Goal: Task Accomplishment & Management: Use online tool/utility

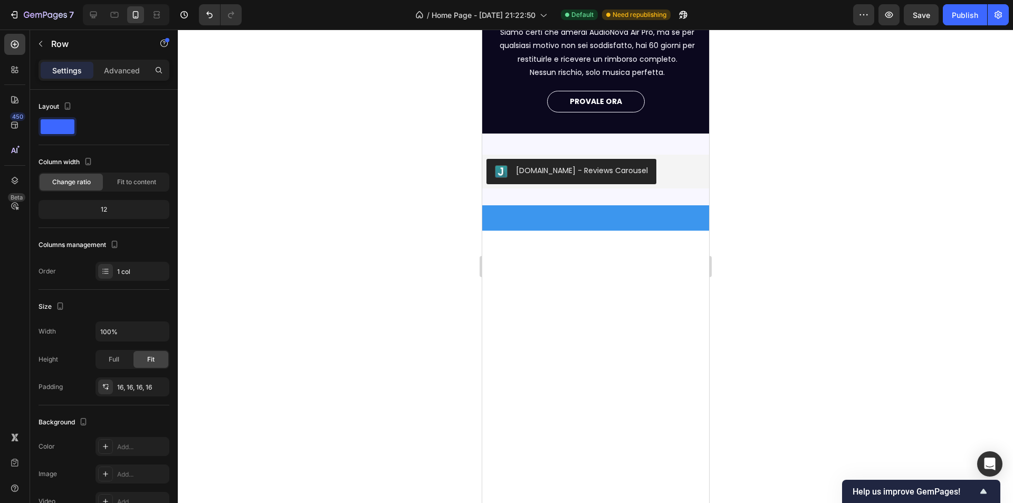
scroll to position [50, 0]
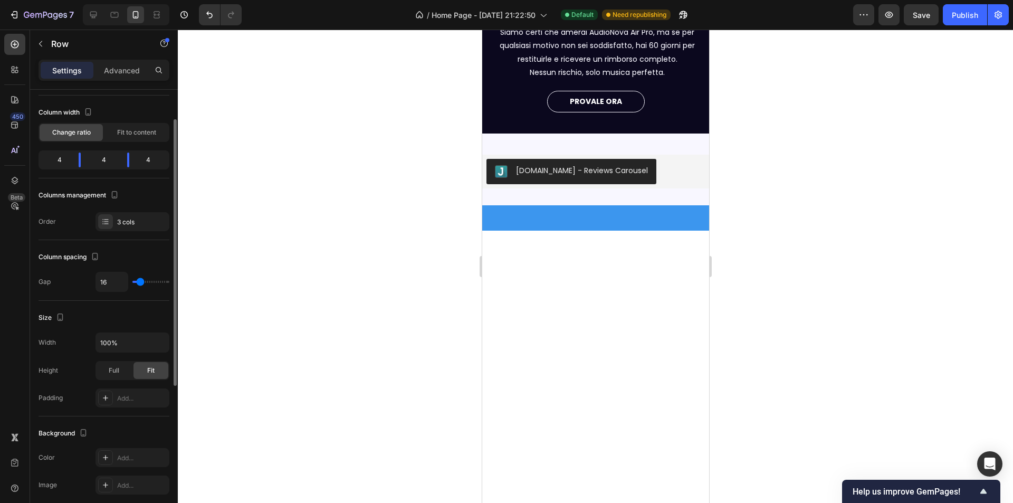
scroll to position [293, 0]
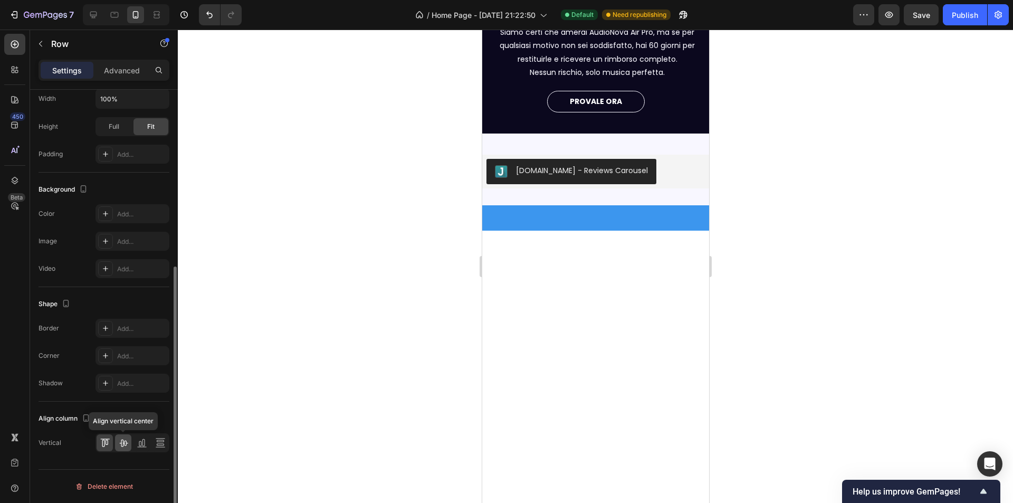
click at [122, 444] on icon at bounding box center [123, 442] width 11 height 11
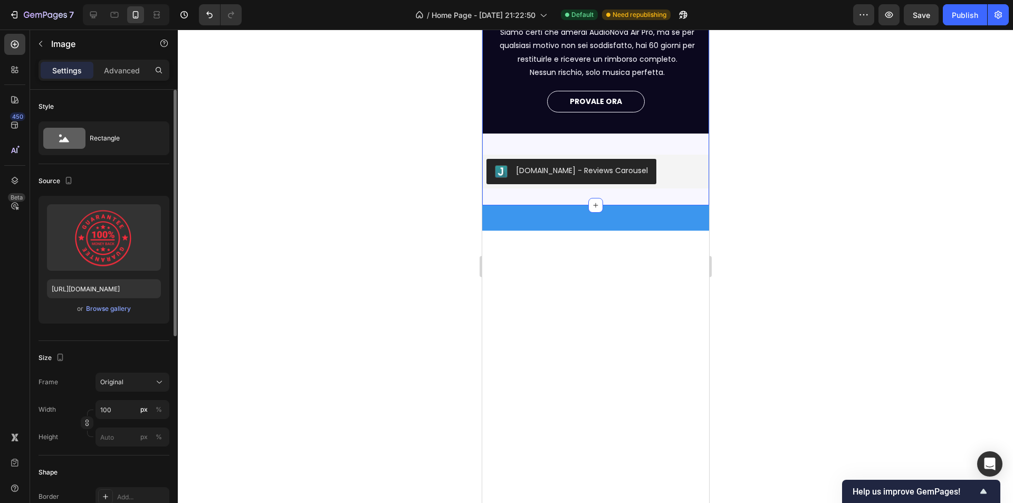
scroll to position [354, 0]
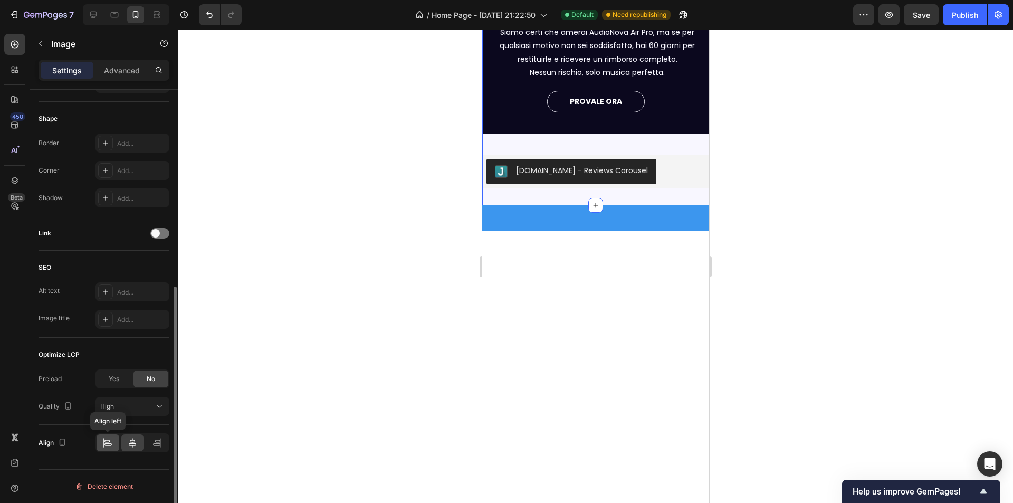
click at [112, 444] on icon at bounding box center [107, 444] width 7 height 3
click at [137, 441] on icon at bounding box center [132, 442] width 11 height 11
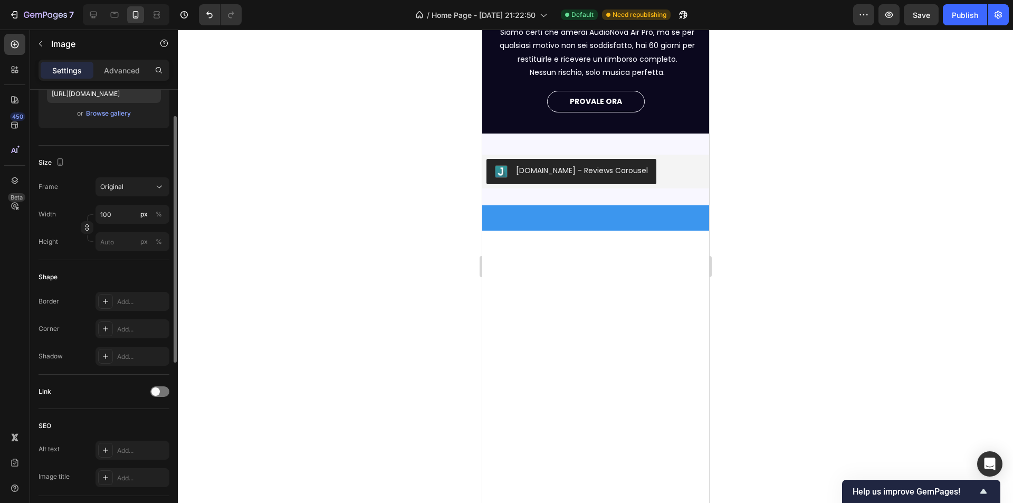
scroll to position [37, 0]
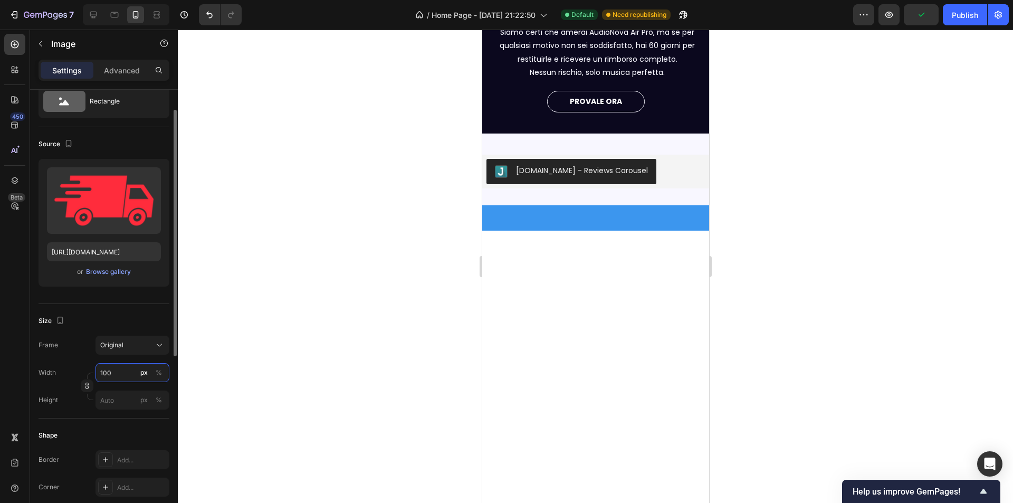
click at [123, 368] on input "100" at bounding box center [133, 372] width 74 height 19
type input "5"
type input "70"
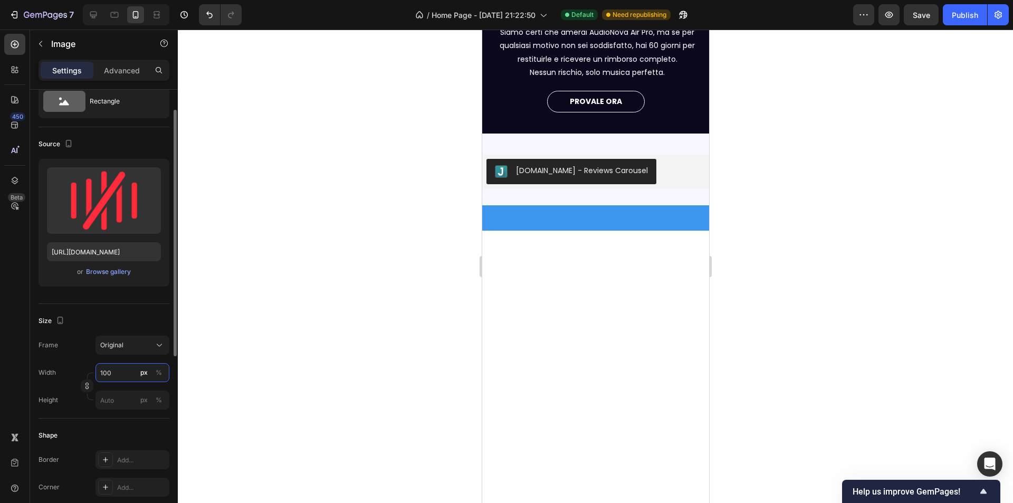
click at [117, 377] on input "100" at bounding box center [133, 372] width 74 height 19
type input "70"
click at [112, 374] on input "100" at bounding box center [133, 372] width 74 height 19
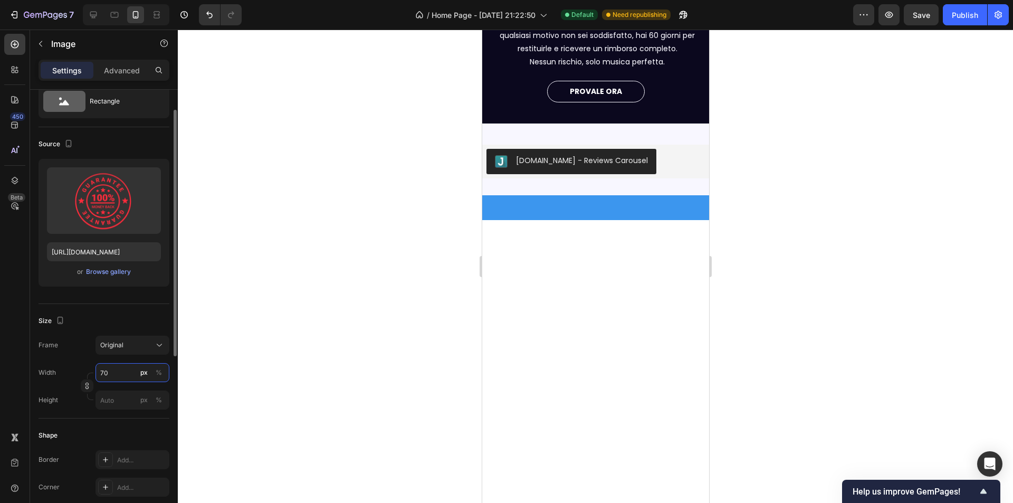
type input "7"
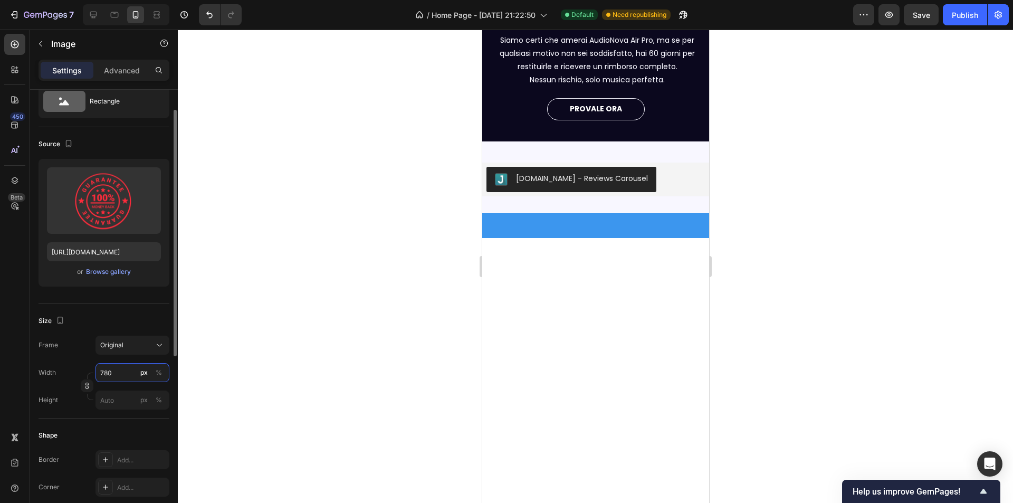
drag, startPoint x: 115, startPoint y: 375, endPoint x: 52, endPoint y: 381, distance: 63.1
click at [52, 381] on div "Width 780 px %" at bounding box center [104, 372] width 131 height 19
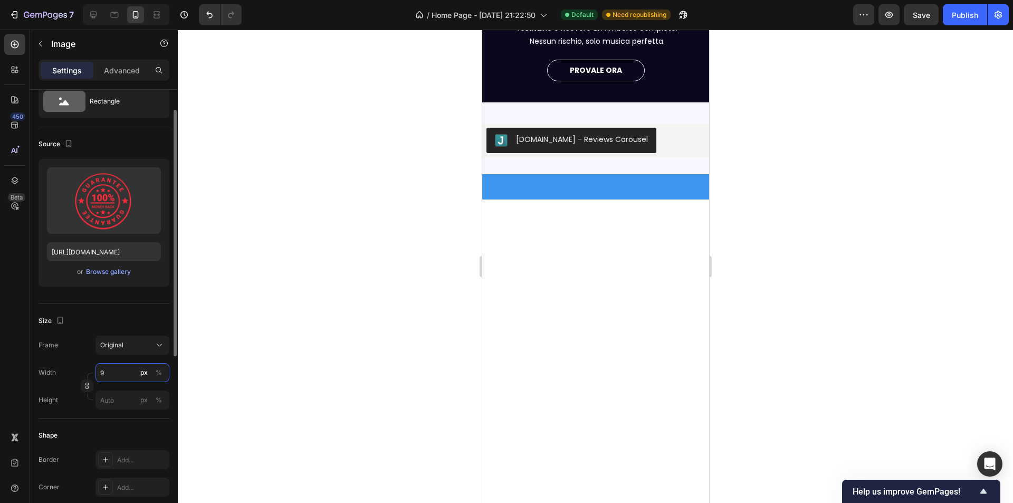
type input "90"
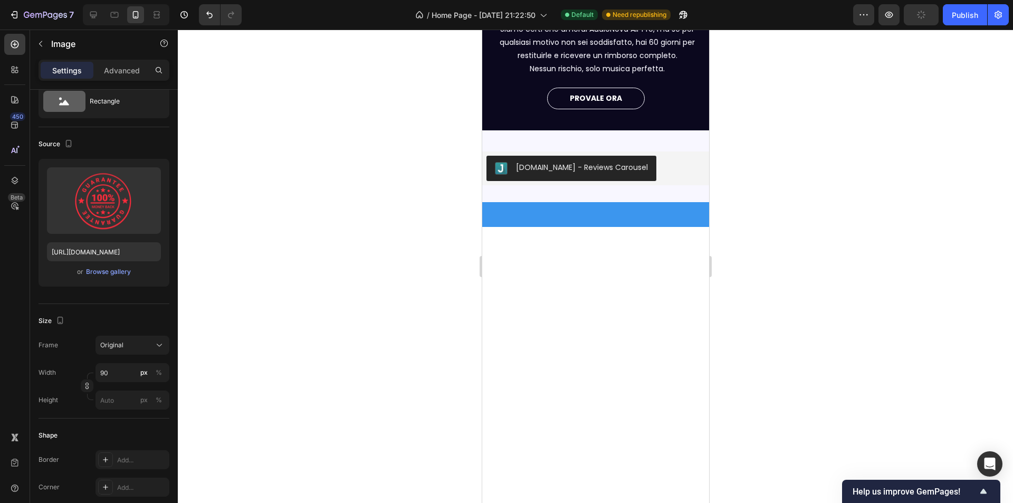
click at [853, 251] on div at bounding box center [595, 266] width 835 height 473
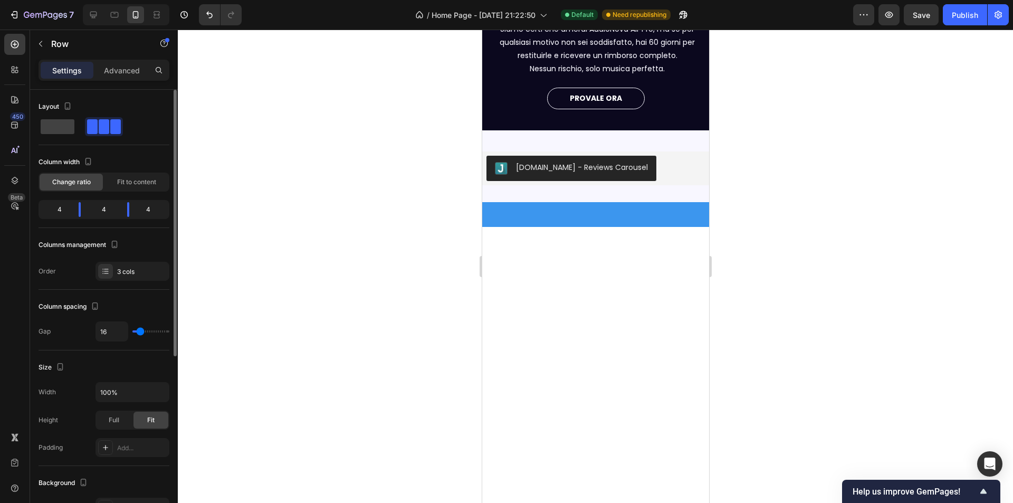
scroll to position [293, 0]
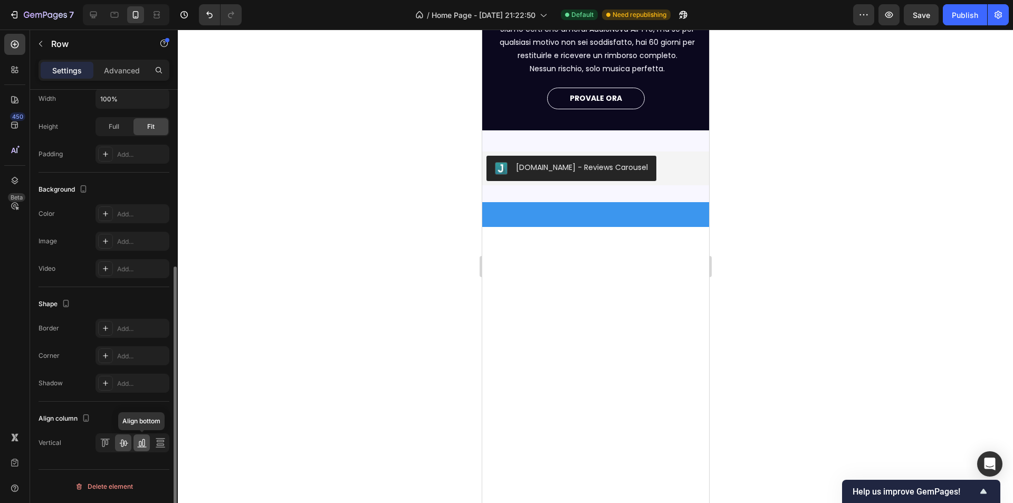
click at [138, 440] on icon at bounding box center [142, 442] width 11 height 11
click at [163, 447] on icon at bounding box center [160, 447] width 9 height 1
click at [124, 442] on icon at bounding box center [123, 443] width 8 height 7
click at [137, 445] on icon at bounding box center [142, 442] width 11 height 11
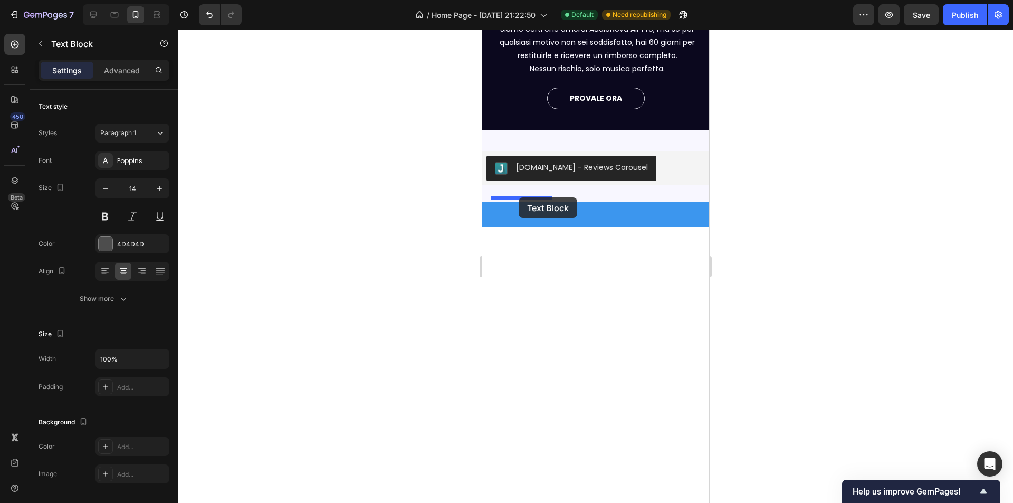
drag, startPoint x: 578, startPoint y: 84, endPoint x: 518, endPoint y: 197, distance: 127.7
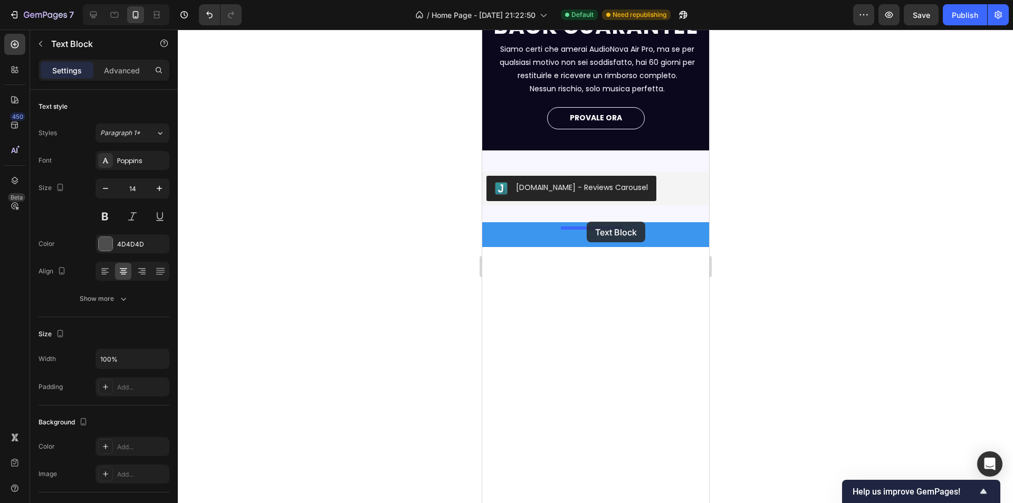
drag, startPoint x: 596, startPoint y: 115, endPoint x: 586, endPoint y: 222, distance: 107.0
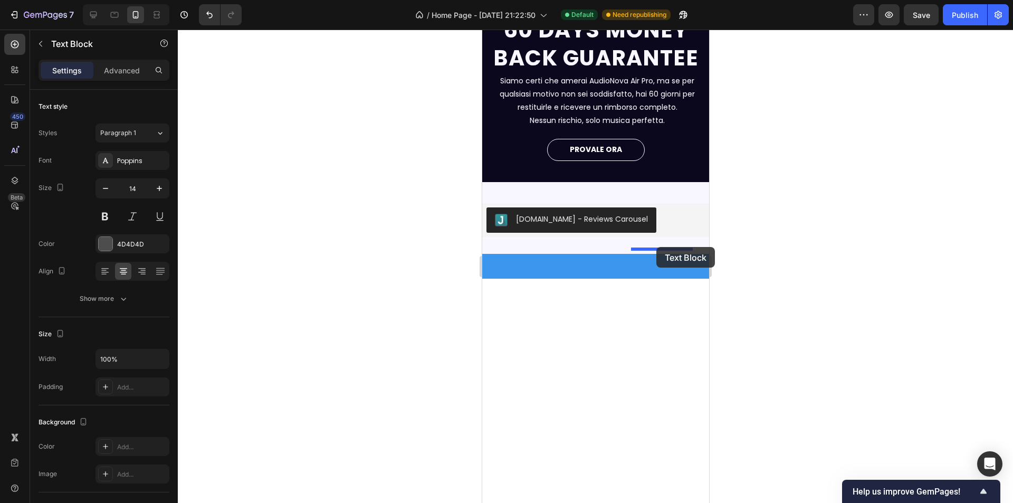
drag, startPoint x: 596, startPoint y: 150, endPoint x: 656, endPoint y: 247, distance: 113.8
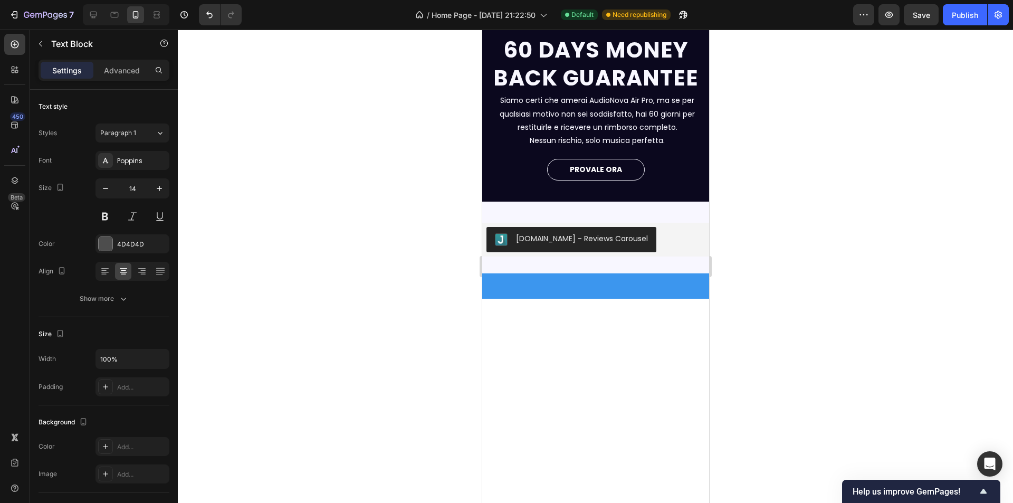
click at [112, 302] on div "Show more" at bounding box center [104, 298] width 49 height 11
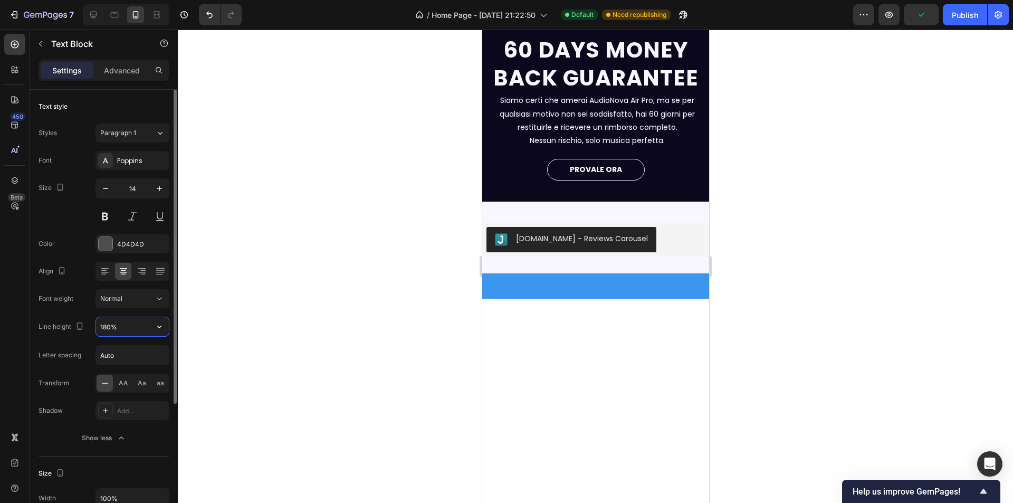
click at [132, 334] on input "180%" at bounding box center [132, 326] width 73 height 19
type input "120%"
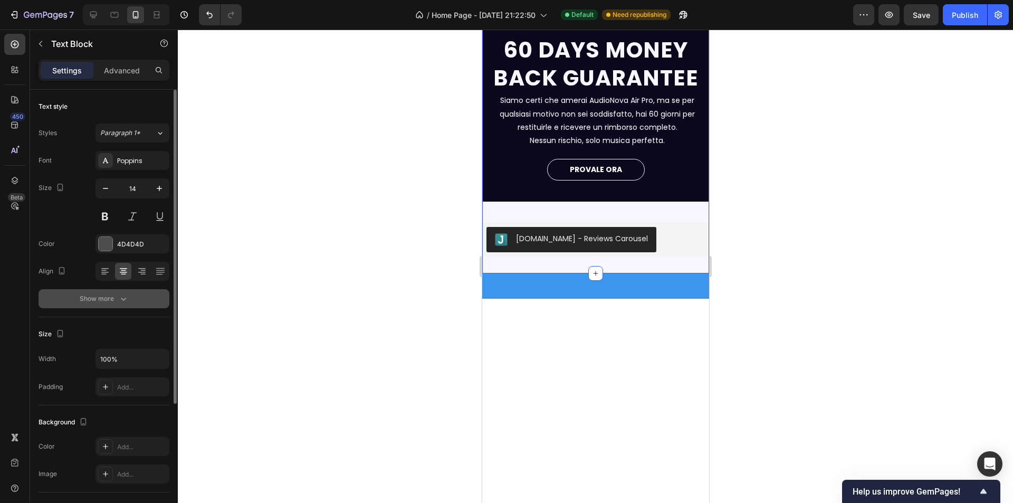
click at [125, 295] on icon "button" at bounding box center [123, 298] width 11 height 11
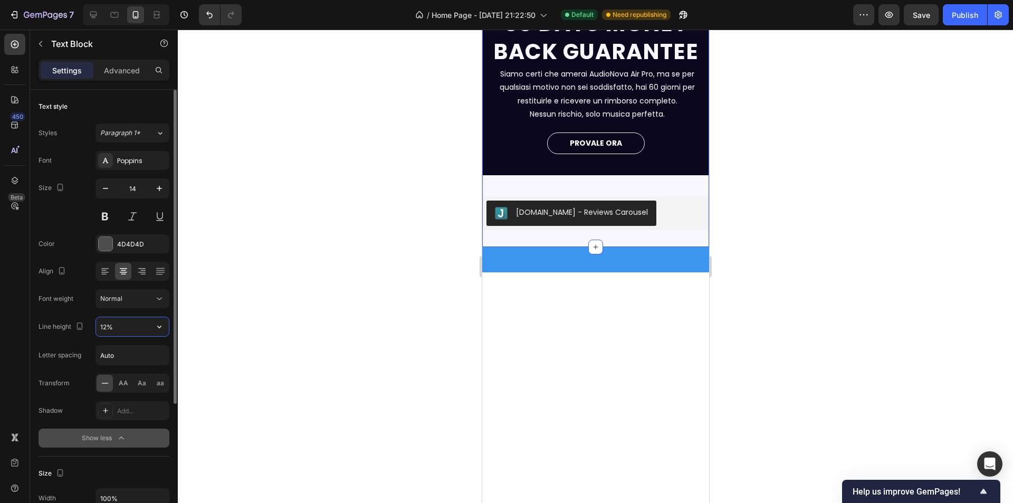
type input "120%"
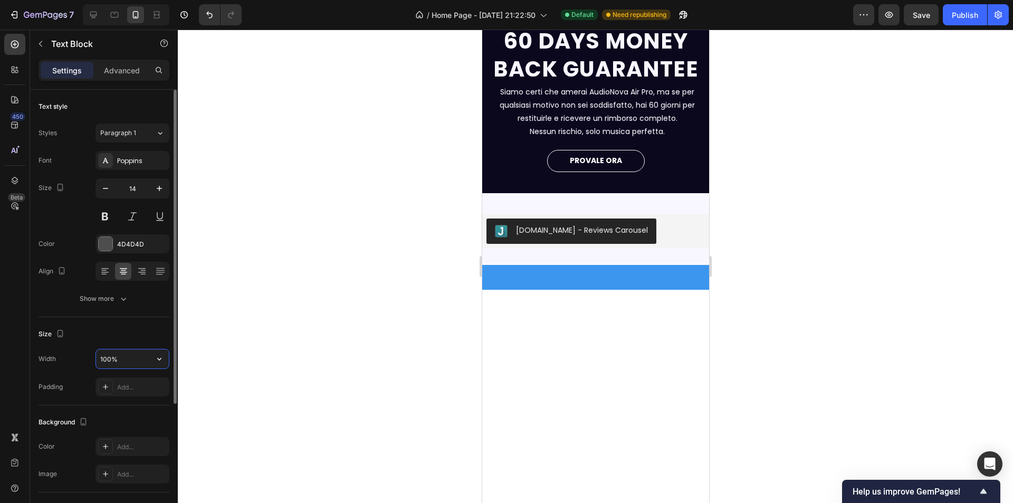
click at [103, 356] on input "100%" at bounding box center [132, 358] width 73 height 19
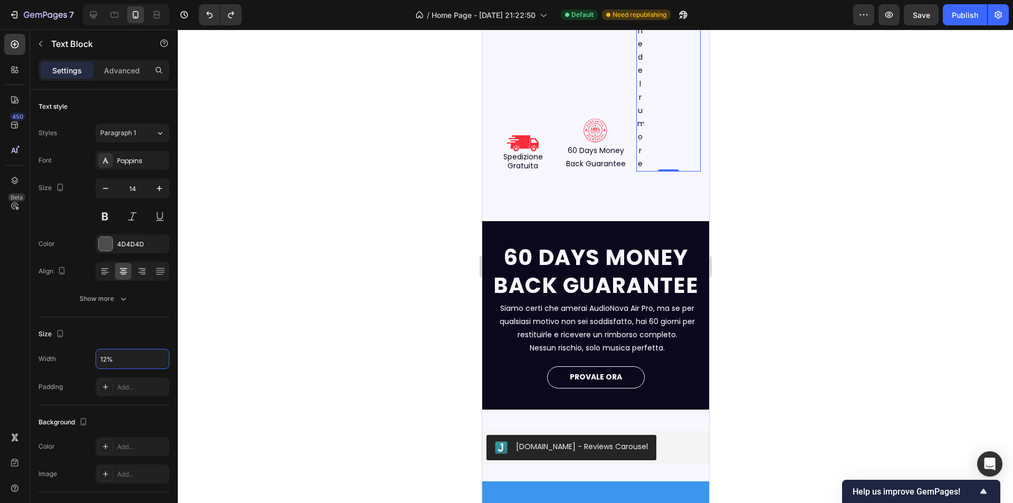
type input "100%"
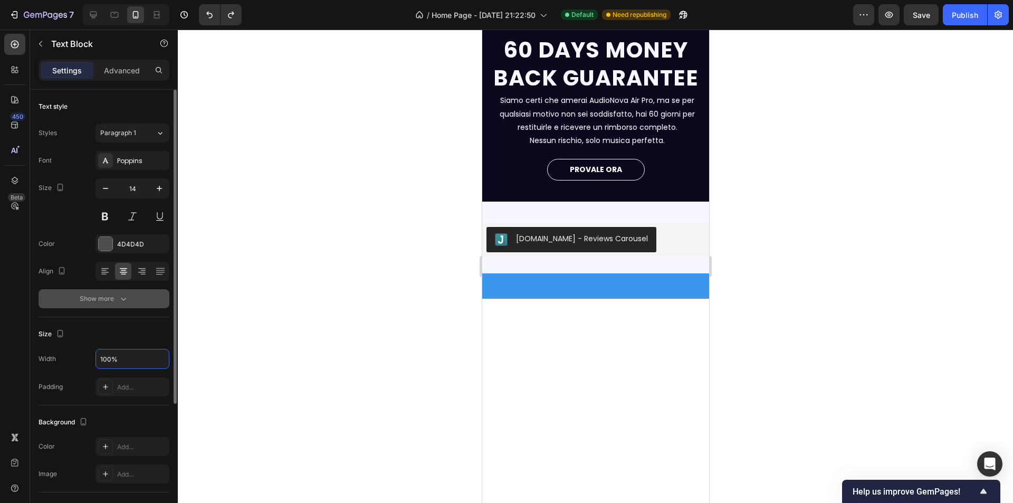
click at [120, 290] on button "Show more" at bounding box center [104, 298] width 131 height 19
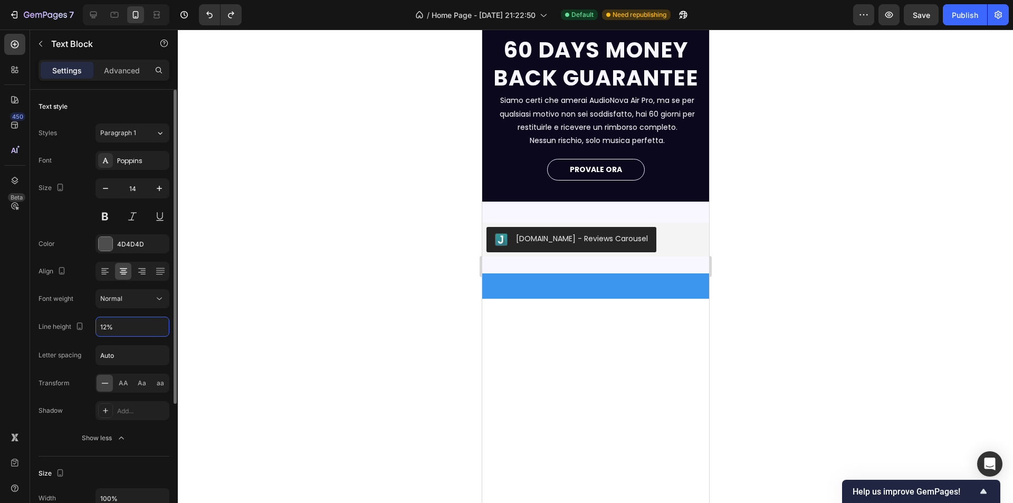
type input "120%"
click at [360, 302] on div at bounding box center [595, 266] width 835 height 473
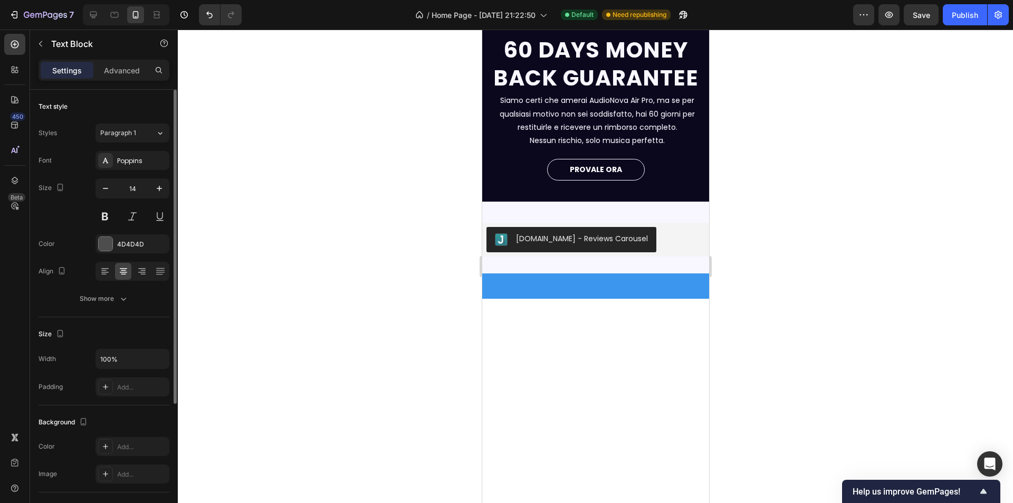
click at [113, 310] on div "Text style Styles Paragraph 1 Font Poppins Size 14 Color 4D4D4D Align Show more" at bounding box center [104, 203] width 131 height 227
click at [114, 300] on div "Show more" at bounding box center [104, 298] width 49 height 11
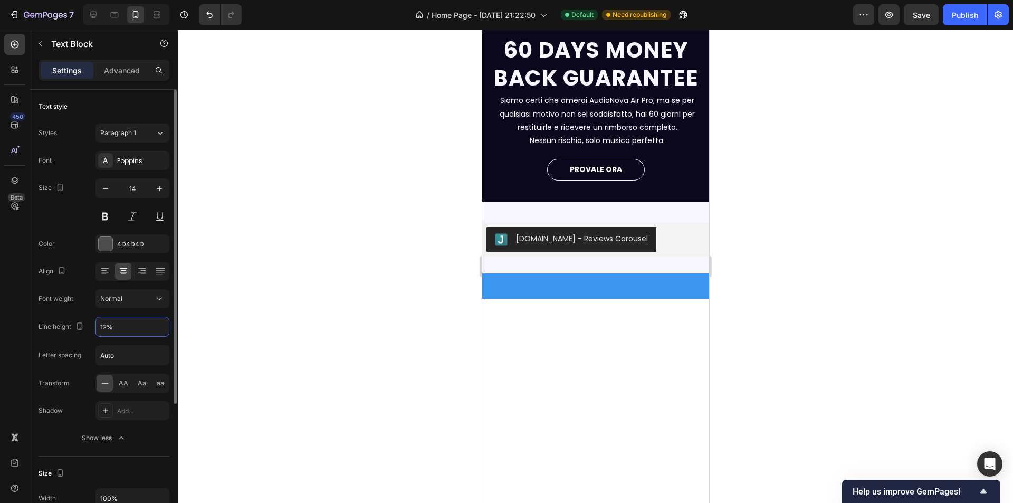
type input "120%"
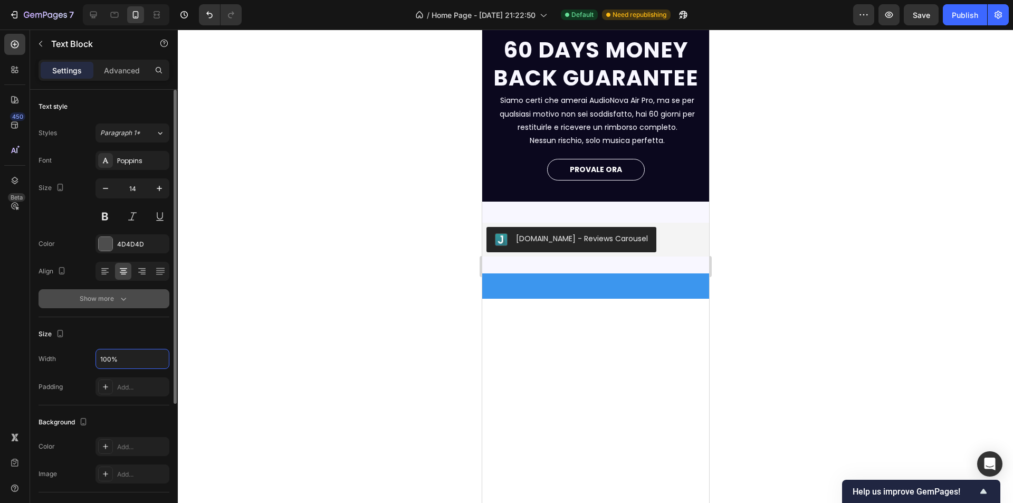
click at [102, 291] on button "Show more" at bounding box center [104, 298] width 131 height 19
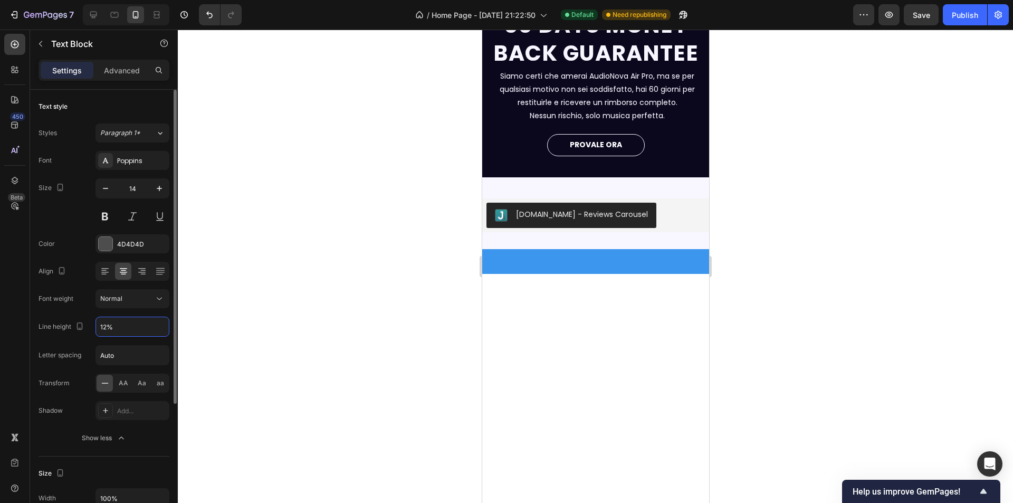
type input "120%"
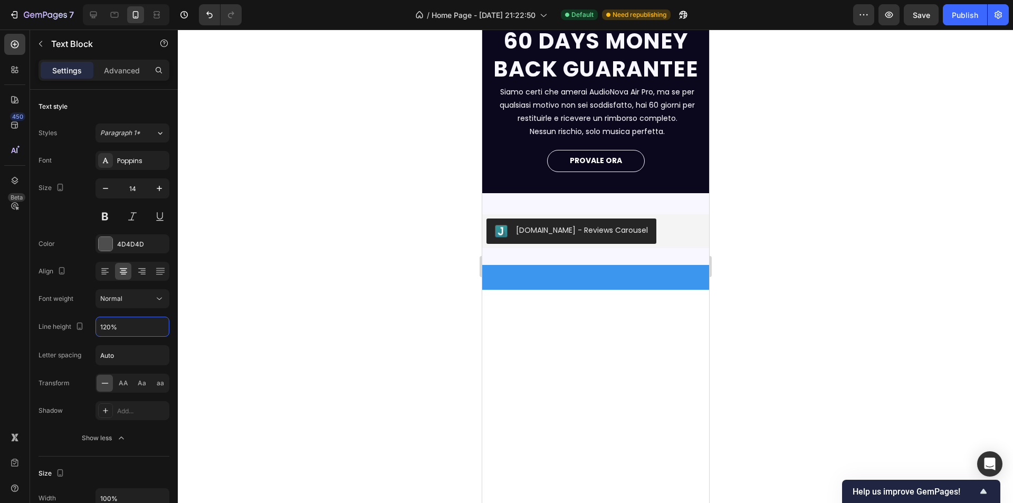
click at [401, 327] on div at bounding box center [595, 266] width 835 height 473
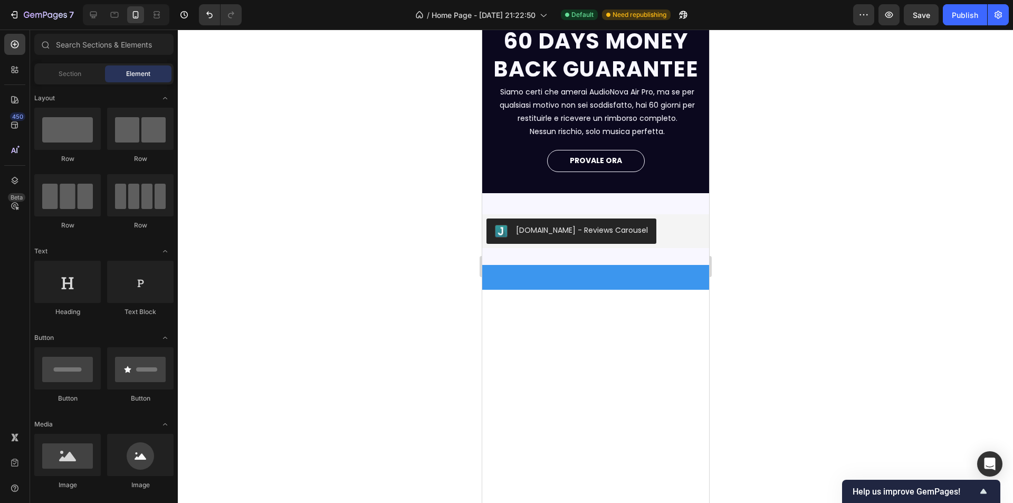
scroll to position [2007, 0]
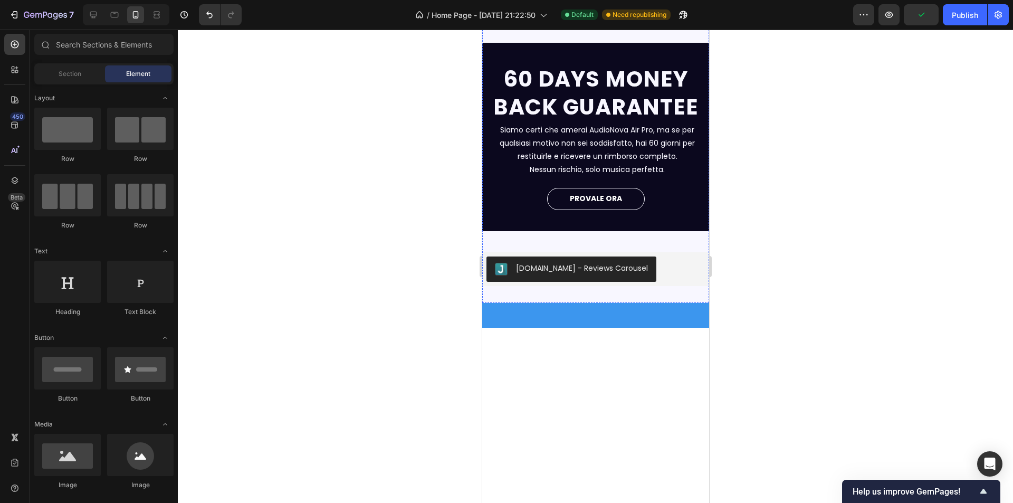
scroll to position [1902, 0]
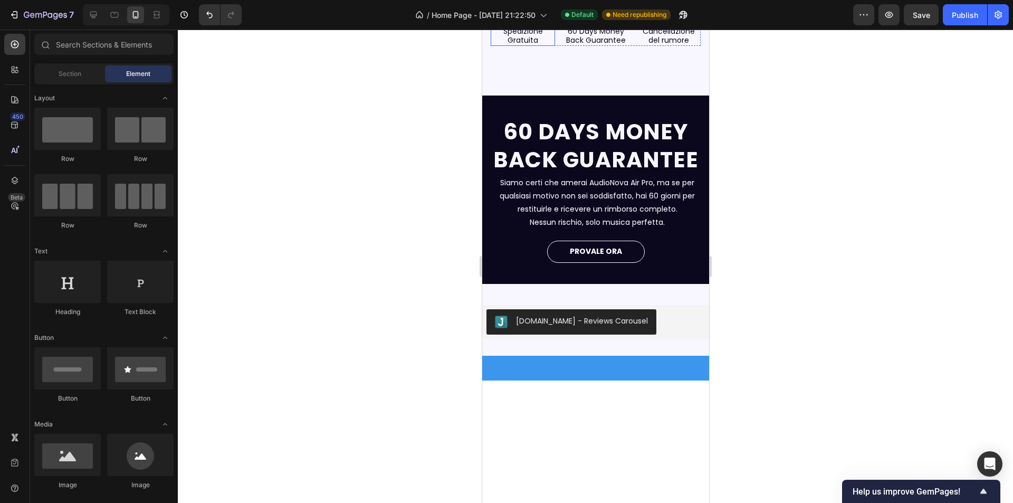
click at [520, 45] on span "Spedizione Gratuita" at bounding box center [523, 36] width 40 height 20
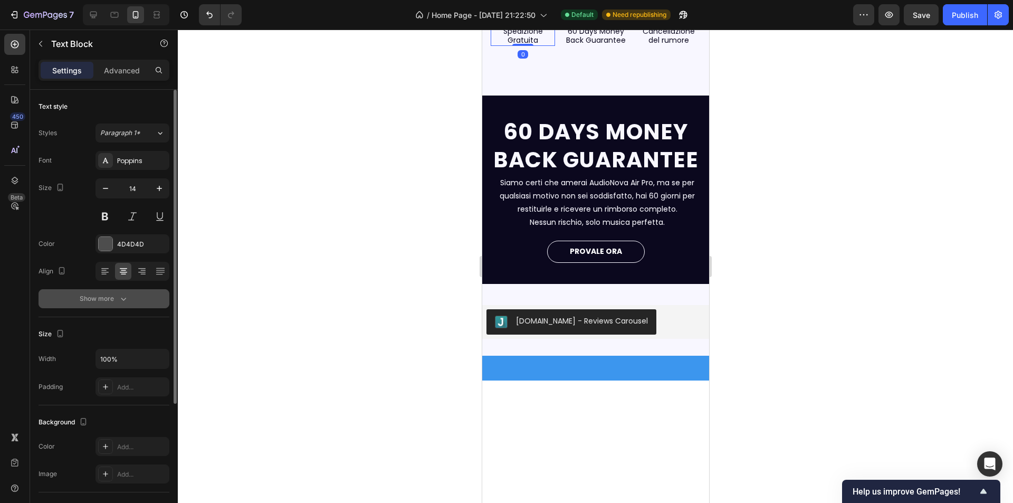
click at [115, 301] on div "Show more" at bounding box center [104, 298] width 49 height 11
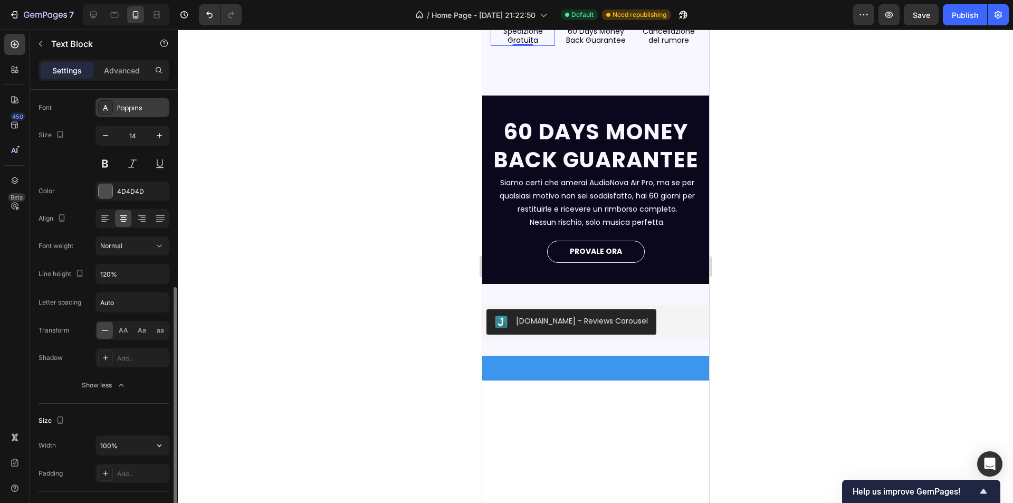
scroll to position [0, 0]
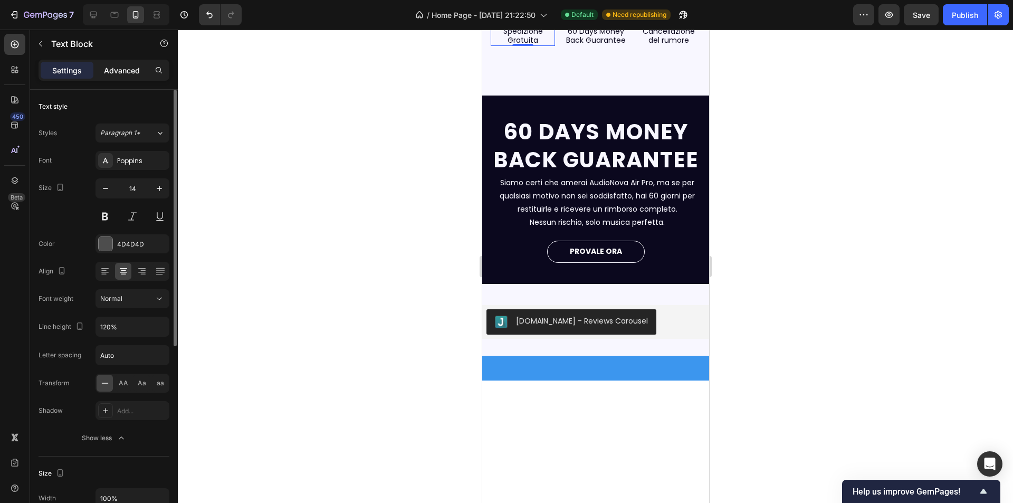
click at [115, 73] on p "Advanced" at bounding box center [122, 70] width 36 height 11
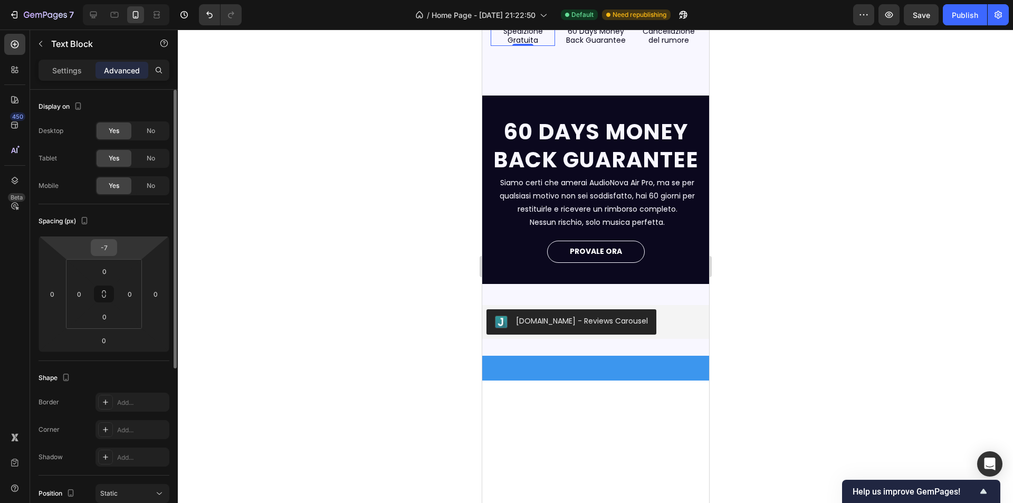
click at [102, 245] on input "-7" at bounding box center [103, 248] width 21 height 16
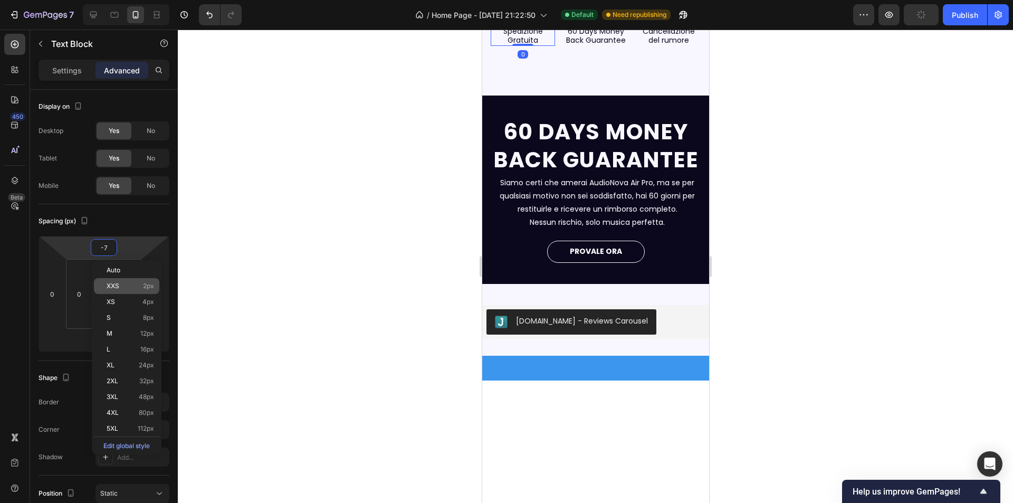
click at [120, 280] on div "XXS 2px" at bounding box center [126, 286] width 65 height 16
type input "2"
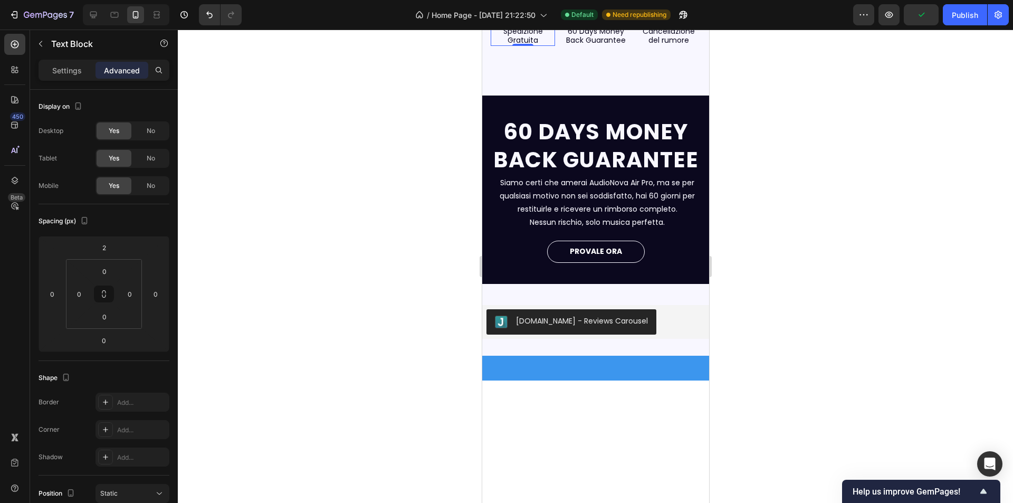
click at [393, 383] on div at bounding box center [595, 266] width 835 height 473
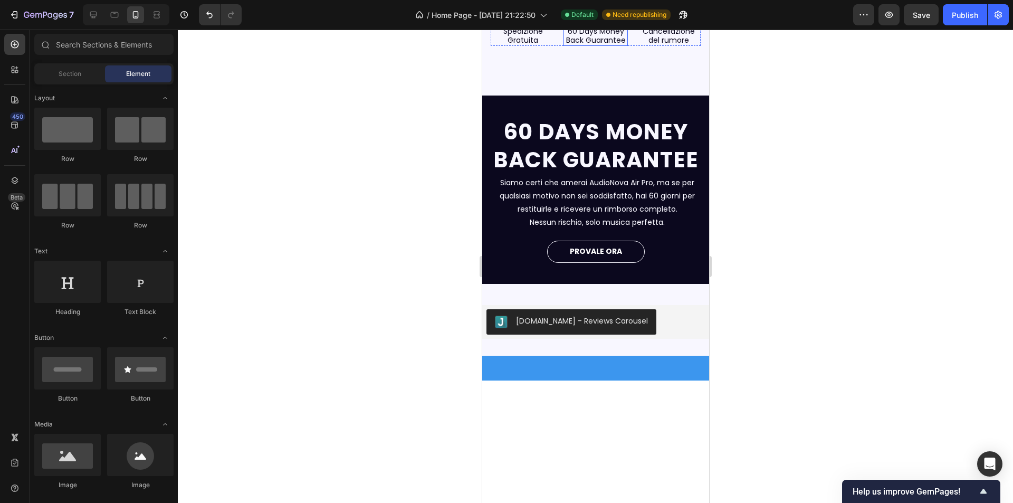
click at [599, 45] on span "Back Guarantee" at bounding box center [596, 40] width 60 height 11
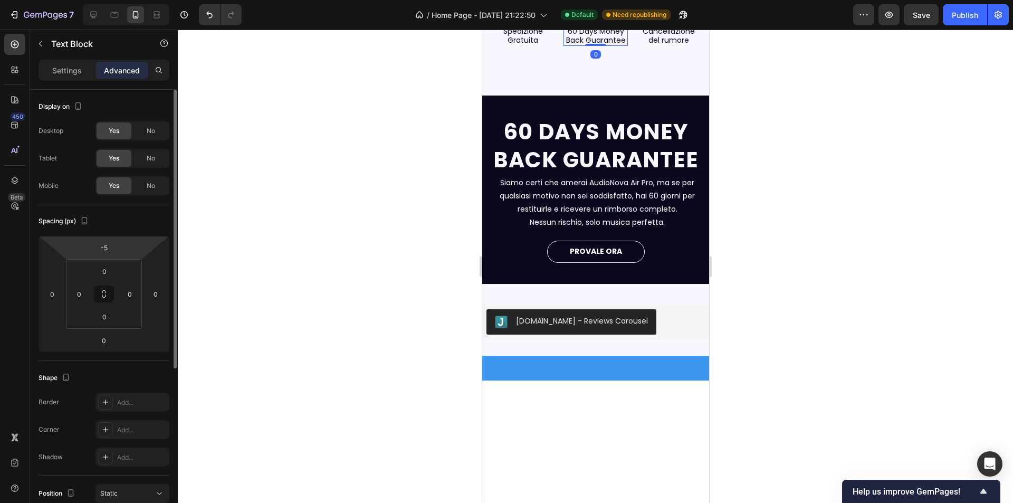
click at [106, 0] on html "7 Version history / Home Page - Mar 28, 21:22:50 Default Need republishing Prev…" at bounding box center [506, 0] width 1013 height 0
click at [109, 241] on input "-5" at bounding box center [103, 248] width 21 height 16
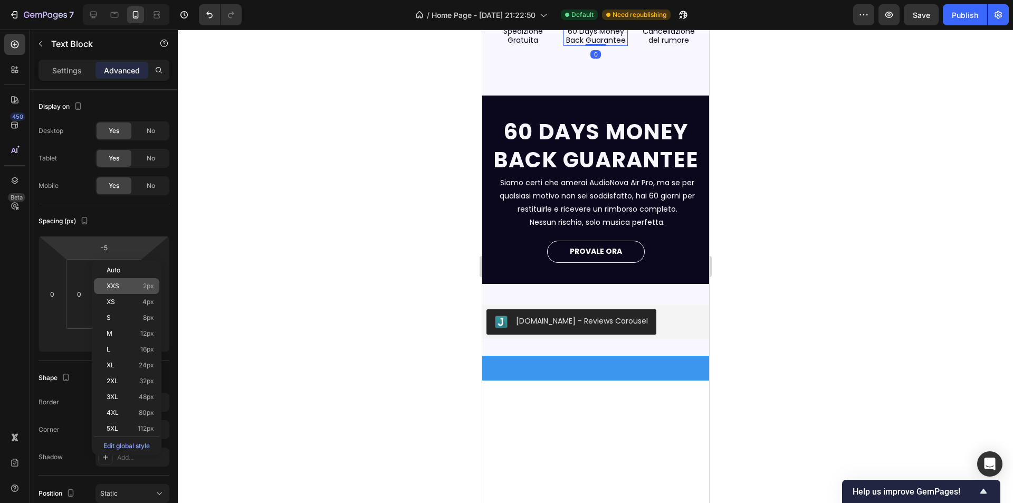
click at [123, 281] on div "XXS 2px" at bounding box center [126, 286] width 65 height 16
type input "2"
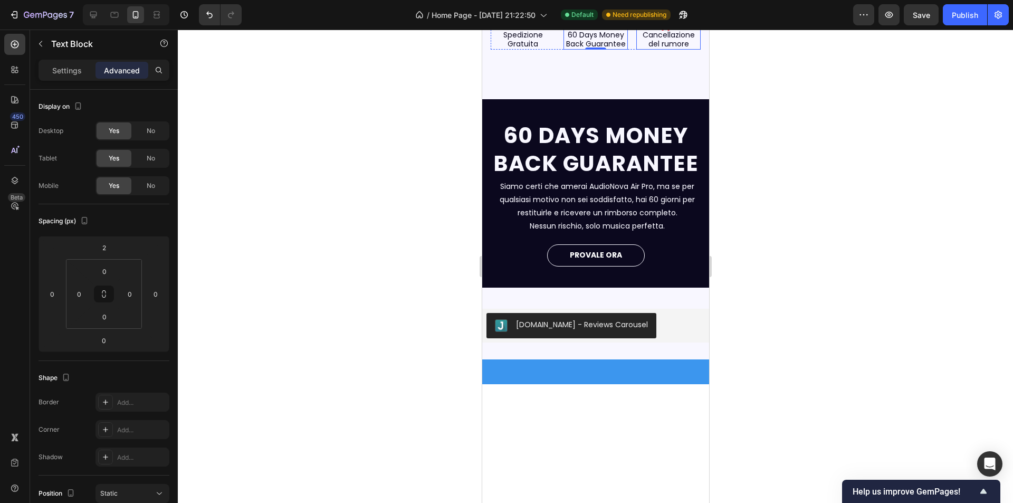
click at [675, 49] on span "Cancellazione del rumore" at bounding box center [668, 40] width 52 height 20
click at [102, 242] on input "-7" at bounding box center [103, 248] width 21 height 16
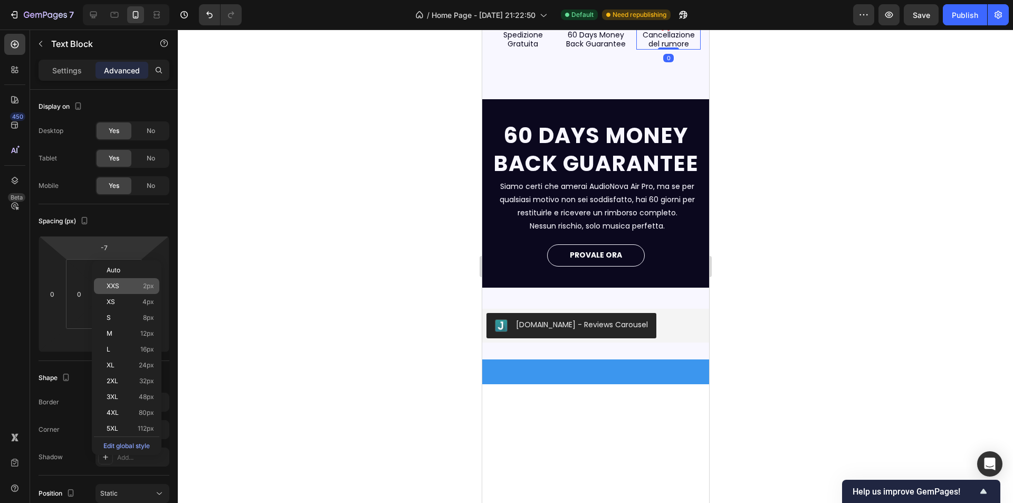
click at [110, 279] on div "XXS 2px" at bounding box center [126, 286] width 65 height 16
type input "2"
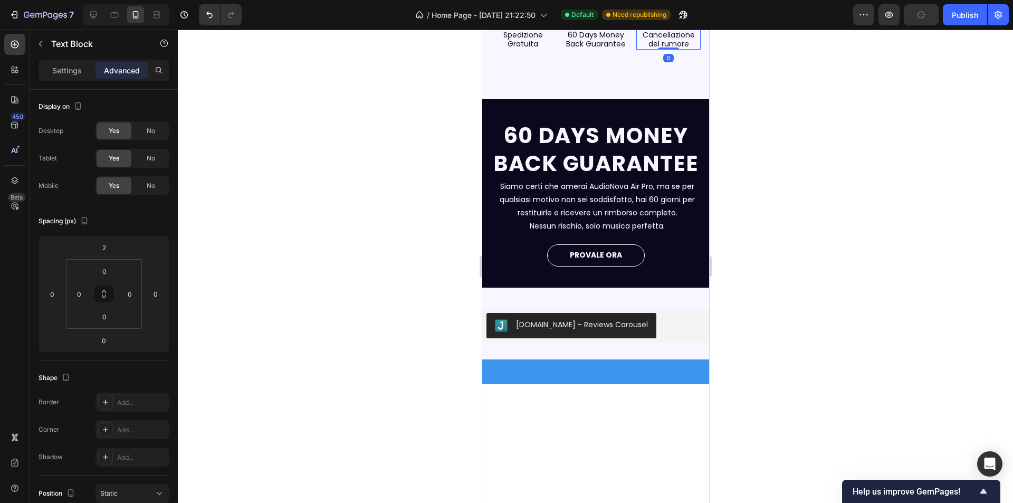
click at [385, 315] on div at bounding box center [595, 266] width 835 height 473
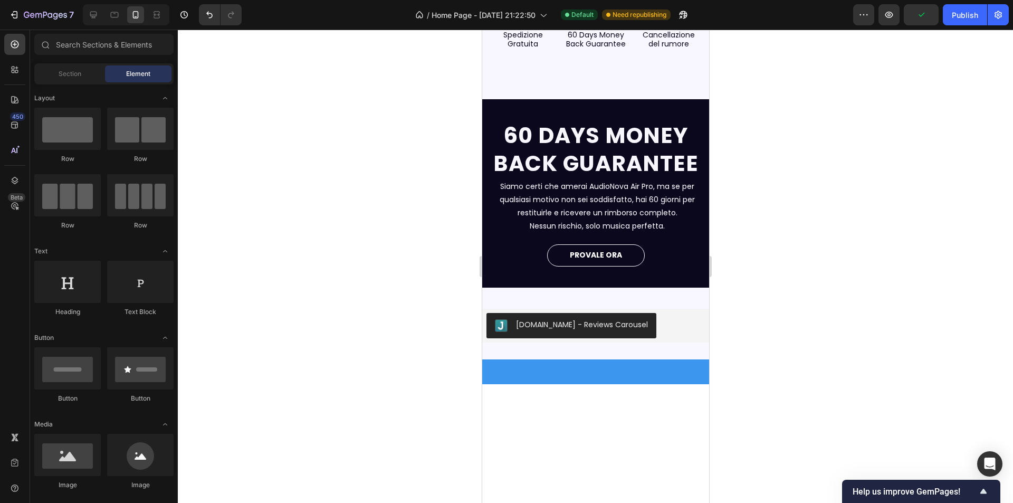
click at [422, 320] on div at bounding box center [595, 266] width 835 height 473
click at [549, 58] on div "Image Spedizione Gratuita Text Block Image 60 Days Money Back Guarantee Text Bl…" at bounding box center [595, 20] width 227 height 77
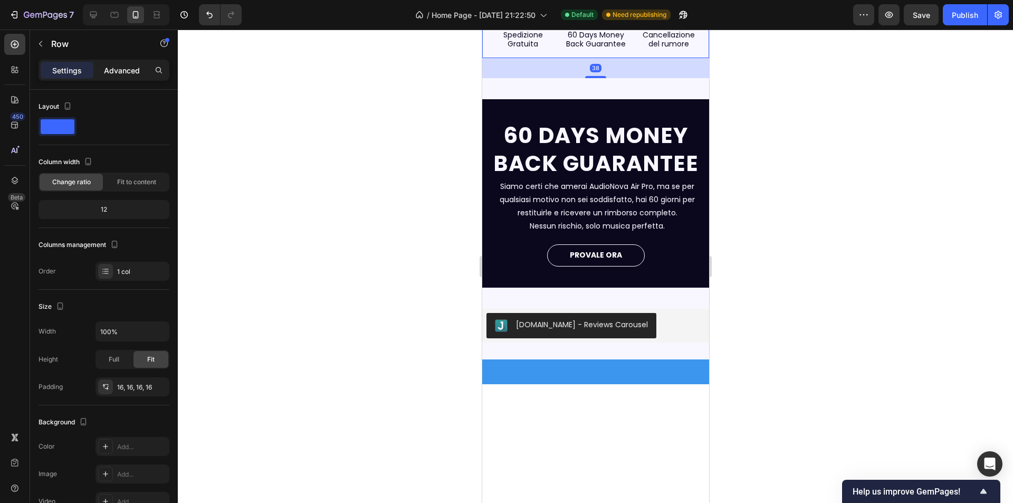
click at [132, 74] on p "Advanced" at bounding box center [122, 70] width 36 height 11
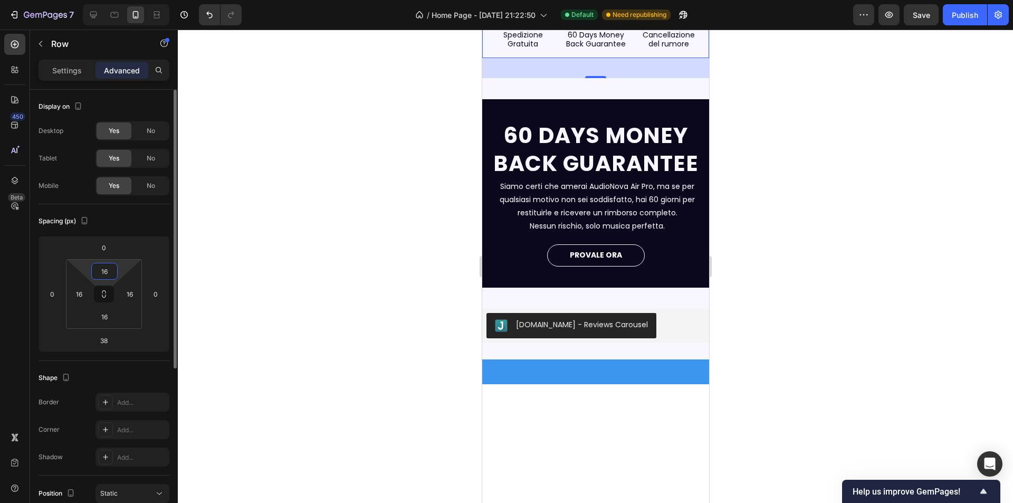
click at [106, 269] on input "16" at bounding box center [104, 271] width 21 height 16
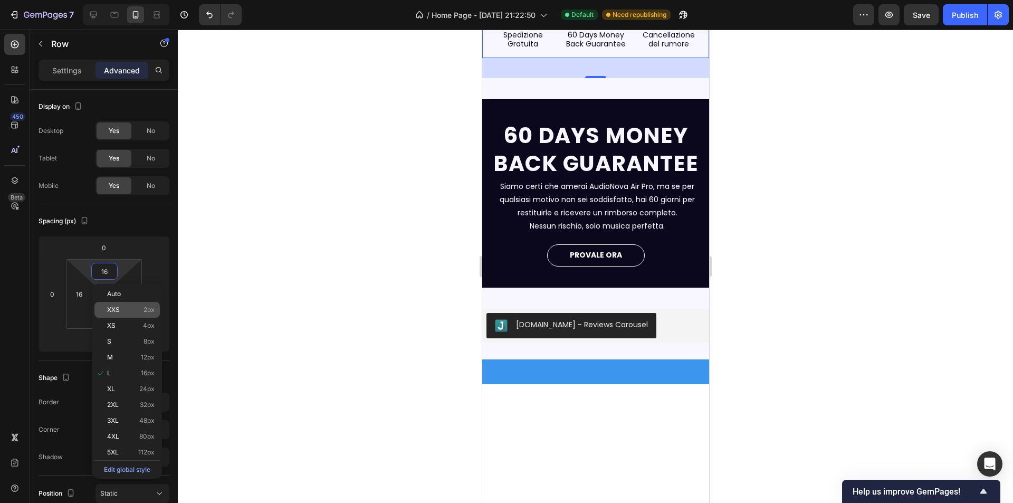
click at [127, 308] on p "XXS 2px" at bounding box center [130, 309] width 47 height 7
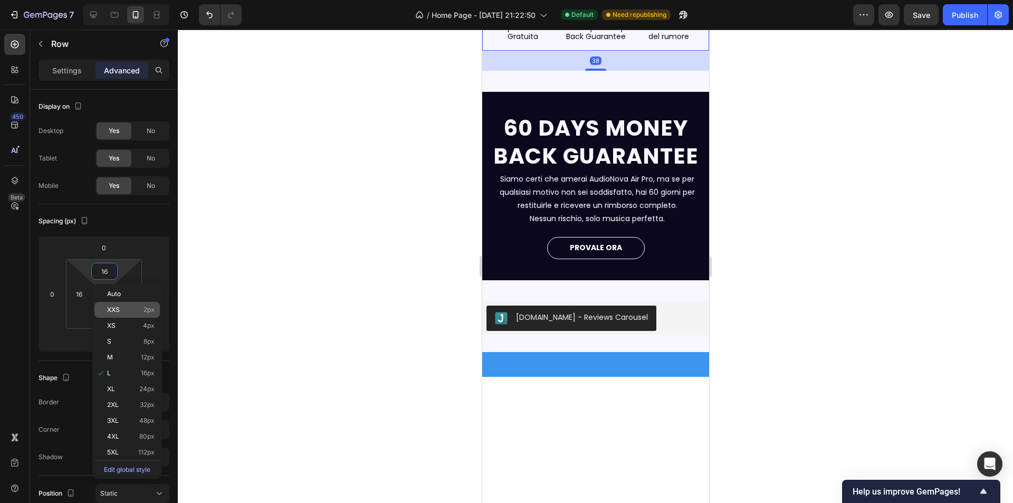
type input "2"
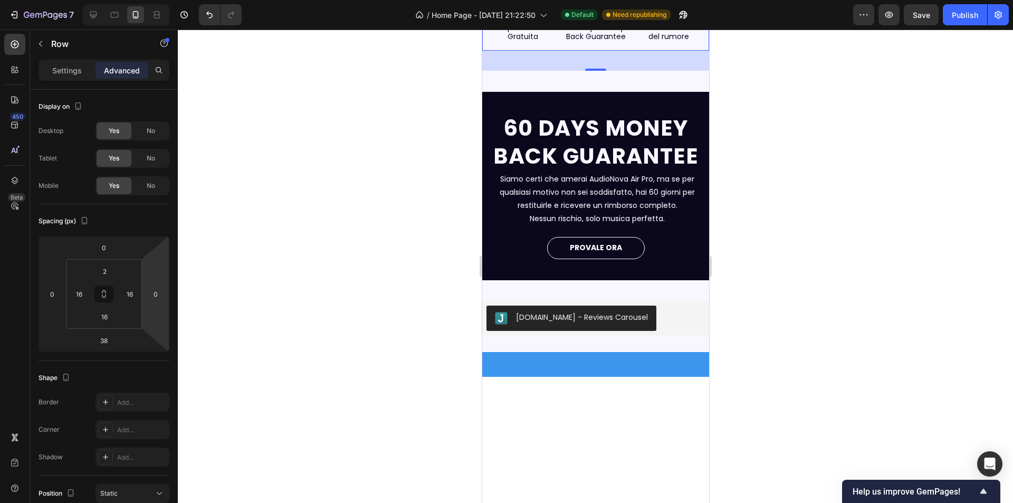
click at [392, 361] on div at bounding box center [595, 266] width 835 height 473
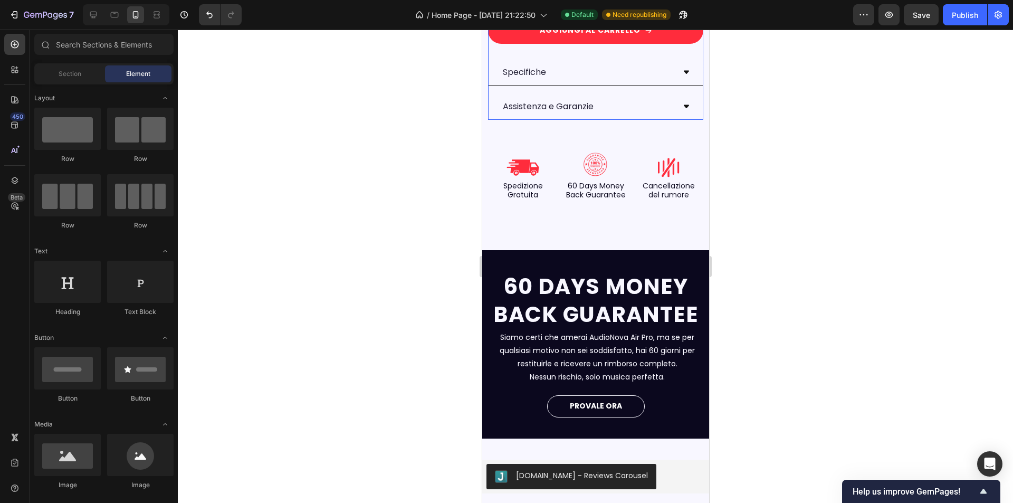
scroll to position [1955, 0]
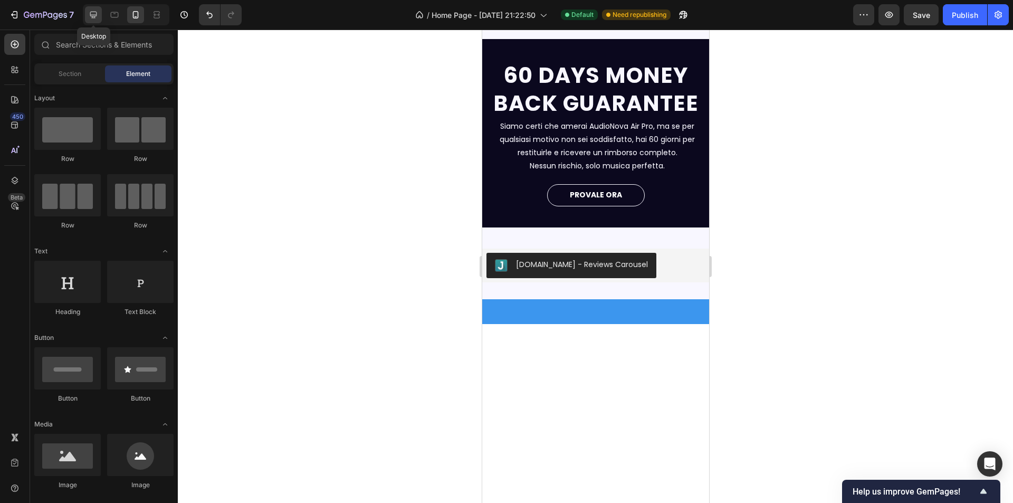
click at [98, 20] on div at bounding box center [93, 14] width 17 height 17
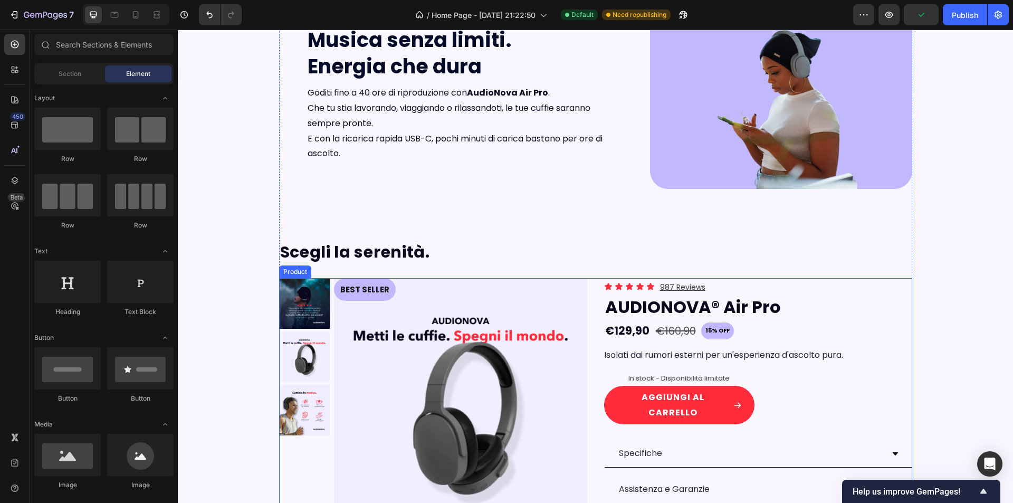
scroll to position [1003, 0]
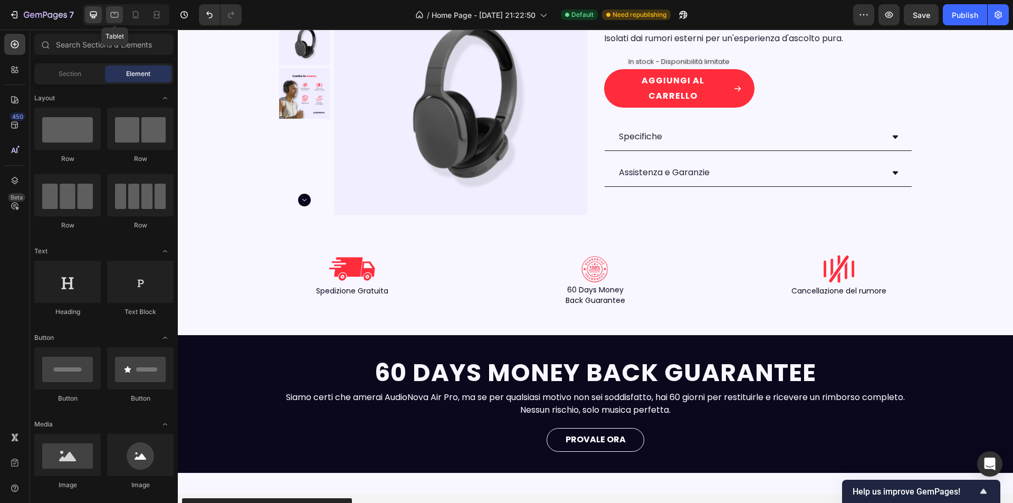
click at [113, 14] on icon at bounding box center [114, 14] width 11 height 11
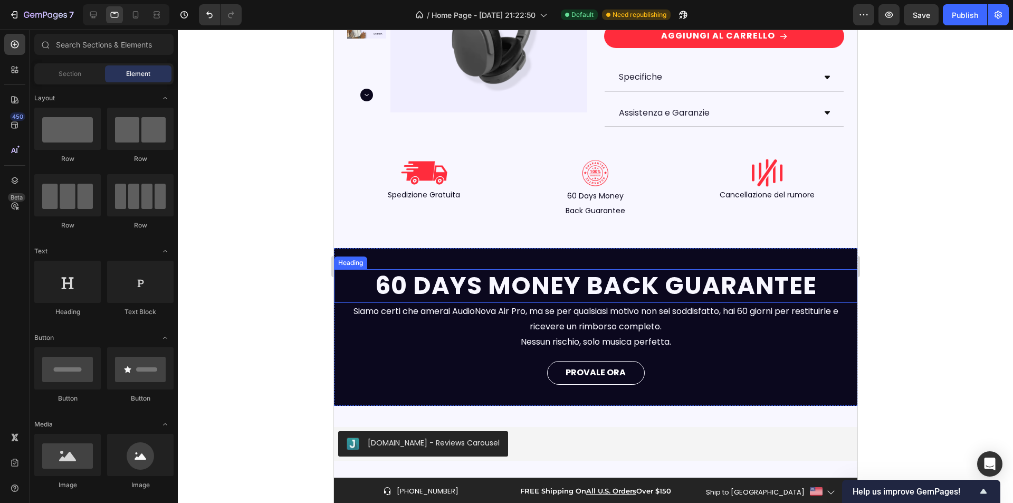
scroll to position [880, 0]
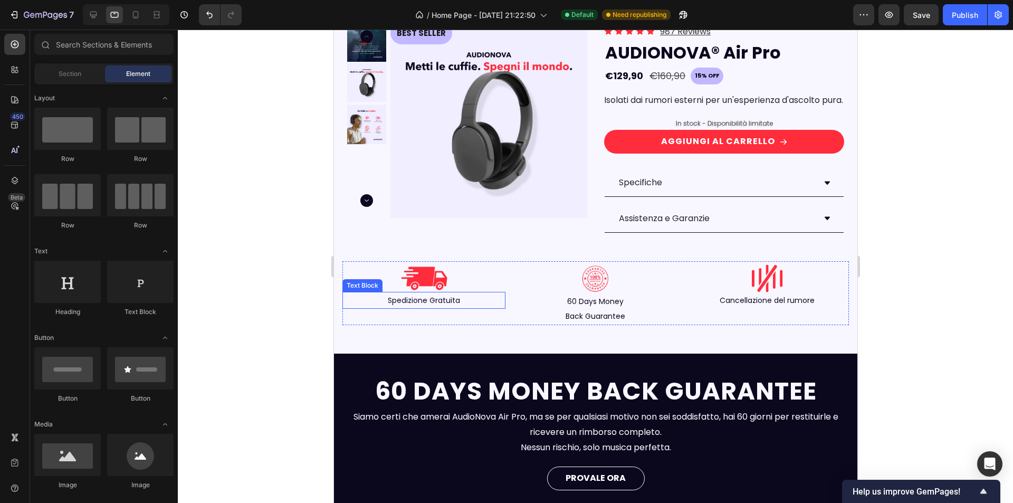
click at [435, 306] on span "Spedizione Gratuita" at bounding box center [423, 300] width 72 height 11
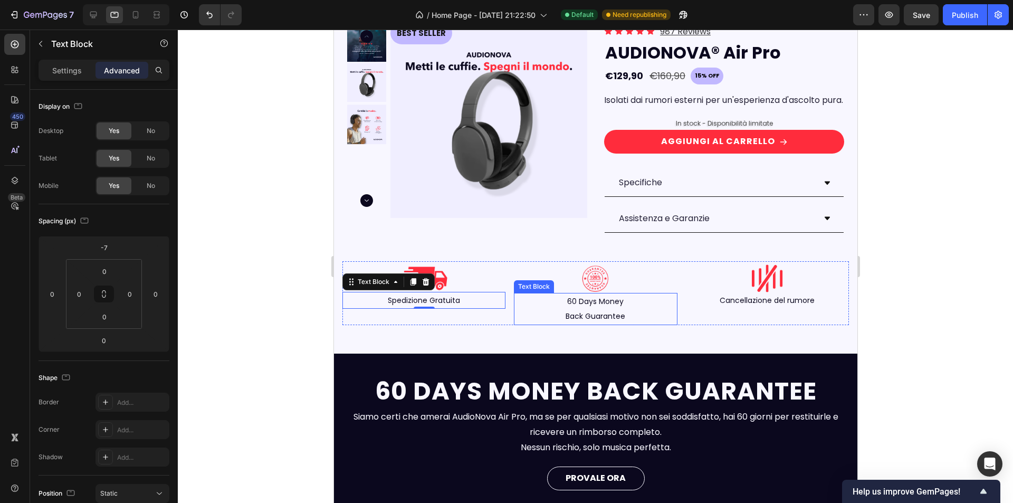
click at [590, 321] on span "Back Guarantee" at bounding box center [595, 316] width 60 height 11
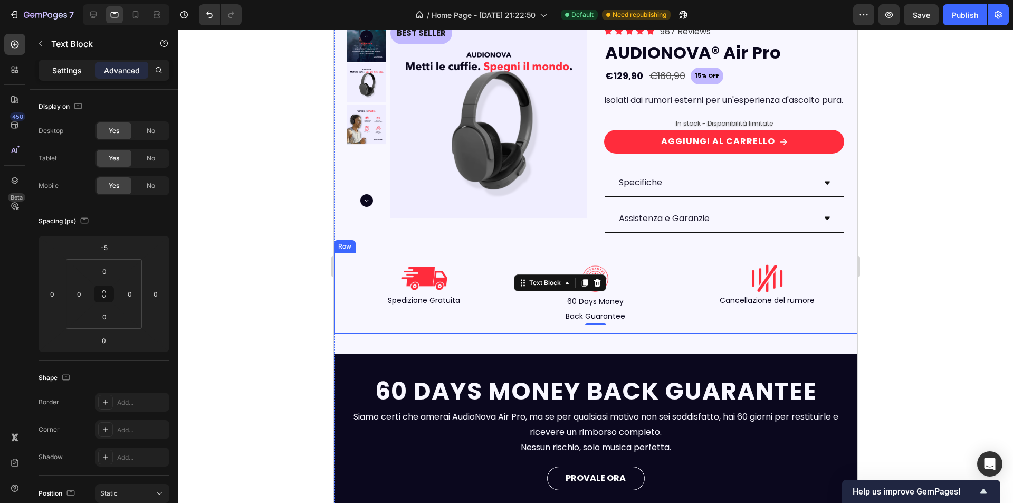
click at [70, 77] on div "Settings" at bounding box center [67, 70] width 53 height 17
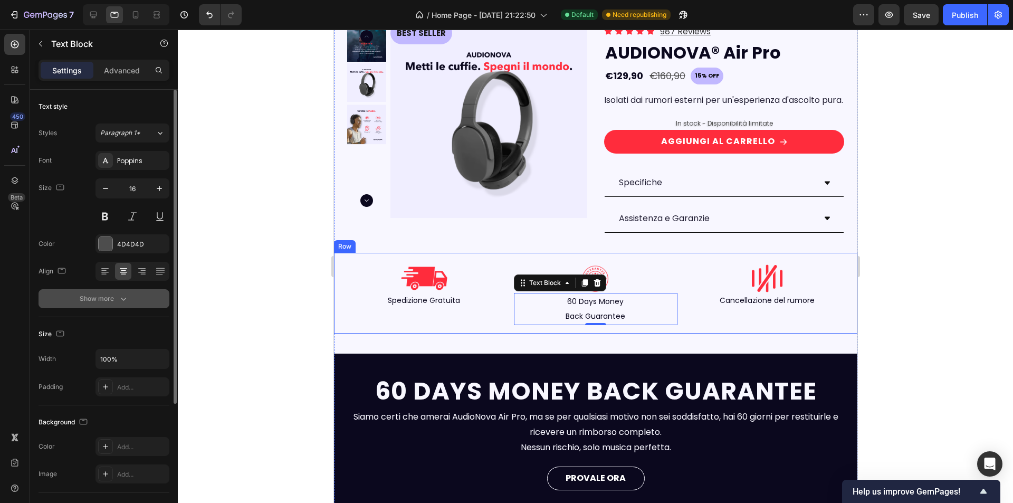
click at [121, 300] on icon "button" at bounding box center [123, 298] width 11 height 11
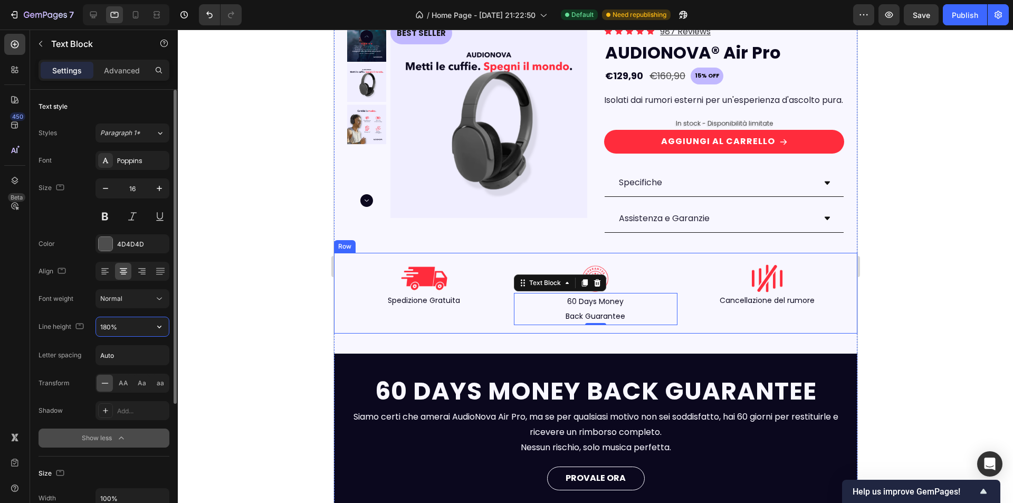
click at [106, 331] on input "180%" at bounding box center [132, 326] width 73 height 19
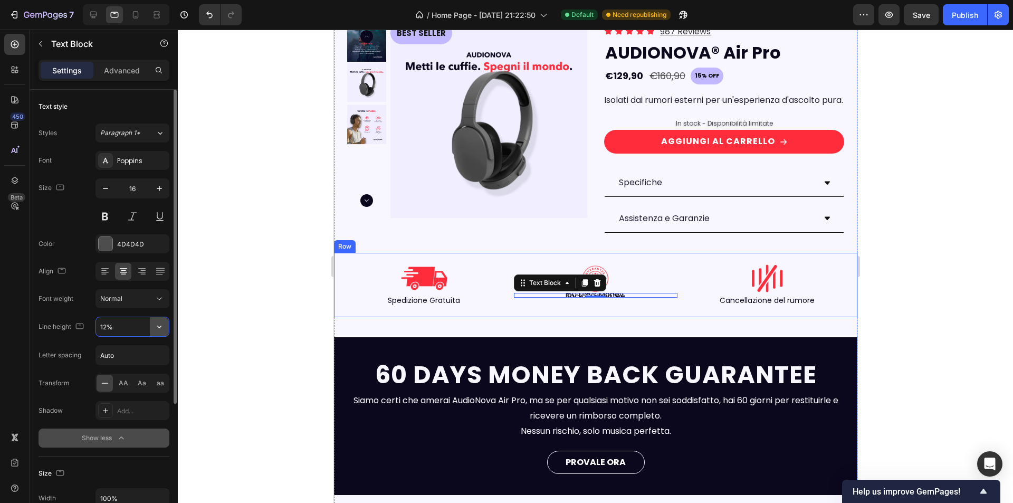
type input "120%"
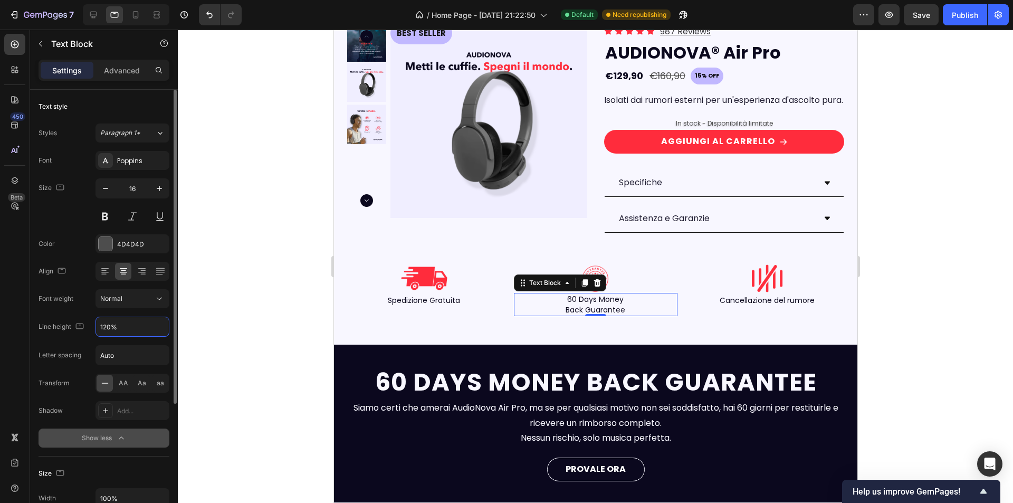
click at [256, 327] on div at bounding box center [595, 266] width 835 height 473
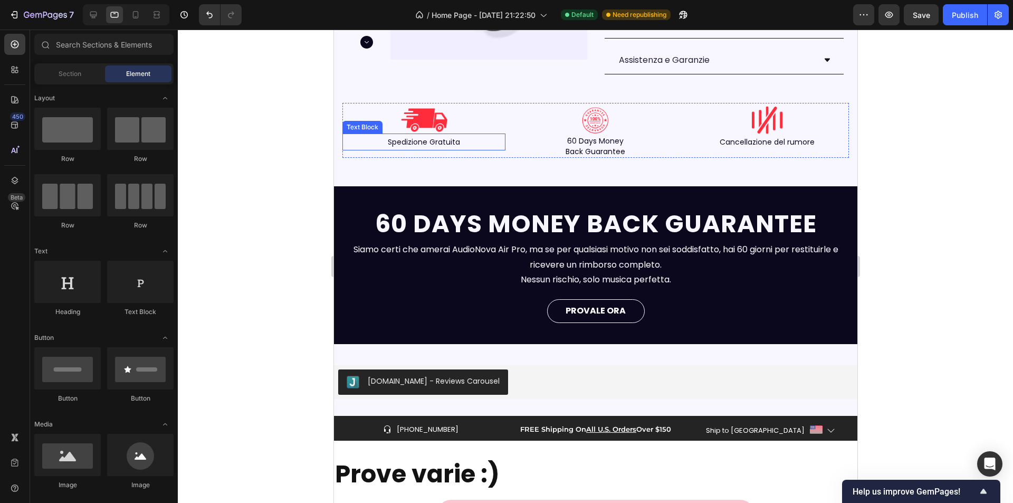
scroll to position [774, 0]
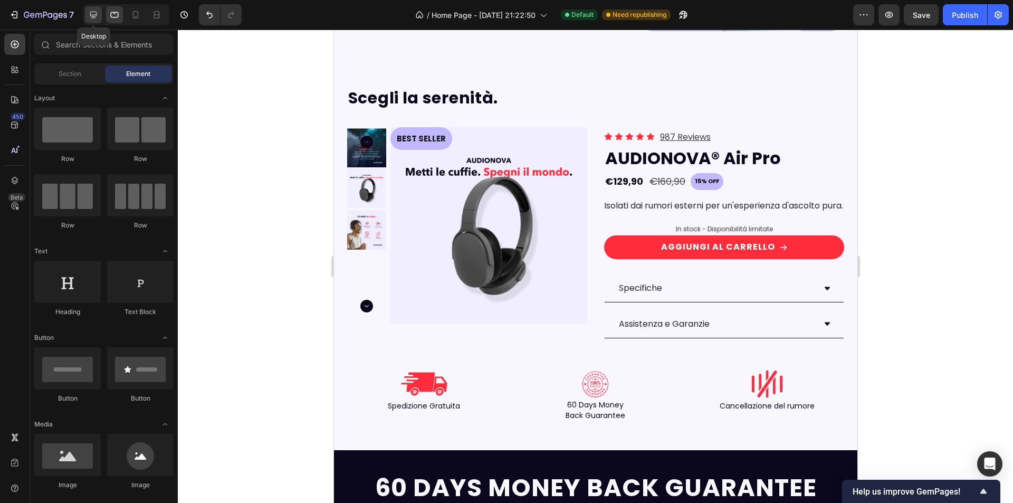
click at [89, 13] on icon at bounding box center [93, 14] width 11 height 11
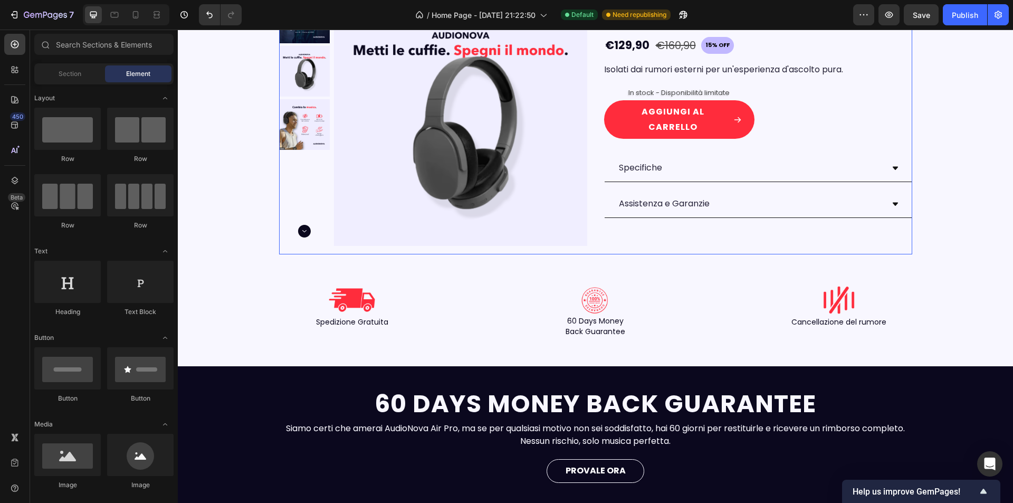
scroll to position [813, 0]
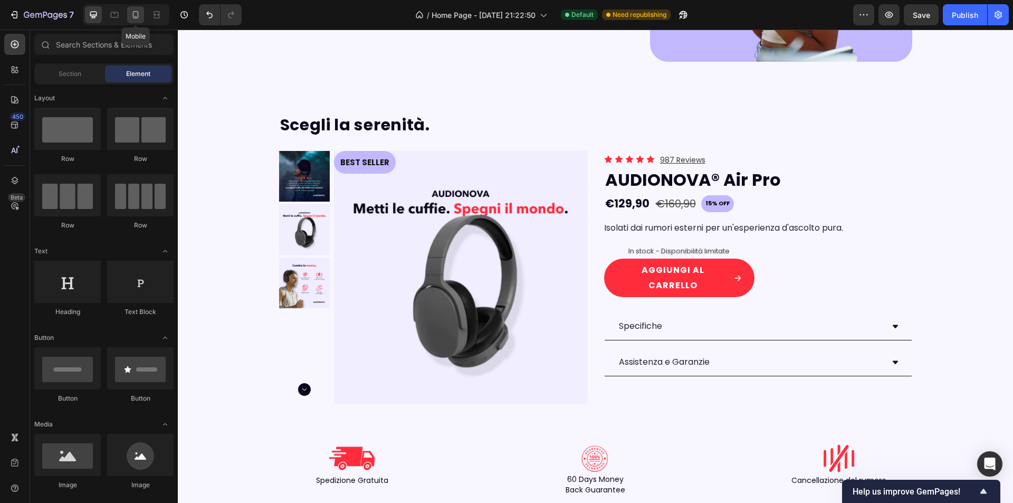
click at [137, 13] on icon at bounding box center [135, 14] width 11 height 11
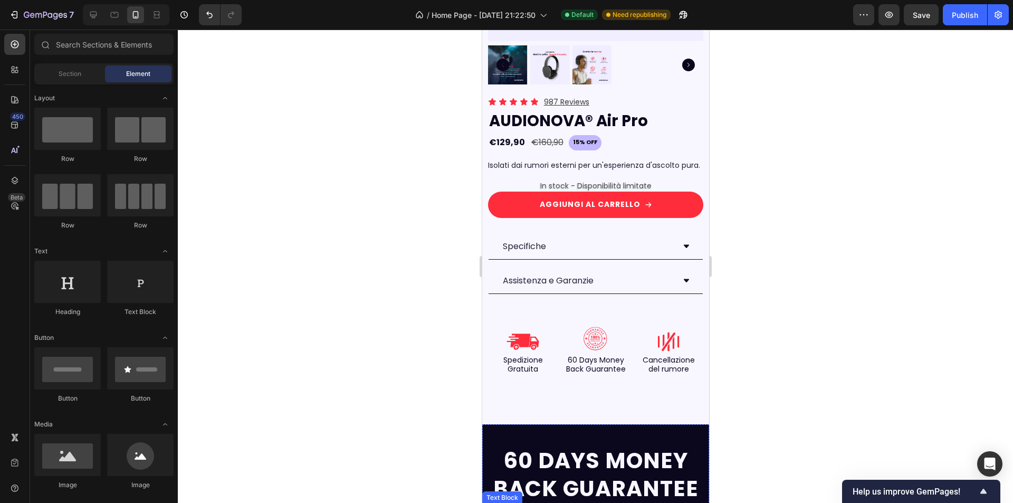
scroll to position [2143, 0]
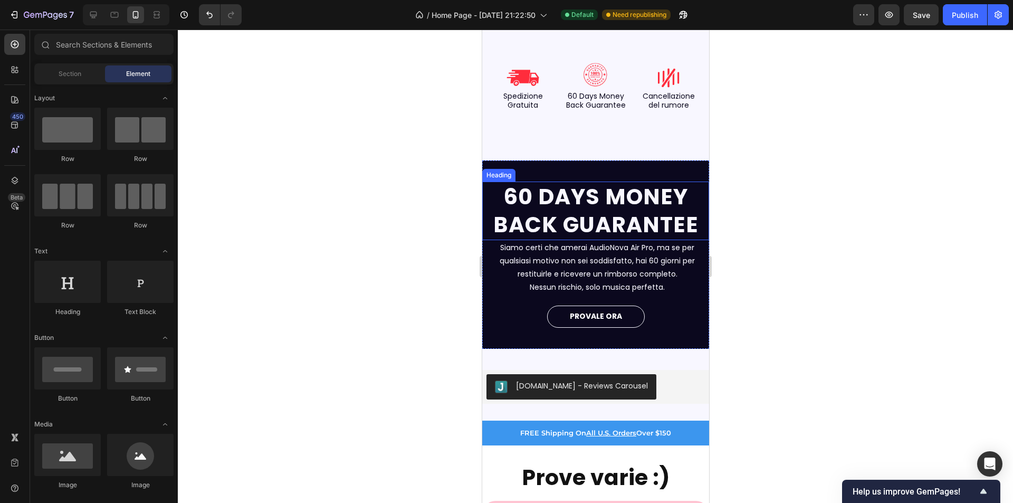
click at [618, 203] on strong "60 DAYS MONEY BACK GUARANTEE" at bounding box center [595, 211] width 205 height 58
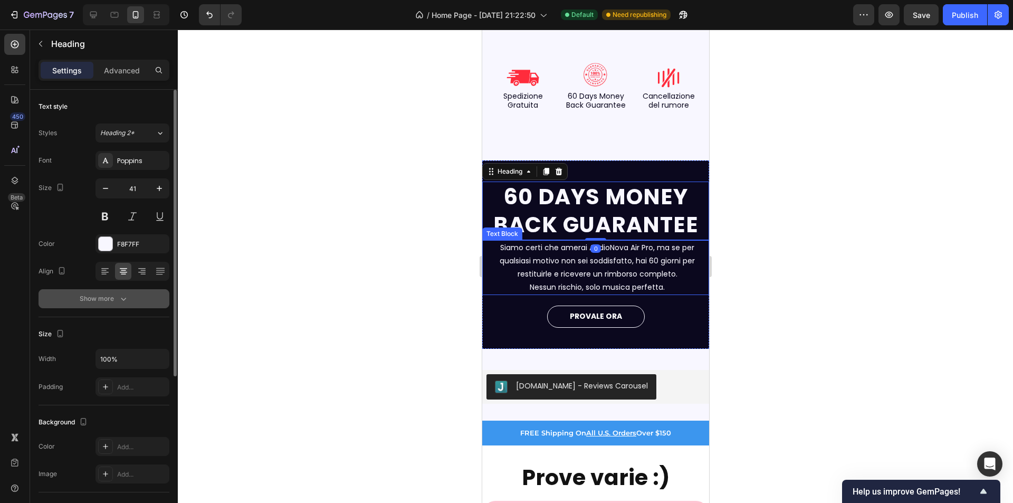
click at [111, 304] on button "Show more" at bounding box center [104, 298] width 131 height 19
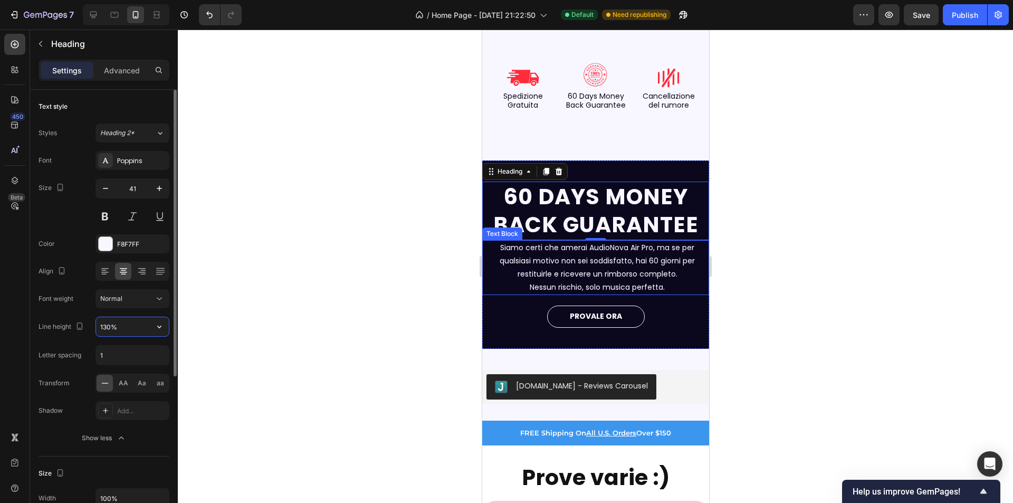
click at [109, 326] on input "130%" at bounding box center [132, 326] width 73 height 19
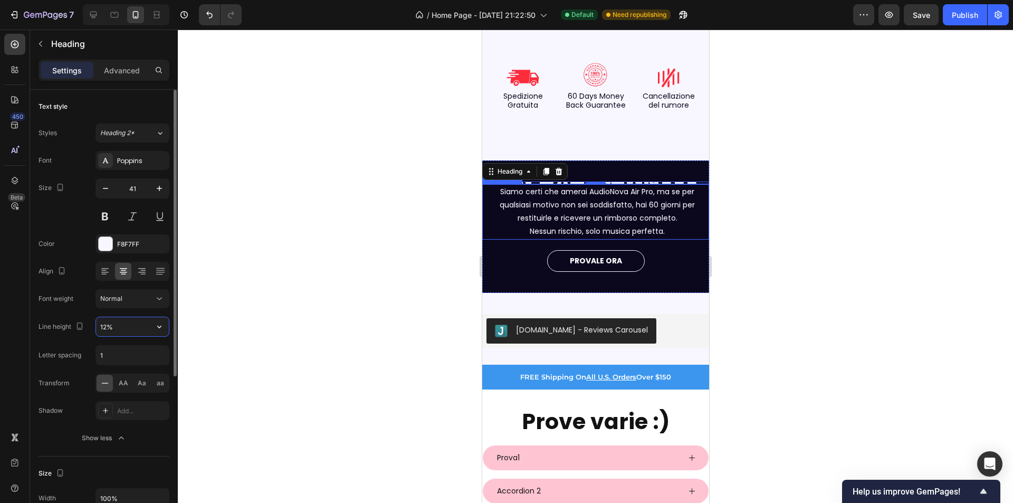
type input "120%"
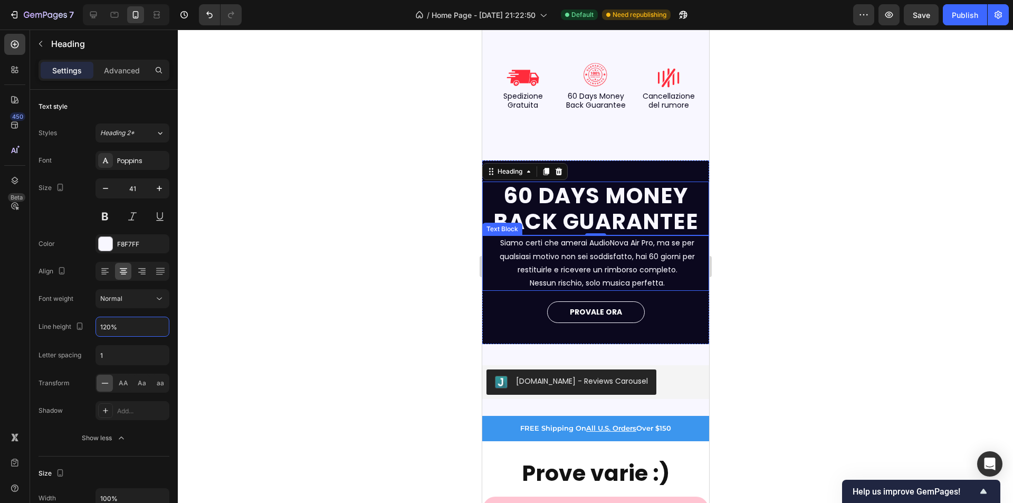
click at [543, 247] on span "Siamo certi che amerai AudioNova Air Pro, ma se per qualsiasi motivo non sei so…" at bounding box center [596, 255] width 195 height 37
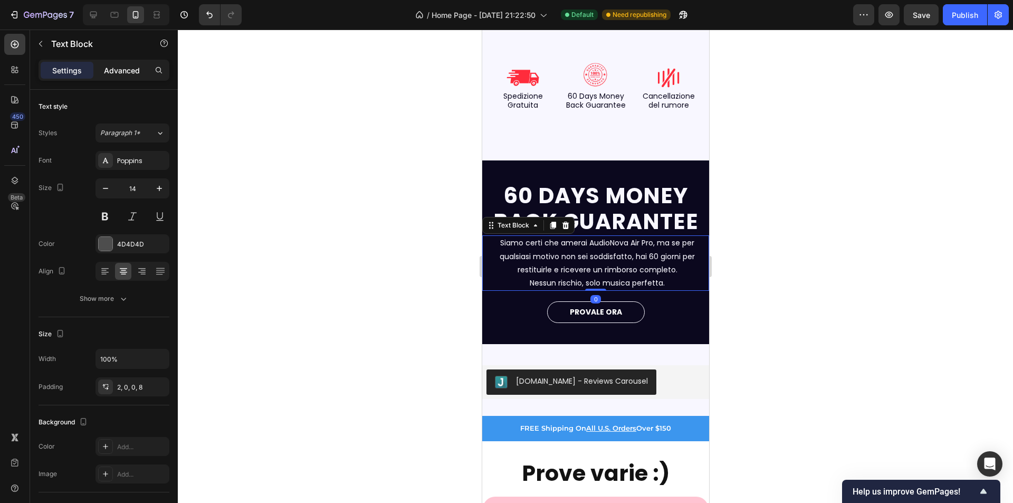
click at [133, 71] on p "Advanced" at bounding box center [122, 70] width 36 height 11
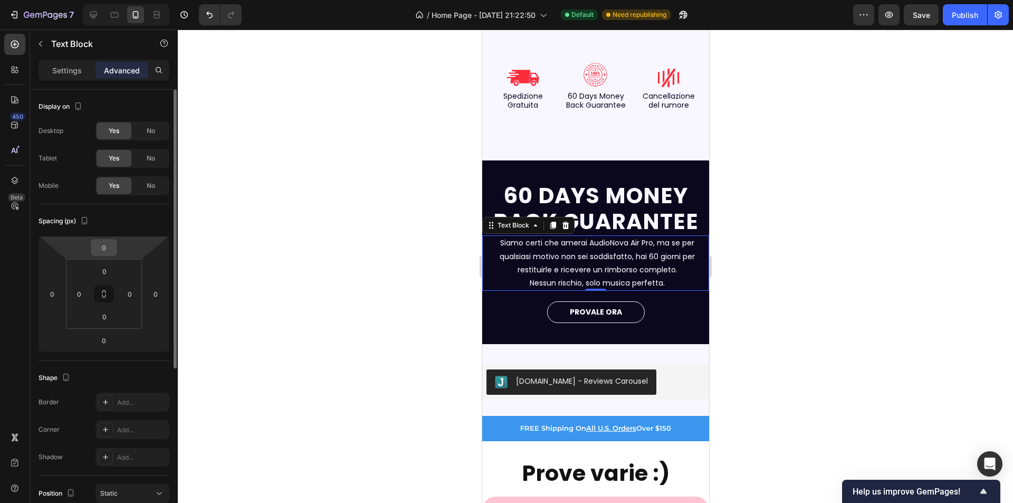
click at [107, 250] on input "0" at bounding box center [103, 248] width 21 height 16
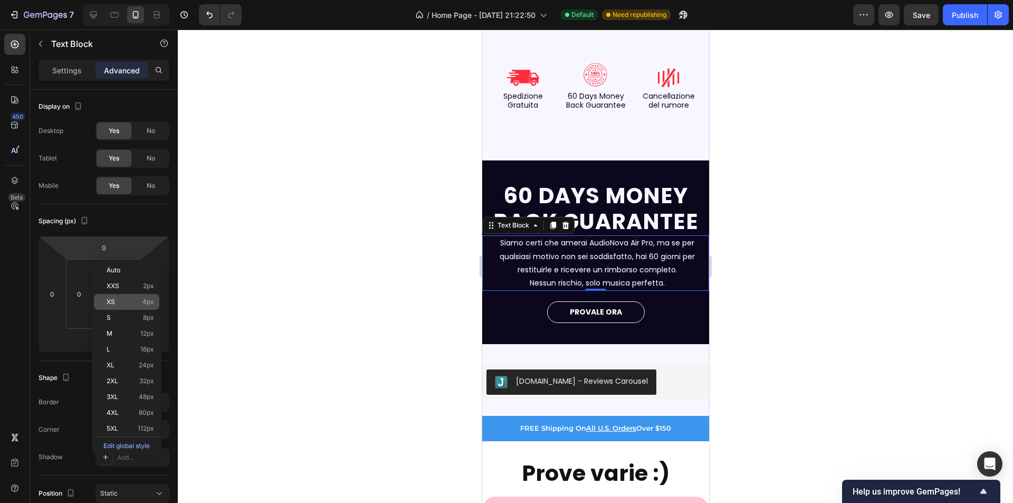
click at [139, 303] on p "XS 4px" at bounding box center [130, 301] width 47 height 7
type input "4"
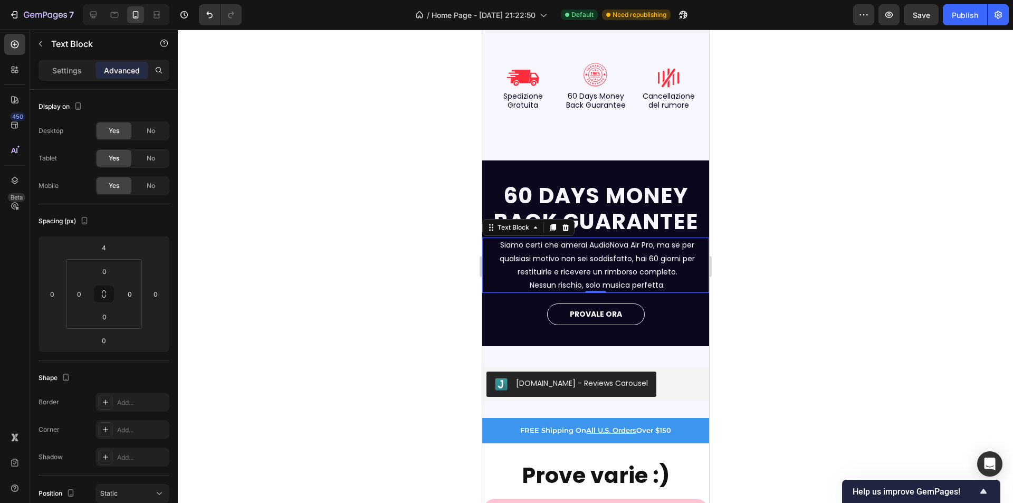
click at [342, 312] on div at bounding box center [595, 266] width 835 height 473
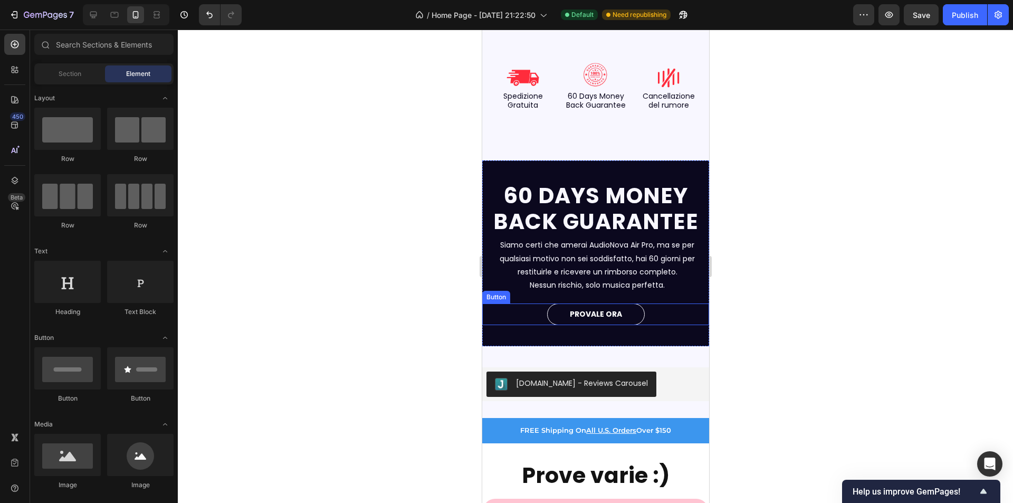
click at [640, 312] on div "PROVALE ORA Button" at bounding box center [595, 314] width 227 height 22
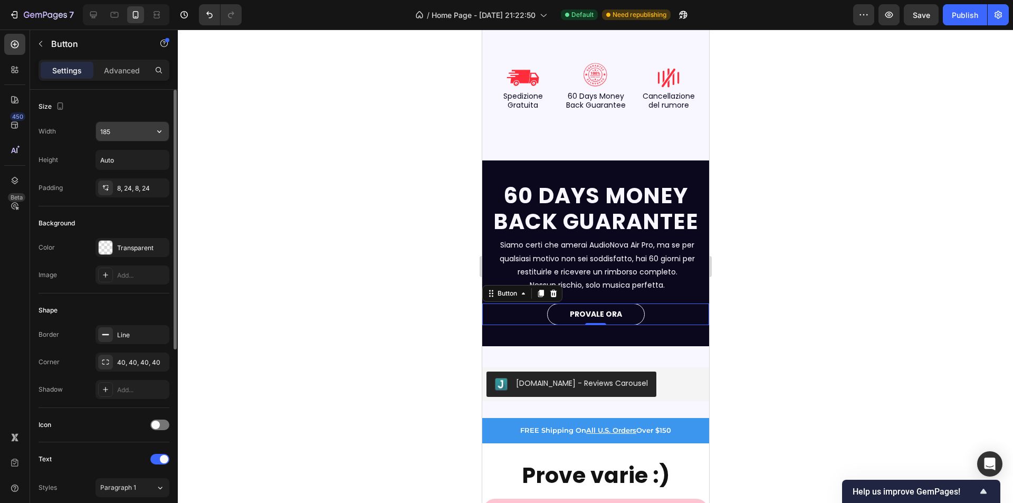
click at [113, 133] on input "185" at bounding box center [132, 131] width 73 height 19
click at [166, 130] on button "button" at bounding box center [159, 131] width 19 height 19
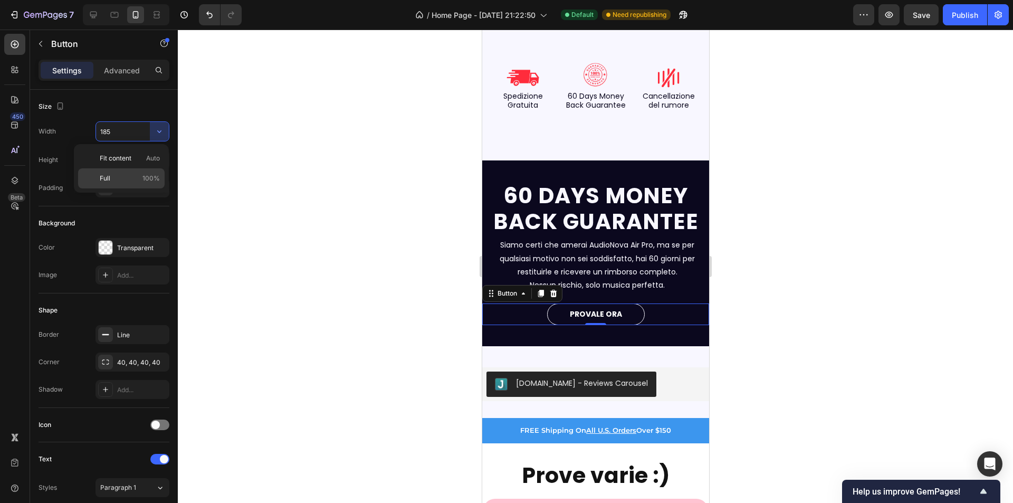
click at [131, 175] on p "Full 100%" at bounding box center [130, 178] width 60 height 9
type input "100%"
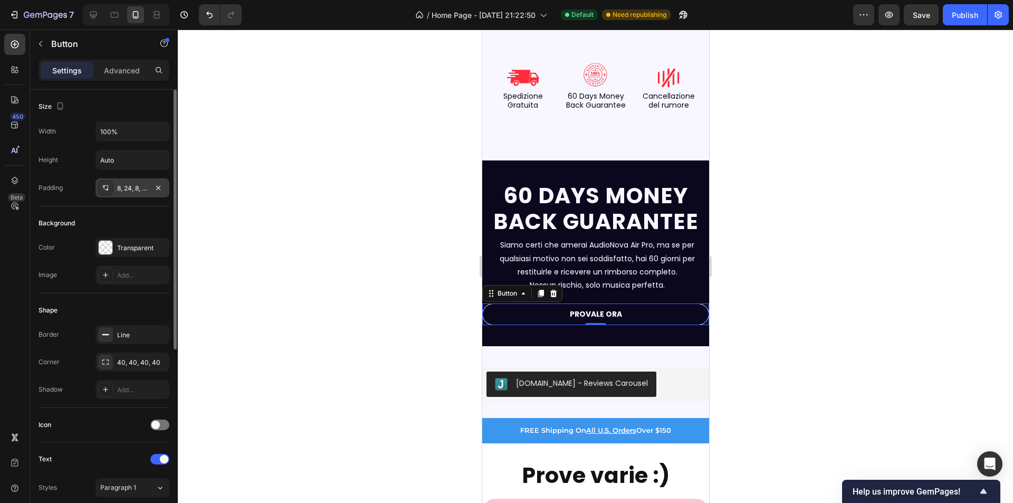
click at [134, 188] on div "8, 24, 8, 24" at bounding box center [132, 188] width 31 height 9
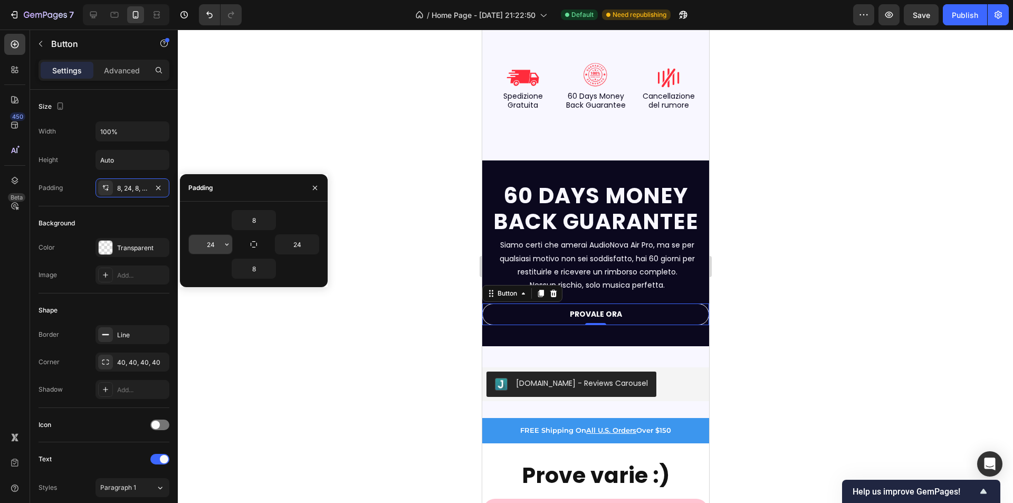
click at [213, 246] on input "24" at bounding box center [210, 244] width 43 height 19
click at [145, 224] on div "Background" at bounding box center [104, 223] width 131 height 17
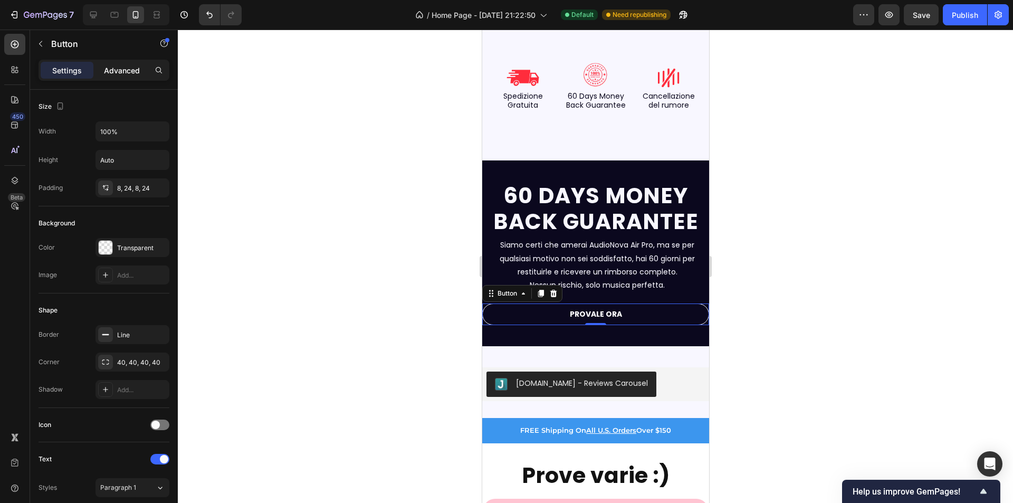
click at [133, 68] on p "Advanced" at bounding box center [122, 70] width 36 height 11
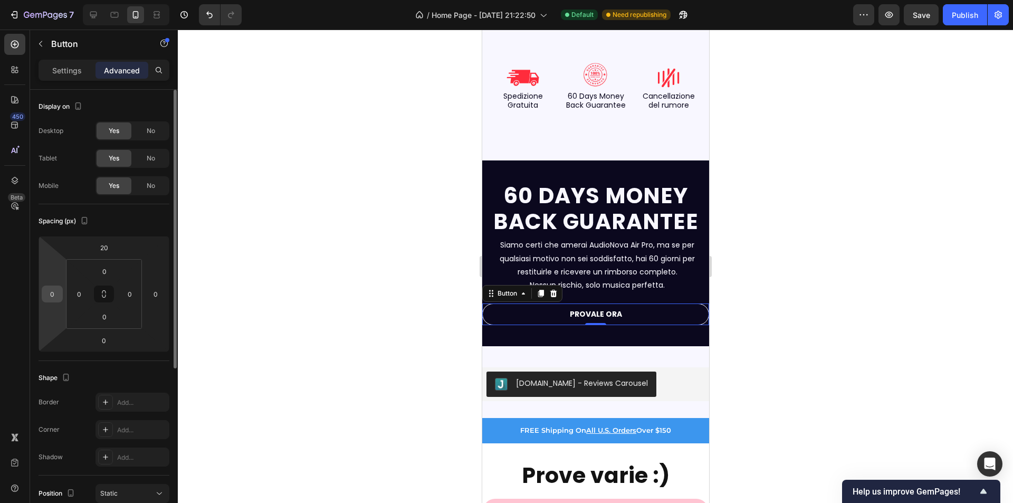
click at [57, 289] on input "0" at bounding box center [52, 294] width 16 height 16
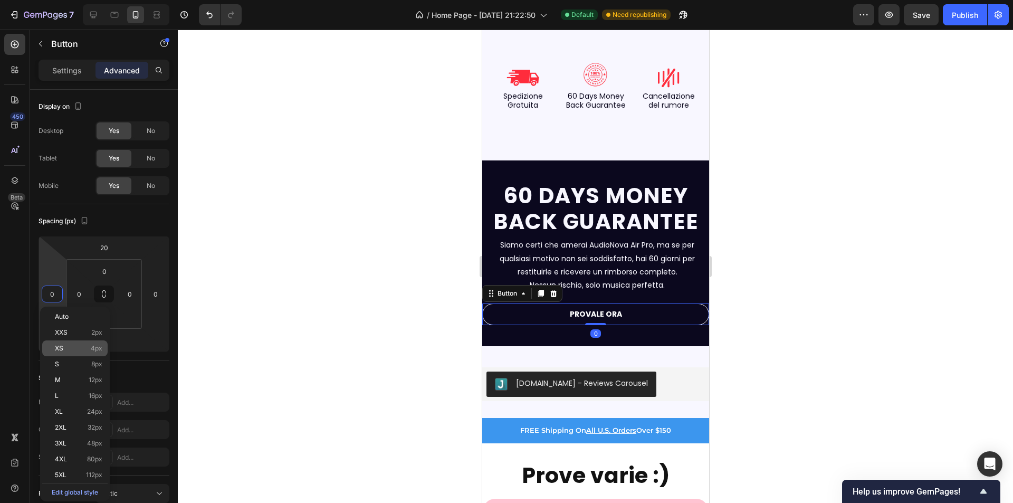
click at [79, 349] on p "XS 4px" at bounding box center [78, 348] width 47 height 7
type input "4"
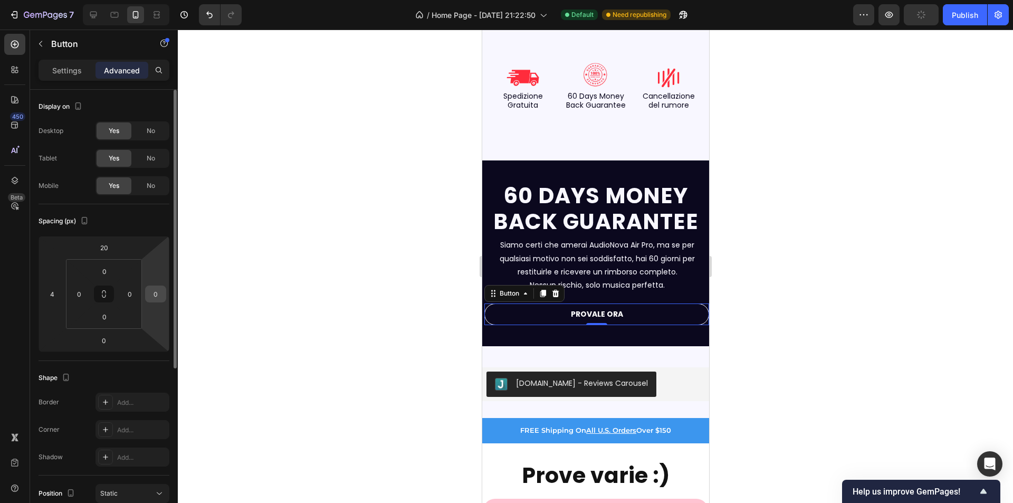
click at [153, 294] on input "0" at bounding box center [156, 294] width 16 height 16
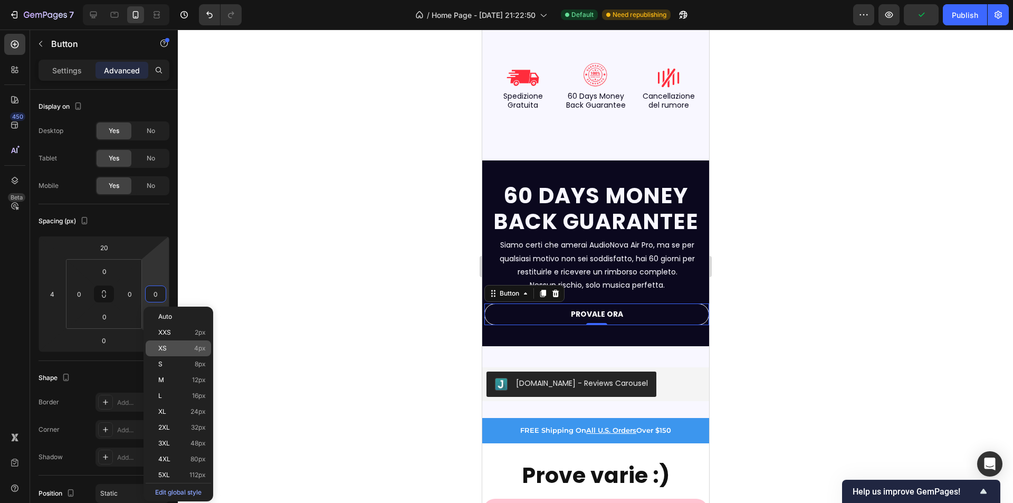
click at [167, 346] on p "XS 4px" at bounding box center [181, 348] width 47 height 7
type input "4"
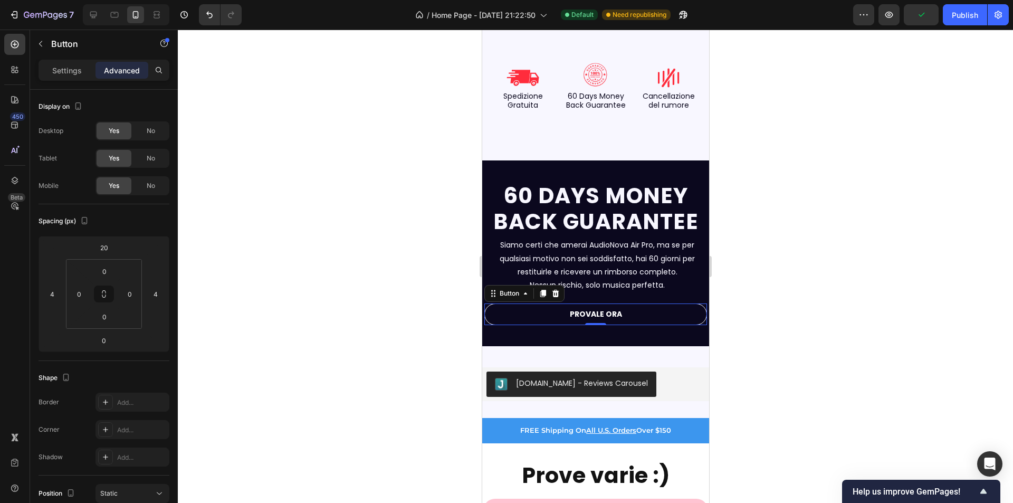
click at [290, 304] on div at bounding box center [595, 266] width 835 height 473
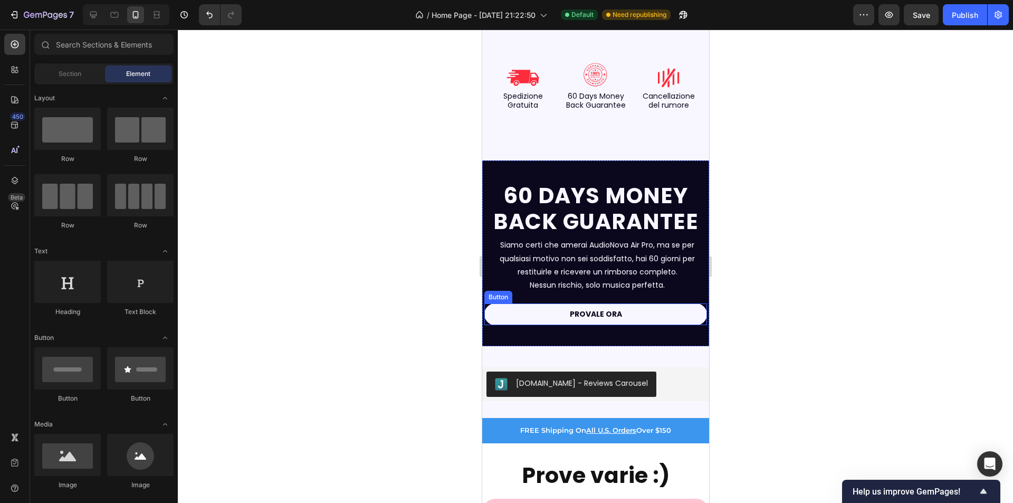
click at [512, 319] on button "PROVALE ORA" at bounding box center [595, 314] width 223 height 22
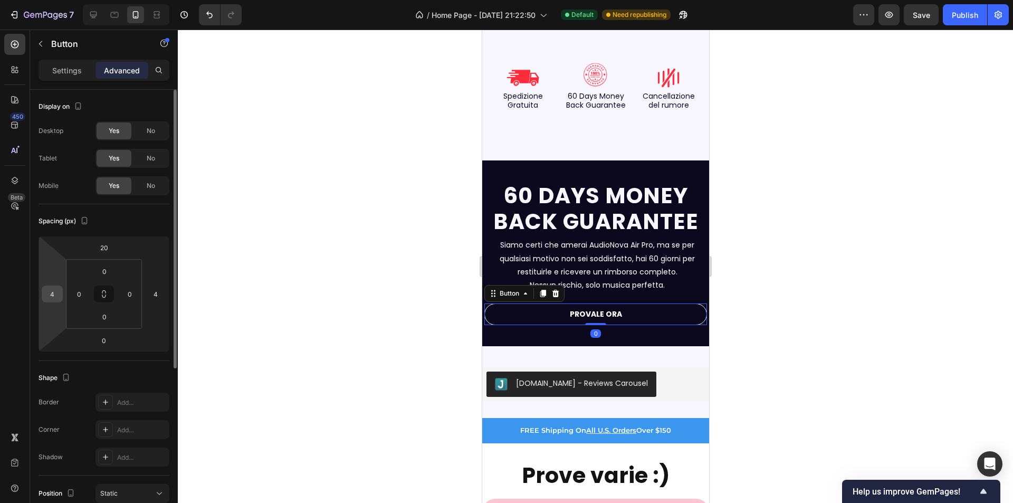
click at [52, 293] on input "4" at bounding box center [52, 294] width 16 height 16
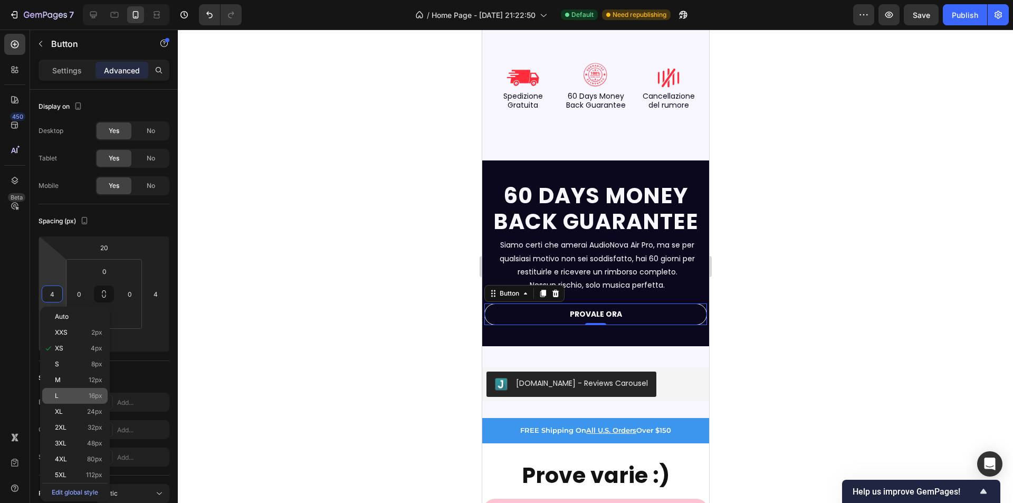
click at [70, 393] on p "L 16px" at bounding box center [78, 395] width 47 height 7
type input "16"
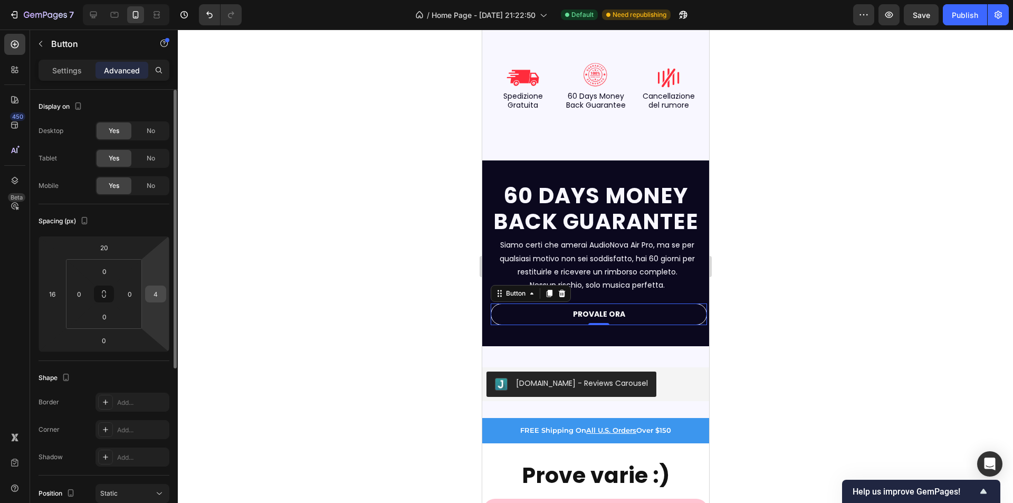
click at [154, 298] on input "4" at bounding box center [156, 294] width 16 height 16
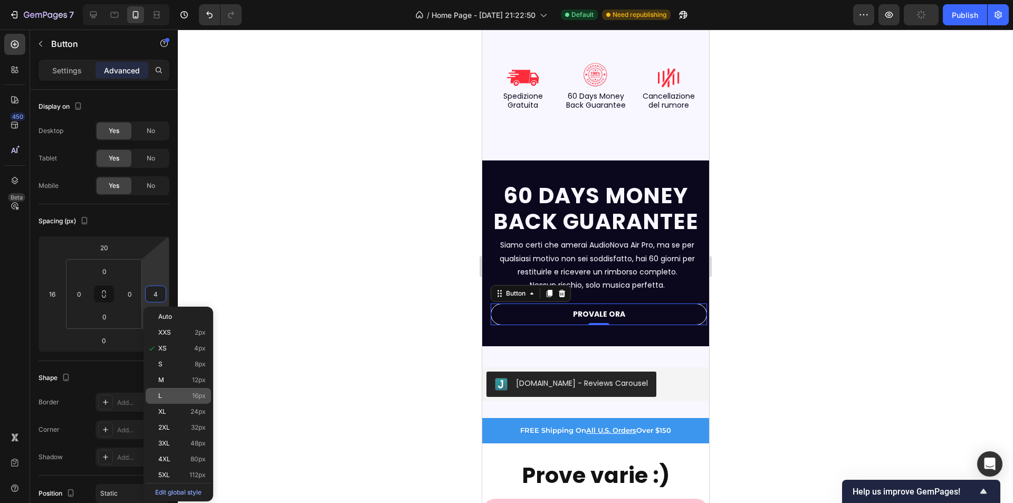
click at [173, 392] on p "L 16px" at bounding box center [181, 395] width 47 height 7
type input "16"
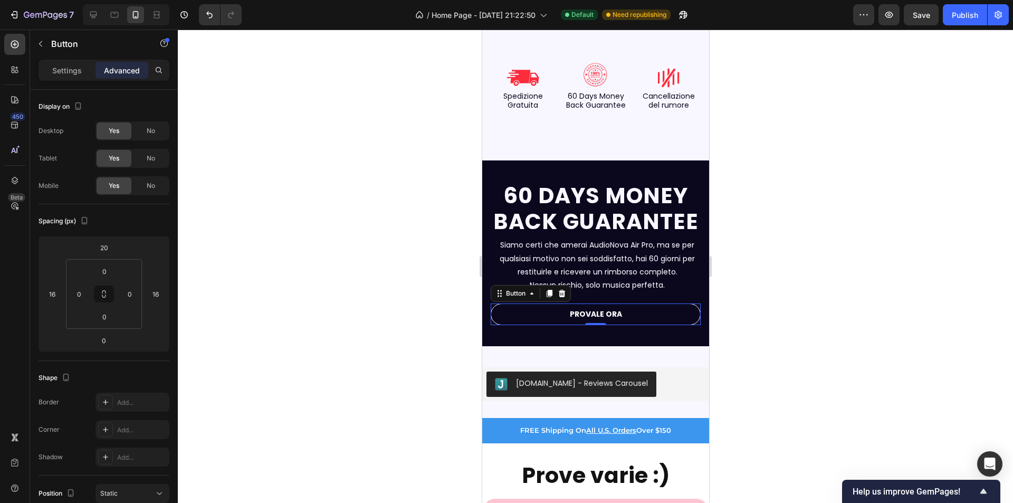
click at [346, 327] on div at bounding box center [595, 266] width 835 height 473
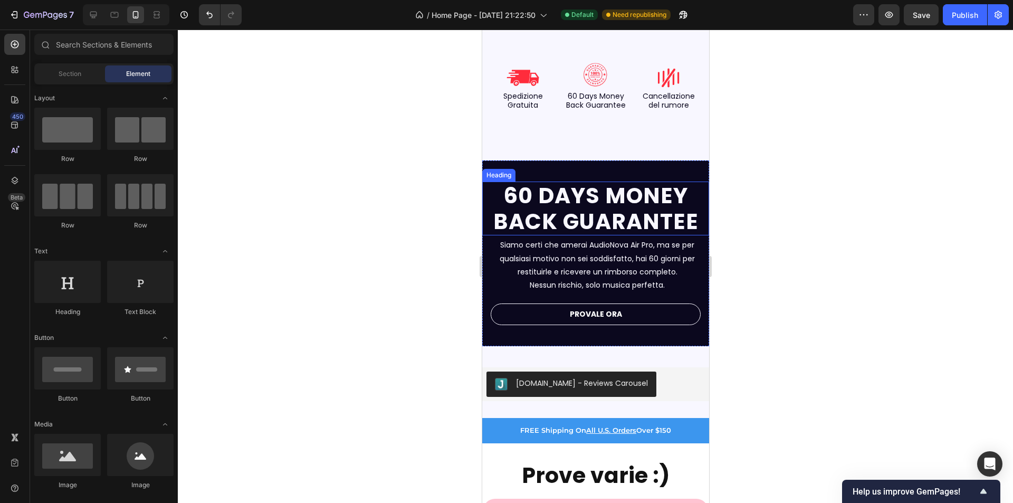
click at [501, 186] on strong "60 DAYS MONEY BACK GUARANTEE" at bounding box center [595, 208] width 205 height 56
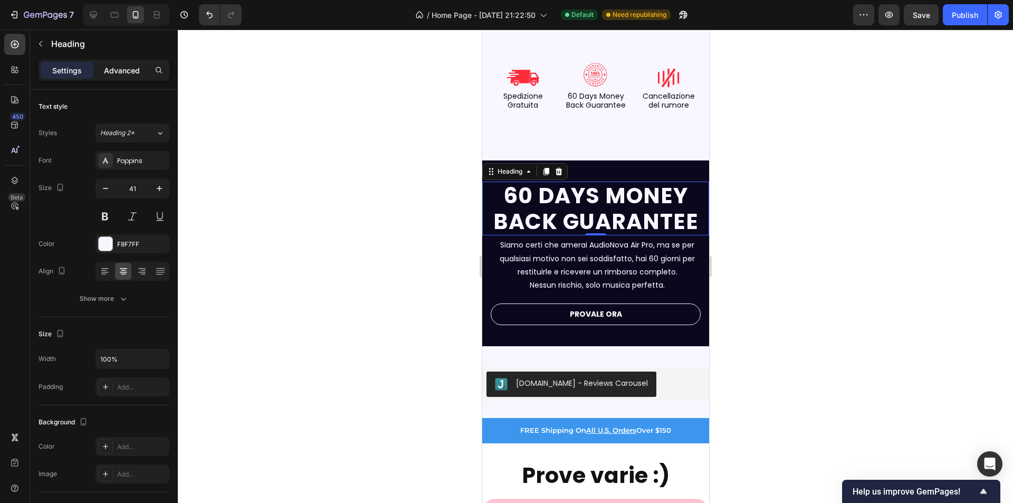
click at [129, 77] on div "Advanced" at bounding box center [122, 70] width 53 height 17
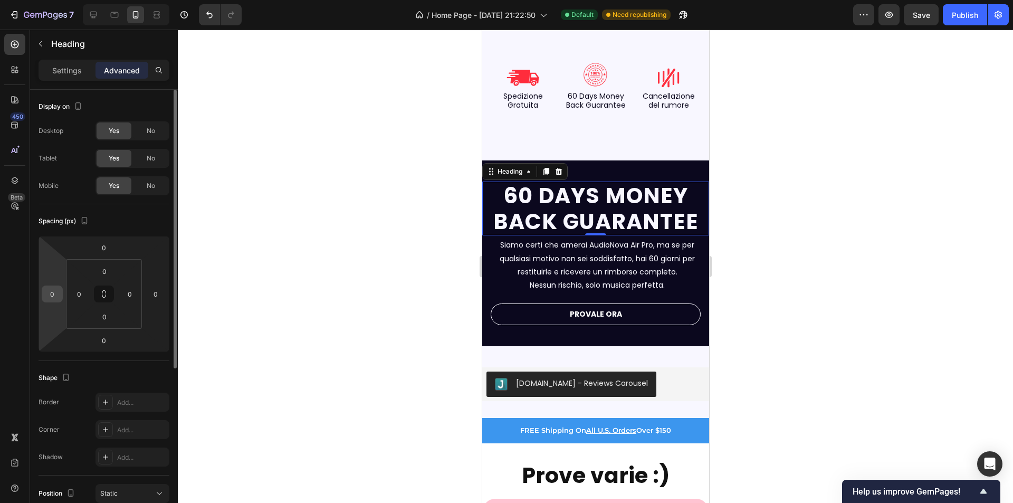
click at [53, 292] on input "0" at bounding box center [52, 294] width 16 height 16
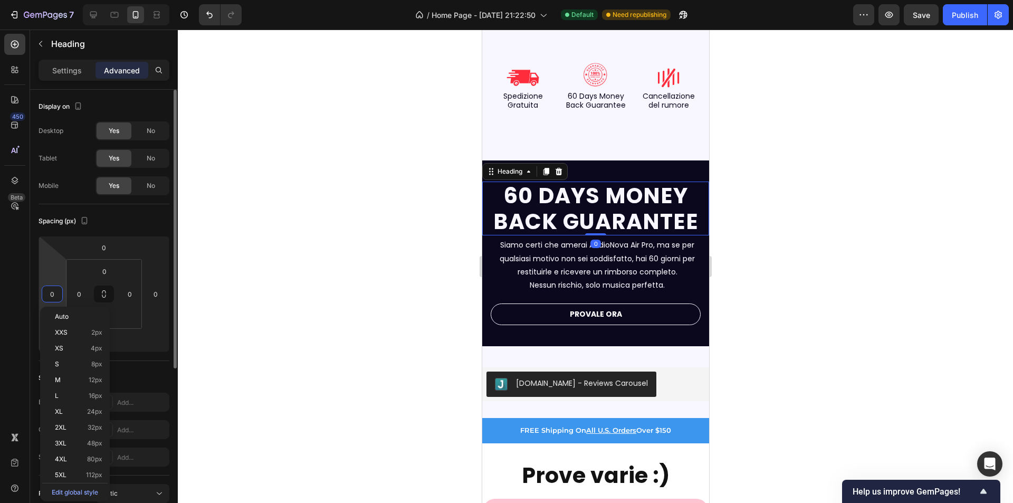
click at [53, 293] on input "0" at bounding box center [52, 294] width 16 height 16
click at [61, 397] on p "L 16px" at bounding box center [78, 395] width 47 height 7
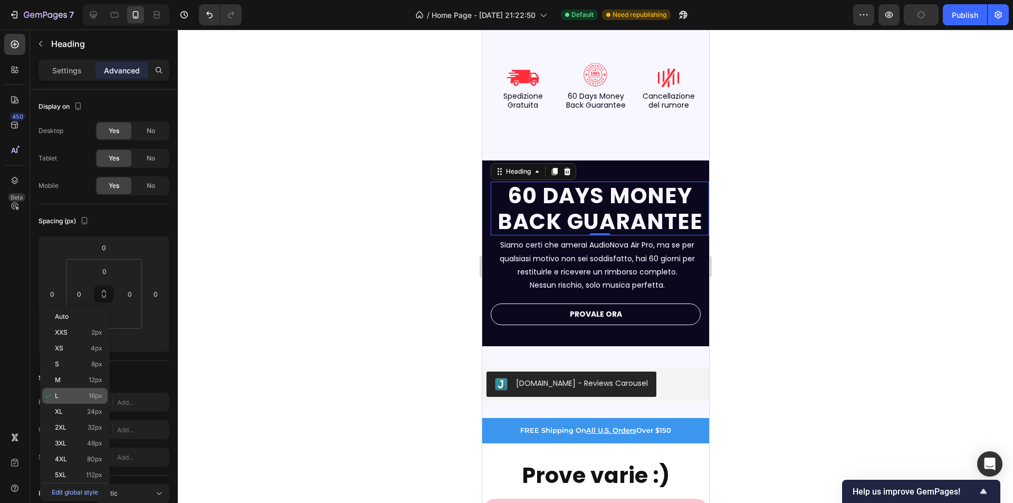
type input "16"
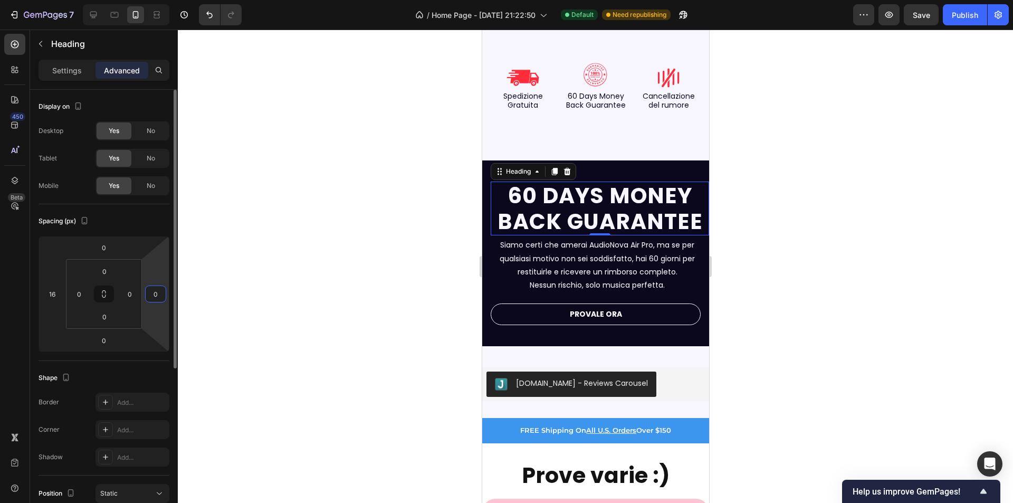
click at [154, 291] on input "0" at bounding box center [156, 294] width 16 height 16
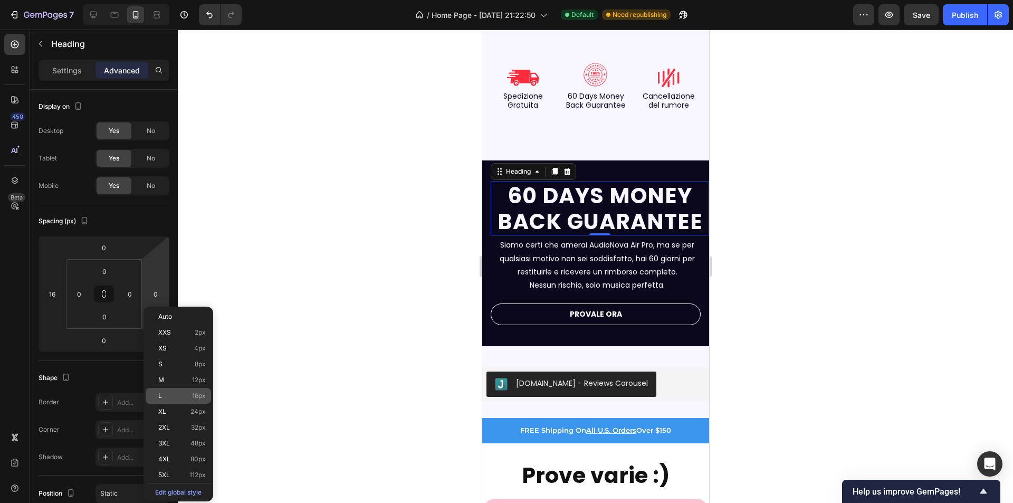
click at [163, 397] on p "L 16px" at bounding box center [181, 395] width 47 height 7
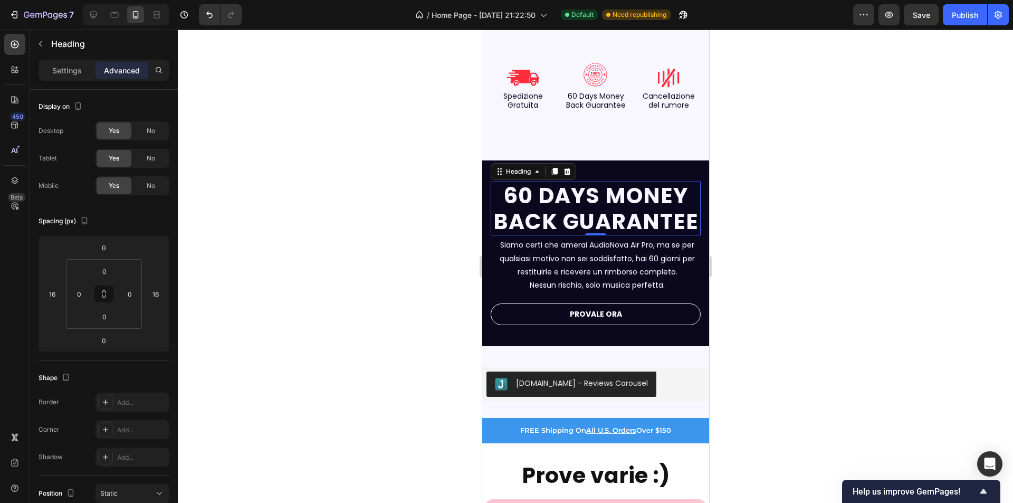
type input "0"
click at [289, 320] on div at bounding box center [595, 266] width 835 height 473
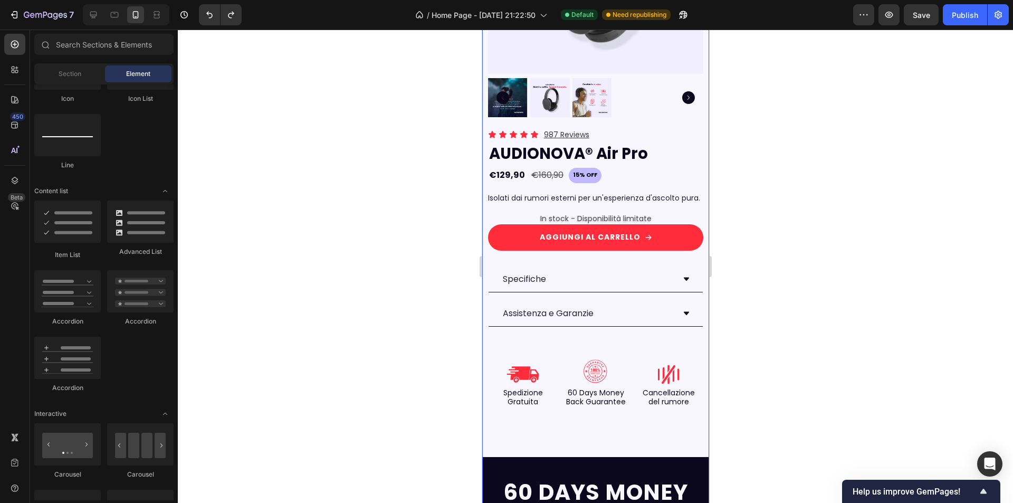
scroll to position [1583, 0]
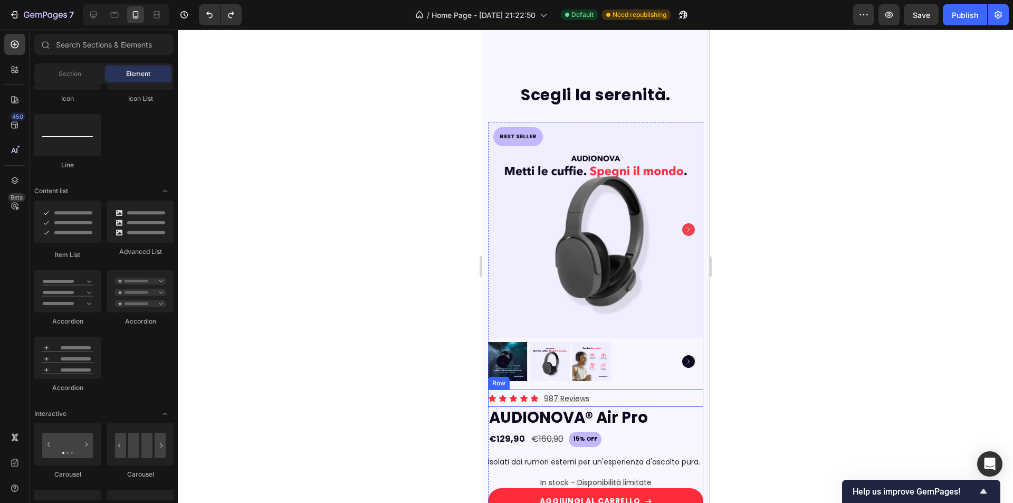
click at [611, 389] on div "Icon Icon Icon Icon Icon Icon List 987 Reviews Text Block Row" at bounding box center [596, 397] width 216 height 17
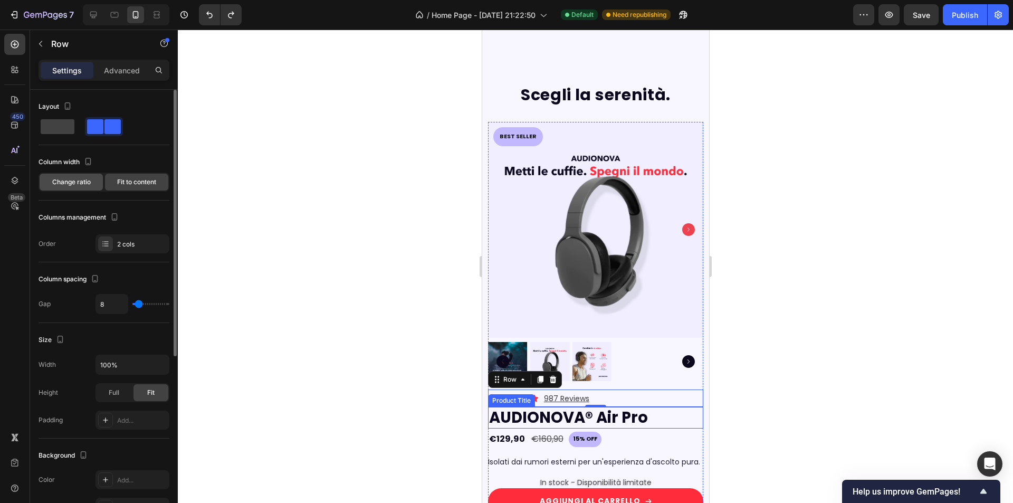
click at [84, 180] on span "Change ratio" at bounding box center [71, 181] width 39 height 9
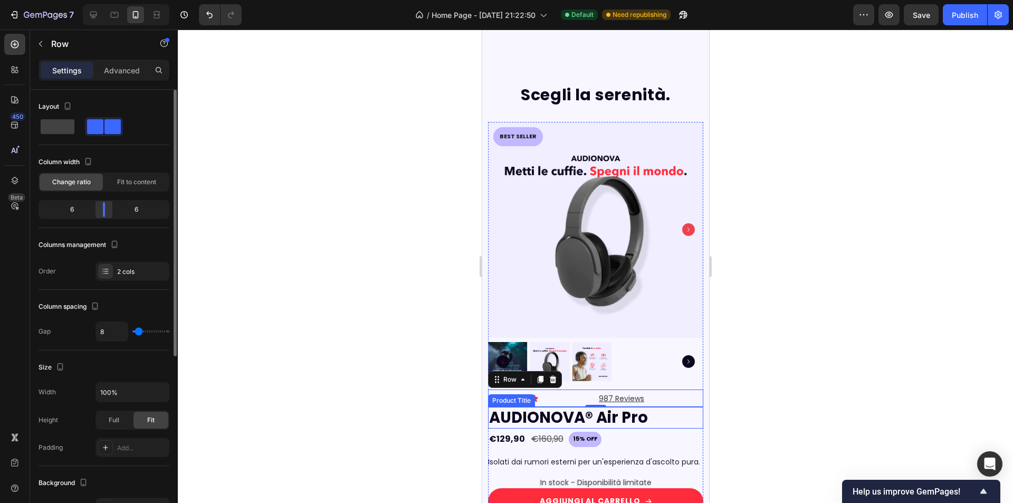
drag, startPoint x: 79, startPoint y: 207, endPoint x: 106, endPoint y: 212, distance: 27.2
click at [106, 212] on div at bounding box center [103, 209] width 19 height 15
click at [132, 185] on span "Fit to content" at bounding box center [136, 181] width 39 height 9
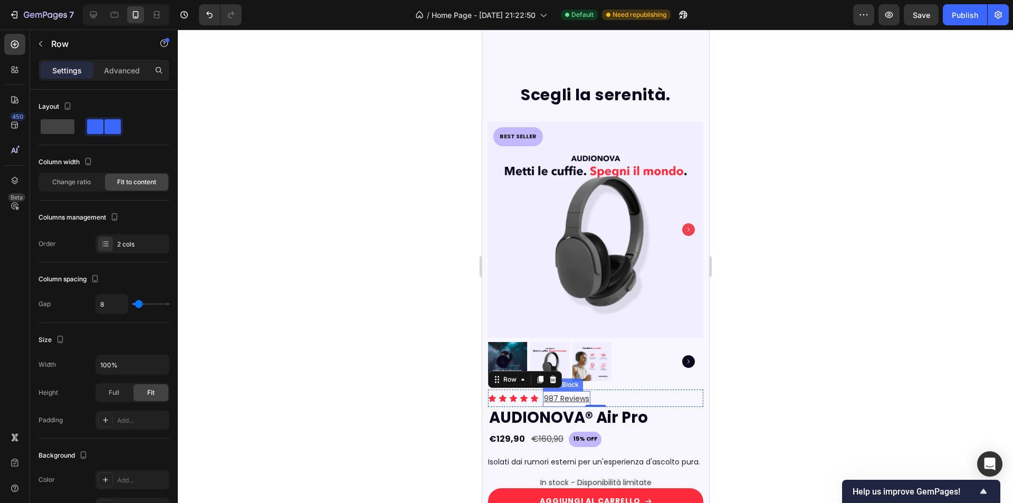
click at [568, 393] on u "987 Reviews" at bounding box center [566, 398] width 45 height 11
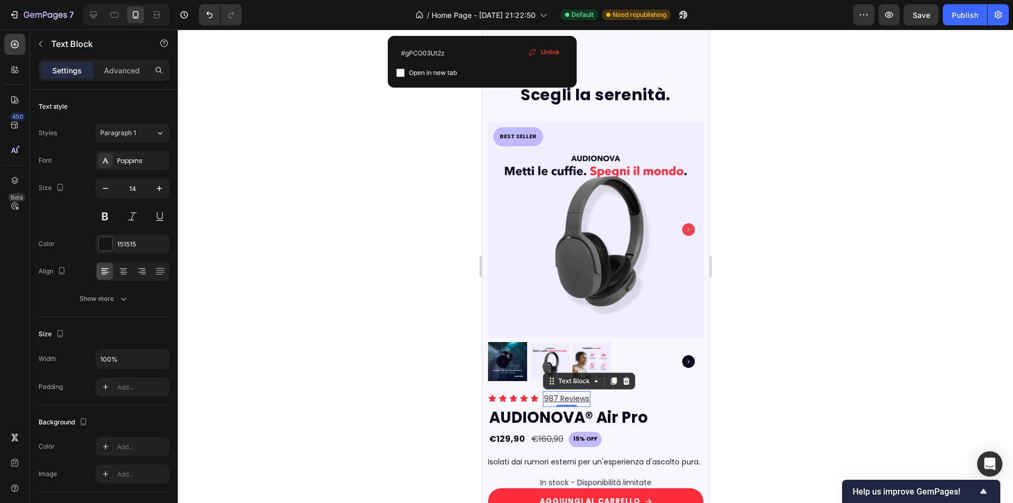
click at [564, 393] on u "987 Reviews" at bounding box center [566, 398] width 45 height 11
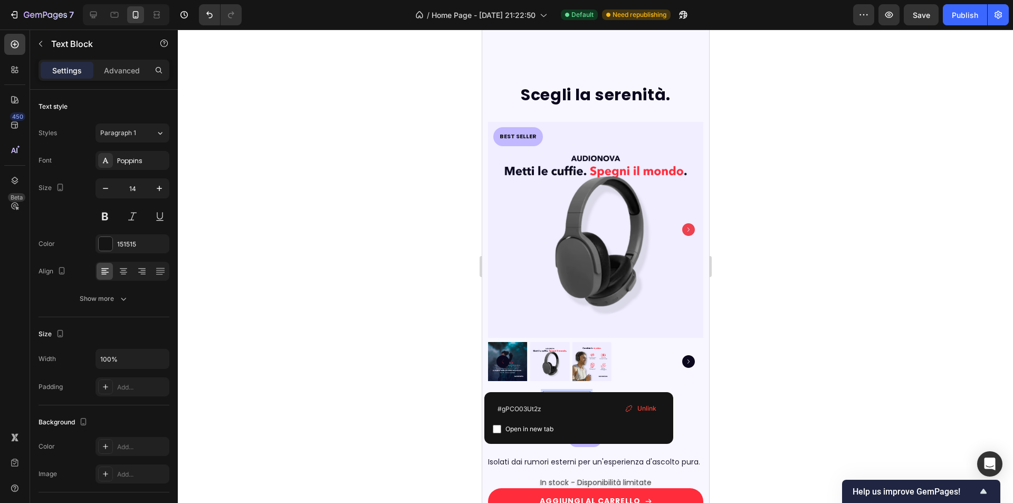
click at [564, 393] on u "987 Reviews" at bounding box center [566, 398] width 45 height 11
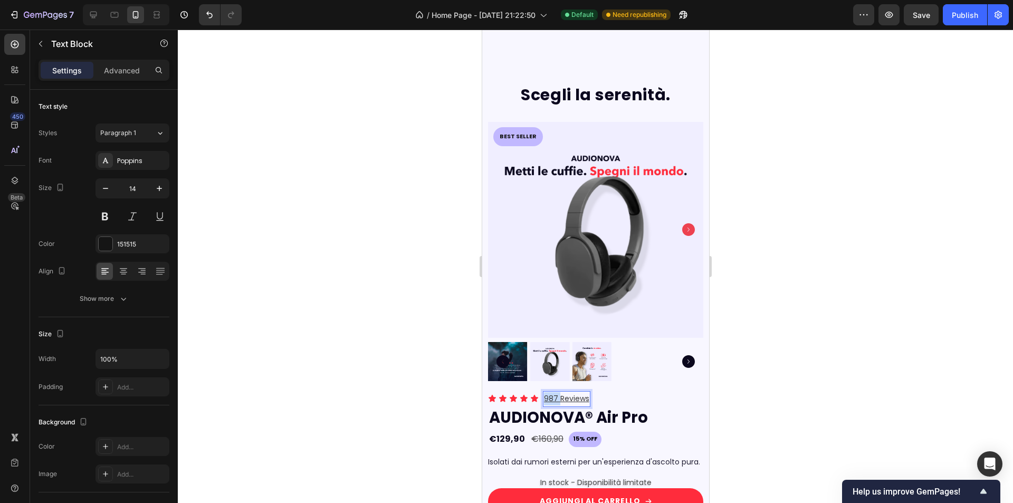
click at [564, 393] on u "987 Reviews" at bounding box center [566, 398] width 45 height 11
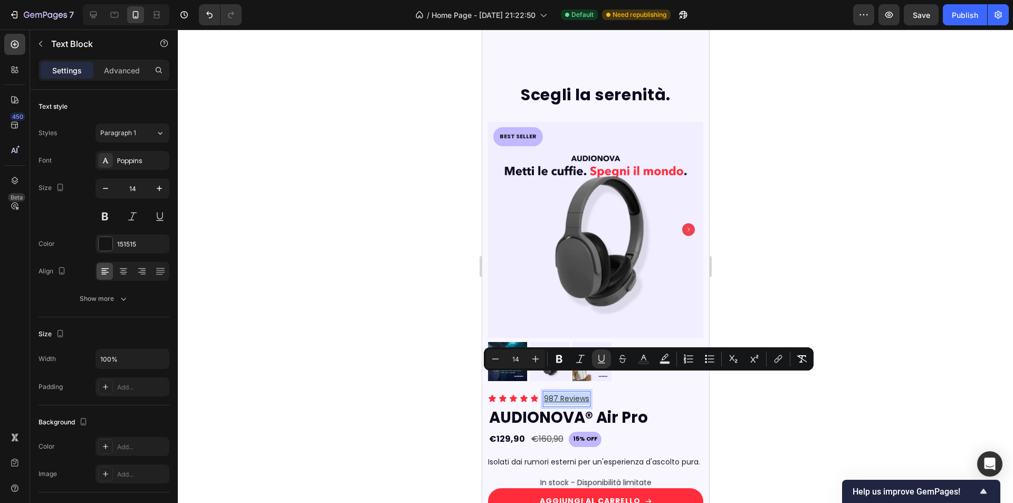
click at [564, 393] on u "987 Reviews" at bounding box center [566, 398] width 45 height 11
click at [761, 402] on div at bounding box center [595, 266] width 835 height 473
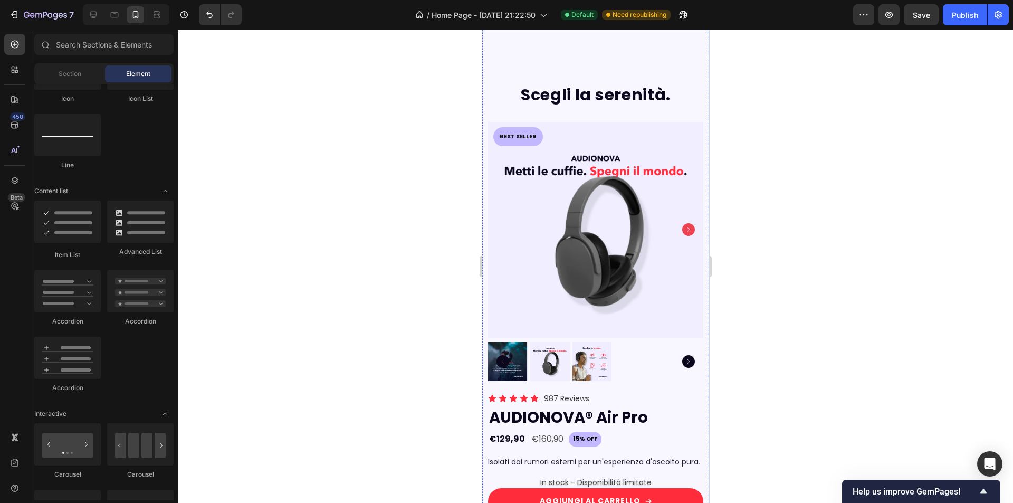
scroll to position [1900, 0]
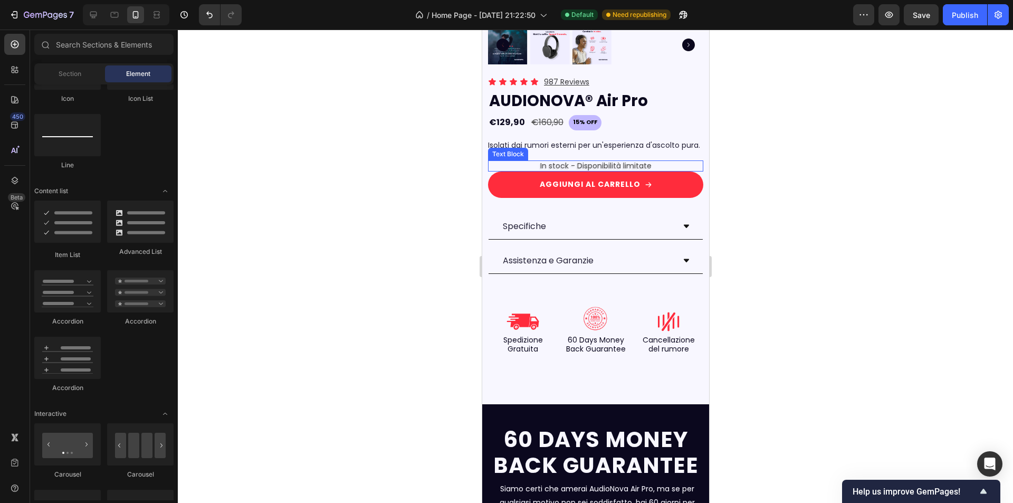
click at [598, 161] on p "In stock - Disponibilità limitate" at bounding box center [596, 165] width 214 height 9
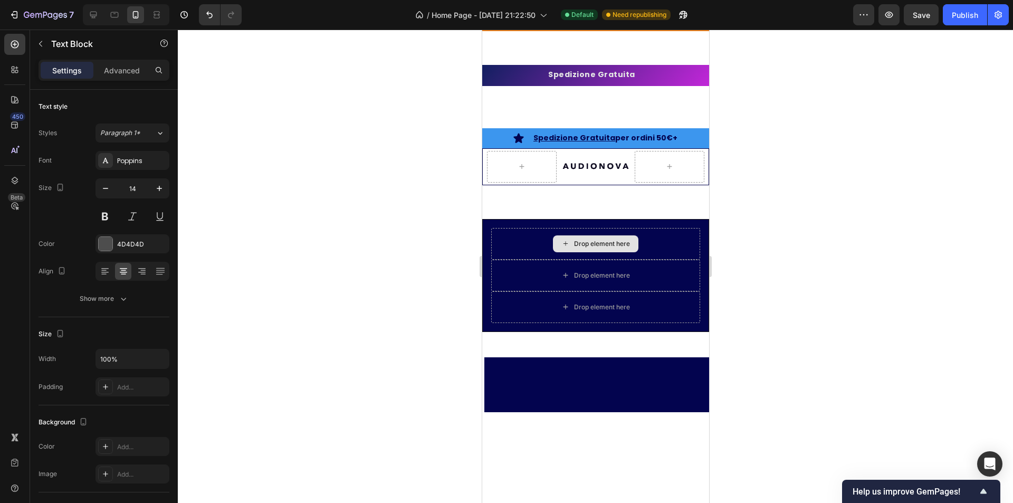
scroll to position [2587, 0]
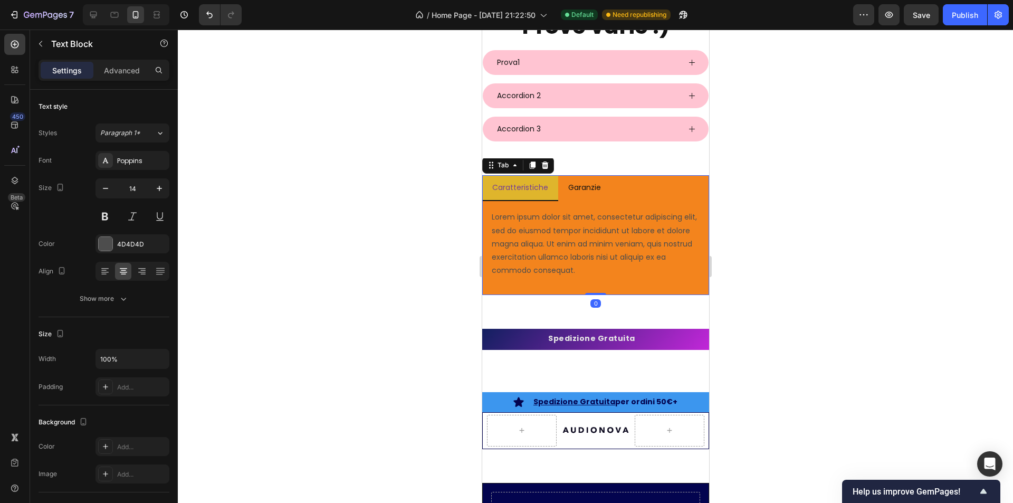
click at [583, 180] on div "Garanzie" at bounding box center [584, 187] width 36 height 16
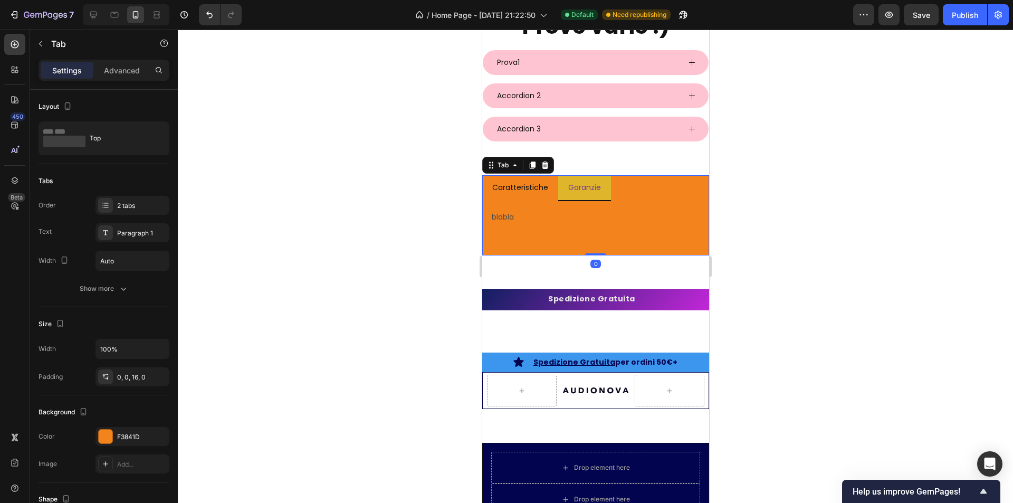
click at [528, 190] on p "Caratteristiche" at bounding box center [520, 187] width 56 height 13
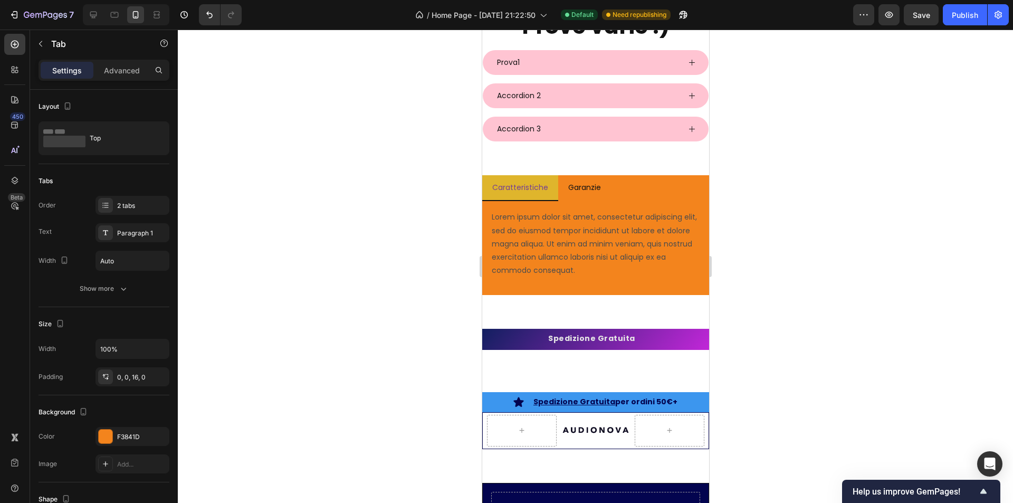
click at [675, 184] on ul "Caratteristiche Garanzie" at bounding box center [595, 188] width 227 height 26
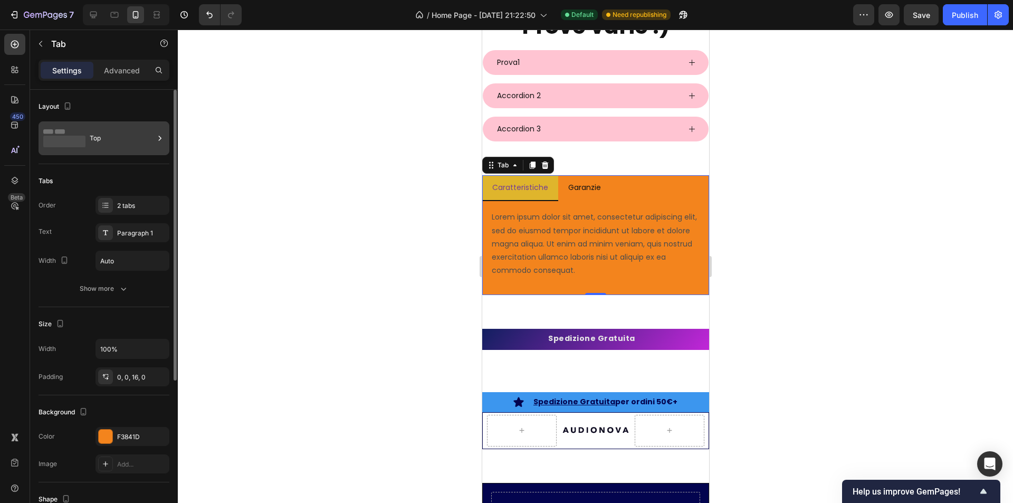
click at [146, 145] on div "Top" at bounding box center [122, 138] width 64 height 24
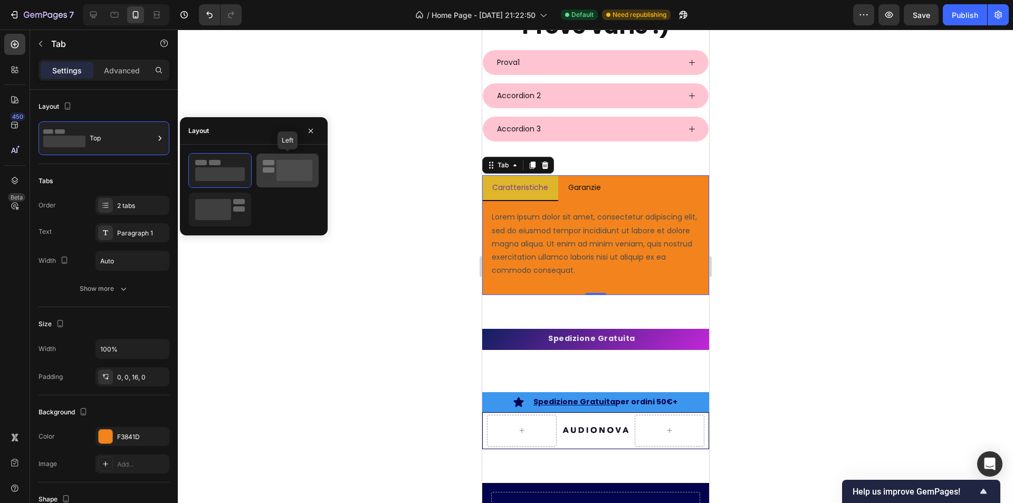
click at [262, 164] on div at bounding box center [287, 171] width 62 height 34
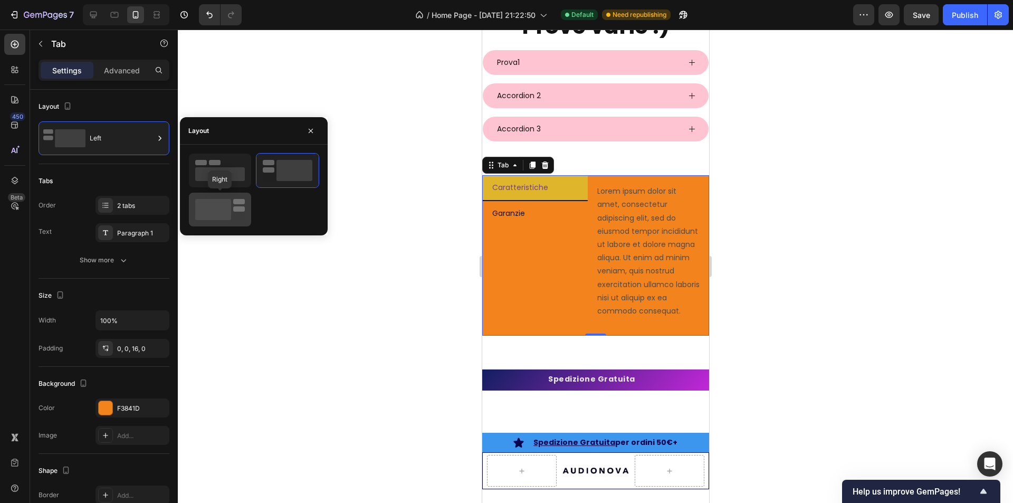
click at [233, 205] on icon at bounding box center [220, 209] width 50 height 21
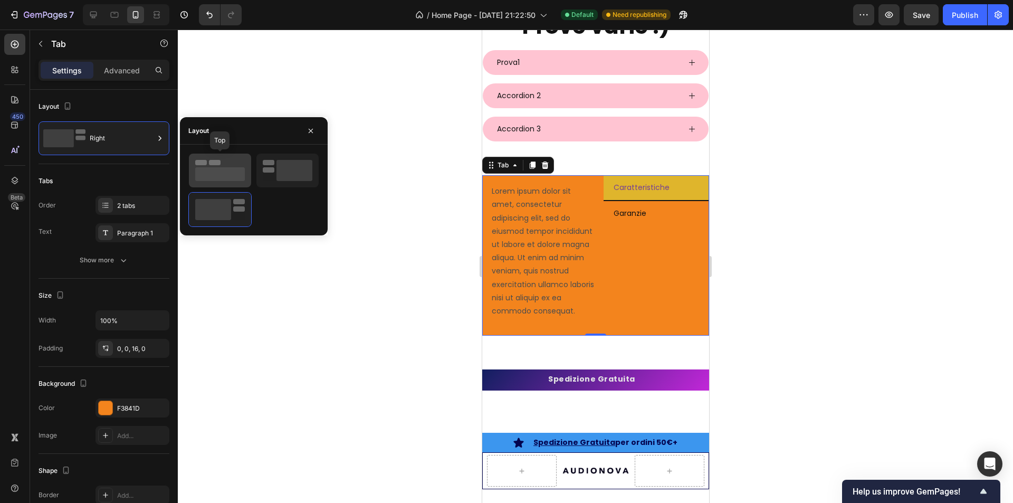
click at [237, 164] on icon at bounding box center [220, 170] width 50 height 21
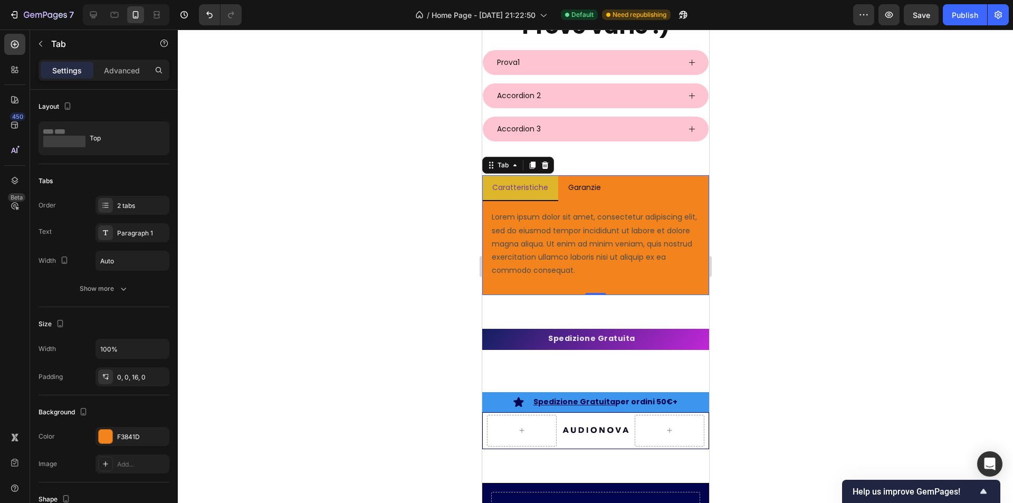
click at [453, 272] on div at bounding box center [595, 266] width 835 height 473
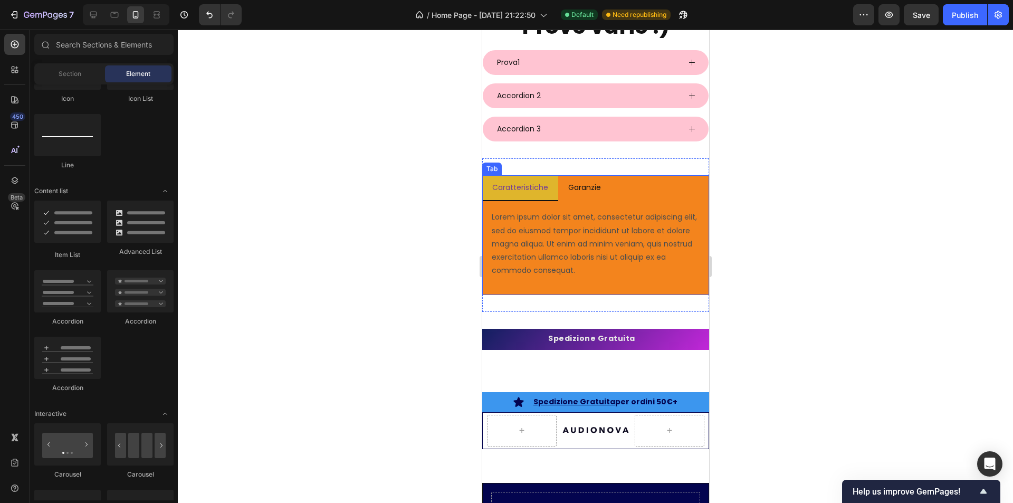
click at [686, 185] on ul "Caratteristiche Garanzie" at bounding box center [595, 188] width 227 height 26
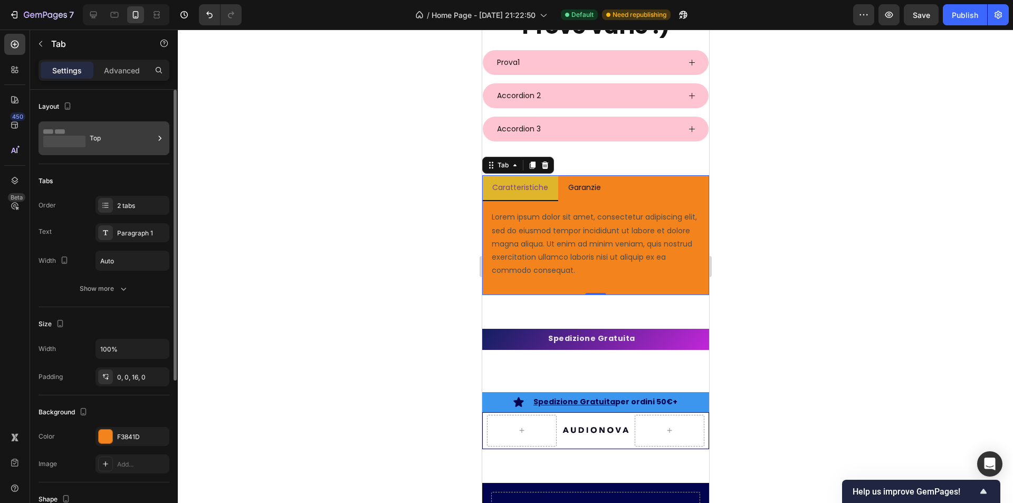
click at [114, 137] on div "Top" at bounding box center [122, 138] width 64 height 24
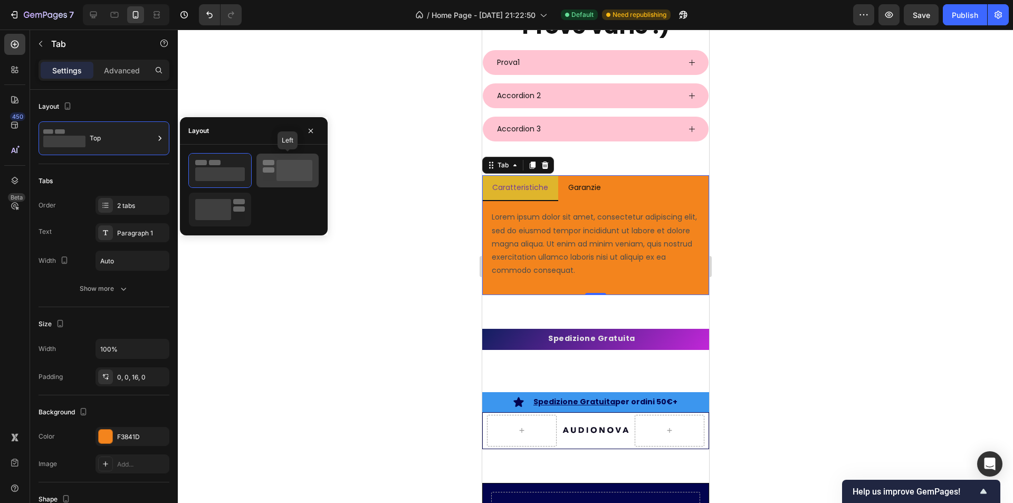
click at [285, 170] on rect at bounding box center [295, 170] width 36 height 21
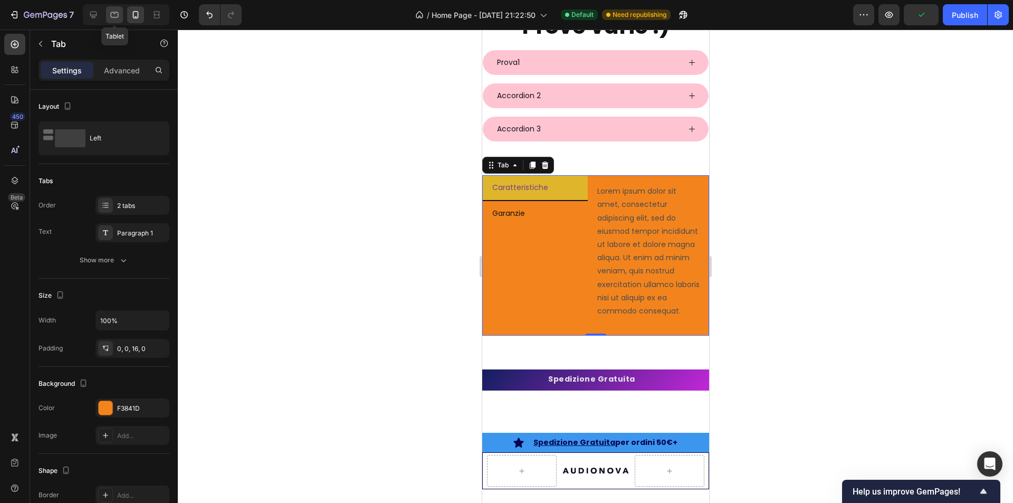
click at [108, 18] on div at bounding box center [114, 14] width 17 height 17
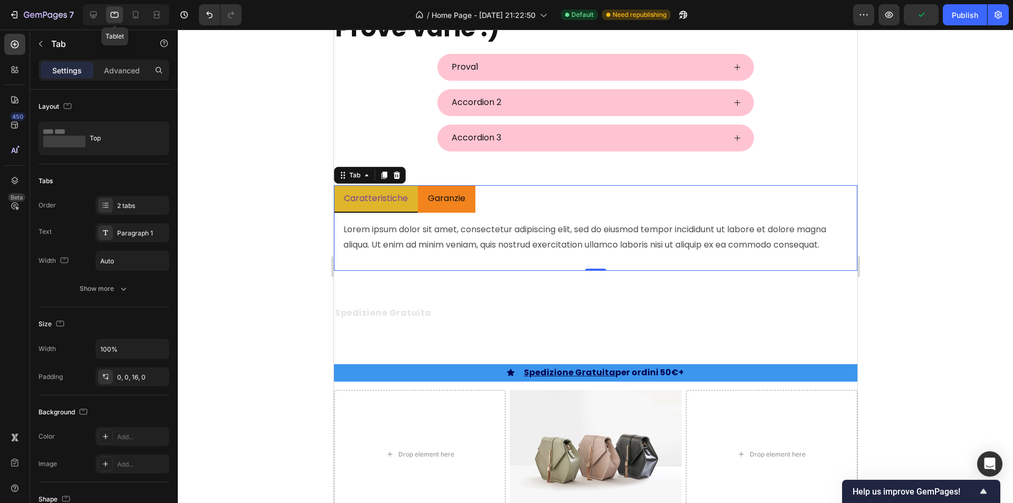
scroll to position [2705, 0]
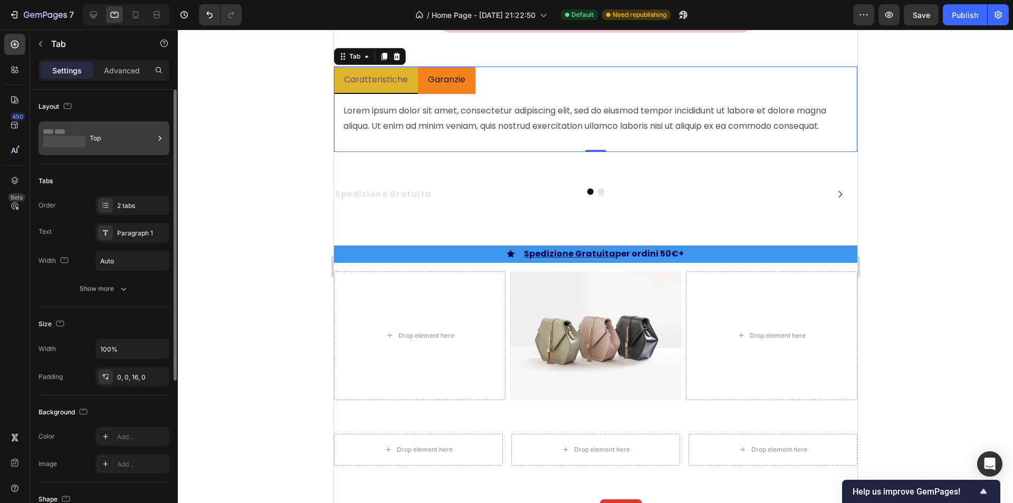
click at [121, 139] on div "Top" at bounding box center [122, 138] width 64 height 24
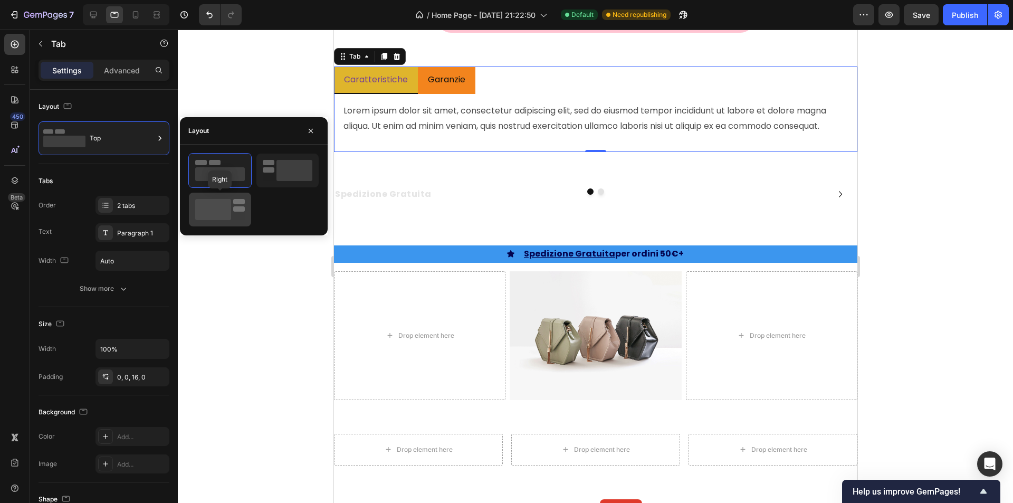
click at [217, 206] on rect at bounding box center [213, 209] width 36 height 21
click at [136, 13] on icon at bounding box center [135, 14] width 11 height 11
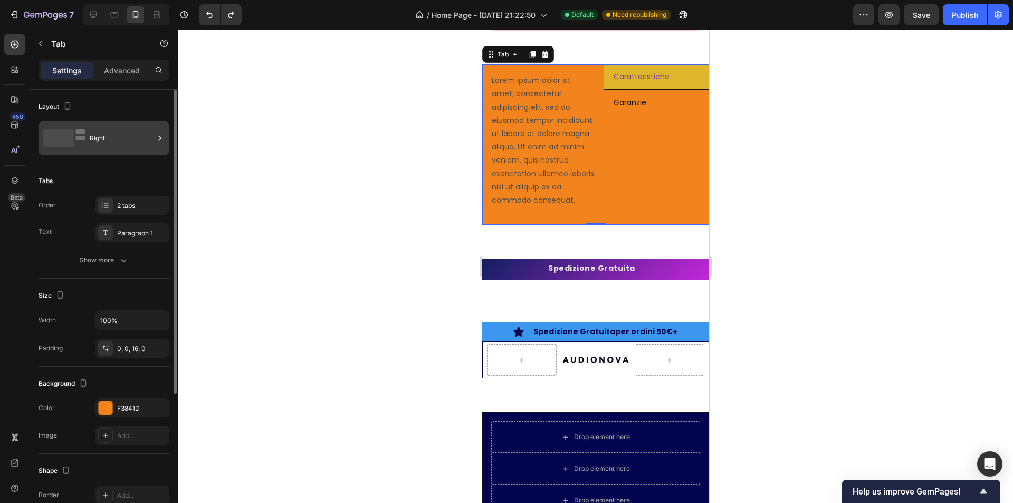
scroll to position [2696, 0]
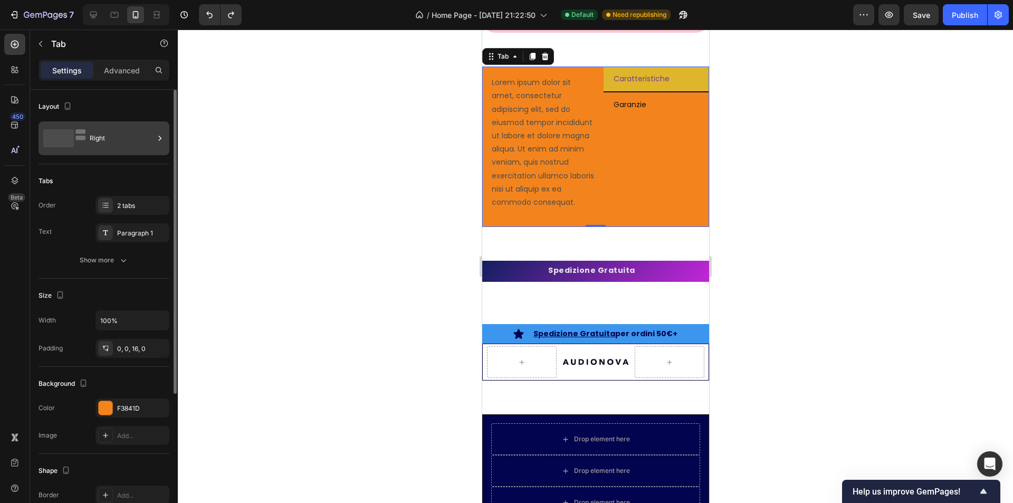
click at [97, 135] on div "Right" at bounding box center [122, 138] width 64 height 24
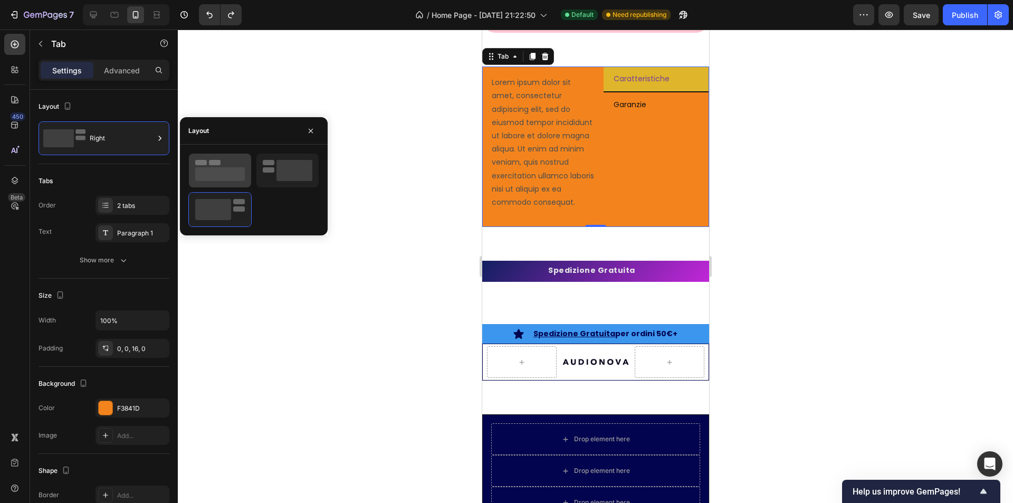
drag, startPoint x: 186, startPoint y: 166, endPoint x: 218, endPoint y: 168, distance: 32.3
click at [187, 166] on div at bounding box center [254, 190] width 148 height 74
click at [218, 168] on rect at bounding box center [220, 174] width 50 height 14
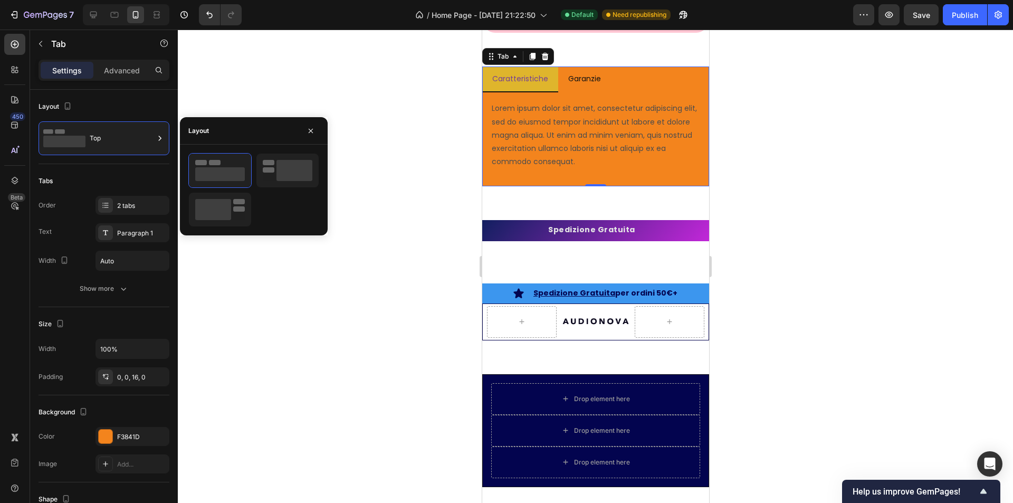
click at [421, 121] on div at bounding box center [595, 266] width 835 height 473
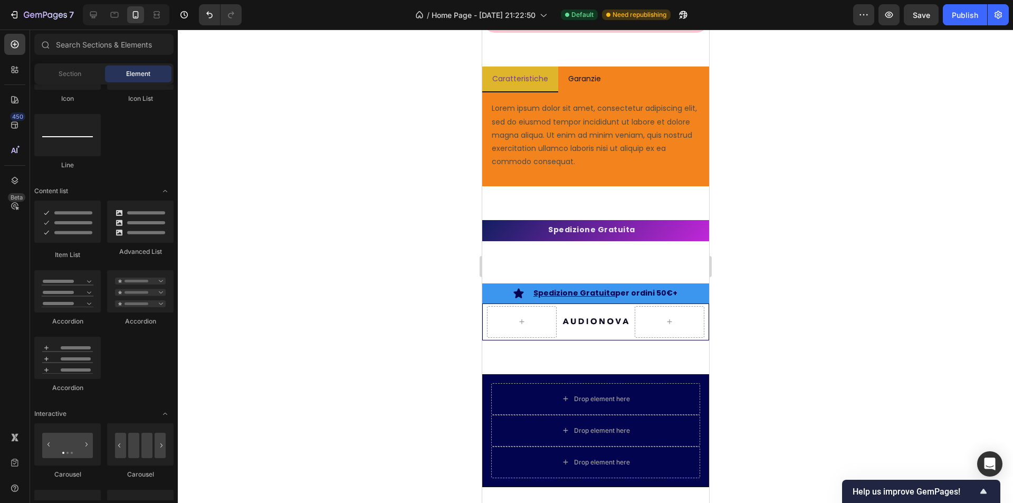
click at [421, 121] on div at bounding box center [595, 266] width 835 height 473
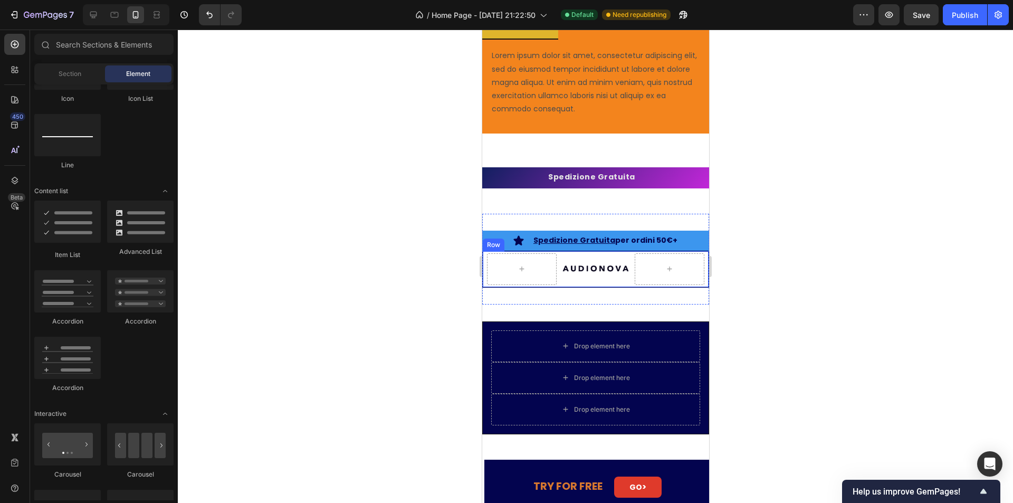
click at [598, 283] on div "Image" at bounding box center [595, 269] width 70 height 32
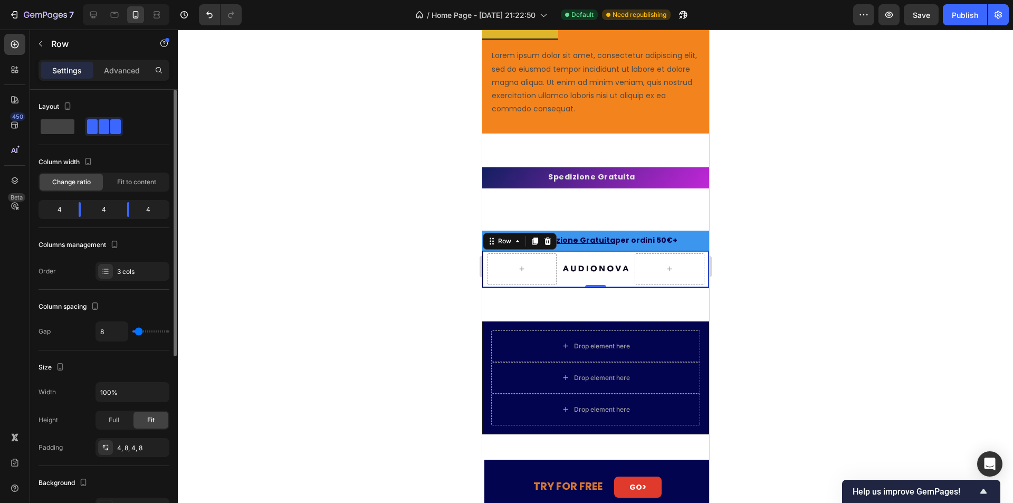
scroll to position [53, 0]
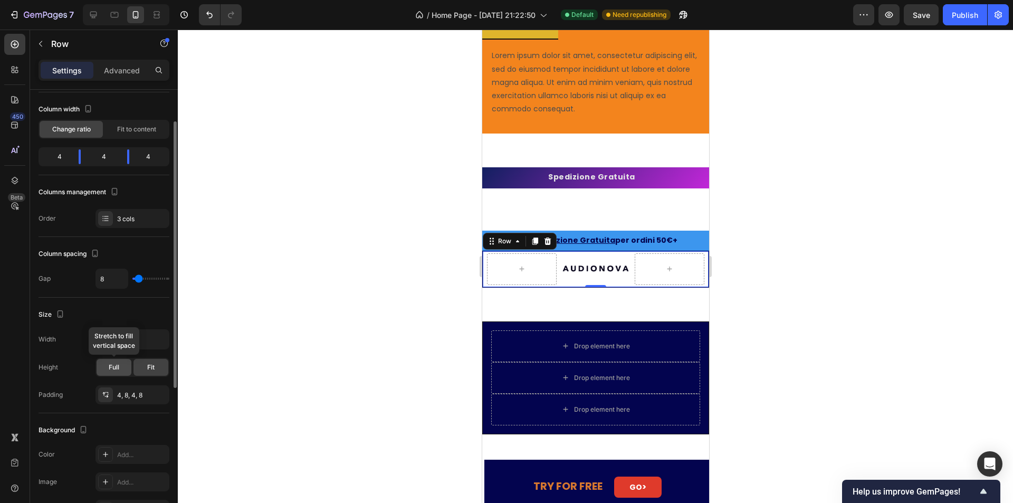
click at [119, 369] on div "Full" at bounding box center [114, 367] width 35 height 17
click at [149, 369] on span "Fit" at bounding box center [150, 367] width 7 height 9
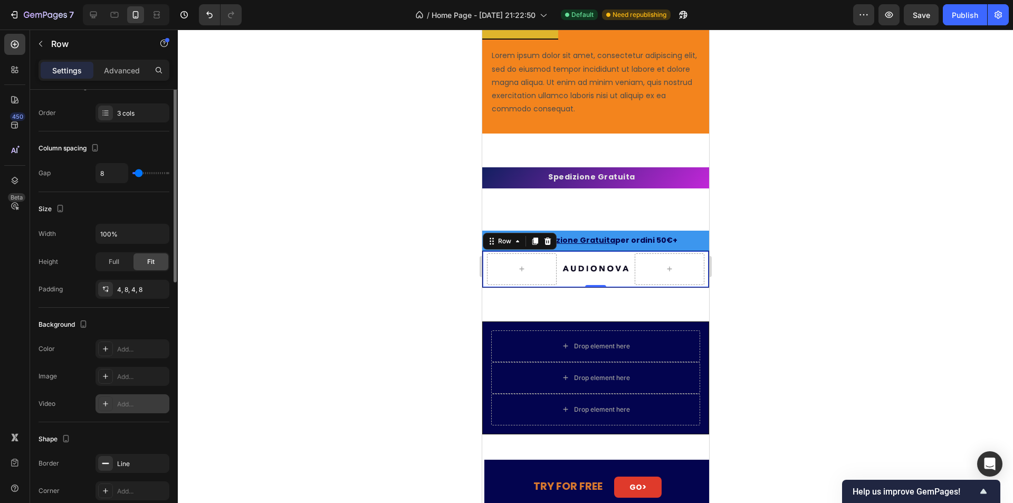
scroll to position [211, 0]
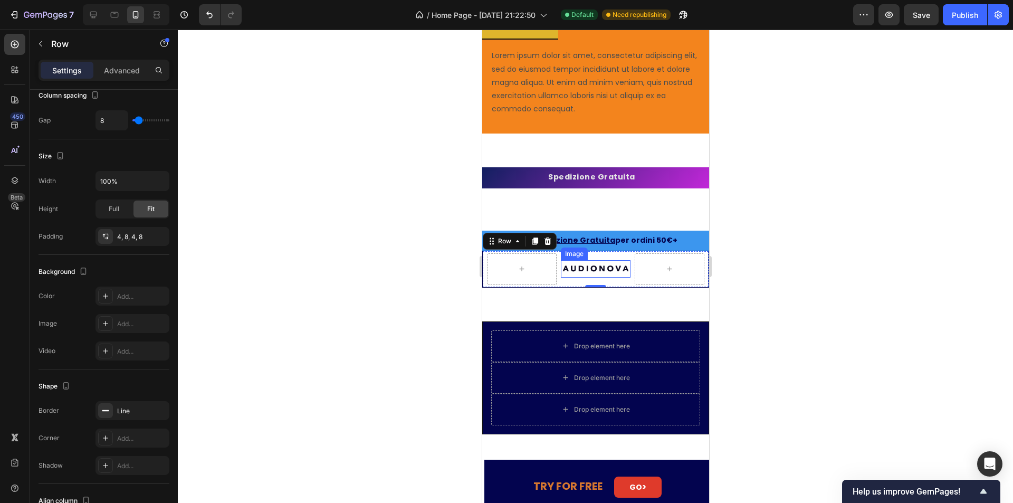
click at [575, 271] on img at bounding box center [595, 268] width 70 height 17
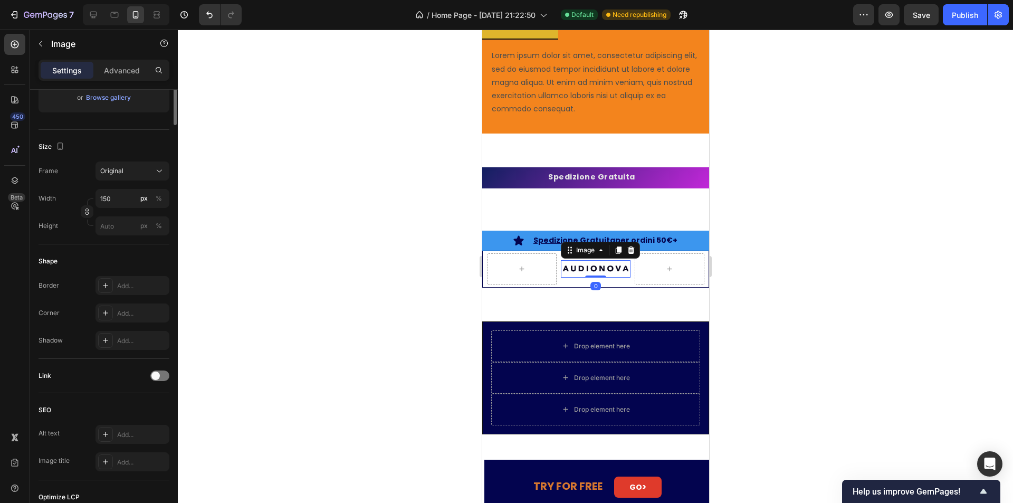
scroll to position [0, 0]
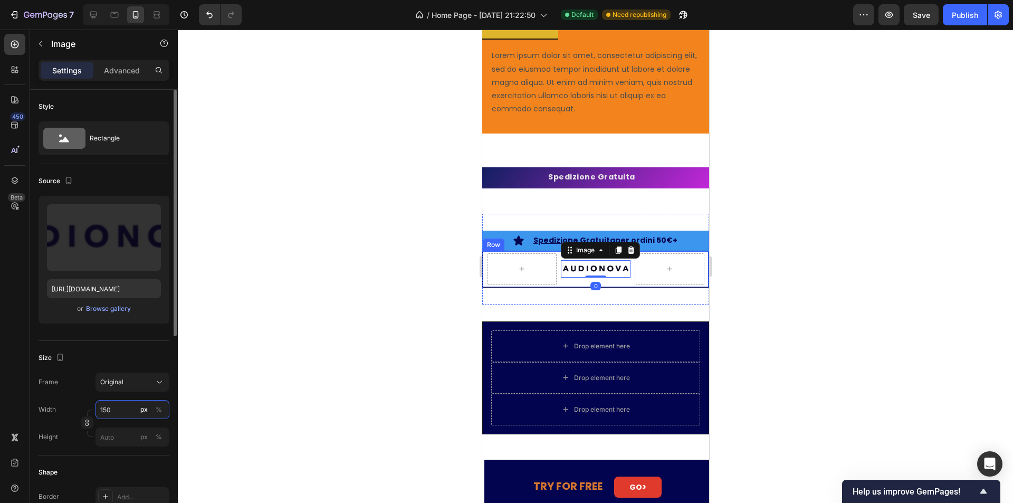
click at [118, 402] on input "150" at bounding box center [133, 409] width 74 height 19
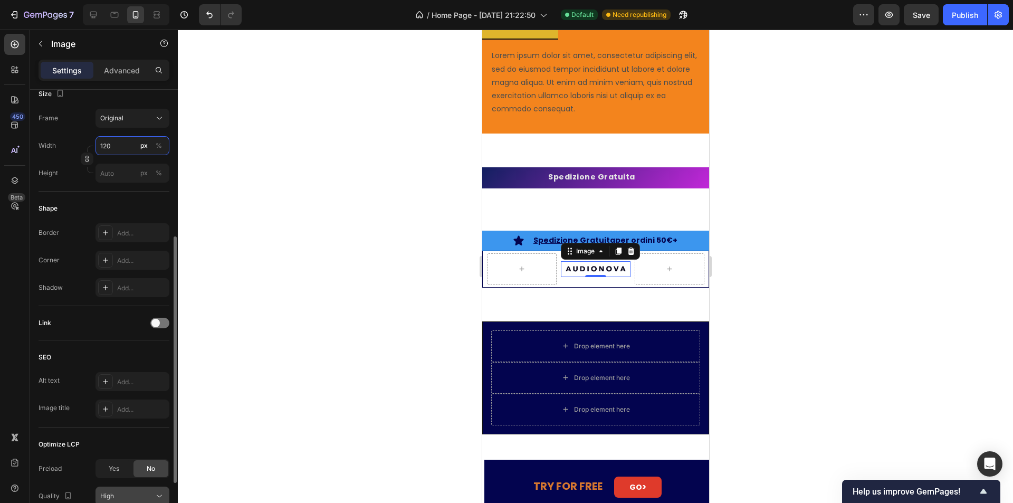
scroll to position [354, 0]
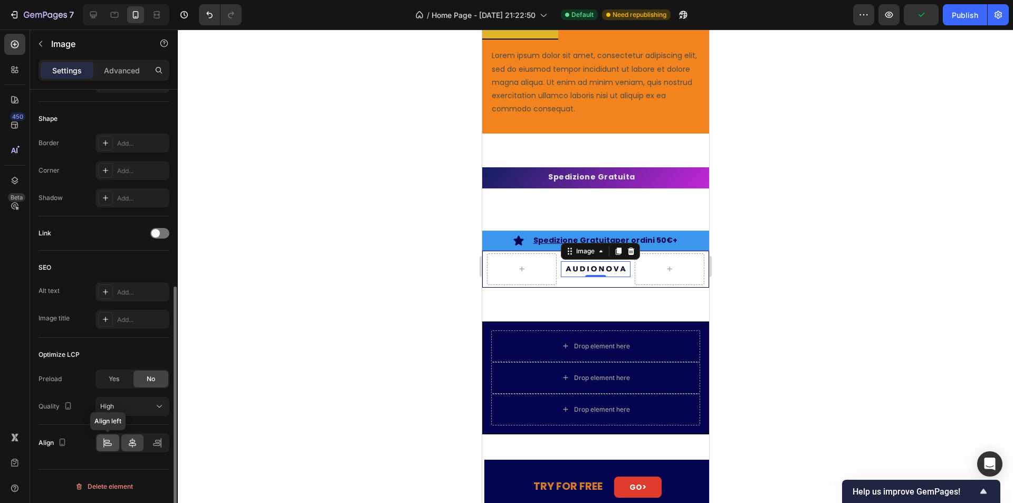
type input "120"
click at [110, 443] on icon at bounding box center [107, 444] width 7 height 3
click at [125, 442] on div at bounding box center [132, 442] width 23 height 17
click at [556, 255] on div "Image 0 Row" at bounding box center [595, 269] width 227 height 37
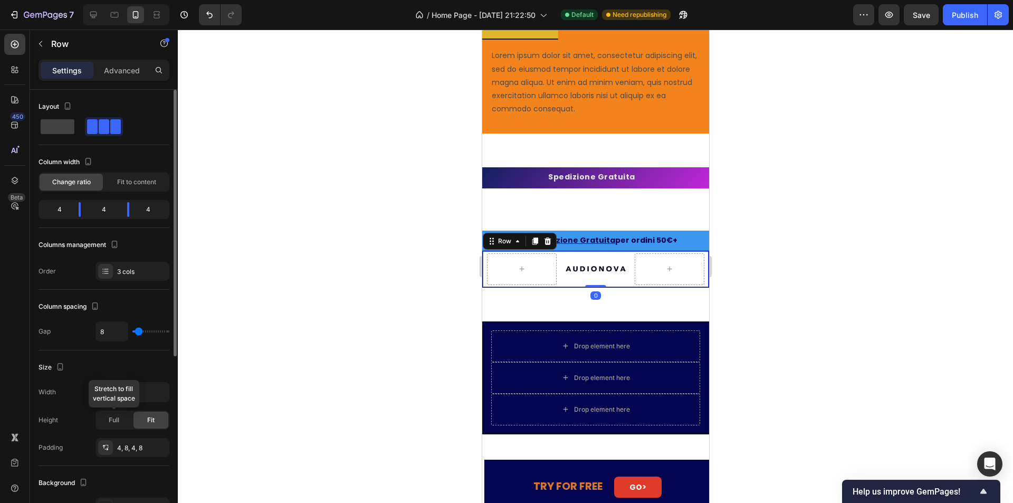
scroll to position [293, 0]
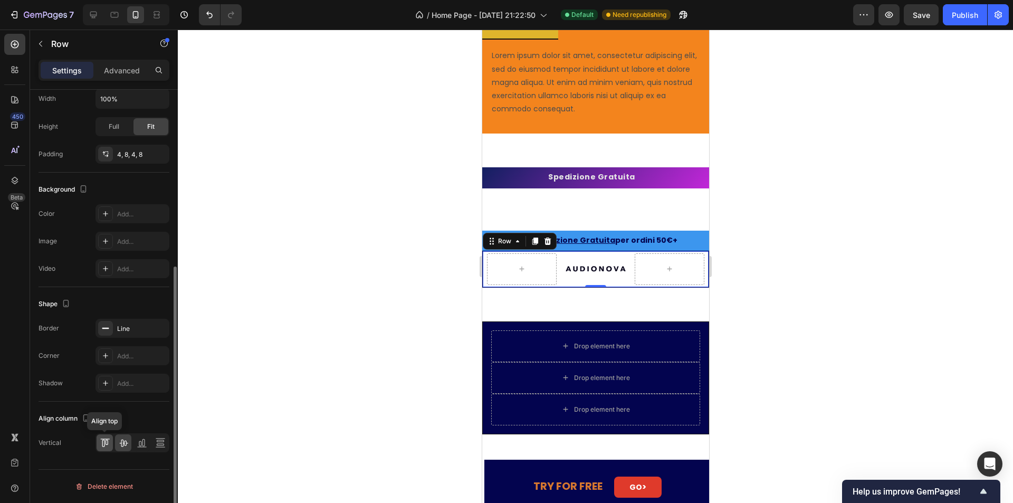
click at [110, 443] on icon at bounding box center [105, 442] width 11 height 11
click at [593, 268] on img at bounding box center [595, 261] width 63 height 16
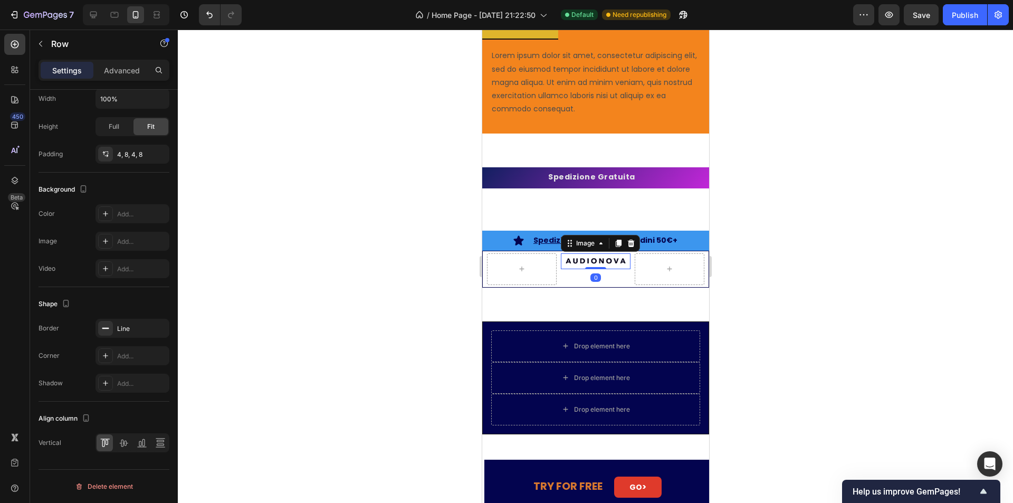
scroll to position [0, 0]
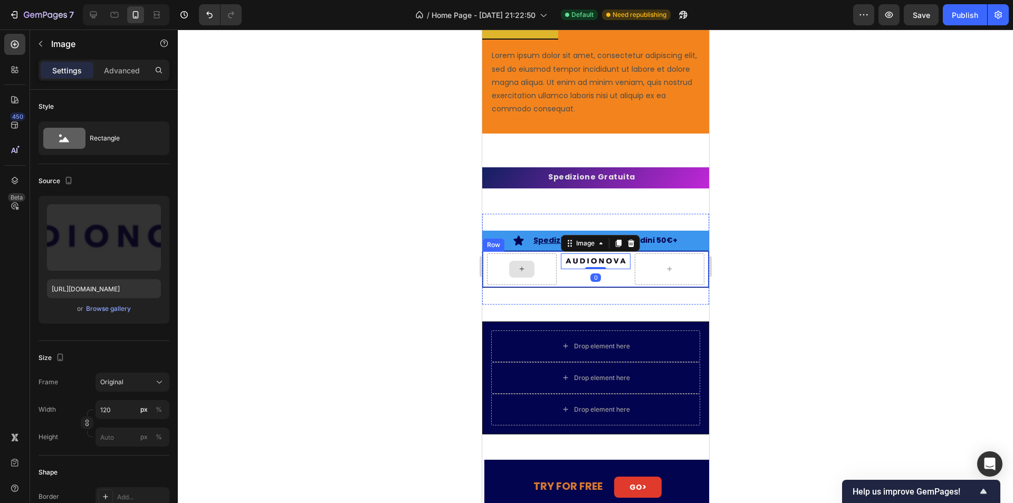
click at [541, 269] on div at bounding box center [522, 269] width 70 height 32
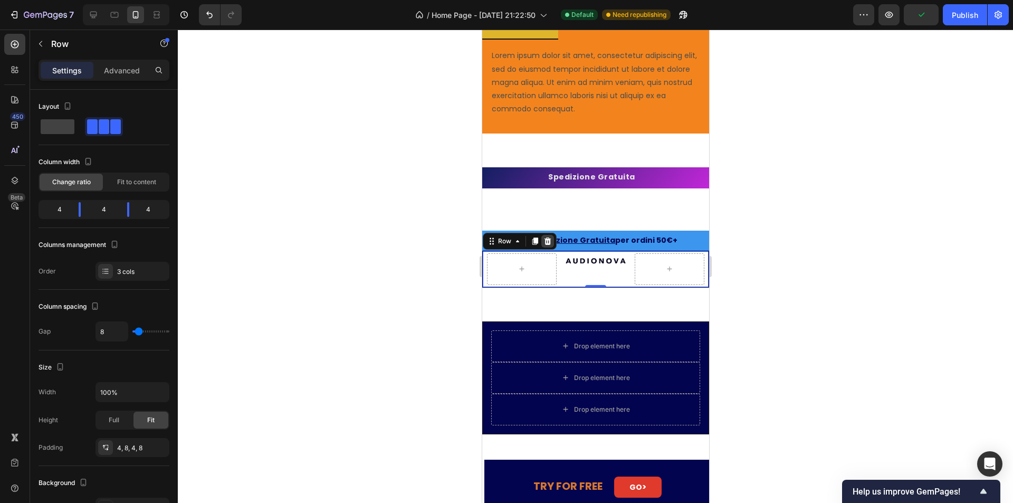
click at [547, 242] on icon at bounding box center [547, 240] width 7 height 7
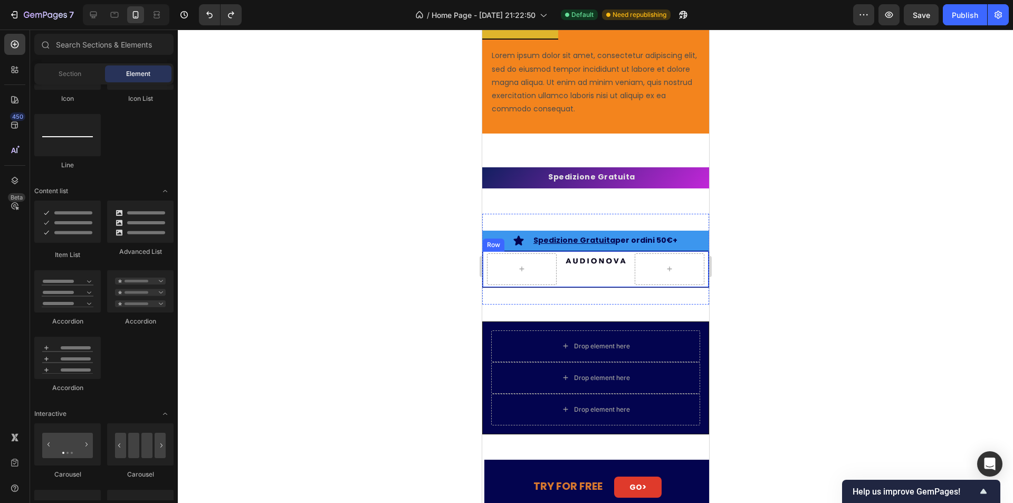
click at [563, 279] on div "Image" at bounding box center [595, 269] width 70 height 32
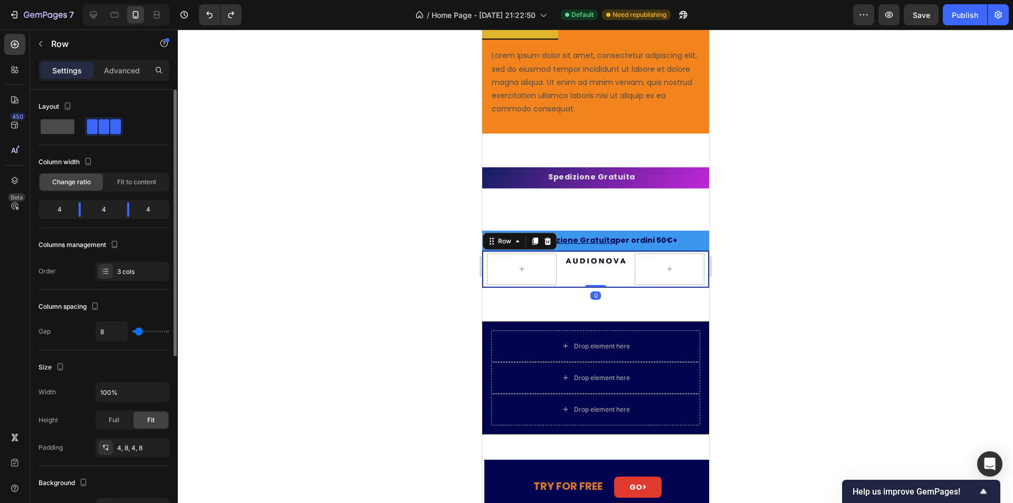
click at [68, 127] on span at bounding box center [58, 126] width 34 height 15
type input "0"
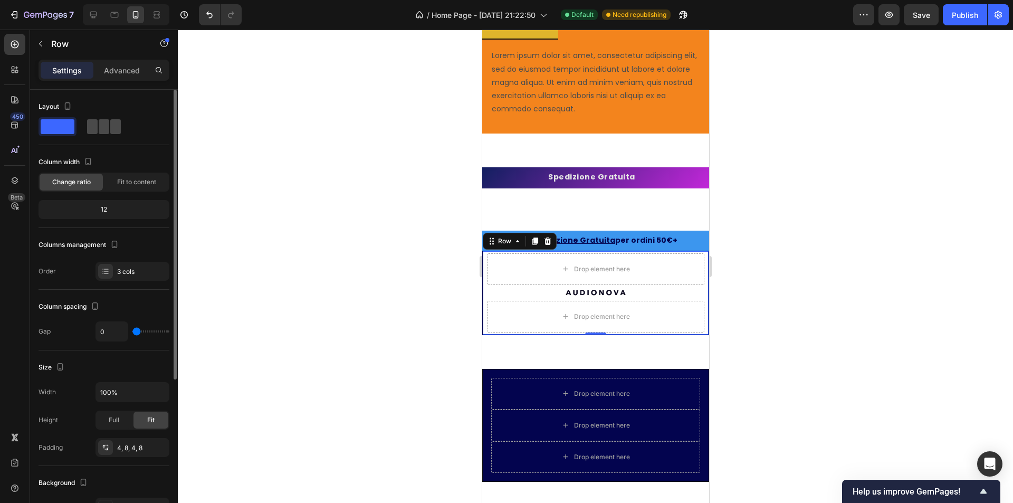
click at [109, 126] on span at bounding box center [104, 126] width 11 height 15
type input "8"
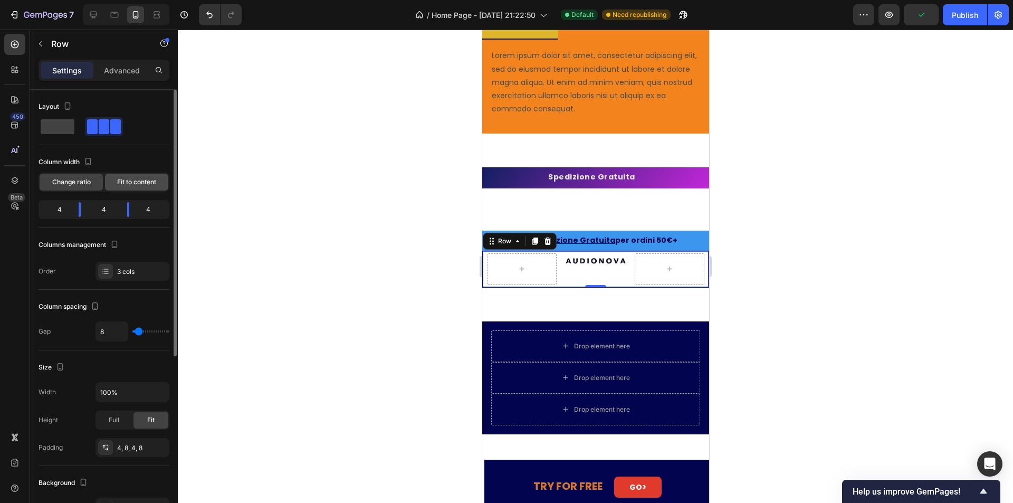
click at [131, 187] on div "Fit to content" at bounding box center [136, 182] width 63 height 17
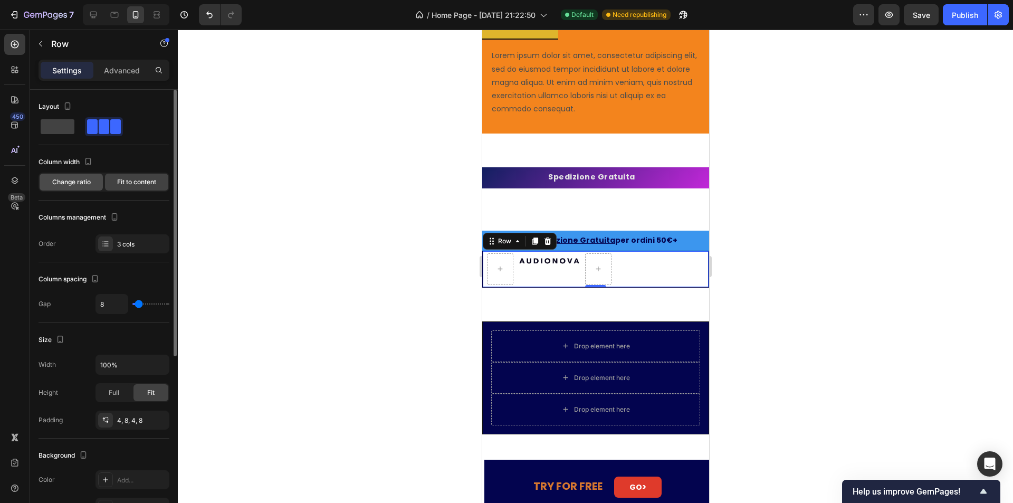
click at [63, 182] on span "Change ratio" at bounding box center [71, 181] width 39 height 9
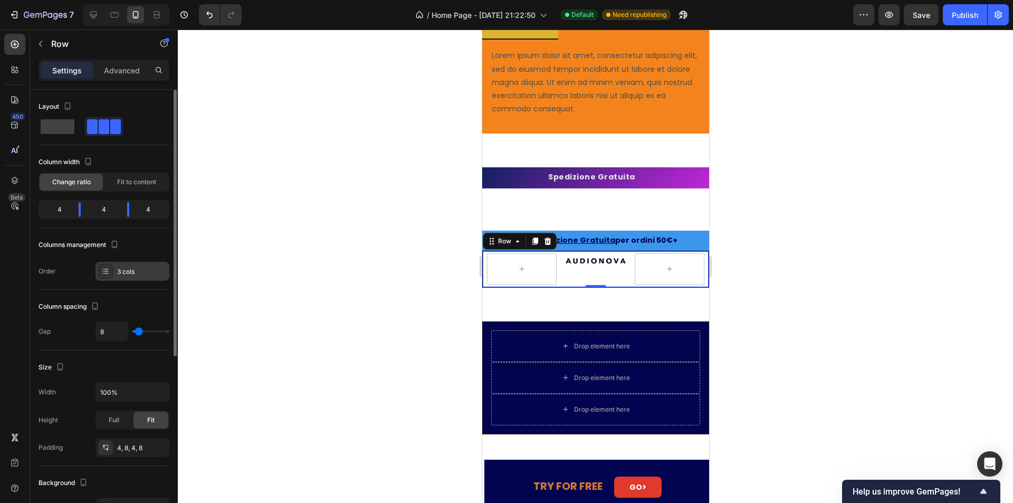
click at [133, 275] on div "3 cols" at bounding box center [142, 271] width 50 height 9
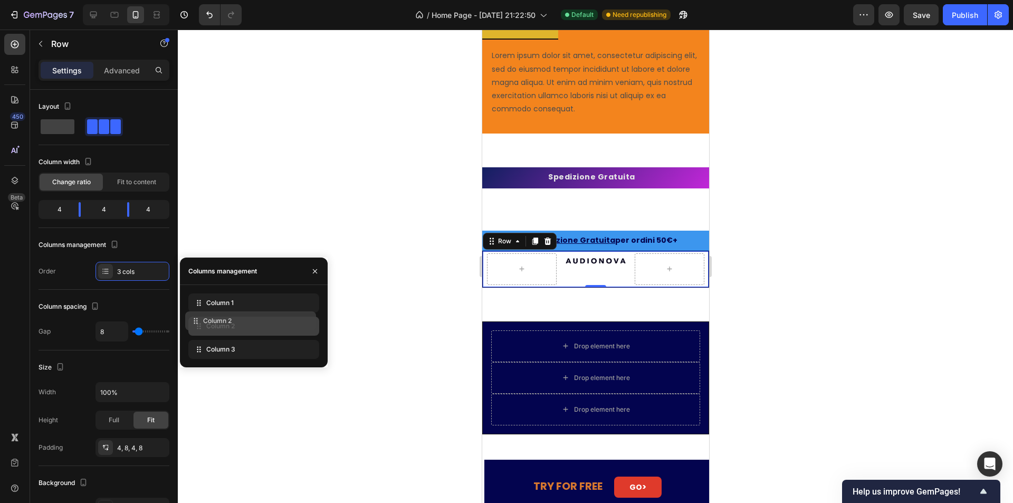
click at [306, 322] on div "Column 2" at bounding box center [253, 326] width 131 height 19
click at [70, 135] on div at bounding box center [58, 126] width 38 height 19
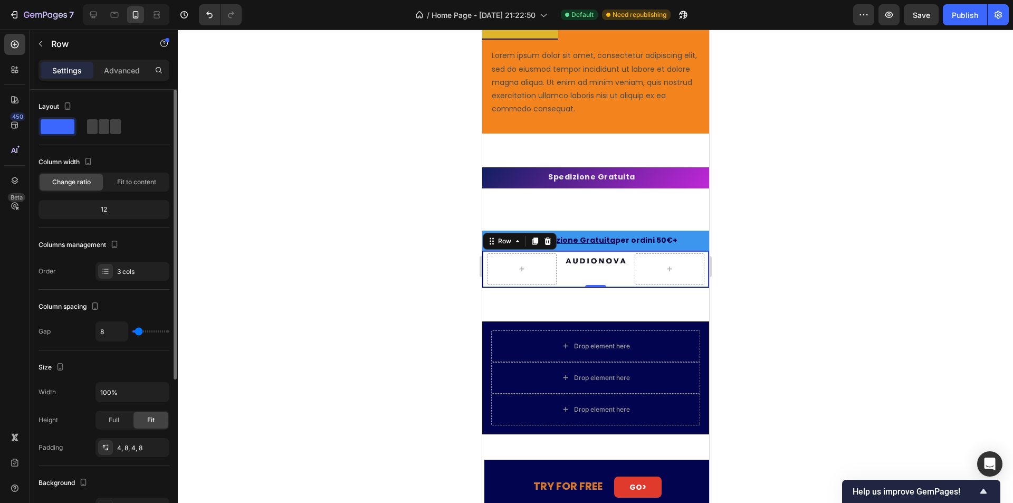
type input "0"
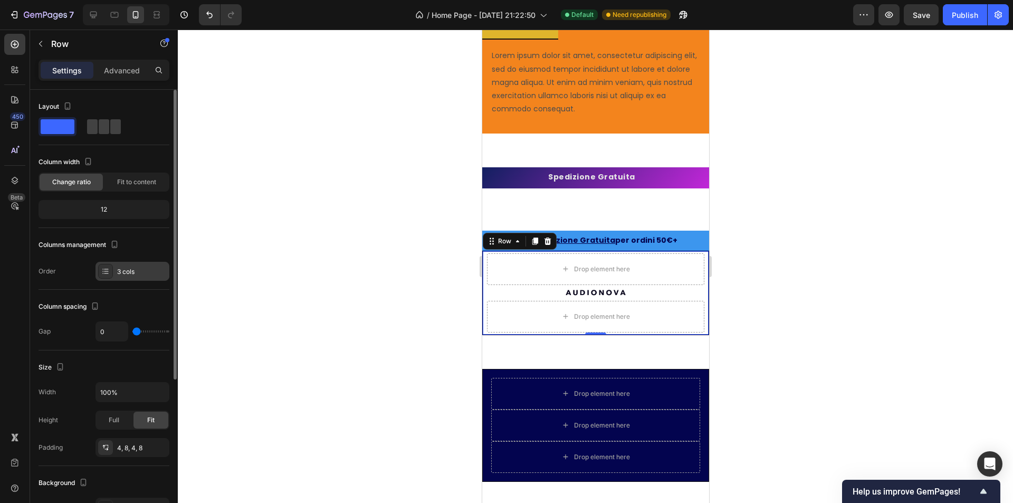
click at [127, 271] on div "3 cols" at bounding box center [142, 271] width 50 height 9
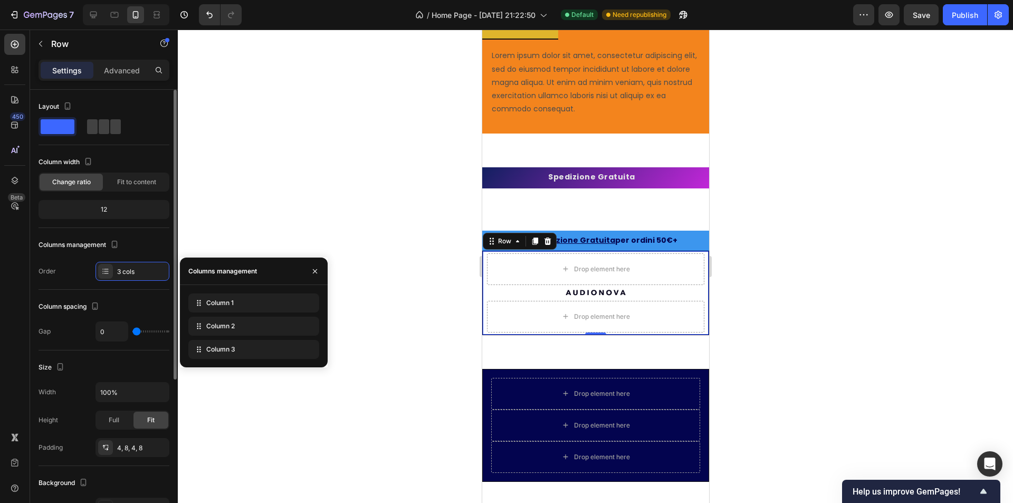
type input "67"
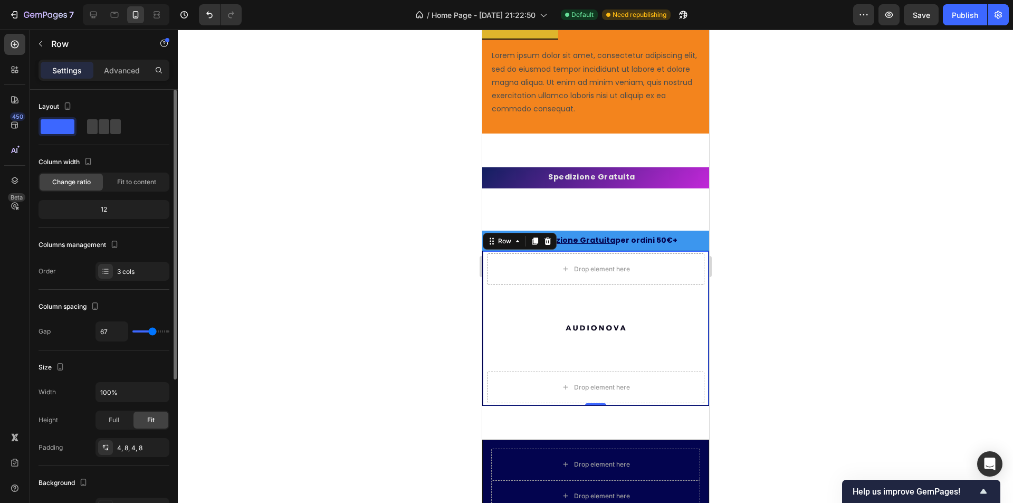
type input "111"
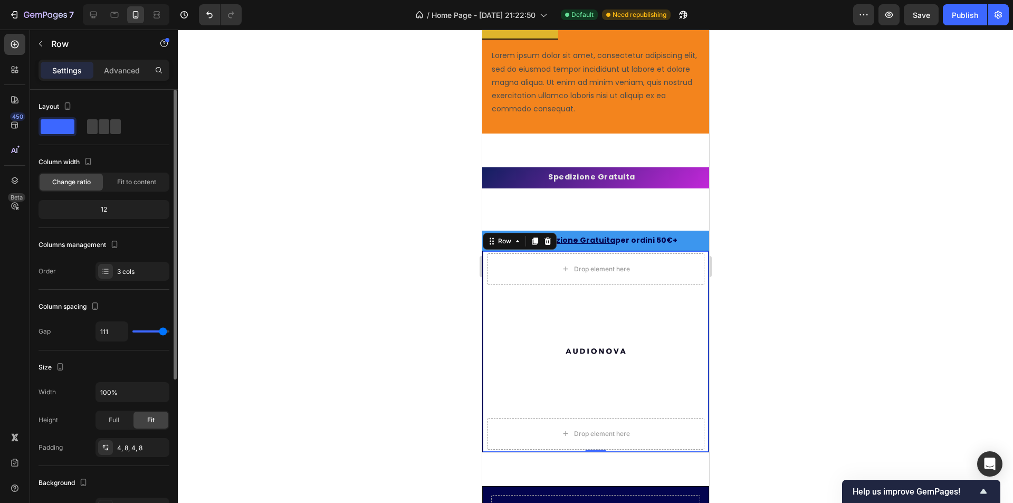
drag, startPoint x: 138, startPoint y: 330, endPoint x: 163, endPoint y: 332, distance: 25.5
type input "111"
click at [163, 332] on input "range" at bounding box center [150, 331] width 37 height 2
type input "0"
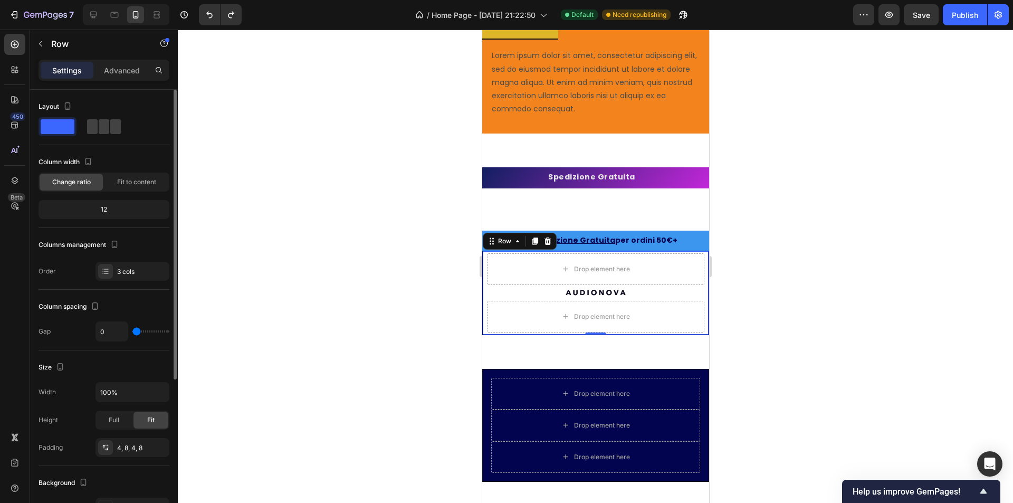
type input "8"
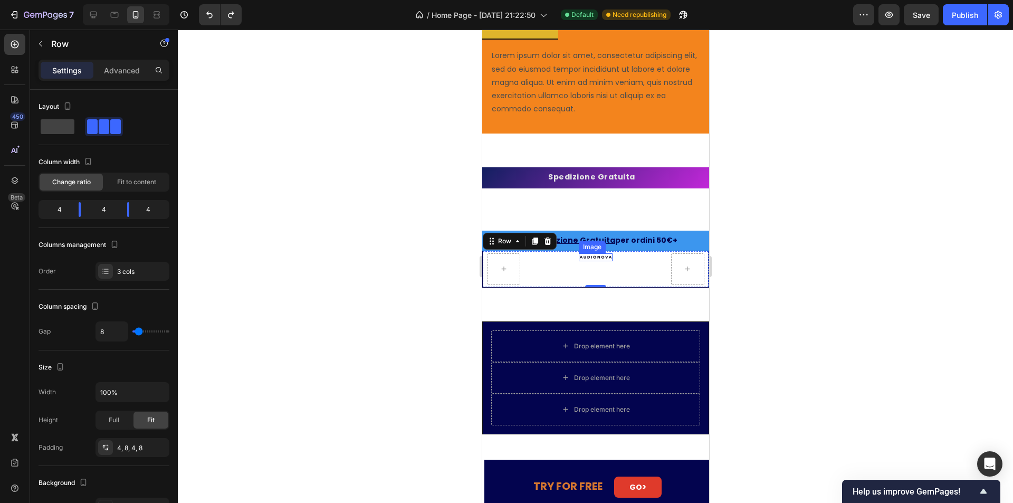
click at [594, 258] on img at bounding box center [594, 257] width 33 height 8
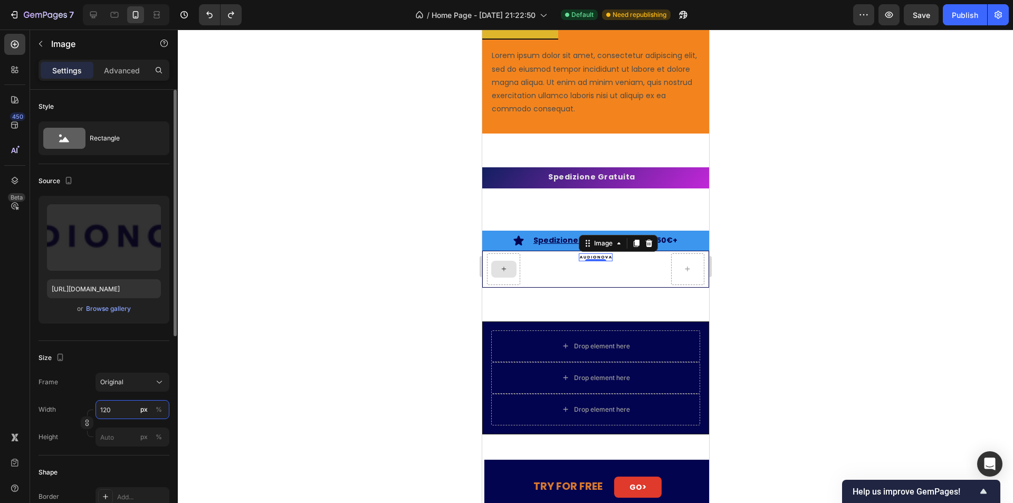
click at [129, 412] on input "120" at bounding box center [133, 409] width 74 height 19
type input "1"
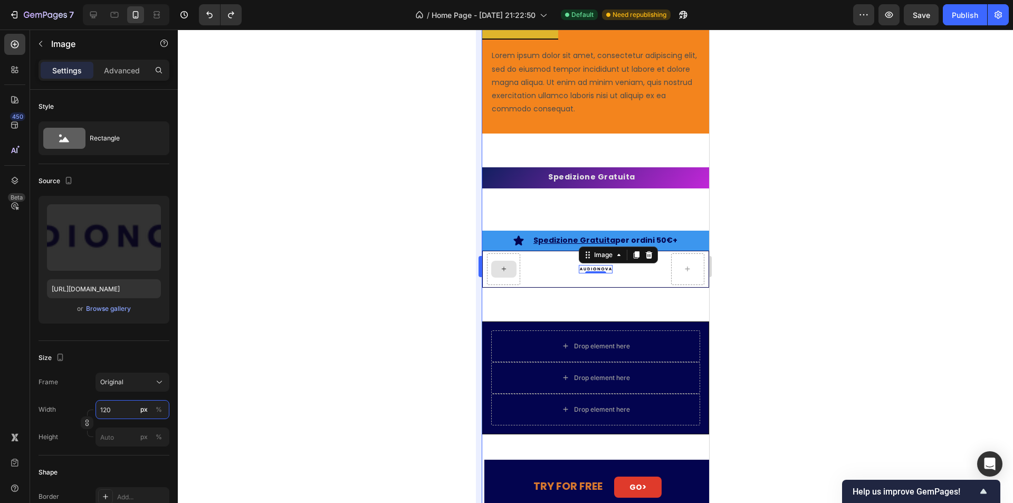
type input "150"
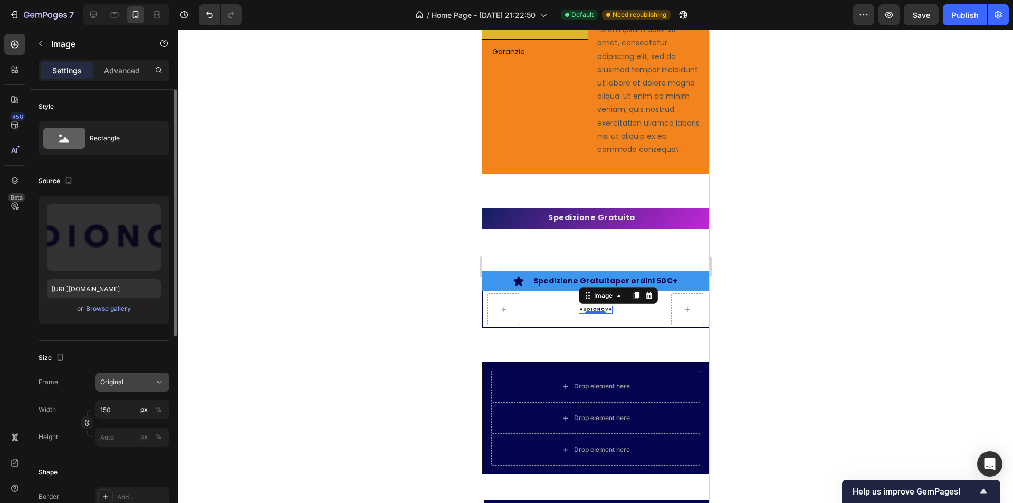
click at [150, 388] on button "Original" at bounding box center [133, 382] width 74 height 19
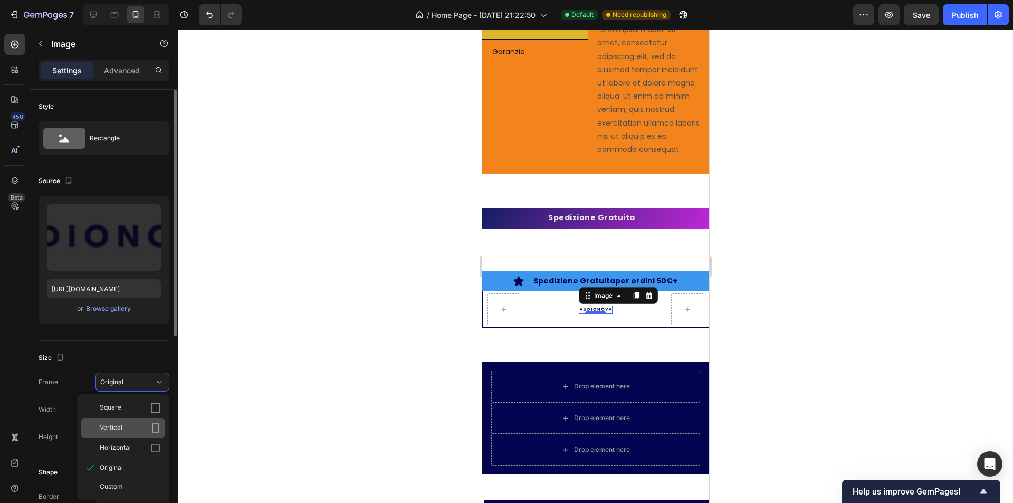
click at [124, 434] on div "Vertical" at bounding box center [123, 428] width 84 height 20
type input "200"
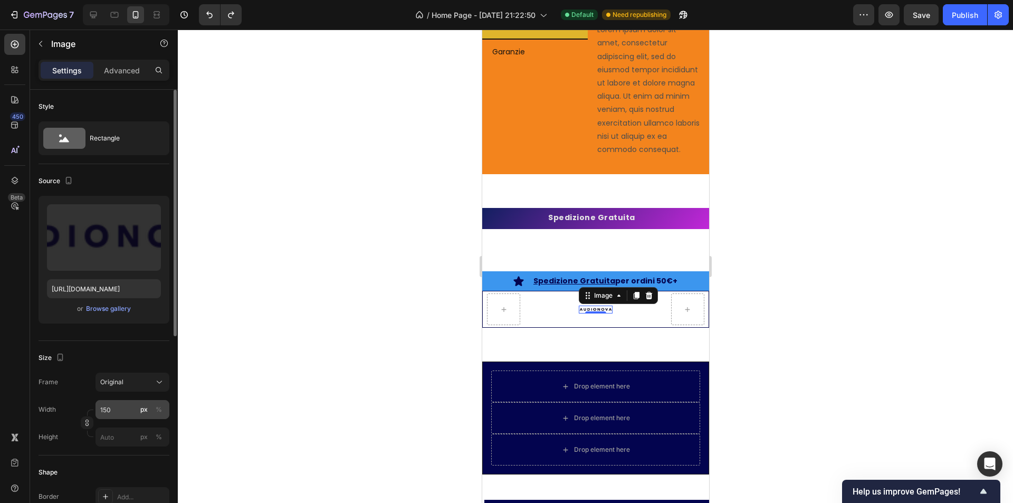
click at [142, 408] on div "px" at bounding box center [143, 409] width 7 height 9
type input "5"
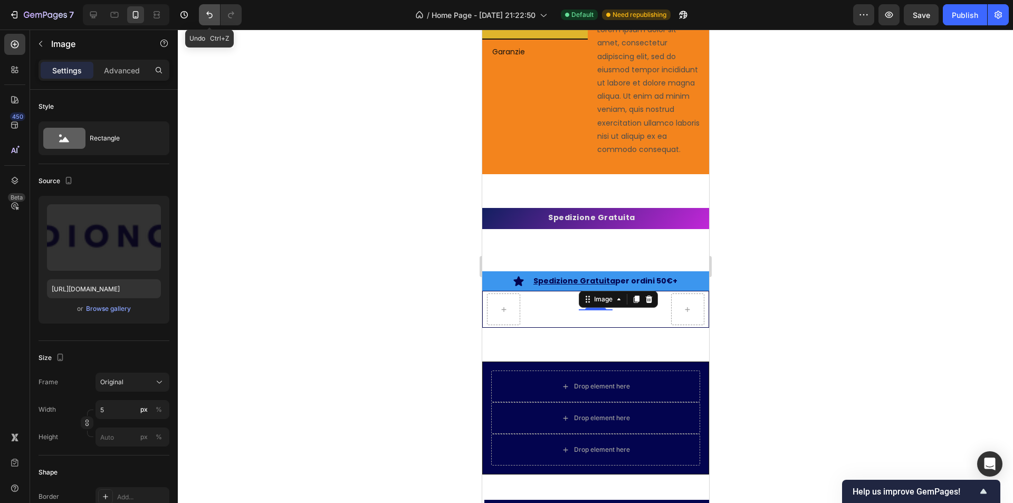
click at [203, 21] on button "Undo/Redo" at bounding box center [209, 14] width 21 height 21
click at [202, 21] on button "Undo/Redo" at bounding box center [209, 14] width 21 height 21
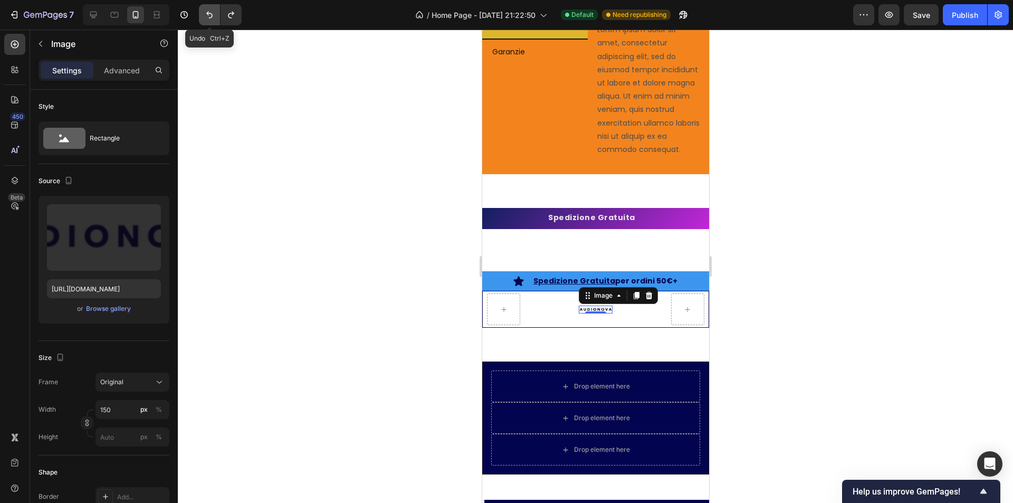
click at [201, 21] on button "Undo/Redo" at bounding box center [209, 14] width 21 height 21
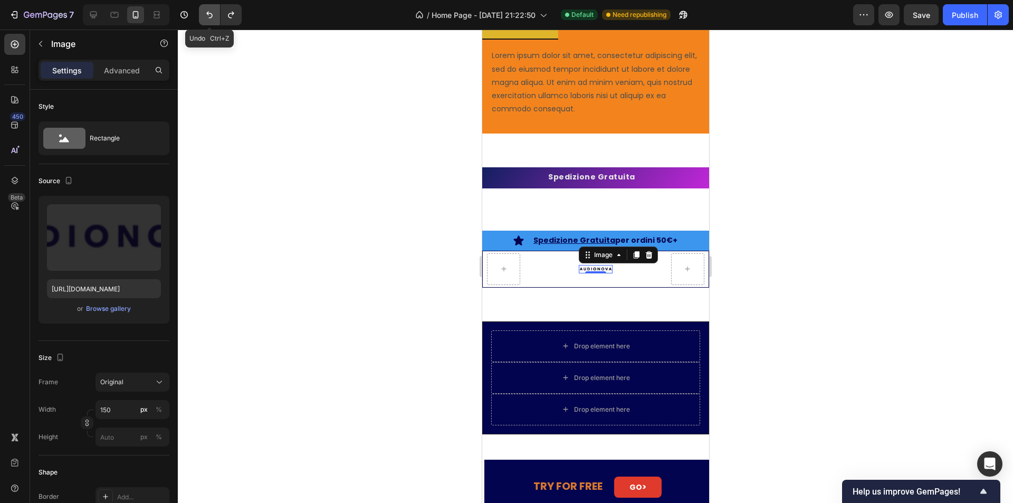
click at [201, 21] on button "Undo/Redo" at bounding box center [209, 14] width 21 height 21
click at [205, 21] on button "Undo/Redo" at bounding box center [209, 14] width 21 height 21
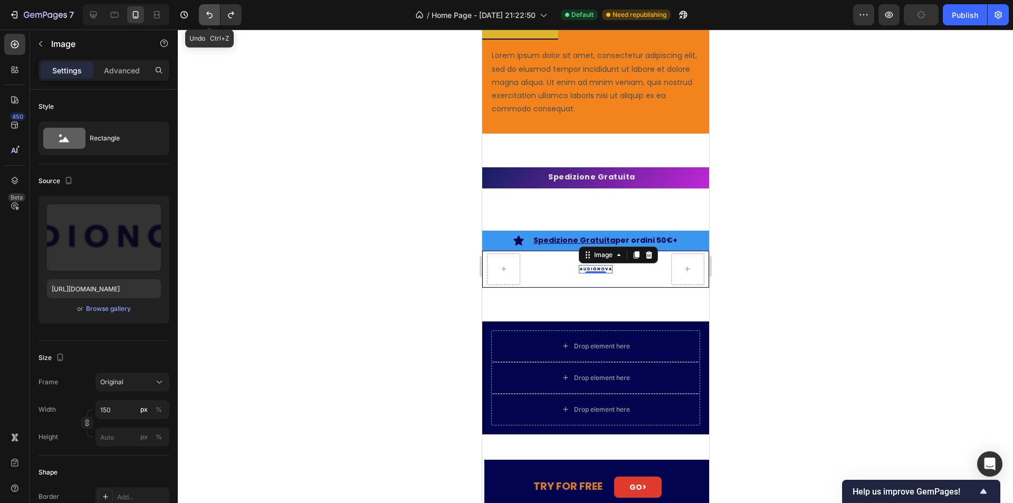
click at [205, 21] on button "Undo/Redo" at bounding box center [209, 14] width 21 height 21
click at [233, 19] on icon "Undo/Redo" at bounding box center [231, 14] width 11 height 11
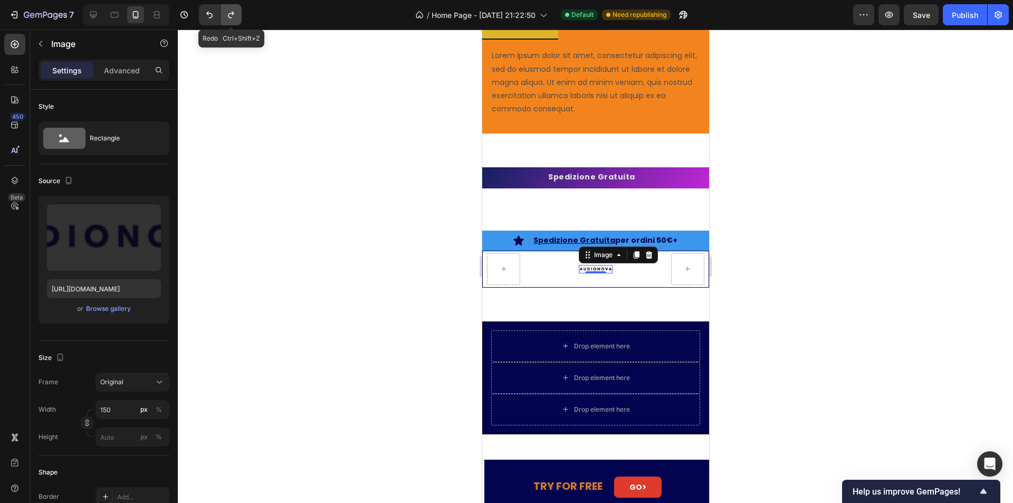
click at [233, 19] on icon "Undo/Redo" at bounding box center [231, 14] width 11 height 11
click at [232, 19] on icon "Undo/Redo" at bounding box center [231, 14] width 11 height 11
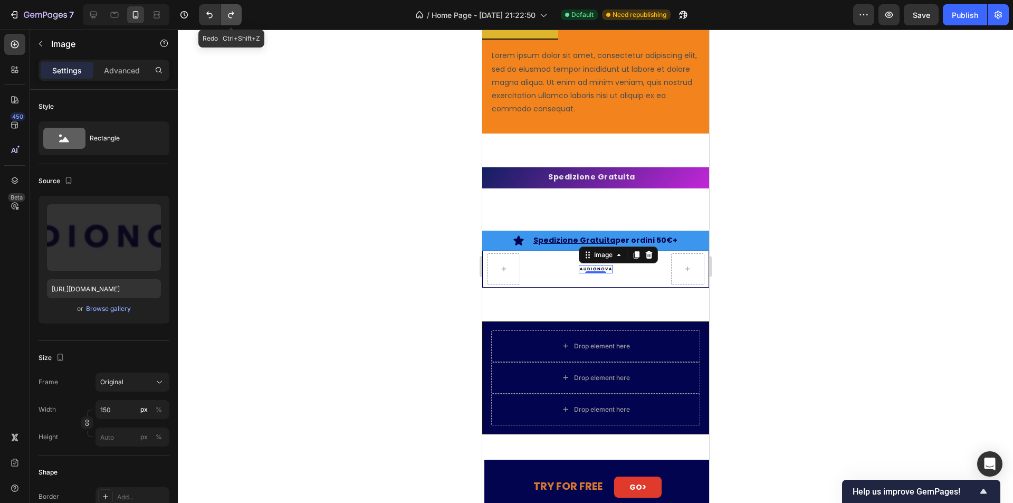
click at [232, 19] on icon "Undo/Redo" at bounding box center [231, 14] width 11 height 11
click at [230, 19] on icon "Undo/Redo" at bounding box center [231, 14] width 11 height 11
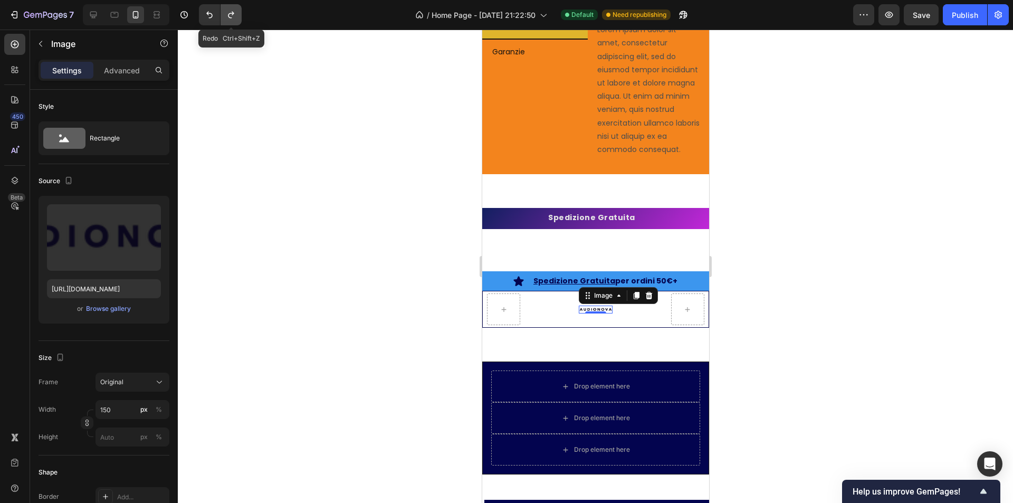
click at [230, 19] on icon "Undo/Redo" at bounding box center [231, 14] width 11 height 11
click at [228, 19] on icon "Undo/Redo" at bounding box center [231, 14] width 11 height 11
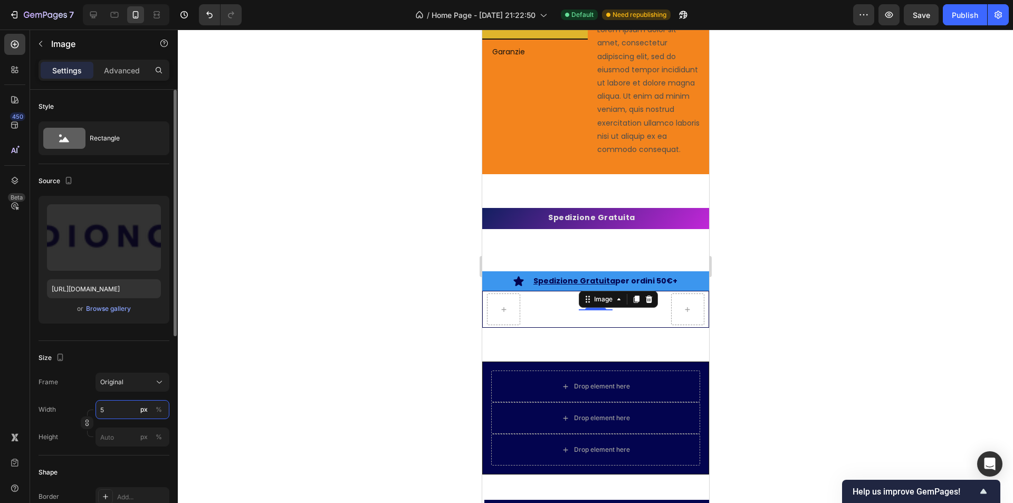
click at [131, 400] on input "5" at bounding box center [133, 409] width 74 height 19
click at [123, 437] on p "Full 100%" at bounding box center [130, 434] width 61 height 9
type input "100"
click at [635, 328] on div "Image 0 Row" at bounding box center [595, 309] width 227 height 37
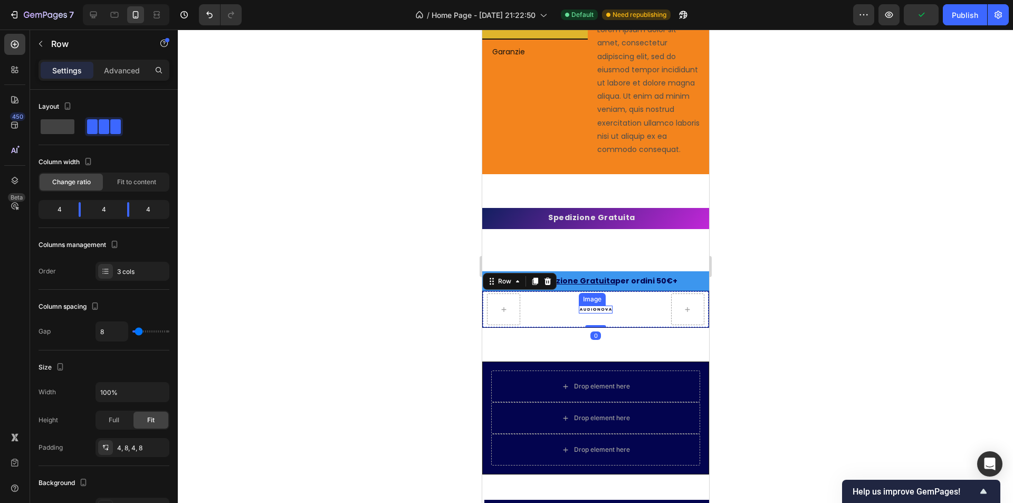
click at [588, 314] on img at bounding box center [594, 310] width 33 height 8
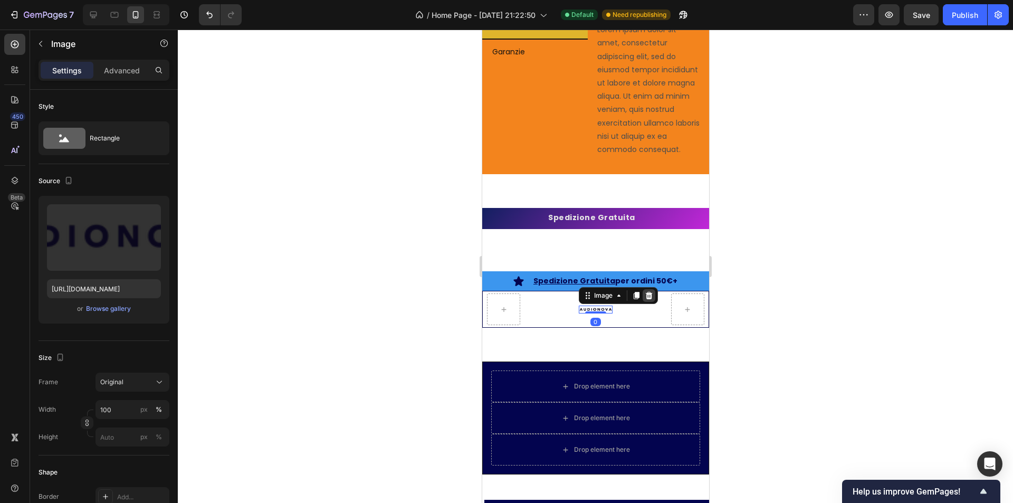
click at [650, 300] on icon at bounding box center [648, 295] width 8 height 8
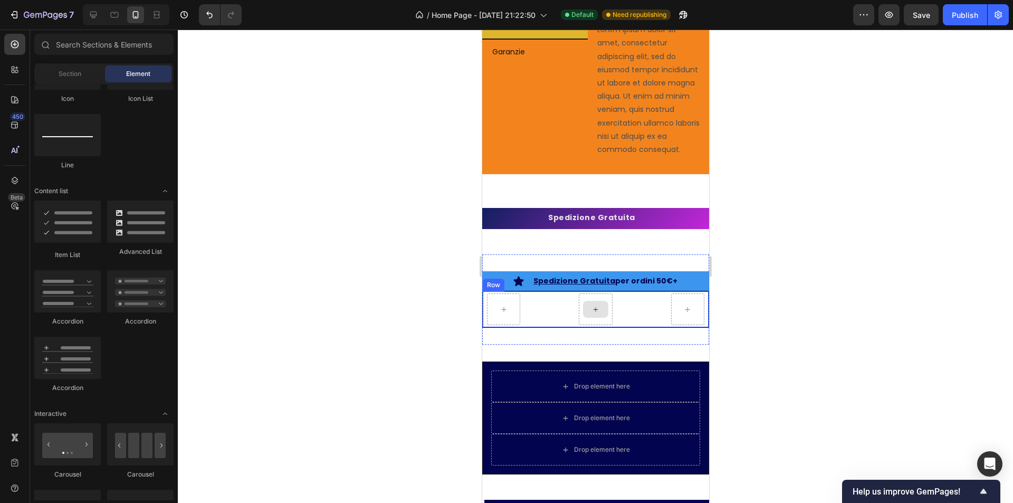
click at [583, 318] on div at bounding box center [595, 309] width 25 height 17
click at [74, 81] on div "Section" at bounding box center [69, 73] width 66 height 17
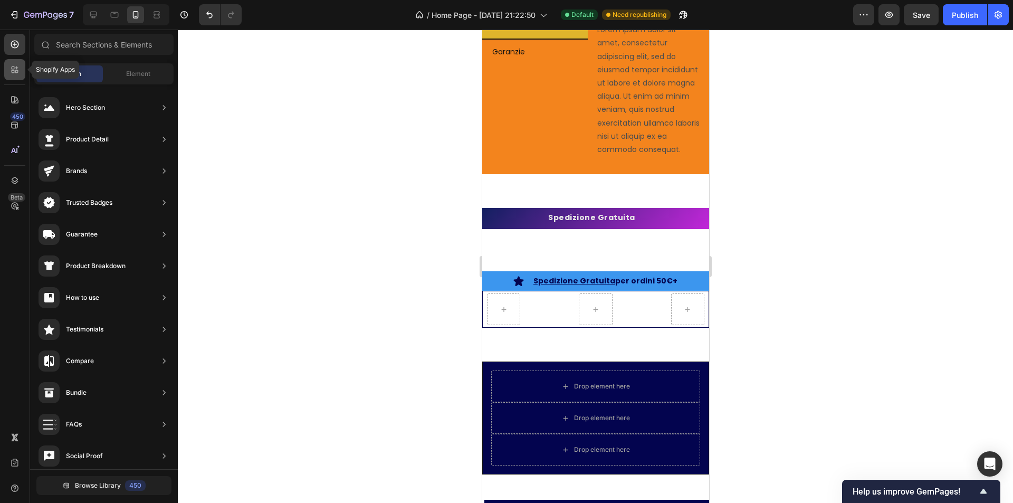
click at [9, 63] on div at bounding box center [14, 69] width 21 height 21
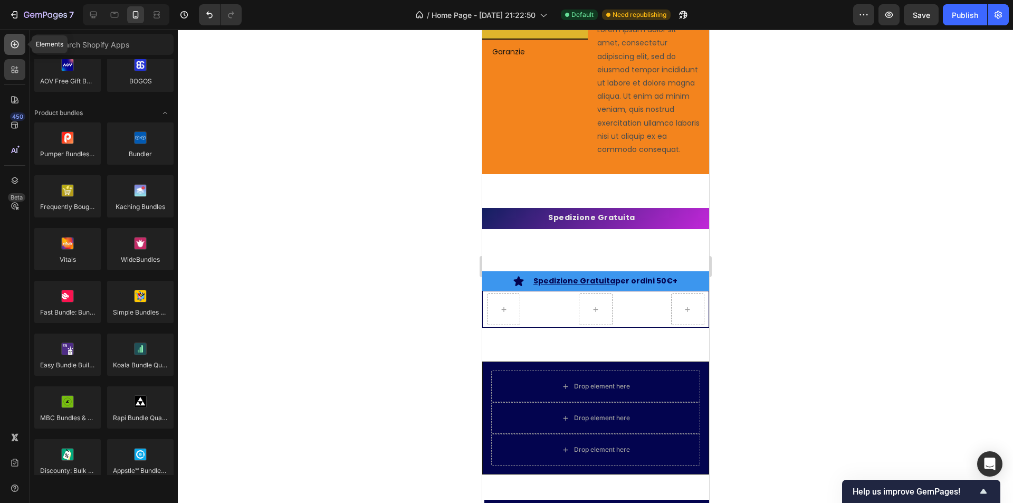
click at [16, 49] on icon at bounding box center [14, 44] width 11 height 11
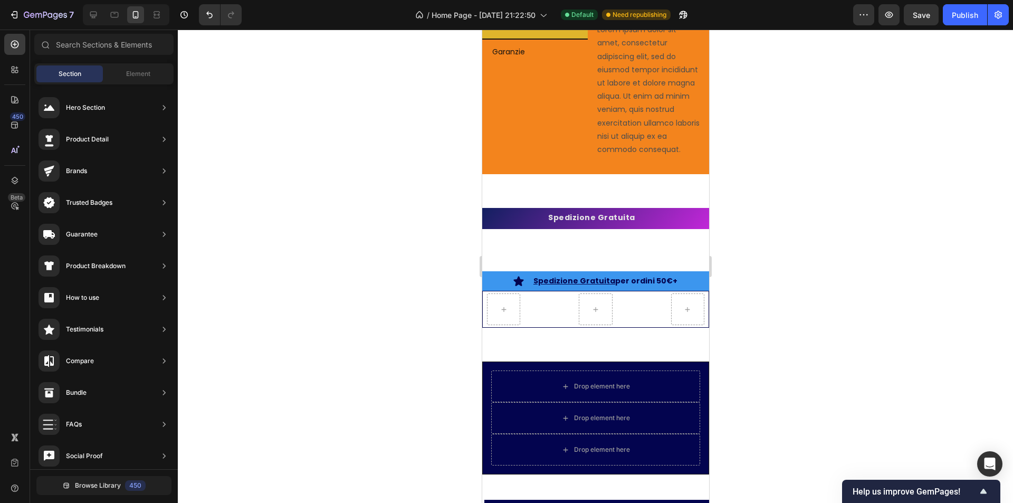
click at [125, 62] on div "Sections(18) Elements(83) Section Element Hero Section Product Detail Brands Tr…" at bounding box center [104, 268] width 148 height 468
click at [136, 79] on div "Element" at bounding box center [138, 73] width 66 height 17
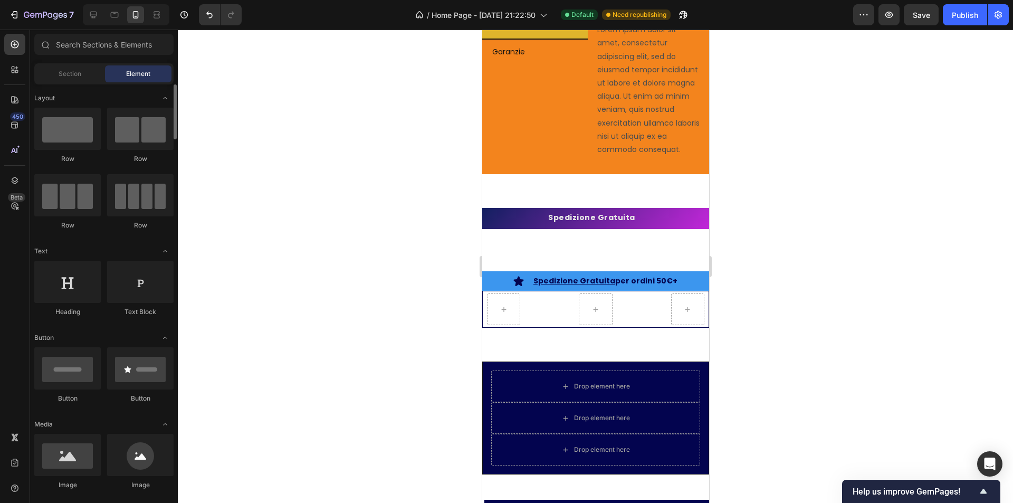
scroll to position [211, 0]
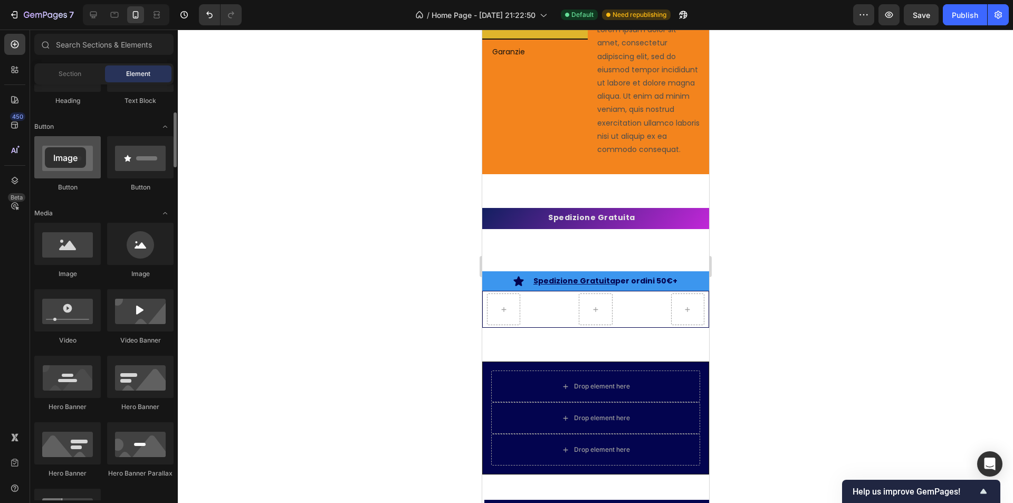
drag, startPoint x: 64, startPoint y: 251, endPoint x: 45, endPoint y: 147, distance: 105.1
click at [556, 325] on div "Row" at bounding box center [595, 309] width 227 height 37
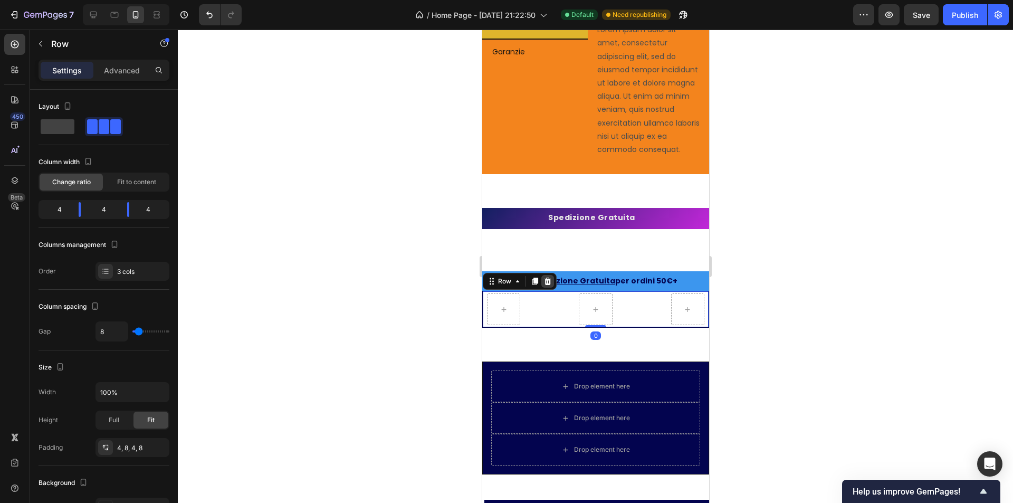
click at [546, 285] on icon at bounding box center [547, 281] width 7 height 7
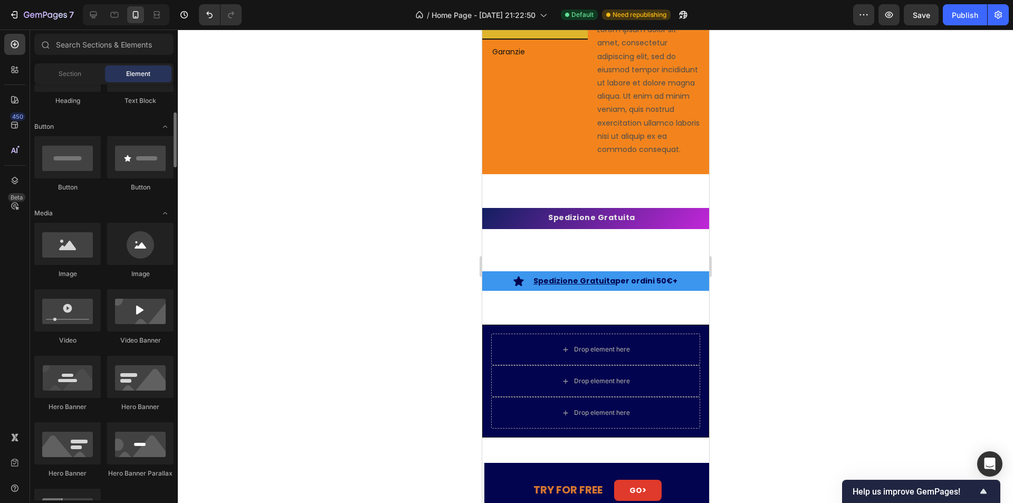
scroll to position [0, 0]
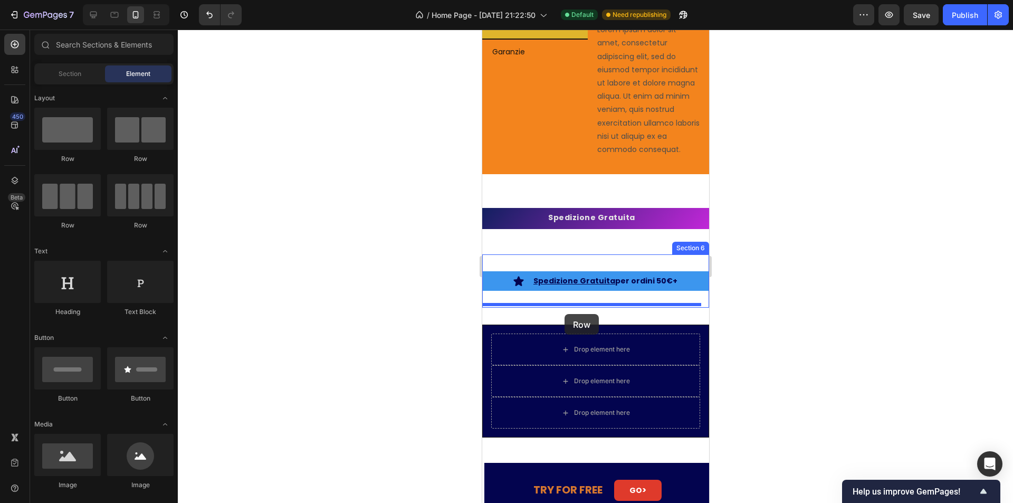
drag, startPoint x: 552, startPoint y: 178, endPoint x: 564, endPoint y: 314, distance: 136.2
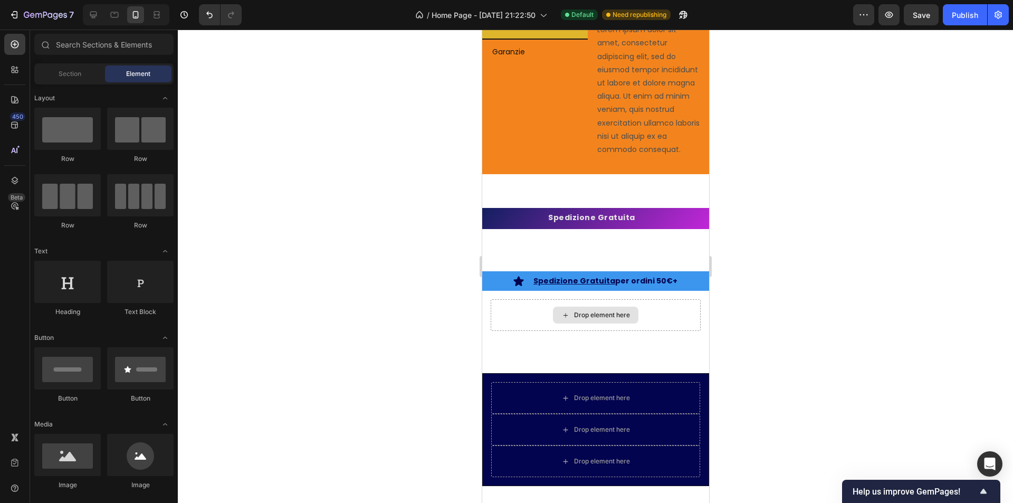
click at [583, 319] on div "Drop element here" at bounding box center [602, 315] width 56 height 8
click at [500, 314] on div "Drop element here" at bounding box center [595, 315] width 210 height 32
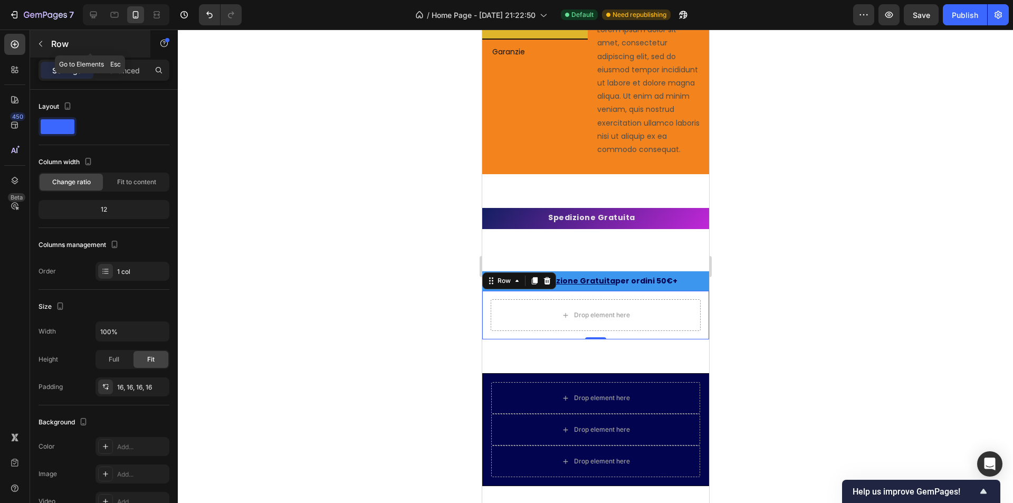
click at [40, 44] on icon "button" at bounding box center [40, 44] width 3 height 6
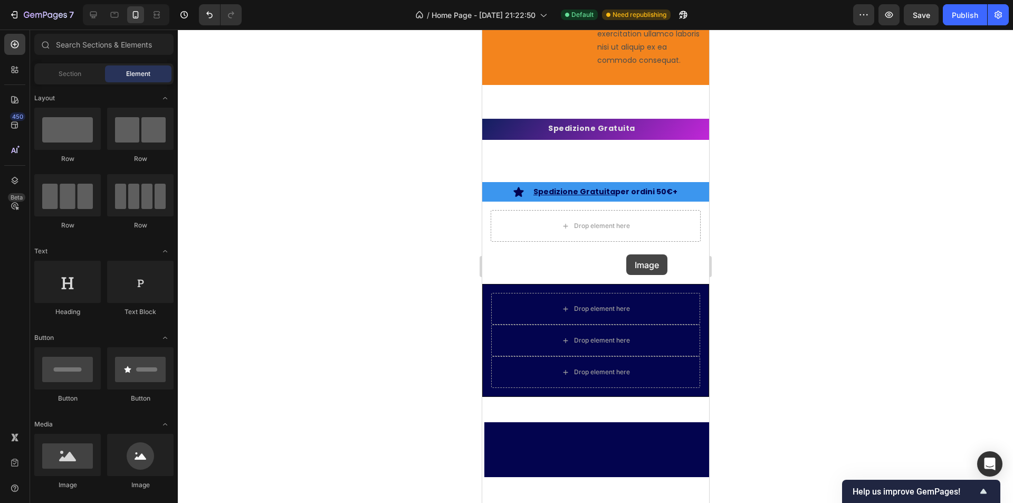
scroll to position [2872, 0]
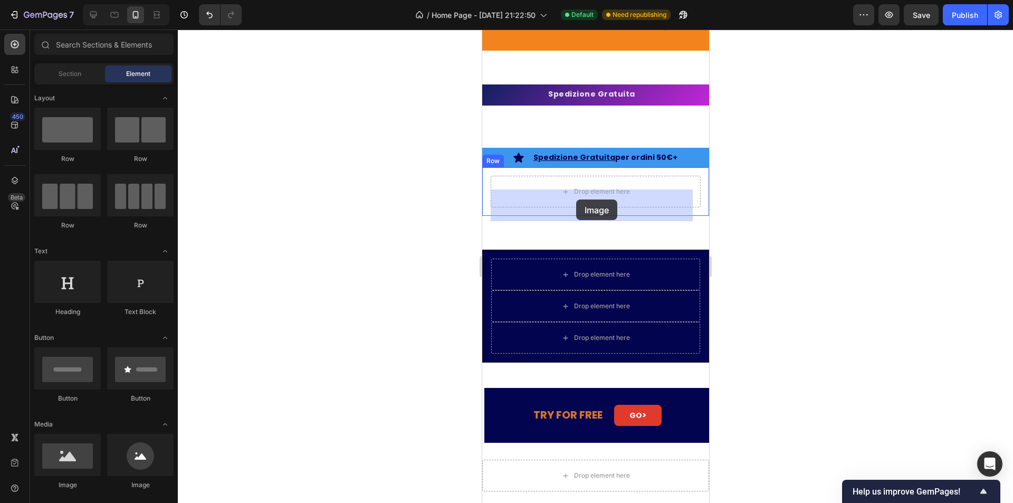
drag, startPoint x: 560, startPoint y: 487, endPoint x: 576, endPoint y: 199, distance: 287.5
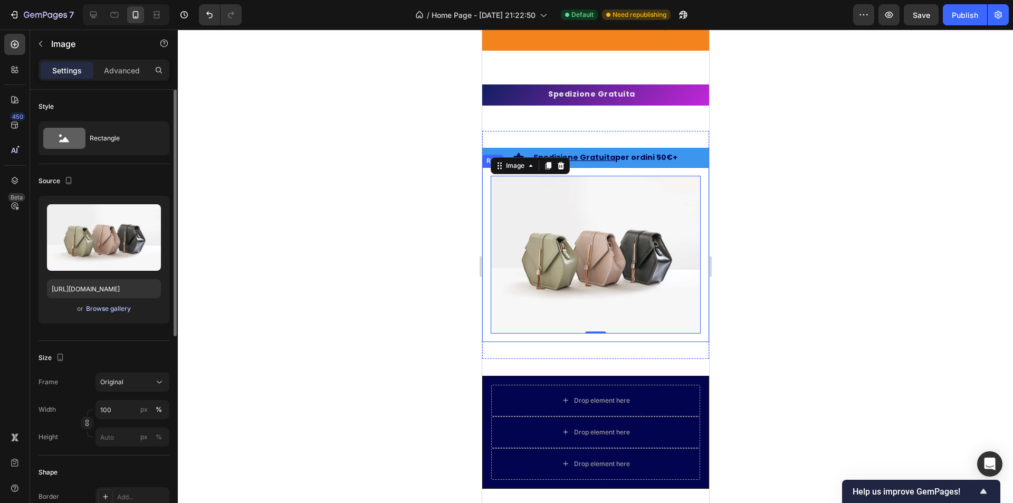
click at [113, 306] on div "Browse gallery" at bounding box center [108, 308] width 45 height 9
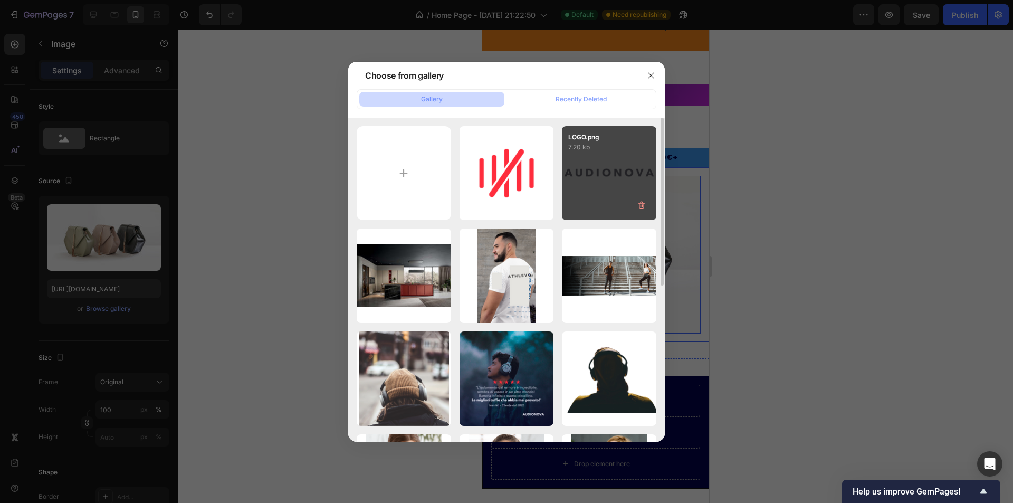
click at [594, 160] on div "LOGO.png 7.20 kb" at bounding box center [609, 173] width 94 height 94
type input "https://cdn.shopify.com/s/files/1/0913/4188/1719/files/gempages_559793862957073…"
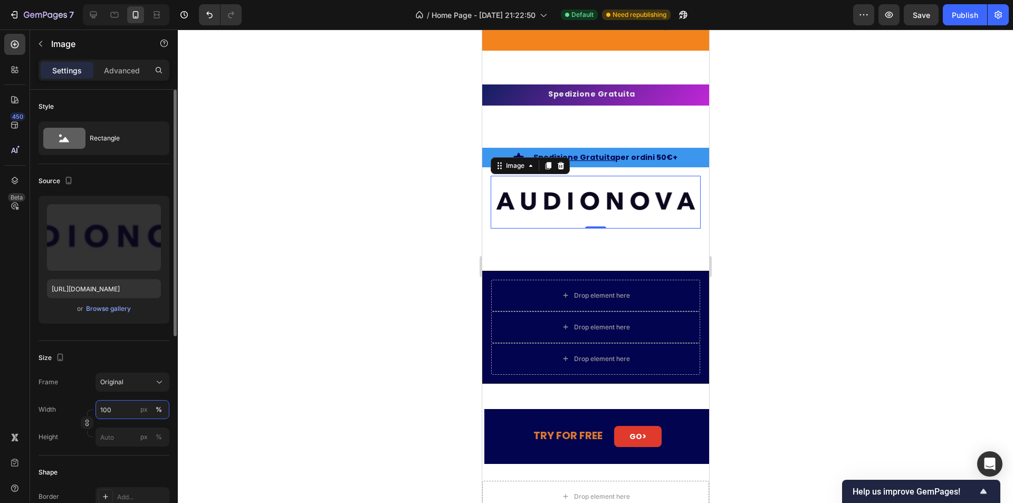
click at [115, 411] on input "100" at bounding box center [133, 409] width 74 height 19
click at [141, 409] on div "px" at bounding box center [143, 409] width 7 height 9
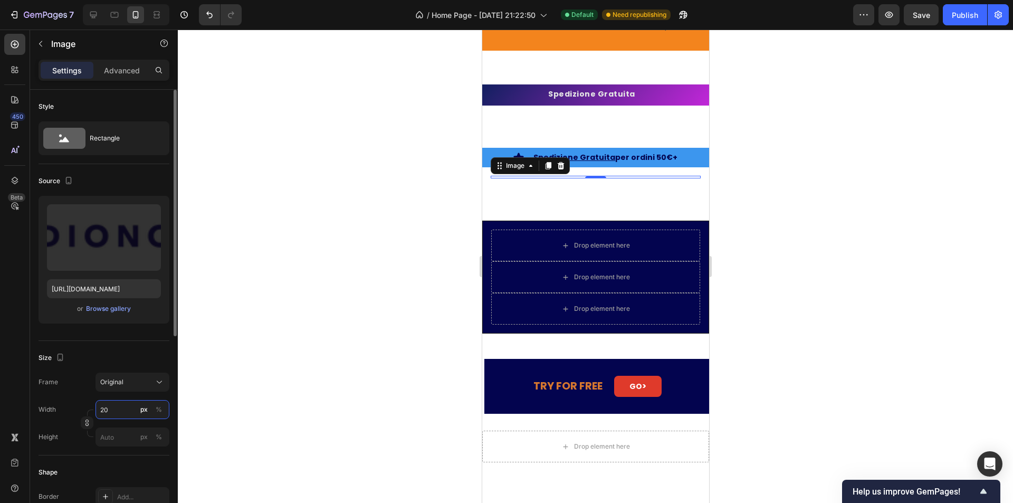
type input "2"
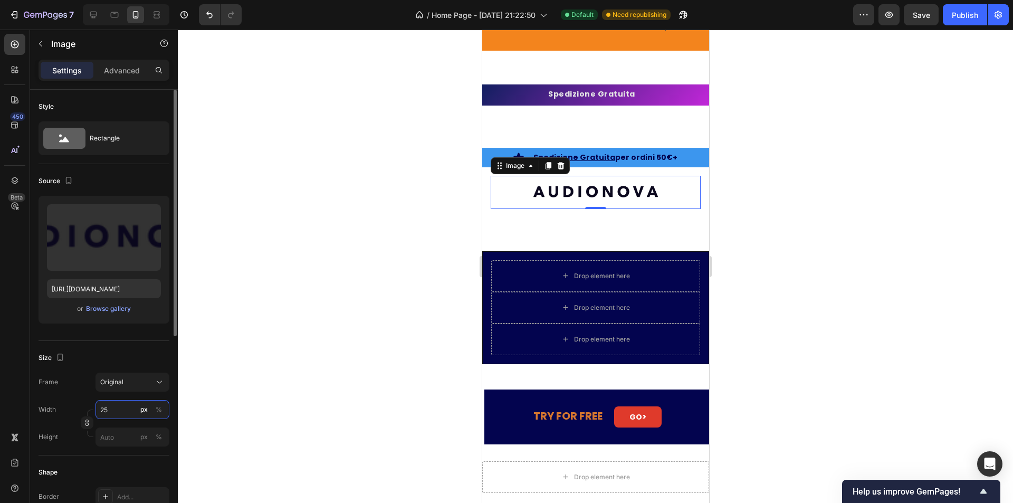
type input "2"
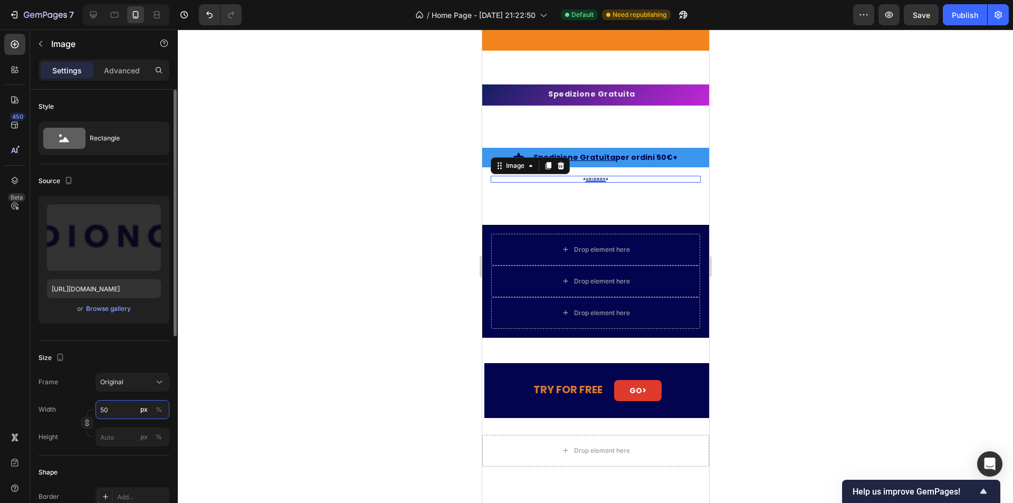
type input "5"
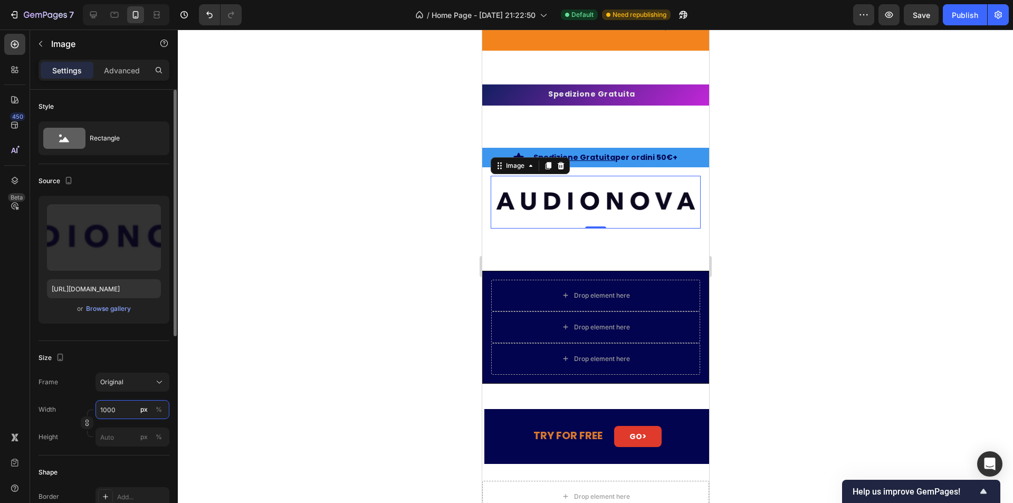
type input "100"
click at [263, 372] on div at bounding box center [595, 266] width 835 height 473
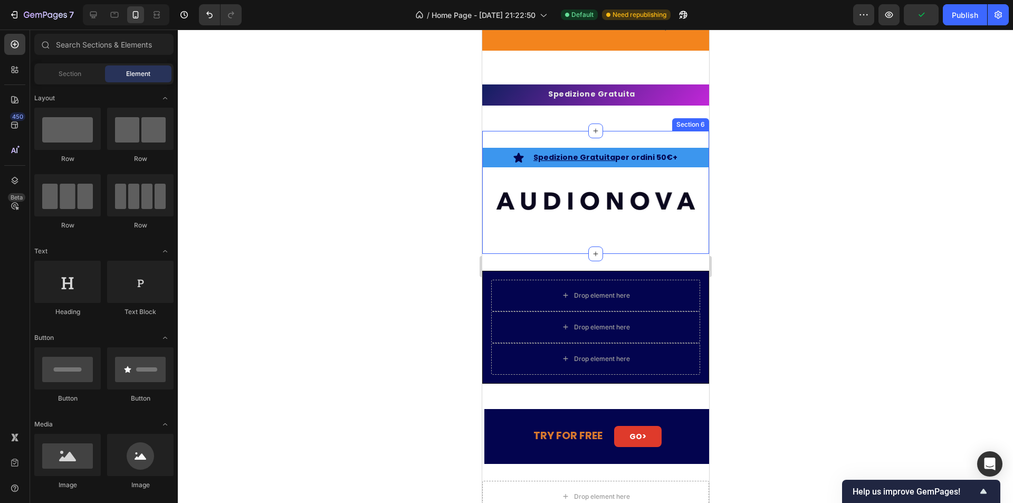
click at [601, 222] on img at bounding box center [595, 202] width 210 height 53
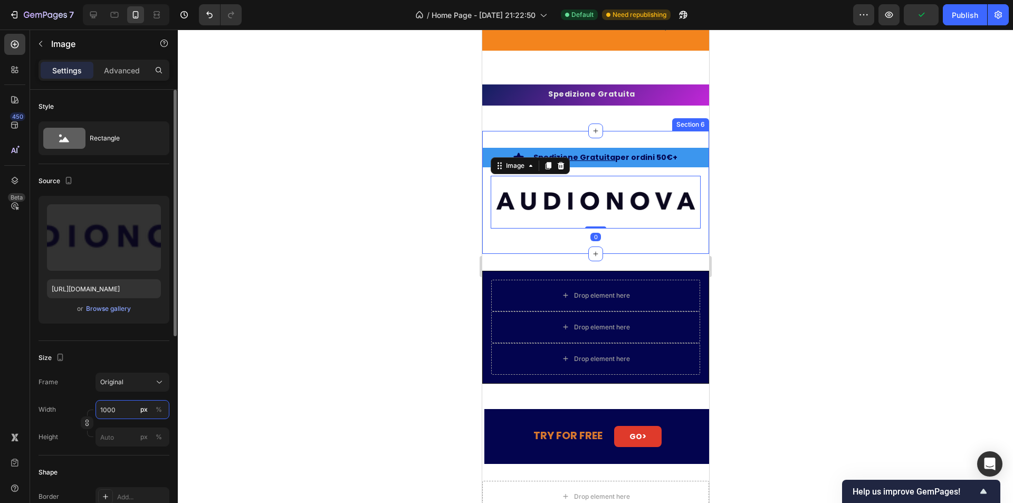
click at [129, 409] on input "1000" at bounding box center [133, 409] width 74 height 19
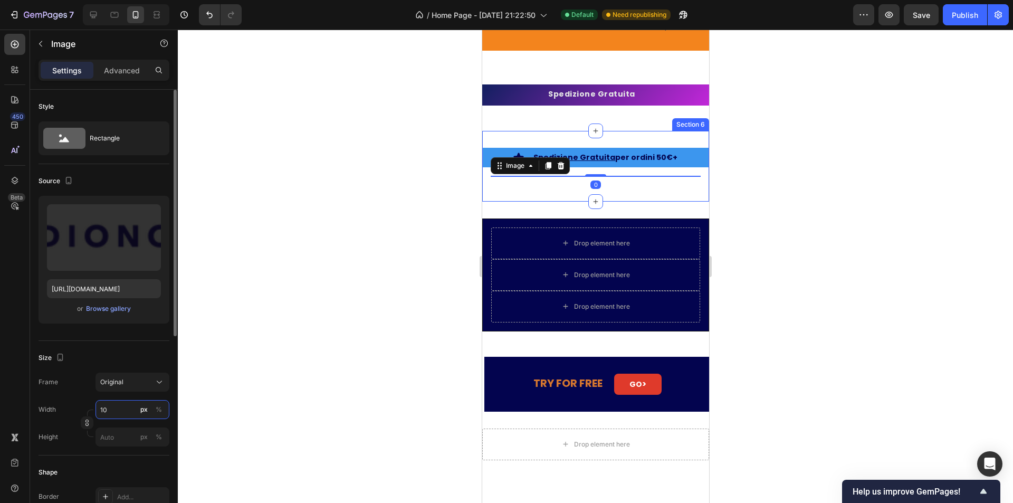
type input "100"
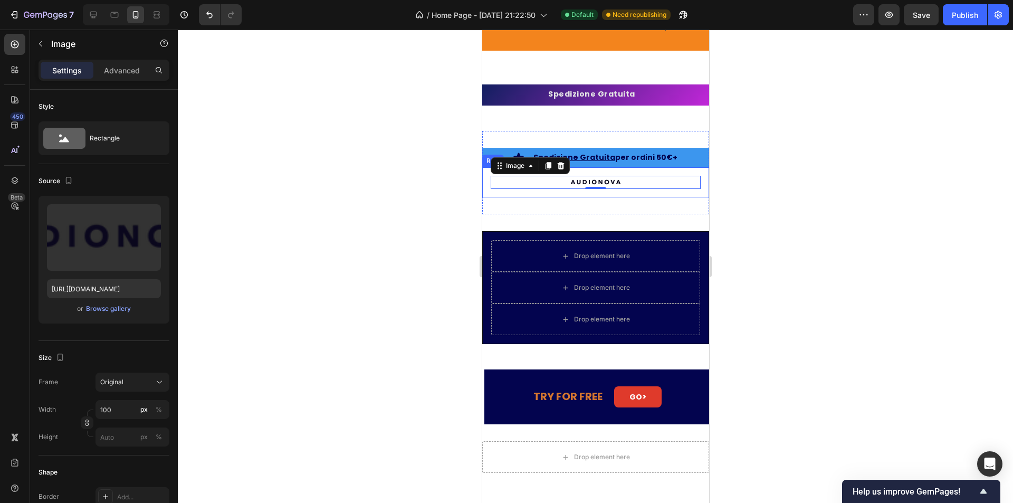
click at [655, 197] on div "Image 0 Row" at bounding box center [595, 182] width 227 height 30
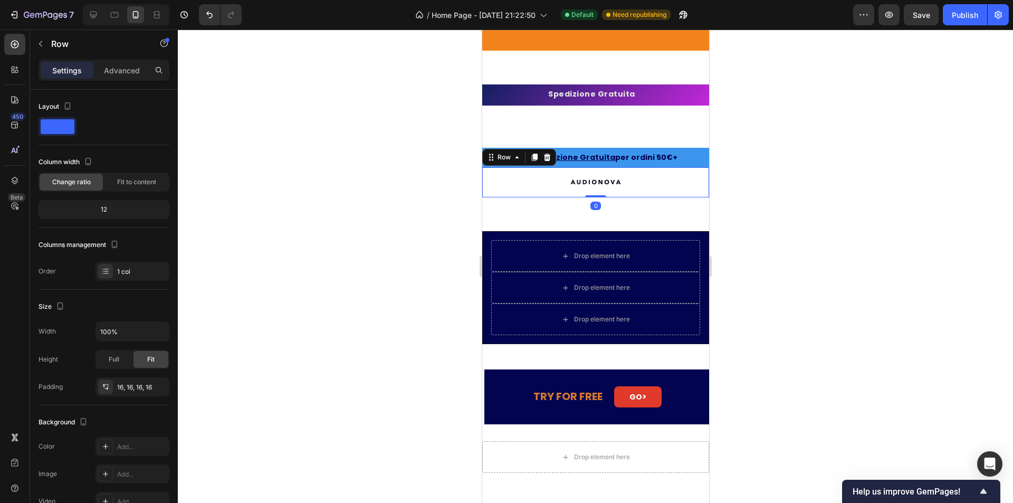
click at [614, 184] on div "Image Row 0" at bounding box center [595, 182] width 227 height 30
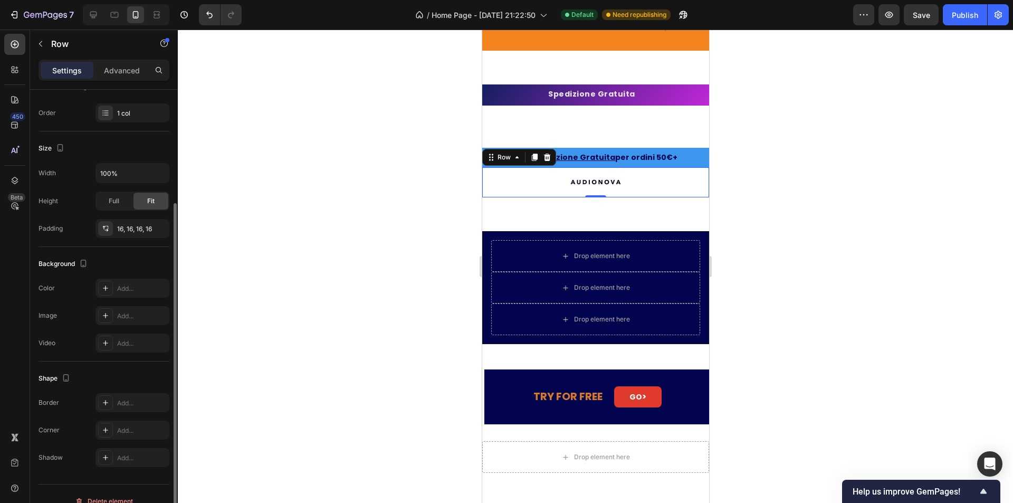
scroll to position [173, 0]
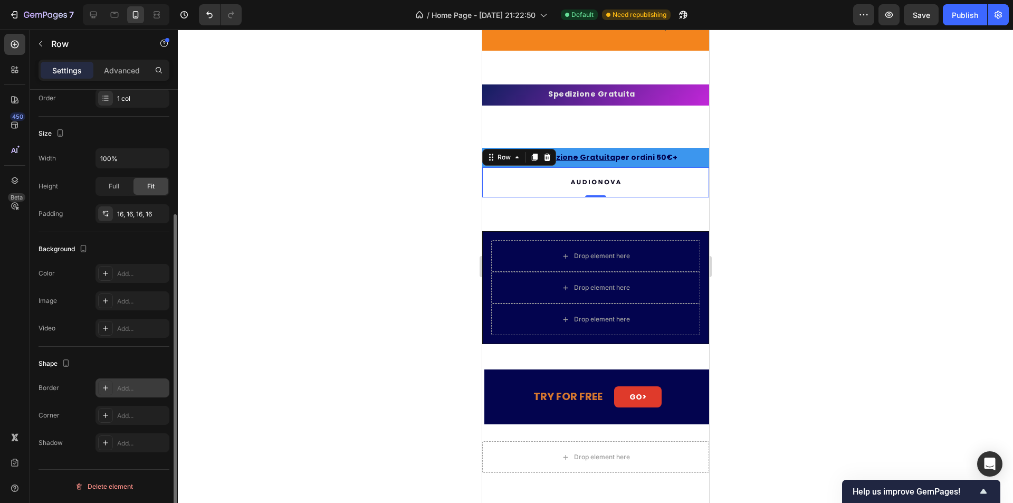
click at [117, 385] on div "Add..." at bounding box center [142, 388] width 50 height 9
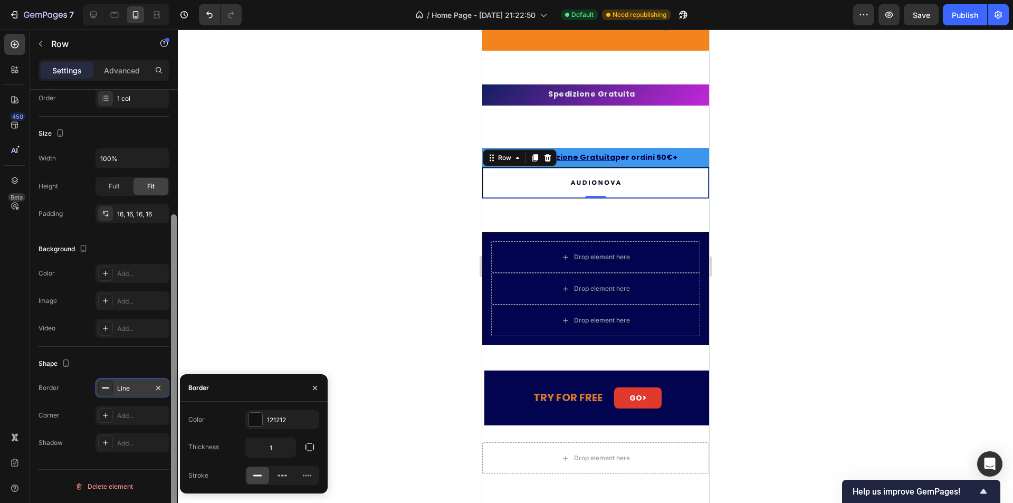
click at [173, 373] on div at bounding box center [174, 373] width 6 height 319
click at [161, 386] on icon "button" at bounding box center [158, 388] width 8 height 8
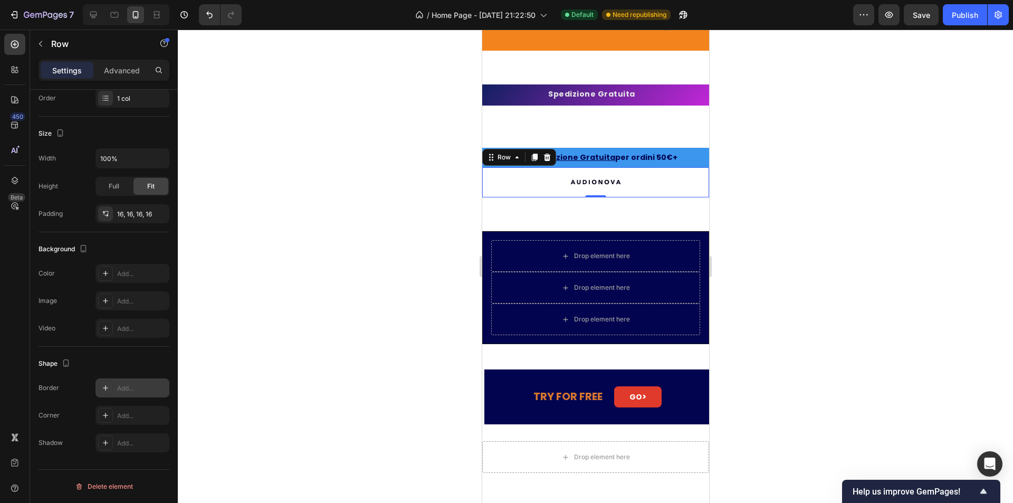
scroll to position [0, 0]
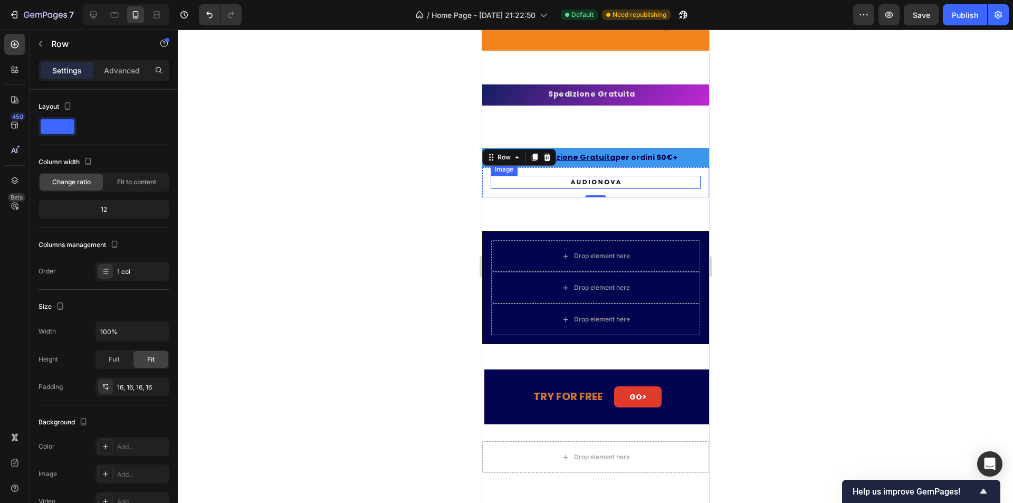
click at [571, 189] on img at bounding box center [595, 182] width 53 height 13
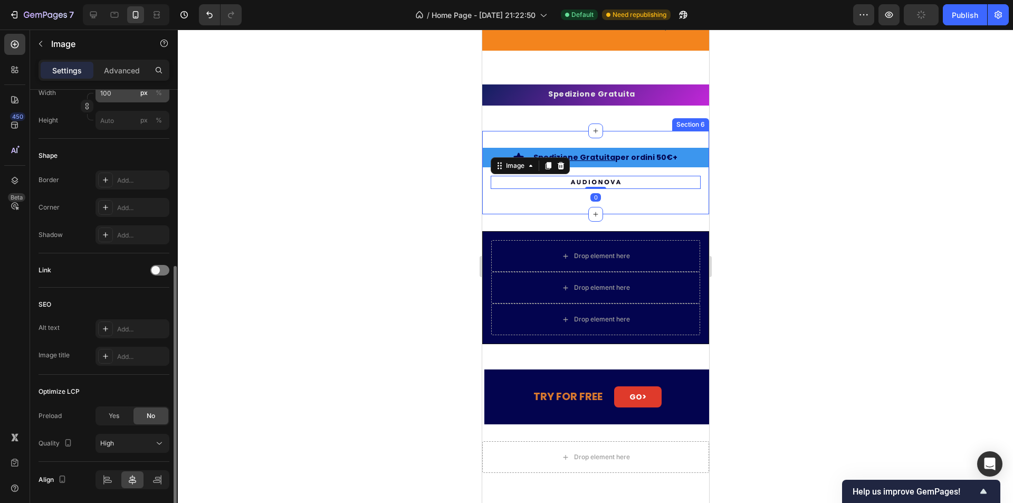
scroll to position [354, 0]
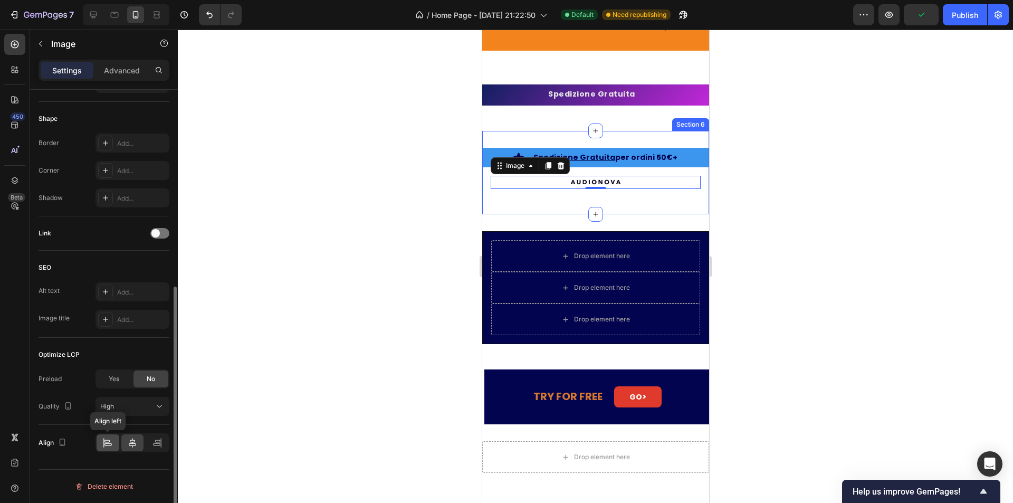
click at [118, 445] on div at bounding box center [108, 442] width 23 height 17
click at [138, 443] on div at bounding box center [132, 442] width 23 height 17
click at [161, 408] on icon at bounding box center [159, 406] width 11 height 11
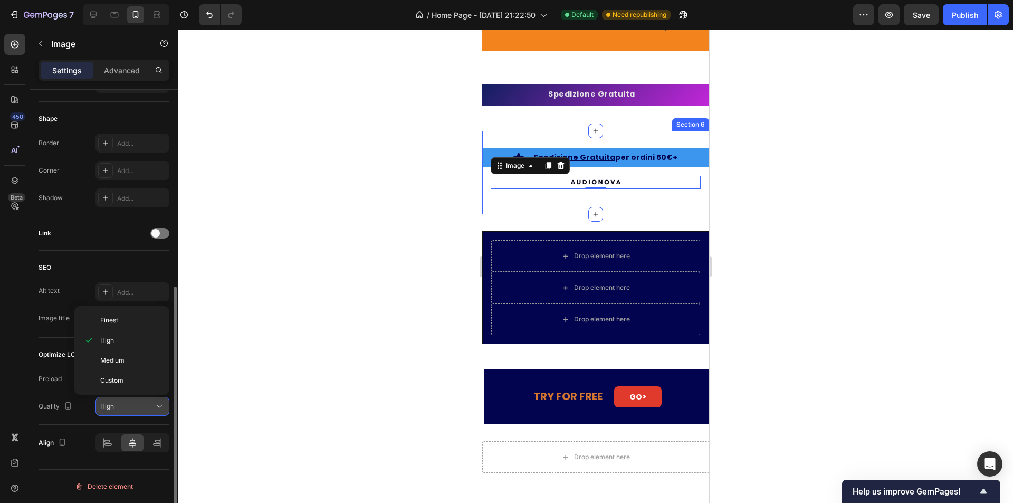
click at [161, 408] on icon at bounding box center [159, 406] width 11 height 11
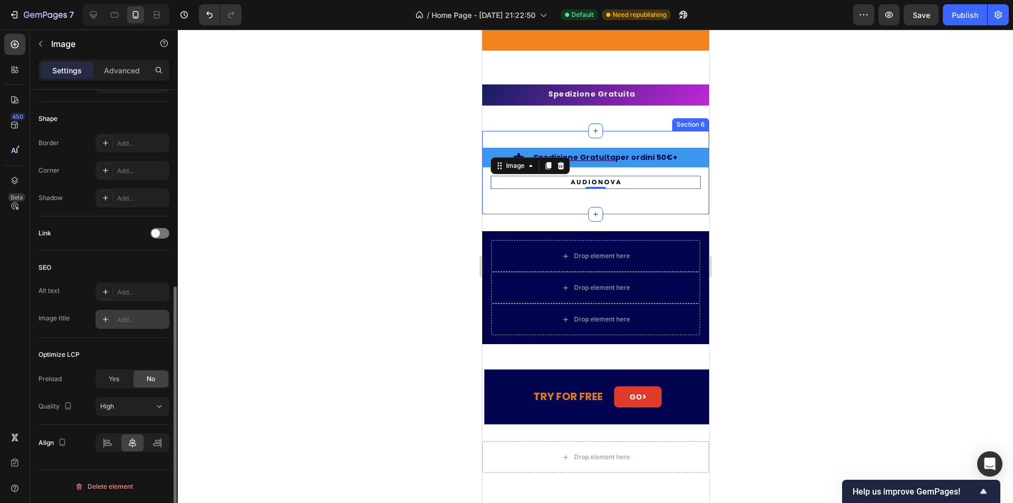
scroll to position [248, 0]
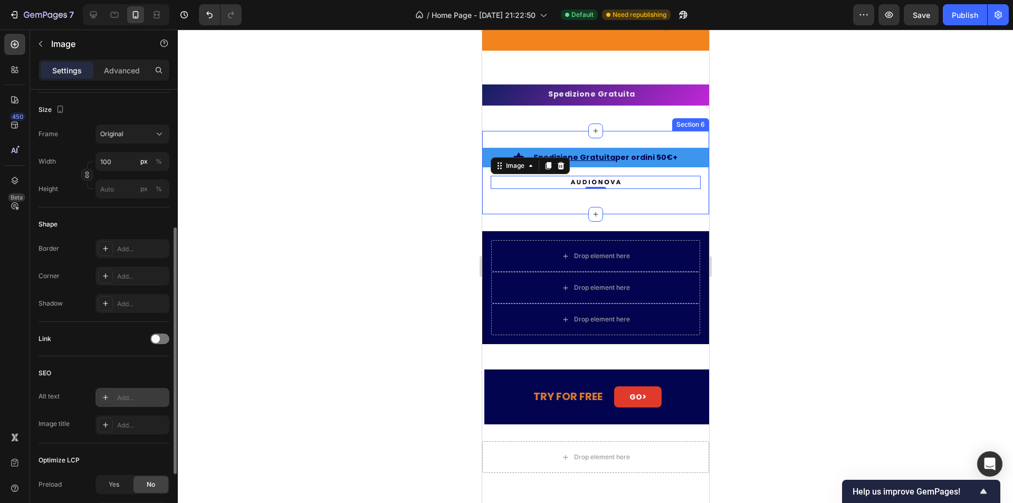
click at [118, 392] on div "Add..." at bounding box center [133, 397] width 74 height 19
click at [126, 373] on div "SEO" at bounding box center [104, 373] width 131 height 17
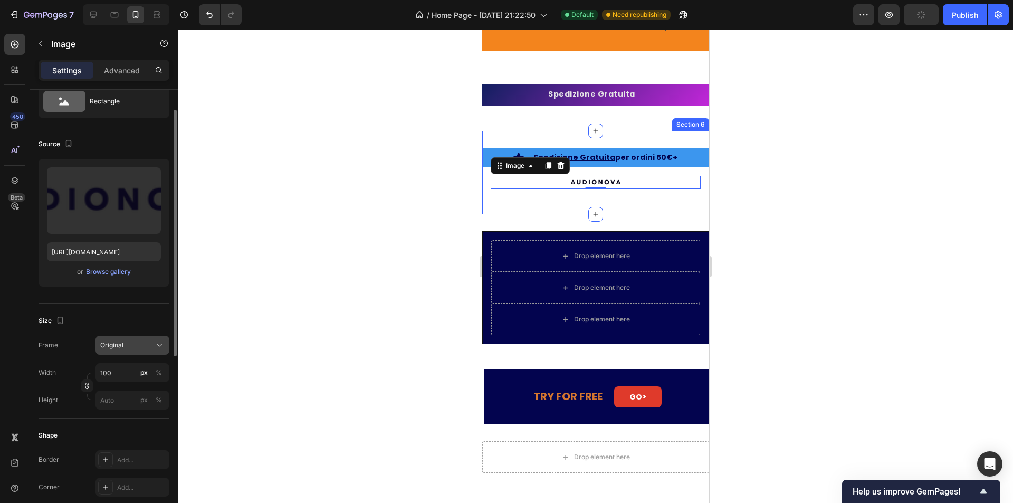
scroll to position [0, 0]
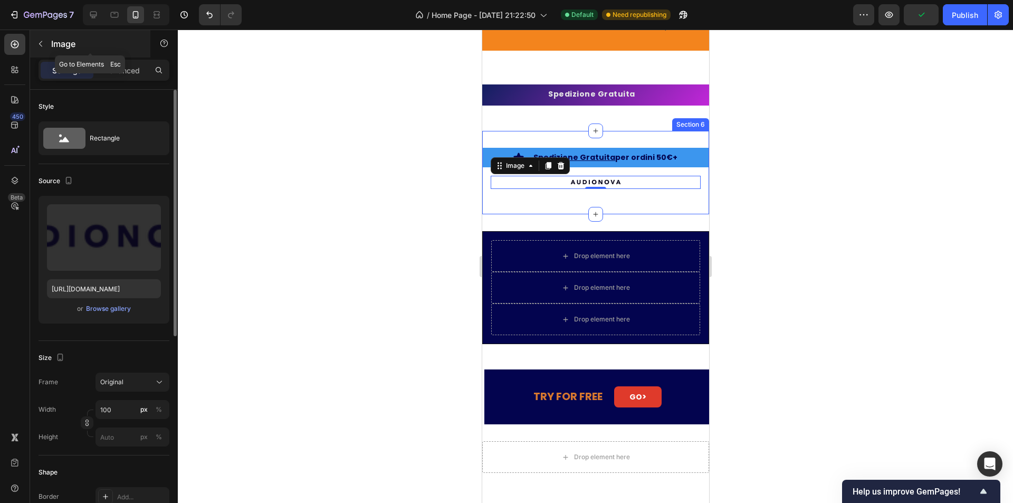
click at [136, 52] on div "Image" at bounding box center [90, 43] width 120 height 27
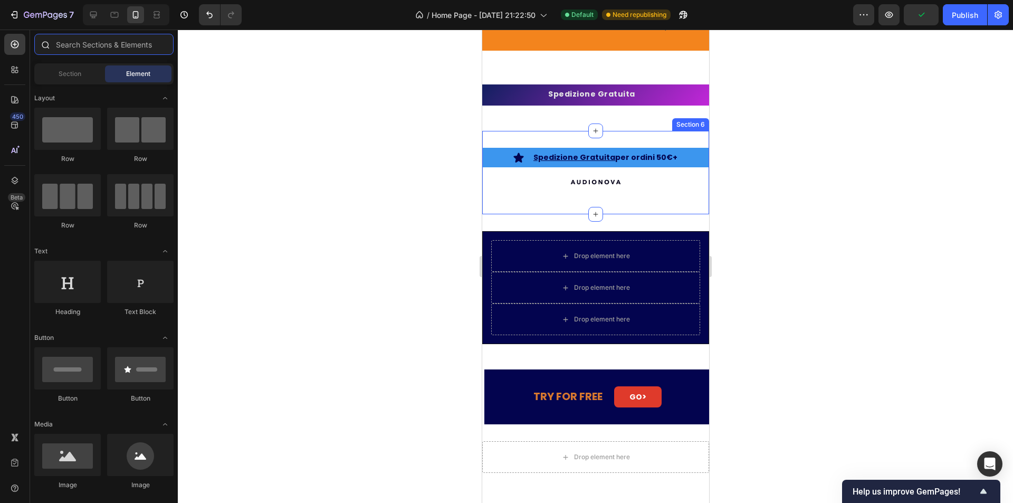
click at [130, 50] on input "text" at bounding box center [103, 44] width 139 height 21
click at [91, 96] on div "Layout" at bounding box center [103, 98] width 139 height 11
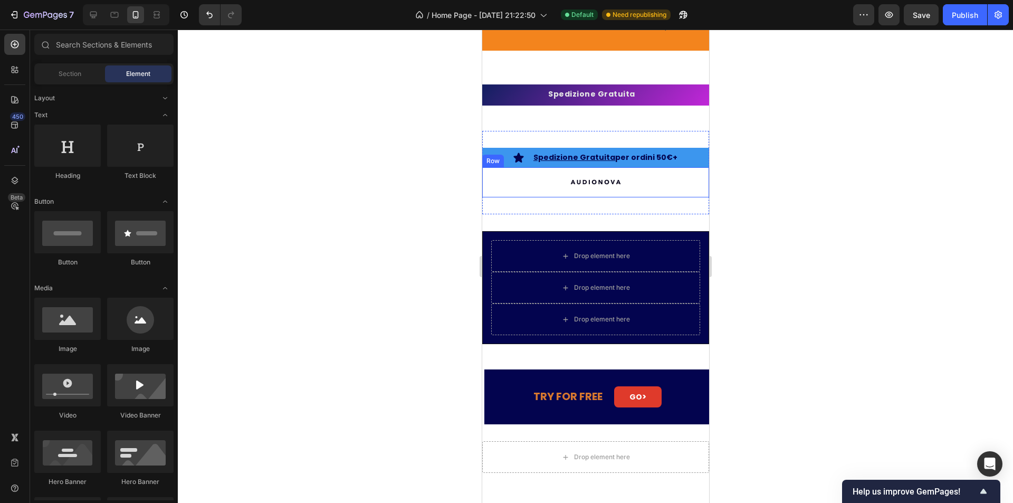
click at [530, 197] on div "Image Row" at bounding box center [595, 182] width 227 height 30
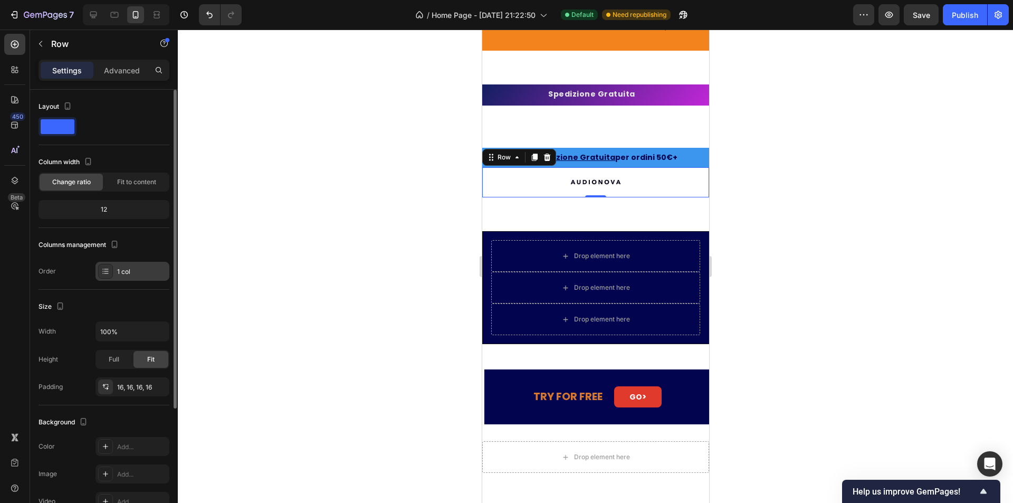
click at [129, 264] on div "1 col" at bounding box center [133, 271] width 74 height 19
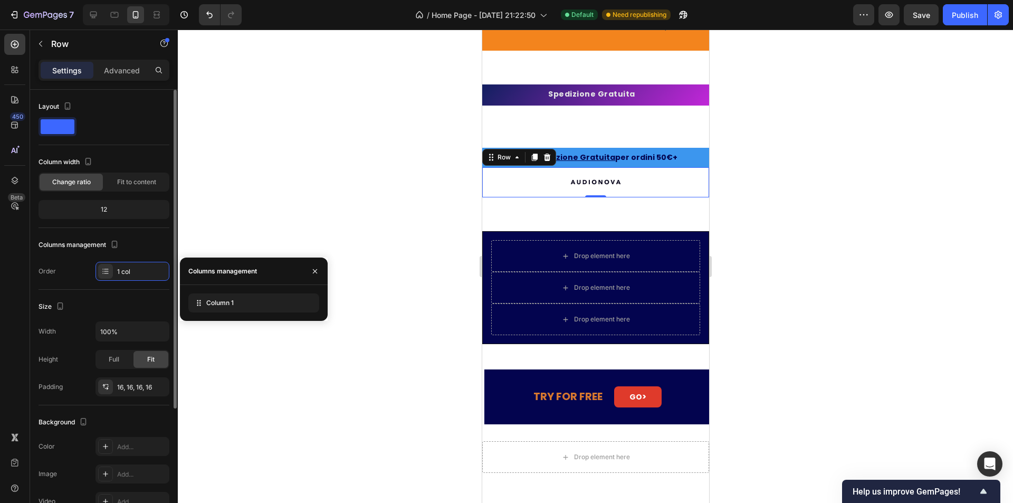
click at [161, 245] on div "Columns management" at bounding box center [104, 244] width 131 height 17
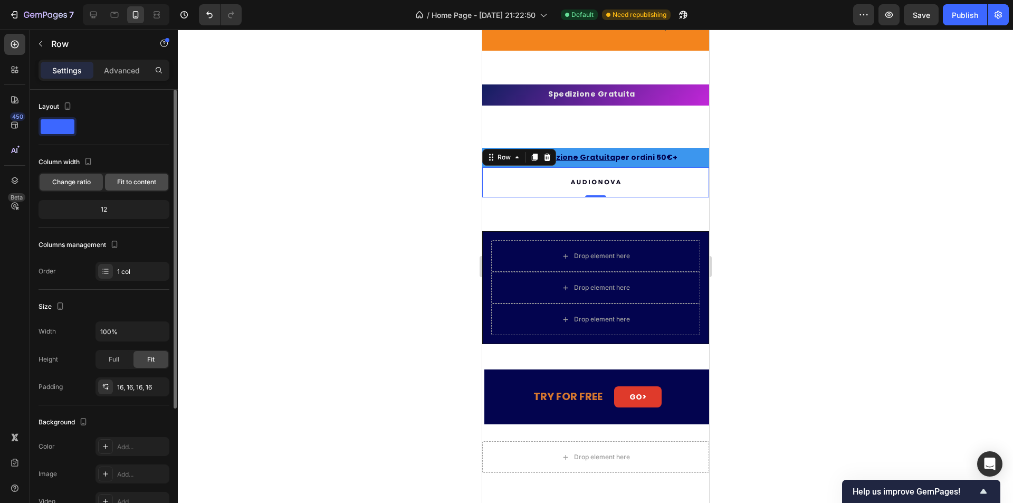
click at [135, 188] on div "Fit to content" at bounding box center [136, 182] width 63 height 17
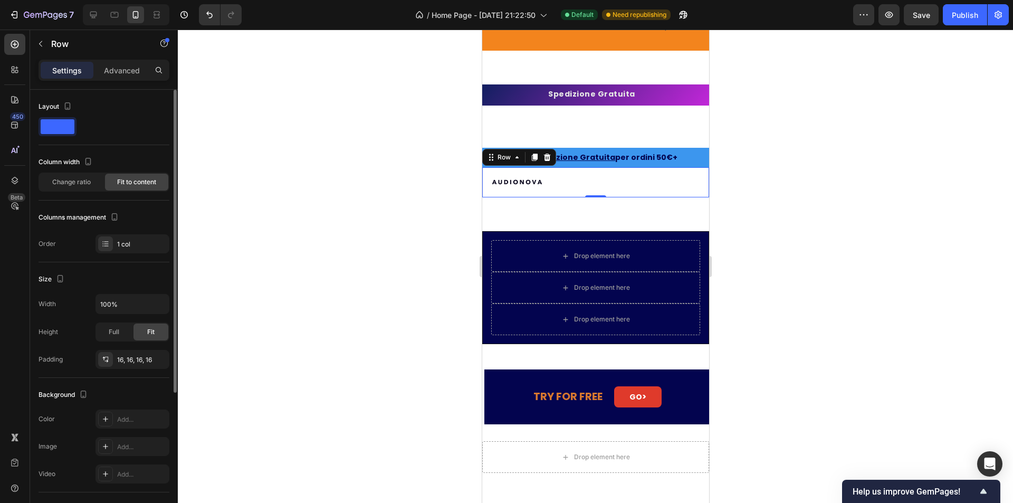
scroll to position [205, 0]
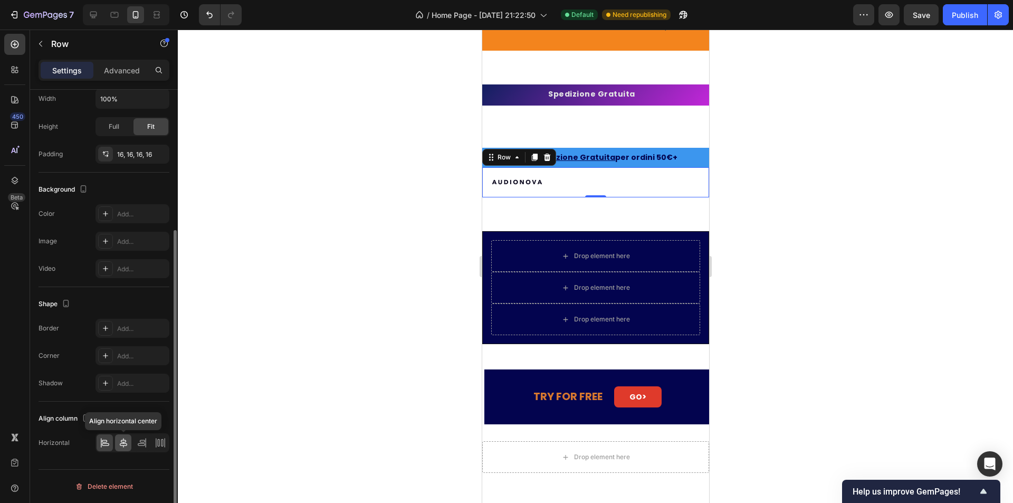
click at [124, 446] on icon at bounding box center [123, 442] width 11 height 11
click at [605, 189] on img at bounding box center [595, 182] width 53 height 13
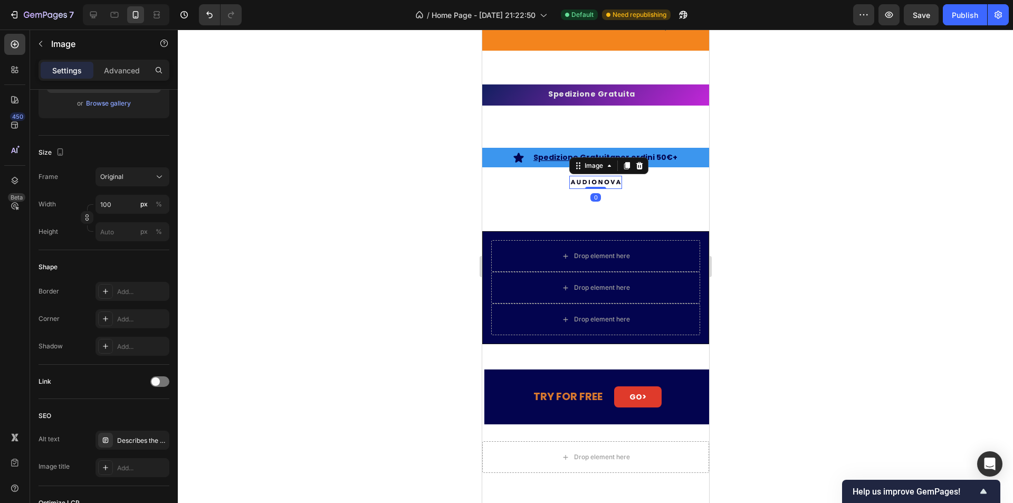
scroll to position [0, 0]
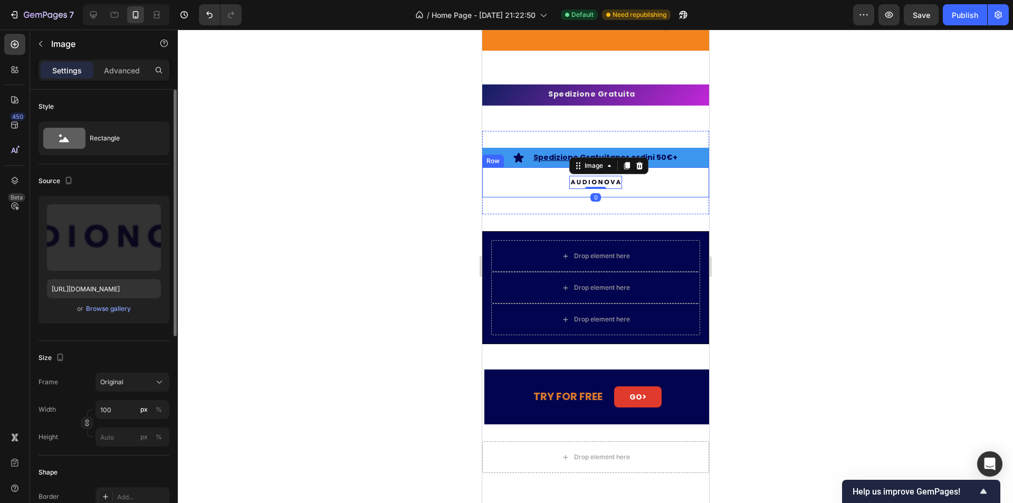
click at [540, 187] on div "Image 0 Row" at bounding box center [595, 182] width 227 height 30
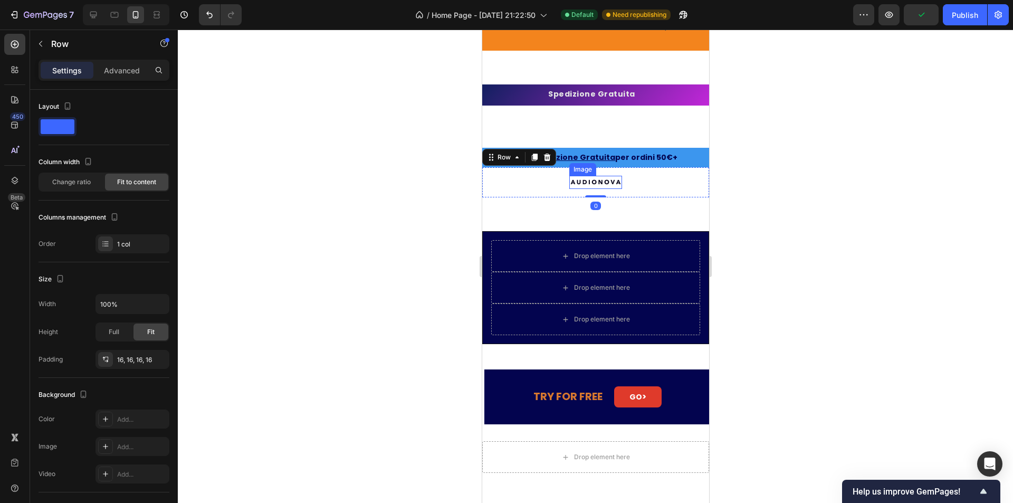
click at [594, 189] on img at bounding box center [595, 182] width 53 height 13
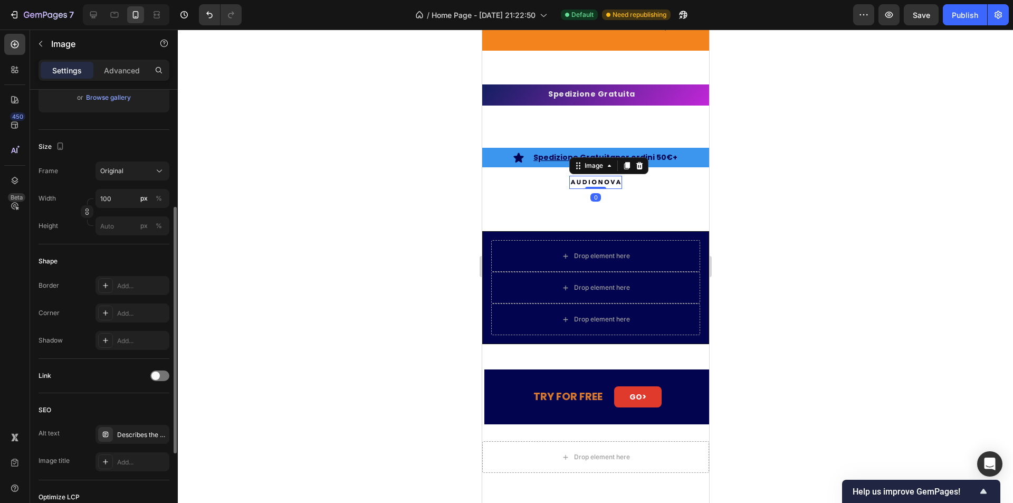
scroll to position [354, 0]
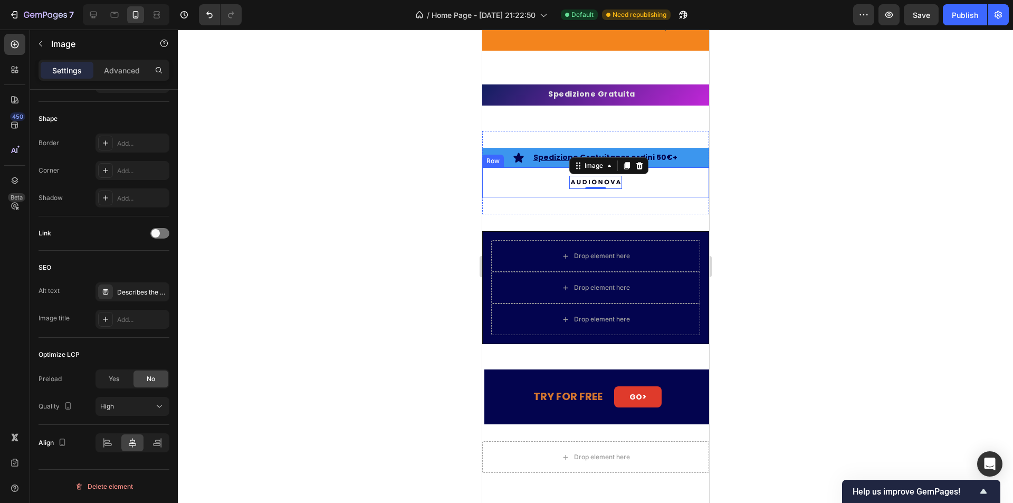
click at [524, 197] on div "Image 0 Row" at bounding box center [595, 182] width 227 height 30
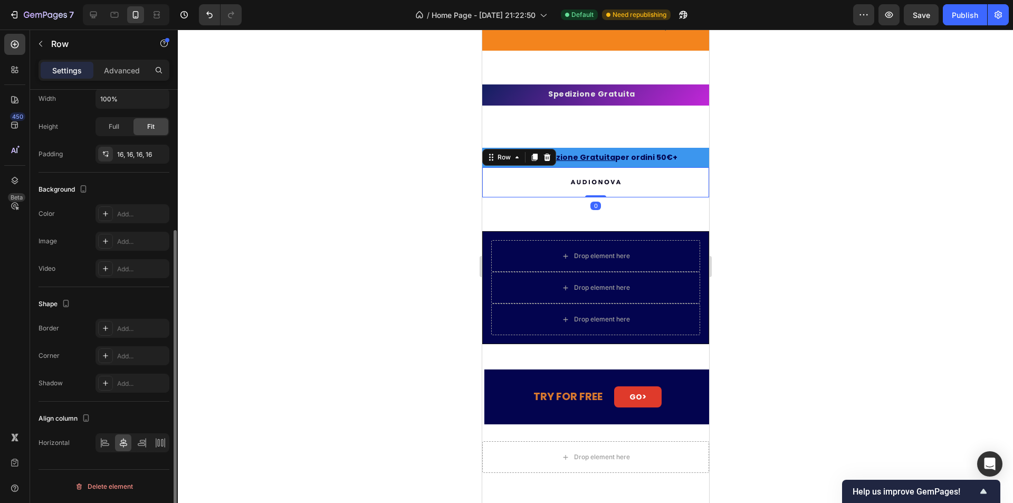
scroll to position [0, 0]
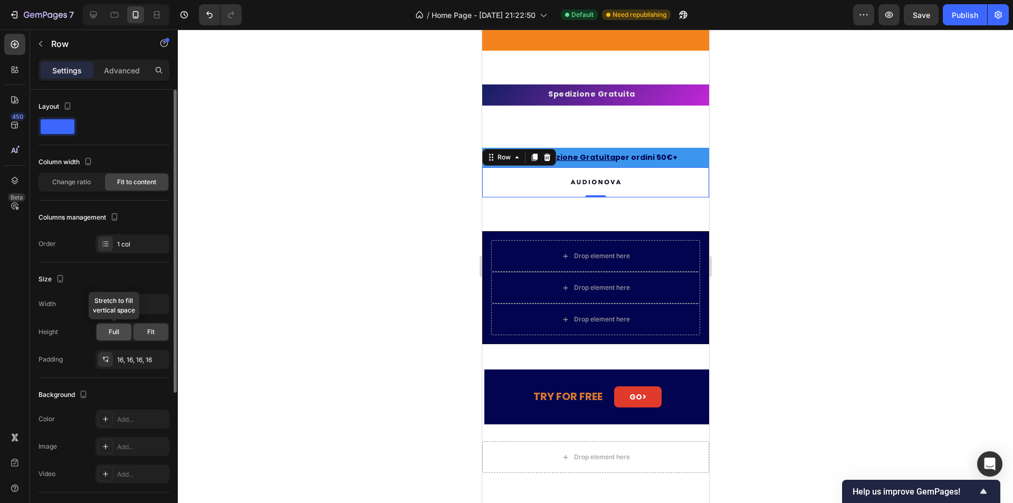
click at [125, 337] on div "Full" at bounding box center [114, 331] width 35 height 17
click at [148, 332] on span "Fit" at bounding box center [150, 331] width 7 height 9
click at [492, 197] on div "Image Row 0" at bounding box center [595, 182] width 227 height 30
click at [134, 361] on div "16, 16, 16, 16" at bounding box center [132, 359] width 31 height 9
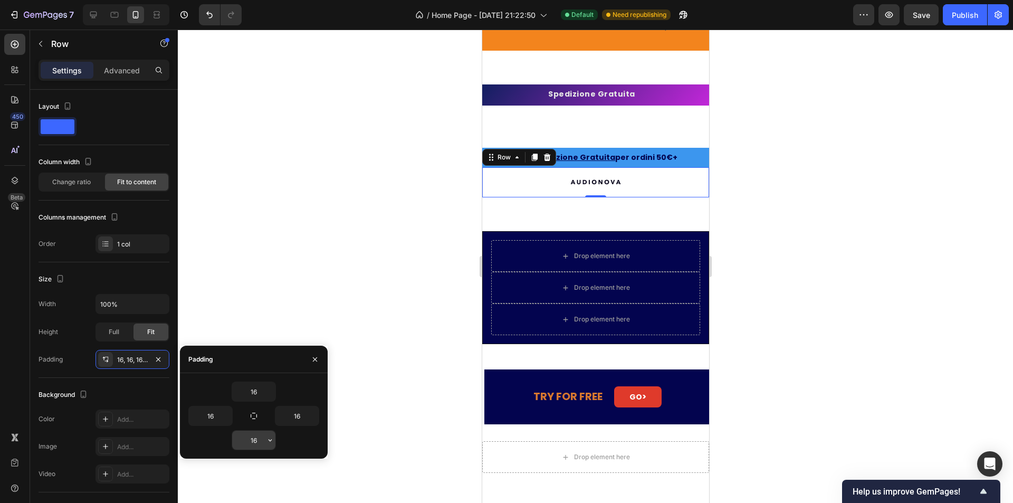
click at [261, 433] on input "16" at bounding box center [253, 440] width 43 height 19
click at [269, 440] on icon "button" at bounding box center [270, 440] width 3 height 2
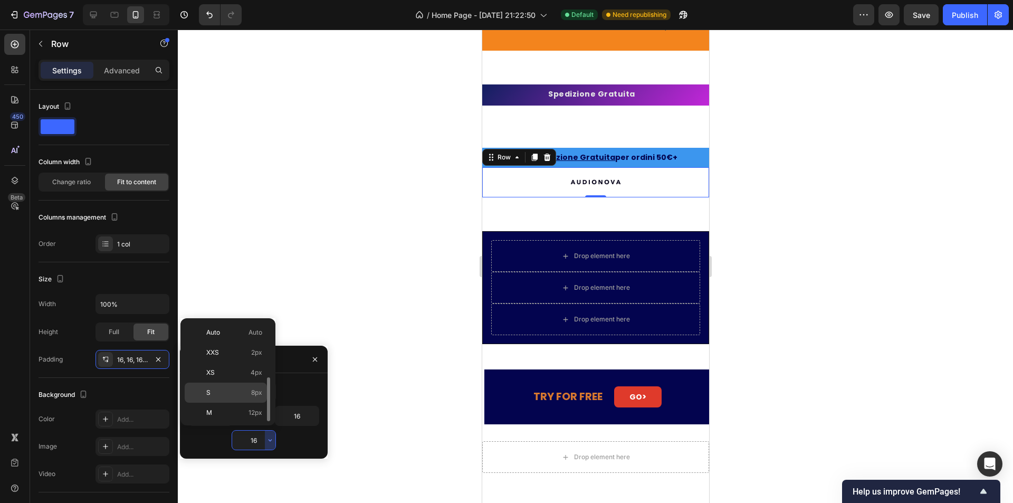
scroll to position [38, 0]
click at [227, 333] on p "XS 4px" at bounding box center [234, 334] width 56 height 9
type input "4"
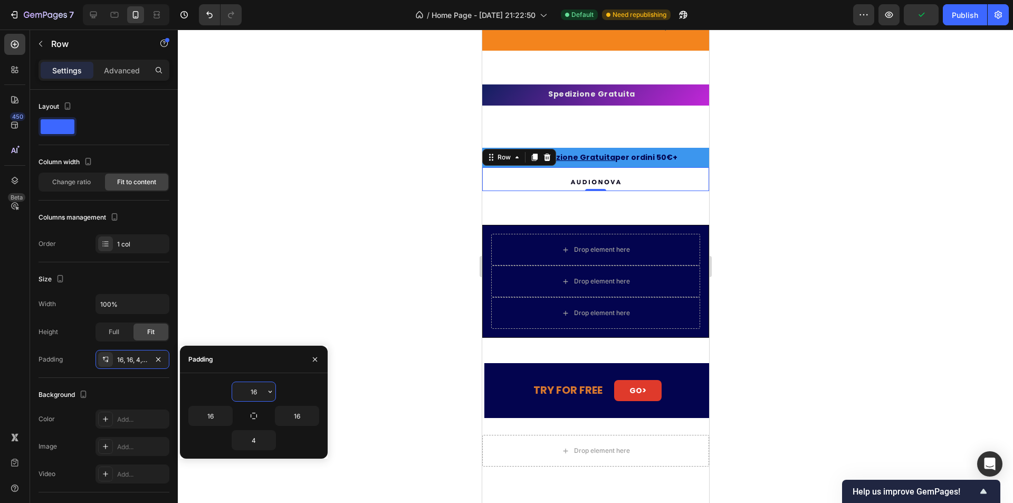
click at [249, 389] on input "16" at bounding box center [253, 391] width 43 height 19
click at [266, 389] on icon "button" at bounding box center [270, 391] width 8 height 8
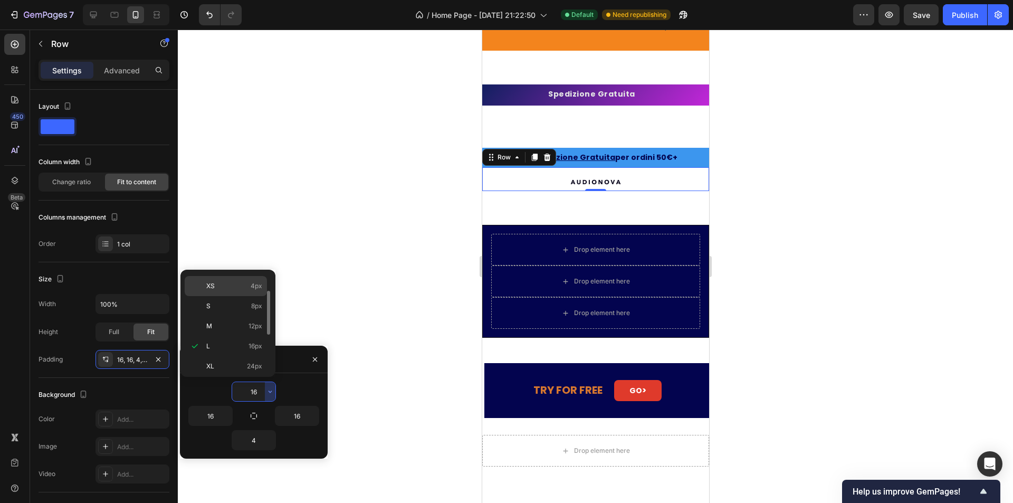
click at [221, 285] on p "XS 4px" at bounding box center [234, 285] width 56 height 9
type input "4"
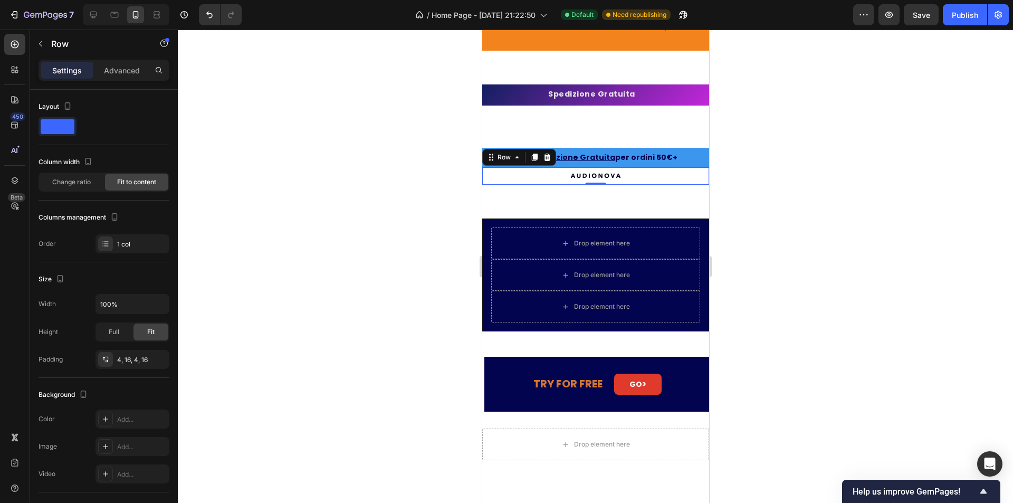
click at [415, 214] on div at bounding box center [595, 266] width 835 height 473
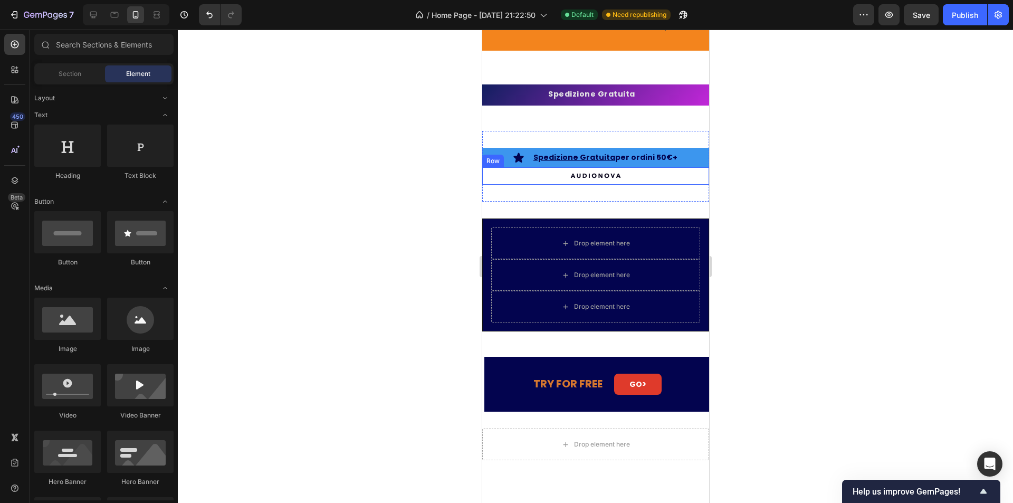
click at [529, 185] on div "Image Row" at bounding box center [595, 175] width 227 height 17
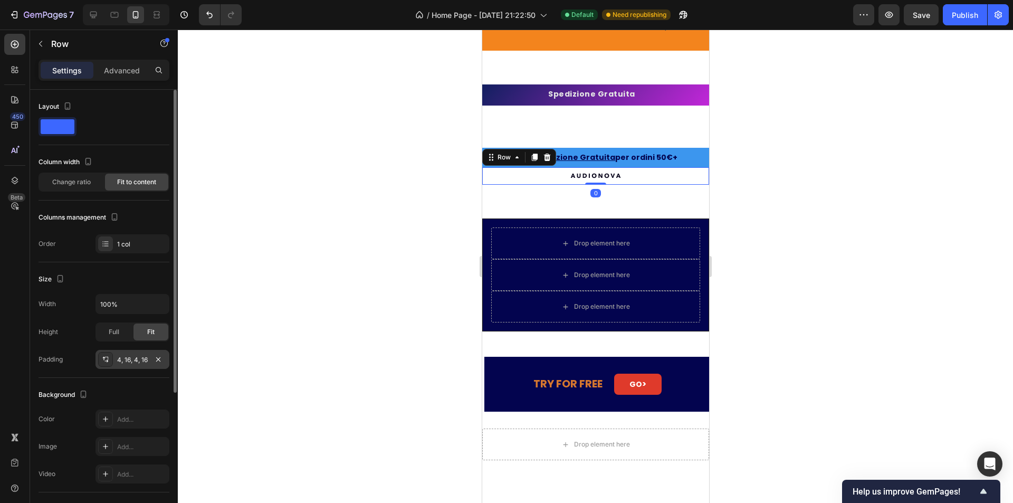
click at [110, 365] on div at bounding box center [105, 359] width 15 height 15
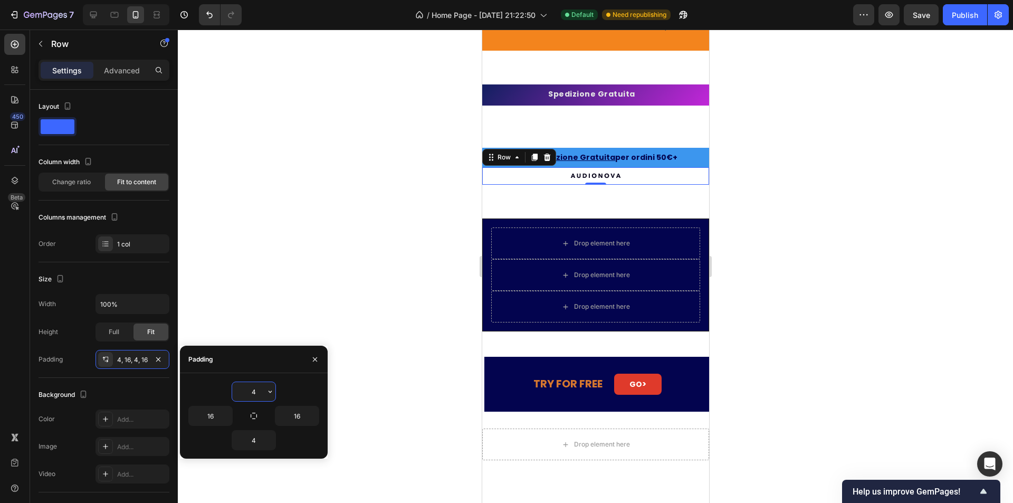
click at [258, 401] on input "4" at bounding box center [253, 391] width 43 height 19
click at [266, 390] on icon "button" at bounding box center [270, 391] width 8 height 8
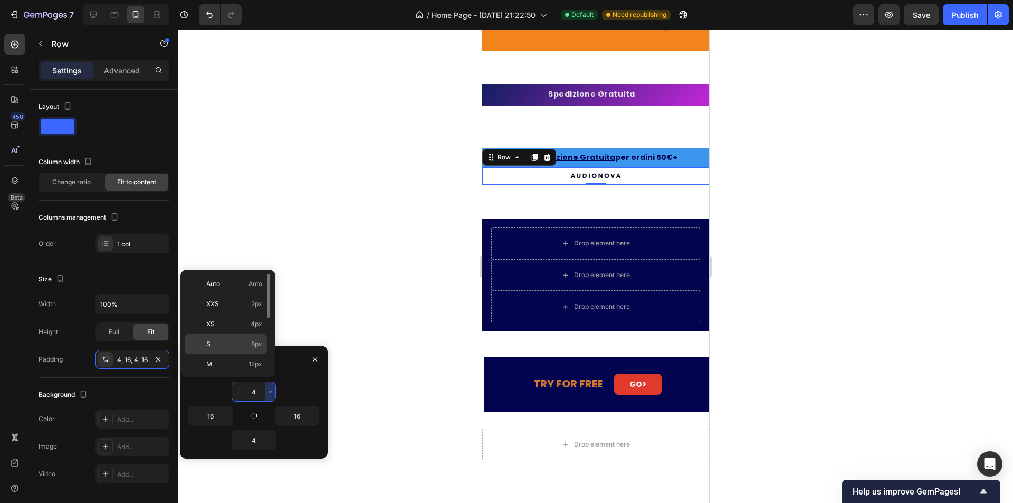
click at [233, 344] on p "S 8px" at bounding box center [234, 343] width 56 height 9
type input "8"
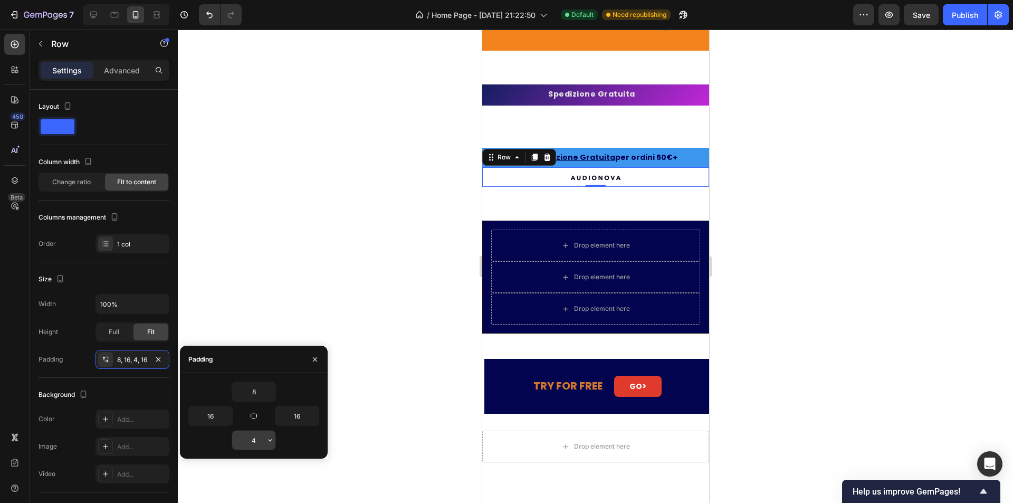
click at [265, 437] on button "button" at bounding box center [270, 440] width 11 height 19
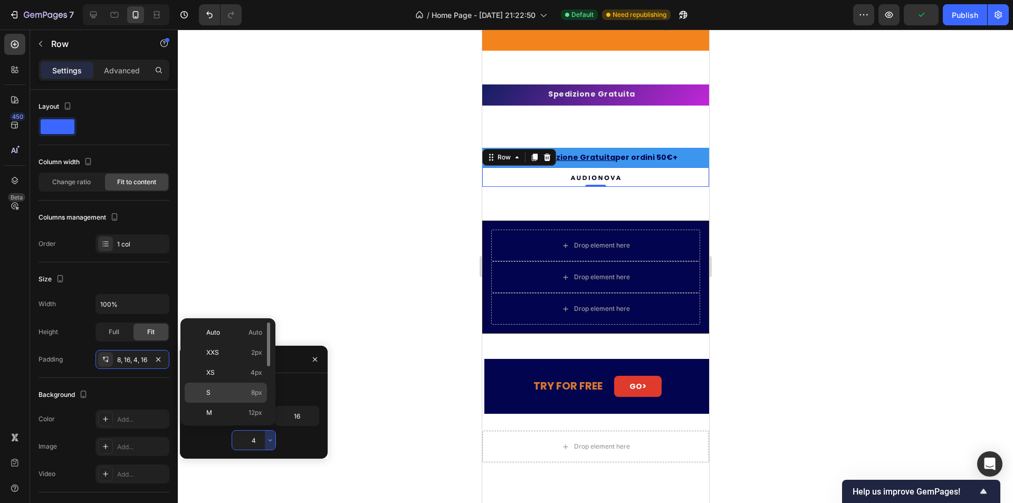
click at [256, 392] on span "8px" at bounding box center [256, 392] width 11 height 9
type input "8"
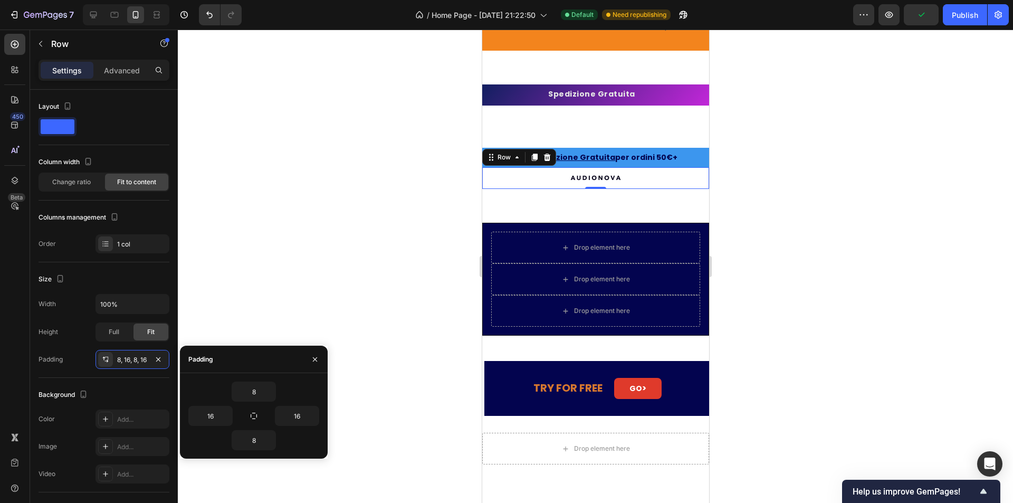
click at [405, 245] on div at bounding box center [595, 266] width 835 height 473
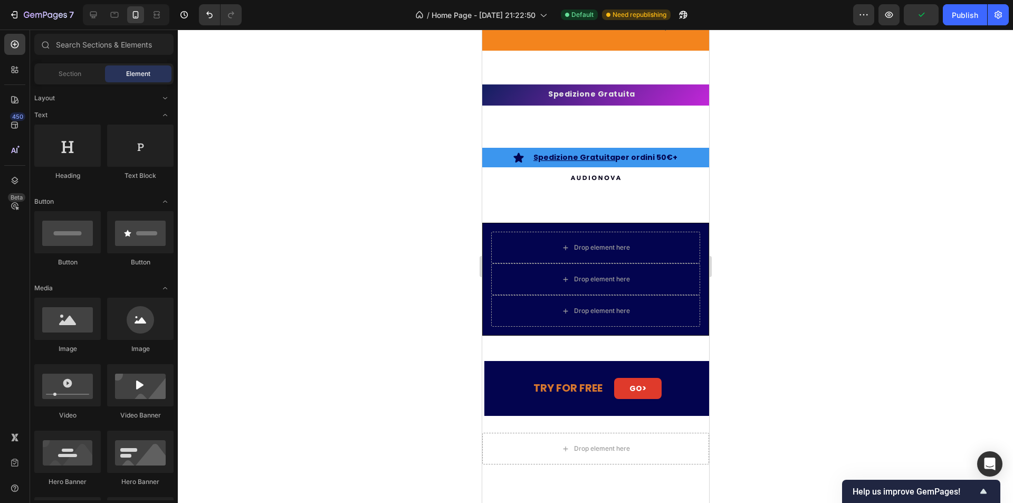
click at [405, 245] on div at bounding box center [595, 266] width 835 height 473
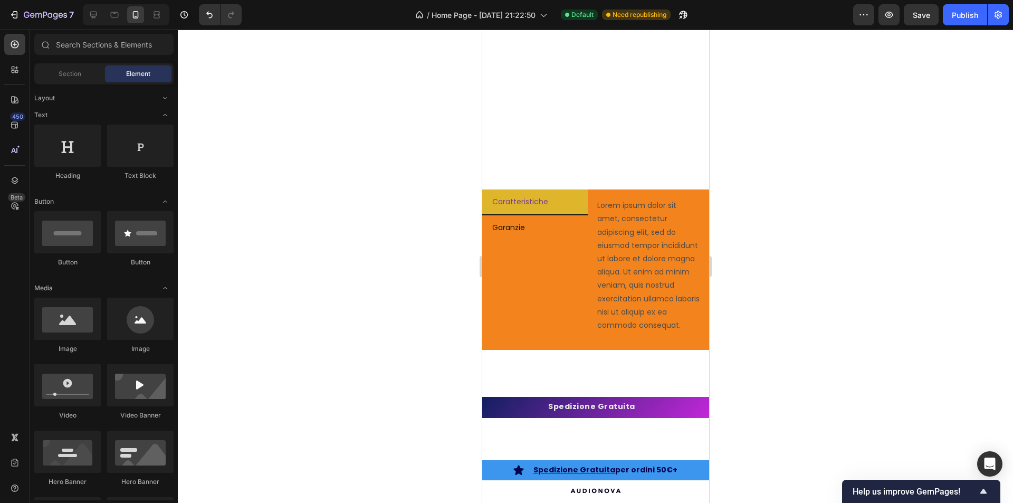
scroll to position [2731, 0]
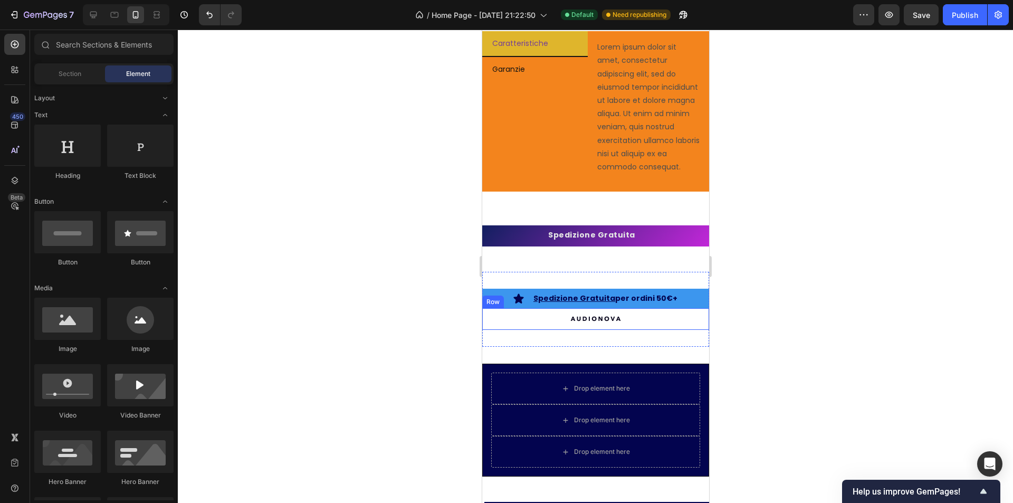
click at [652, 330] on div "Image Row" at bounding box center [595, 319] width 227 height 22
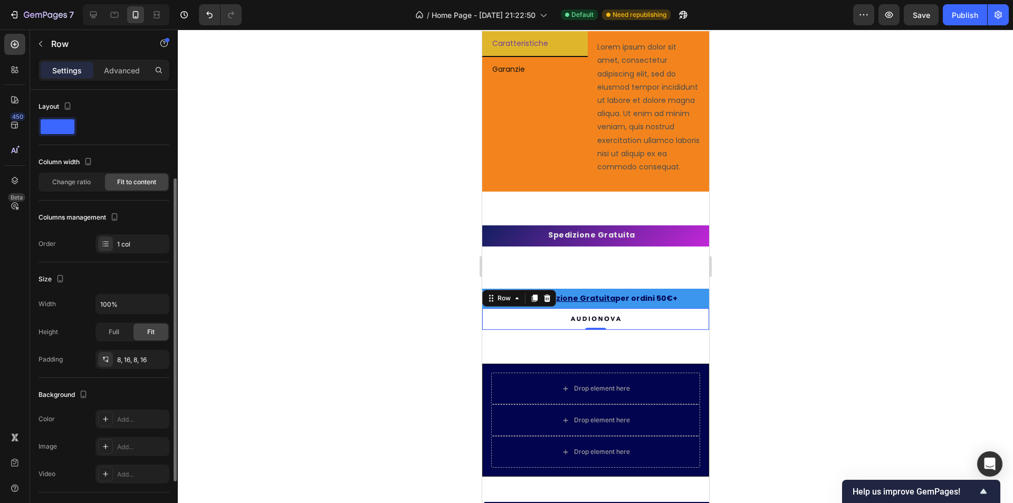
scroll to position [205, 0]
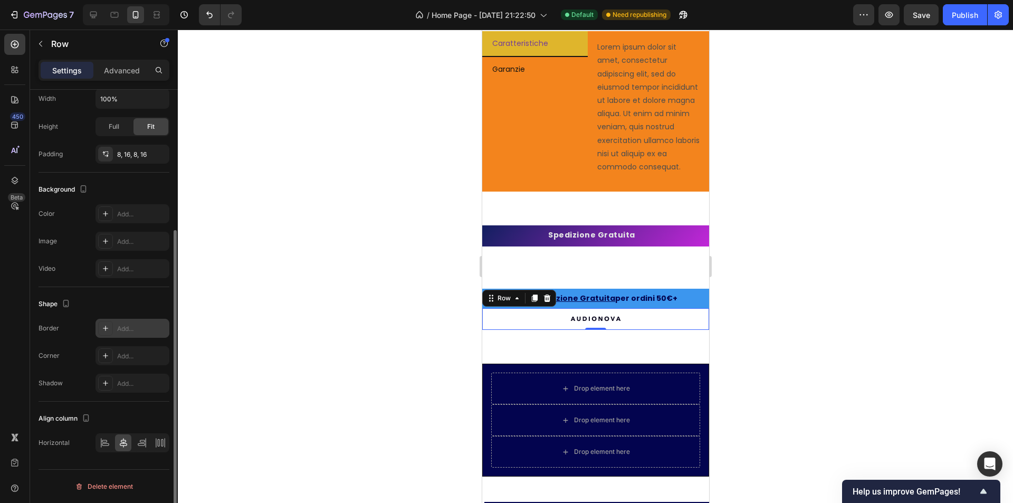
click at [130, 330] on div "Add..." at bounding box center [142, 328] width 50 height 9
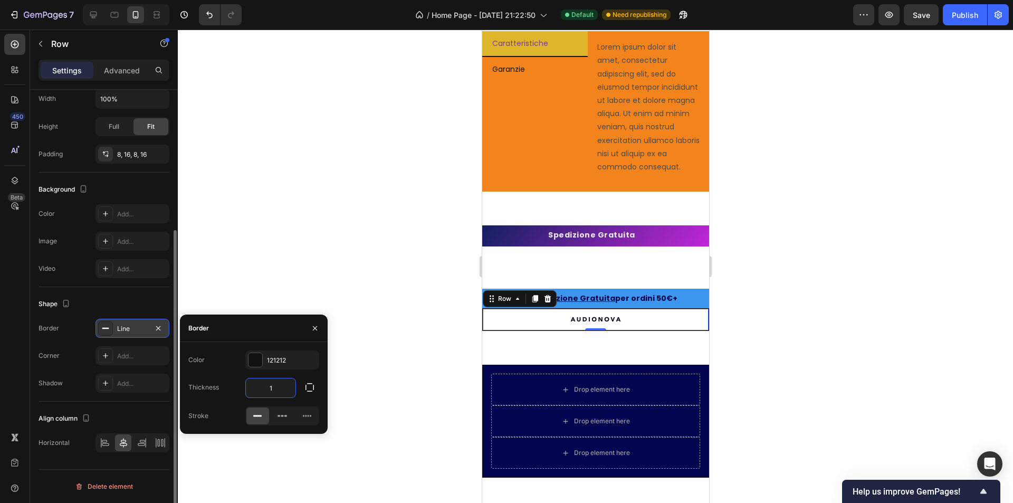
click at [269, 385] on input "1" at bounding box center [271, 387] width 50 height 19
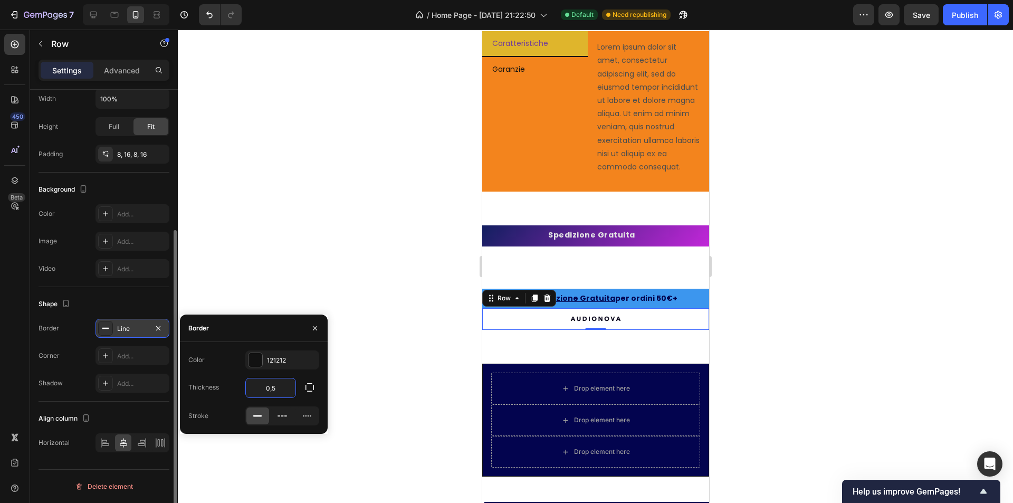
type input "0"
click at [375, 346] on div at bounding box center [595, 266] width 835 height 473
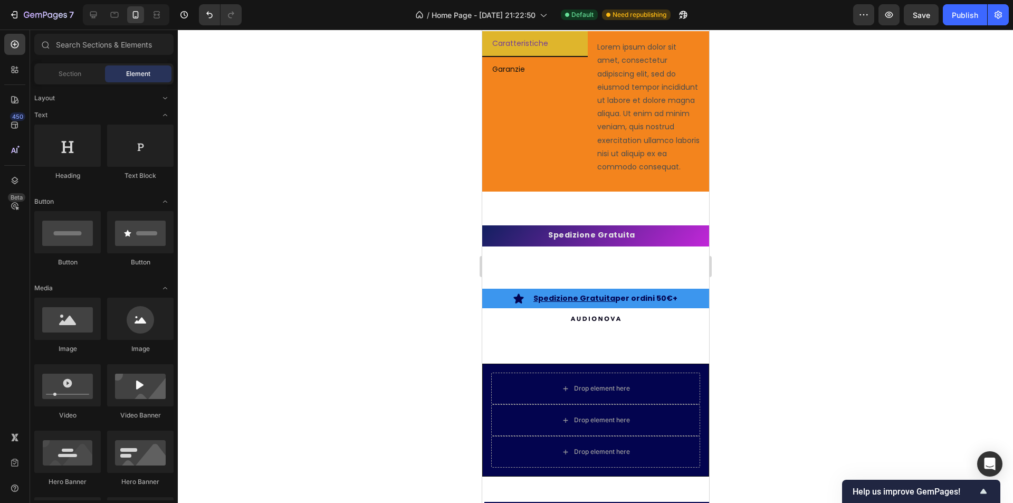
click at [438, 351] on div at bounding box center [595, 266] width 835 height 473
click at [511, 330] on div "Image Row" at bounding box center [595, 319] width 227 height 22
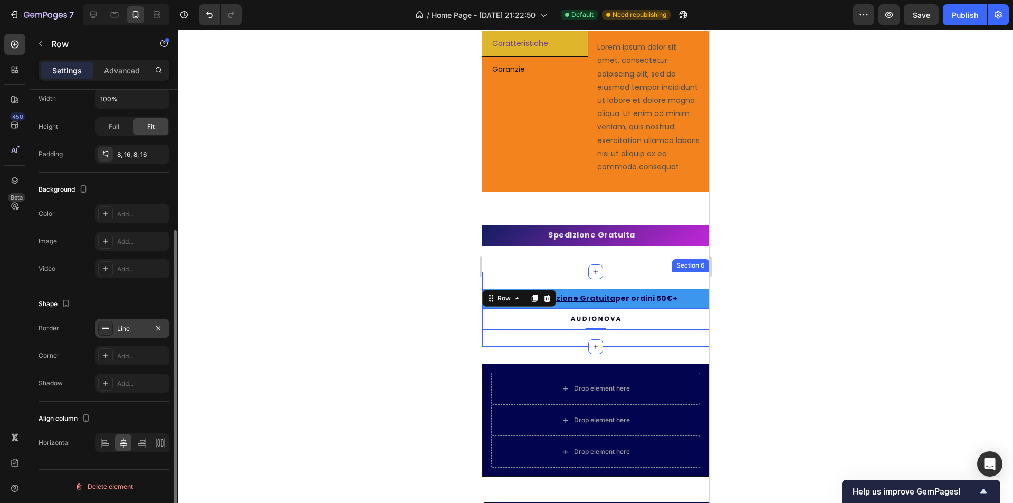
click at [127, 335] on div "Line" at bounding box center [133, 328] width 74 height 19
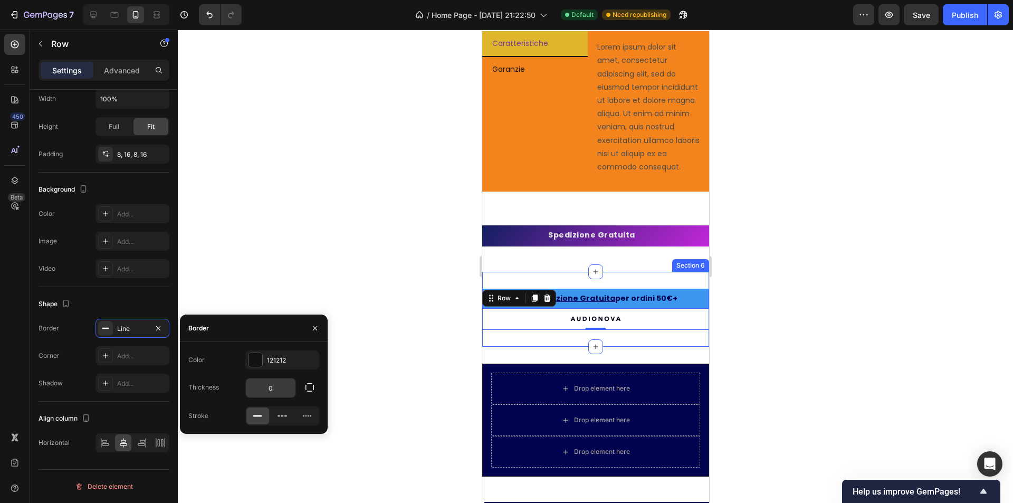
click at [280, 386] on input "0" at bounding box center [271, 387] width 50 height 19
click at [302, 384] on button "button" at bounding box center [309, 387] width 19 height 19
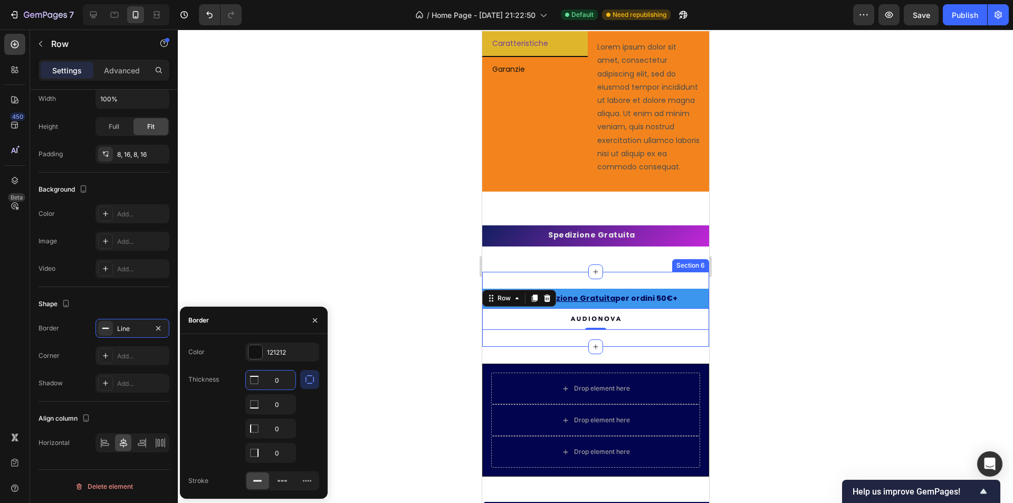
click at [273, 380] on input "0" at bounding box center [271, 379] width 50 height 19
click at [304, 379] on button "button" at bounding box center [309, 379] width 19 height 19
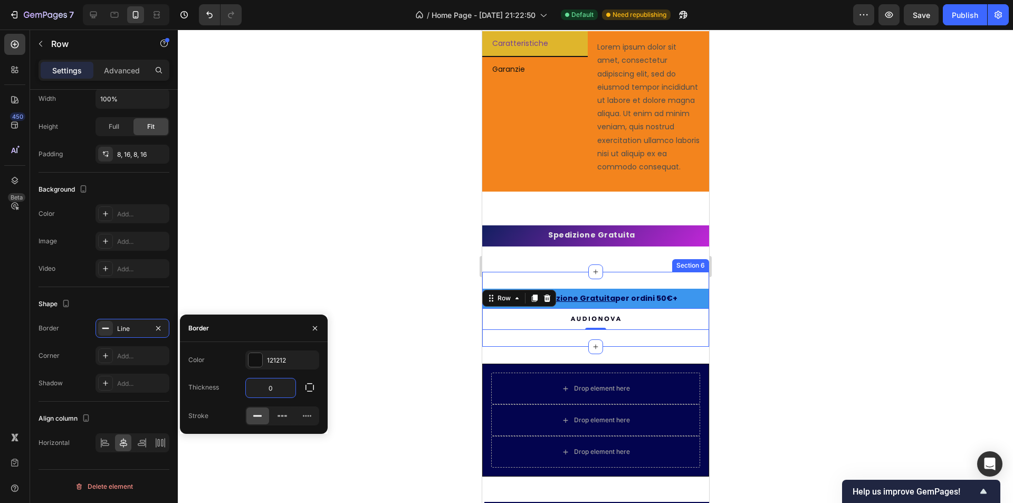
click at [274, 397] on input "0" at bounding box center [271, 387] width 50 height 19
type input "1"
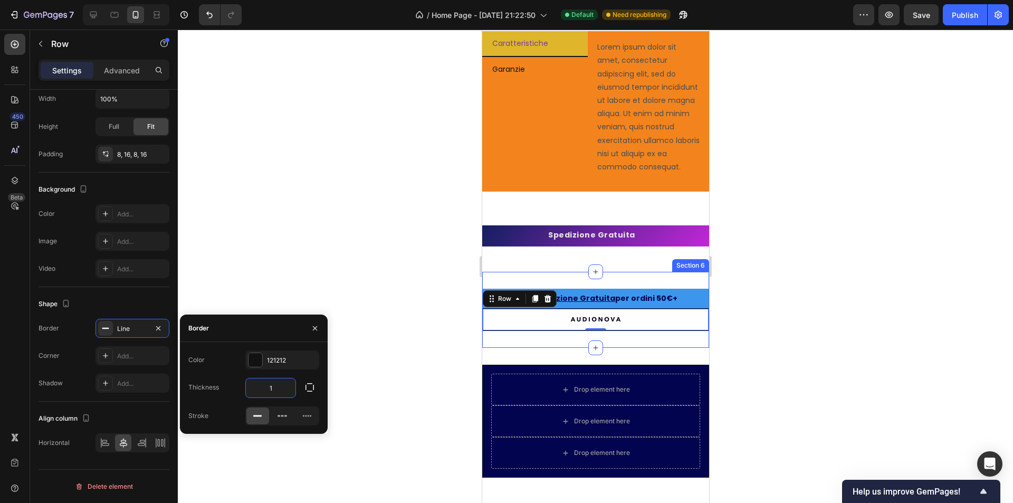
click at [367, 365] on div at bounding box center [595, 266] width 835 height 473
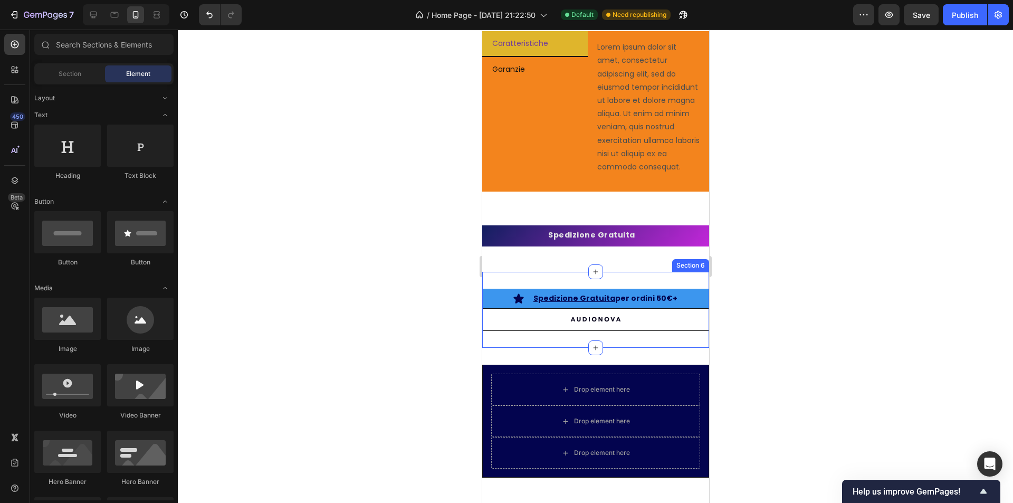
click at [392, 360] on div at bounding box center [595, 266] width 835 height 473
click at [828, 352] on div at bounding box center [595, 266] width 835 height 473
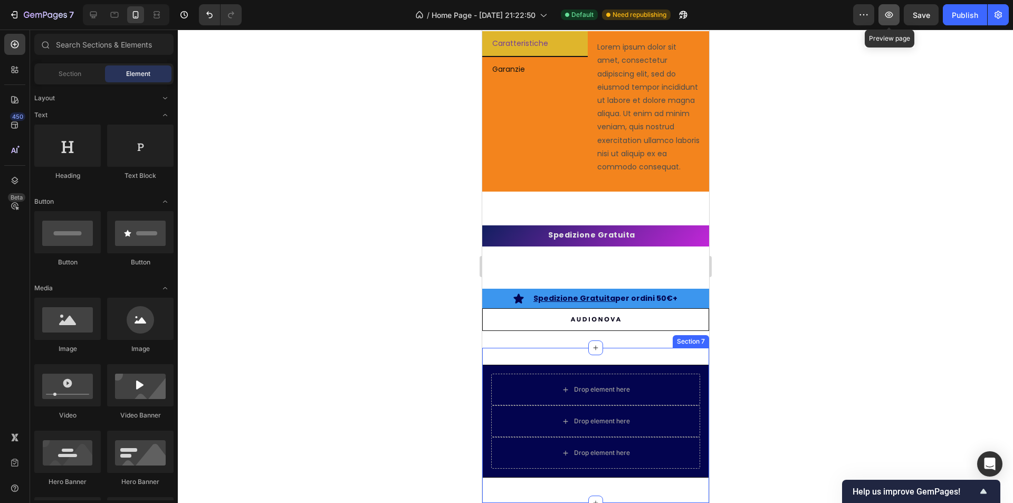
click at [888, 22] on button "button" at bounding box center [889, 14] width 21 height 21
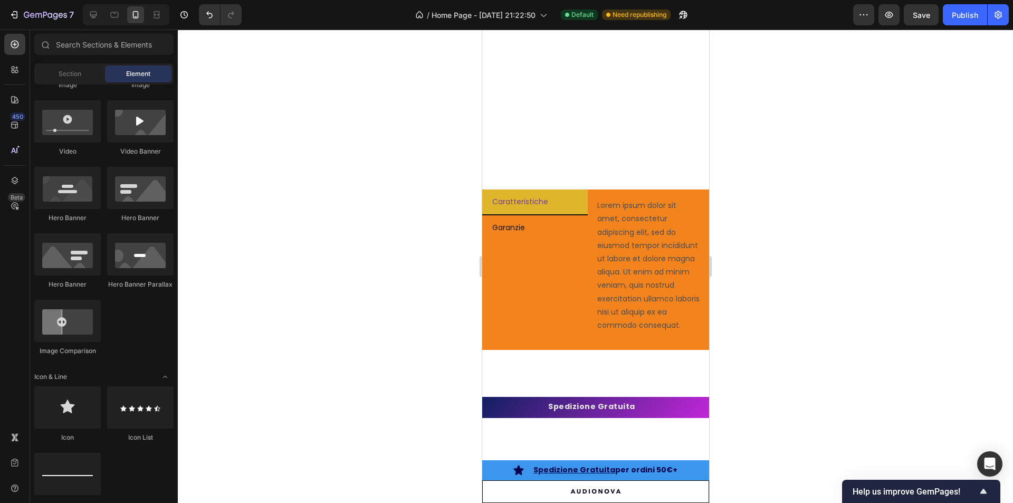
scroll to position [2784, 0]
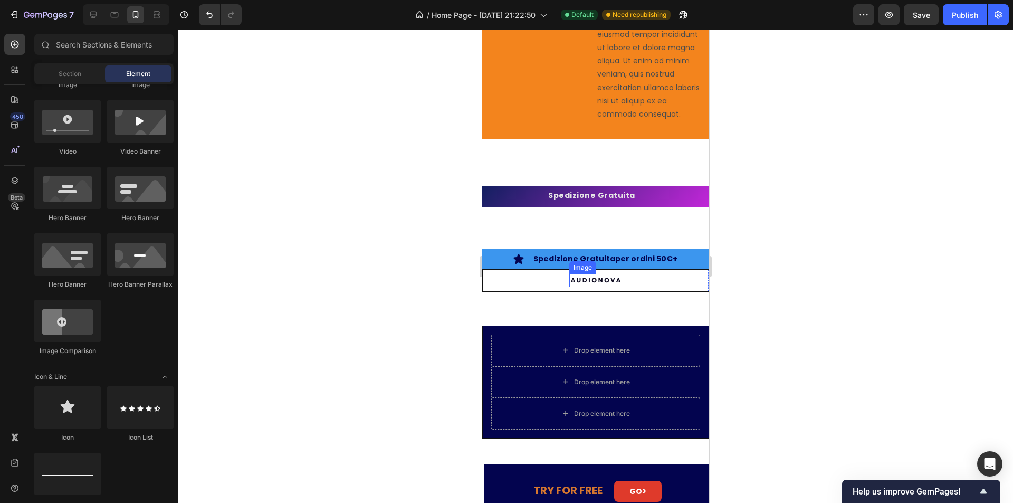
click at [580, 283] on img at bounding box center [595, 280] width 53 height 13
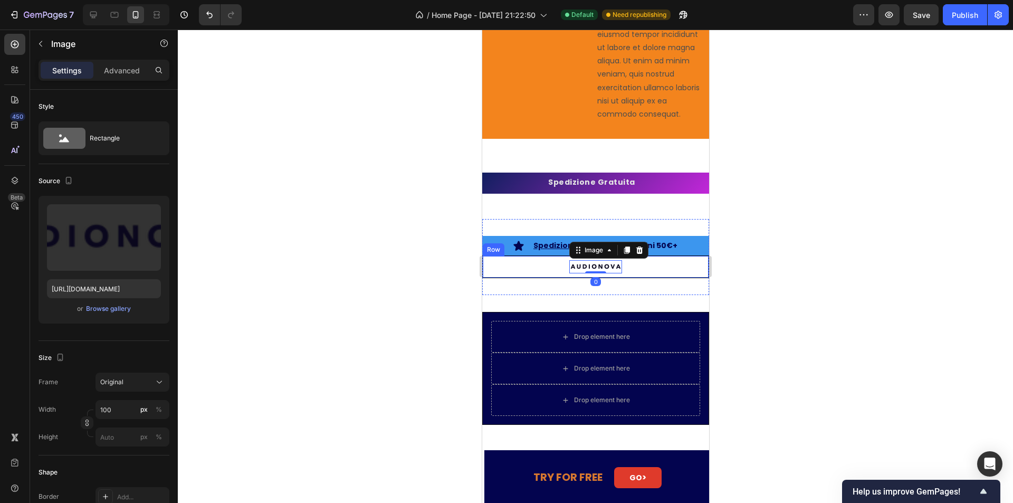
click at [430, 295] on div at bounding box center [595, 266] width 835 height 473
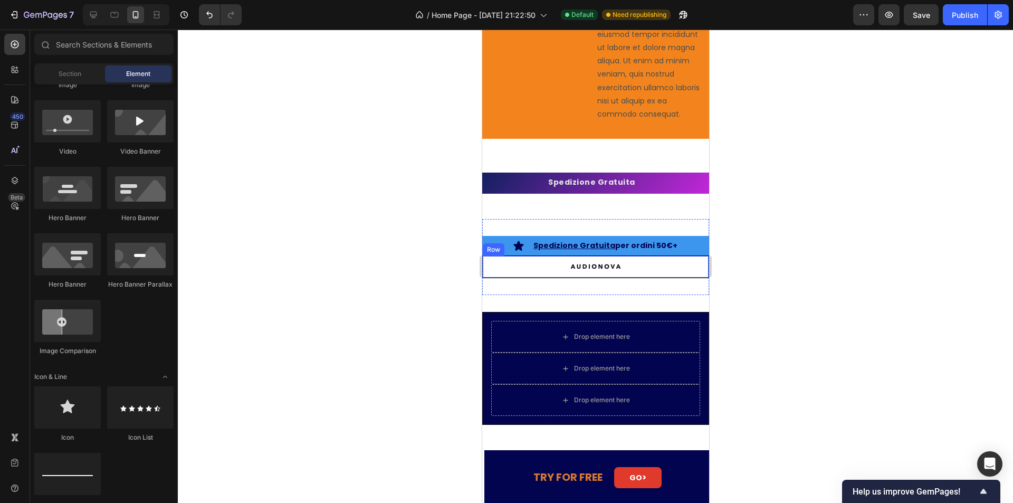
click at [400, 297] on div at bounding box center [595, 266] width 835 height 473
click at [501, 278] on div "Image Row" at bounding box center [595, 266] width 227 height 23
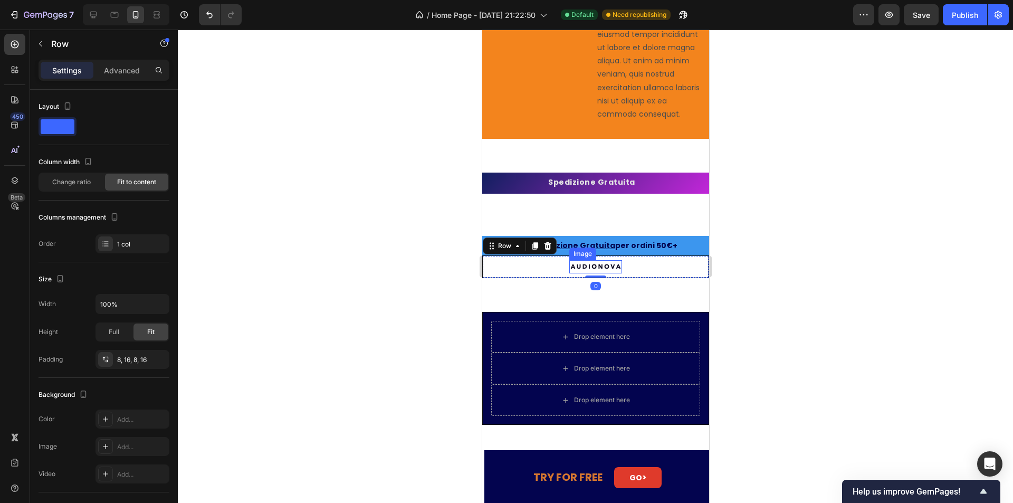
click at [577, 273] on img at bounding box center [595, 266] width 53 height 13
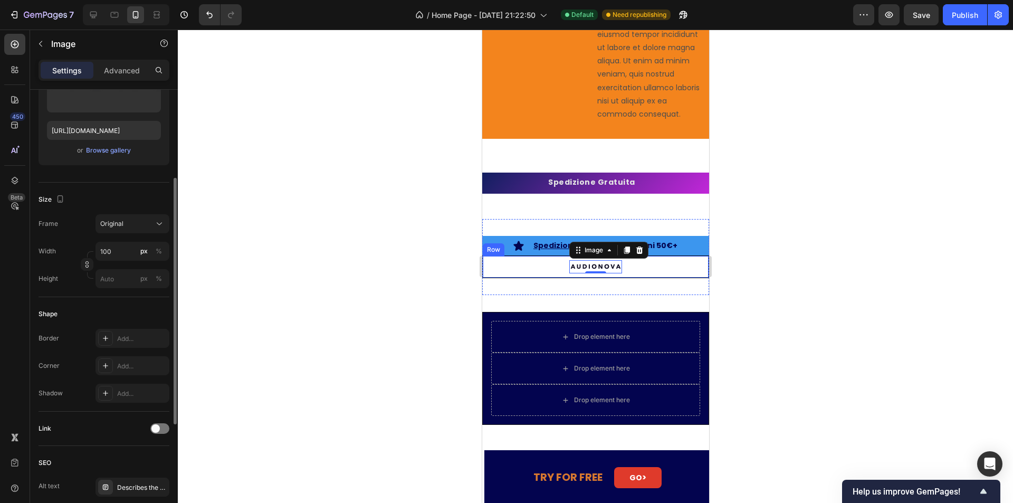
scroll to position [264, 0]
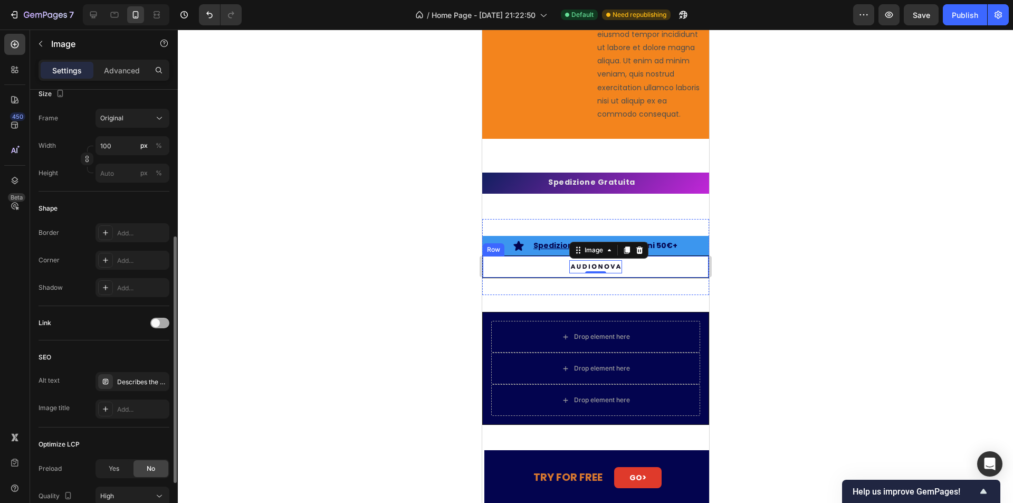
click at [163, 325] on div at bounding box center [159, 323] width 19 height 11
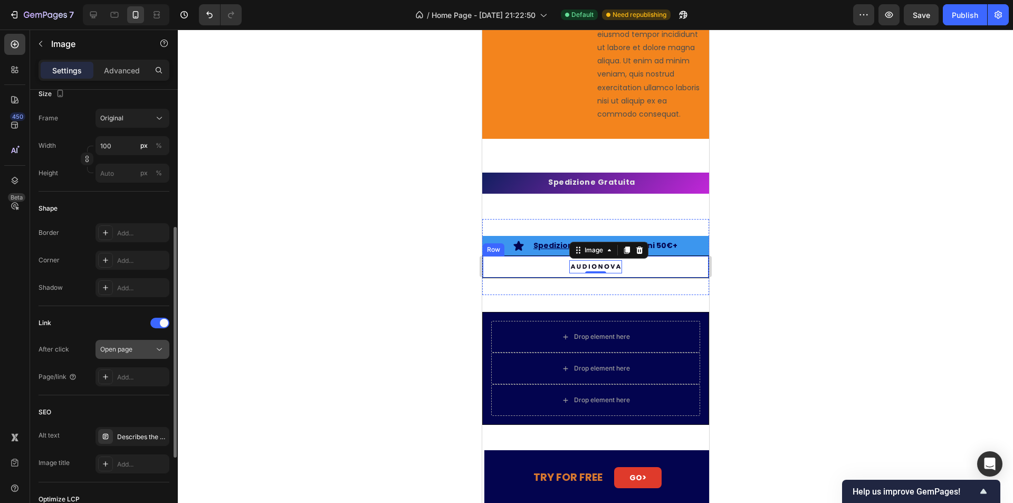
click at [137, 352] on div "Open page" at bounding box center [127, 349] width 54 height 9
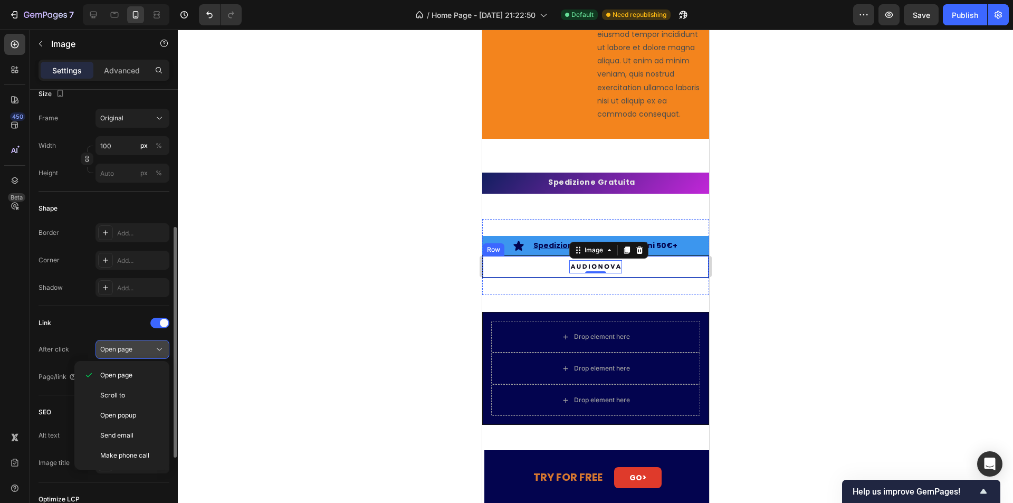
click at [137, 352] on div "Open page" at bounding box center [127, 349] width 54 height 9
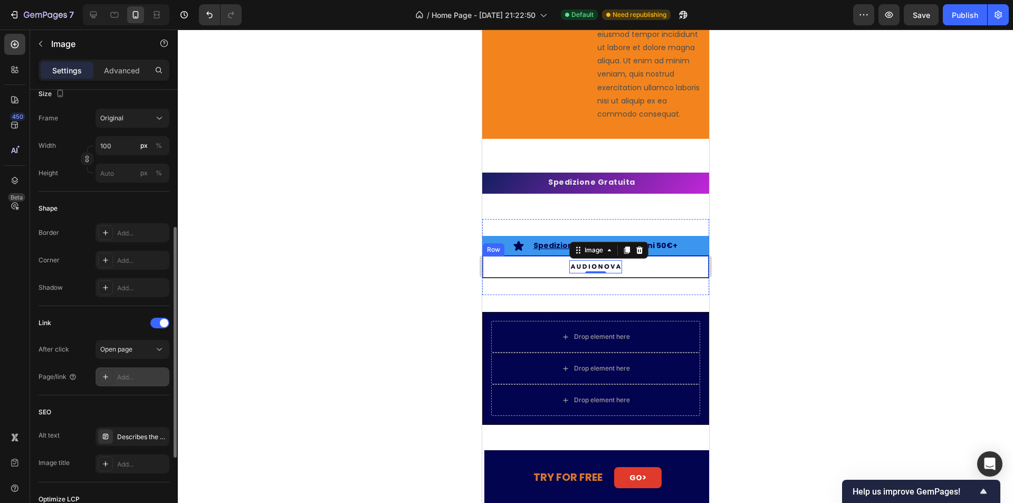
click at [142, 380] on div "Add..." at bounding box center [142, 377] width 50 height 9
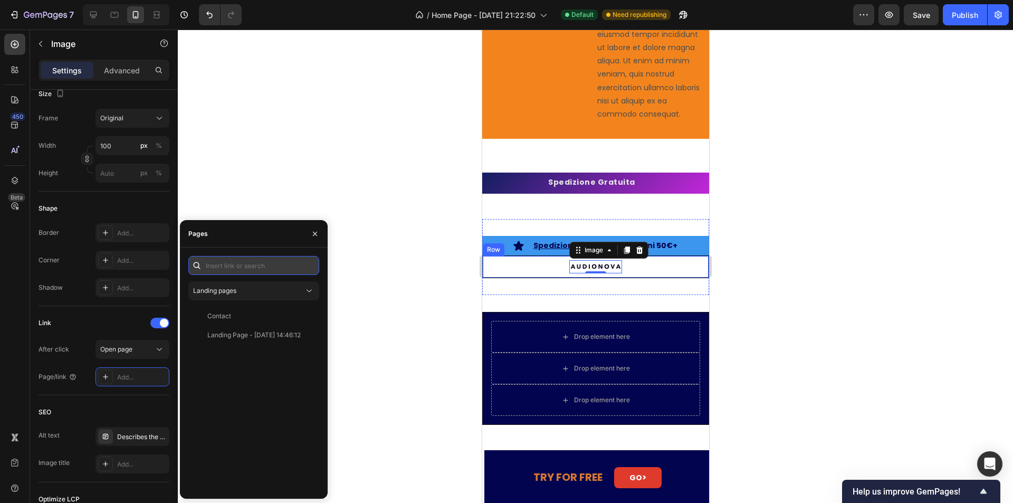
click at [234, 268] on input "text" at bounding box center [253, 265] width 131 height 19
type input "https://www.youtube.it/"
click at [267, 291] on div "https://www.youtube.it/" at bounding box center [241, 290] width 68 height 9
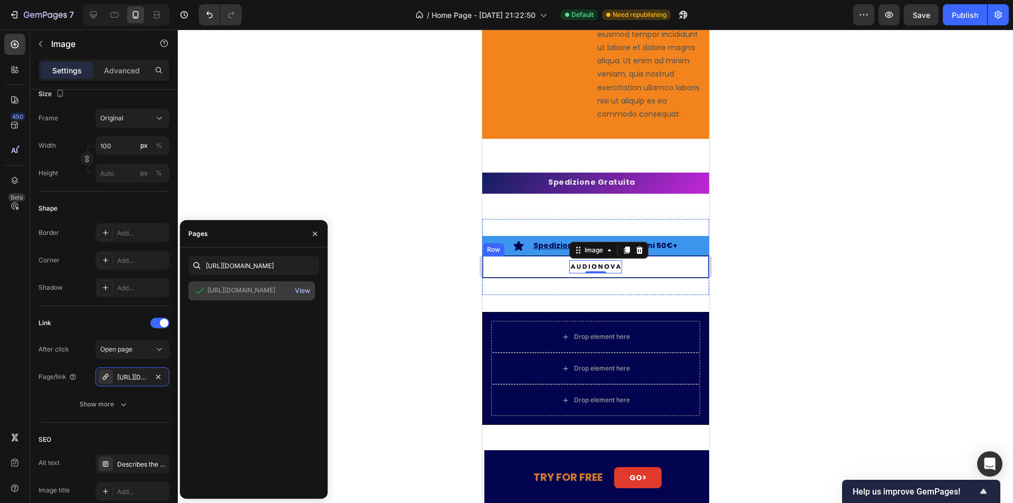
click at [301, 288] on div "View" at bounding box center [302, 290] width 15 height 9
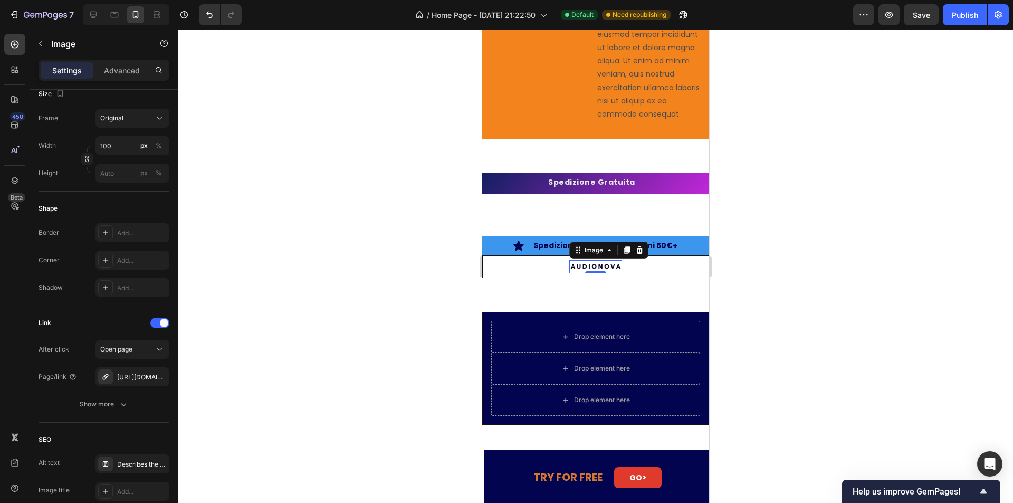
click at [442, 294] on div at bounding box center [595, 266] width 835 height 473
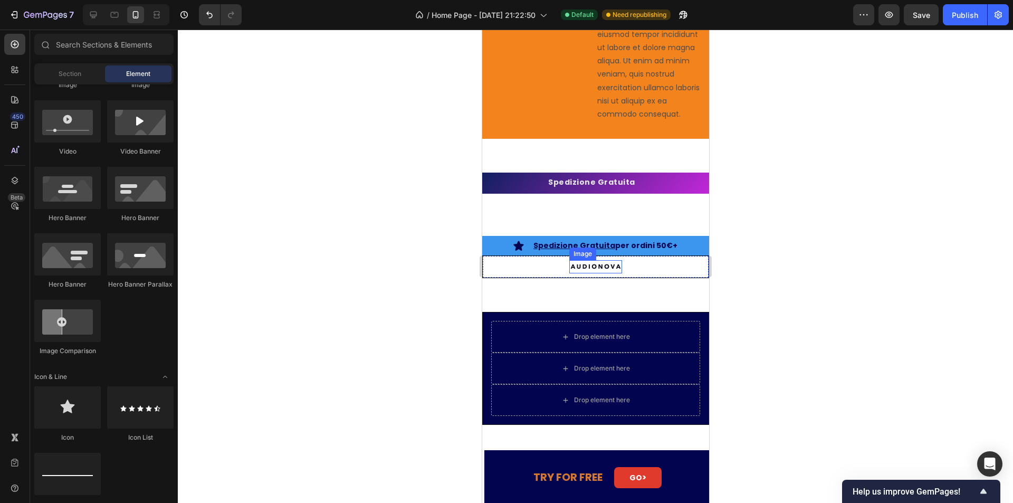
click at [593, 273] on img at bounding box center [595, 266] width 53 height 13
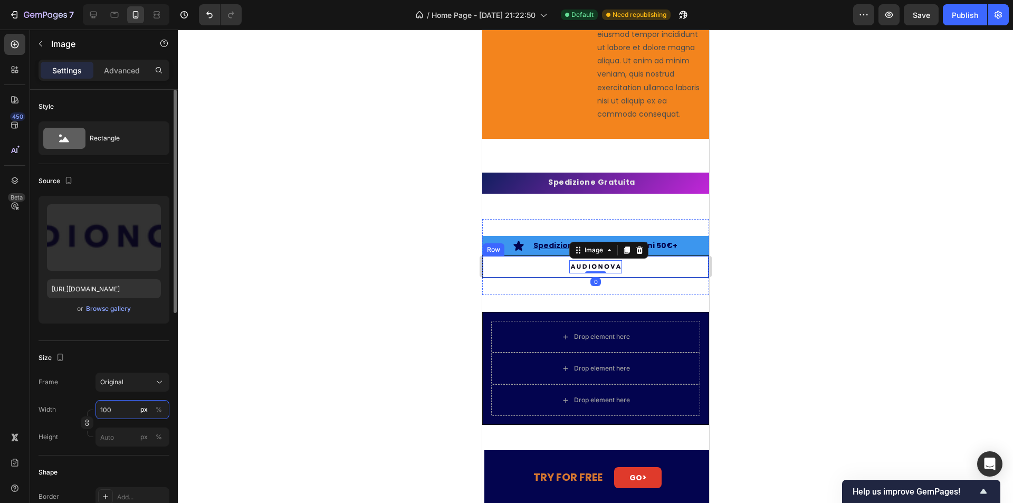
click at [118, 415] on input "100" at bounding box center [133, 409] width 74 height 19
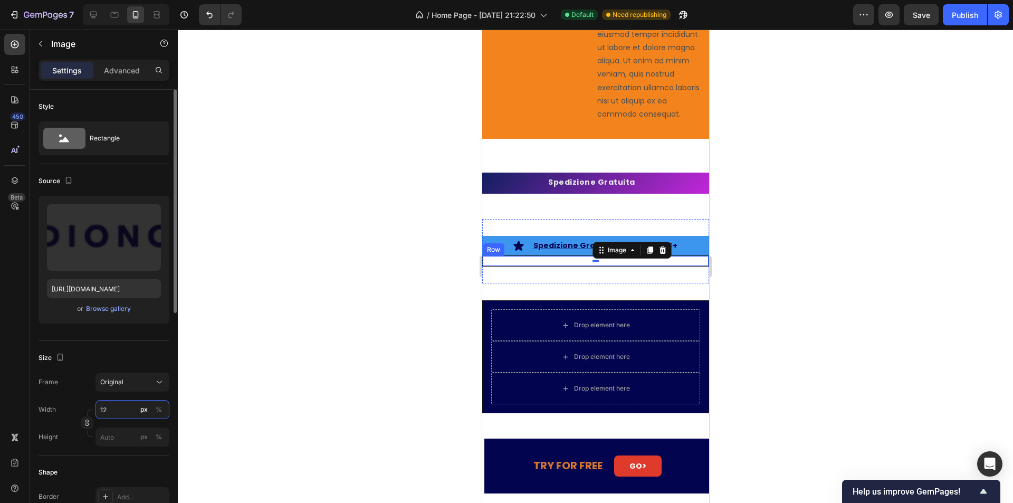
type input "120"
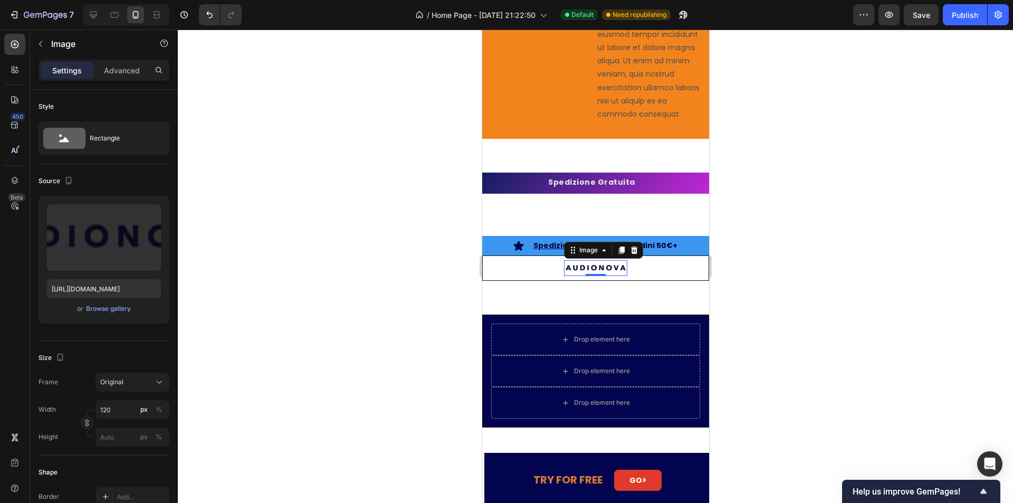
click at [834, 290] on div at bounding box center [595, 266] width 835 height 473
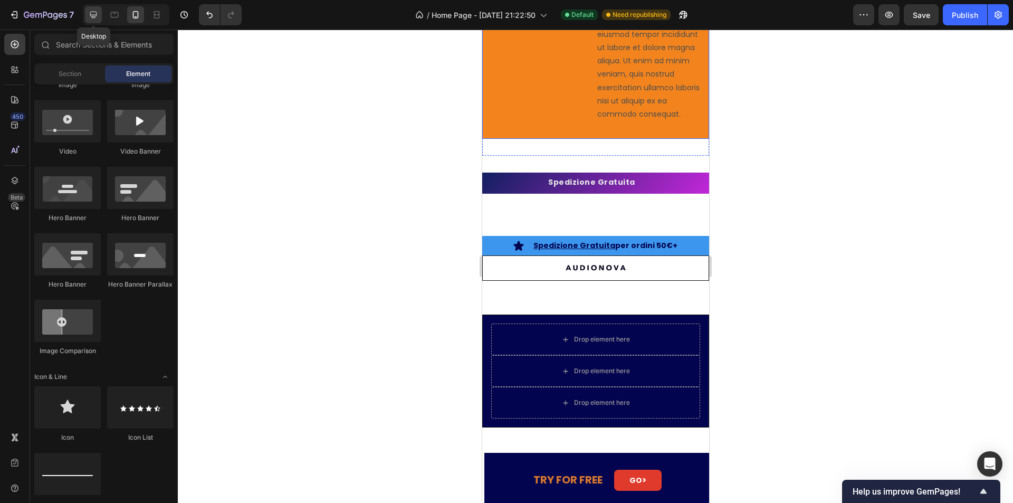
click at [99, 16] on icon at bounding box center [93, 14] width 11 height 11
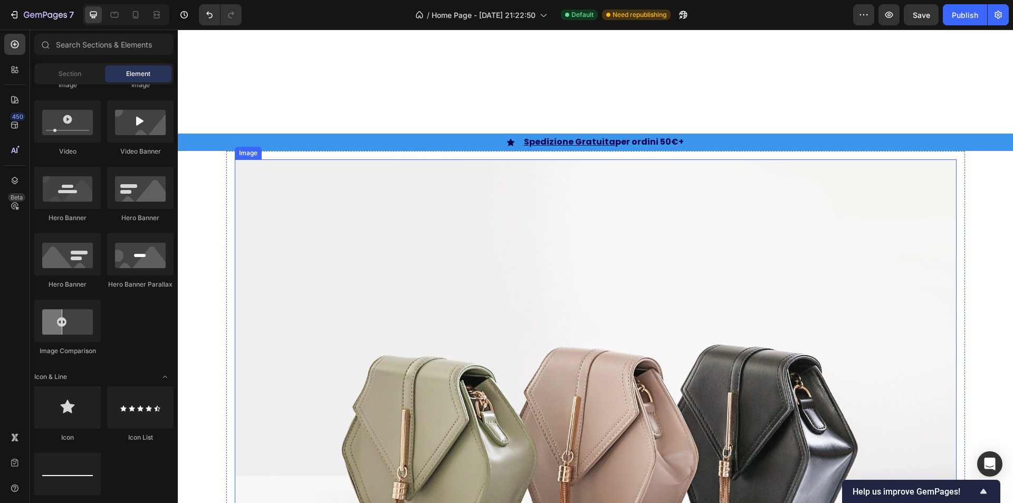
scroll to position [3019, 0]
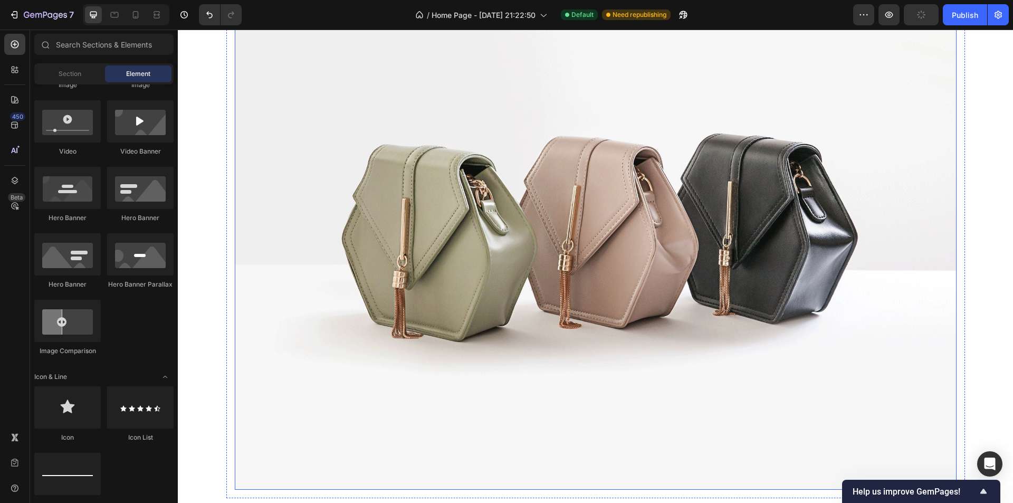
click at [601, 273] on img at bounding box center [596, 218] width 722 height 541
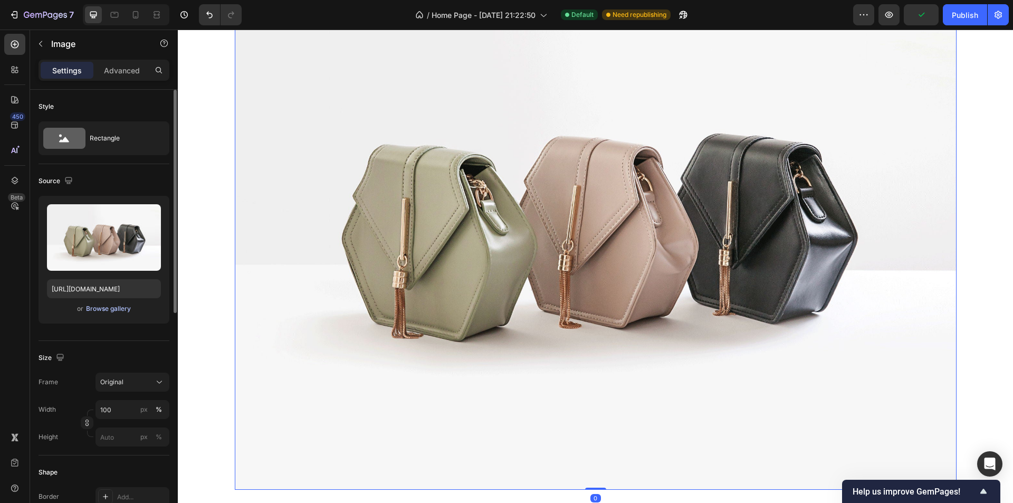
click at [97, 313] on div "Browse gallery" at bounding box center [108, 308] width 45 height 9
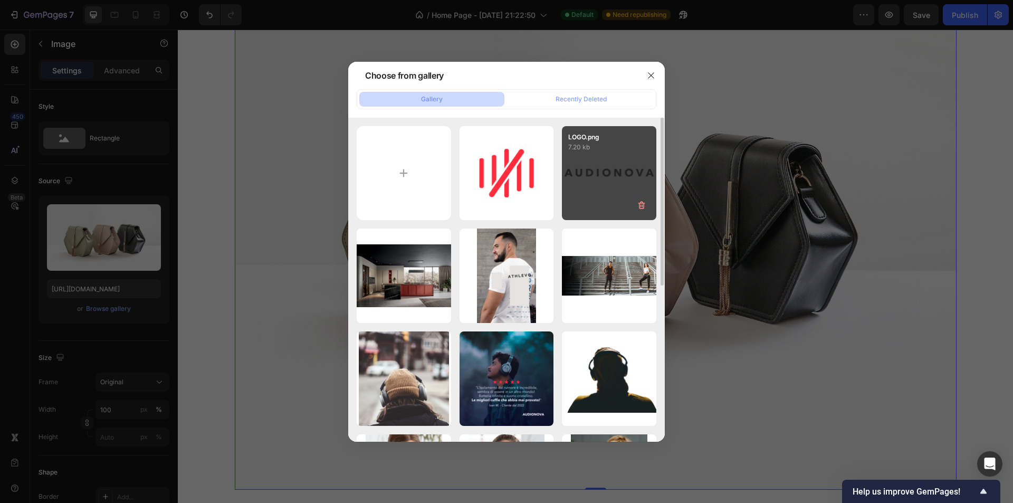
click at [612, 180] on div "LOGO.png 7.20 kb" at bounding box center [609, 173] width 94 height 94
type input "https://cdn.shopify.com/s/files/1/0913/4188/1719/files/gempages_559793862957073…"
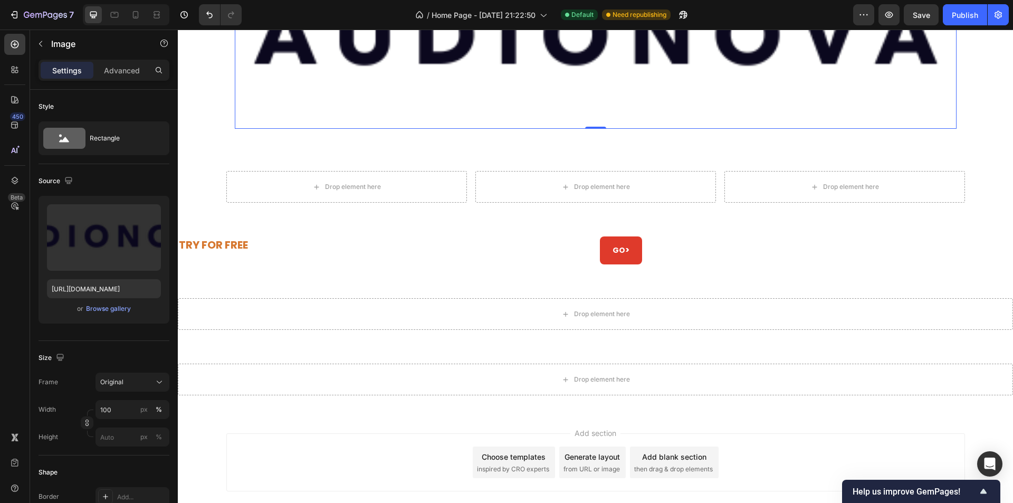
scroll to position [2755, 0]
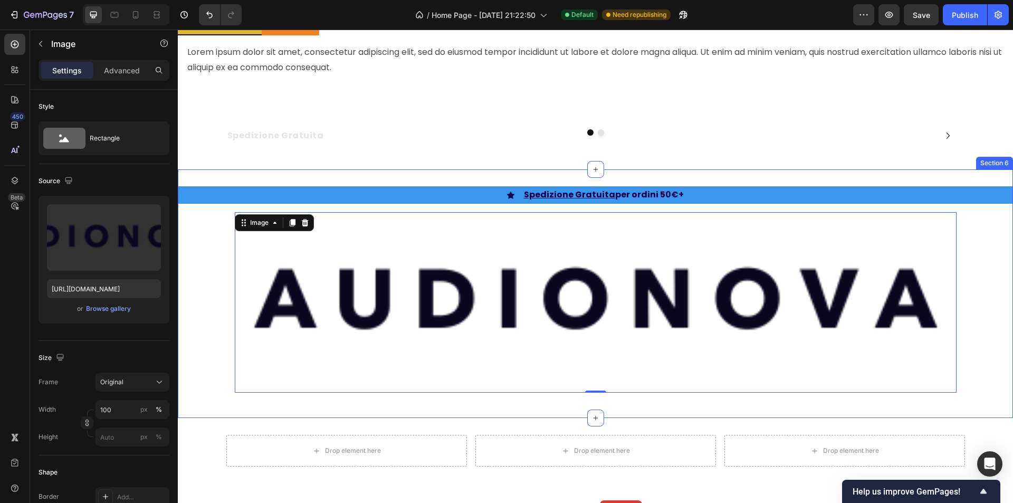
click at [985, 245] on div "Icon Spedizione Gratuita per ordini 50€+ Text Block Row Row Image 0 Row" at bounding box center [595, 293] width 835 height 215
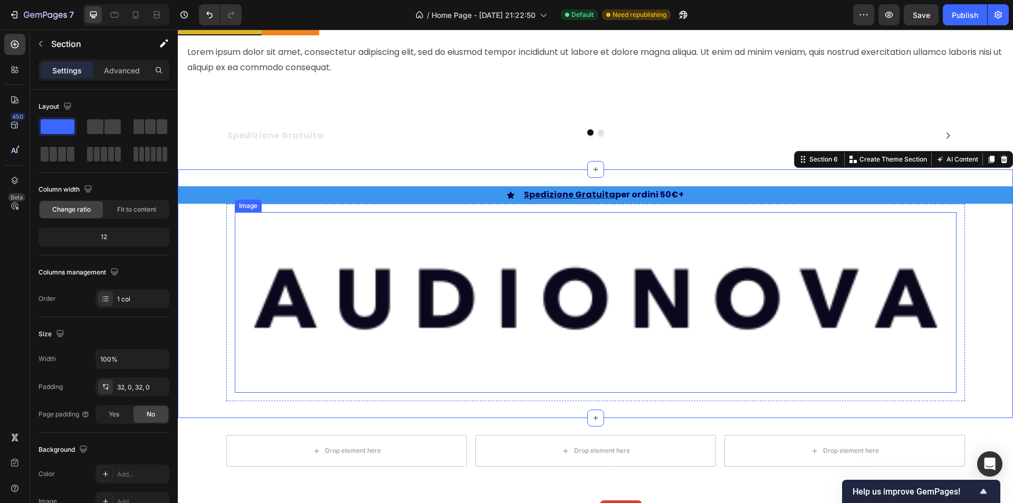
click at [521, 327] on img at bounding box center [596, 302] width 722 height 180
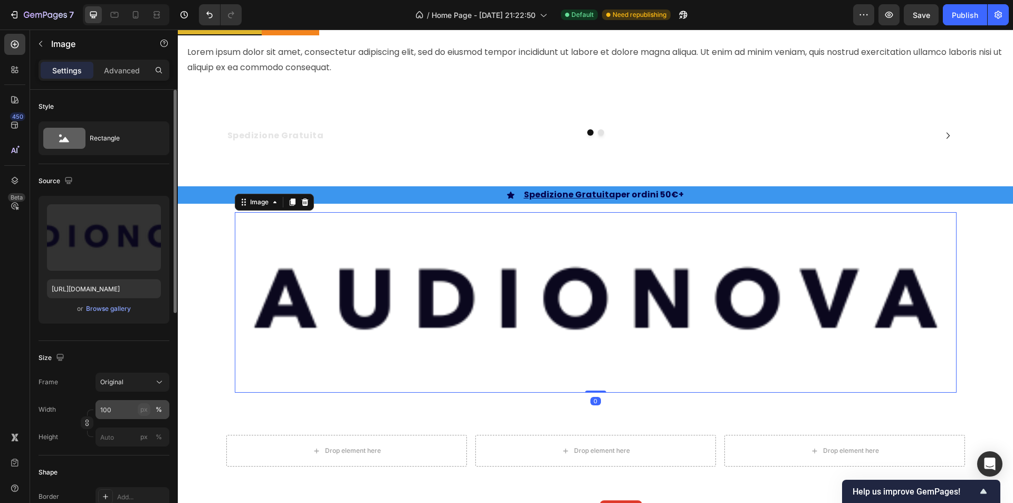
click at [146, 409] on div "px" at bounding box center [143, 409] width 7 height 9
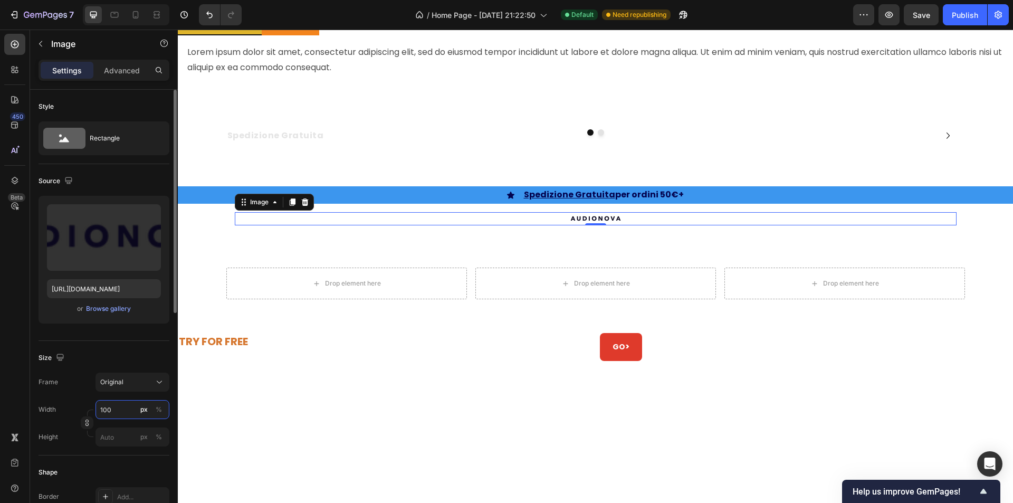
click at [123, 409] on input "100" at bounding box center [133, 409] width 74 height 19
drag, startPoint x: 123, startPoint y: 409, endPoint x: 88, endPoint y: 407, distance: 34.9
click at [88, 407] on div "Width 100 px %" at bounding box center [104, 409] width 131 height 19
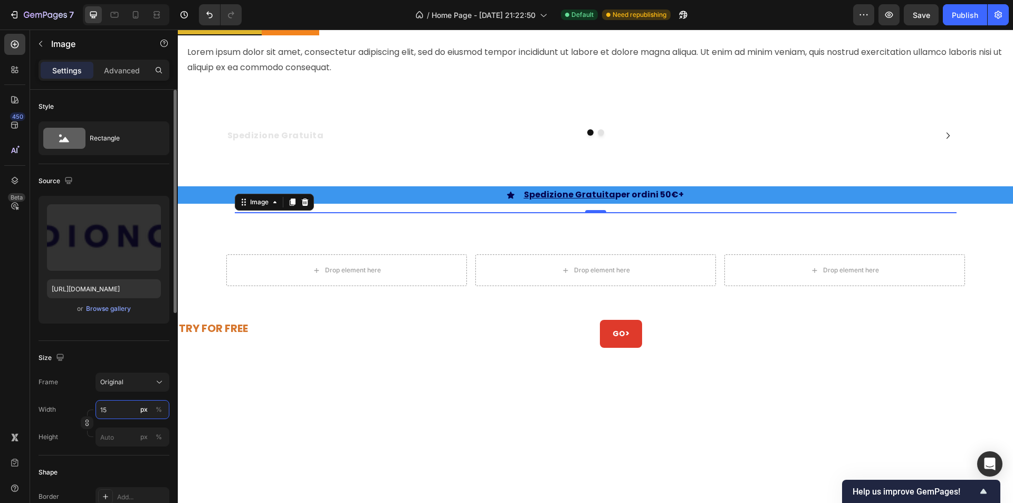
type input "150"
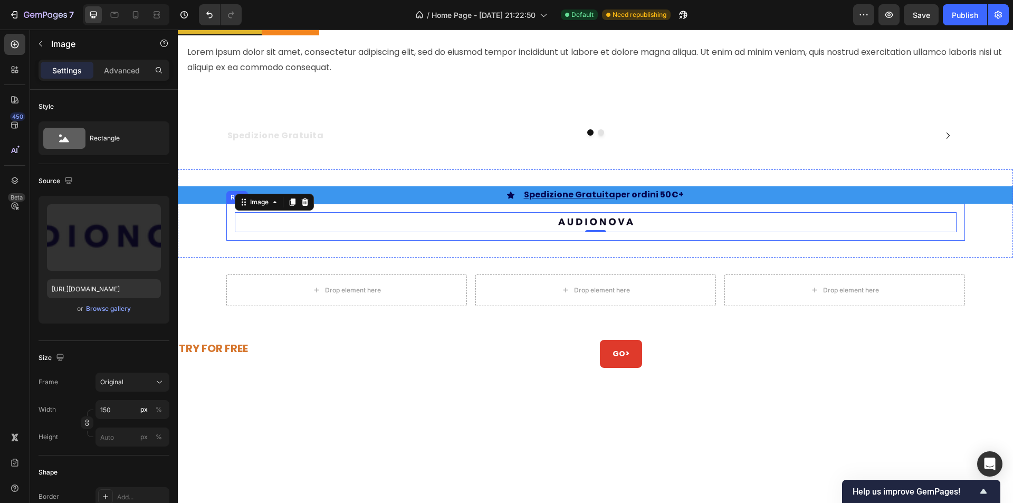
click at [384, 209] on div "Image 0 Row" at bounding box center [595, 222] width 739 height 37
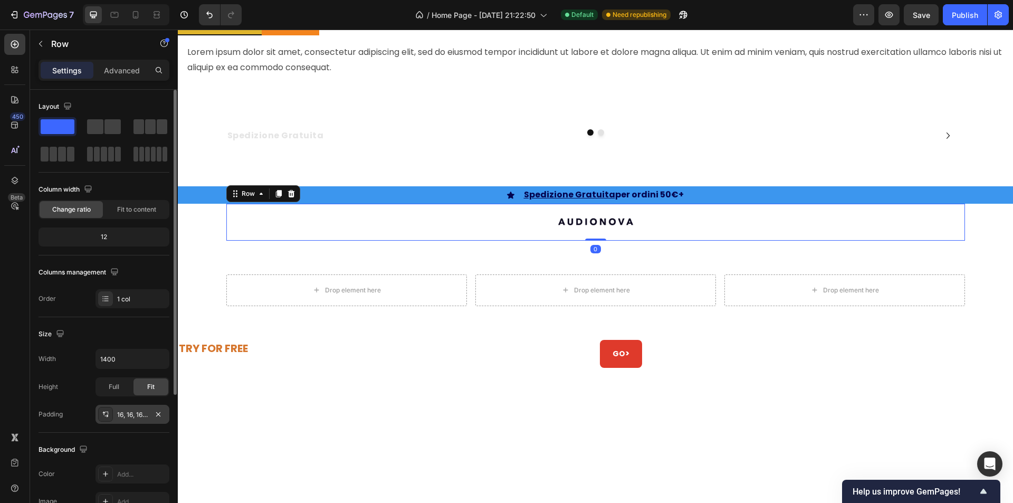
click at [134, 414] on div "16, 16, 16, 16" at bounding box center [132, 414] width 31 height 9
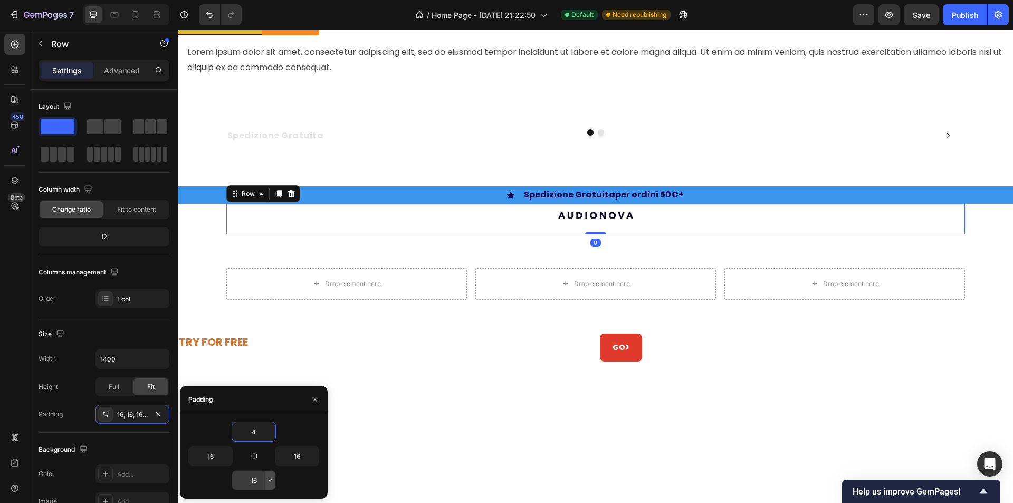
type input "4"
click at [273, 486] on button "button" at bounding box center [270, 480] width 11 height 19
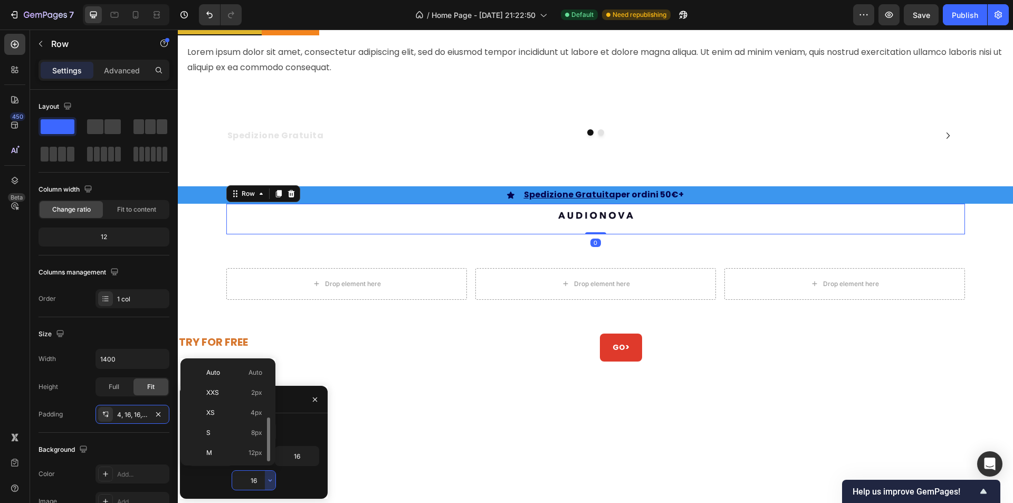
scroll to position [38, 0]
click at [234, 376] on p "XS 4px" at bounding box center [234, 374] width 56 height 9
type input "4"
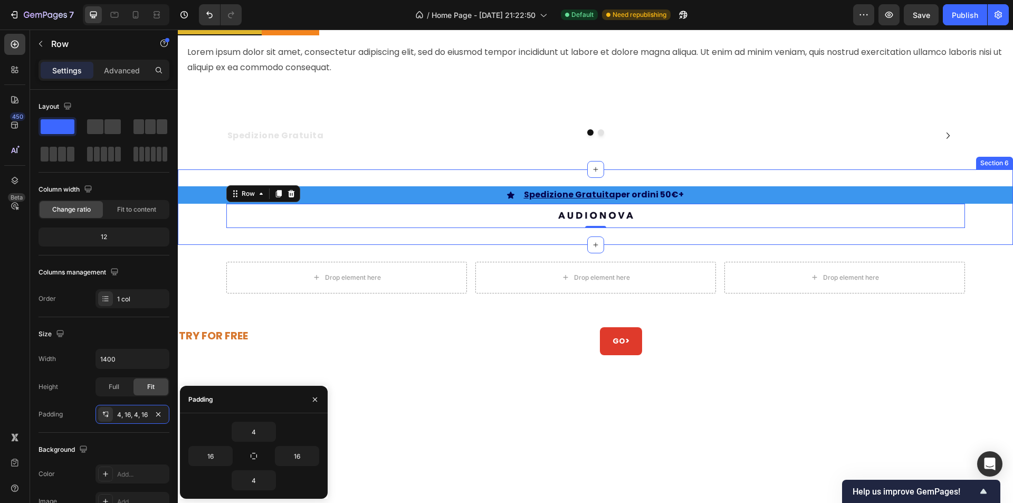
click at [191, 215] on div "Icon Spedizione Gratuita per ordini 50€+ Text Block Row Row Image Row 0" at bounding box center [595, 206] width 835 height 41
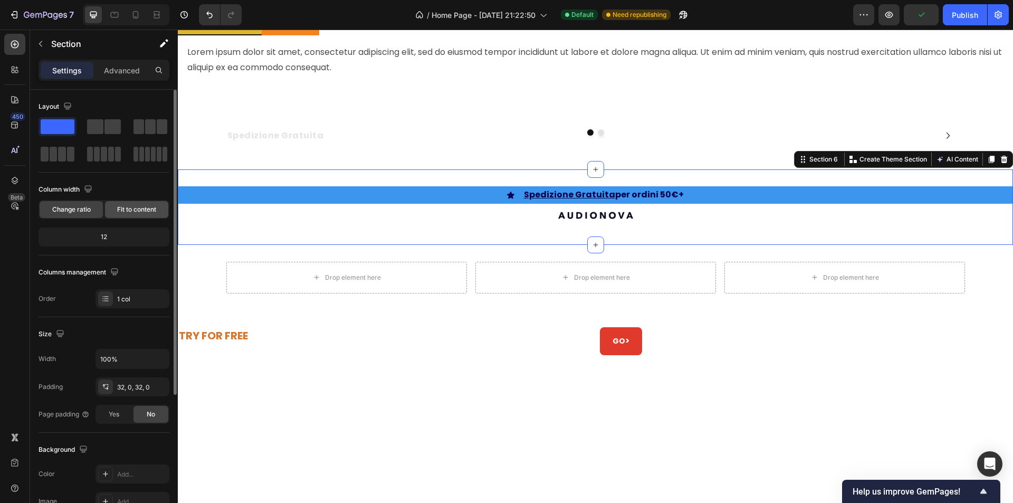
click at [146, 212] on span "Fit to content" at bounding box center [136, 209] width 39 height 9
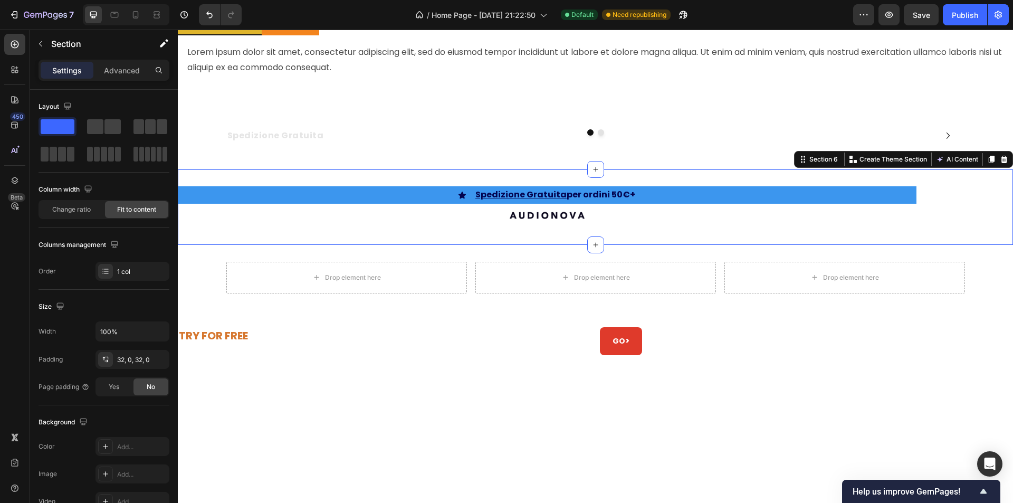
click at [985, 216] on div "Icon Spedizione Gratuita per ordini 50€+ Text Block Row Row Image Row Section 6…" at bounding box center [595, 206] width 835 height 75
click at [137, 363] on div "32, 0, 32, 0" at bounding box center [132, 359] width 31 height 9
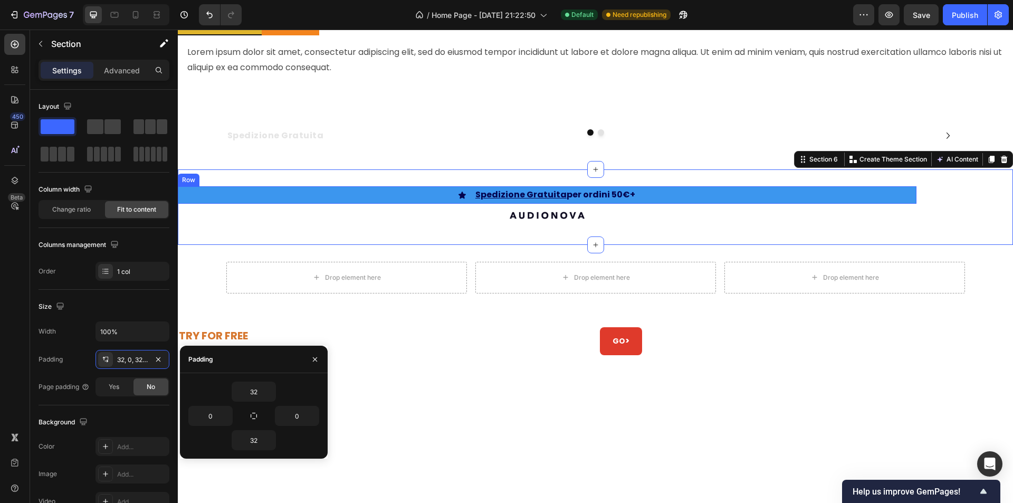
click at [890, 197] on div "Icon Spedizione Gratuita per ordini 50€+ Text Block Row" at bounding box center [547, 194] width 739 height 17
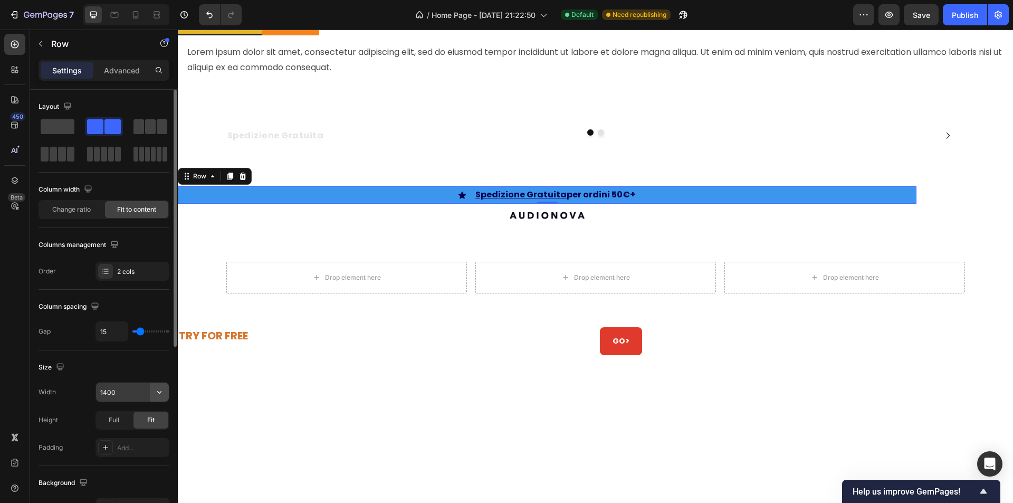
click at [157, 393] on icon "button" at bounding box center [159, 392] width 11 height 11
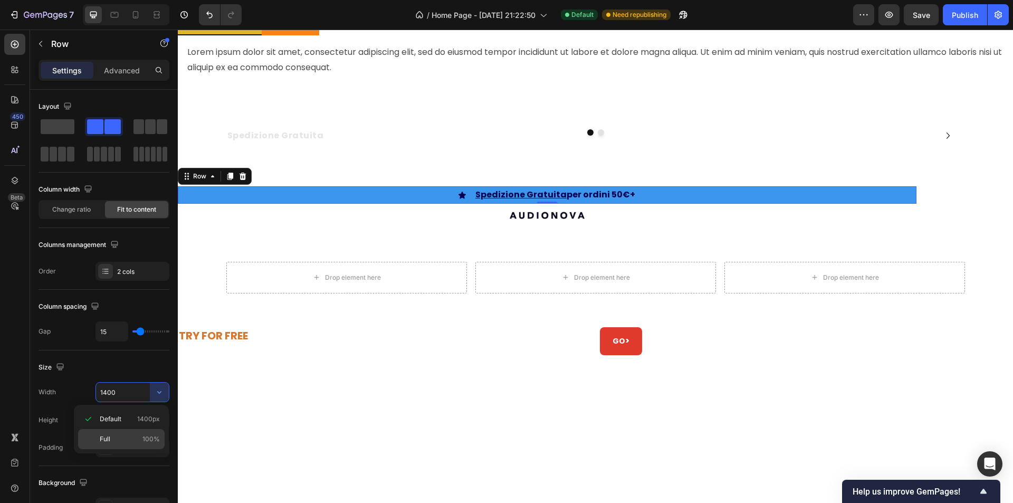
click at [131, 437] on p "Full 100%" at bounding box center [130, 438] width 60 height 9
type input "100%"
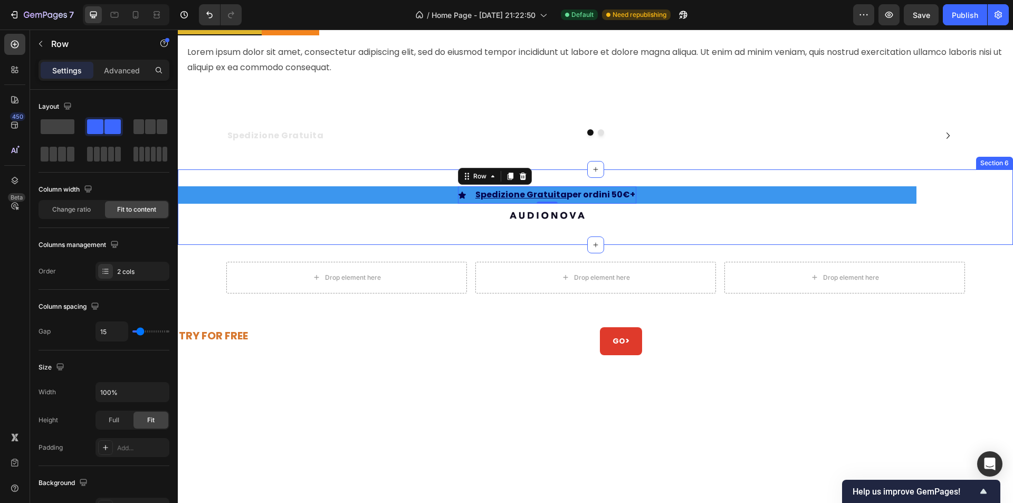
click at [907, 192] on div "Icon Spedizione Gratuita per ordini 50€+ Text Block Row 0 Row" at bounding box center [547, 194] width 739 height 17
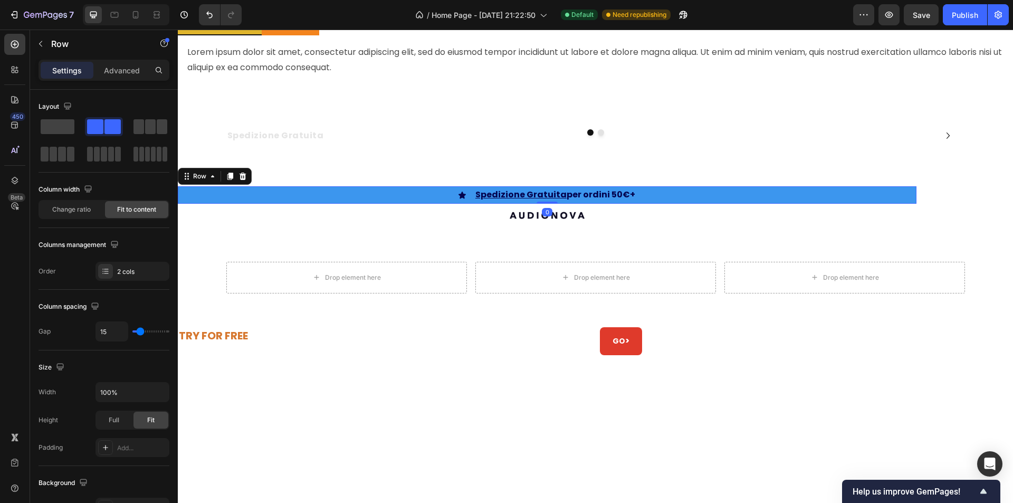
scroll to position [233, 0]
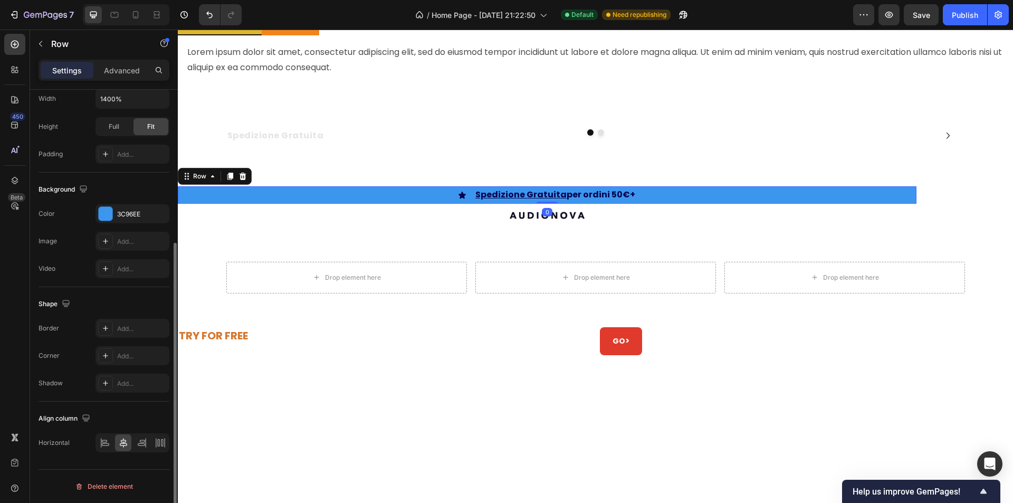
click at [830, 194] on div "Icon Spedizione Gratuita per ordini 50€+ Text Block Row Row 0" at bounding box center [547, 194] width 739 height 17
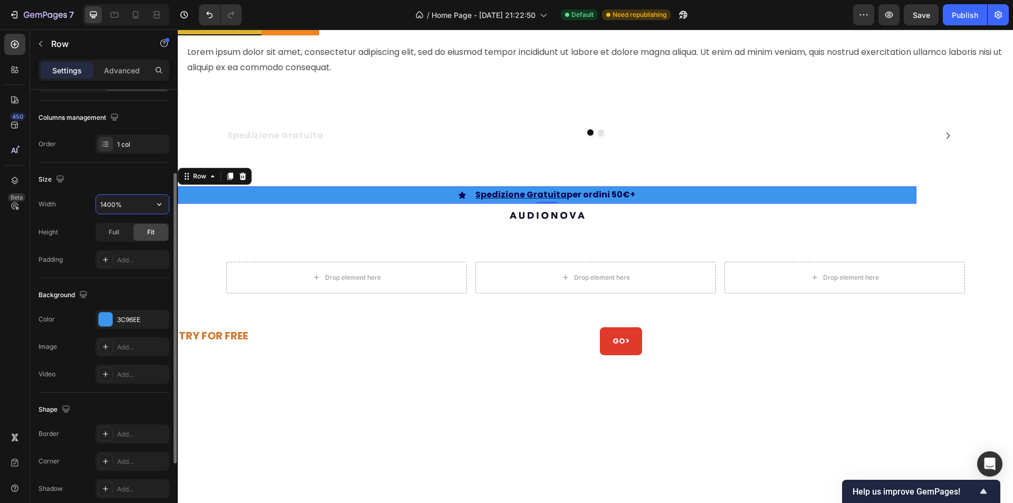
click at [137, 203] on input "1400%" at bounding box center [132, 204] width 73 height 19
click at [154, 201] on button "button" at bounding box center [159, 204] width 19 height 19
click at [120, 247] on p "Full 100%" at bounding box center [130, 250] width 60 height 9
type input "100%"
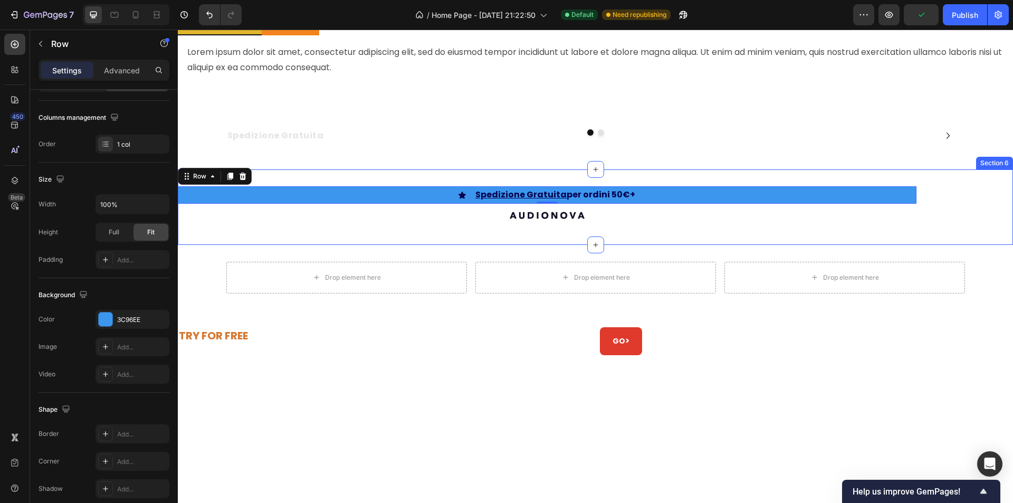
click at [432, 229] on div "Icon Spedizione Gratuita per ordini 50€+ Text Block Row Row 0 Image Row Section…" at bounding box center [595, 206] width 835 height 75
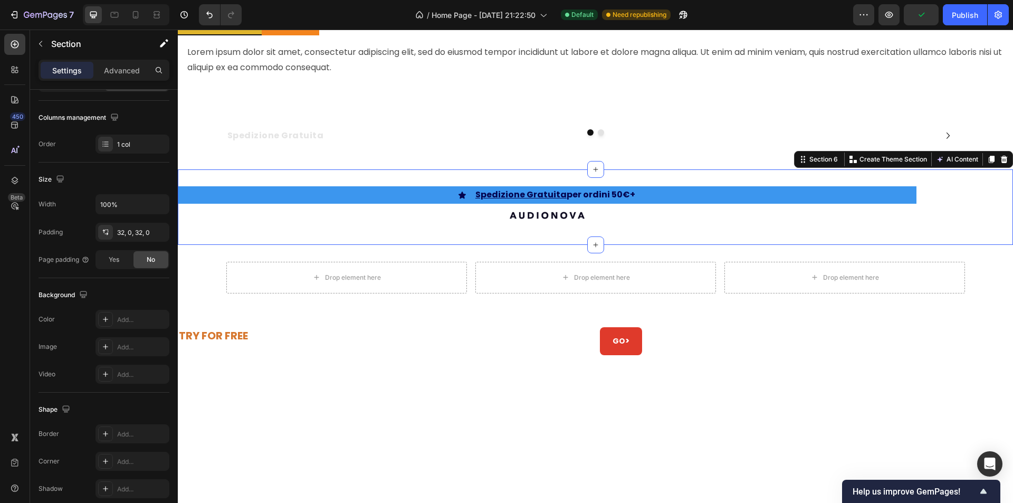
scroll to position [0, 0]
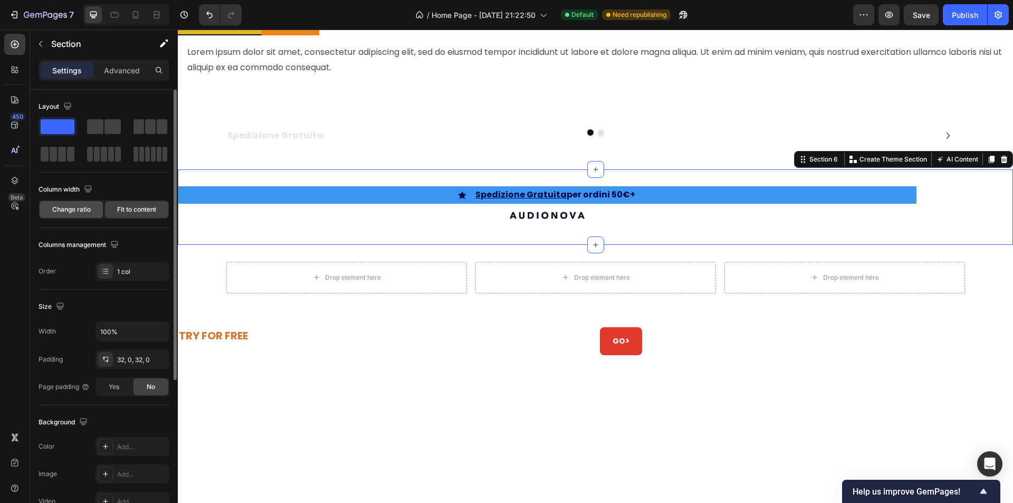
click at [78, 205] on span "Change ratio" at bounding box center [71, 209] width 39 height 9
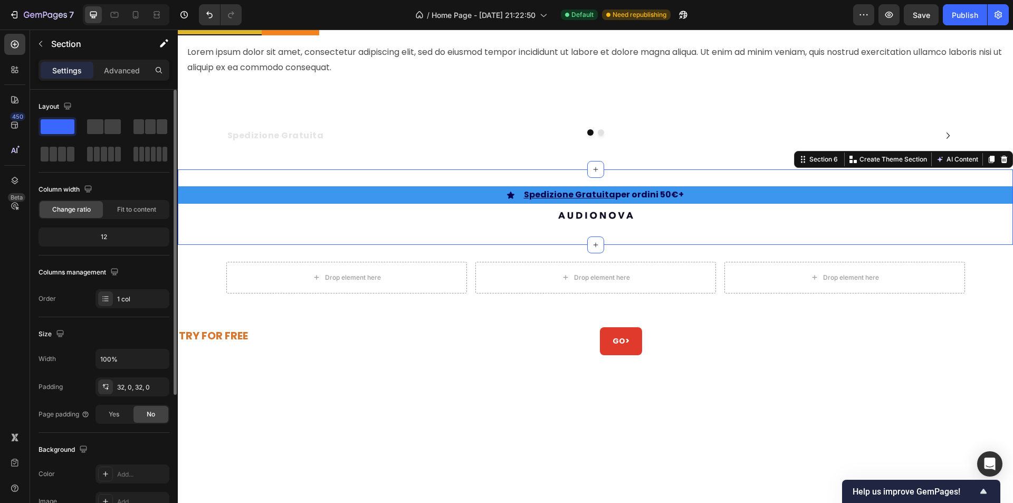
click at [103, 238] on div "12" at bounding box center [104, 237] width 127 height 15
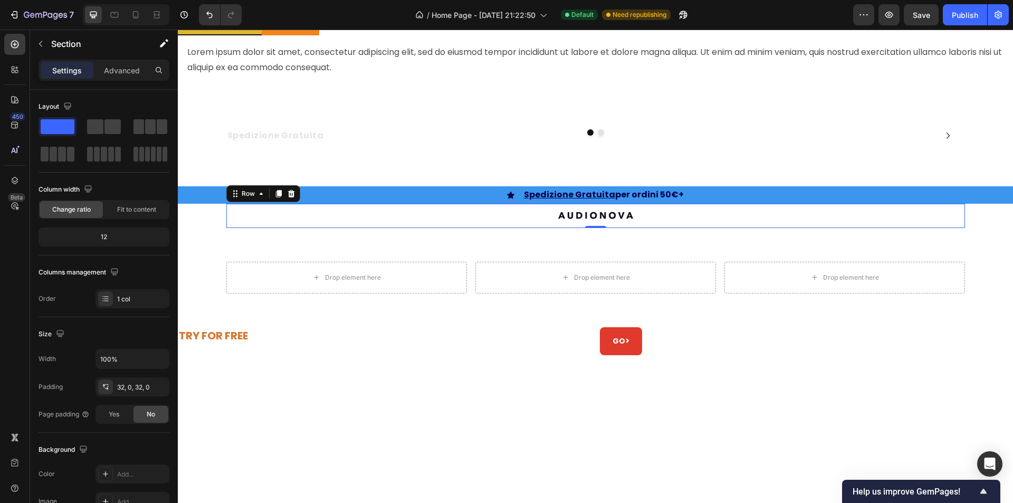
click at [226, 216] on div "Image Row 0" at bounding box center [595, 216] width 739 height 24
click at [662, 218] on link at bounding box center [596, 216] width 722 height 20
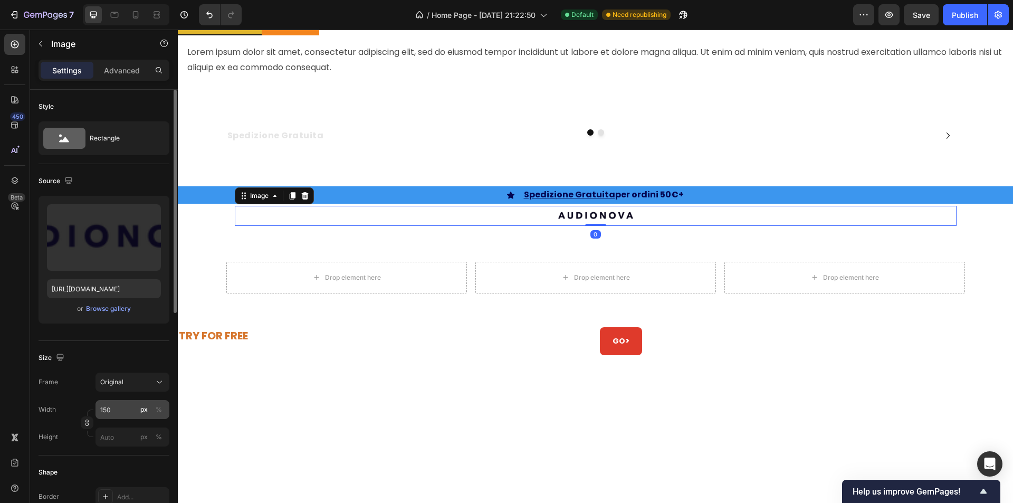
scroll to position [53, 0]
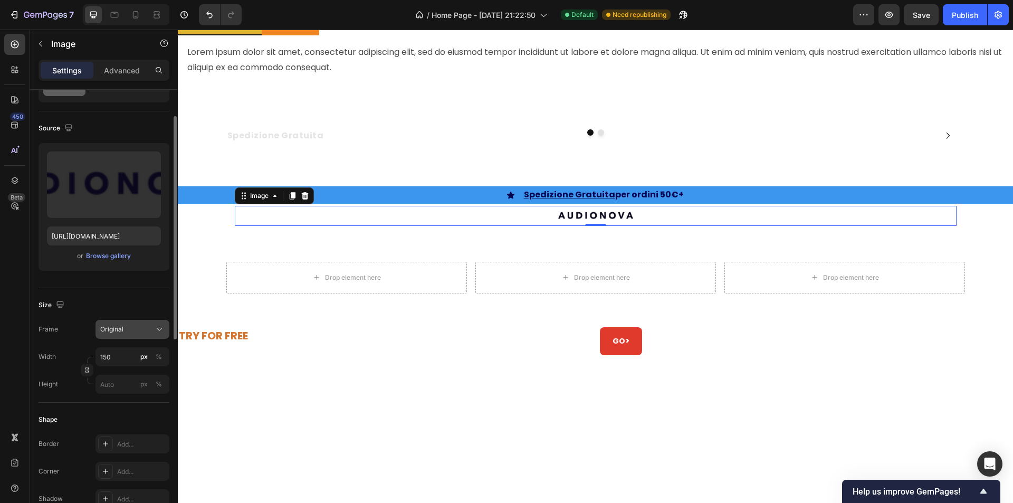
click at [132, 334] on div "Original" at bounding box center [132, 329] width 64 height 11
click at [131, 326] on div "Original" at bounding box center [126, 329] width 52 height 9
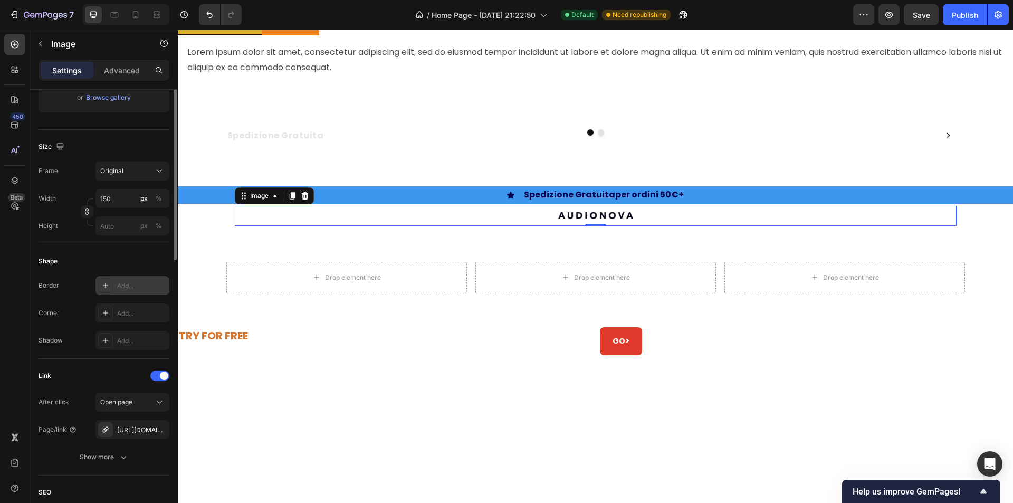
scroll to position [317, 0]
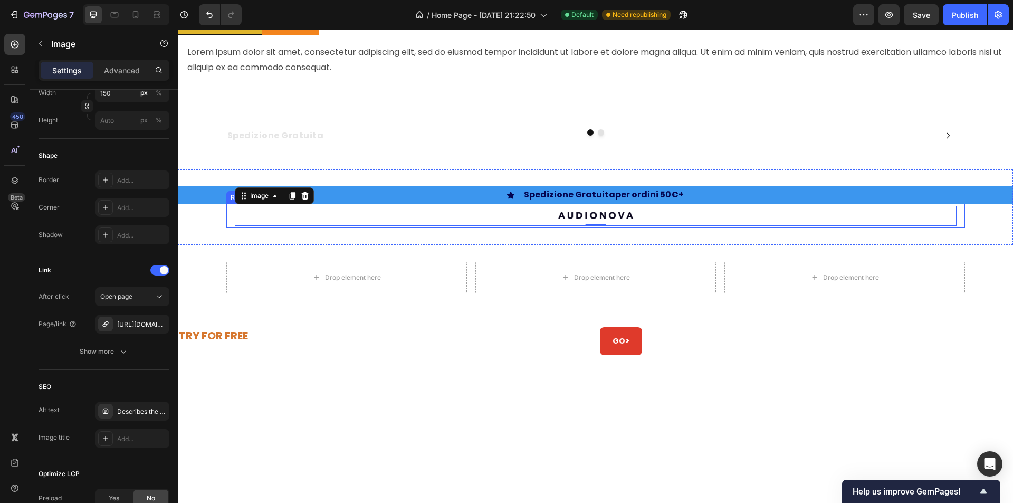
click at [216, 216] on div "Icon Spedizione Gratuita per ordini 50€+ Text Block Row Row Image 0 Row" at bounding box center [595, 206] width 835 height 41
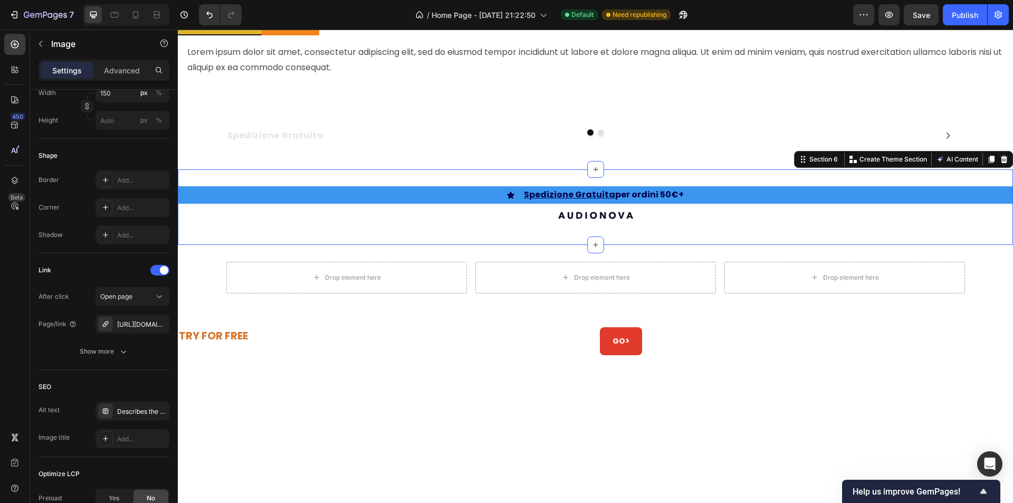
scroll to position [0, 0]
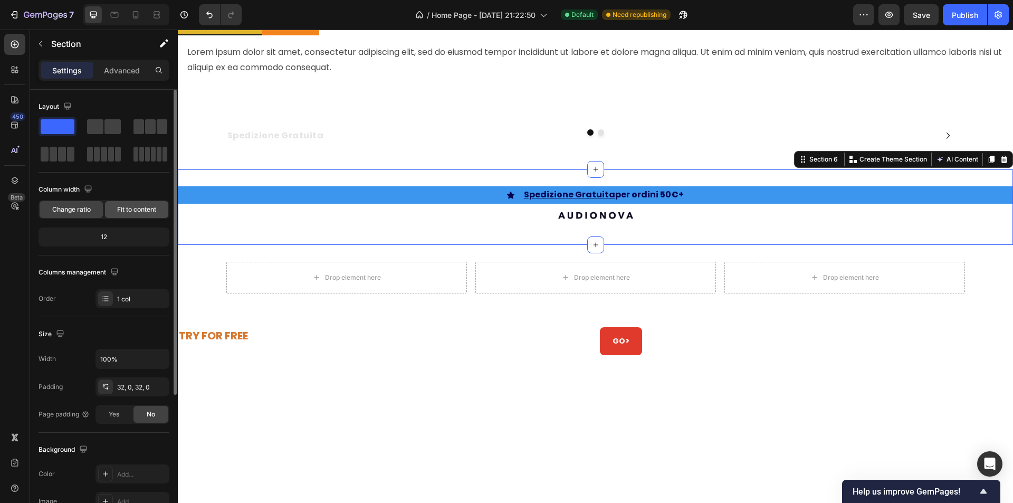
click at [141, 207] on span "Fit to content" at bounding box center [136, 209] width 39 height 9
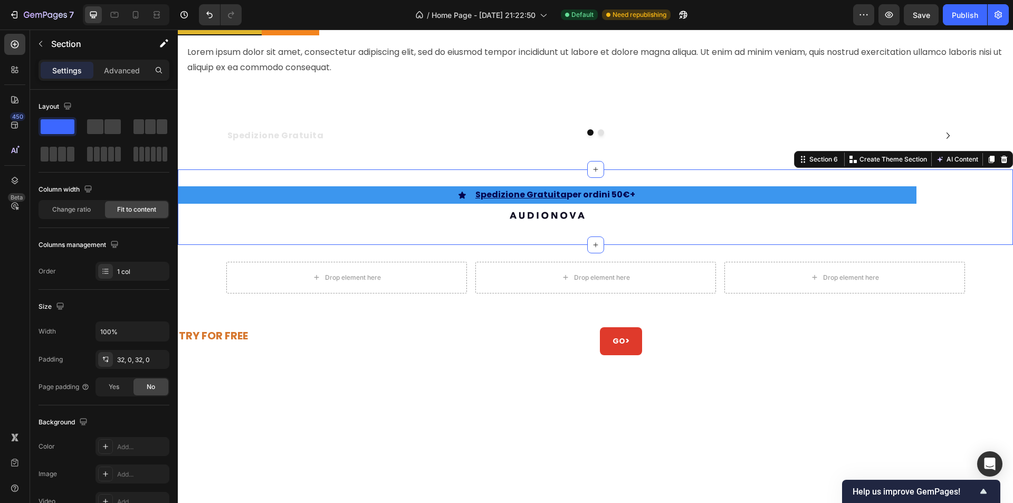
click at [978, 202] on div "Icon Spedizione Gratuita per ordini 50€+ Text Block Row Row Image Row Section 6…" at bounding box center [595, 206] width 835 height 75
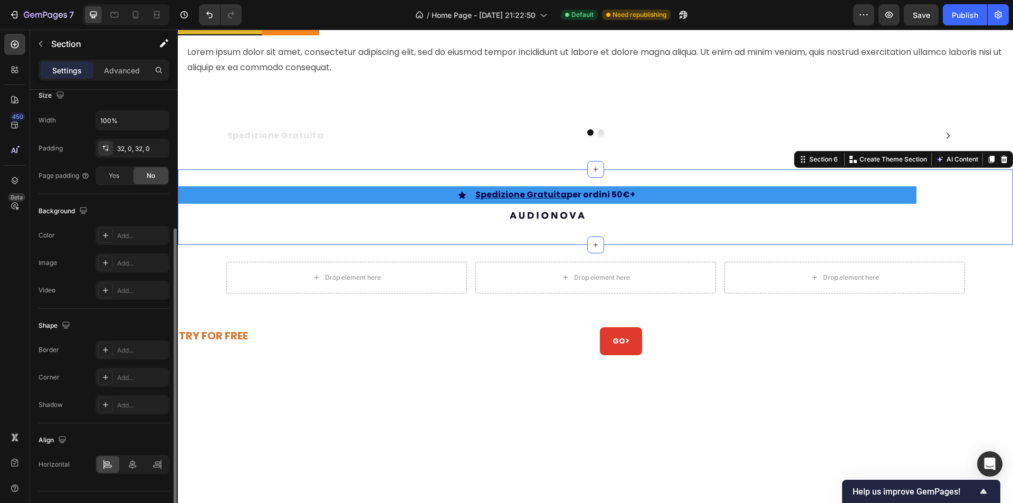
scroll to position [233, 0]
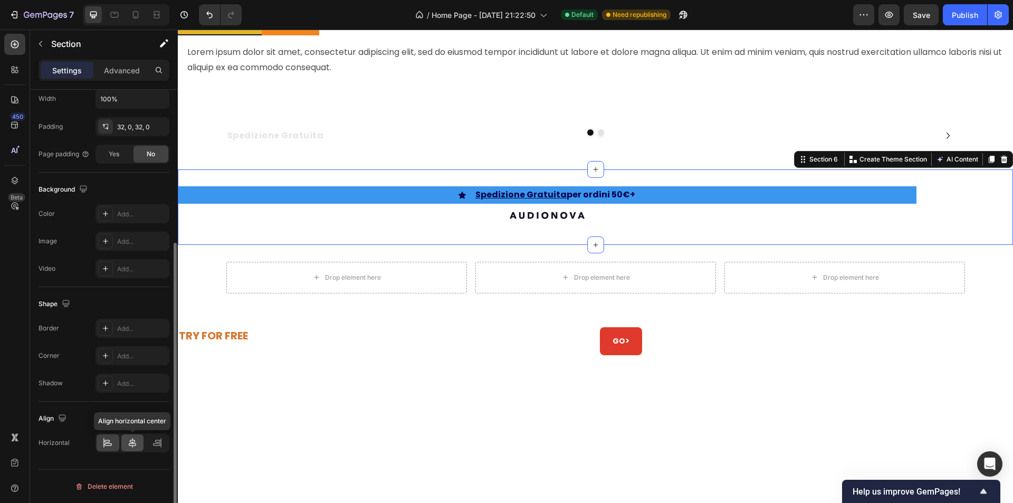
click at [130, 447] on icon at bounding box center [132, 442] width 11 height 11
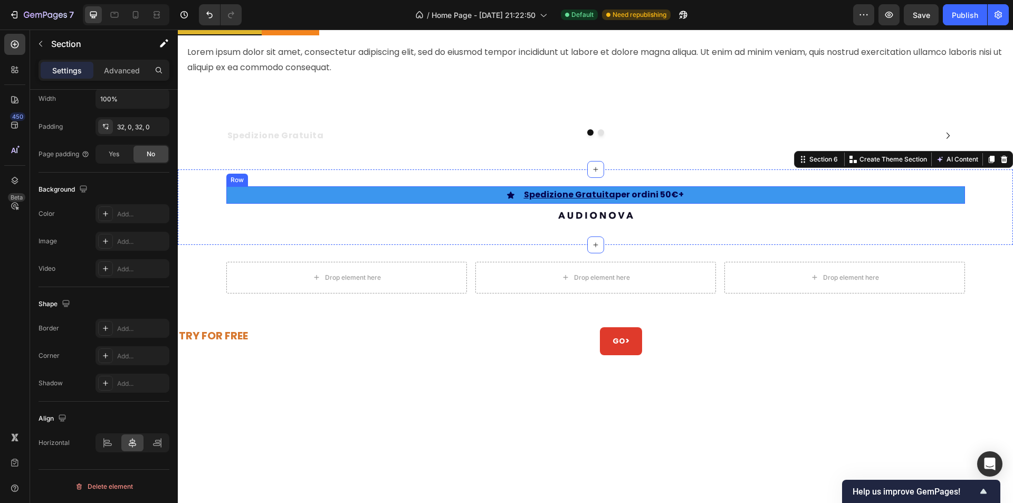
click at [233, 196] on div "Icon Spedizione Gratuita per ordini 50€+ Text Block Row Row" at bounding box center [595, 194] width 739 height 17
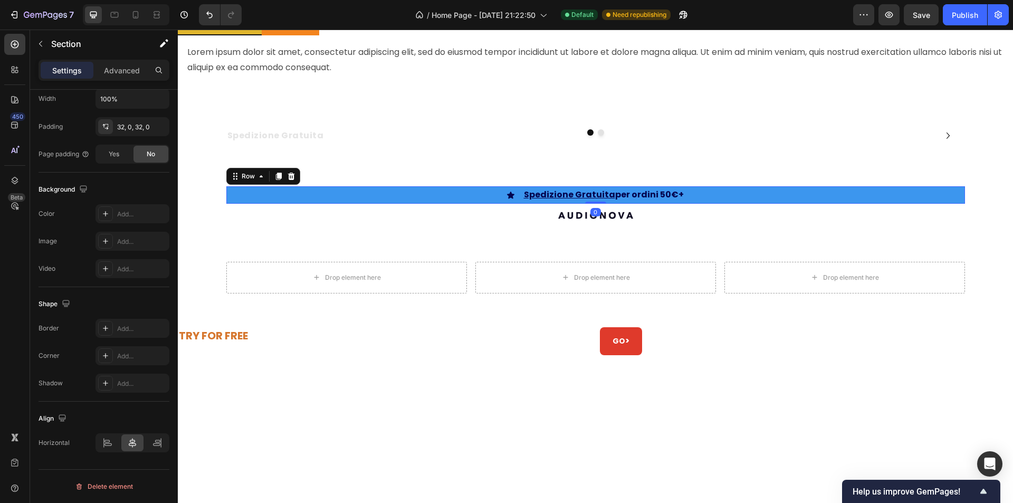
scroll to position [0, 0]
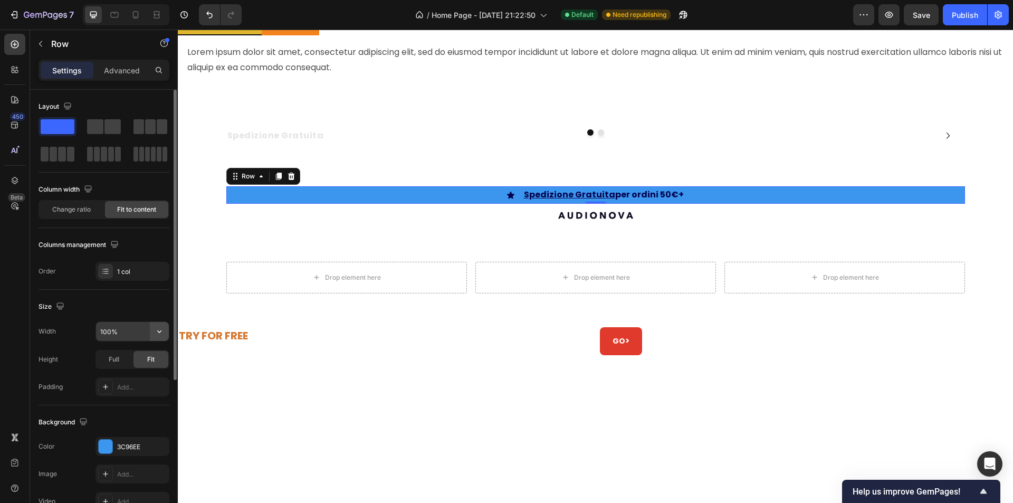
click at [164, 329] on icon "button" at bounding box center [159, 331] width 11 height 11
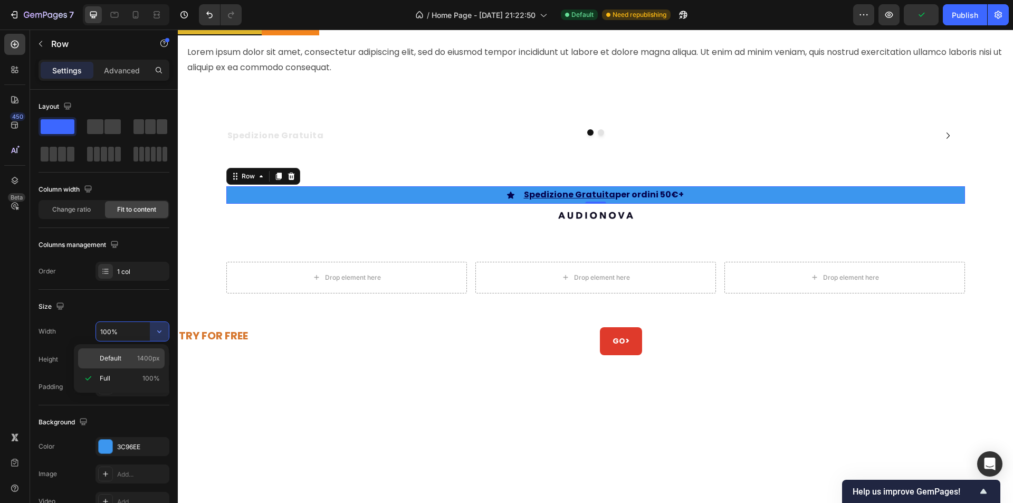
click at [139, 355] on span "1400px" at bounding box center [148, 358] width 23 height 9
type input "1400"
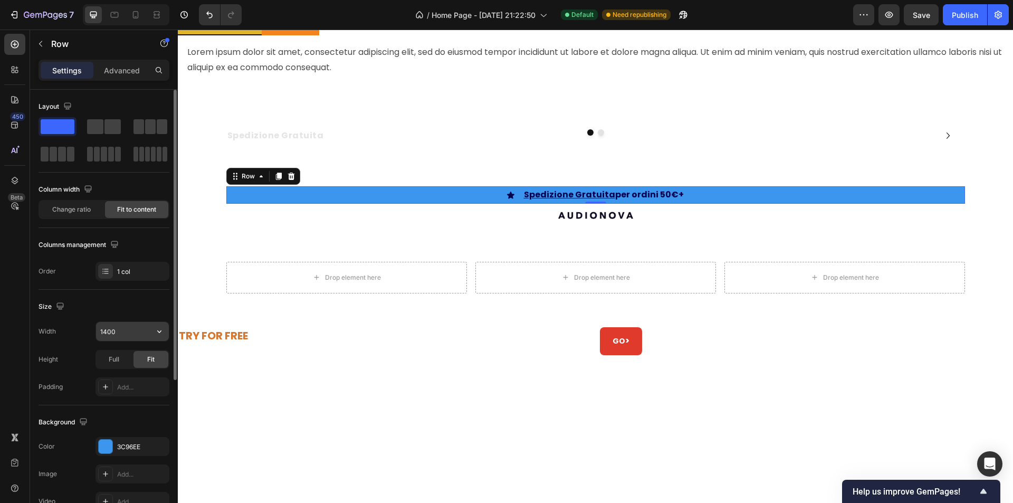
click at [127, 332] on input "1400" at bounding box center [132, 331] width 73 height 19
click at [268, 199] on div "Icon Spedizione Gratuita per ordini 50€+ Text Block Row Row 0" at bounding box center [595, 194] width 739 height 17
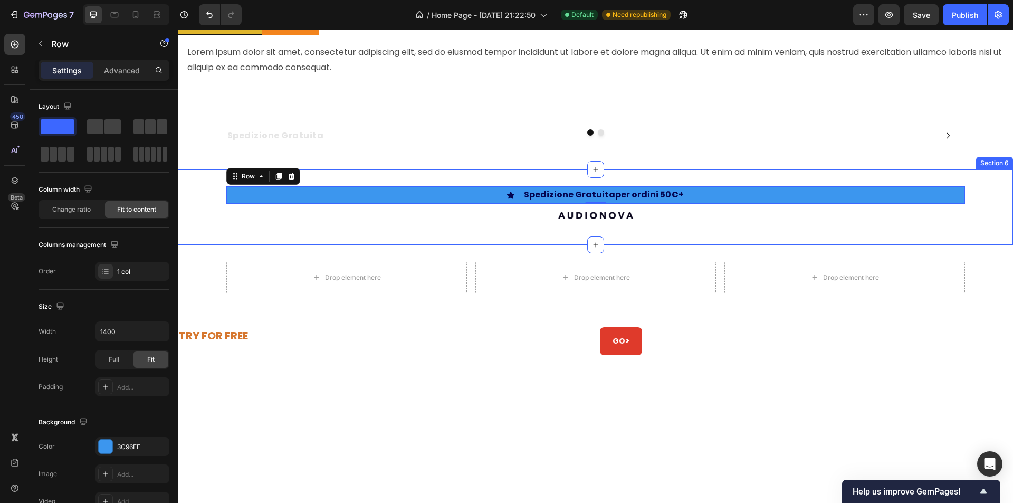
click at [198, 198] on div "Icon Spedizione Gratuita per ordini 50€+ Text Block Row Row 0 Image Row Section…" at bounding box center [595, 206] width 835 height 75
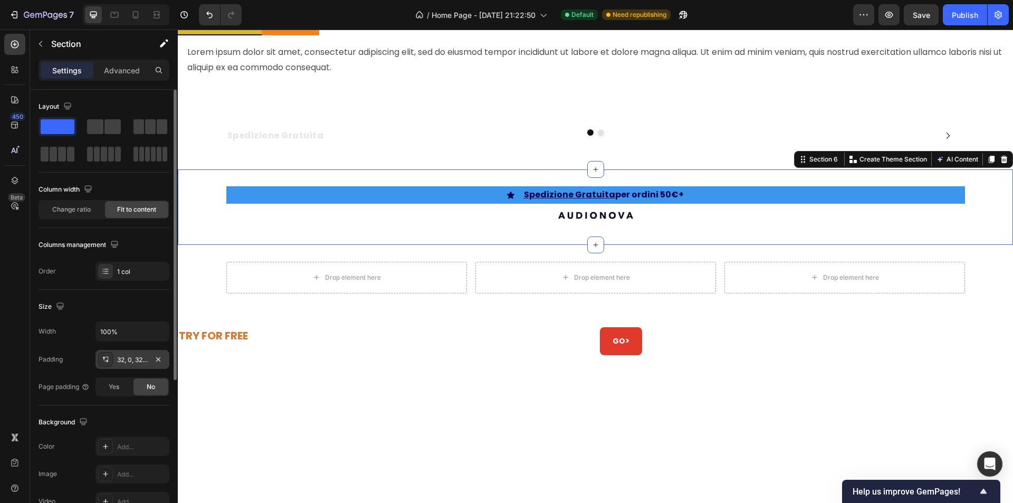
click at [126, 357] on div "32, 0, 32, 0" at bounding box center [132, 359] width 31 height 9
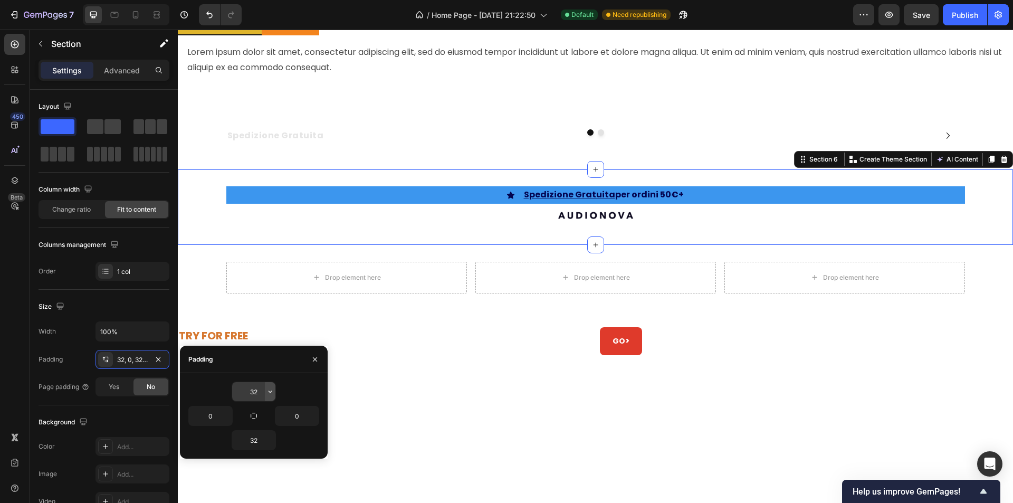
click at [270, 392] on icon "button" at bounding box center [270, 391] width 8 height 8
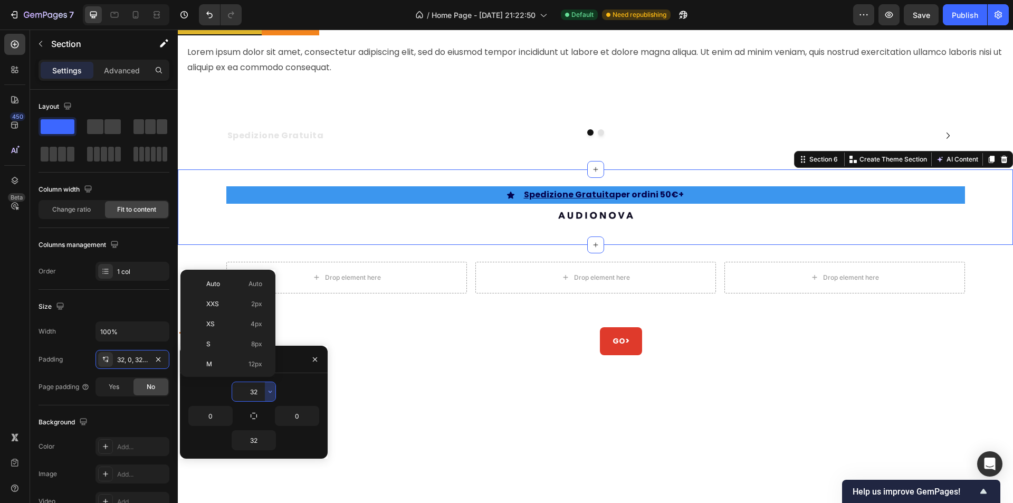
scroll to position [76, 0]
click at [241, 288] on p "M 12px" at bounding box center [234, 287] width 56 height 9
type input "12"
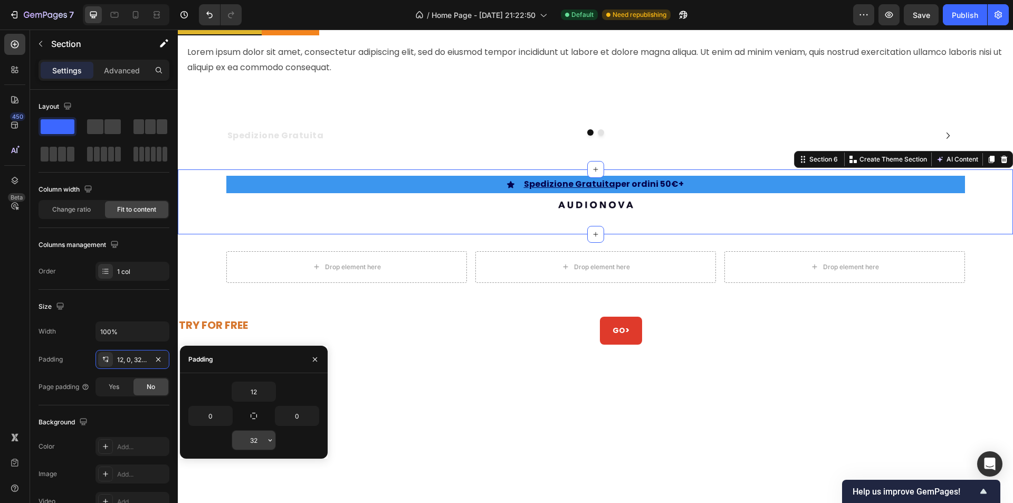
click at [257, 442] on input "32" at bounding box center [253, 440] width 43 height 19
click at [277, 442] on div "32" at bounding box center [253, 440] width 131 height 20
click at [269, 443] on icon "button" at bounding box center [270, 440] width 8 height 8
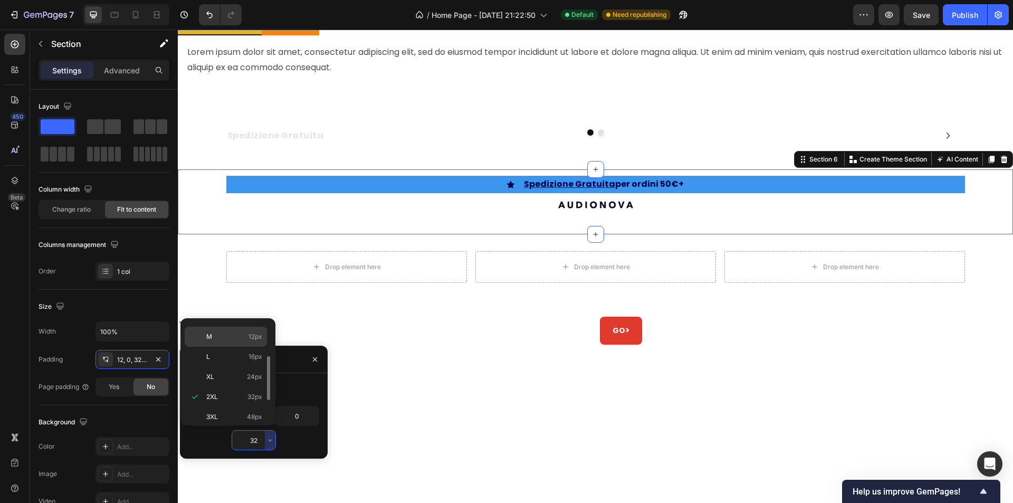
click at [235, 339] on p "M 12px" at bounding box center [234, 336] width 56 height 9
type input "12"
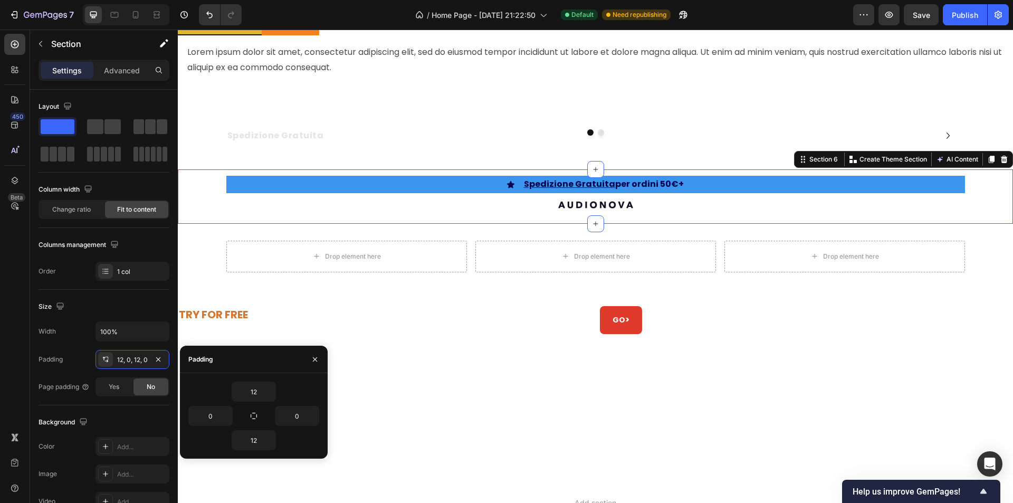
click at [204, 196] on div "Icon Spedizione Gratuita per ordini 50€+ Text Block Row Row Image Row Section 6…" at bounding box center [595, 196] width 835 height 54
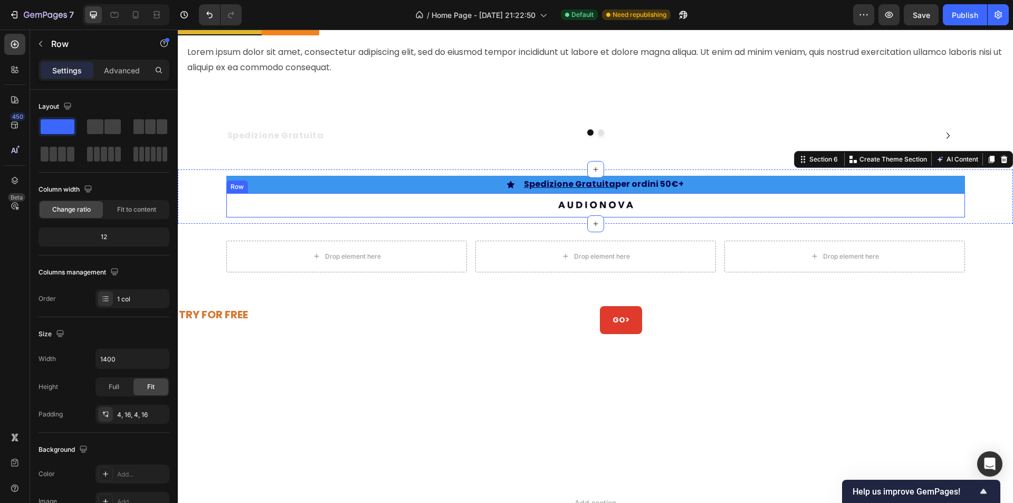
click at [227, 212] on div "Image Row" at bounding box center [595, 205] width 739 height 24
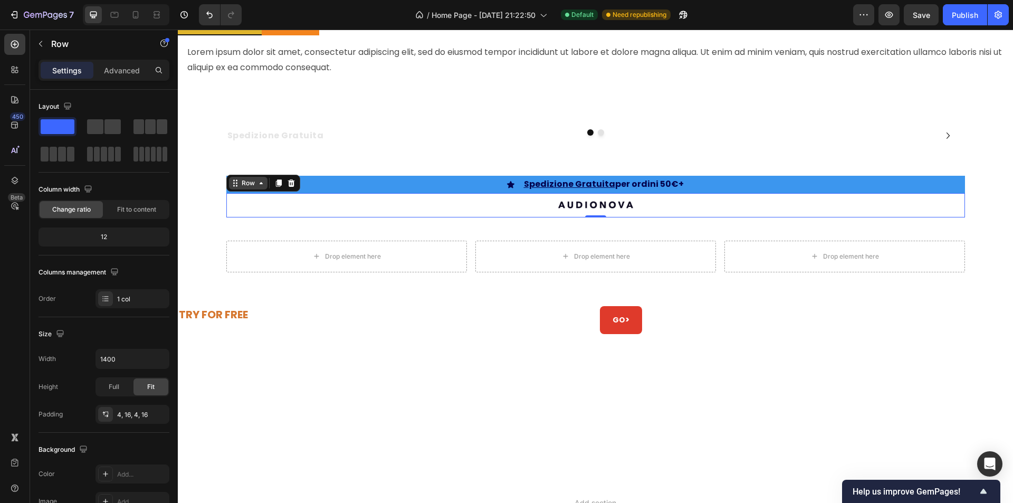
click at [242, 187] on div "Row" at bounding box center [248, 182] width 17 height 9
drag, startPoint x: 12, startPoint y: 119, endPoint x: 11, endPoint y: 106, distance: 13.2
click at [11, 106] on div "Global Styles 450 Beta" at bounding box center [14, 230] width 21 height 393
click at [17, 185] on icon at bounding box center [14, 180] width 11 height 11
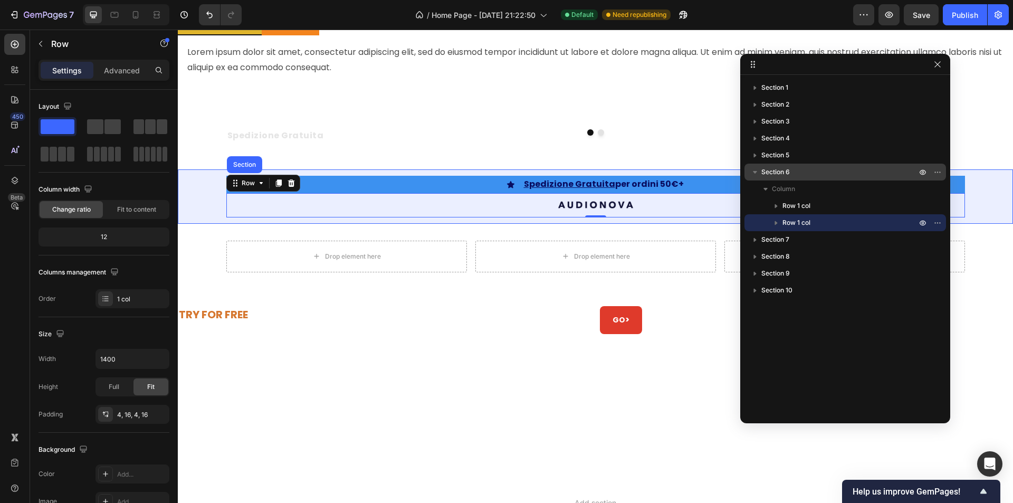
click at [801, 172] on p "Section 6" at bounding box center [839, 172] width 157 height 11
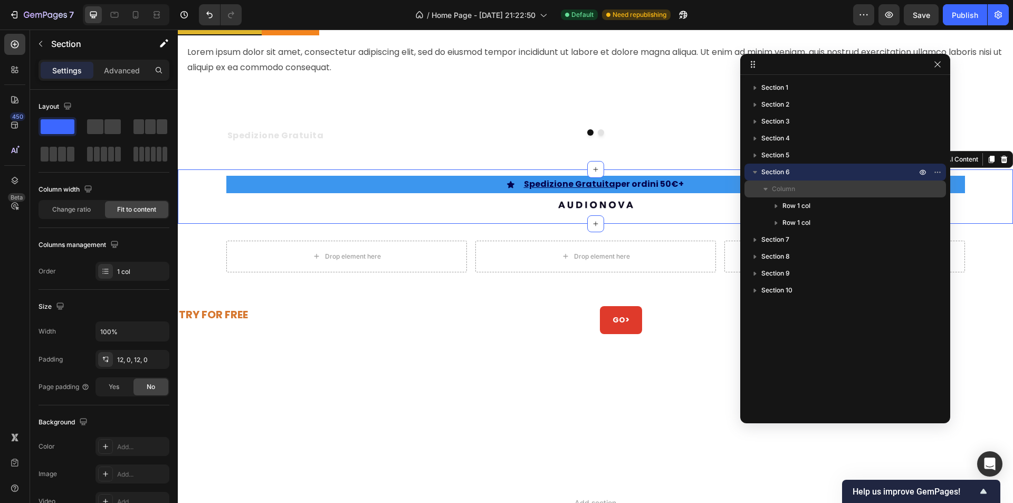
click at [802, 191] on p "Column" at bounding box center [845, 189] width 147 height 11
click at [810, 187] on p "Column" at bounding box center [845, 189] width 147 height 11
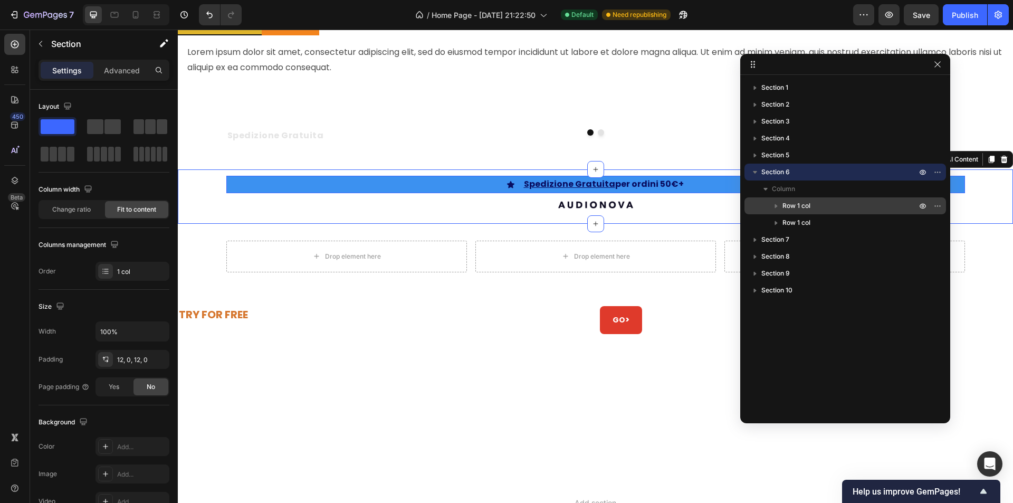
click at [803, 204] on span "Row 1 col" at bounding box center [797, 206] width 28 height 11
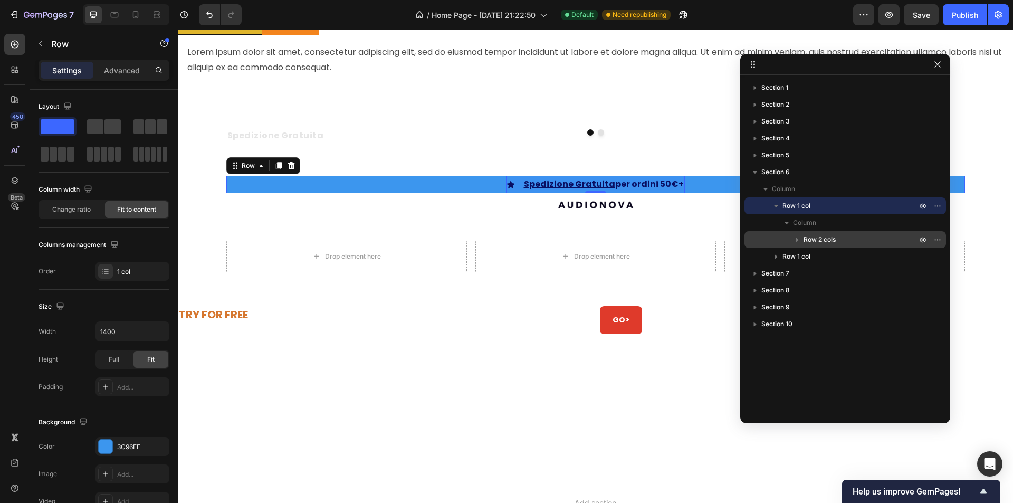
click at [814, 241] on span "Row 2 cols" at bounding box center [820, 239] width 32 height 11
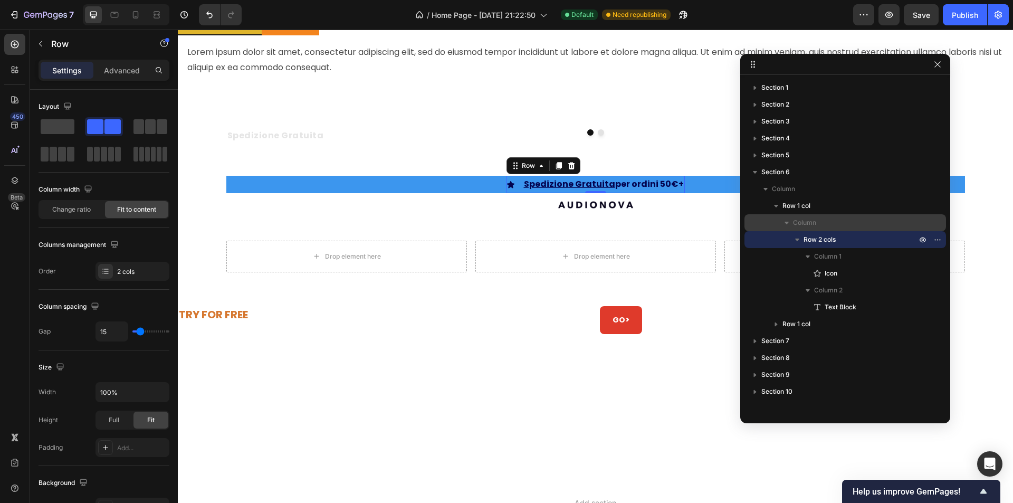
click at [813, 224] on span "Column" at bounding box center [804, 222] width 23 height 11
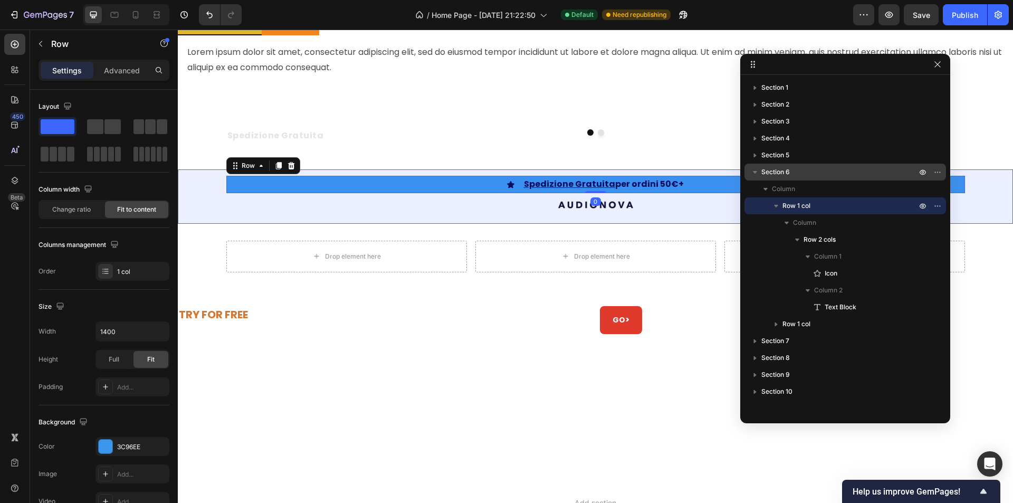
click at [789, 176] on span "Section 6" at bounding box center [775, 172] width 28 height 11
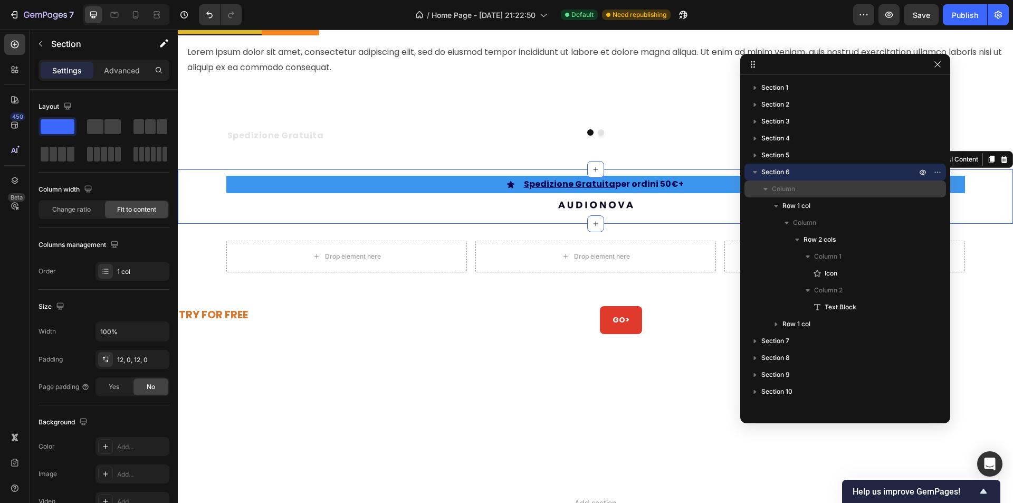
click at [794, 190] on span "Column" at bounding box center [783, 189] width 23 height 11
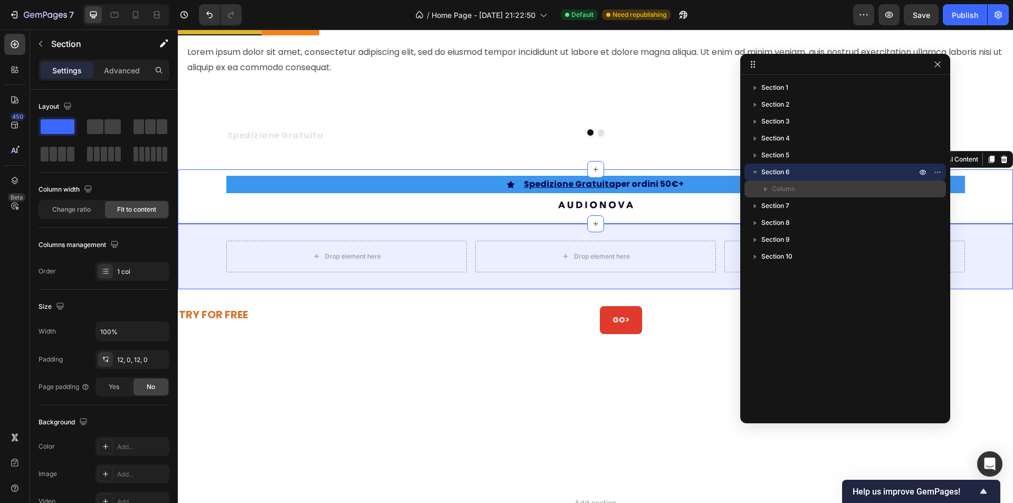
click at [788, 192] on span "Column" at bounding box center [783, 189] width 23 height 11
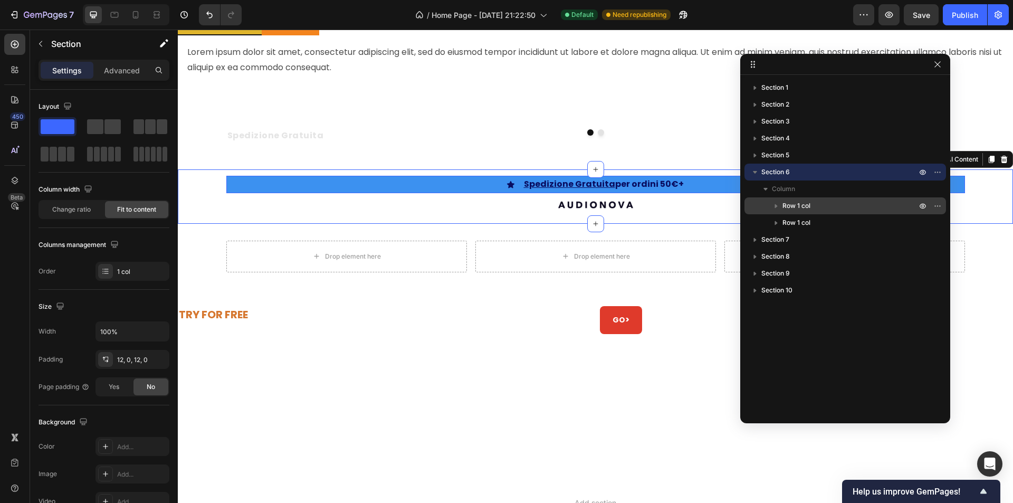
click at [792, 204] on span "Row 1 col" at bounding box center [797, 206] width 28 height 11
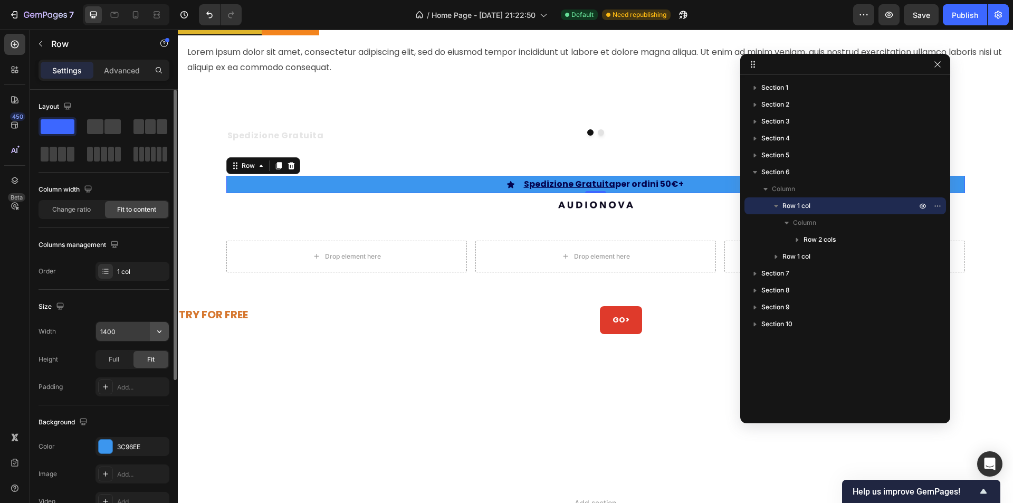
click at [155, 331] on icon "button" at bounding box center [159, 331] width 11 height 11
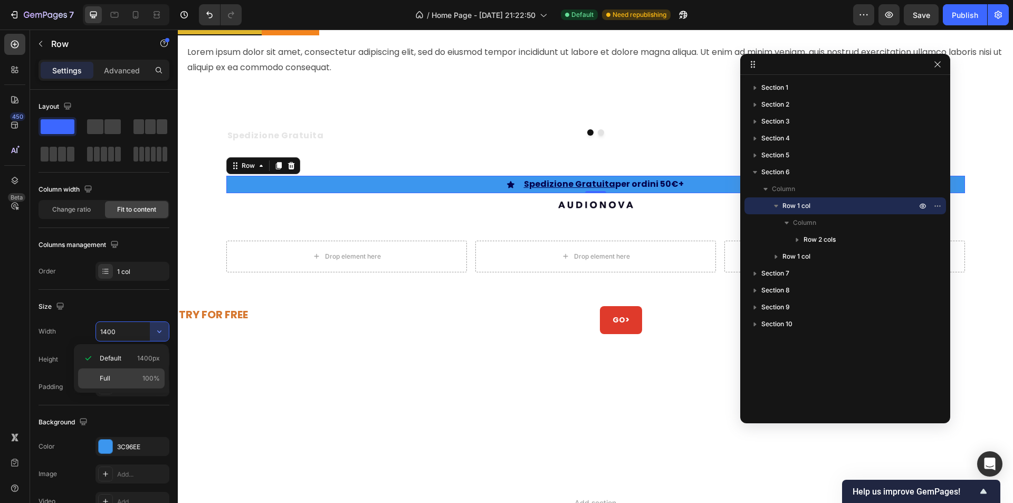
click at [127, 374] on p "Full 100%" at bounding box center [130, 378] width 60 height 9
type input "100%"
click at [443, 402] on div at bounding box center [595, 383] width 835 height 65
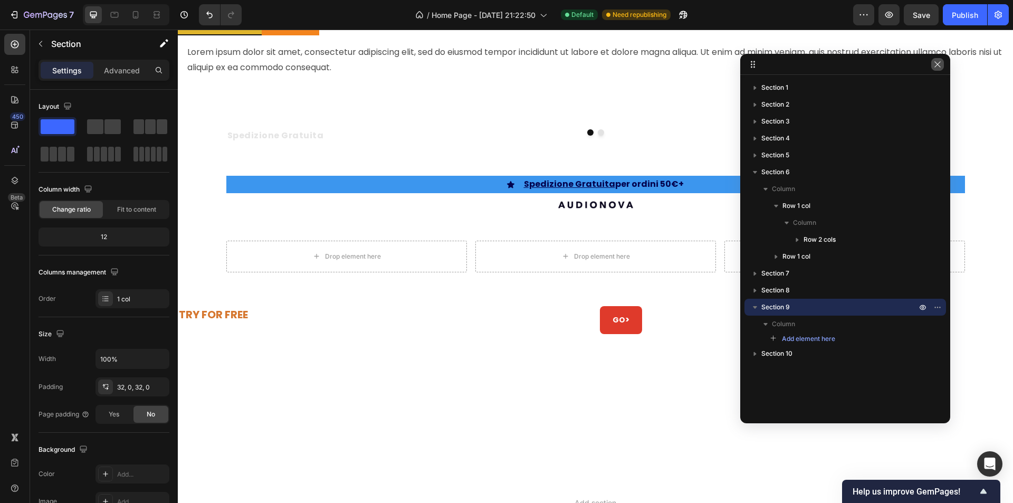
drag, startPoint x: 936, startPoint y: 68, endPoint x: 758, endPoint y: 39, distance: 180.2
click at [936, 68] on icon "button" at bounding box center [937, 64] width 8 height 8
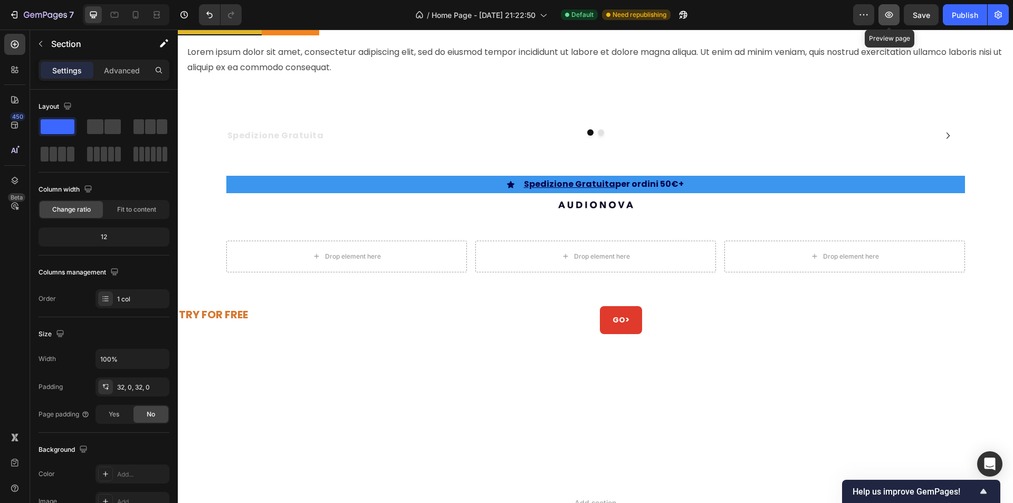
click at [892, 22] on button "button" at bounding box center [889, 14] width 21 height 21
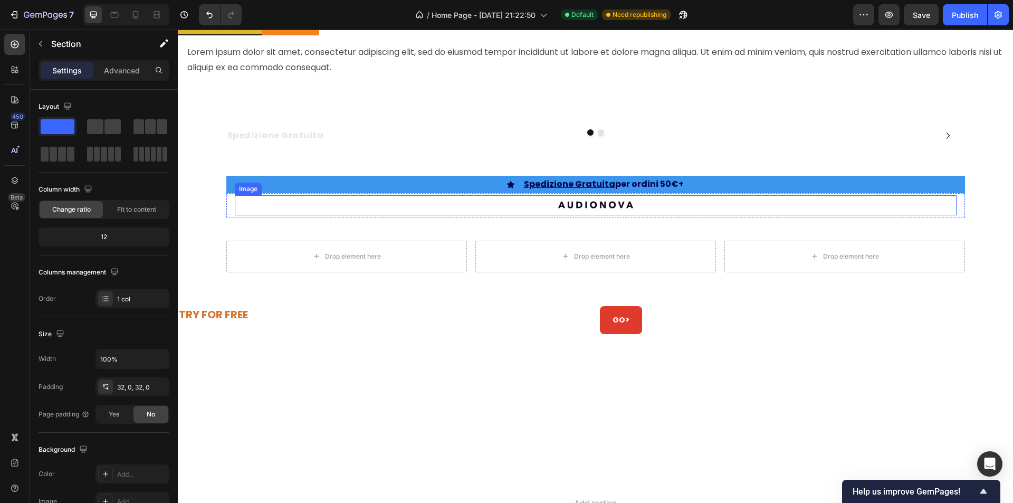
click at [420, 202] on link at bounding box center [596, 205] width 722 height 20
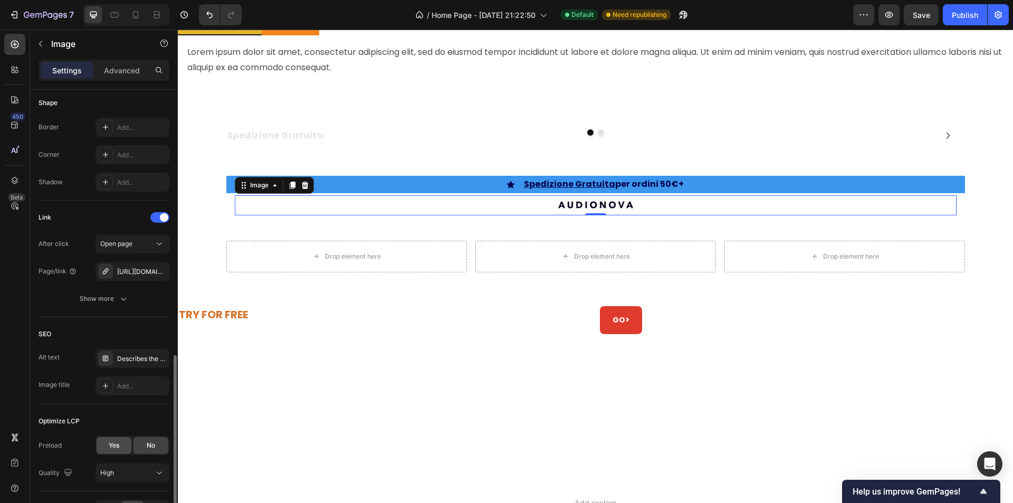
scroll to position [436, 0]
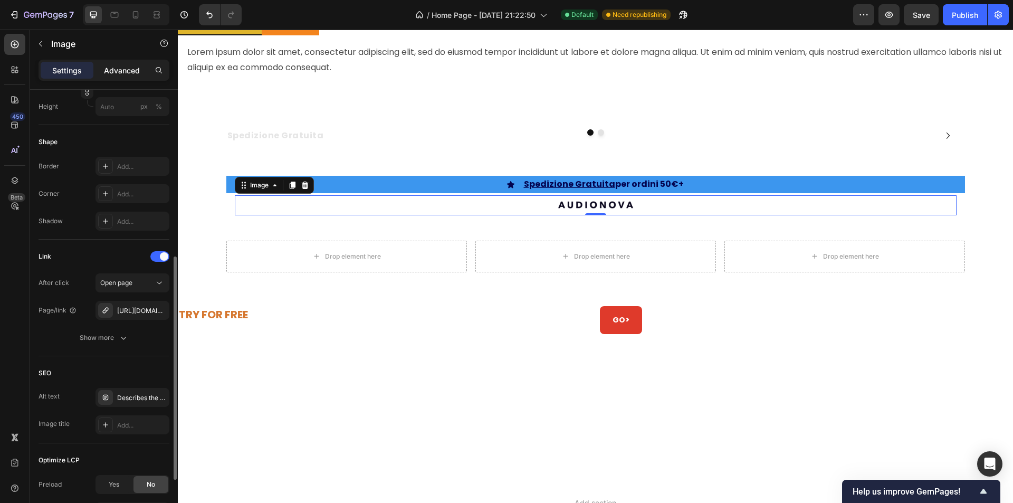
click at [127, 65] on p "Advanced" at bounding box center [122, 70] width 36 height 11
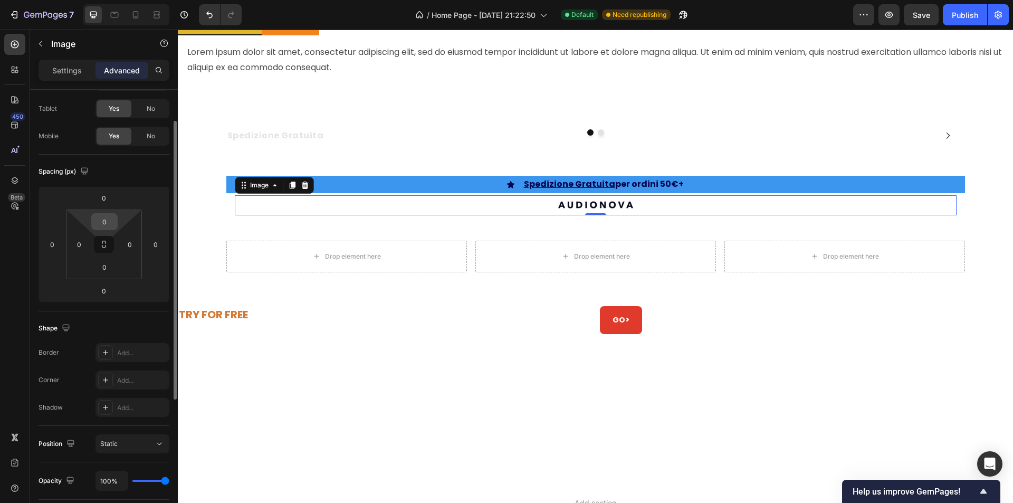
scroll to position [0, 0]
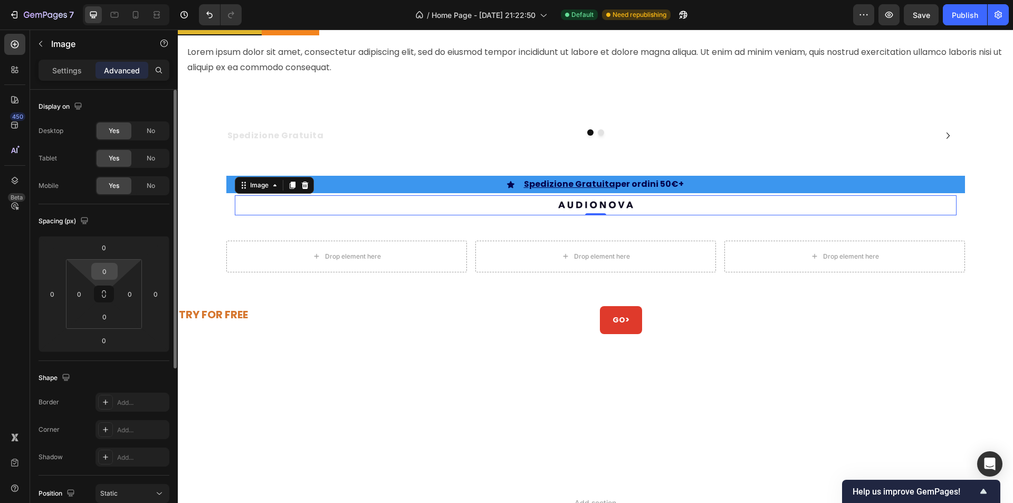
click at [103, 270] on input "0" at bounding box center [104, 271] width 21 height 16
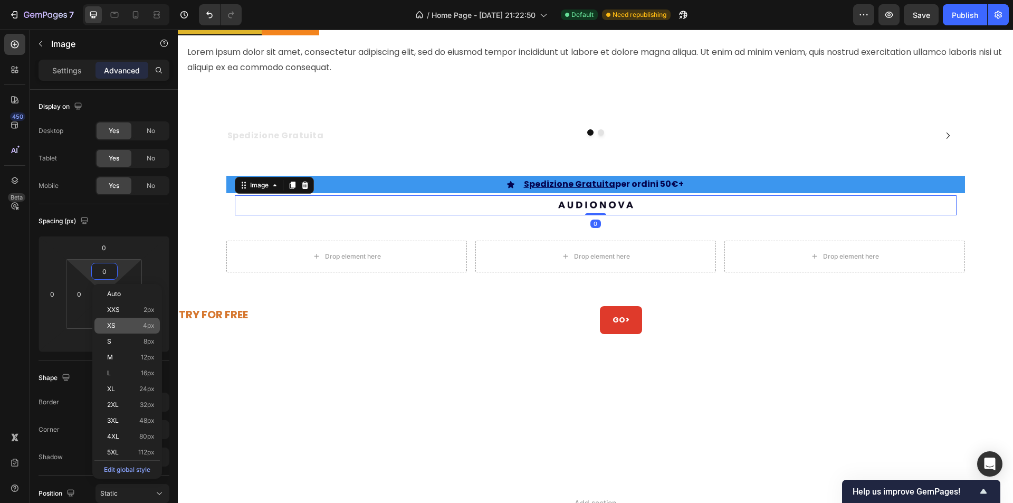
click at [116, 331] on div "XS 4px" at bounding box center [126, 326] width 65 height 16
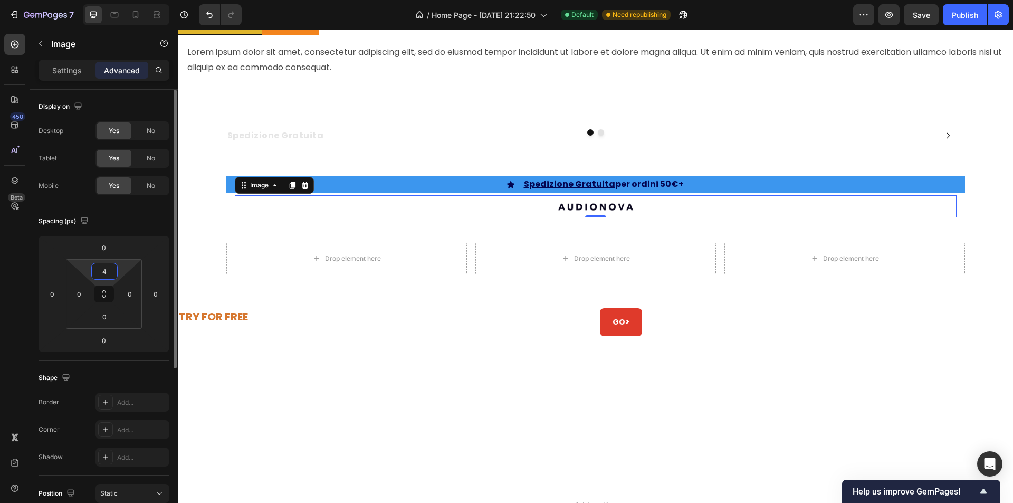
click at [107, 272] on input "4" at bounding box center [104, 271] width 21 height 16
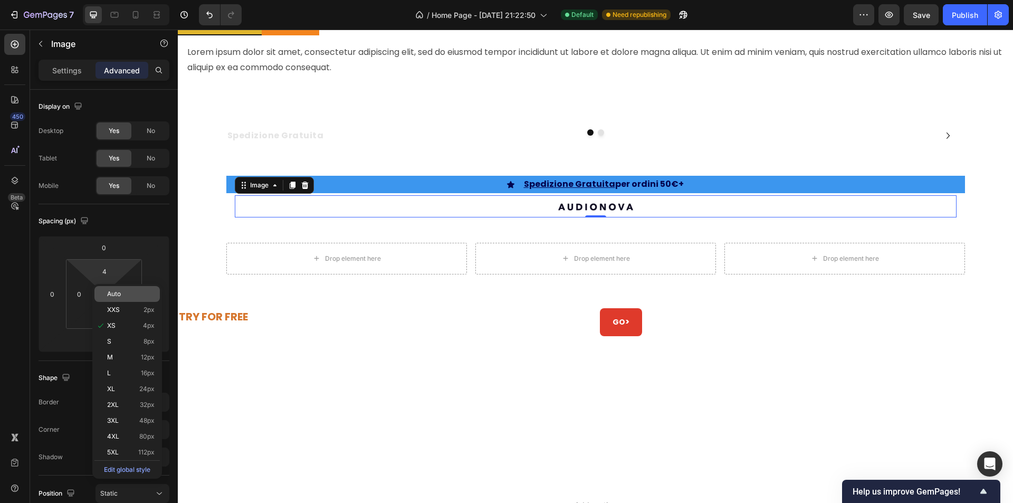
click at [107, 294] on span "Auto" at bounding box center [114, 293] width 14 height 7
type input "Auto"
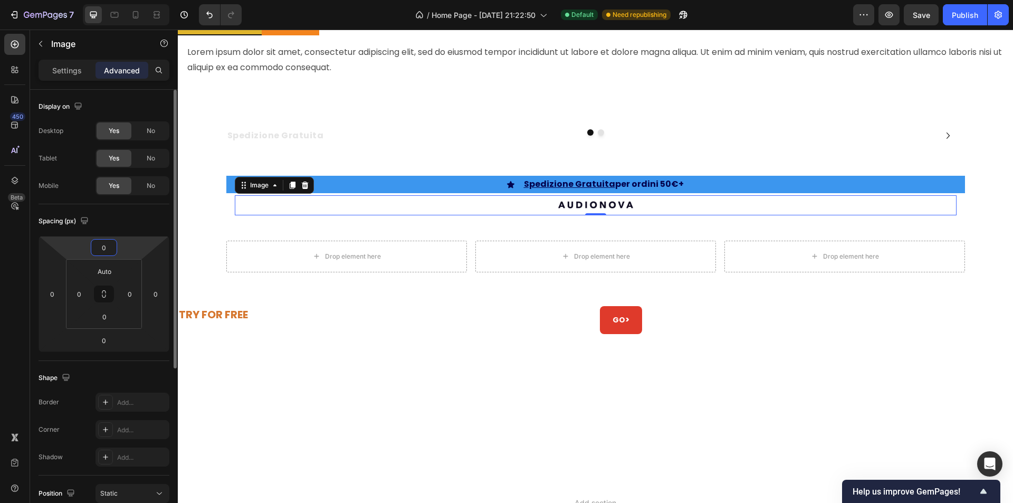
click at [109, 250] on input "0" at bounding box center [103, 248] width 21 height 16
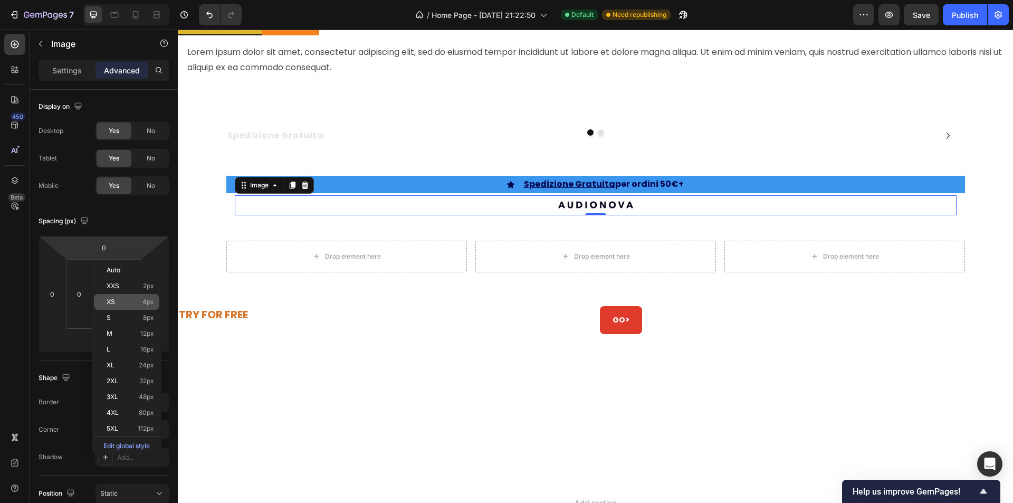
click at [118, 307] on div "XS 4px" at bounding box center [126, 302] width 65 height 16
type input "4"
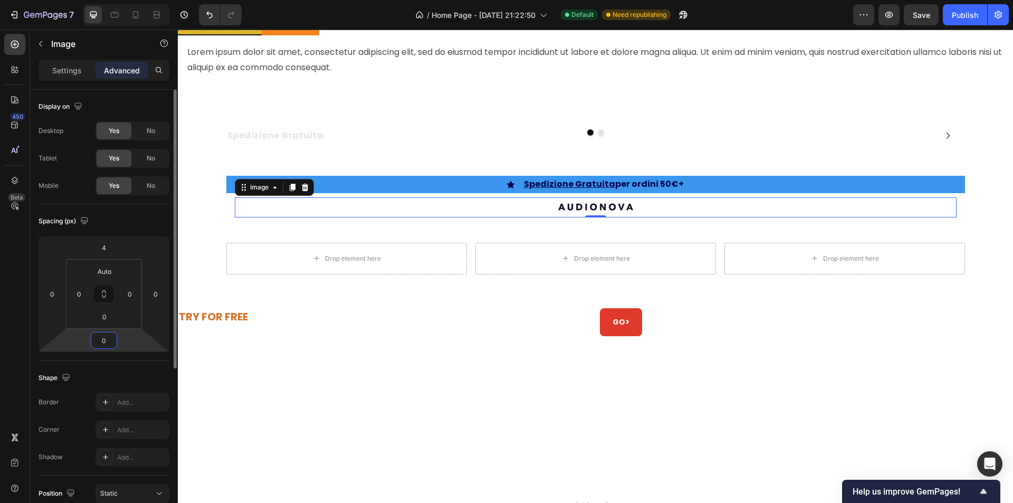
click at [107, 341] on input "0" at bounding box center [103, 340] width 21 height 16
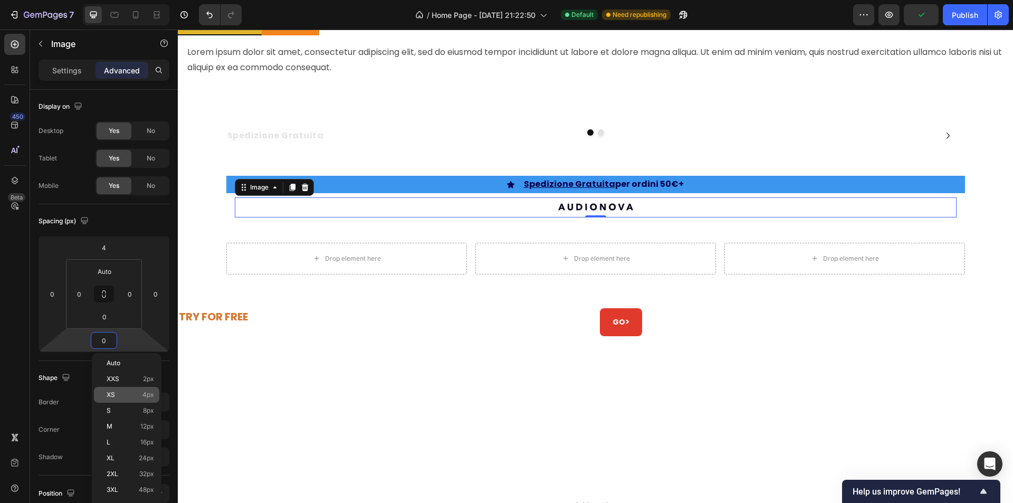
click at [116, 391] on p "XS 4px" at bounding box center [130, 394] width 47 height 7
type input "4"
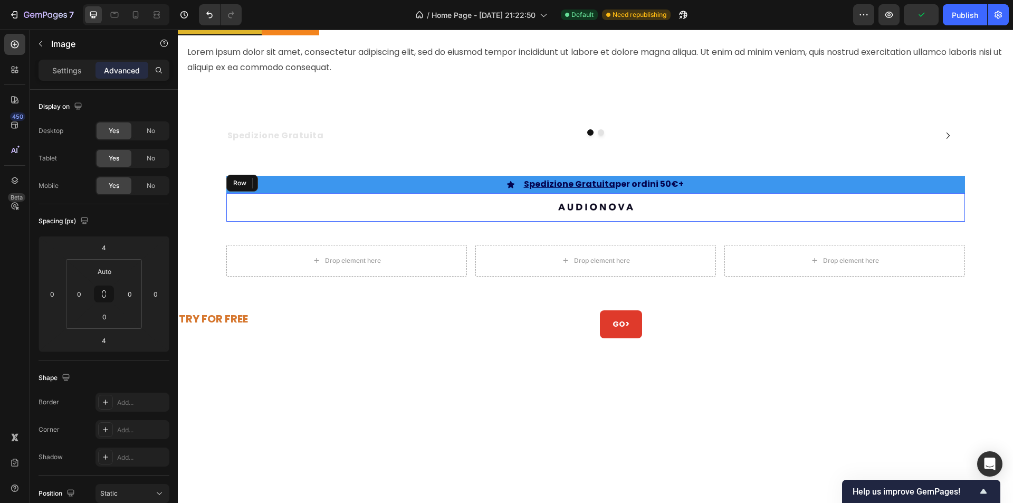
click at [226, 202] on div "Image 4 Row" at bounding box center [595, 207] width 739 height 28
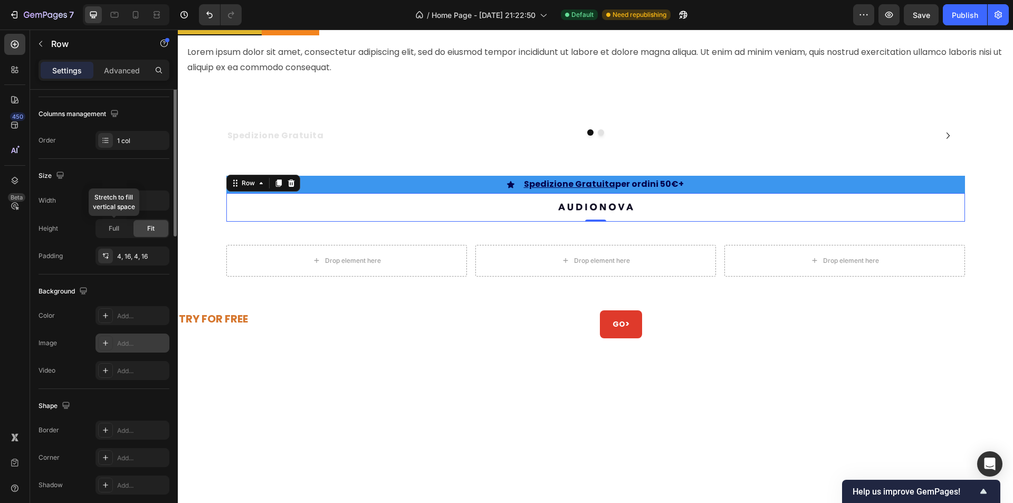
scroll to position [201, 0]
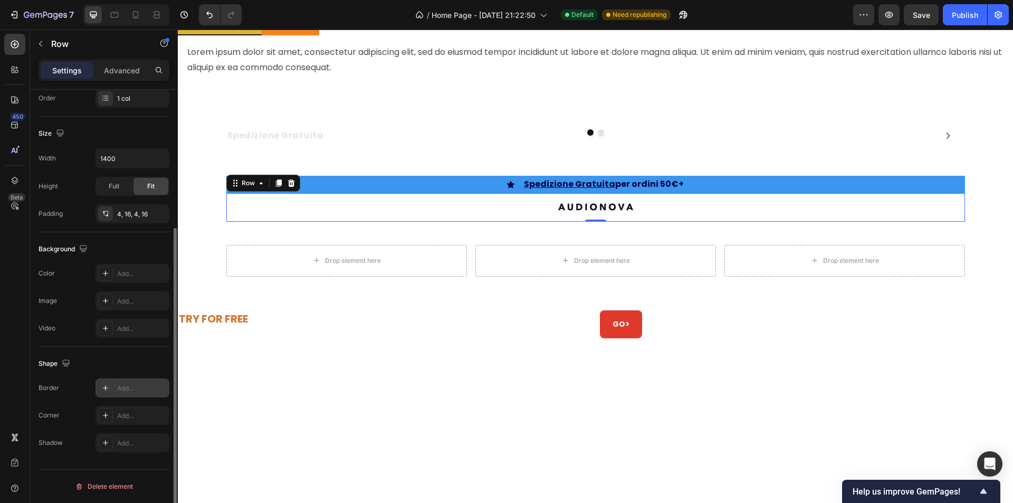
click at [123, 382] on div "Add..." at bounding box center [133, 387] width 74 height 19
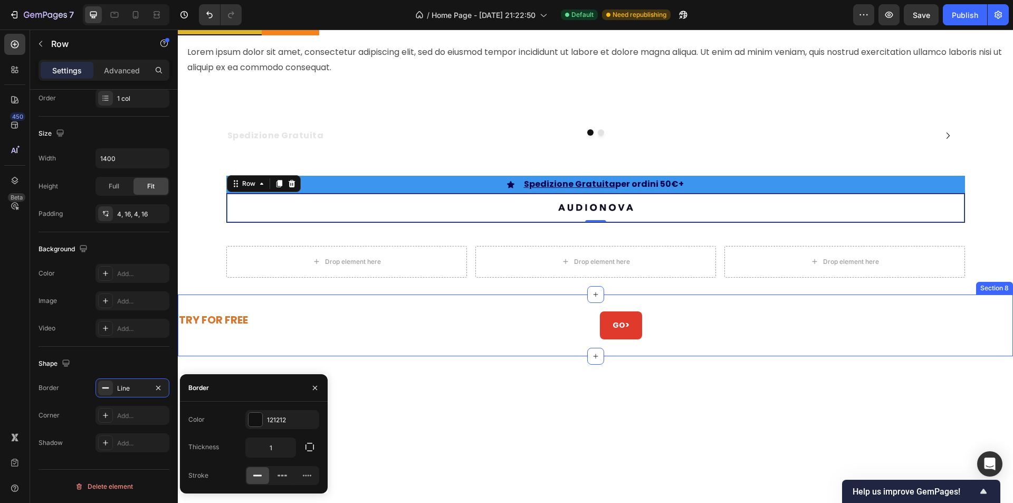
click at [385, 311] on div "TRY FOR FREE" at bounding box center [385, 320] width 414 height 18
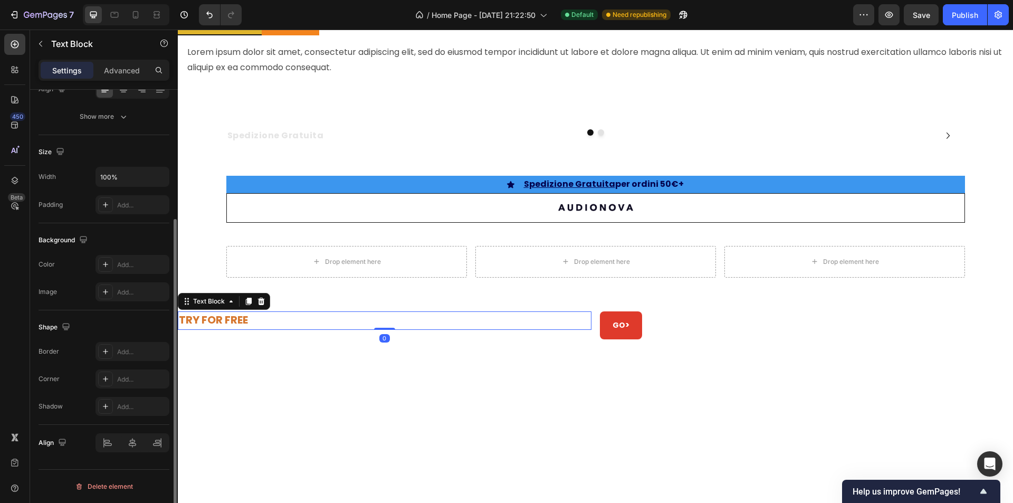
scroll to position [0, 0]
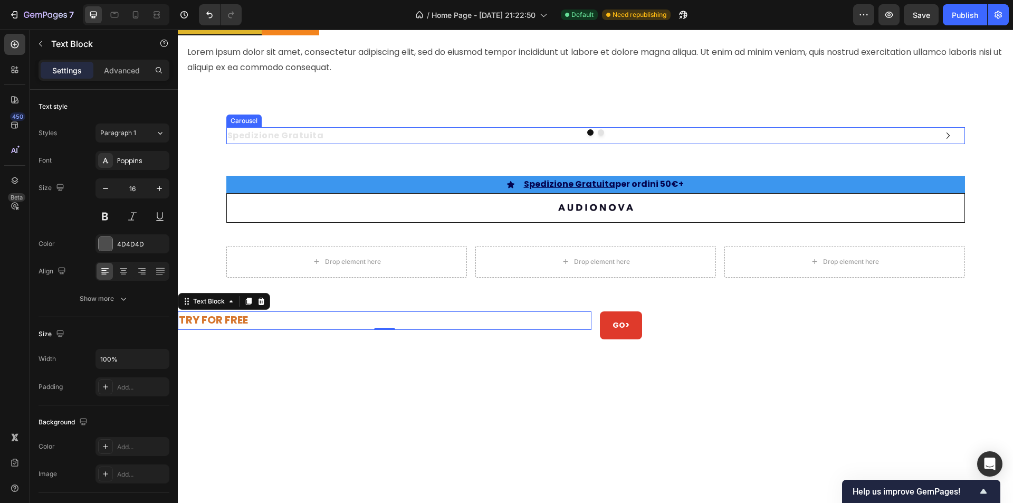
click at [598, 134] on button "Dot" at bounding box center [601, 132] width 6 height 6
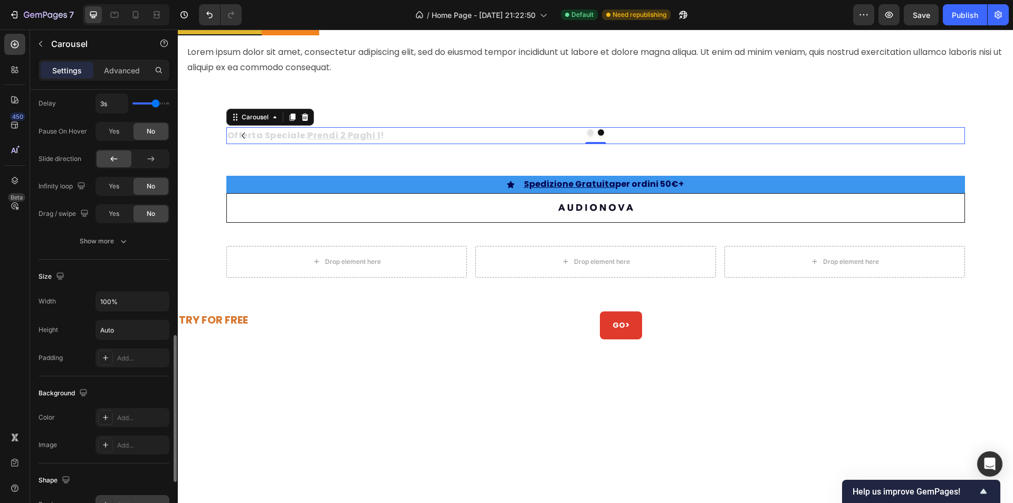
scroll to position [892, 0]
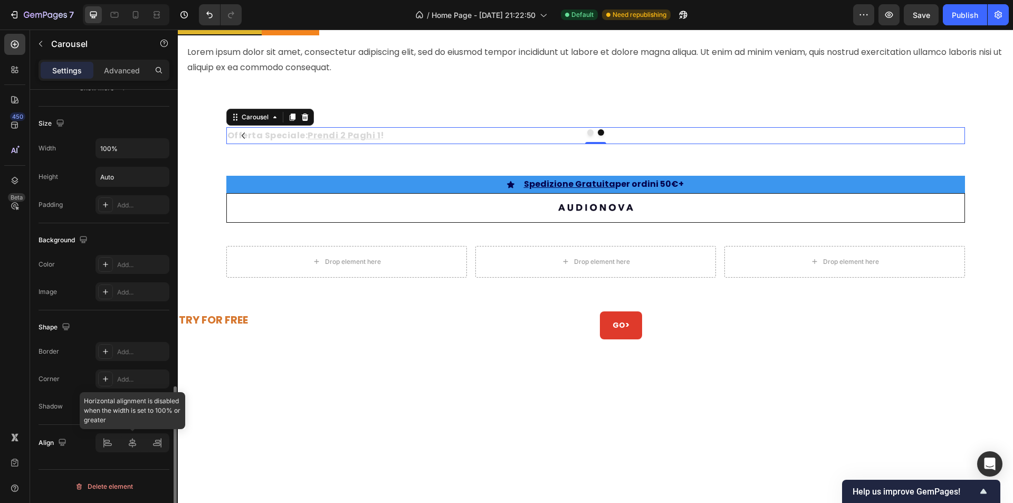
click at [132, 446] on div at bounding box center [133, 442] width 74 height 19
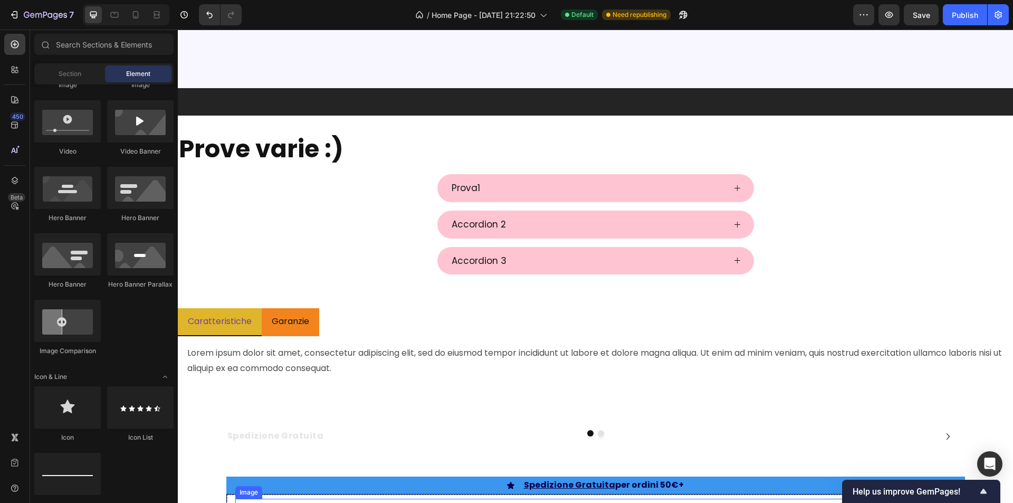
scroll to position [1633, 0]
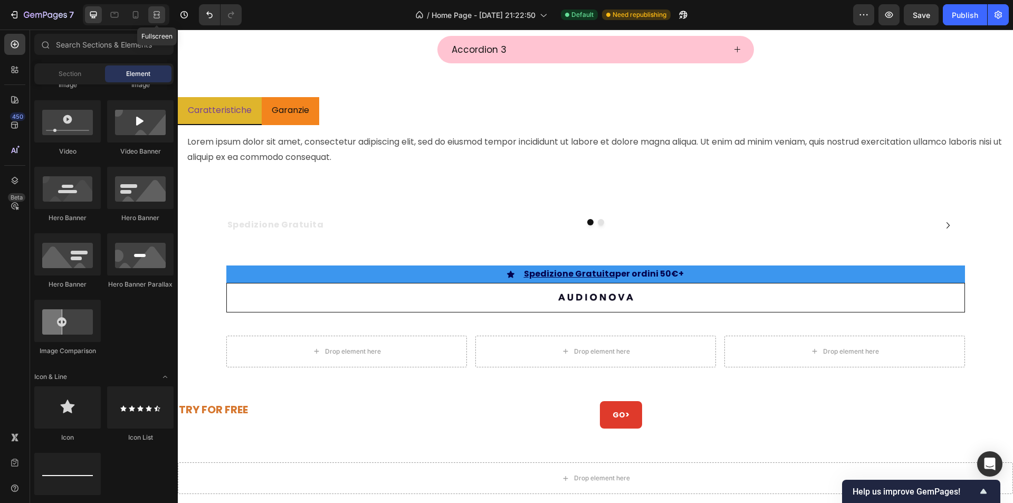
click at [155, 14] on icon at bounding box center [155, 14] width 3 height 3
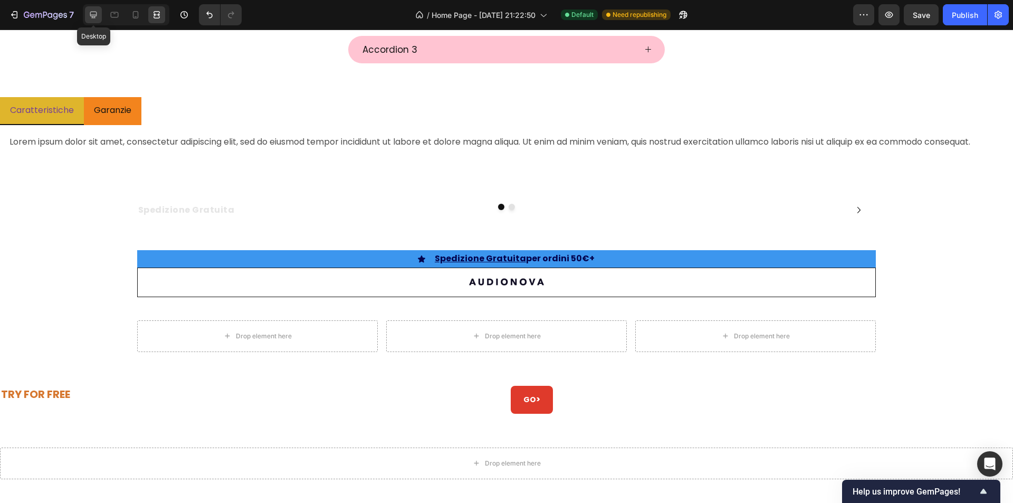
click at [90, 13] on icon at bounding box center [93, 15] width 7 height 7
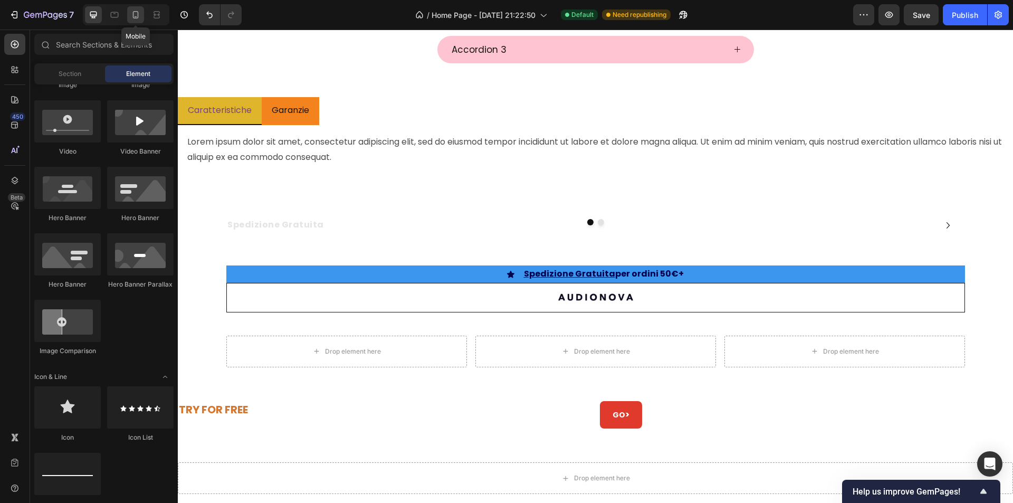
click at [142, 15] on div at bounding box center [135, 14] width 17 height 17
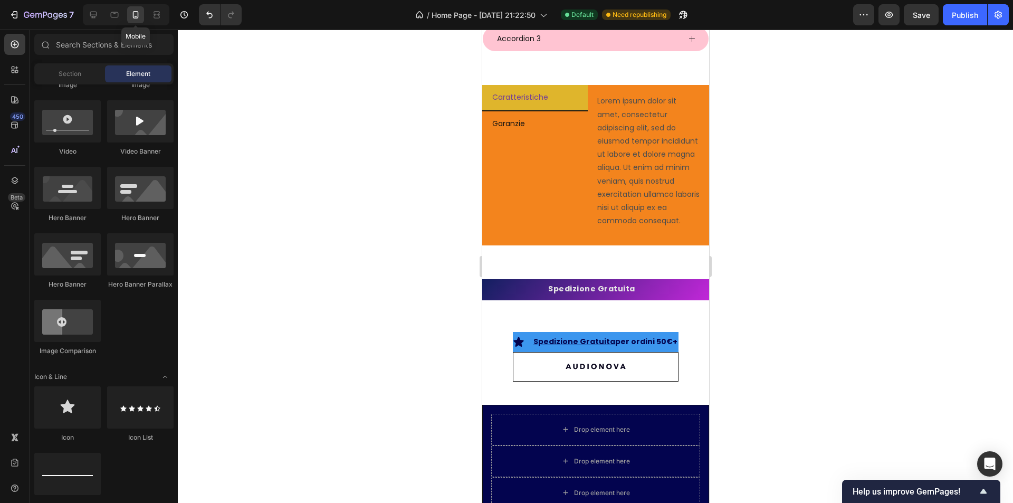
scroll to position [1624, 0]
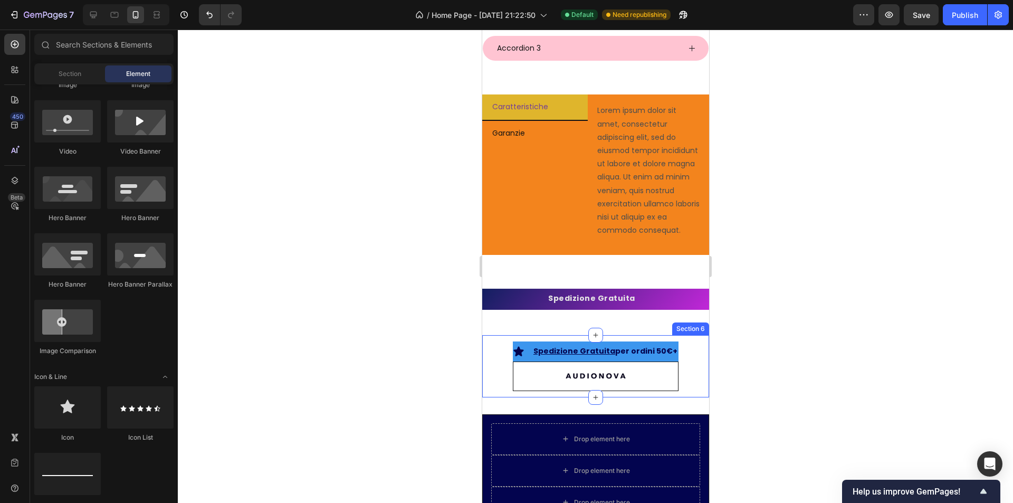
click at [687, 383] on div "Icon Spedizione Gratuita per ordini 50€+ Text Block Row Row Image Row Section 6" at bounding box center [595, 366] width 227 height 62
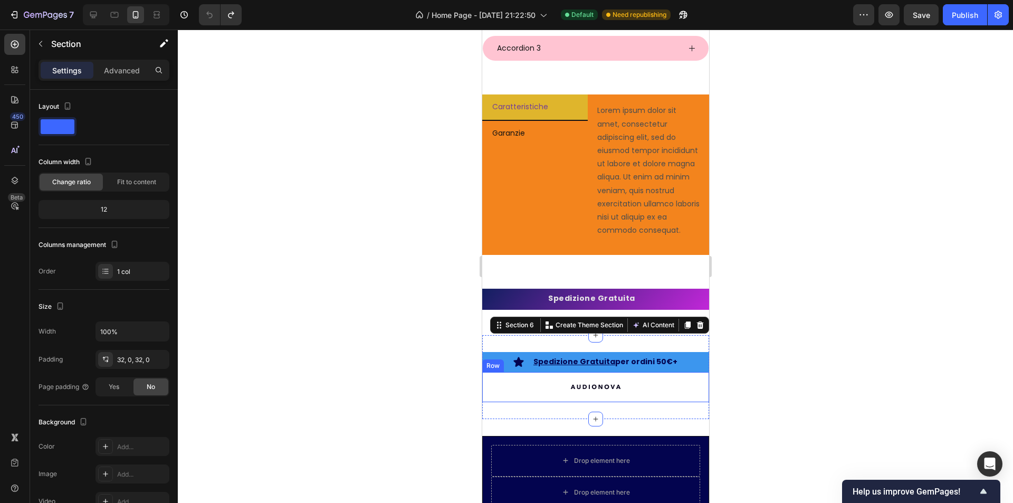
click at [651, 402] on div "Image Row" at bounding box center [595, 387] width 227 height 30
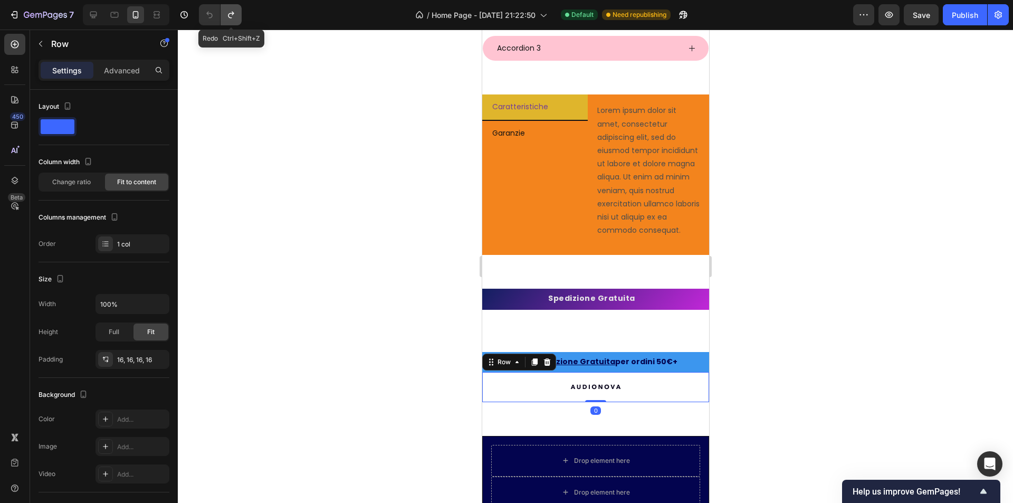
click at [232, 16] on icon "Undo/Redo" at bounding box center [231, 14] width 11 height 11
click at [233, 17] on icon "Undo/Redo" at bounding box center [231, 14] width 11 height 11
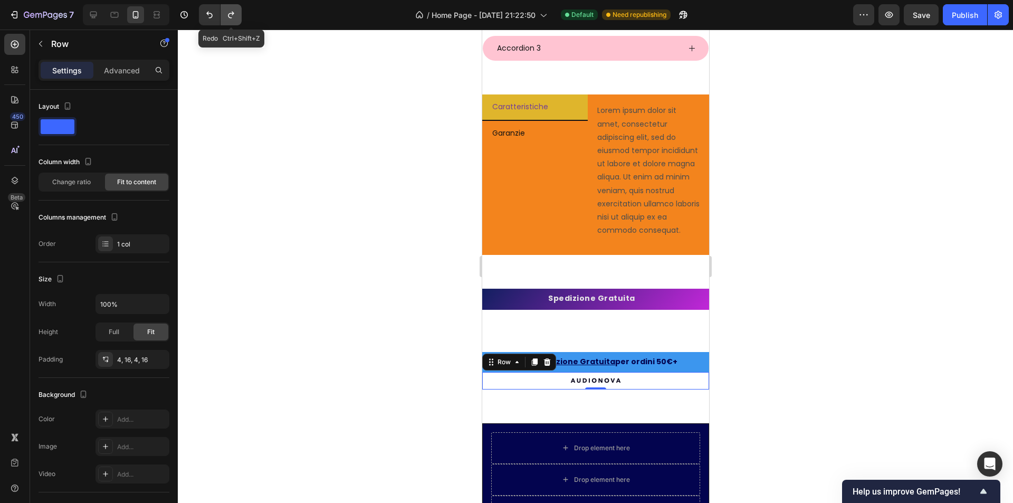
click at [233, 17] on icon "Undo/Redo" at bounding box center [231, 14] width 11 height 11
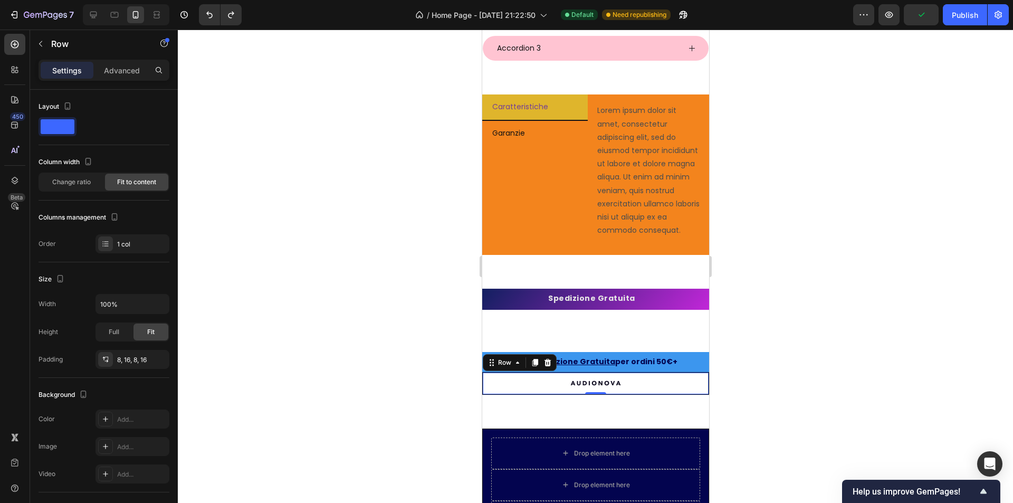
click at [431, 222] on div at bounding box center [595, 266] width 835 height 473
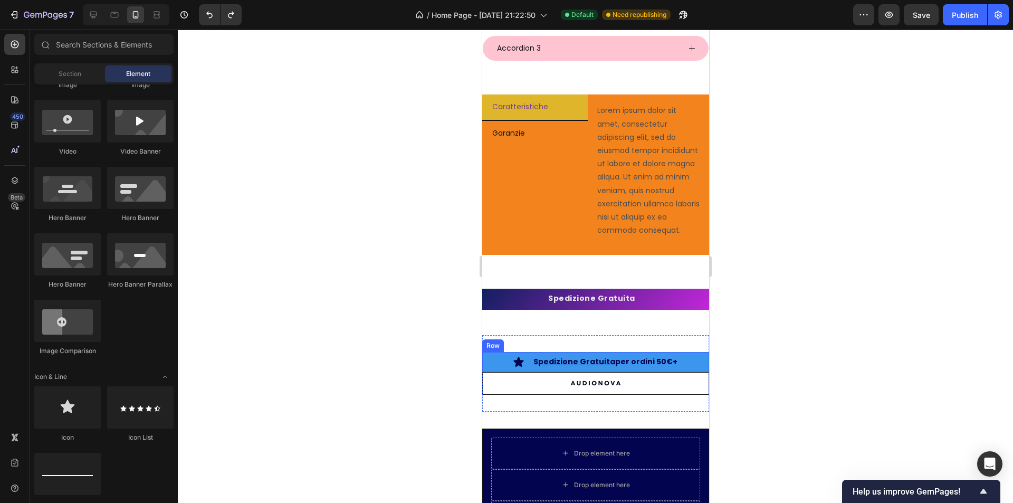
click at [698, 371] on div "Icon Spedizione Gratuita per ordini 50€+ Text Block Row Row" at bounding box center [595, 362] width 227 height 20
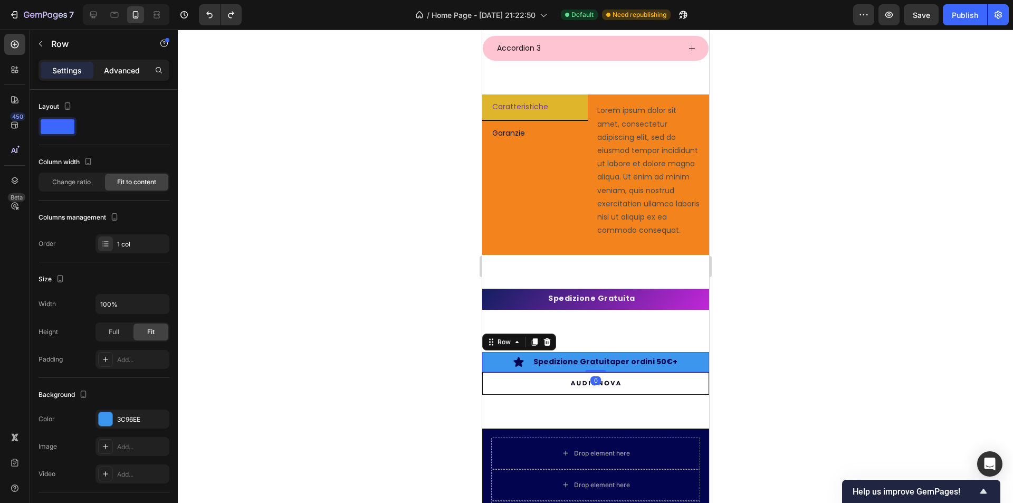
click at [128, 71] on p "Advanced" at bounding box center [122, 70] width 36 height 11
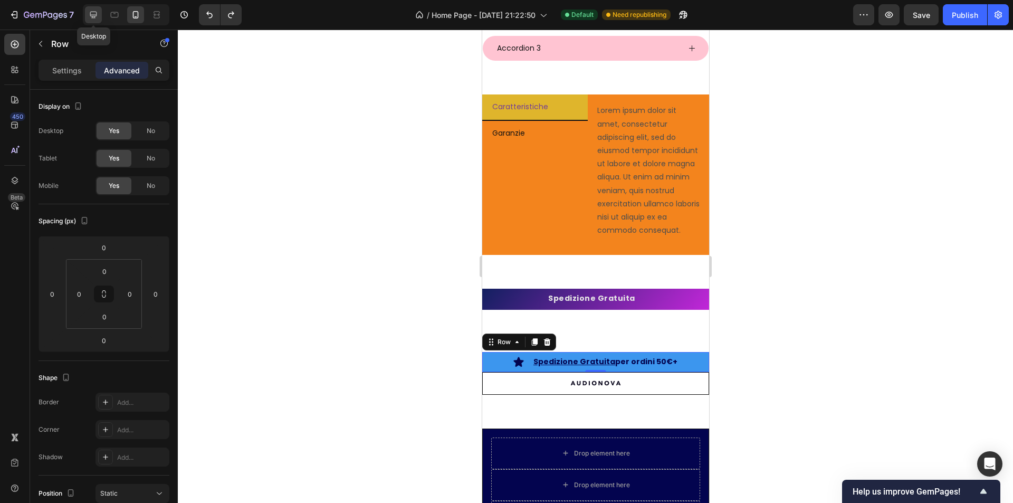
click at [91, 11] on icon at bounding box center [93, 14] width 11 height 11
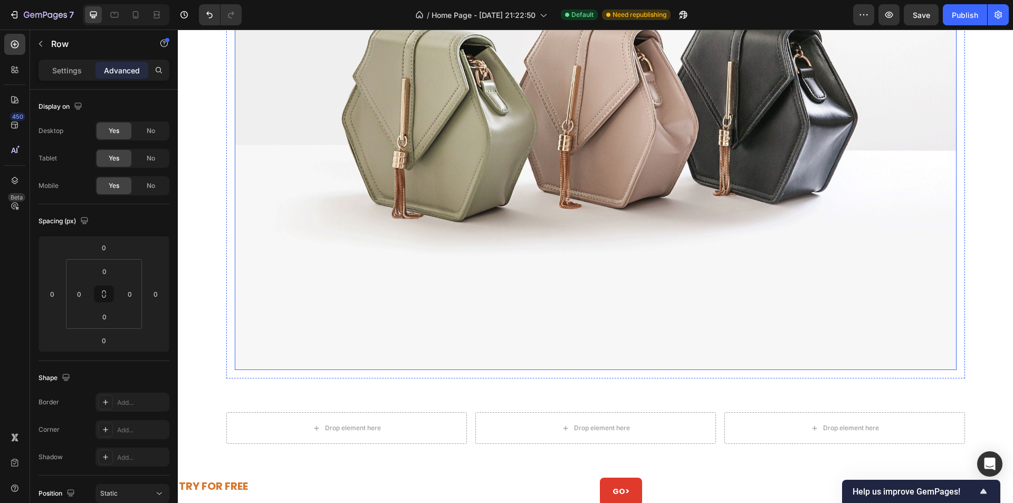
scroll to position [1948, 0]
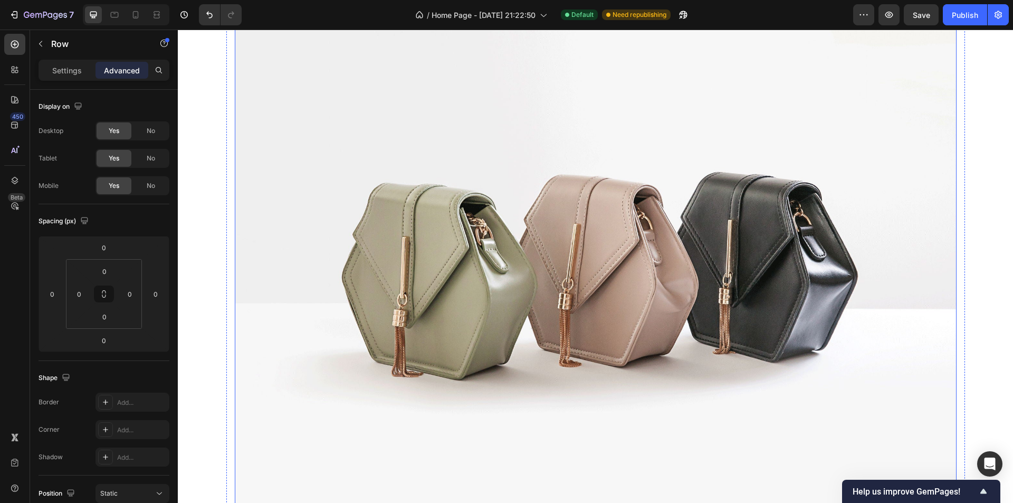
click at [594, 306] on img at bounding box center [596, 257] width 722 height 541
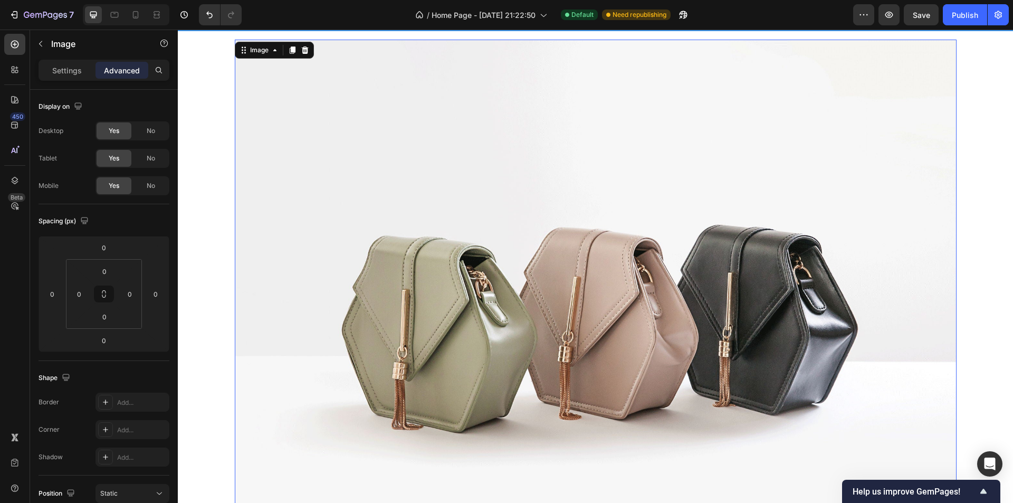
scroll to position [1737, 0]
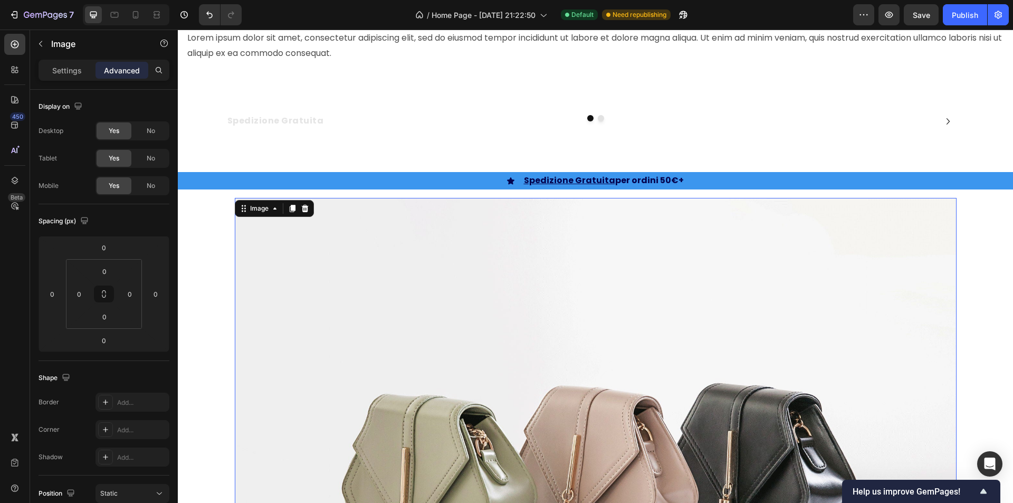
click at [467, 251] on img at bounding box center [596, 468] width 722 height 541
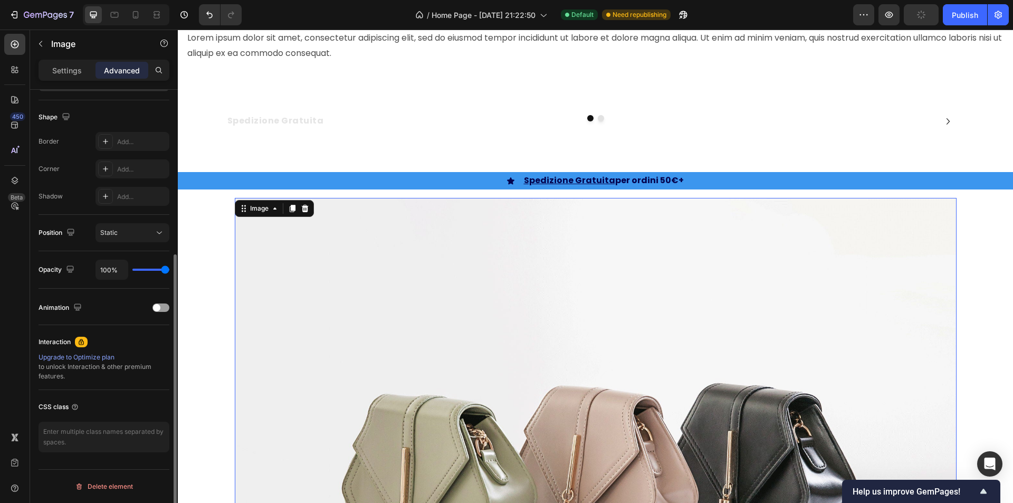
scroll to position [0, 0]
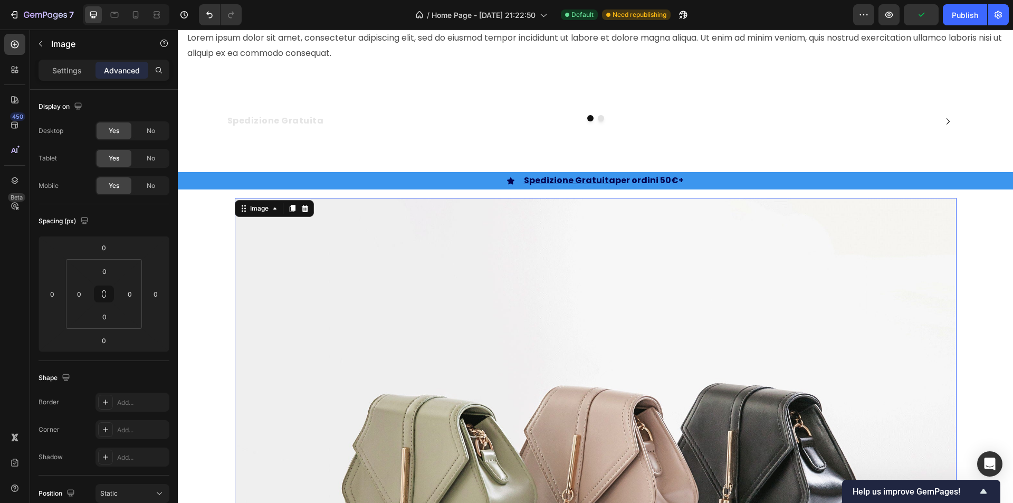
click at [68, 79] on div "Settings Advanced" at bounding box center [104, 70] width 131 height 21
click at [65, 78] on div "Settings" at bounding box center [67, 70] width 53 height 17
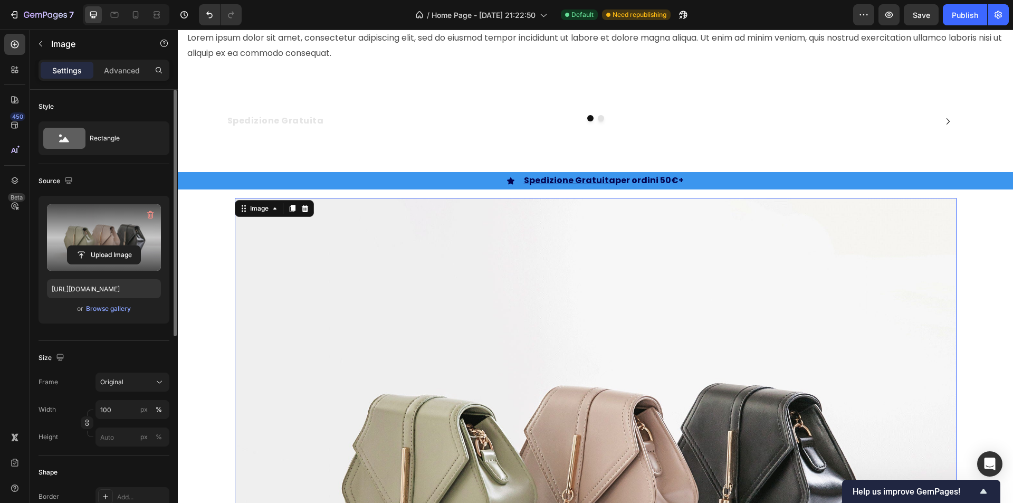
click at [125, 237] on label at bounding box center [104, 237] width 114 height 66
click at [125, 246] on input "file" at bounding box center [104, 255] width 73 height 18
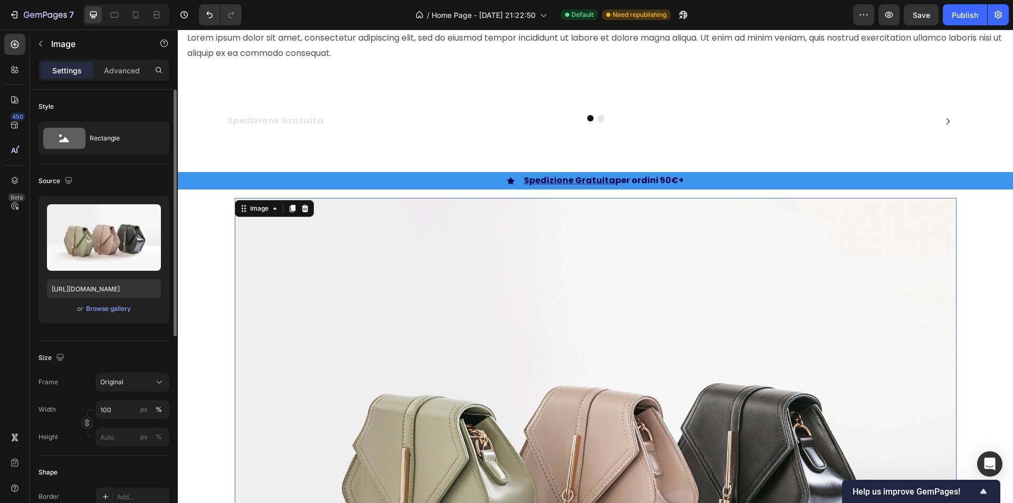
click at [106, 314] on div "or Browse gallery" at bounding box center [104, 308] width 114 height 13
click at [106, 312] on div "Browse gallery" at bounding box center [108, 308] width 45 height 9
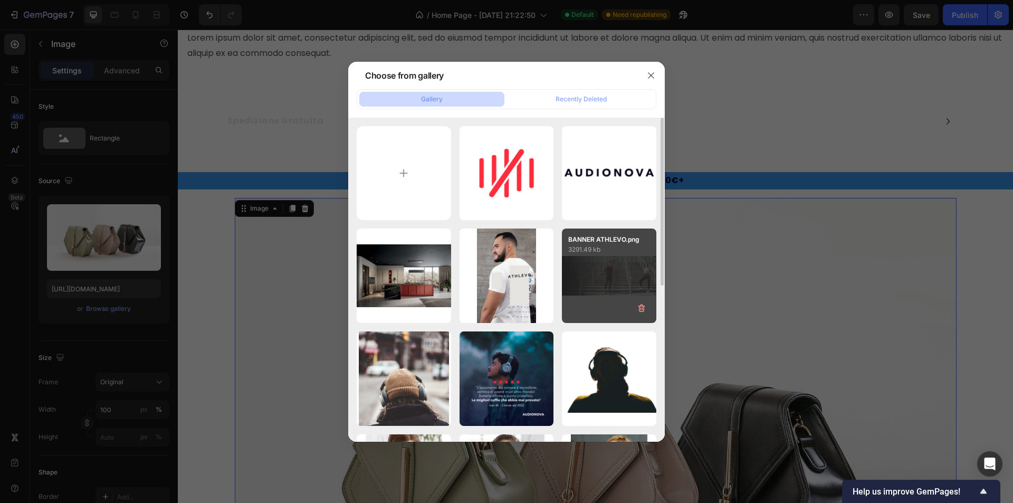
click at [564, 236] on div "BANNER ATHLEVO.png 3291.49 kb" at bounding box center [609, 241] width 94 height 26
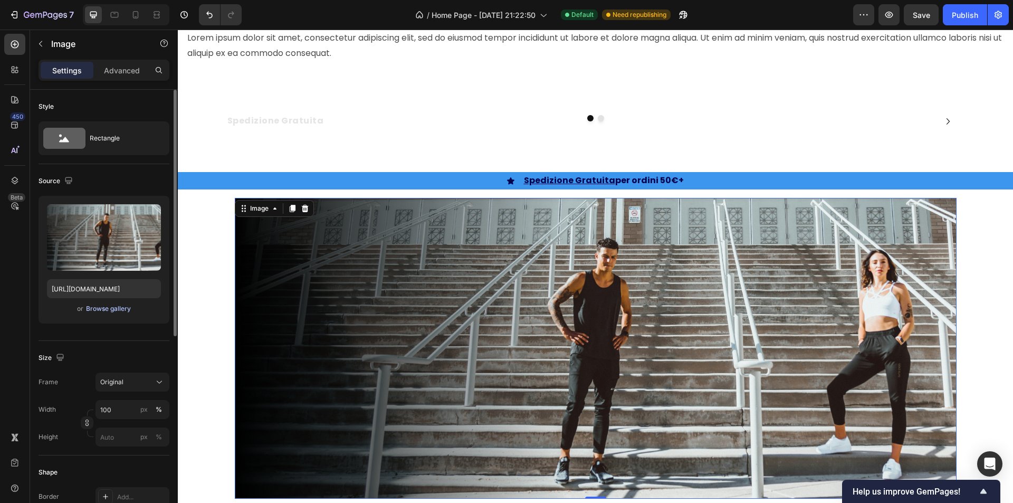
click at [101, 313] on div "Browse gallery" at bounding box center [108, 308] width 45 height 9
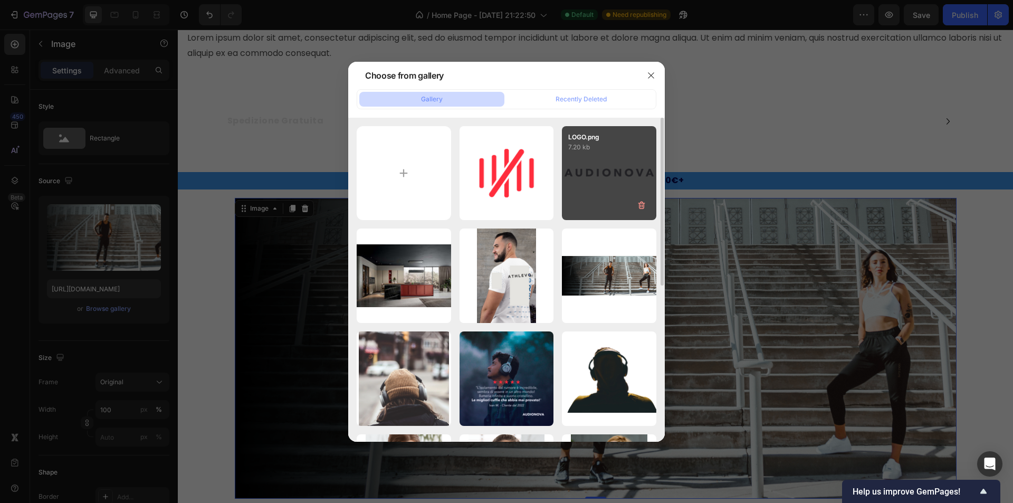
click at [567, 192] on div "LOGO.png 7.20 kb" at bounding box center [609, 173] width 94 height 94
type input "https://cdn.shopify.com/s/files/1/0913/4188/1719/files/gempages_559793862957073…"
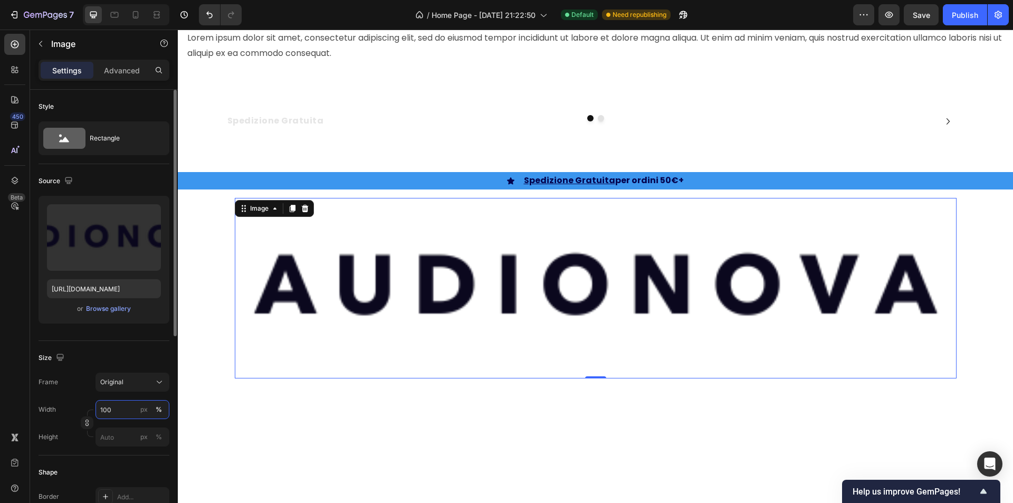
click at [127, 408] on input "100" at bounding box center [133, 409] width 74 height 19
click at [142, 408] on div "px" at bounding box center [143, 409] width 7 height 9
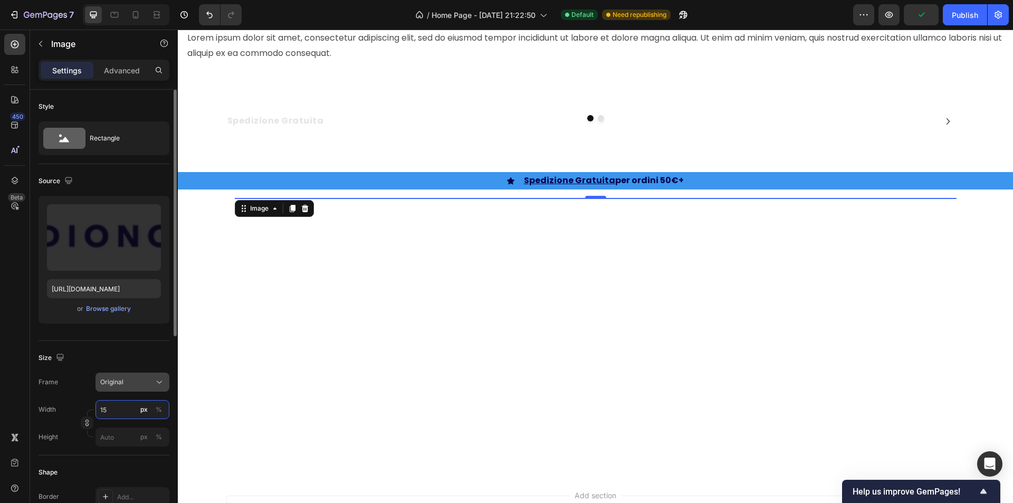
type input "150"
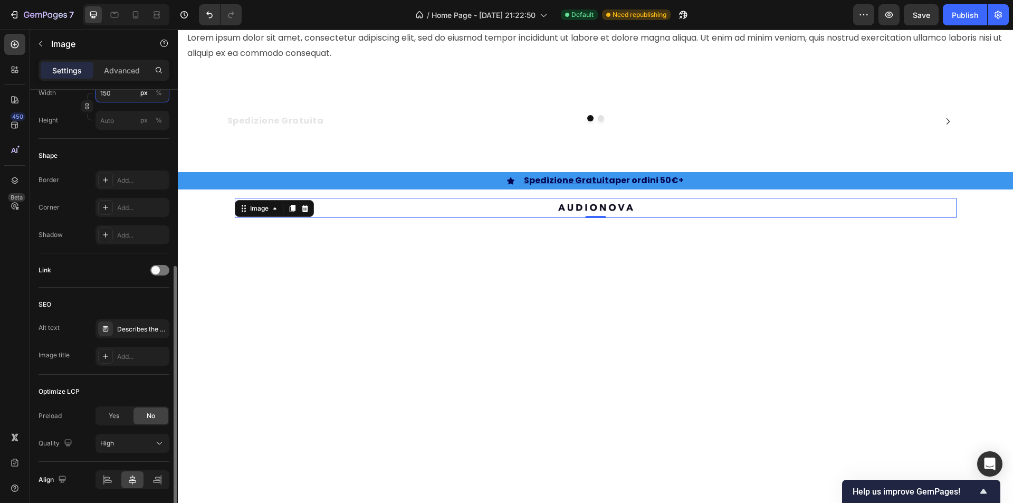
scroll to position [354, 0]
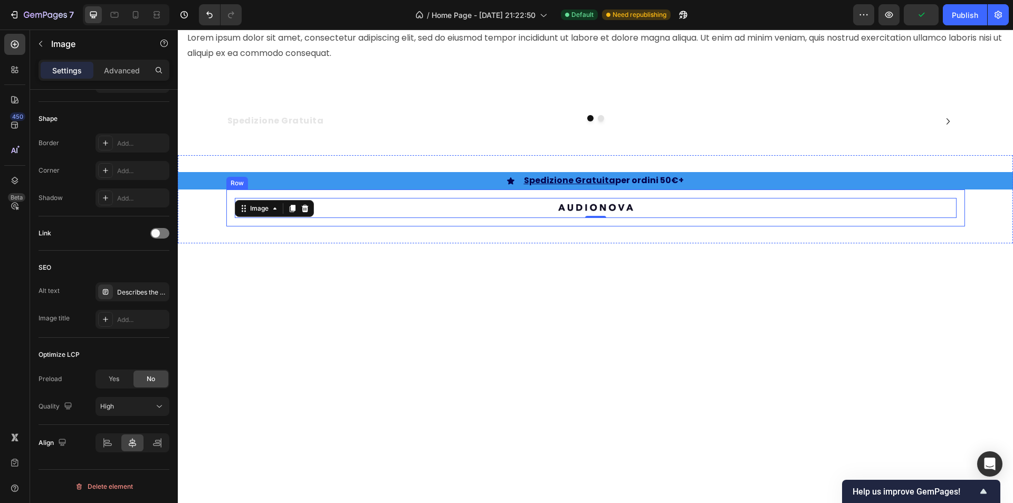
click at [258, 193] on div "Image 0 Row" at bounding box center [595, 207] width 739 height 37
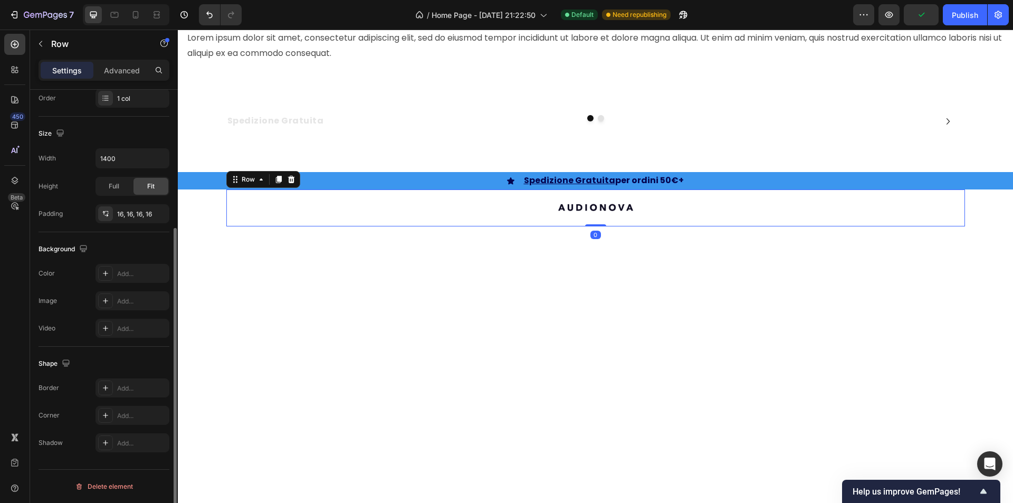
scroll to position [0, 0]
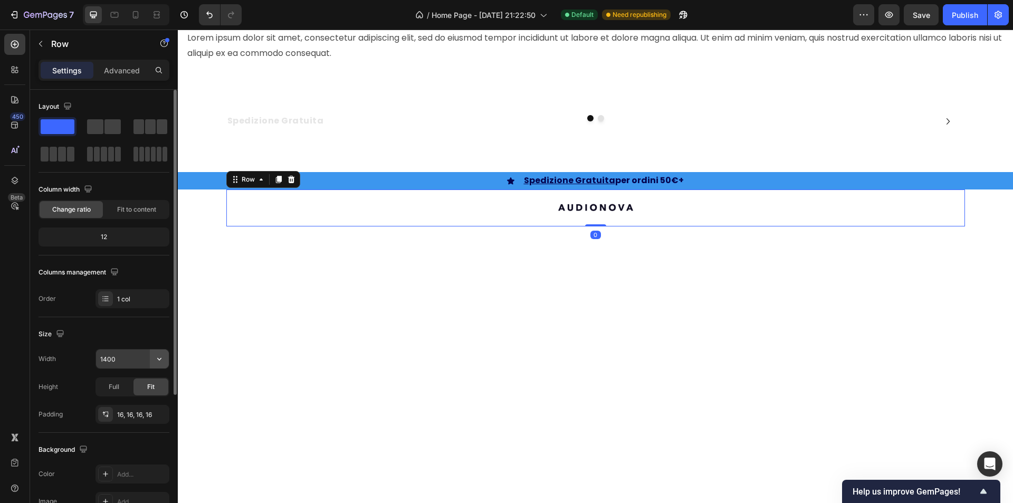
click at [160, 358] on icon "button" at bounding box center [159, 359] width 11 height 11
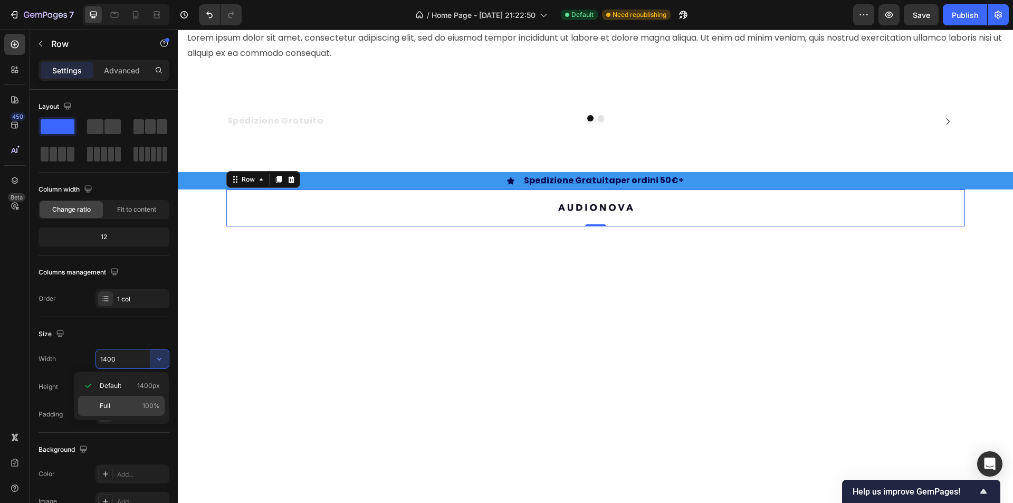
click at [122, 400] on div "Full 100%" at bounding box center [121, 406] width 87 height 20
type input "100%"
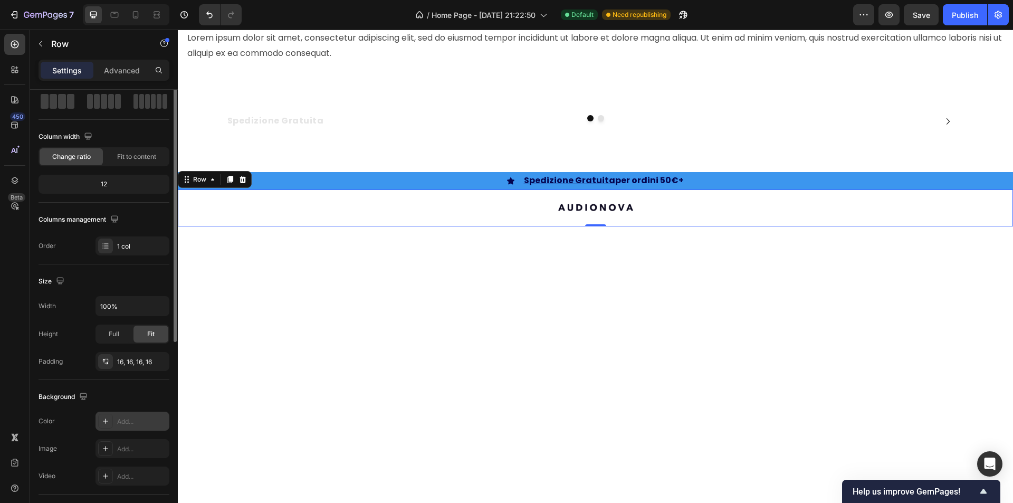
scroll to position [106, 0]
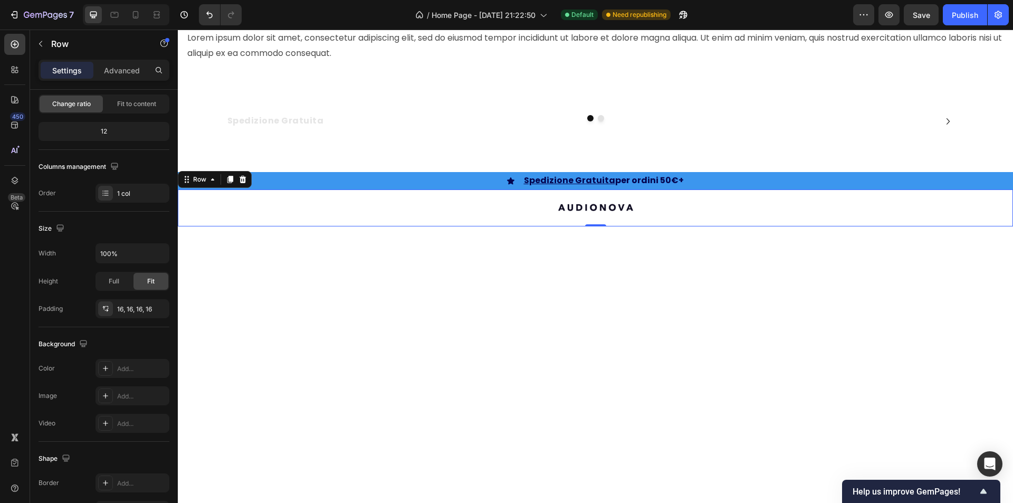
click at [252, 222] on div "Image Row 0" at bounding box center [595, 207] width 835 height 37
click at [138, 310] on div "16, 16, 16, 16" at bounding box center [132, 308] width 31 height 9
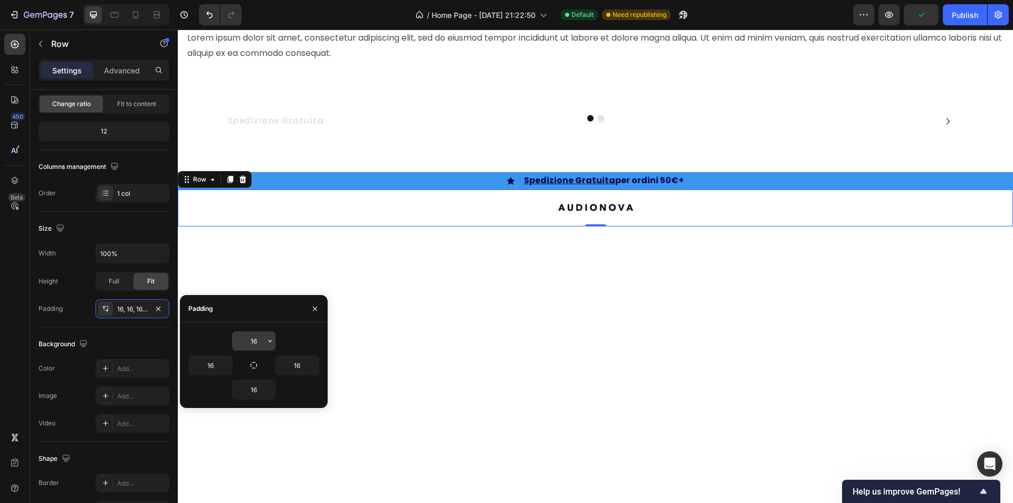
click at [263, 333] on input "16" at bounding box center [253, 340] width 43 height 19
click at [275, 342] on button "button" at bounding box center [270, 340] width 11 height 19
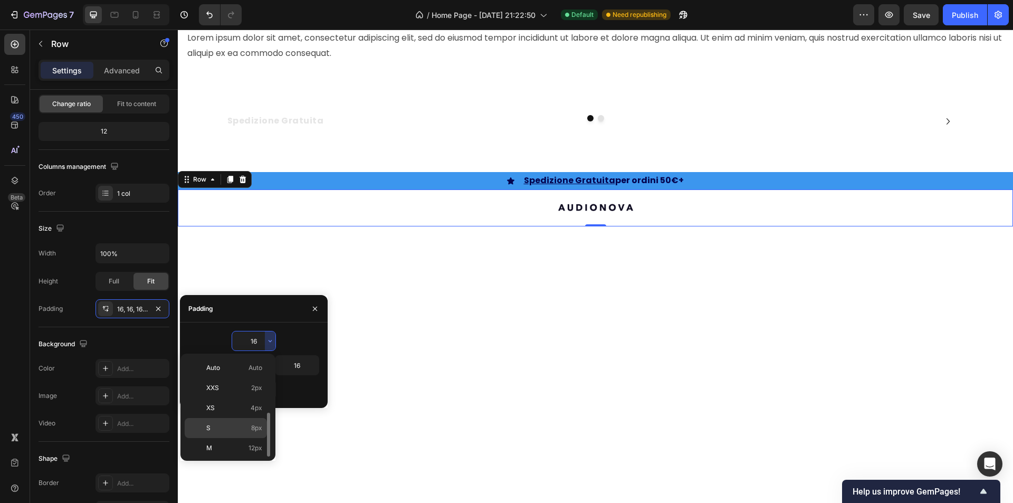
scroll to position [38, 0]
click at [236, 405] on div "M 12px" at bounding box center [226, 410] width 82 height 20
type input "12"
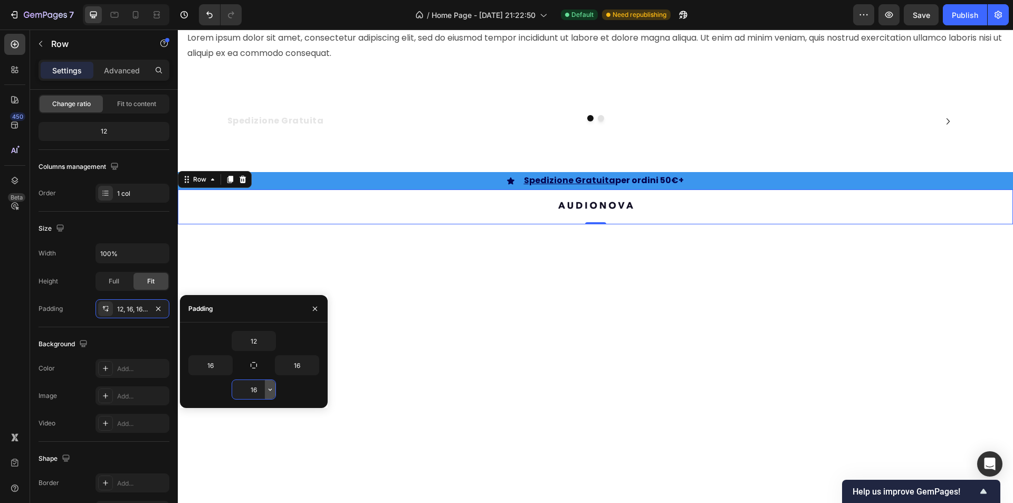
click at [271, 388] on icon "button" at bounding box center [270, 389] width 8 height 8
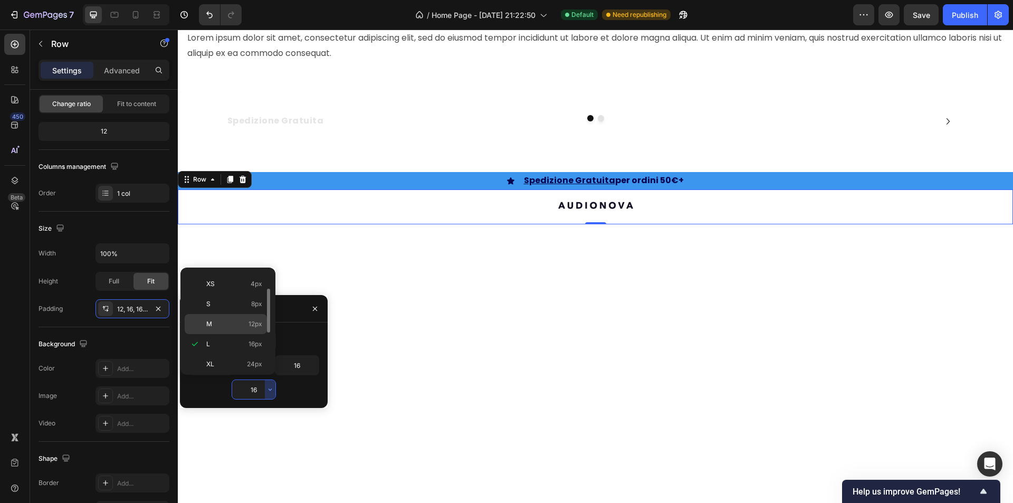
click at [233, 322] on p "M 12px" at bounding box center [234, 323] width 56 height 9
type input "12"
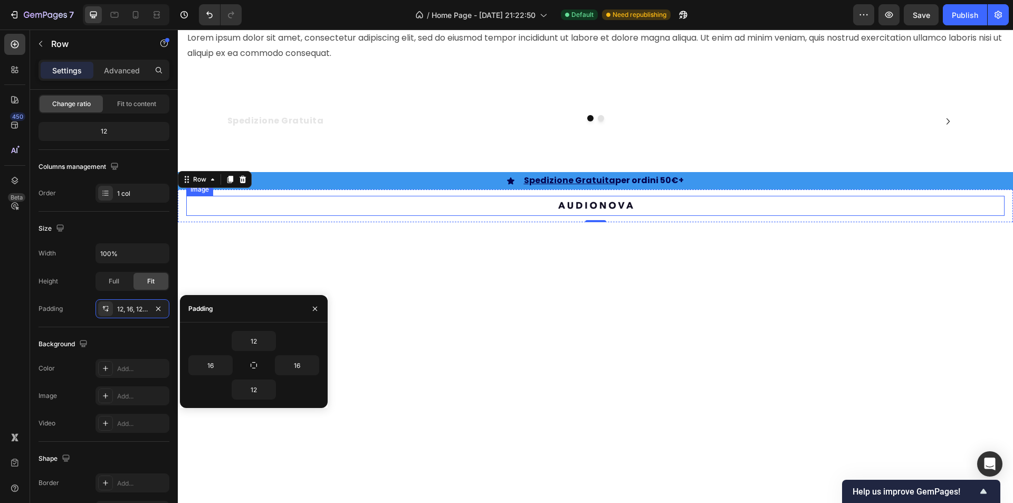
click at [568, 203] on img at bounding box center [595, 206] width 79 height 20
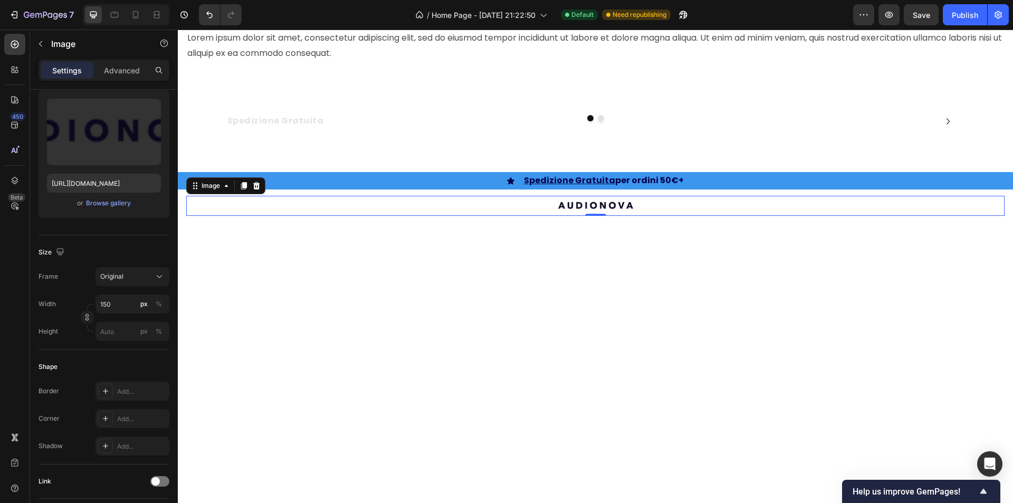
scroll to position [0, 0]
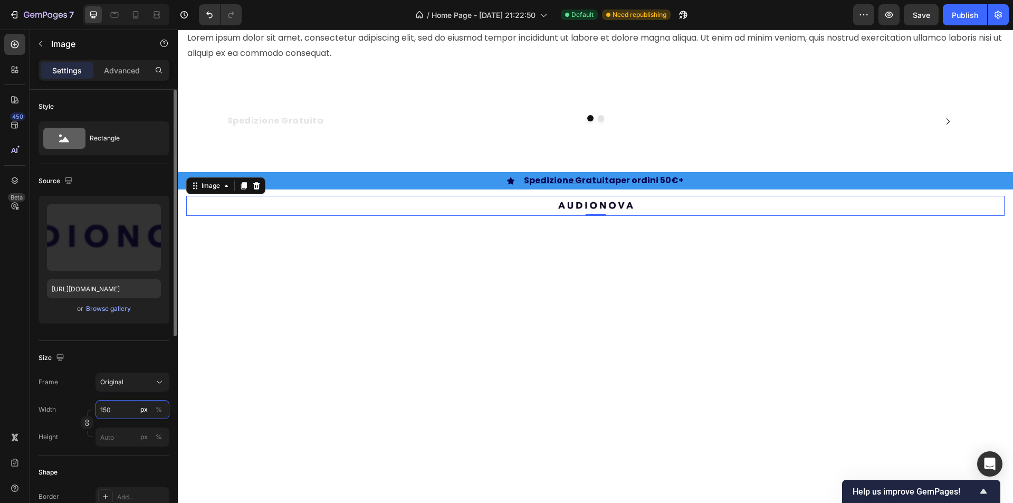
click at [122, 402] on input "150" at bounding box center [133, 409] width 74 height 19
type input "120"
click at [116, 439] on input "px %" at bounding box center [133, 436] width 74 height 19
click at [182, 197] on div "Image 0 Row" at bounding box center [595, 203] width 835 height 28
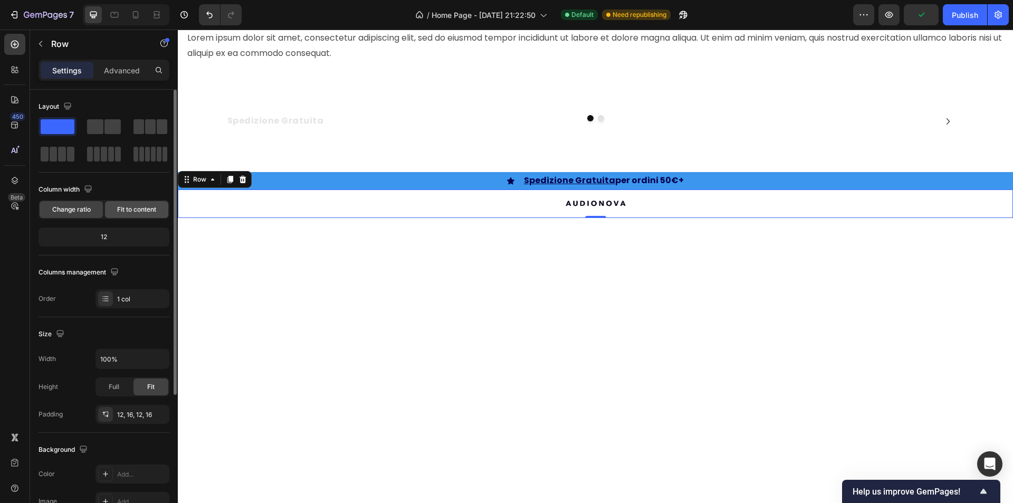
click at [118, 211] on span "Fit to content" at bounding box center [136, 209] width 39 height 9
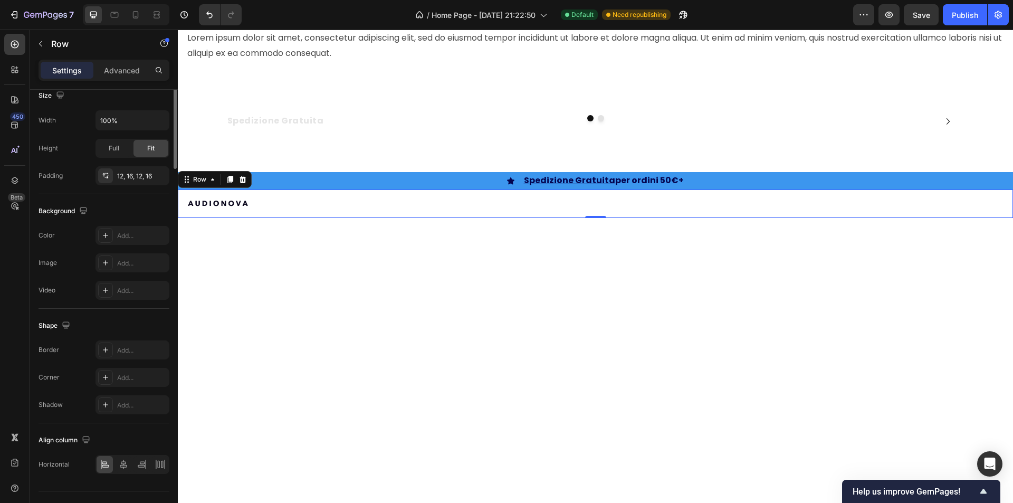
scroll to position [233, 0]
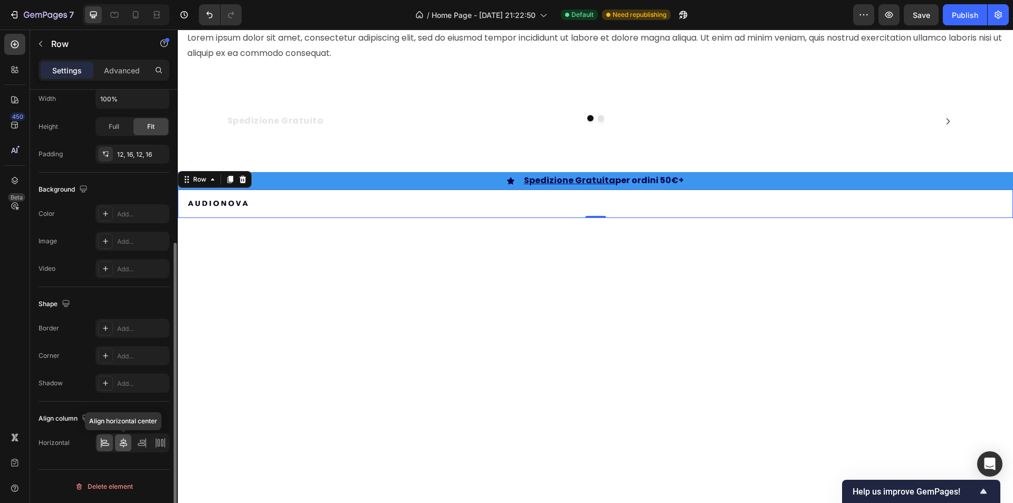
click at [129, 446] on div at bounding box center [123, 442] width 16 height 17
click at [430, 211] on div "Image Row 0" at bounding box center [595, 203] width 835 height 28
click at [132, 323] on div "Add..." at bounding box center [133, 328] width 74 height 19
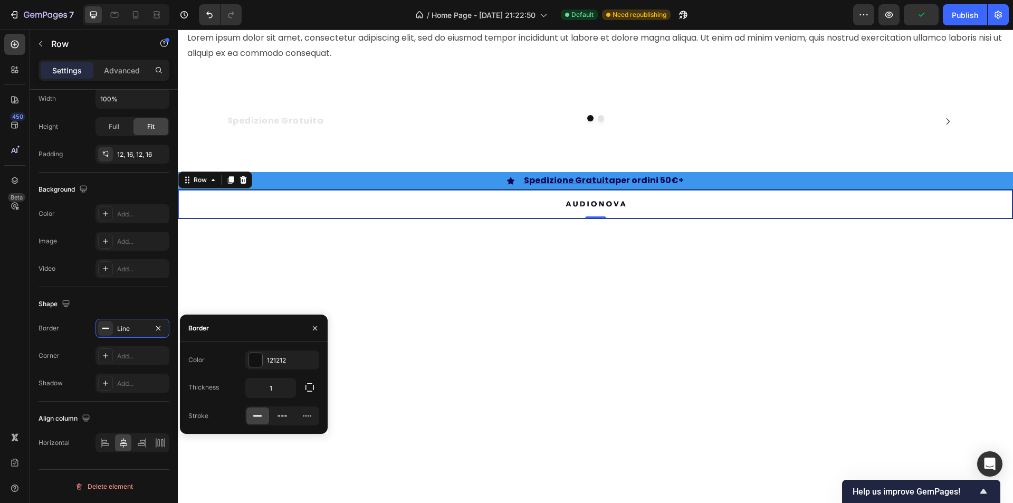
click at [307, 280] on div at bounding box center [595, 268] width 835 height 65
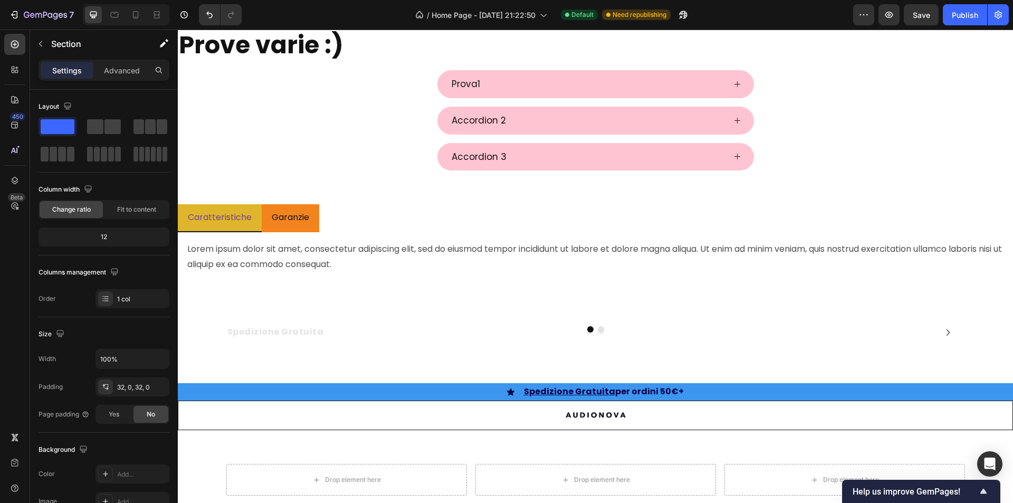
scroll to position [1684, 0]
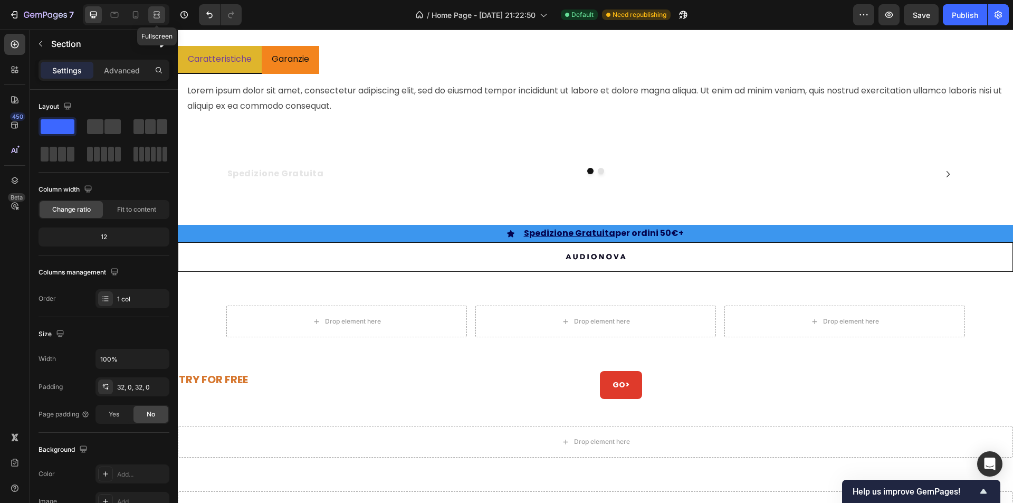
click at [156, 15] on icon at bounding box center [156, 14] width 11 height 11
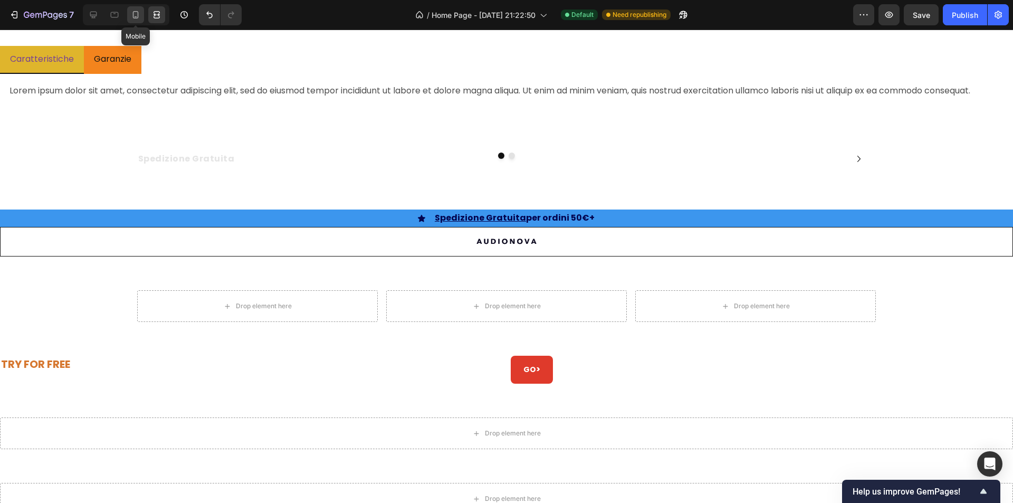
click at [133, 17] on icon at bounding box center [136, 14] width 6 height 7
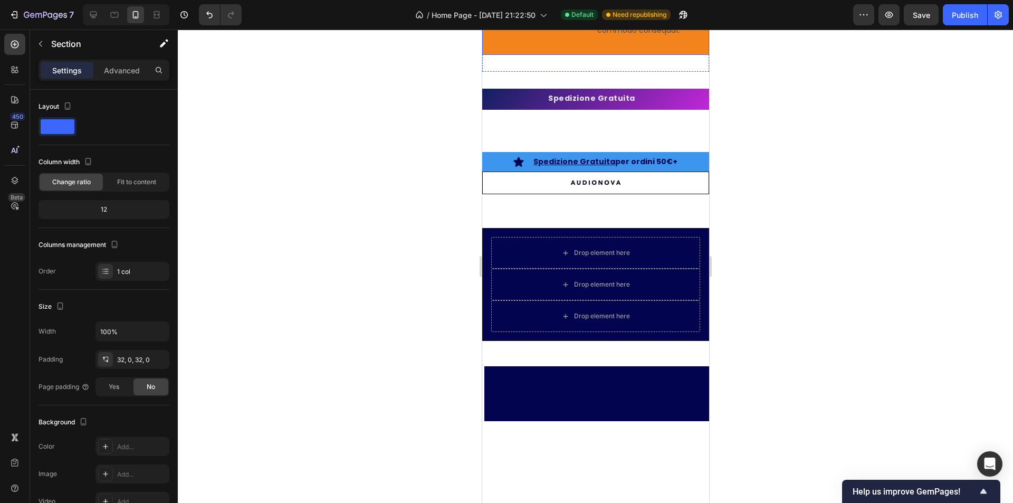
scroll to position [1678, 0]
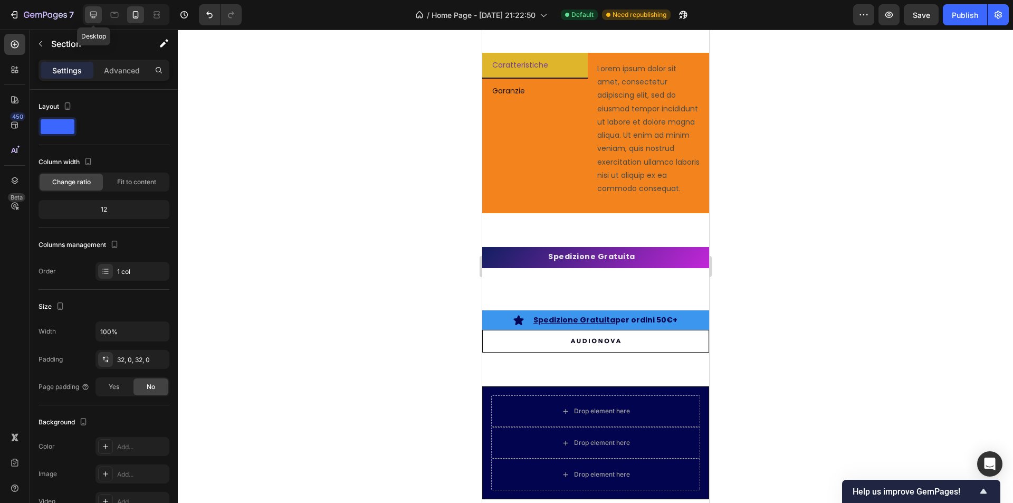
click at [96, 13] on icon at bounding box center [93, 14] width 11 height 11
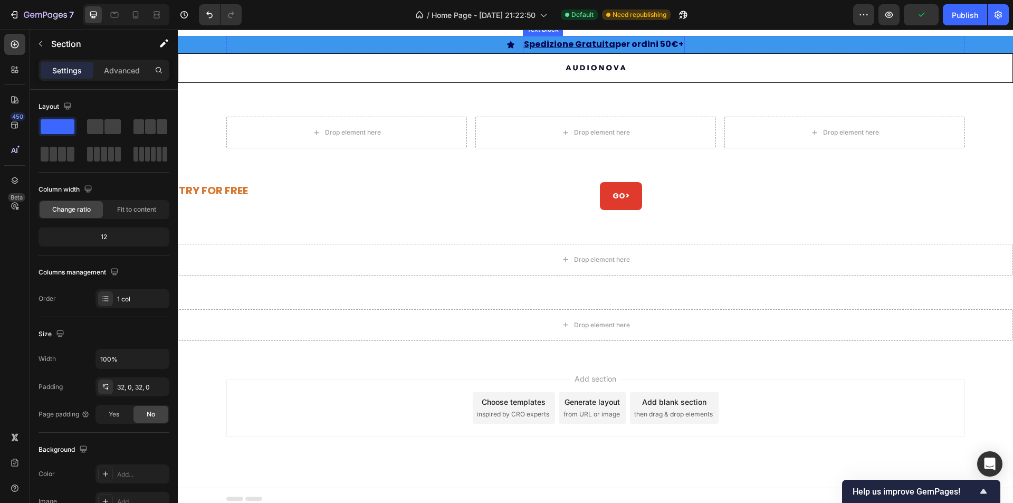
scroll to position [1768, 0]
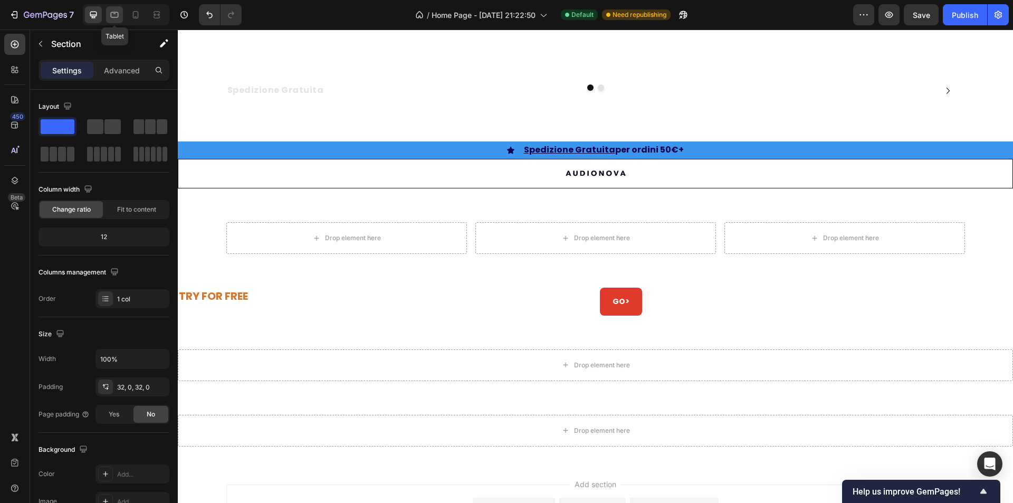
click at [114, 14] on icon at bounding box center [114, 14] width 11 height 11
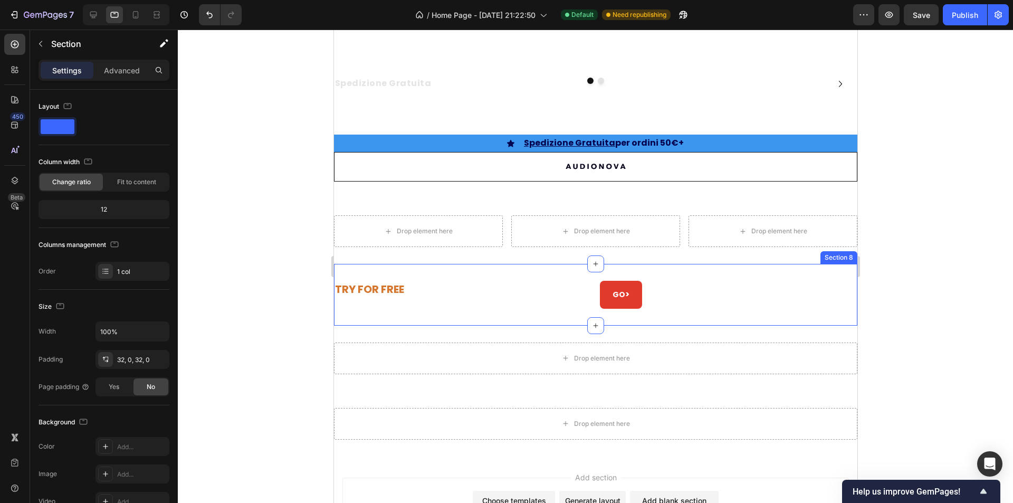
scroll to position [1669, 0]
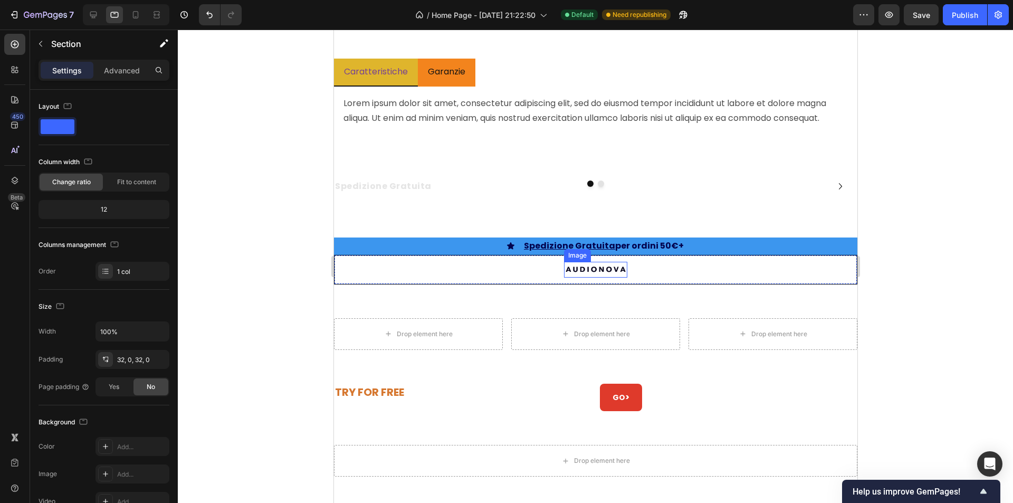
click at [582, 270] on img at bounding box center [595, 270] width 63 height 16
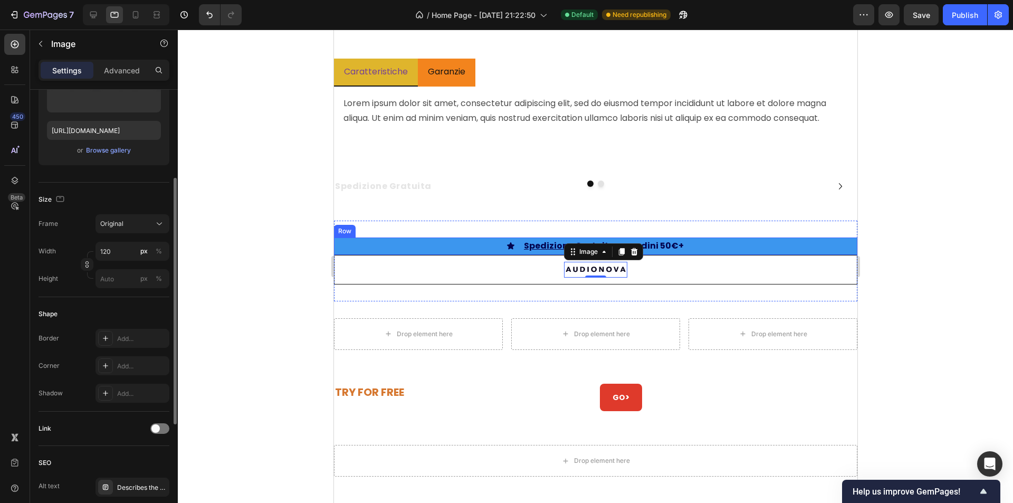
scroll to position [211, 0]
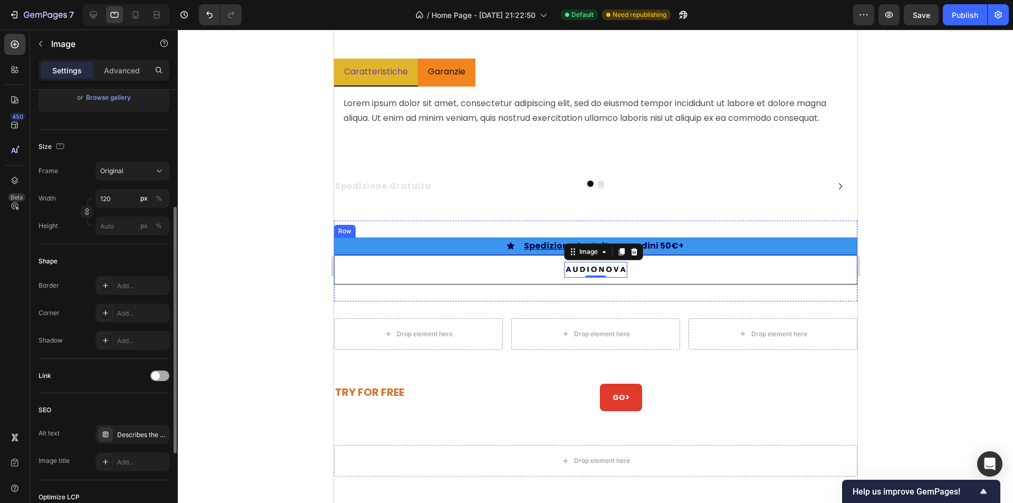
click at [154, 377] on span at bounding box center [155, 375] width 8 height 8
click at [140, 427] on div "Add..." at bounding box center [142, 429] width 50 height 9
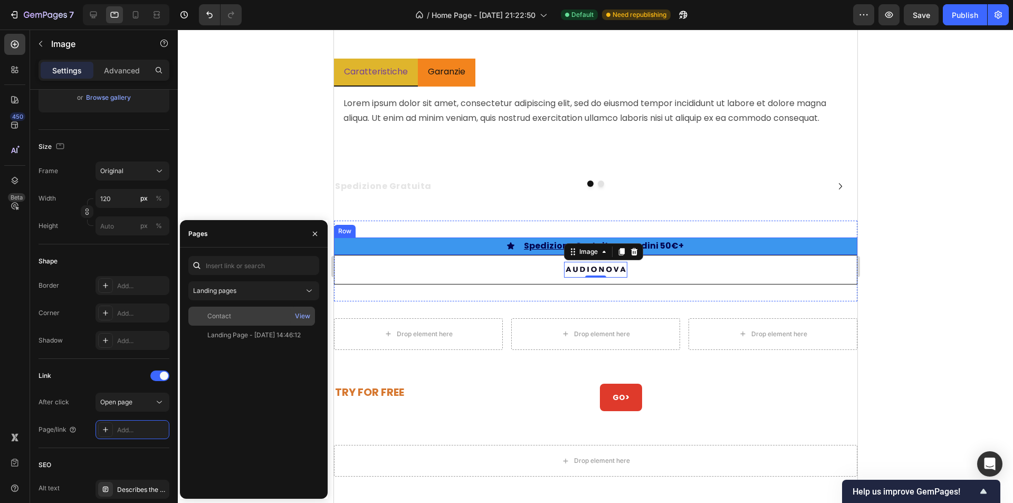
click at [251, 319] on div "Contact" at bounding box center [252, 315] width 118 height 9
click at [319, 234] on button "button" at bounding box center [315, 233] width 17 height 17
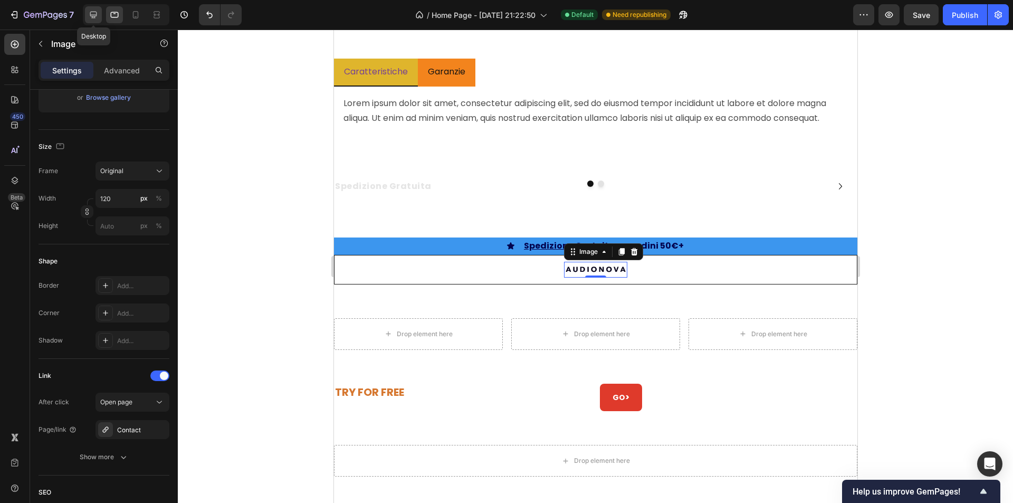
click at [98, 14] on icon at bounding box center [93, 14] width 11 height 11
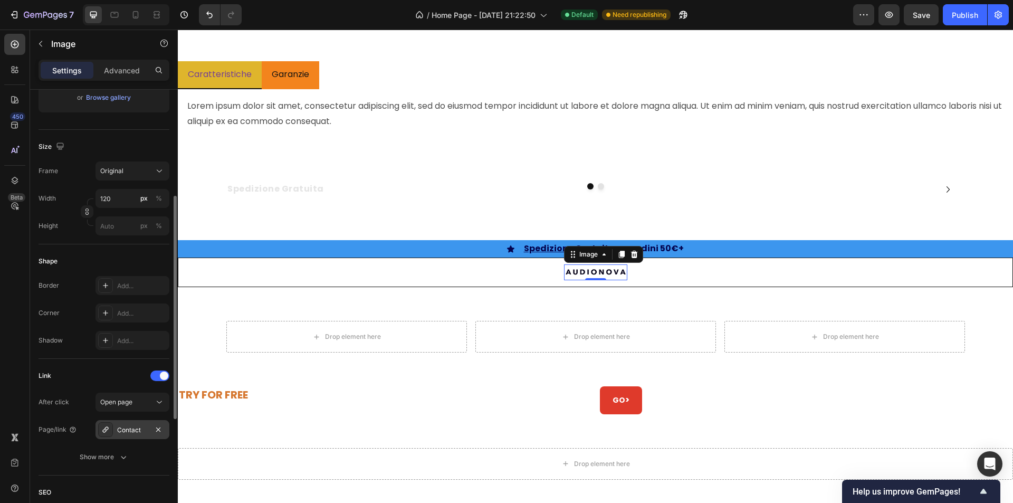
scroll to position [1867, 0]
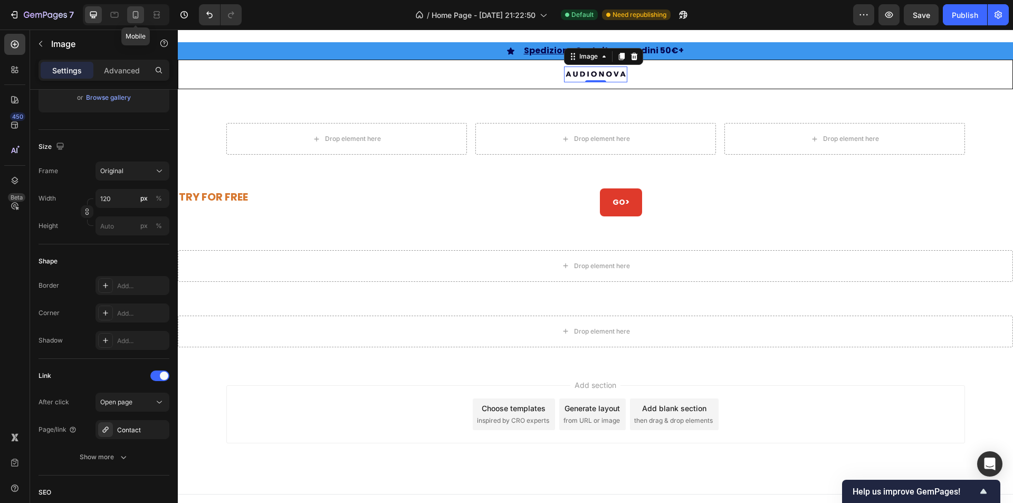
click at [136, 17] on icon at bounding box center [135, 14] width 11 height 11
type input "100"
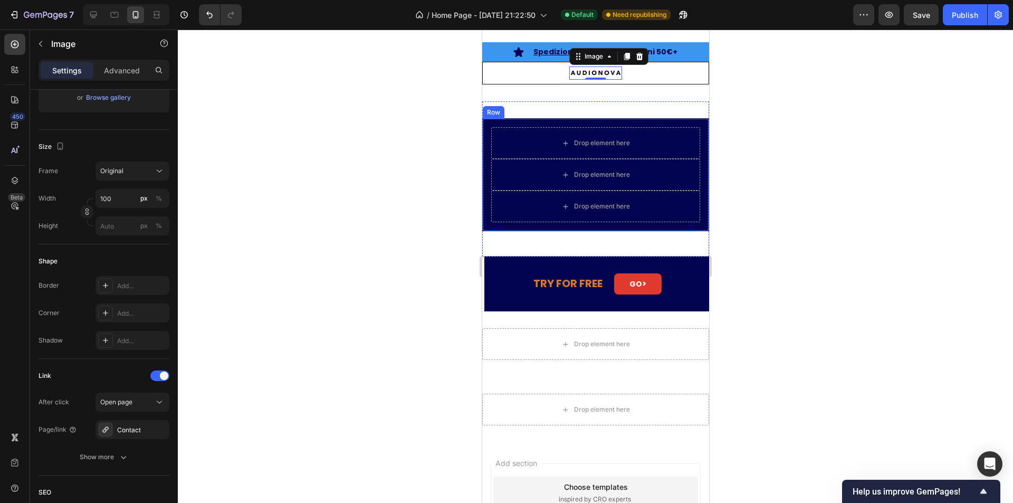
click at [405, 244] on div at bounding box center [595, 266] width 835 height 473
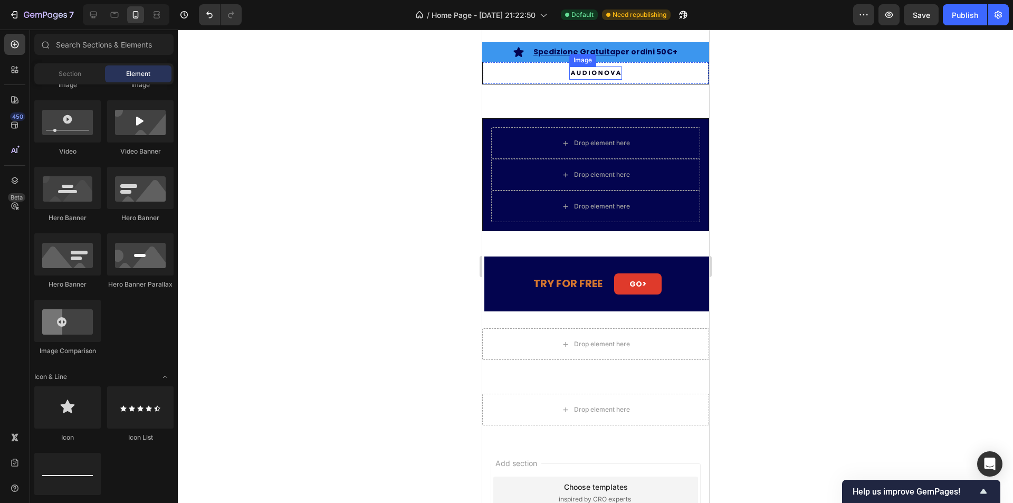
click at [594, 72] on img at bounding box center [595, 72] width 53 height 13
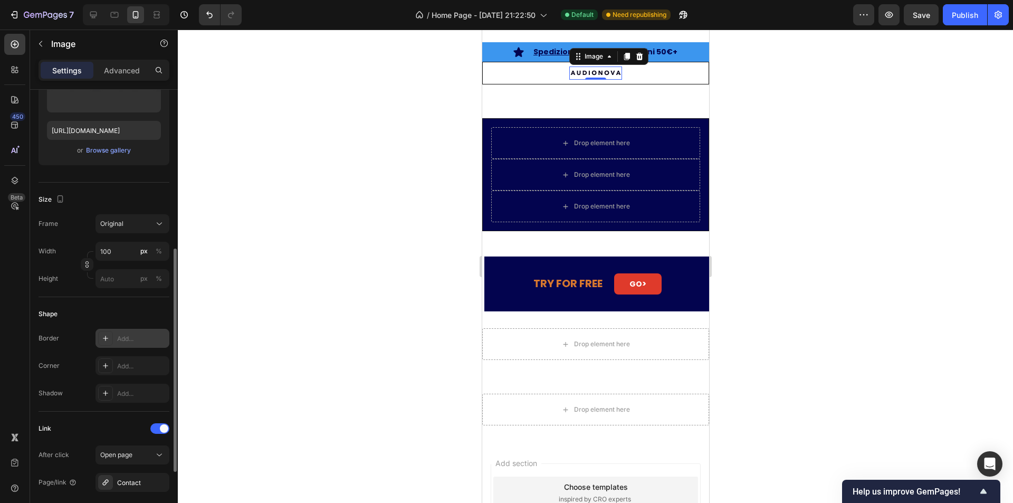
scroll to position [211, 0]
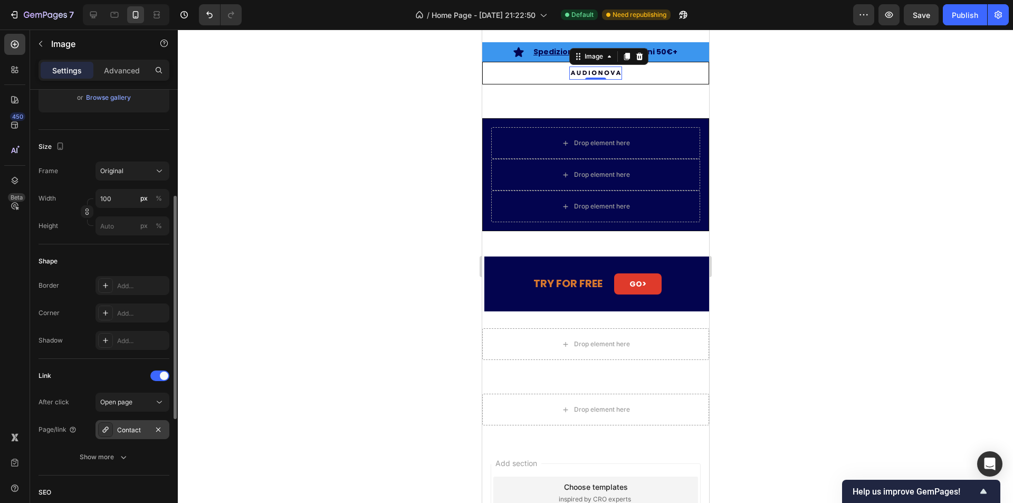
click at [140, 431] on div "Contact" at bounding box center [132, 429] width 31 height 9
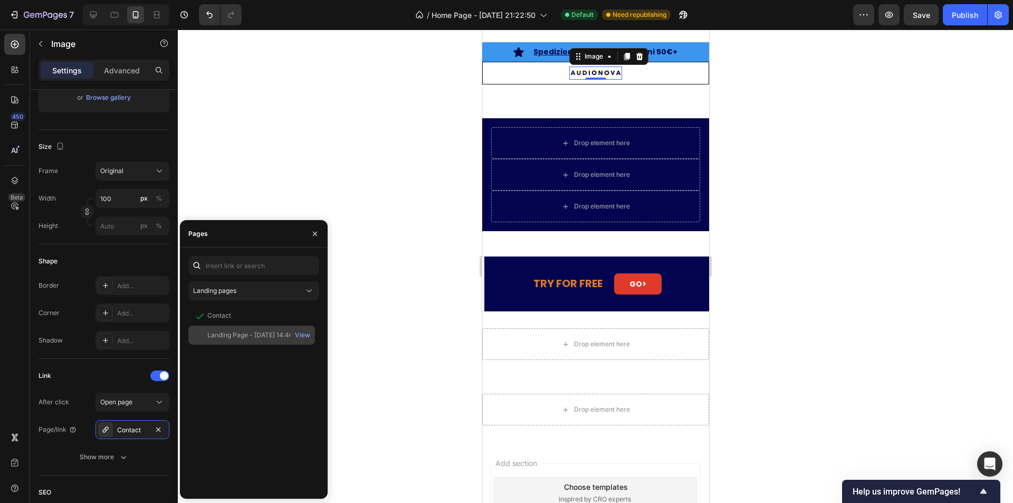
click at [235, 337] on div "Landing Page - [DATE] 14:46:12" at bounding box center [253, 334] width 93 height 9
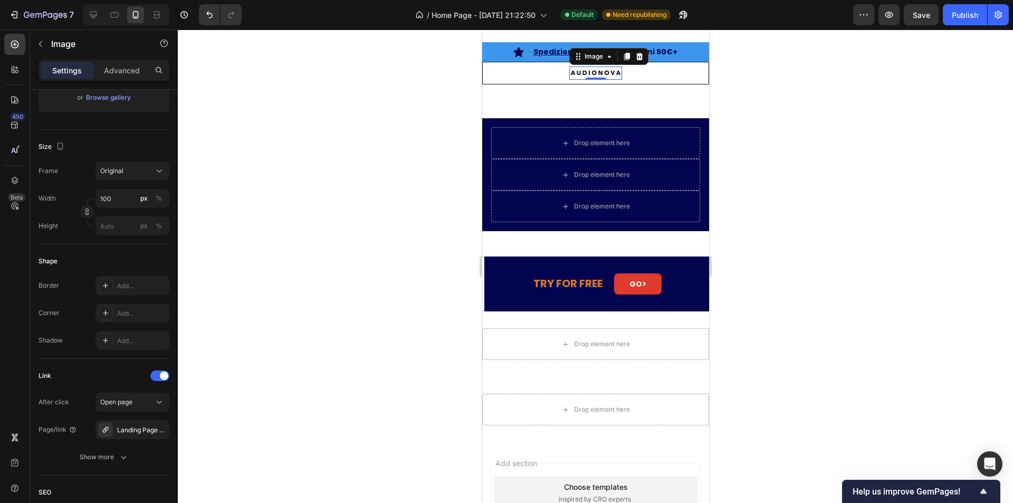
click at [396, 256] on div at bounding box center [595, 266] width 835 height 473
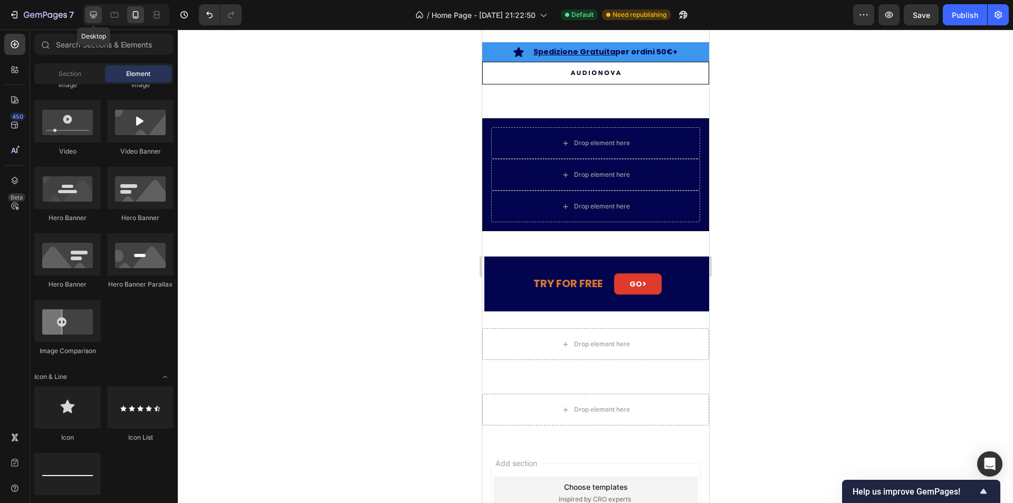
click at [92, 17] on icon at bounding box center [93, 15] width 7 height 7
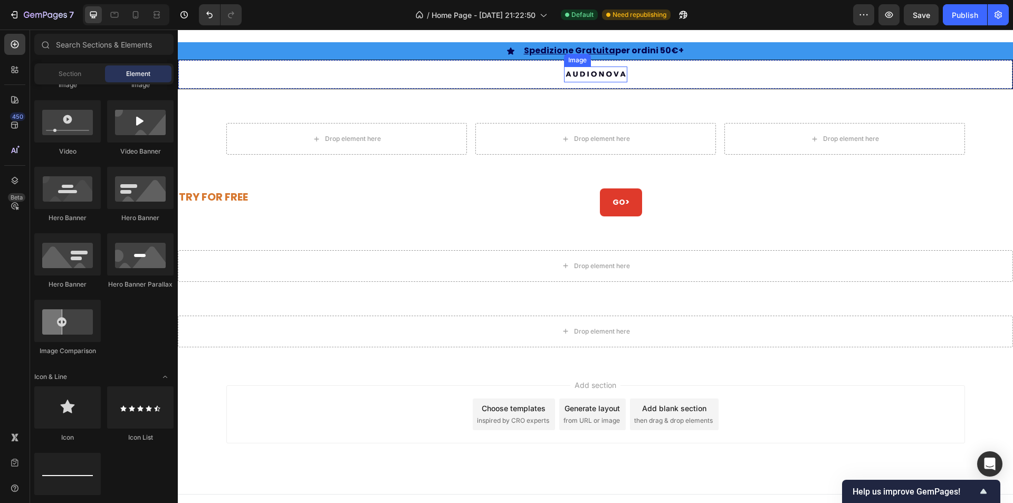
click at [568, 73] on img at bounding box center [595, 74] width 63 height 16
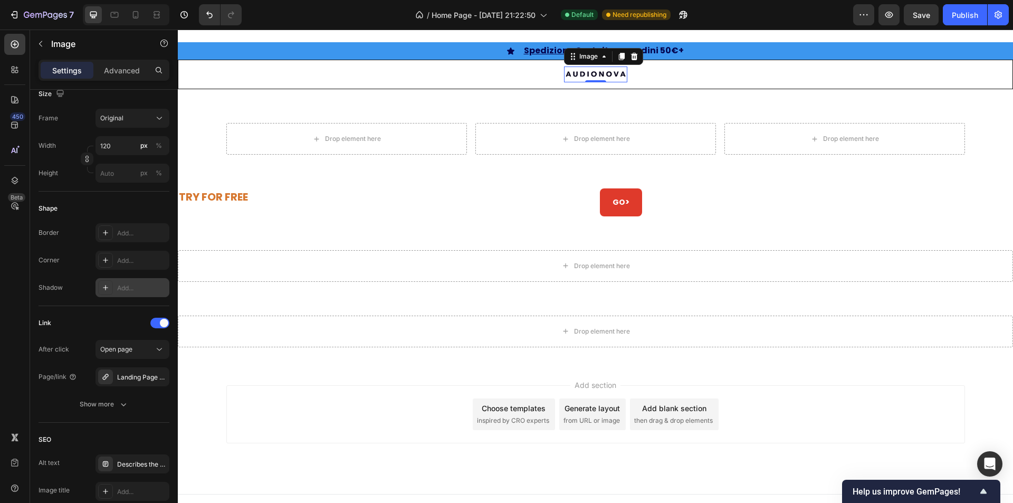
scroll to position [317, 0]
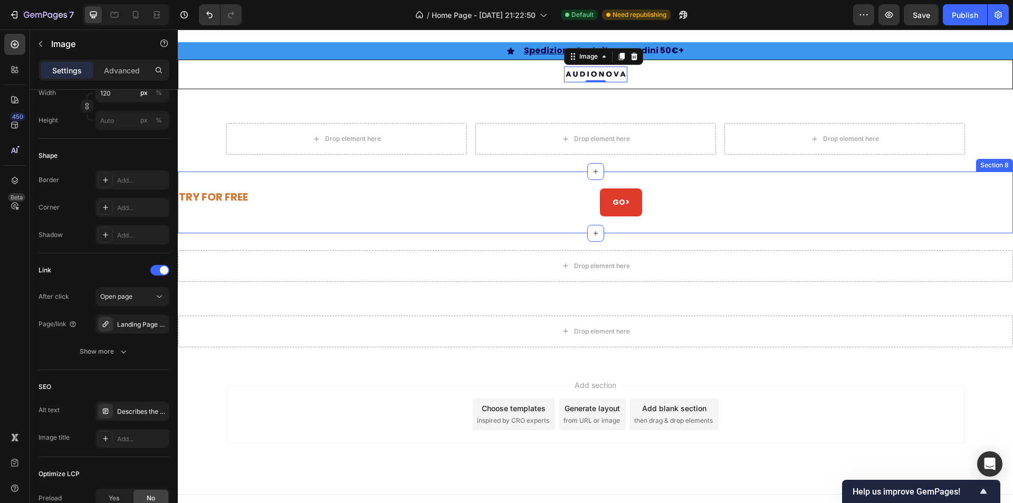
click at [381, 220] on div "TRY FOR FREE Text Block GO > Button Section 8" at bounding box center [595, 203] width 835 height 62
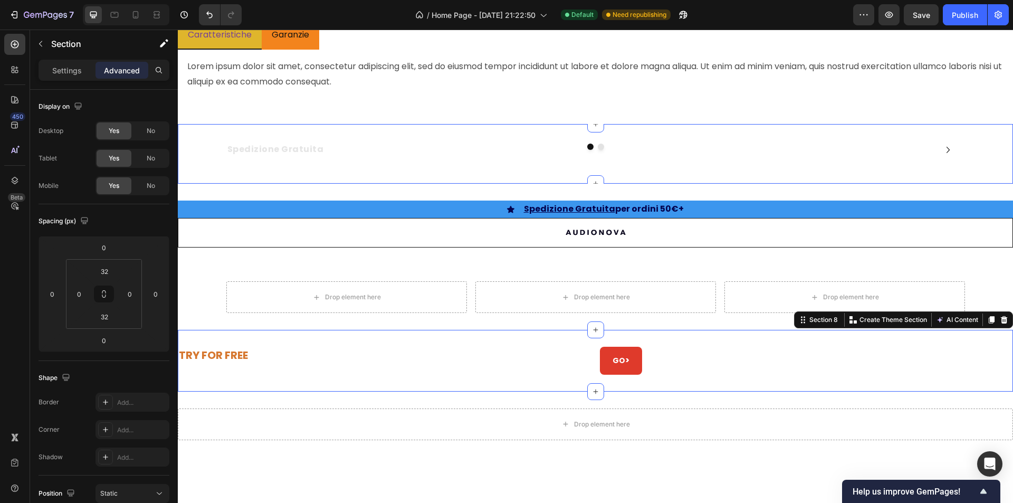
scroll to position [1550, 0]
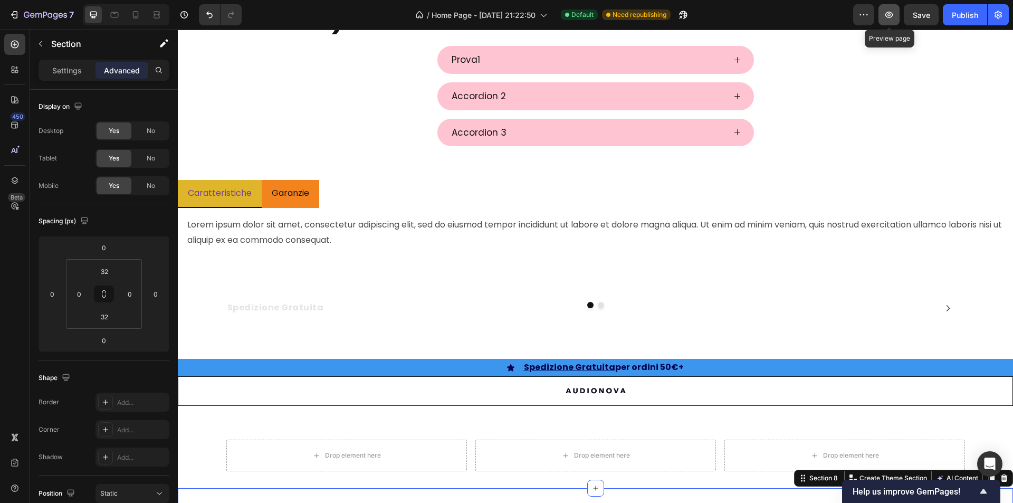
click at [889, 17] on icon "button" at bounding box center [889, 14] width 11 height 11
click at [40, 13] on icon "button" at bounding box center [38, 15] width 6 height 5
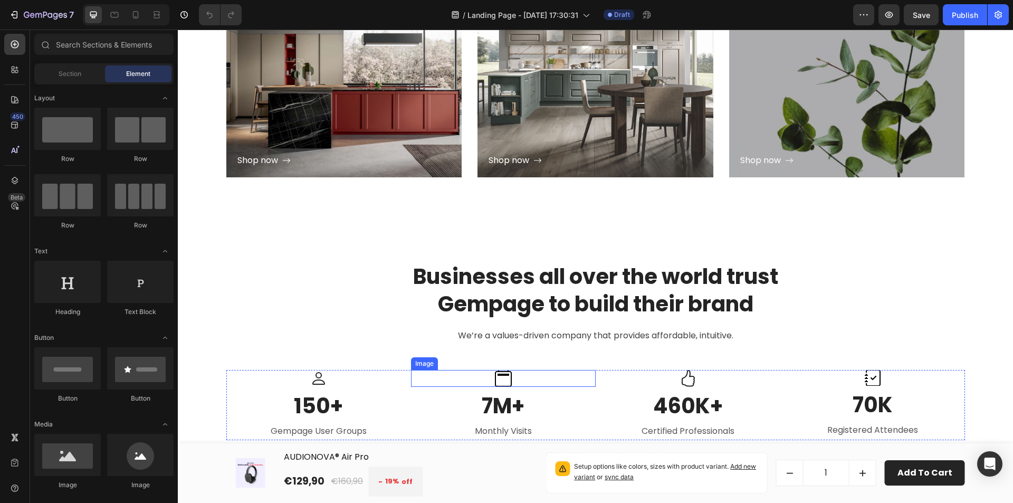
scroll to position [1030, 0]
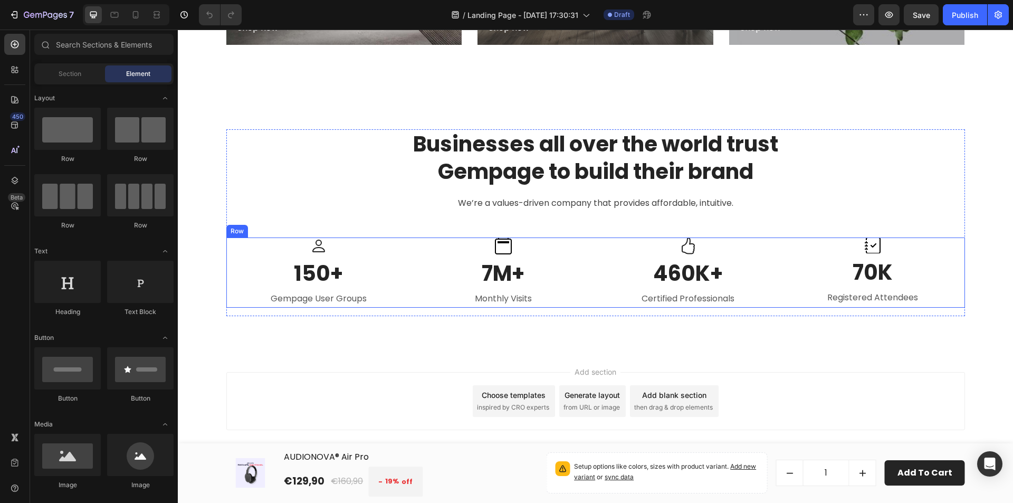
click at [226, 255] on div "Icon 150+ Heading Gempage User Groups Text block" at bounding box center [318, 272] width 185 height 70
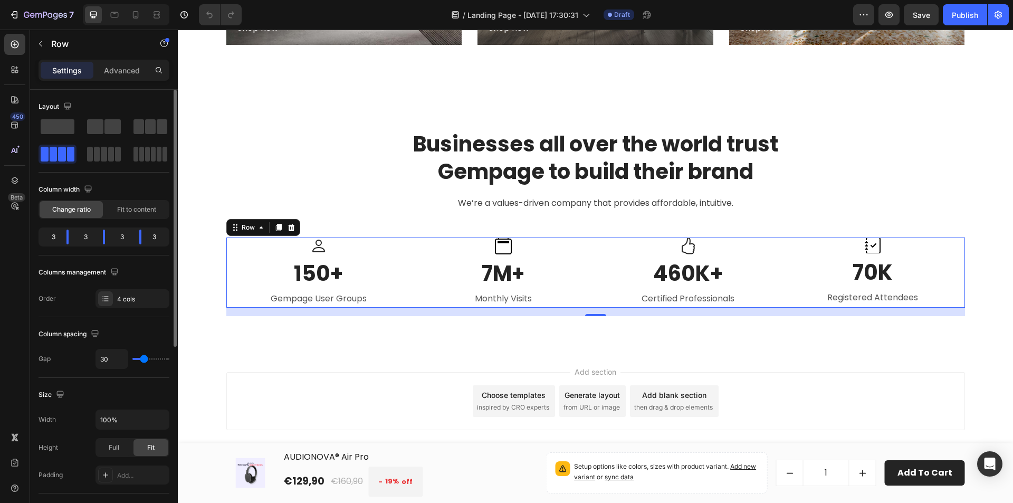
type input "33"
type input "51"
type input "56"
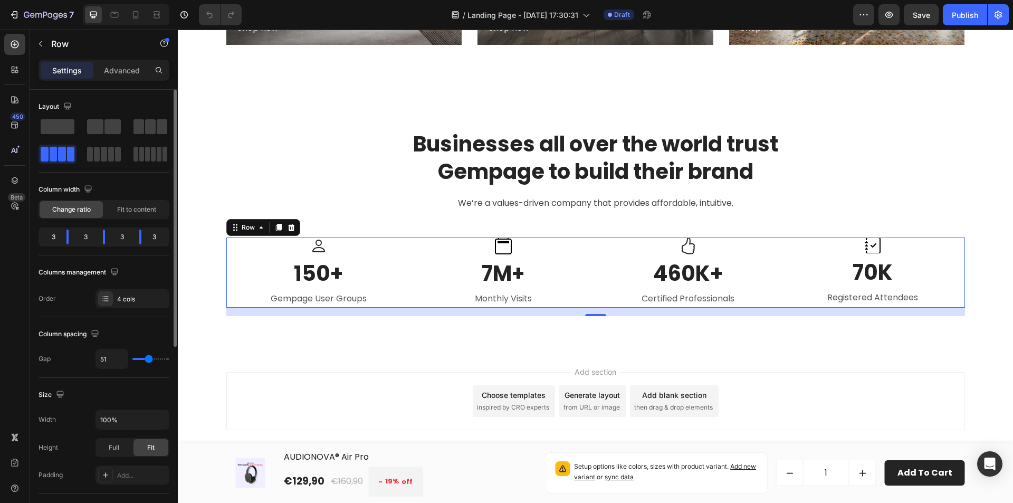
type input "56"
type input "60"
type input "62"
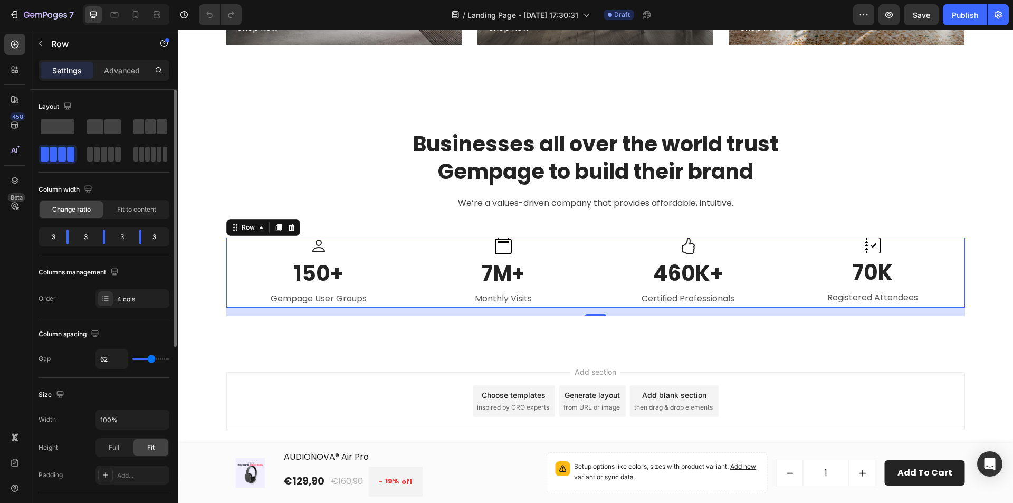
type input "78"
type input "82"
type input "84"
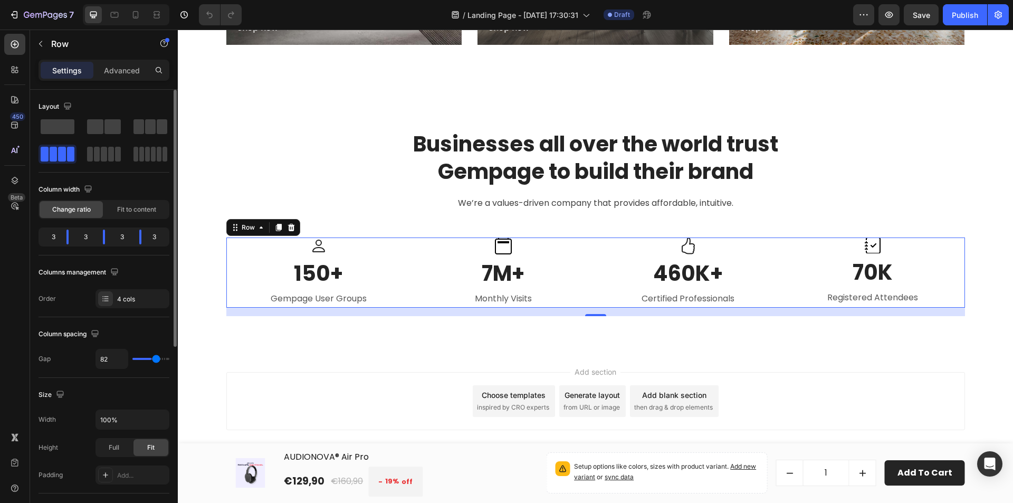
type input "84"
type input "87"
type input "91"
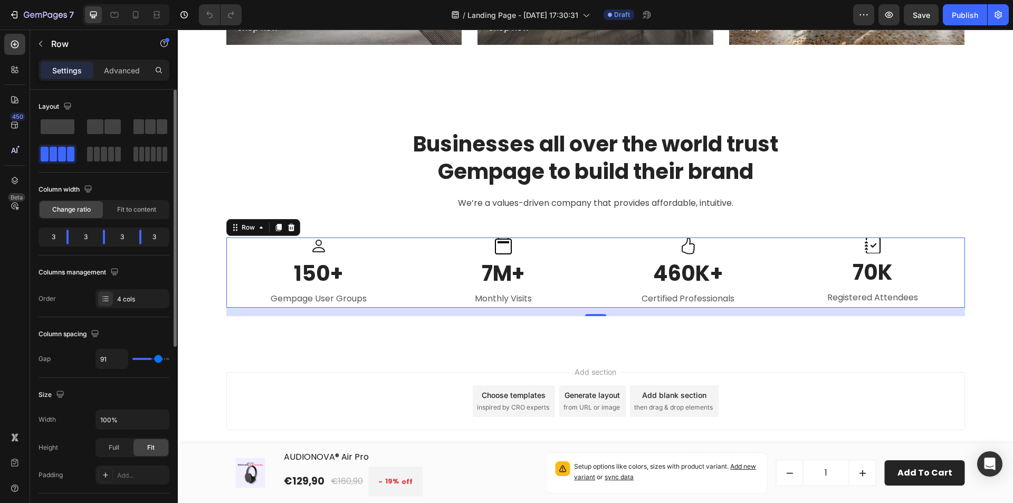
type input "93"
type input "96"
type input "98"
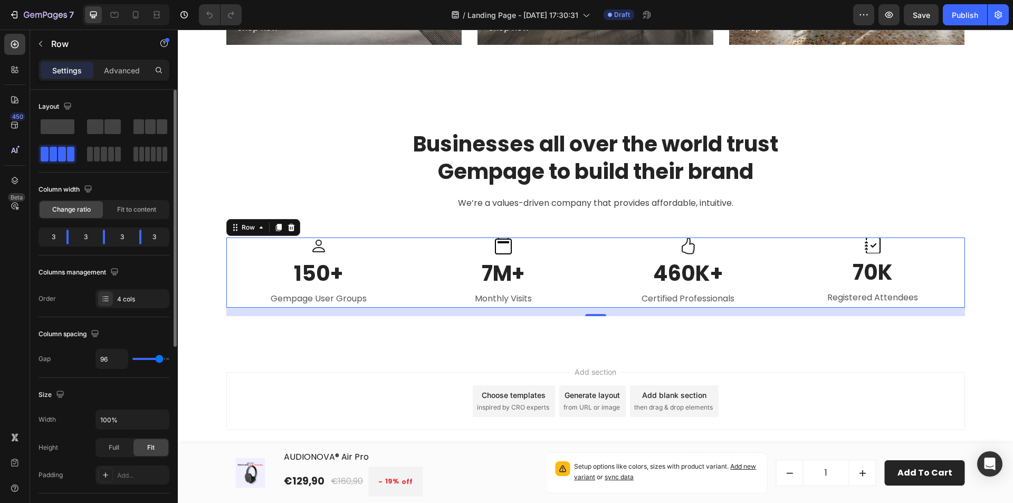
type input "98"
type input "102"
type input "109"
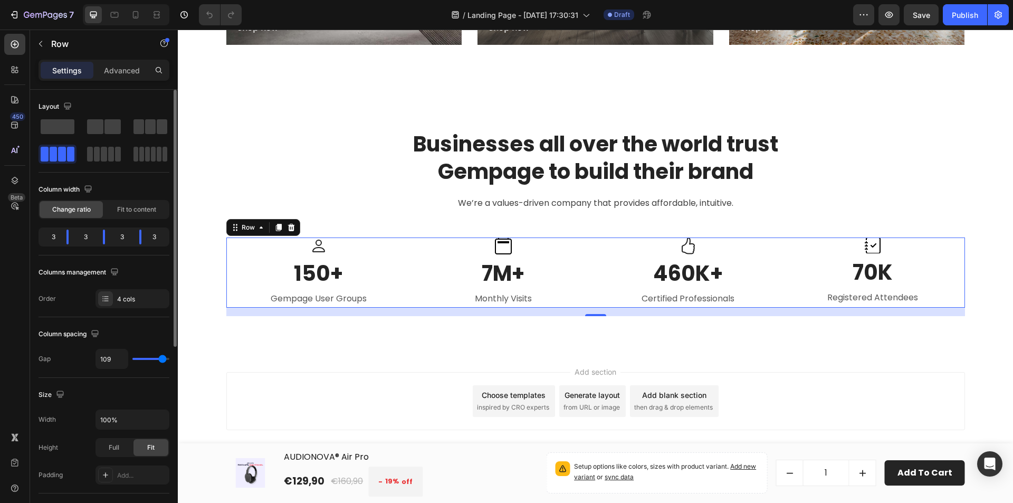
type input "113"
type input "118"
type input "120"
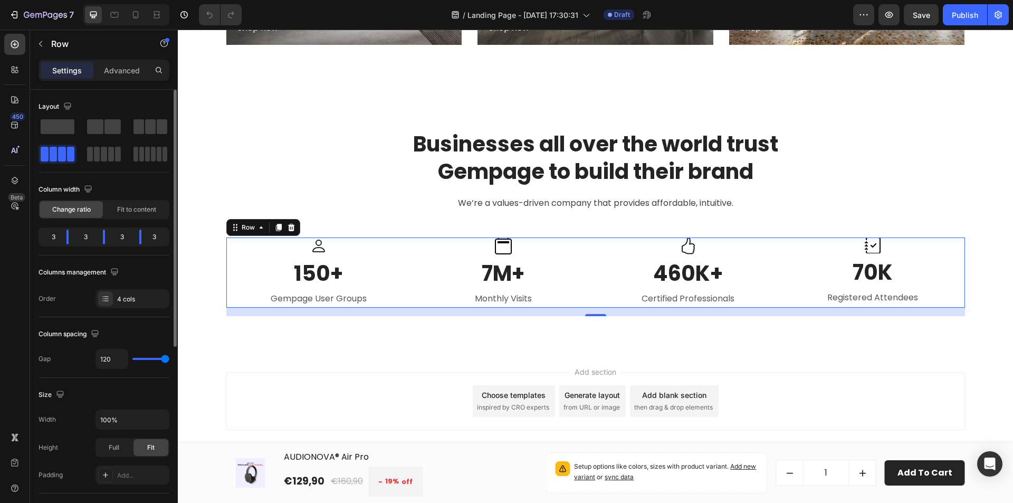
drag, startPoint x: 141, startPoint y: 357, endPoint x: 166, endPoint y: 361, distance: 25.1
type input "120"
click at [166, 360] on input "range" at bounding box center [150, 359] width 37 height 2
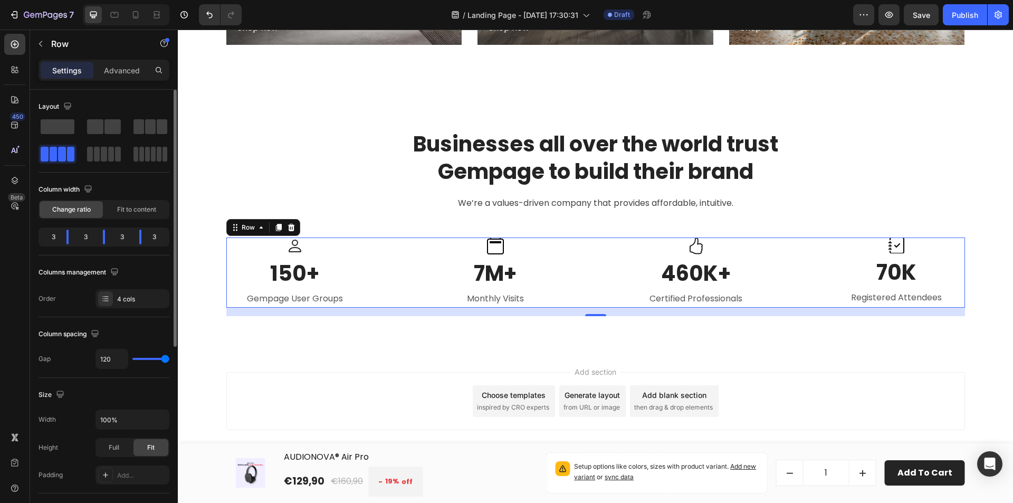
type input "87"
type input "82"
type input "78"
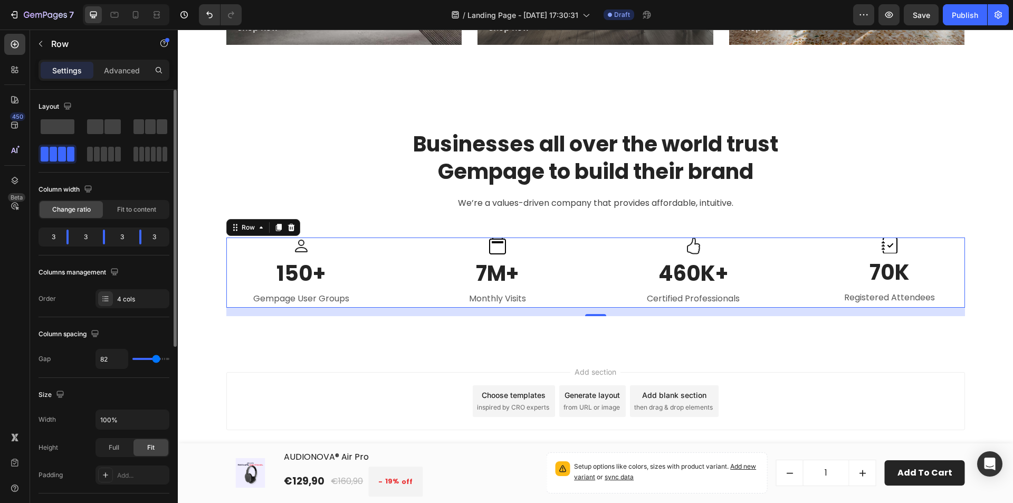
type input "78"
type input "76"
type input "73"
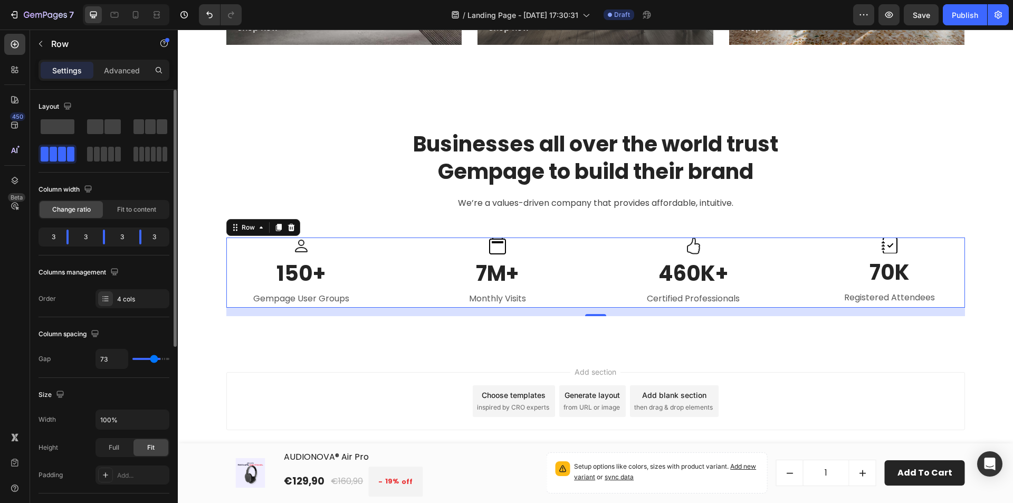
type input "71"
type input "69"
drag, startPoint x: 168, startPoint y: 361, endPoint x: 153, endPoint y: 361, distance: 15.3
type input "69"
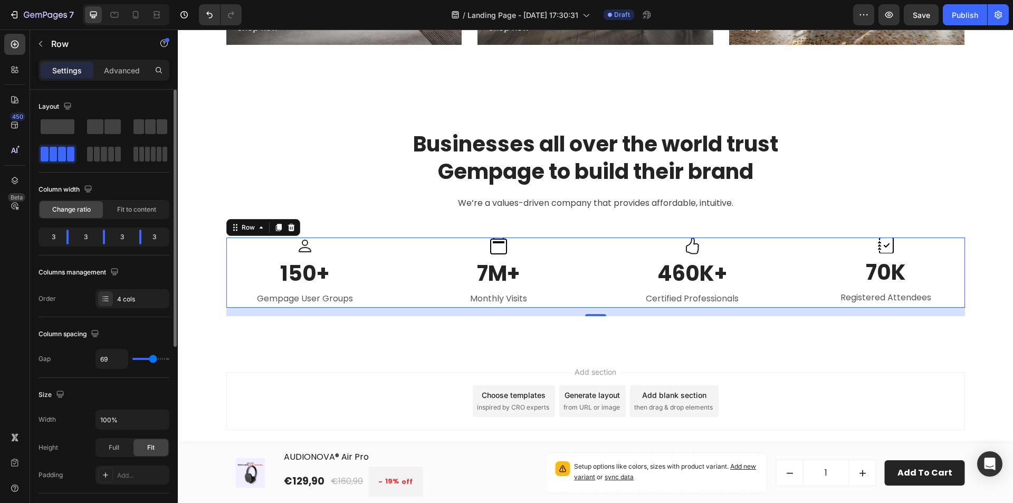
click at [153, 360] on input "range" at bounding box center [150, 359] width 37 height 2
type input "29"
type input "16"
drag, startPoint x: 152, startPoint y: 360, endPoint x: 140, endPoint y: 359, distance: 11.7
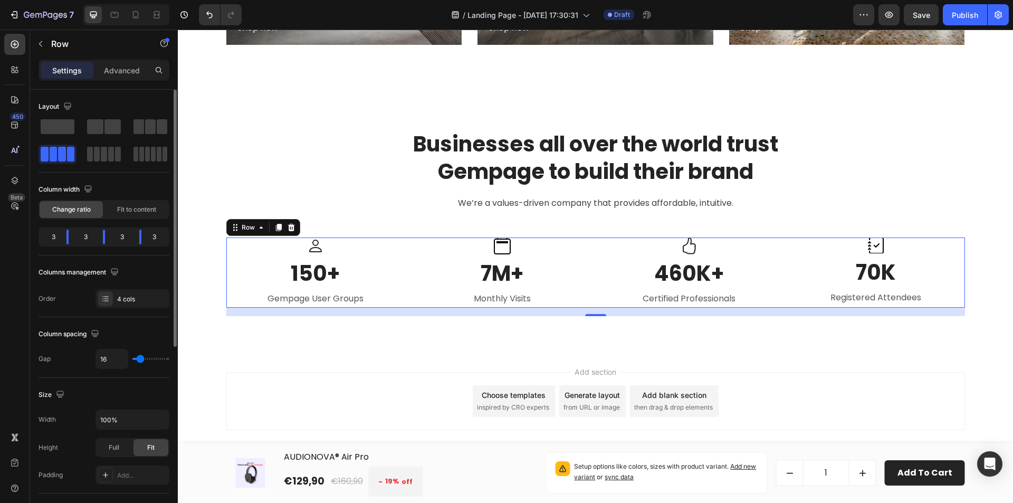
type input "16"
click at [140, 359] on input "range" at bounding box center [150, 359] width 37 height 2
type input "40"
type input "42"
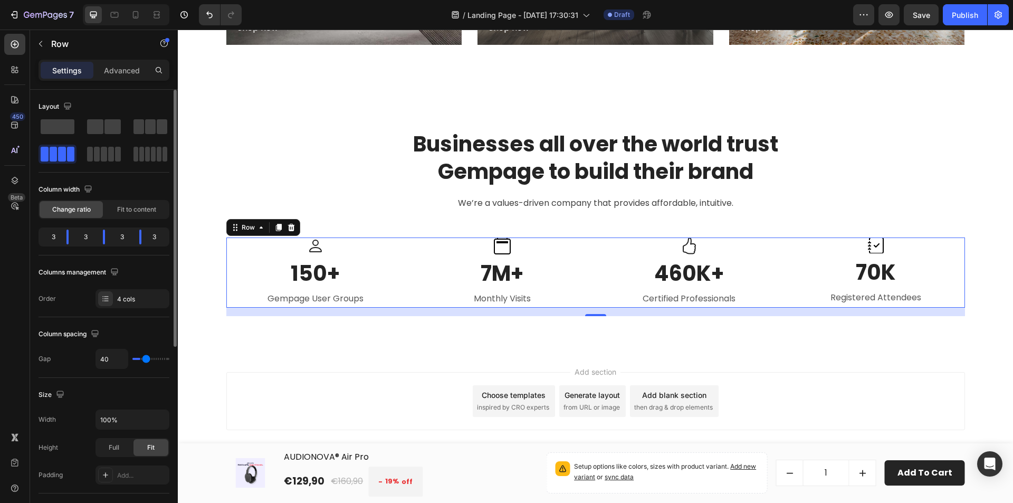
type input "42"
type input "33"
type input "31"
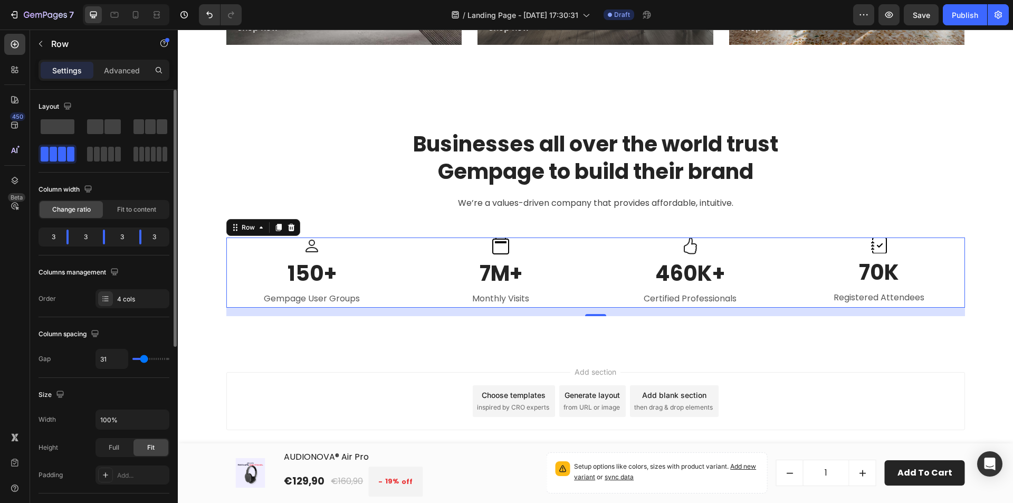
type input "29"
type input "27"
type input "31"
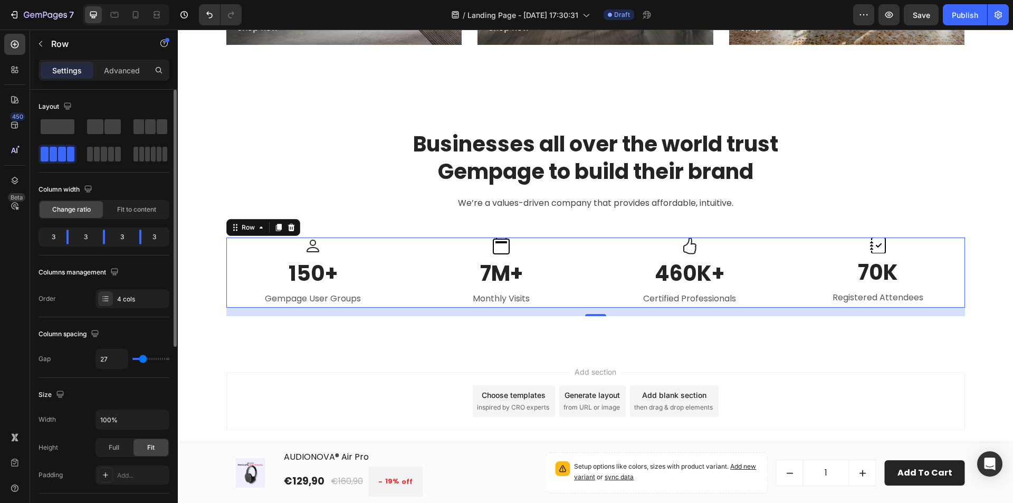
type input "31"
type input "29"
type input "31"
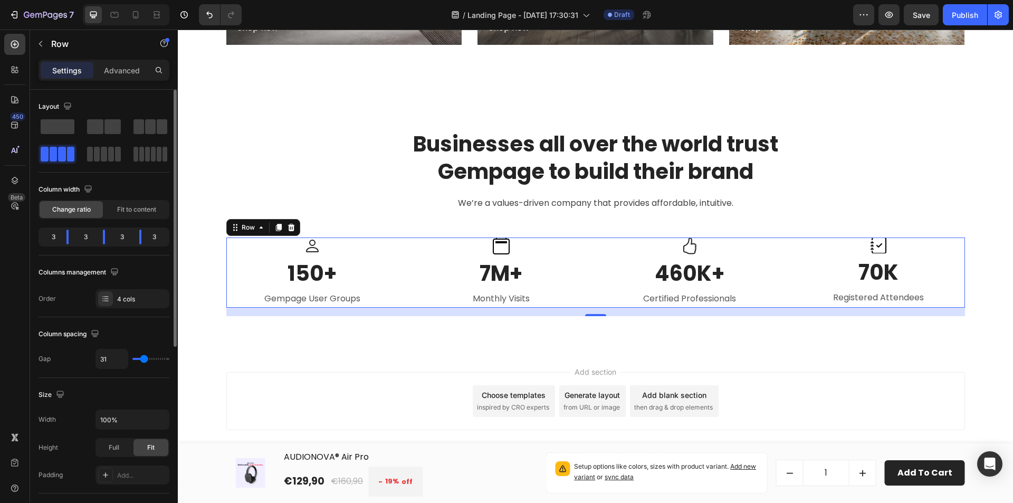
type input "29"
type input "31"
type input "29"
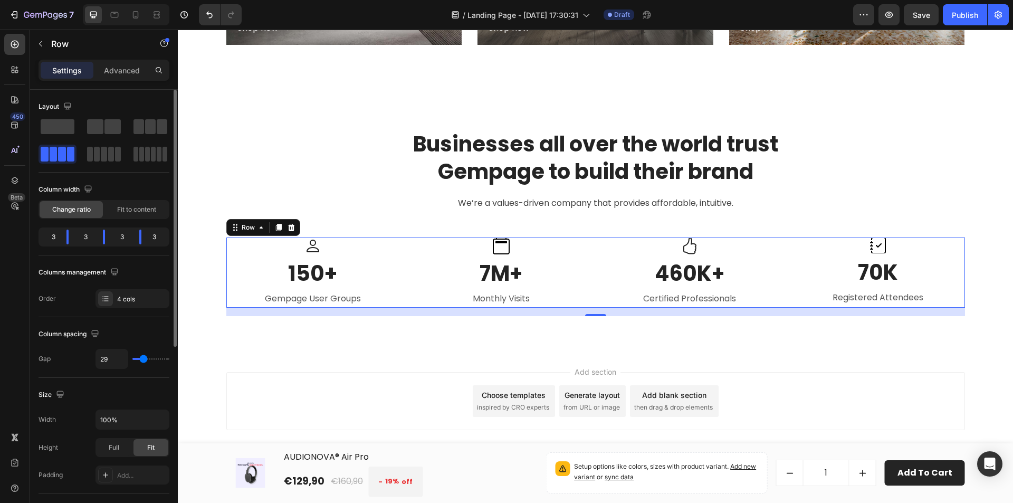
drag, startPoint x: 141, startPoint y: 360, endPoint x: 144, endPoint y: 345, distance: 15.0
type input "29"
click at [144, 358] on input "range" at bounding box center [150, 359] width 37 height 2
click at [101, 356] on input "29" at bounding box center [112, 358] width 32 height 19
type input "3"
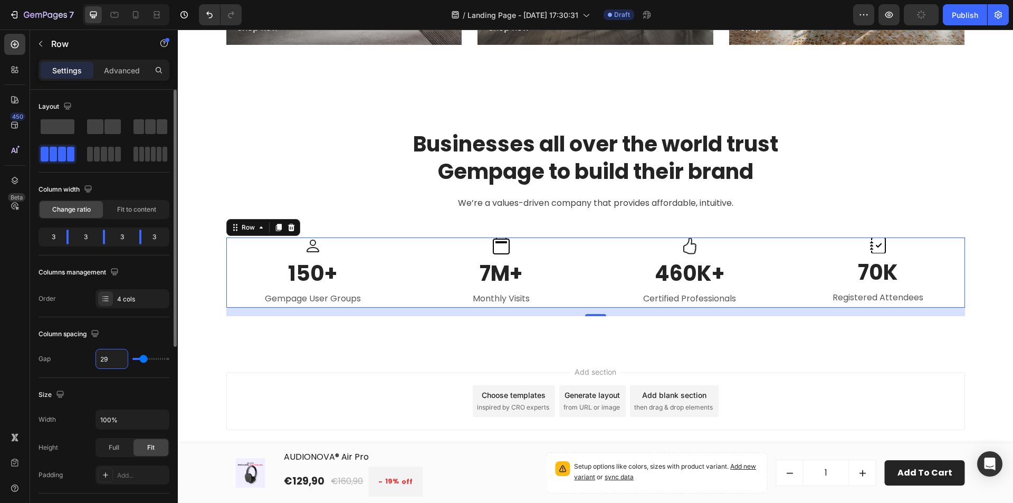
type input "3"
type input "30"
click at [107, 395] on div "Size" at bounding box center [104, 394] width 131 height 17
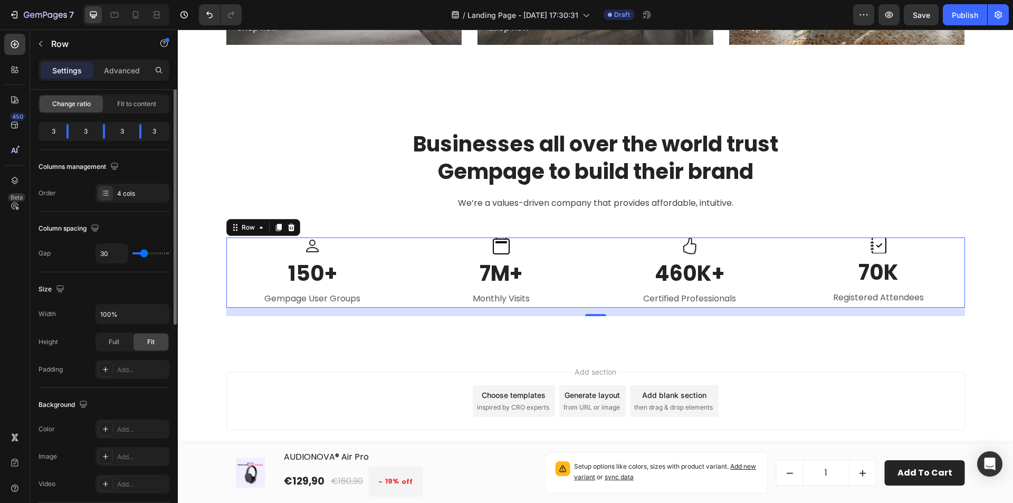
scroll to position [158, 0]
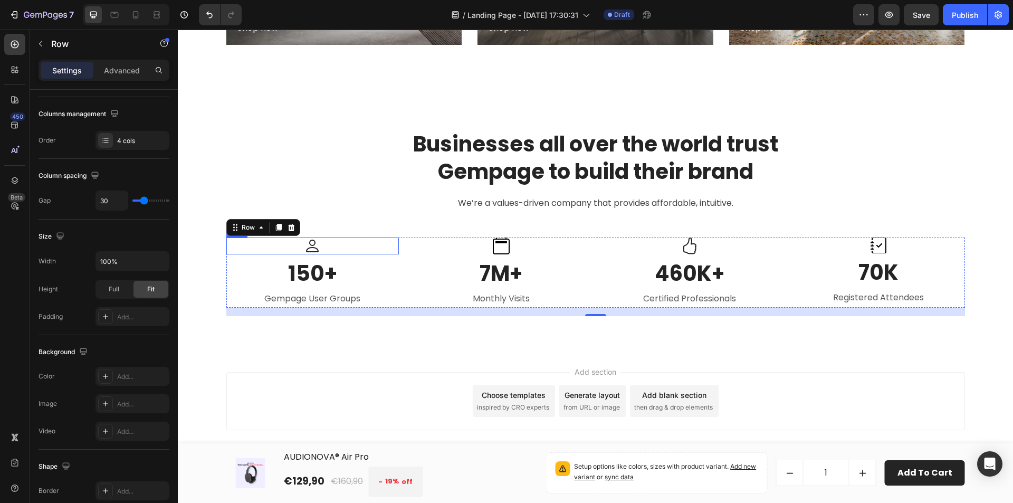
click at [348, 252] on div "Icon" at bounding box center [312, 245] width 173 height 17
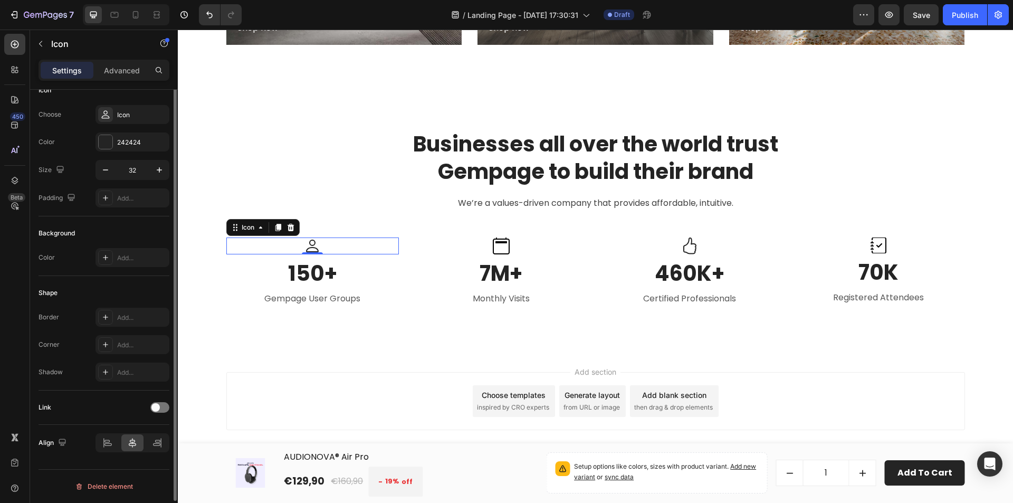
scroll to position [0, 0]
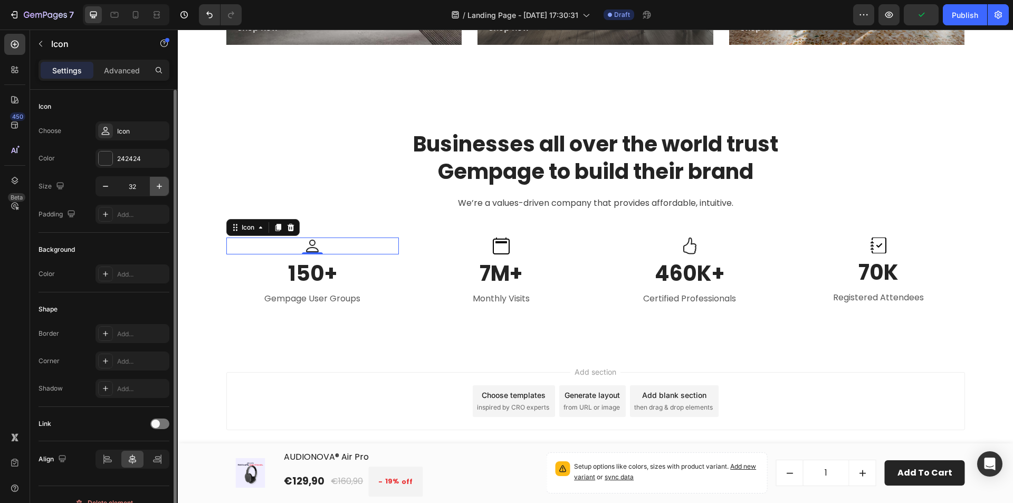
click at [158, 185] on icon "button" at bounding box center [159, 186] width 11 height 11
click at [107, 190] on icon "button" at bounding box center [105, 186] width 11 height 11
type input "32"
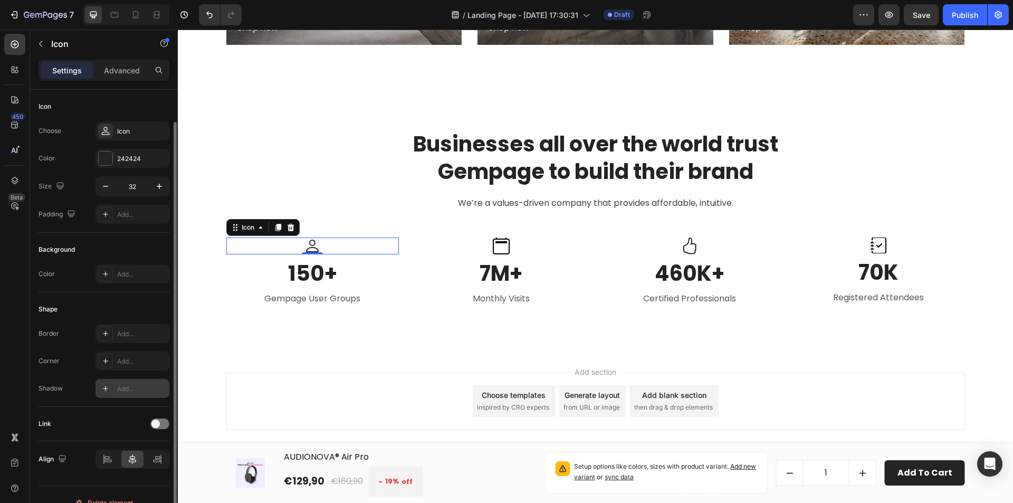
scroll to position [16, 0]
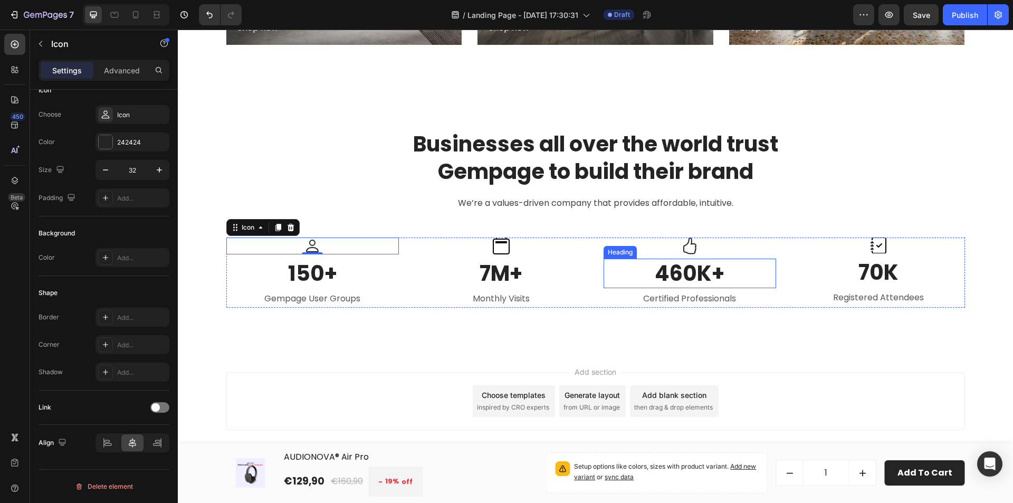
click at [669, 287] on p "460K+" at bounding box center [690, 273] width 171 height 27
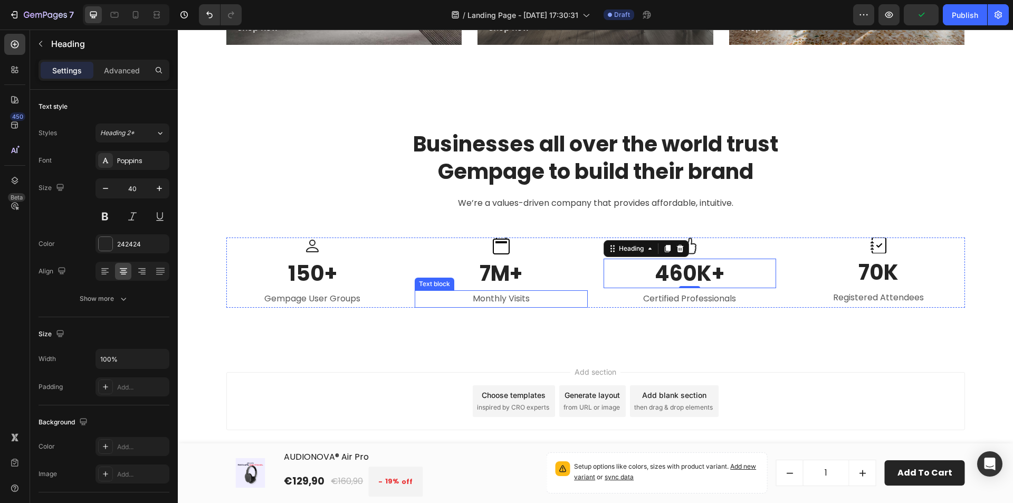
click at [483, 300] on p "Monthly Visits" at bounding box center [501, 298] width 171 height 15
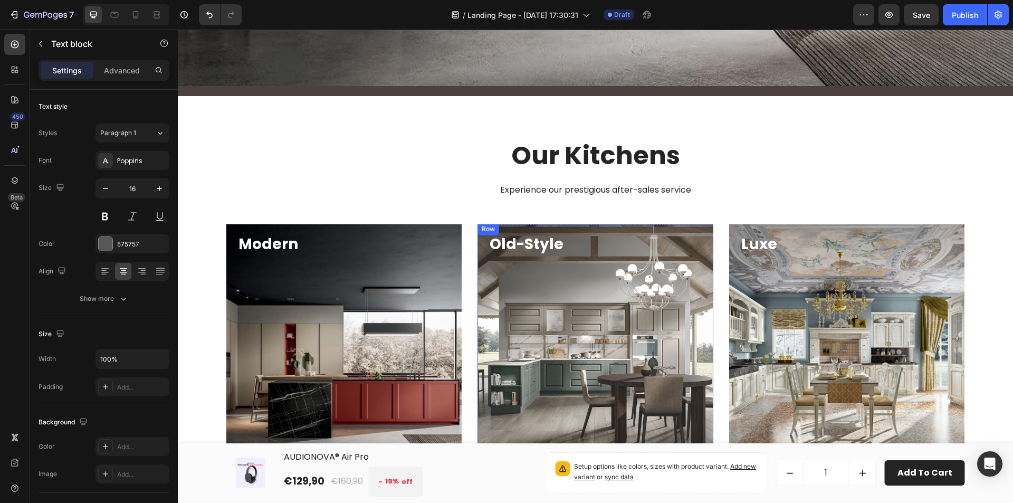
scroll to position [766, 0]
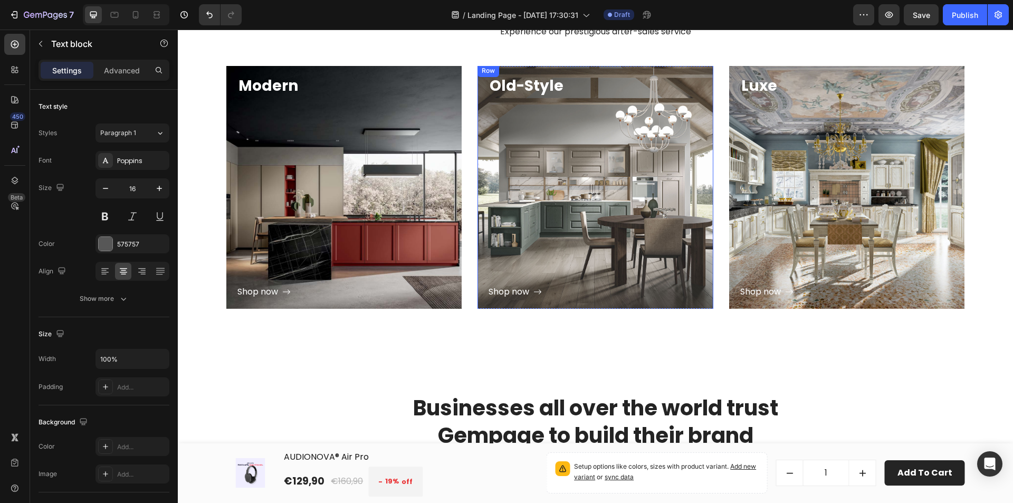
click at [557, 245] on div "Shop now Button" at bounding box center [596, 198] width 214 height 203
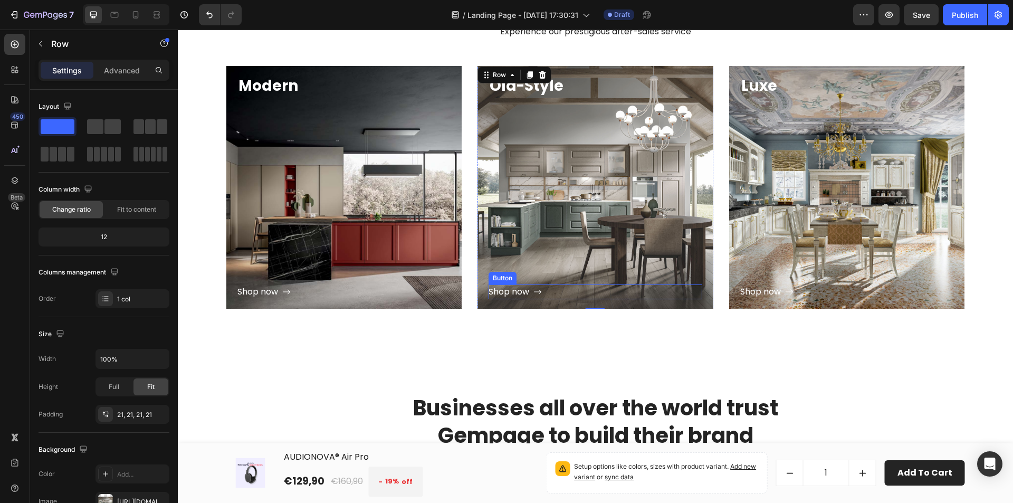
click at [568, 293] on div "Shop now Button" at bounding box center [596, 291] width 214 height 15
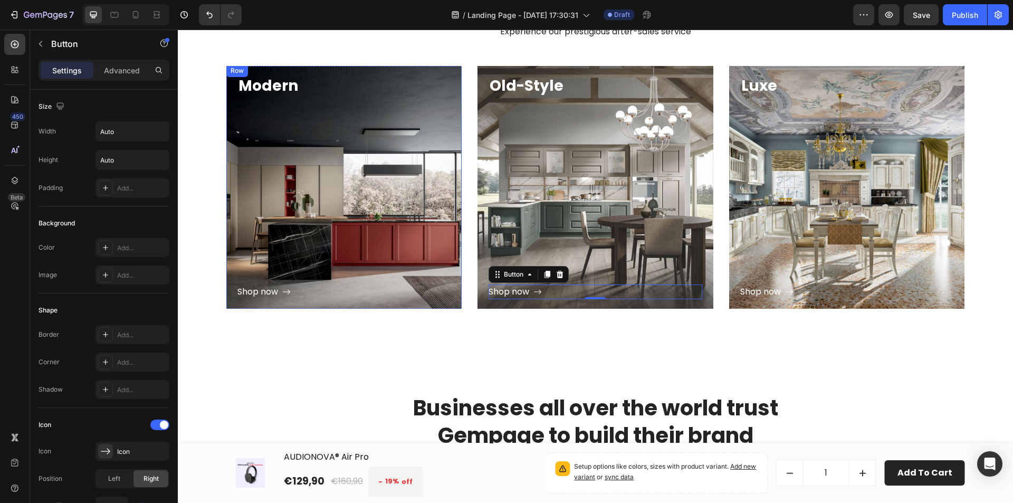
click at [389, 182] on div "Shop now Button" at bounding box center [344, 198] width 214 height 203
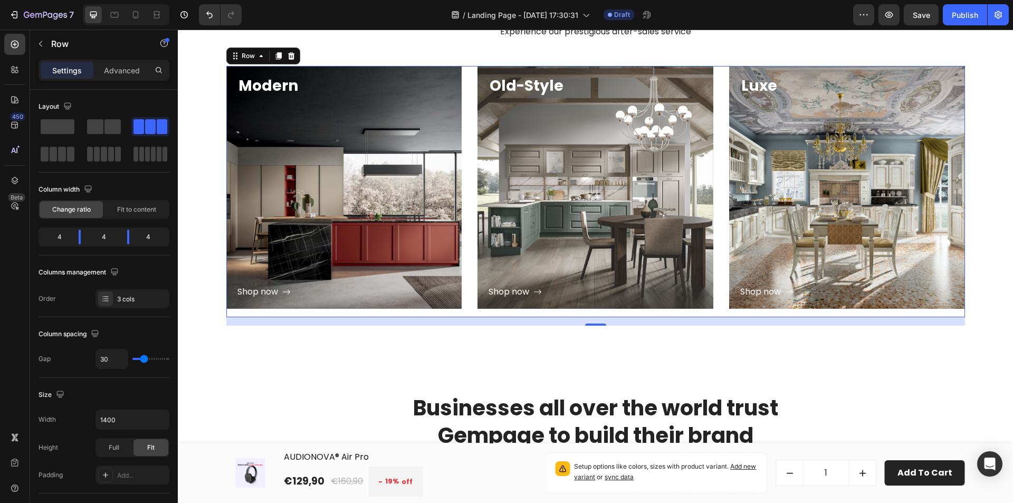
click at [463, 195] on div "Modern Heading Shop now Button Row Hero Banner Old-Style Heading Shop now Butto…" at bounding box center [595, 191] width 739 height 251
click at [419, 215] on div "Shop now Button" at bounding box center [344, 198] width 214 height 203
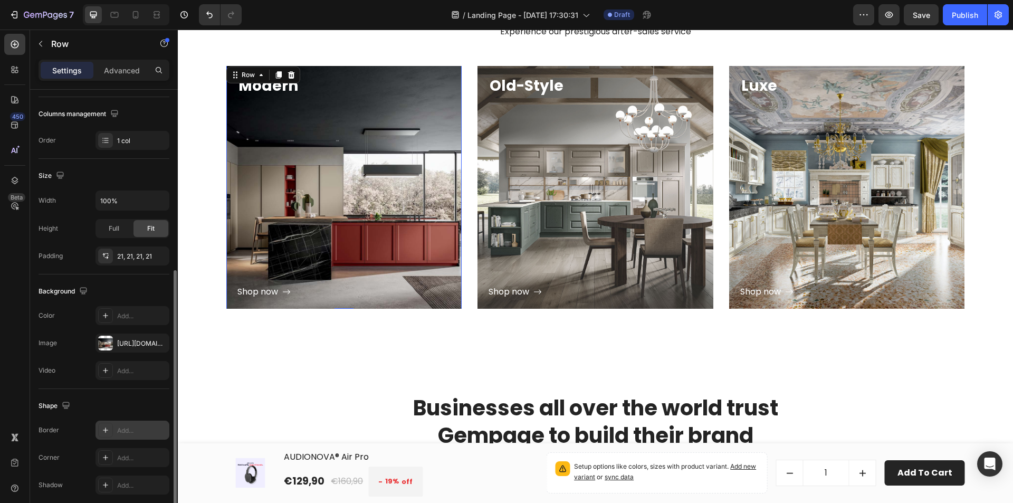
scroll to position [201, 0]
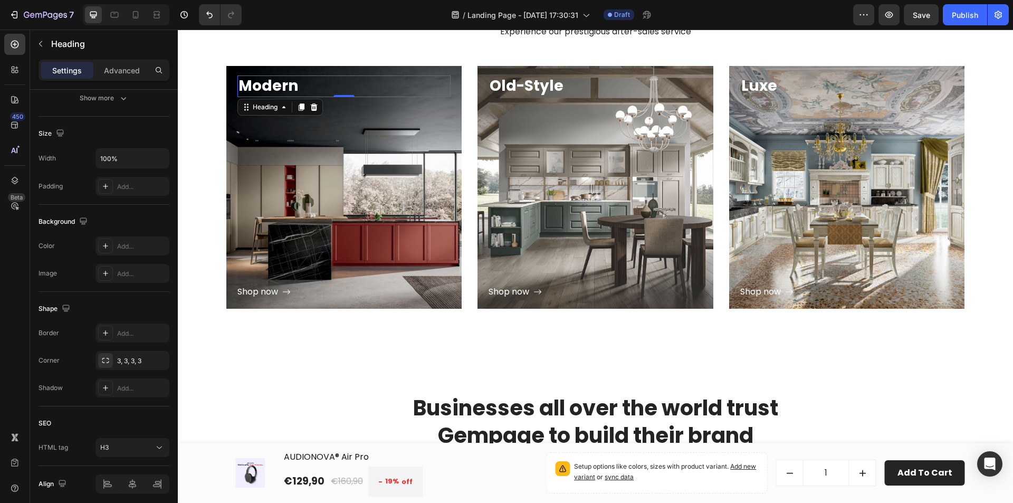
click at [310, 91] on h3 "Modern" at bounding box center [344, 85] width 214 height 21
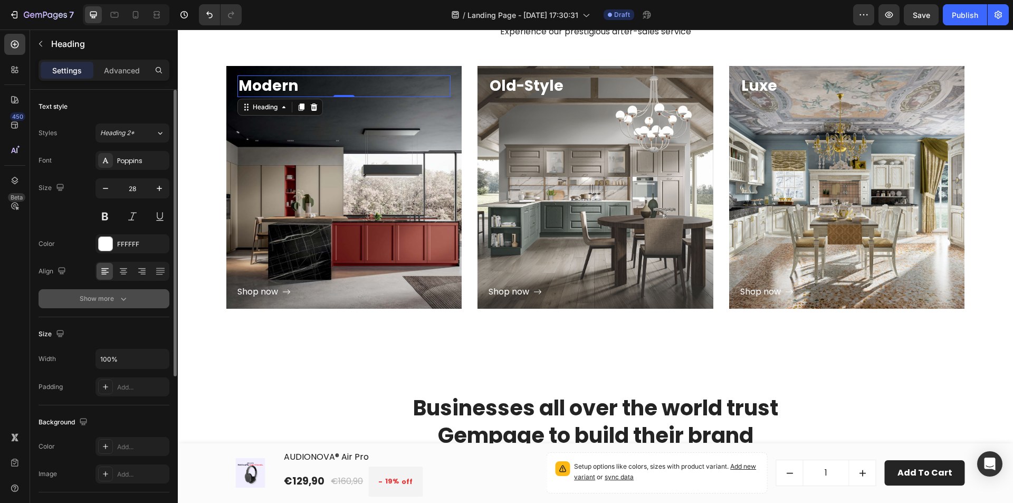
click at [134, 303] on button "Show more" at bounding box center [104, 298] width 131 height 19
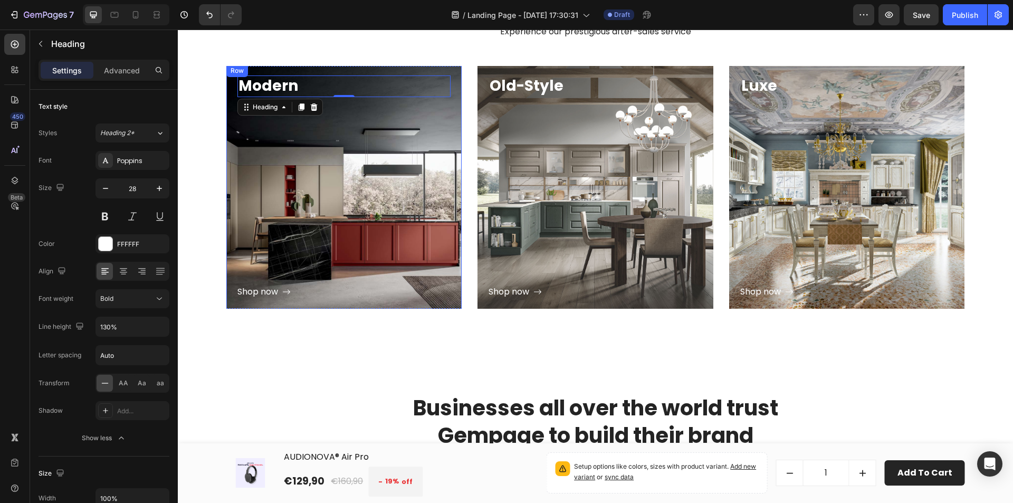
drag, startPoint x: 233, startPoint y: 72, endPoint x: 250, endPoint y: 77, distance: 18.2
click at [235, 73] on div "Row" at bounding box center [236, 70] width 17 height 9
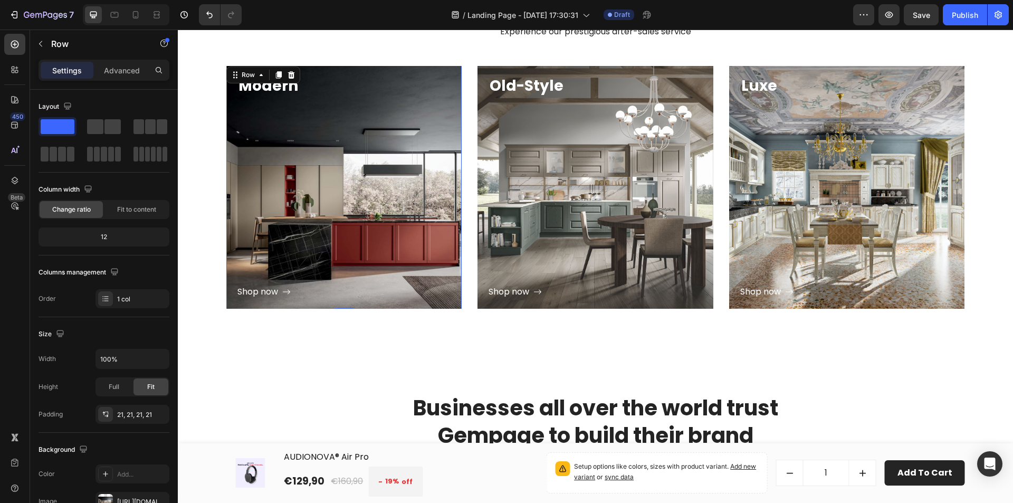
click at [374, 70] on div "Modern Heading Shop now Button Row 0" at bounding box center [344, 187] width 236 height 246
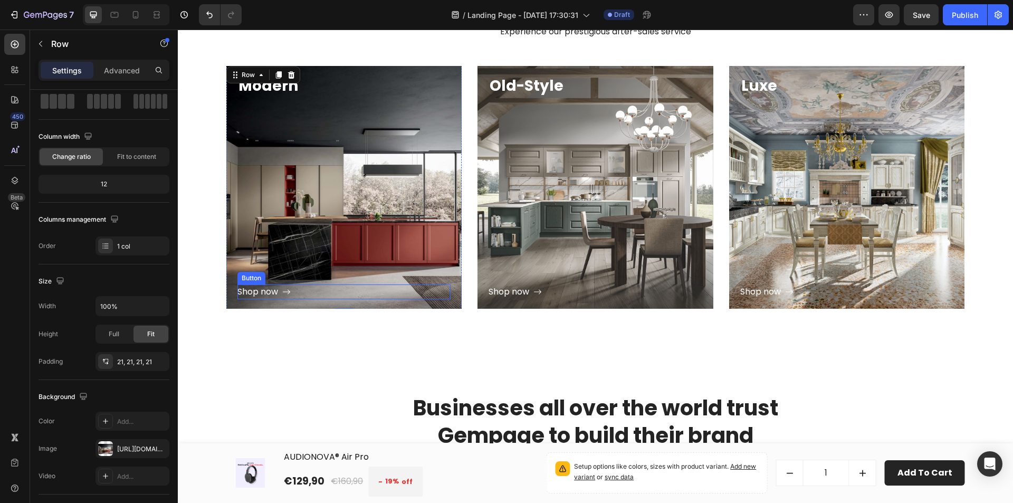
click at [338, 290] on div "Shop now Button" at bounding box center [344, 291] width 214 height 15
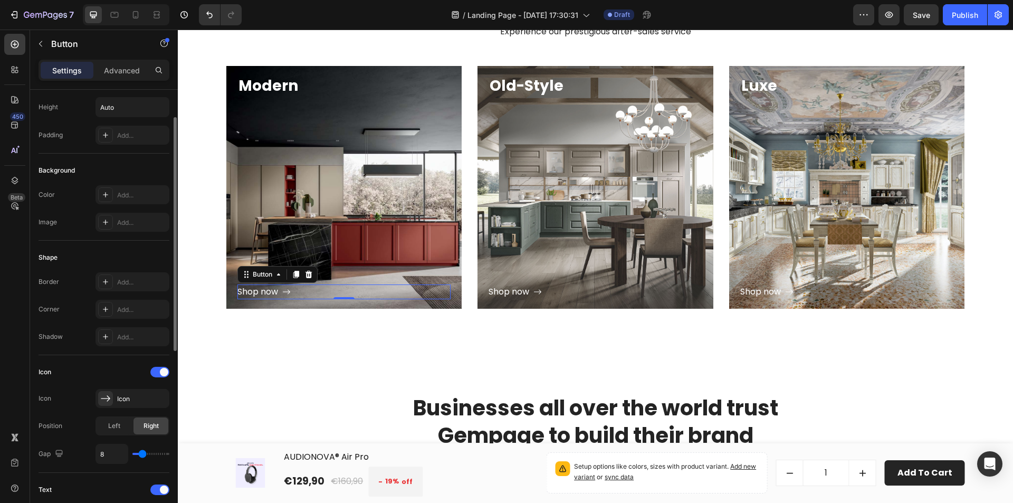
scroll to position [106, 0]
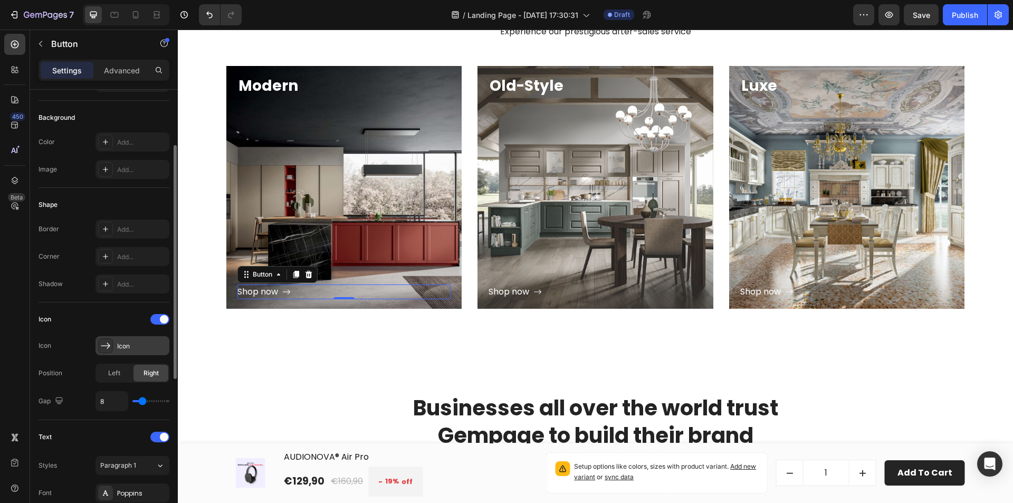
click at [121, 349] on div "Icon" at bounding box center [142, 345] width 50 height 9
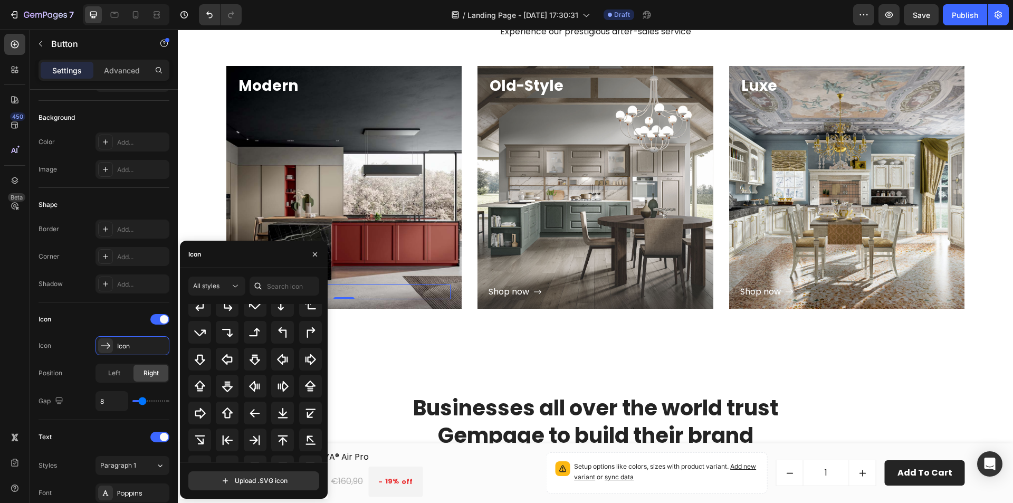
scroll to position [343, 0]
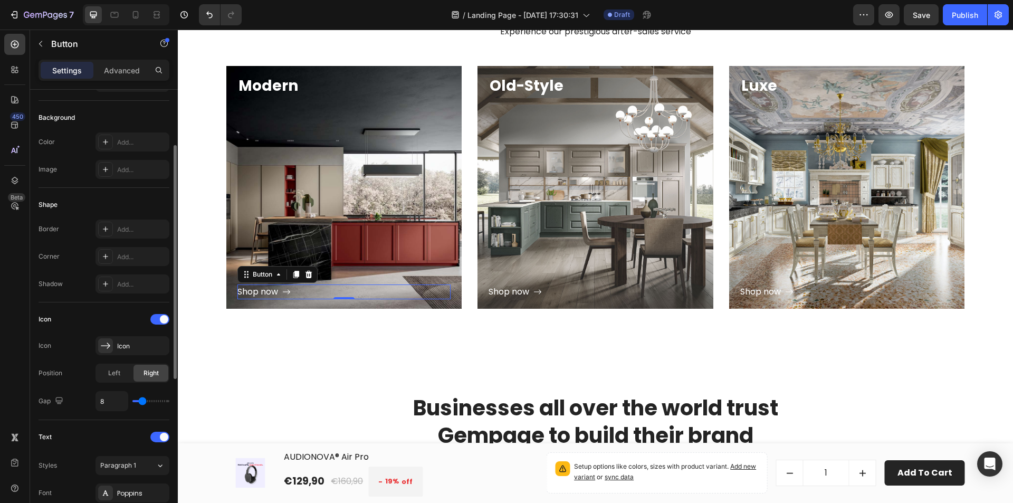
click at [82, 328] on div "Icon Icon Icon Position Left Right Gap 8" at bounding box center [104, 361] width 131 height 100
type input "13"
type input "16"
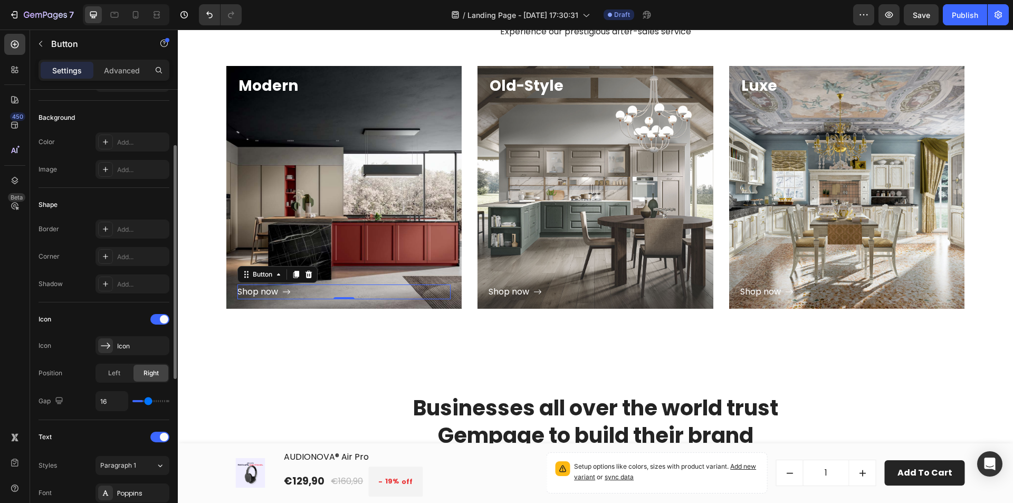
type input "17"
type input "18"
type input "19"
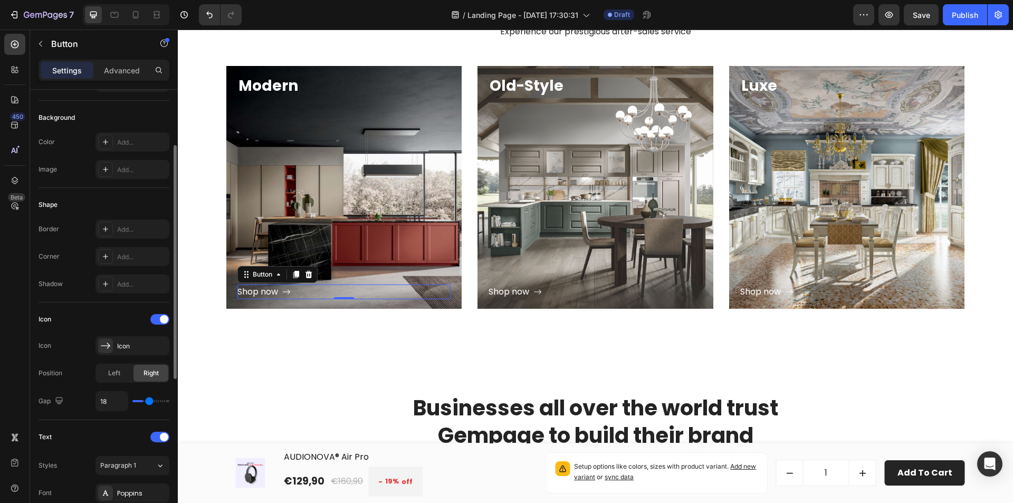
type input "19"
type input "21"
type input "22"
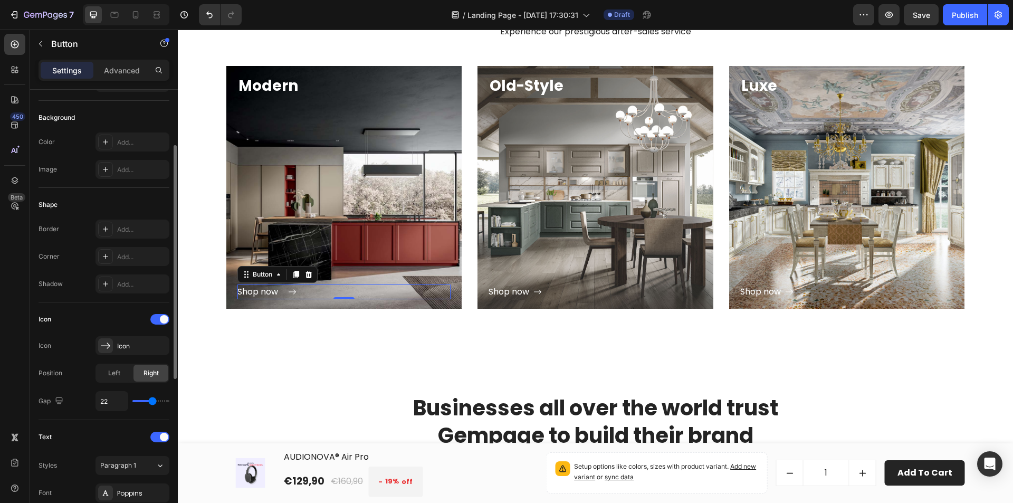
type input "23"
type input "24"
type input "16"
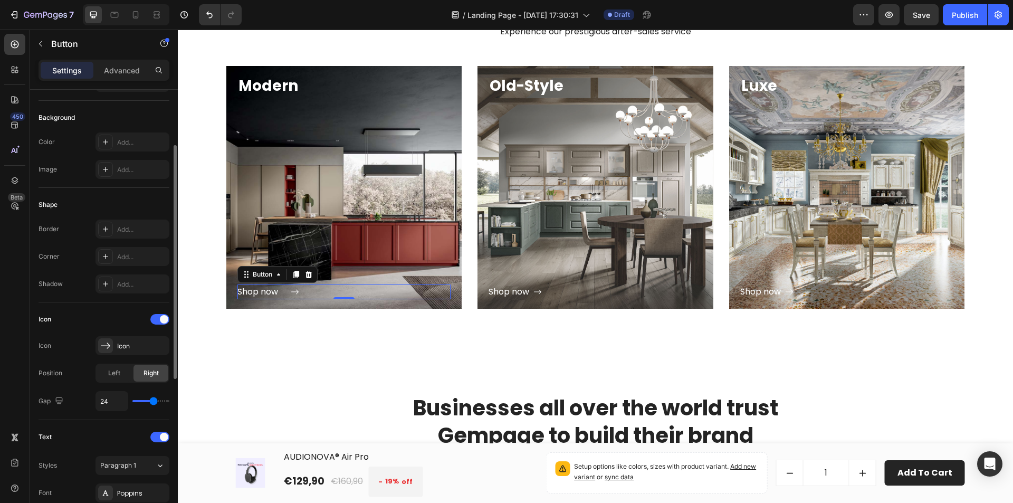
type input "16"
type input "15"
type input "14"
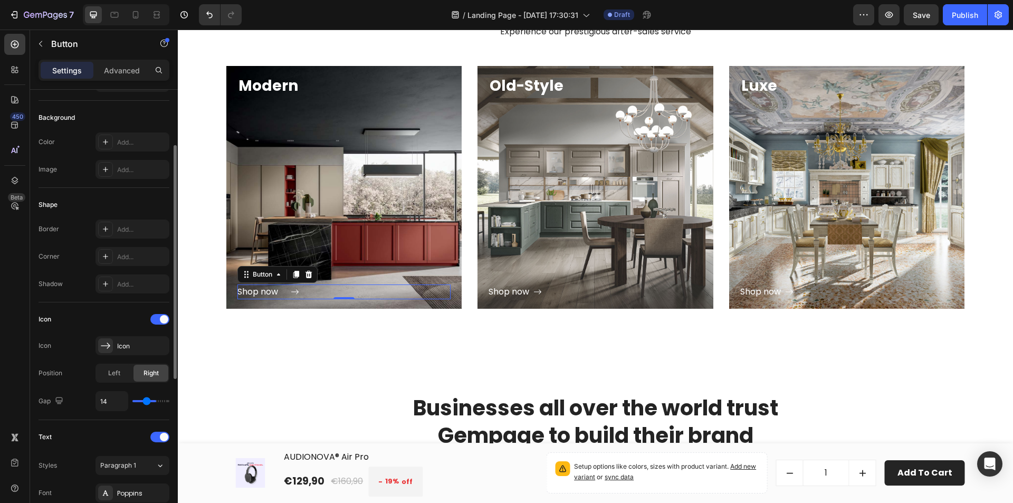
type input "13"
type input "12"
type input "10"
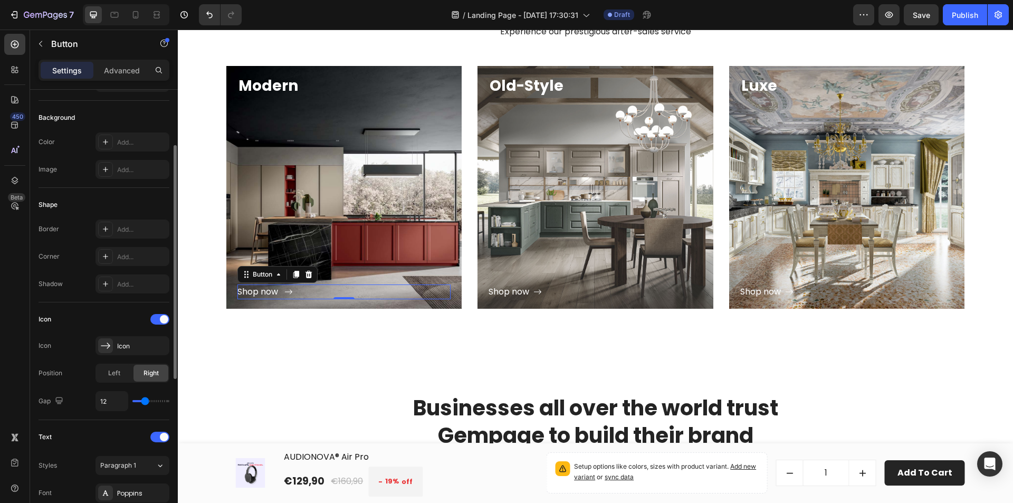
type input "10"
type input "9"
click at [143, 402] on input "range" at bounding box center [150, 401] width 37 height 2
type input "8"
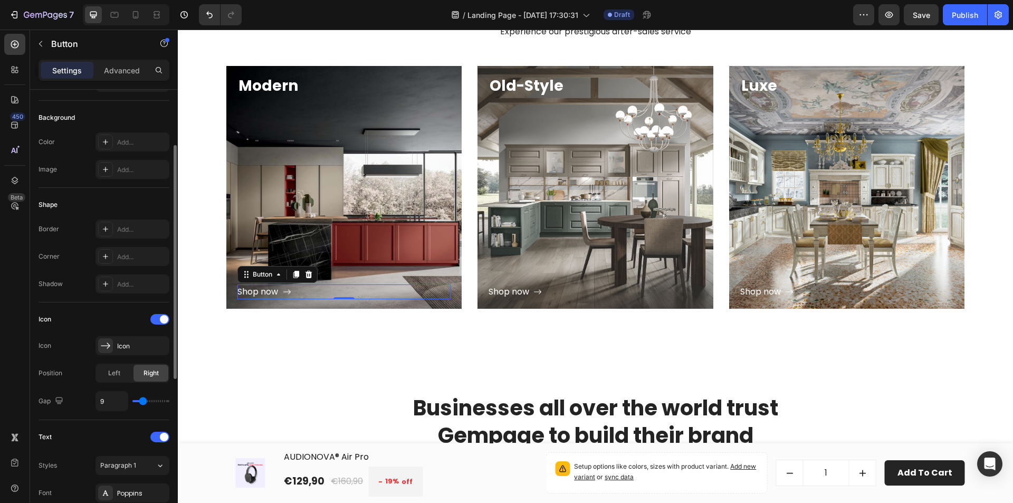
type input "8"
type input "9"
drag, startPoint x: 142, startPoint y: 402, endPoint x: 18, endPoint y: 357, distance: 132.1
click at [143, 402] on input "range" at bounding box center [150, 401] width 37 height 2
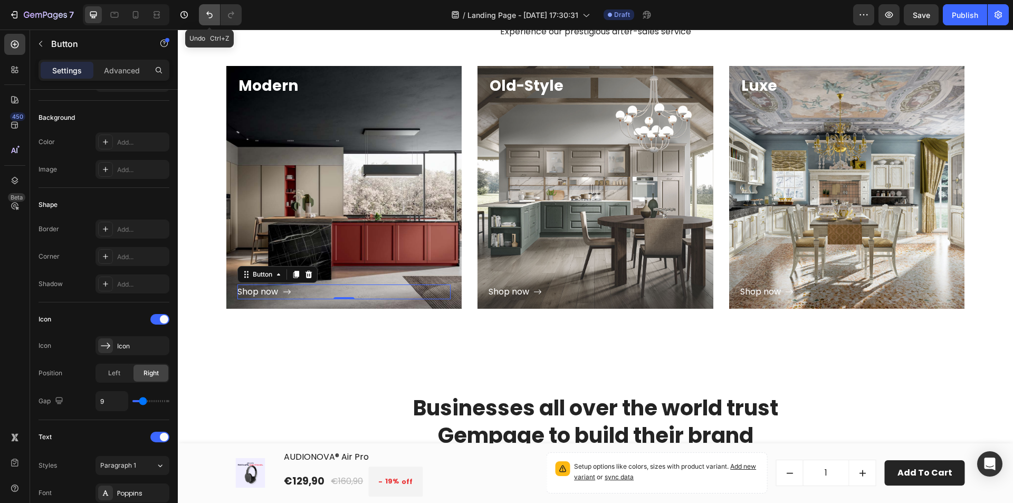
click at [214, 16] on icon "Undo/Redo" at bounding box center [209, 14] width 11 height 11
click at [212, 16] on icon "Undo/Redo" at bounding box center [209, 14] width 11 height 11
type input "8"
click at [212, 16] on icon "Undo/Redo" at bounding box center [209, 14] width 11 height 11
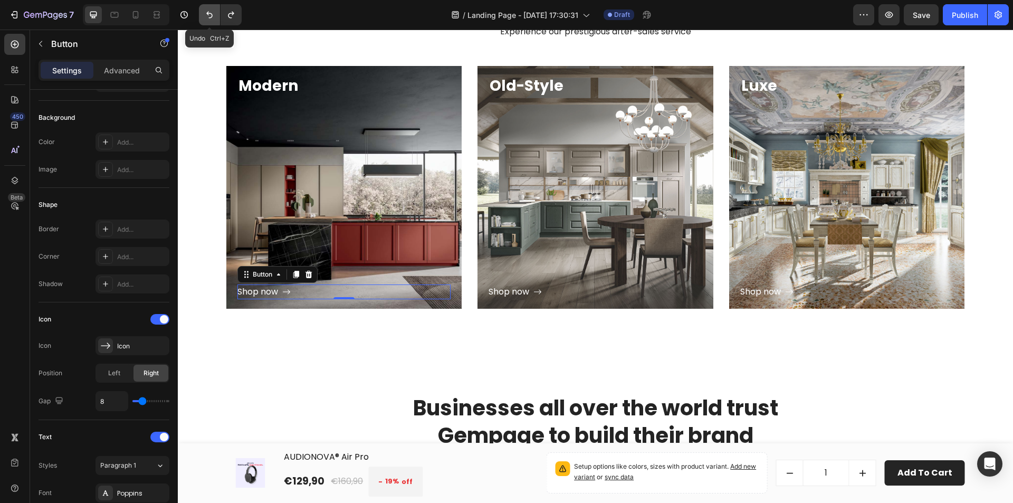
click at [212, 16] on icon "Undo/Redo" at bounding box center [209, 14] width 11 height 11
click at [211, 17] on icon "Undo/Redo" at bounding box center [209, 14] width 11 height 11
drag, startPoint x: 226, startPoint y: 16, endPoint x: 47, endPoint y: 2, distance: 179.4
click at [226, 16] on icon "Undo/Redo" at bounding box center [231, 14] width 11 height 11
click at [277, 349] on div "Our Kitchens Heading Experience our prestigious after-sales service Text block …" at bounding box center [595, 144] width 835 height 413
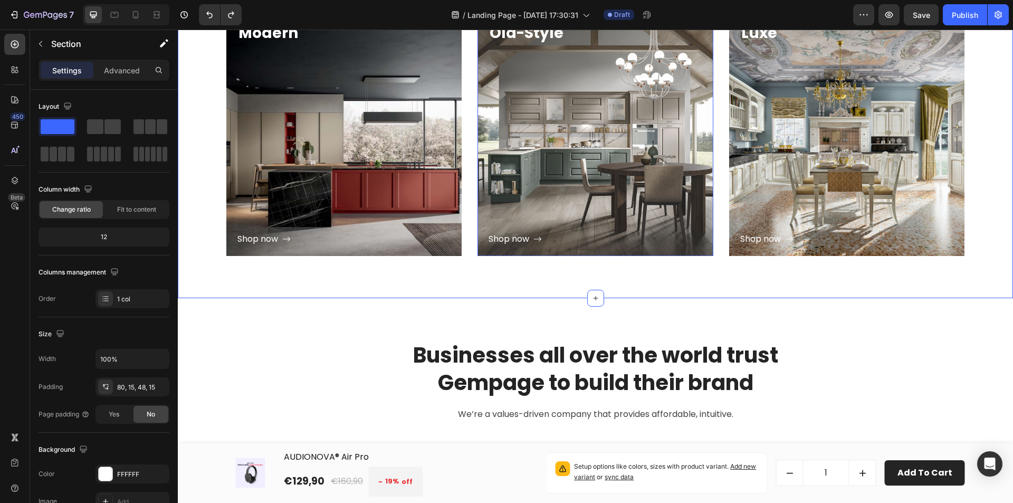
scroll to position [924, 0]
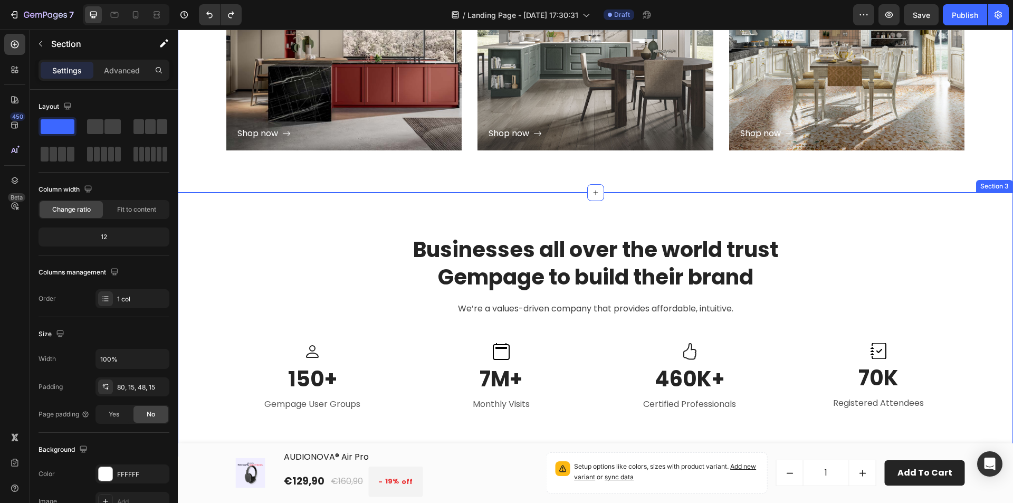
click at [722, 209] on div "Businesses all over the world trust Gempage to build their brand Heading We’re …" at bounding box center [595, 325] width 835 height 264
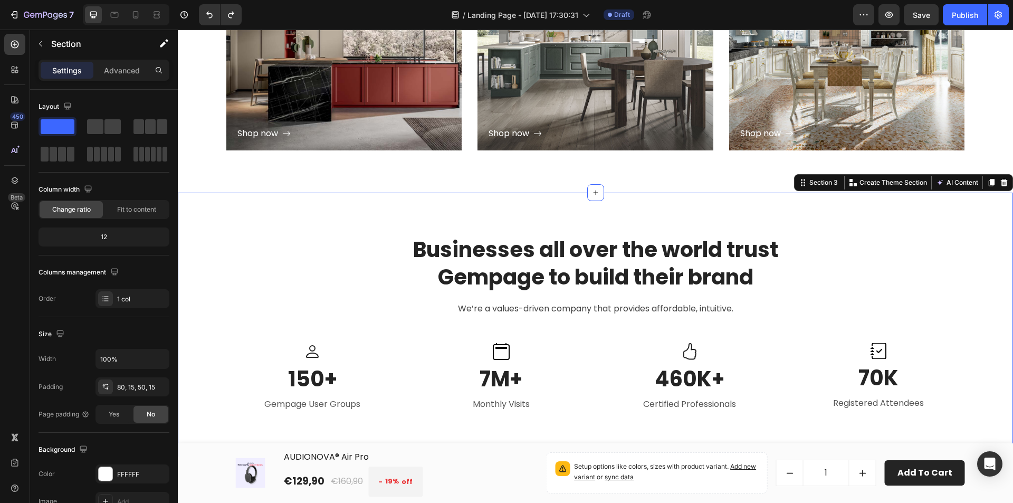
click at [350, 218] on div "Businesses all over the world trust Gempage to build their brand Heading We’re …" at bounding box center [595, 325] width 835 height 264
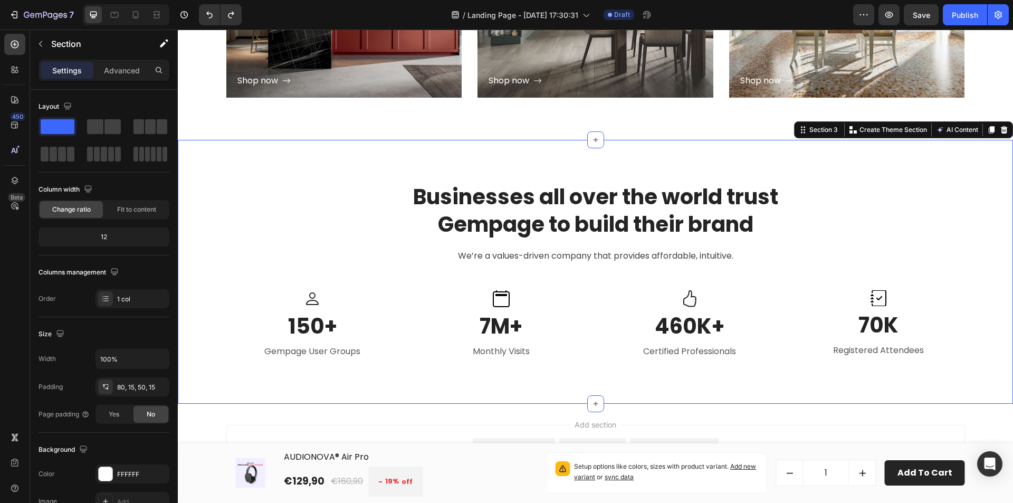
scroll to position [1030, 0]
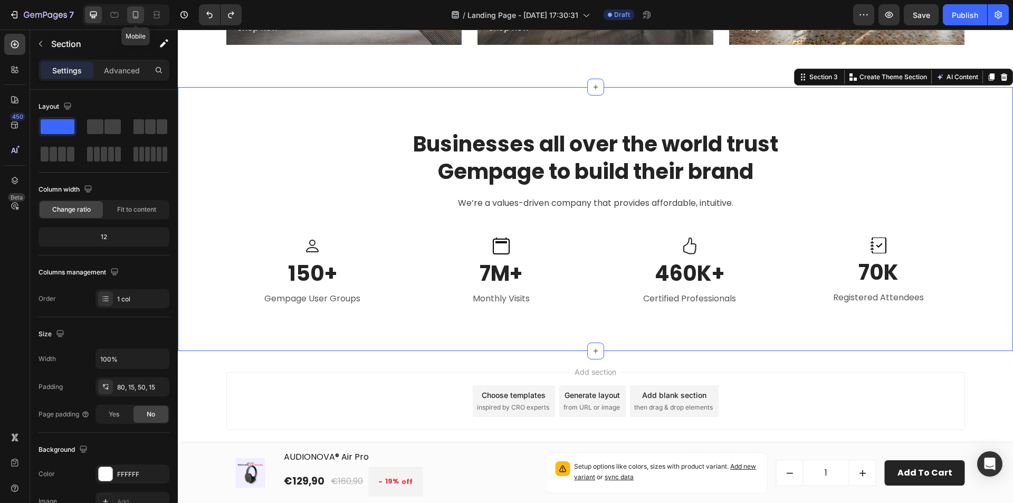
click at [139, 16] on icon at bounding box center [135, 14] width 11 height 11
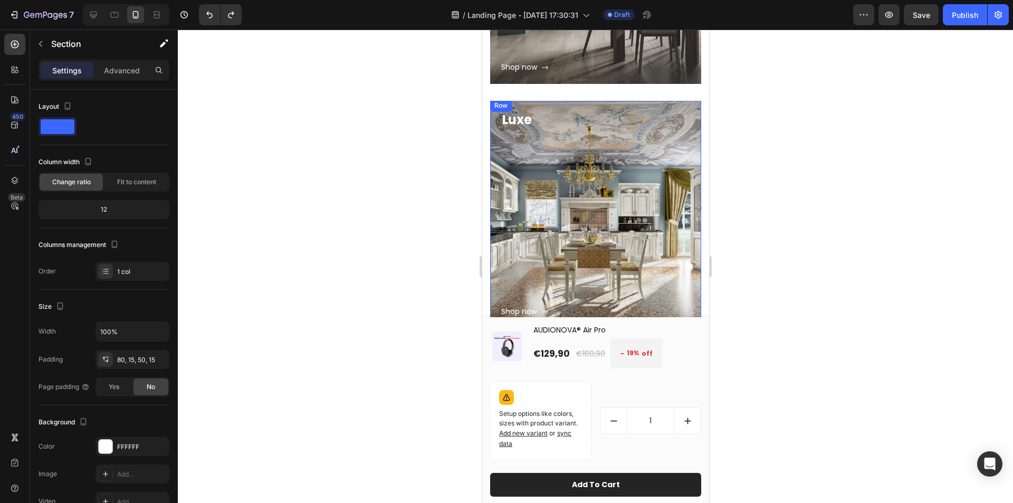
scroll to position [950, 0]
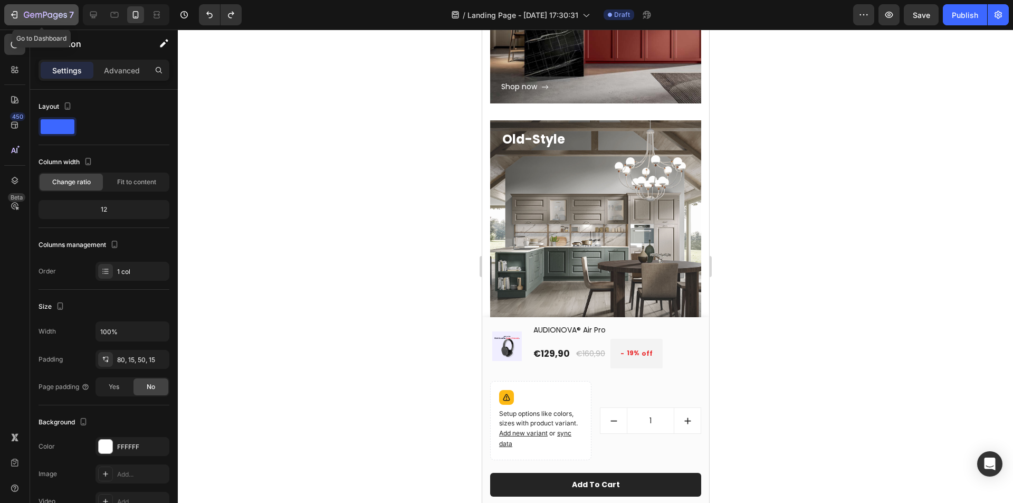
click at [48, 11] on div "7" at bounding box center [49, 14] width 50 height 13
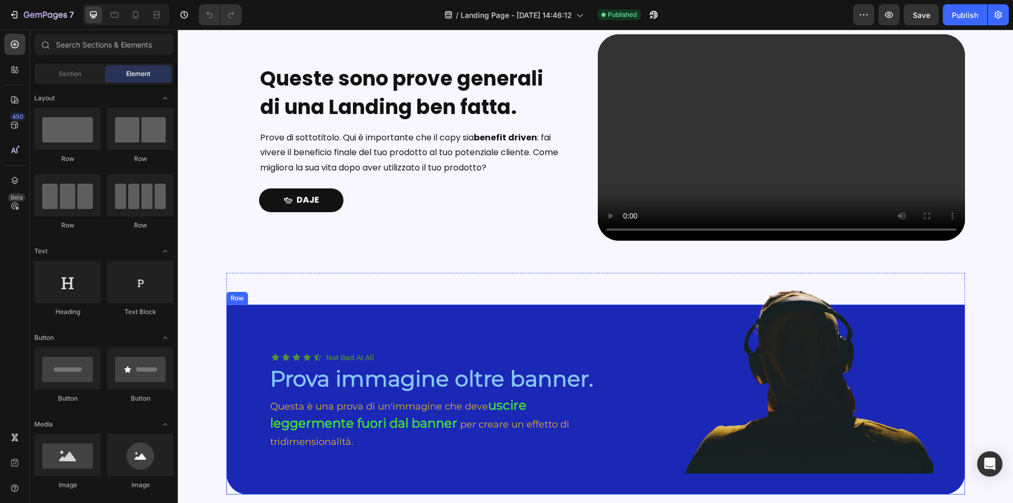
scroll to position [211, 0]
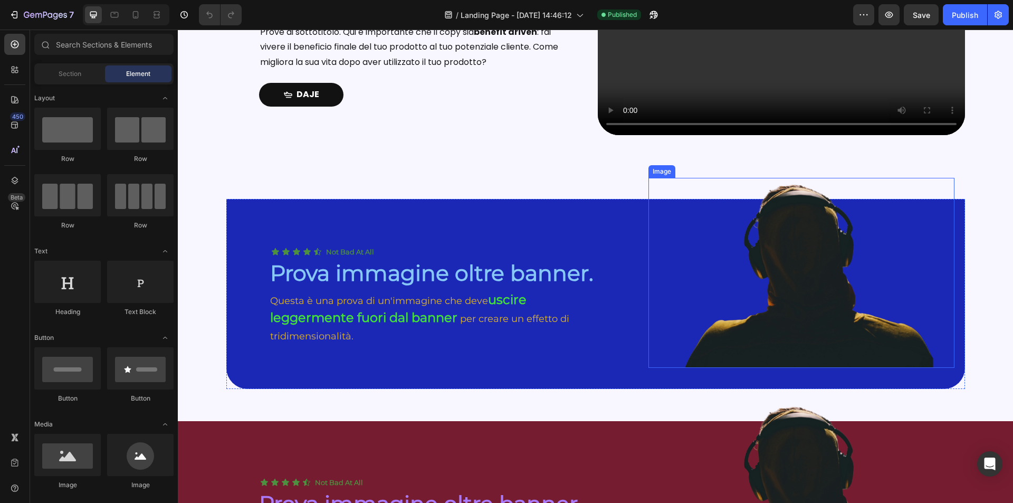
click at [798, 243] on img at bounding box center [802, 273] width 264 height 190
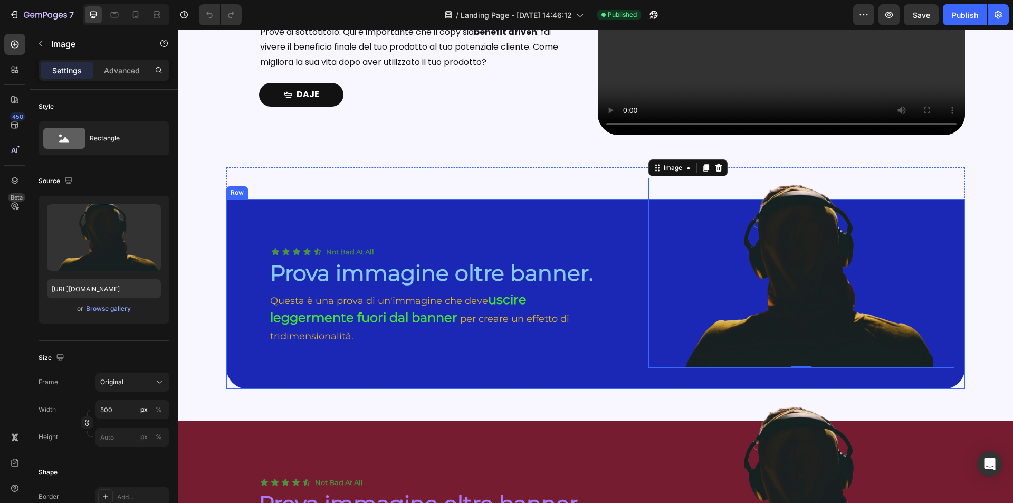
click at [417, 203] on div "Icon Icon Icon Icon Icon Icon List Not Bad At All Text Block Row Prova immagine…" at bounding box center [440, 294] width 428 height 190
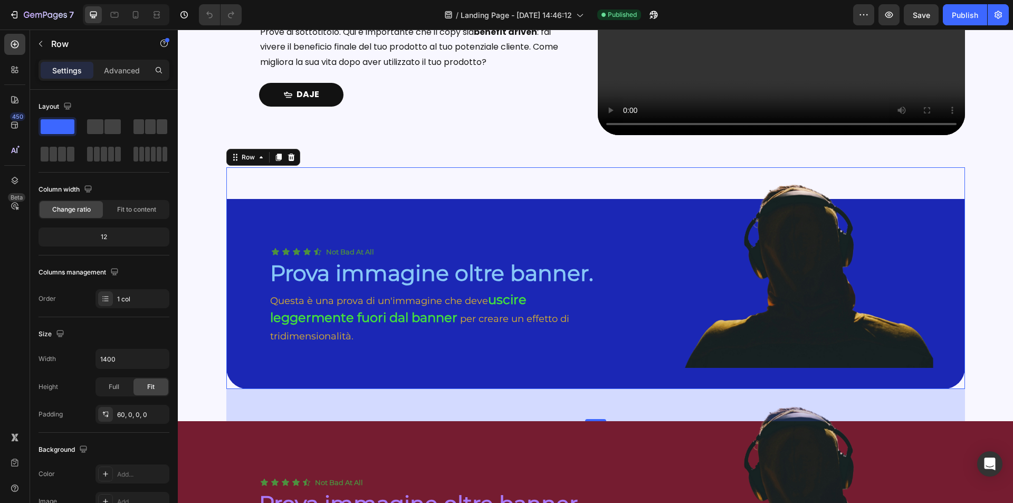
click at [387, 176] on div "Icon Icon Icon Icon Icon Icon List Not Bad At All Text Block Row Prova immagine…" at bounding box center [595, 278] width 739 height 222
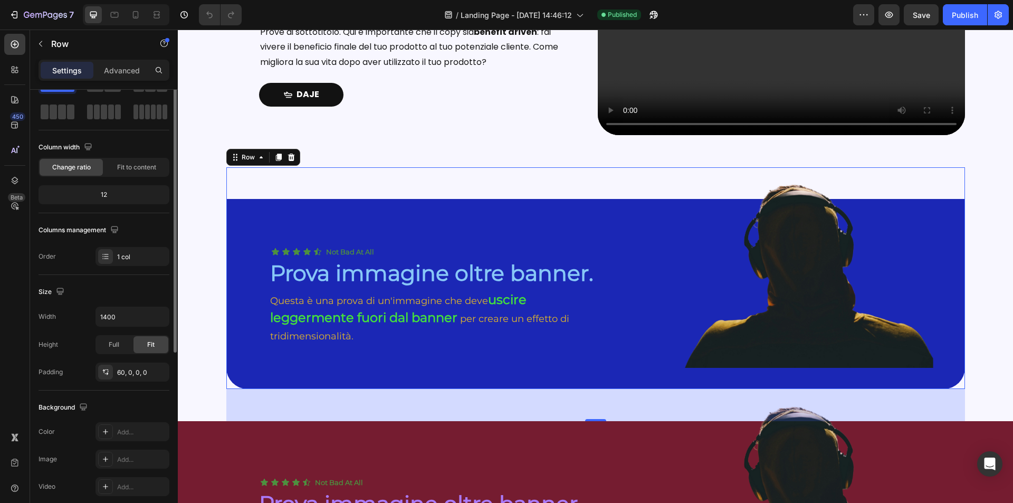
scroll to position [0, 0]
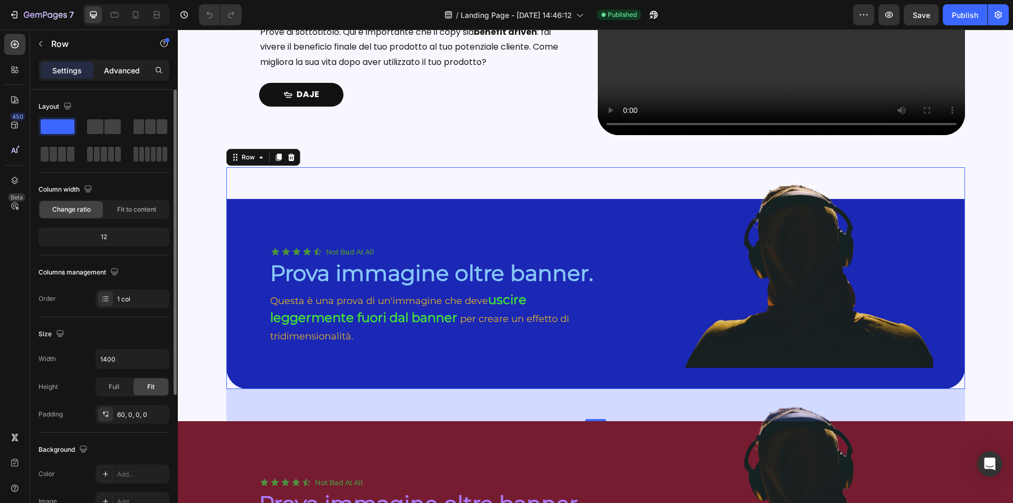
click at [128, 72] on p "Advanced" at bounding box center [122, 70] width 36 height 11
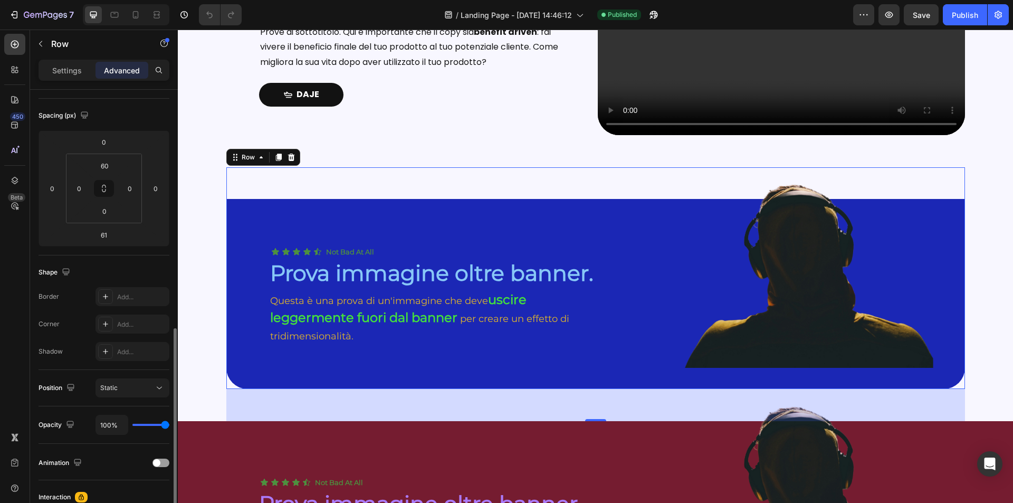
scroll to position [211, 0]
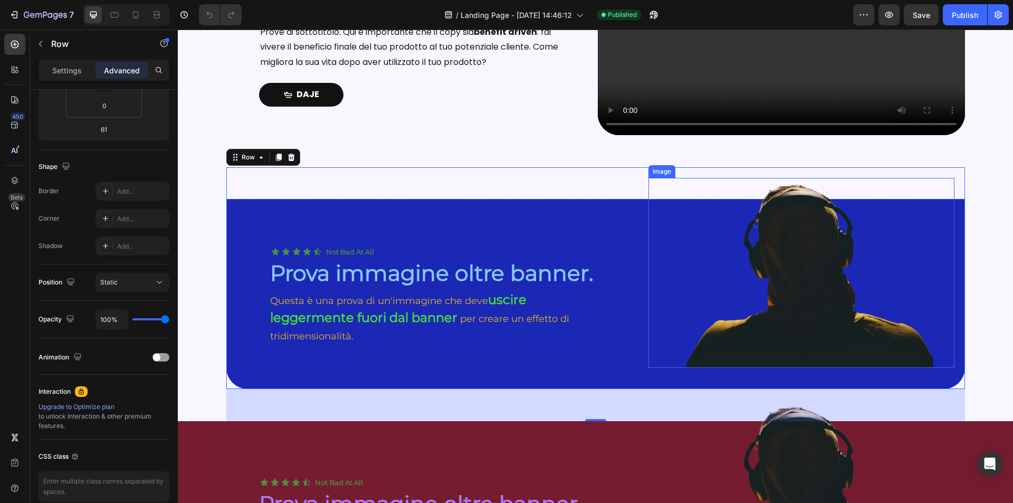
click at [839, 294] on img at bounding box center [802, 273] width 264 height 190
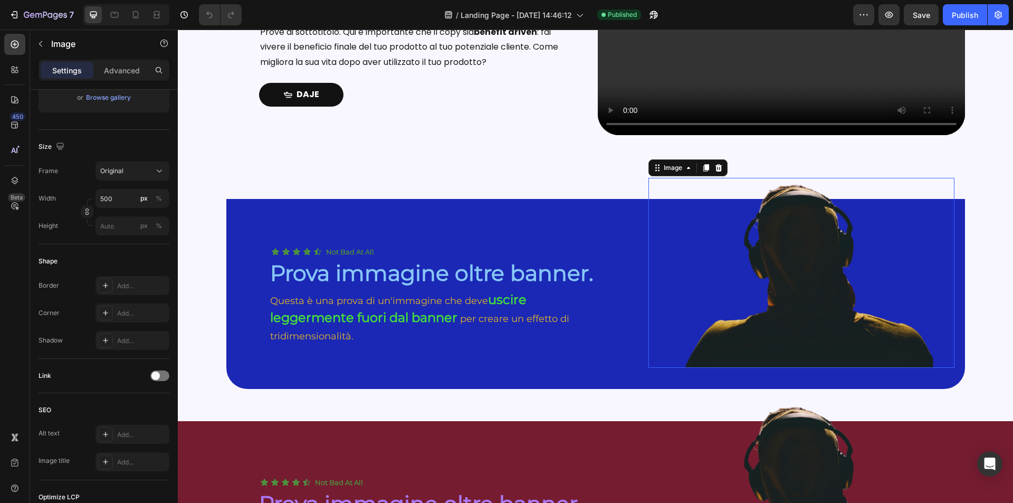
scroll to position [0, 0]
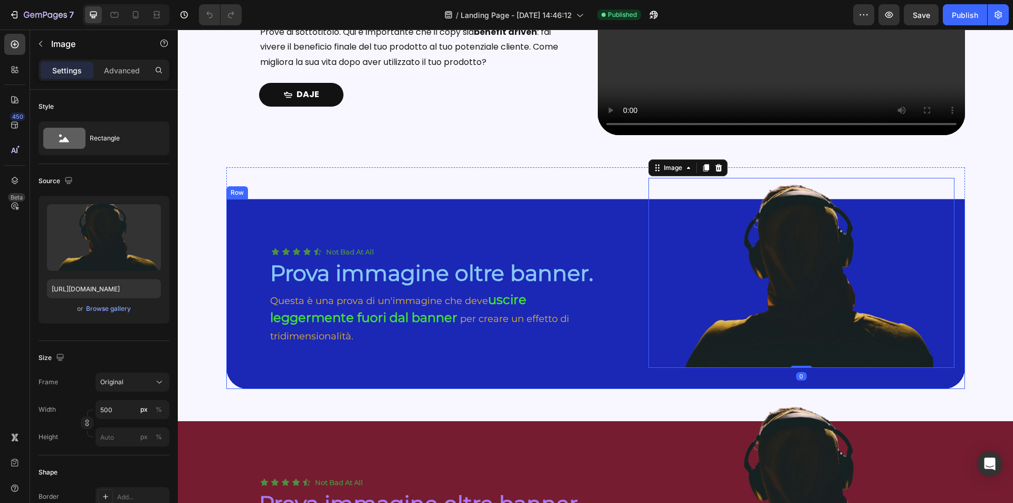
click at [226, 239] on div "Icon Icon Icon Icon Icon Icon List Not Bad At All Text Block Row Prova immagine…" at bounding box center [440, 294] width 428 height 190
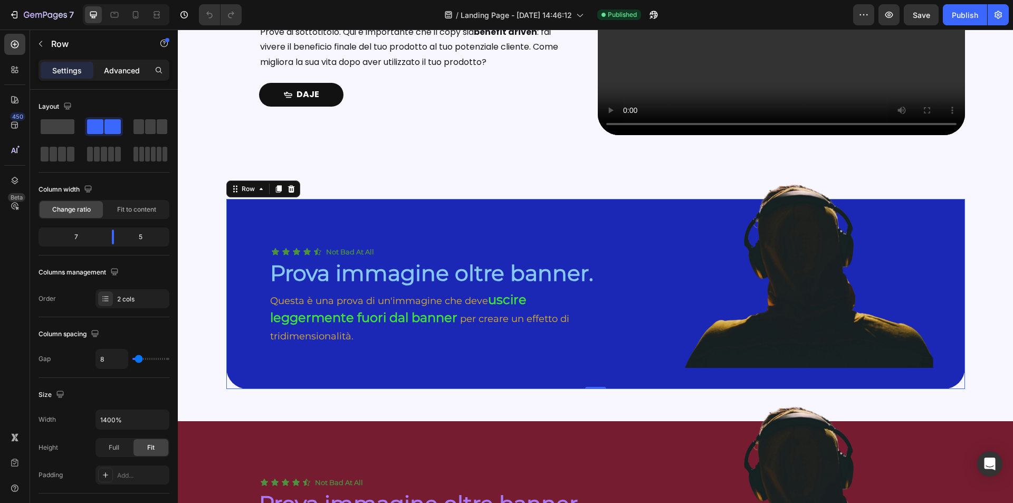
click at [132, 75] on p "Advanced" at bounding box center [122, 70] width 36 height 11
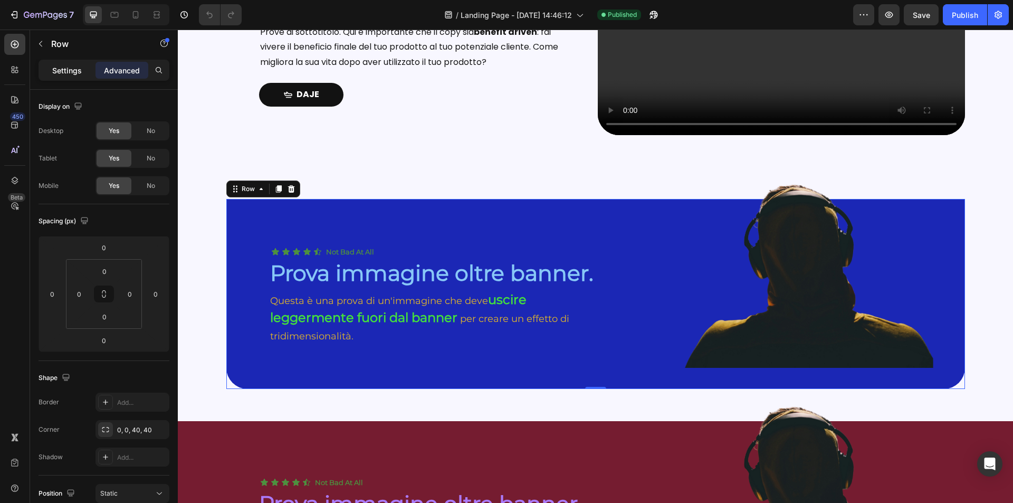
click at [56, 75] on p "Settings" at bounding box center [67, 70] width 30 height 11
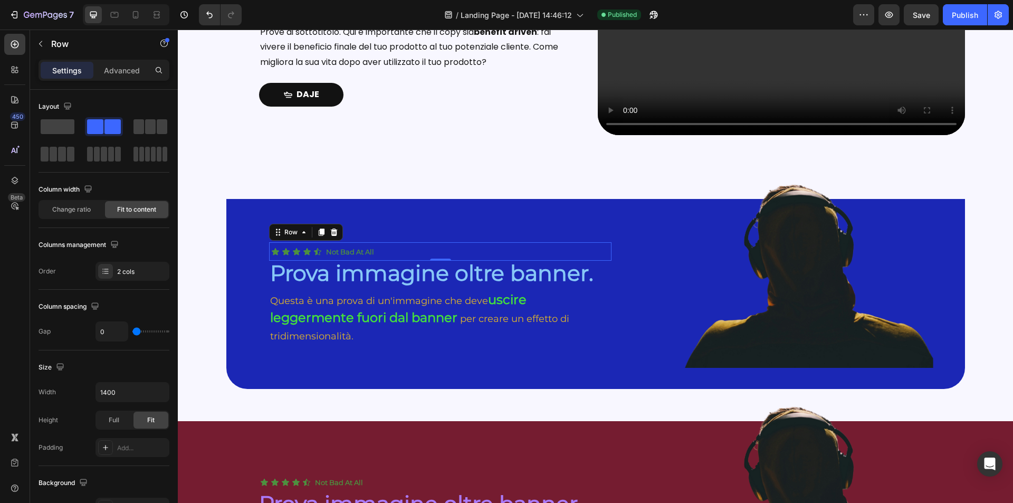
click at [433, 246] on div "Icon Icon Icon Icon Icon Icon List Not Bad At All Text Block Row 0" at bounding box center [440, 251] width 343 height 18
click at [606, 286] on h2 "Prova immagine oltre banner." at bounding box center [440, 272] width 343 height 35
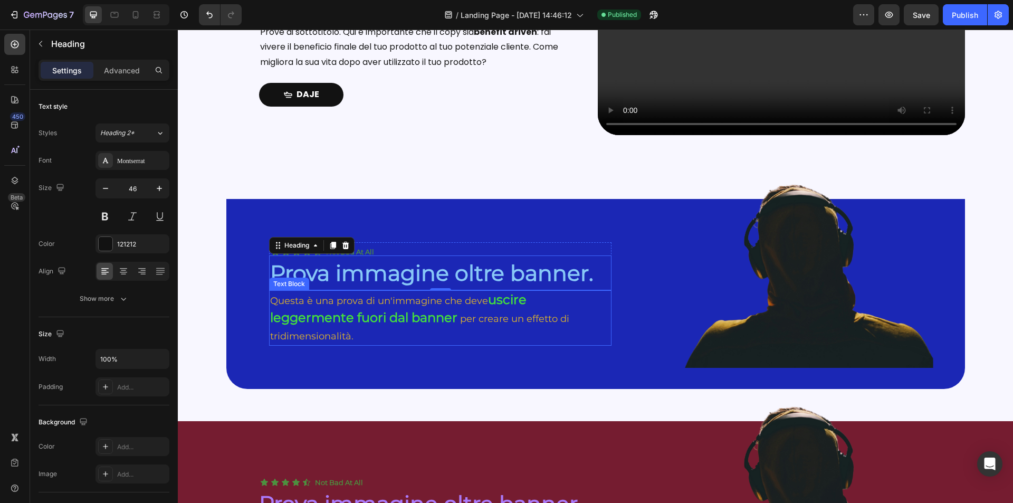
click at [606, 290] on div "Questa è una prova di un'immagine che deve uscire leggermente fuori dal banner …" at bounding box center [440, 317] width 343 height 55
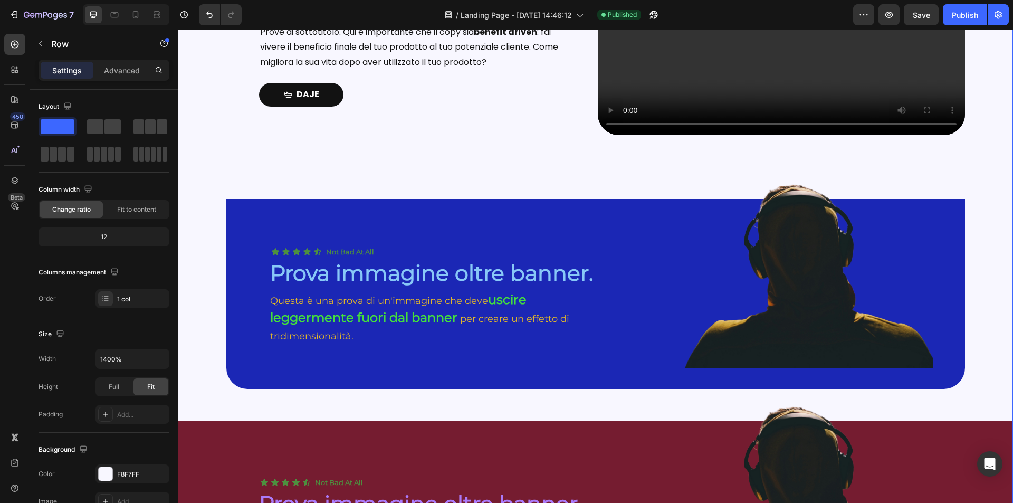
click at [184, 248] on div "PROVE GENERALI Heading Queste sono prove generali di una Landing ben fatta. Hea…" at bounding box center [595, 234] width 835 height 754
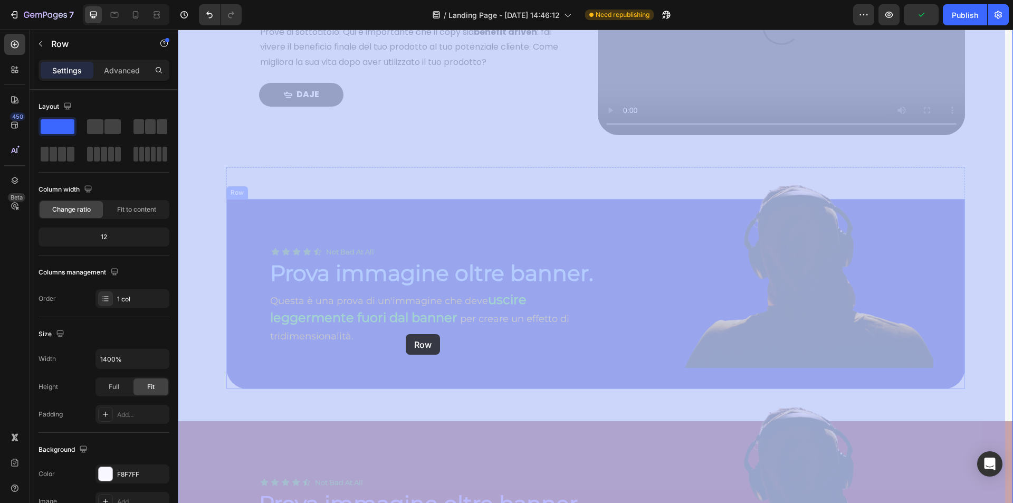
drag, startPoint x: 192, startPoint y: 244, endPoint x: 406, endPoint y: 334, distance: 231.8
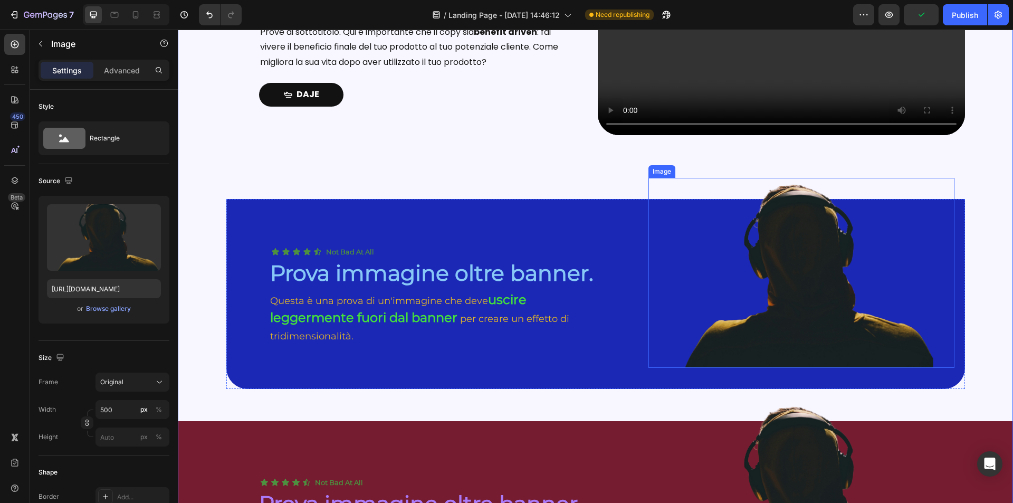
click at [765, 285] on img at bounding box center [802, 273] width 264 height 190
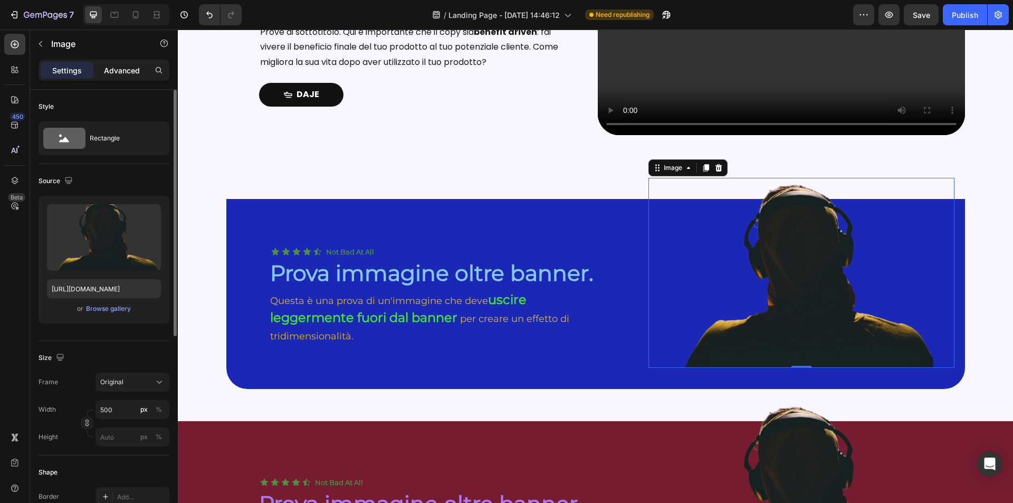
click at [129, 74] on p "Advanced" at bounding box center [122, 70] width 36 height 11
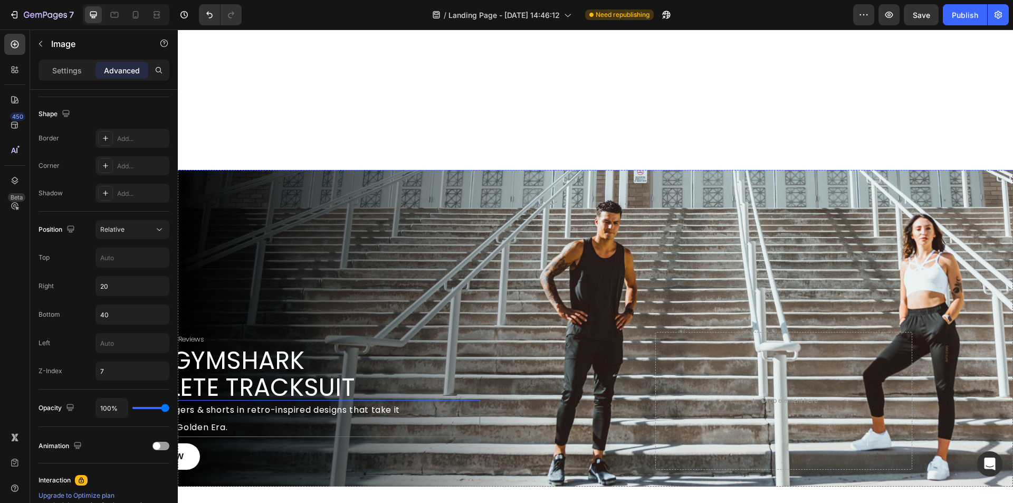
scroll to position [839, 0]
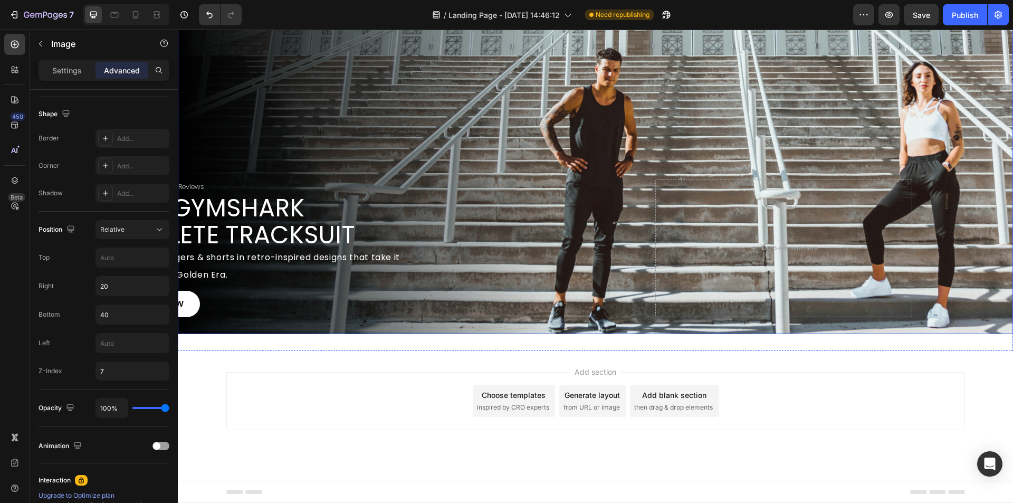
click at [563, 139] on div "Background Image" at bounding box center [595, 175] width 835 height 317
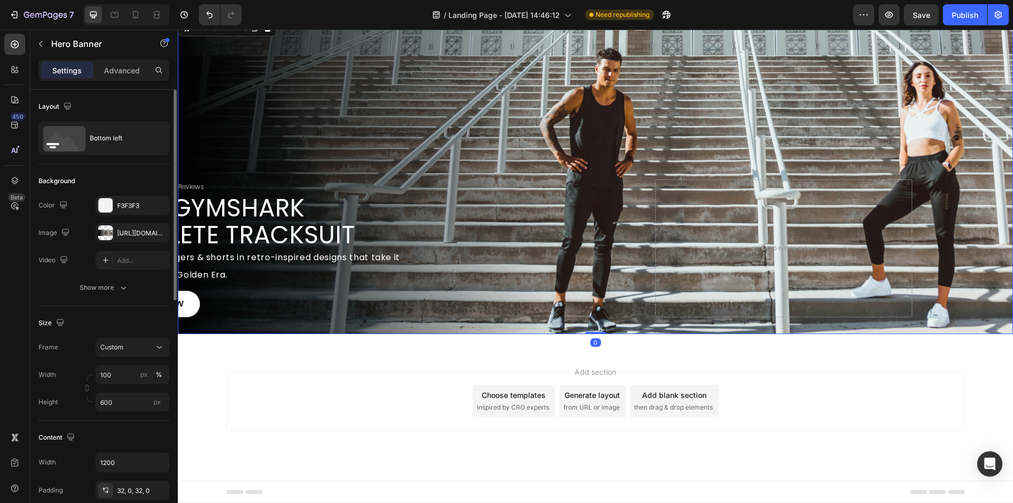
scroll to position [733, 0]
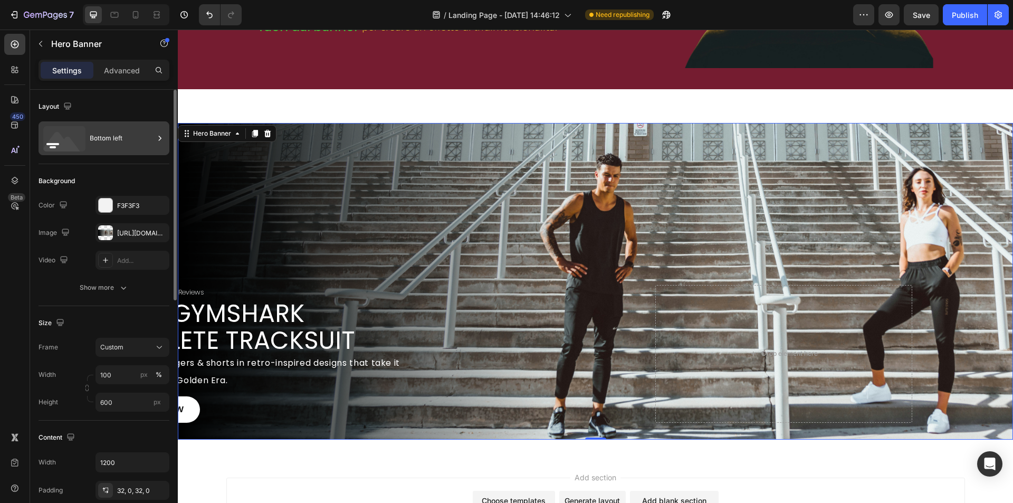
click at [127, 150] on div "Bottom left" at bounding box center [104, 138] width 131 height 34
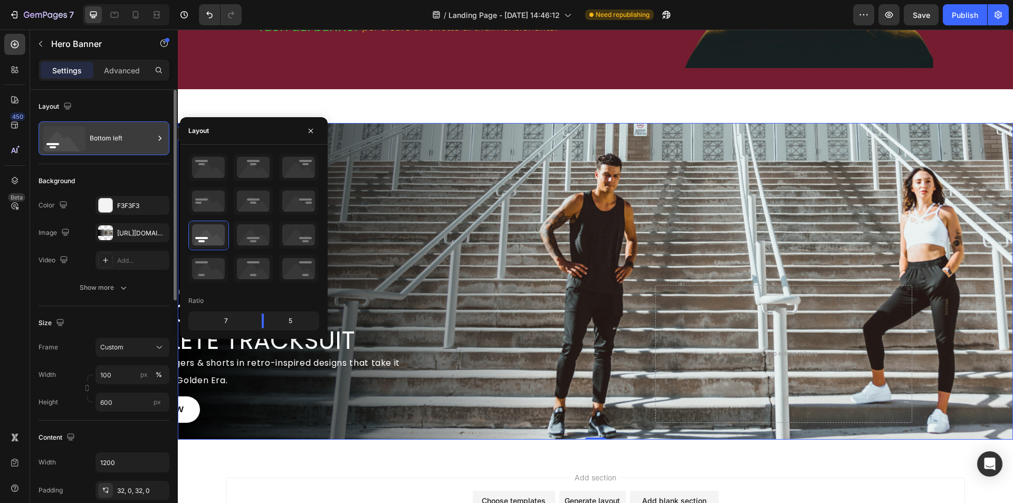
click at [128, 149] on div "Bottom left" at bounding box center [122, 138] width 64 height 24
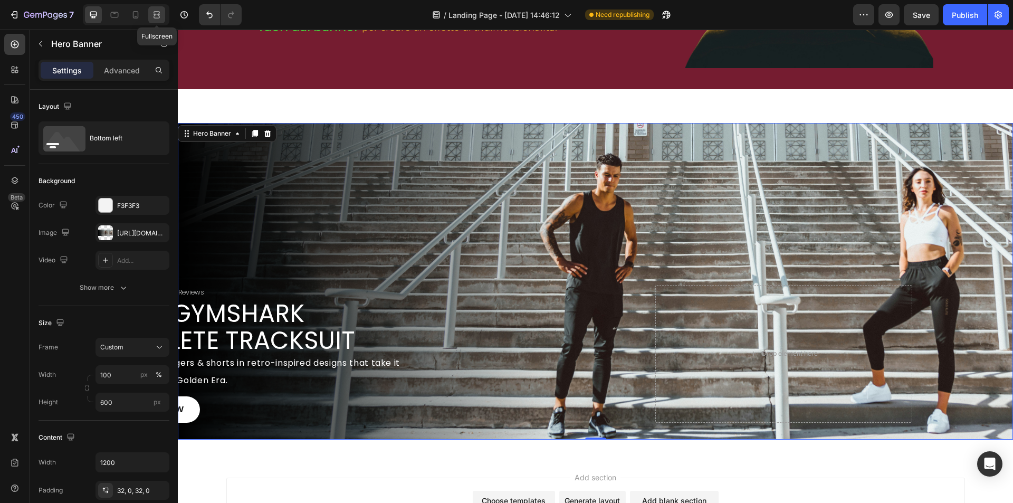
click at [164, 14] on div at bounding box center [156, 14] width 17 height 17
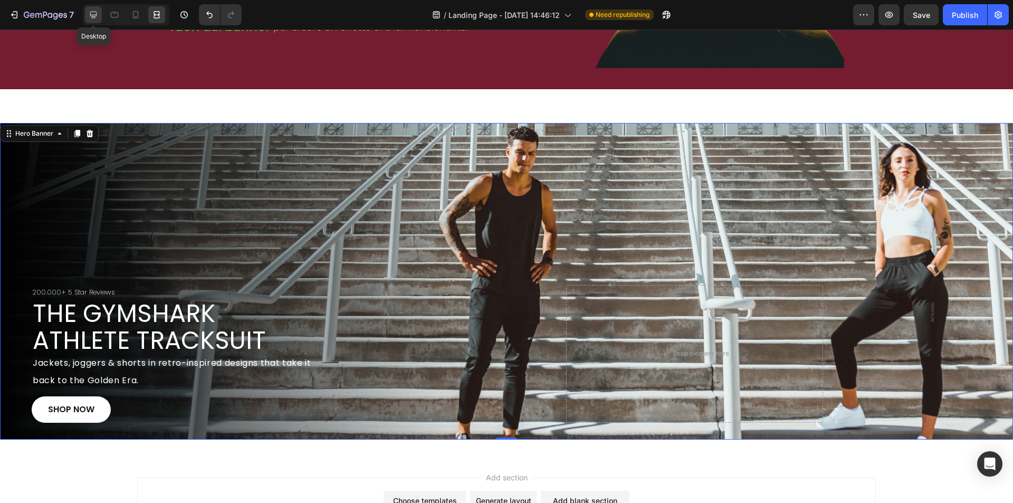
click at [96, 15] on icon at bounding box center [93, 15] width 7 height 7
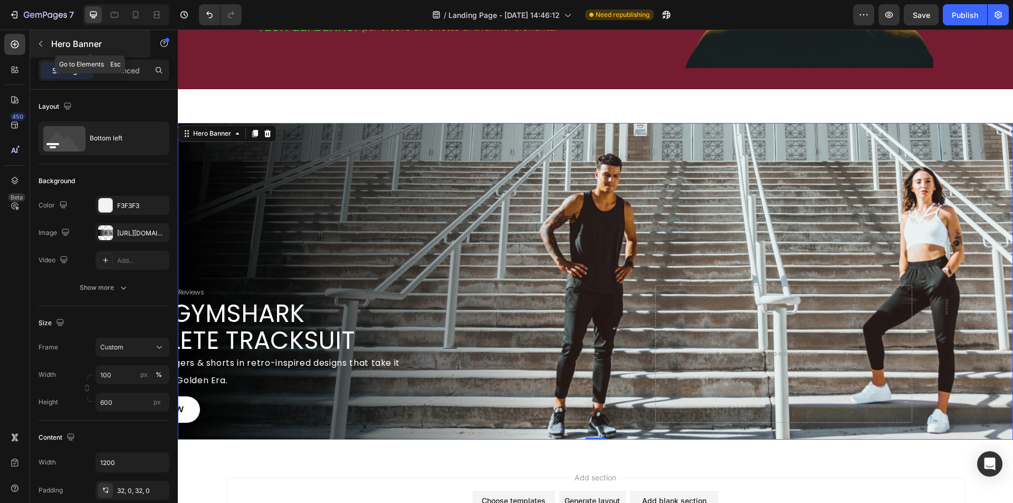
click at [40, 44] on icon "button" at bounding box center [40, 44] width 8 height 8
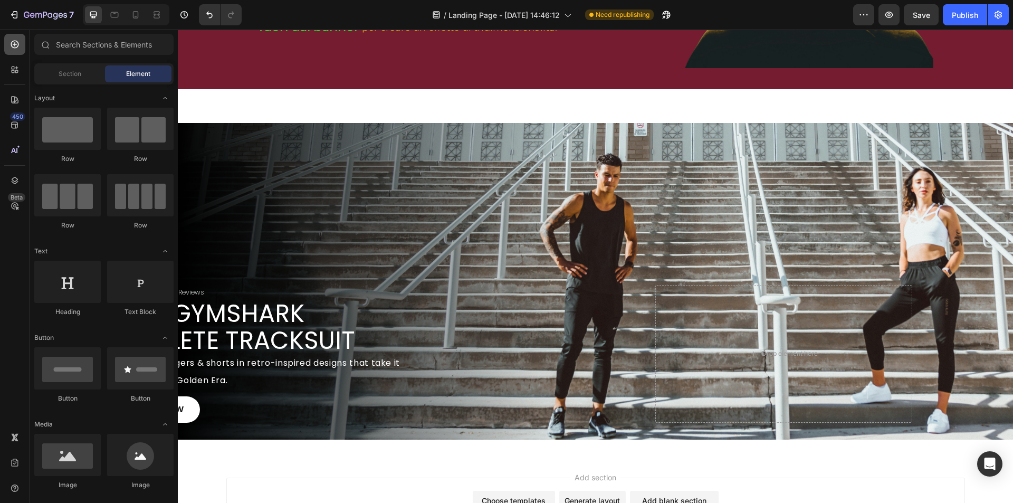
click at [7, 47] on div at bounding box center [14, 44] width 21 height 21
click at [10, 45] on icon at bounding box center [14, 44] width 11 height 11
click at [0, 351] on div "450 Beta" at bounding box center [15, 266] width 30 height 473
click at [24, 461] on div at bounding box center [14, 462] width 21 height 21
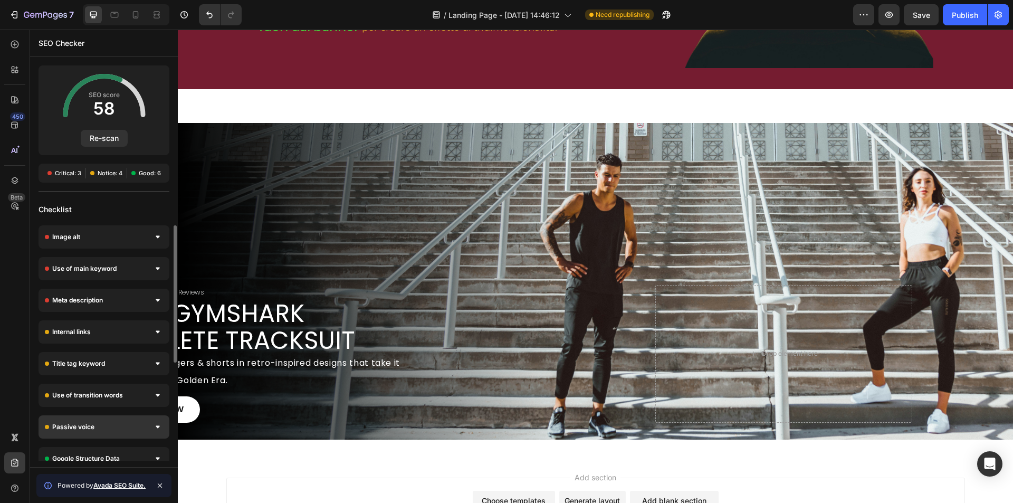
scroll to position [168, 0]
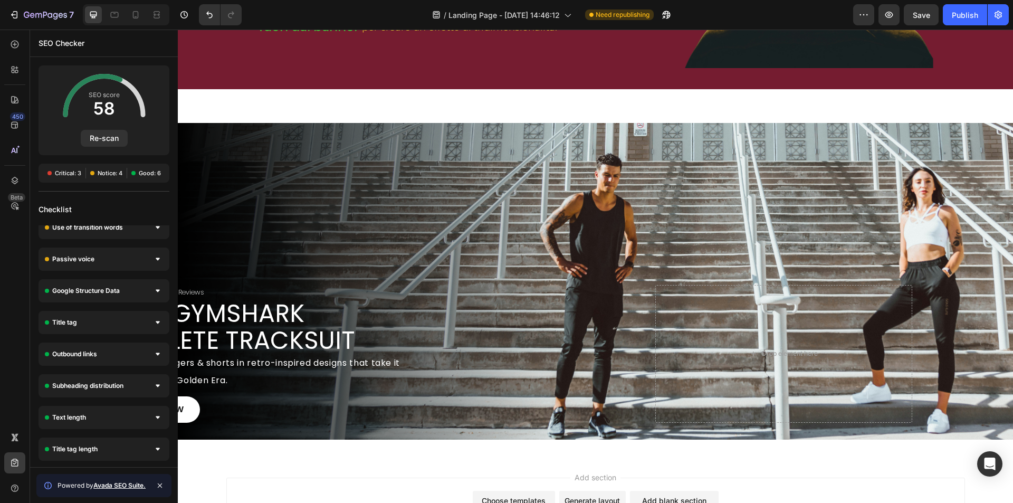
click at [168, 483] on div "Powered by Avada SEO Suite." at bounding box center [103, 485] width 135 height 23
click at [159, 483] on icon at bounding box center [160, 485] width 8 height 8
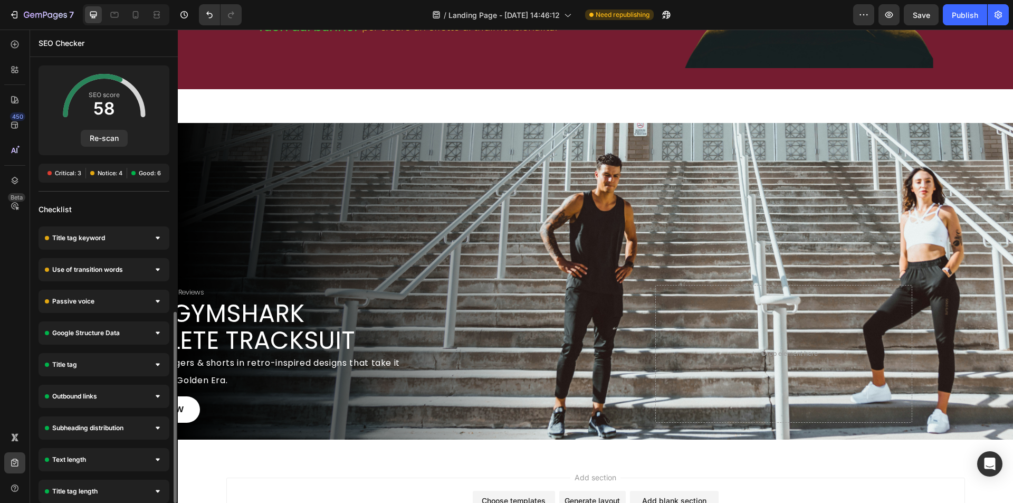
scroll to position [126, 0]
click at [244, 199] on div "Background Image" at bounding box center [595, 281] width 835 height 317
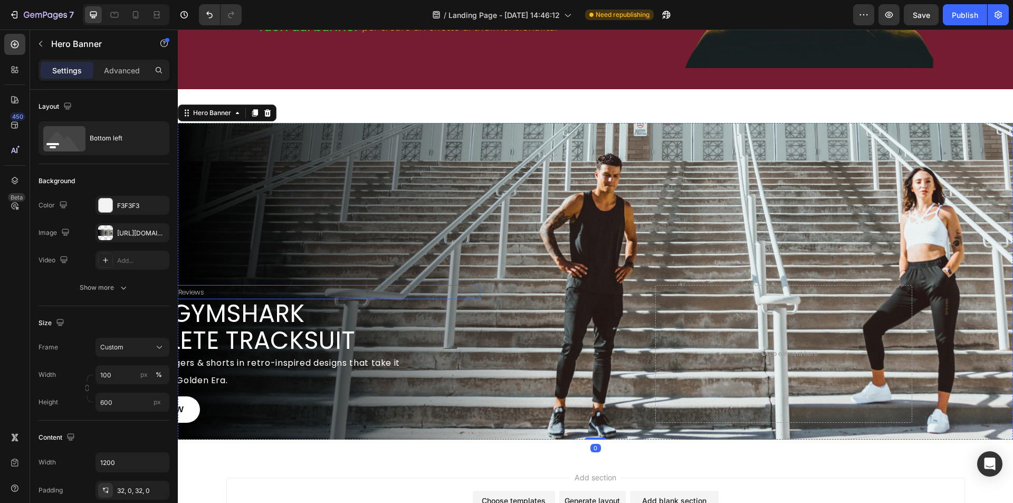
click at [221, 293] on p "200.000+ 5 Star Reviews" at bounding box center [300, 292] width 357 height 12
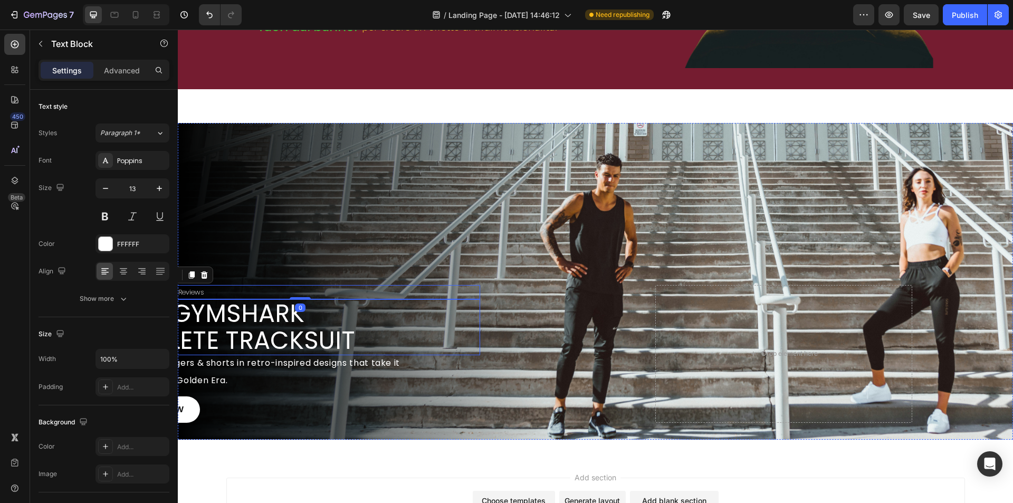
click at [220, 326] on h2 "THE GYMSHARK ATHLETE TRACKSUIT" at bounding box center [300, 326] width 359 height 55
click at [395, 293] on p "200.000+ 5 Star Reviews" at bounding box center [300, 292] width 357 height 12
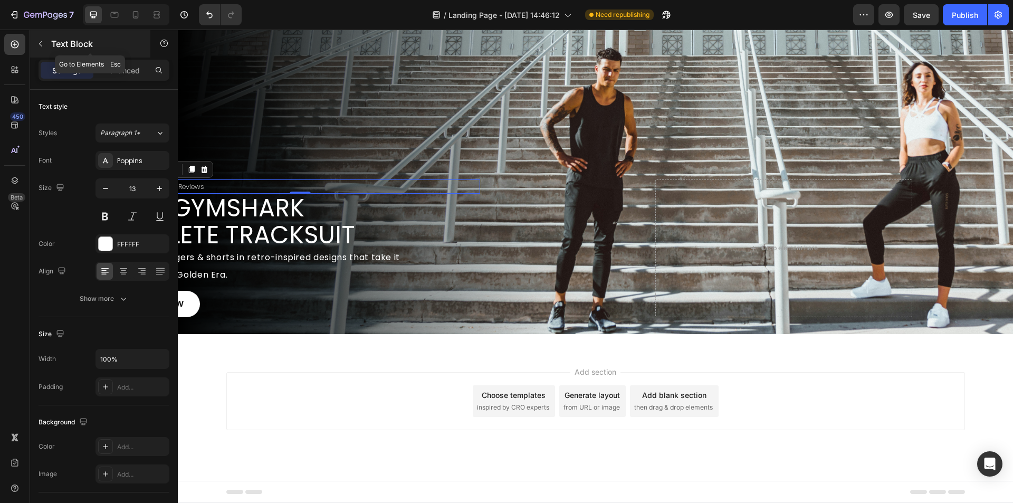
click at [45, 36] on button "button" at bounding box center [40, 43] width 17 height 17
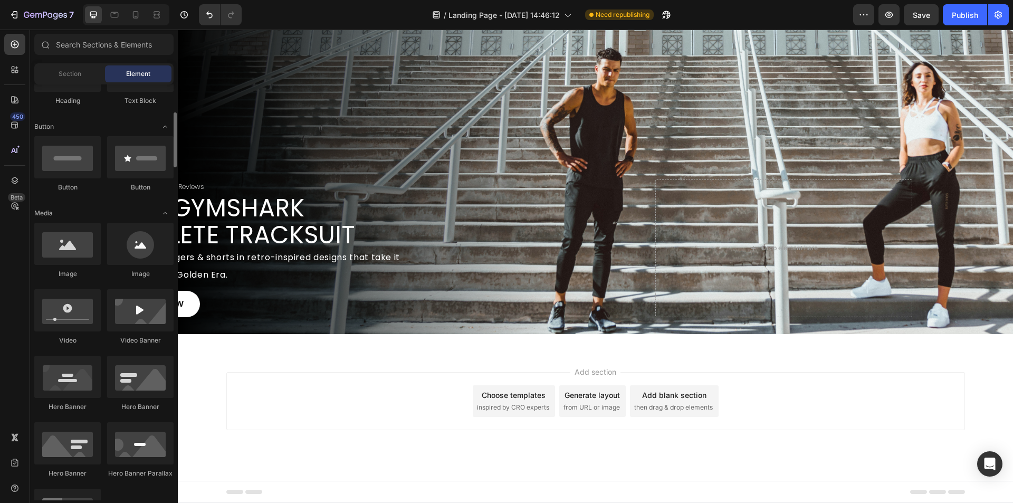
scroll to position [264, 0]
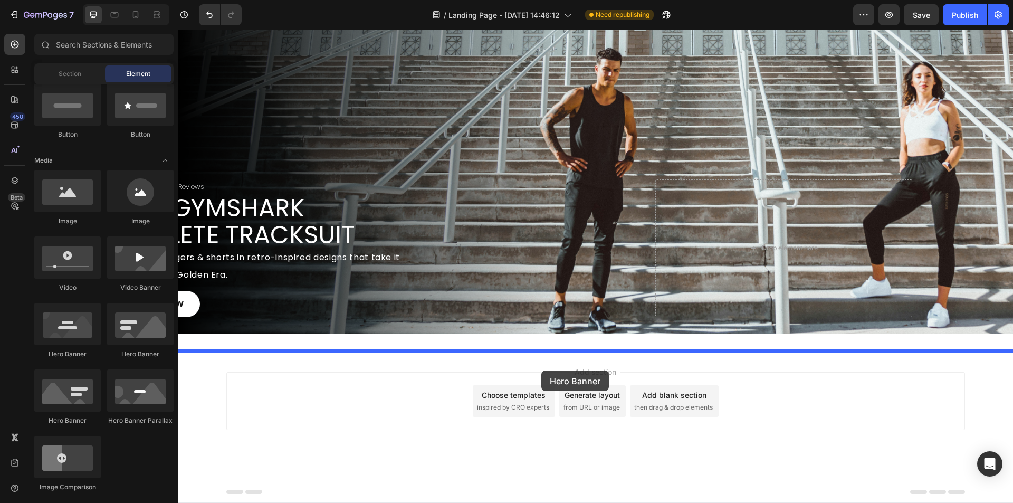
drag, startPoint x: 315, startPoint y: 364, endPoint x: 541, endPoint y: 370, distance: 226.5
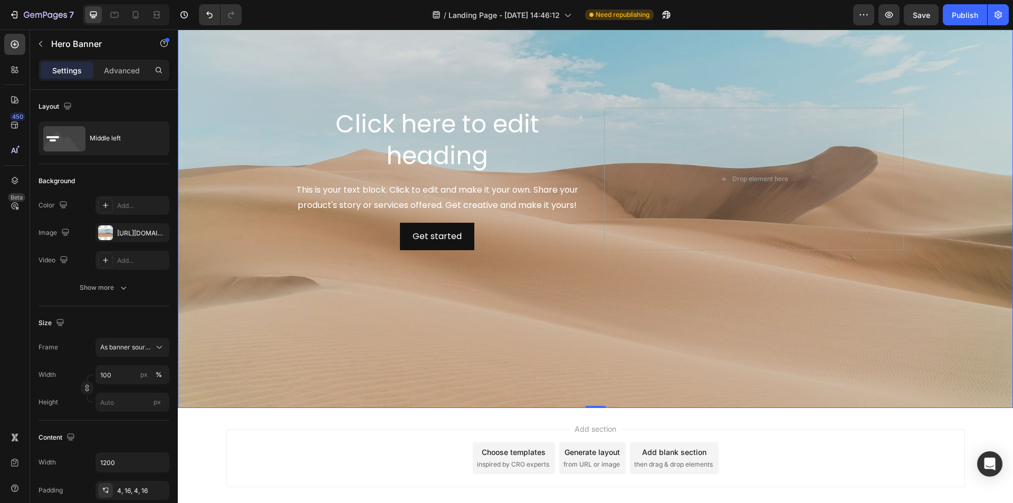
scroll to position [1186, 0]
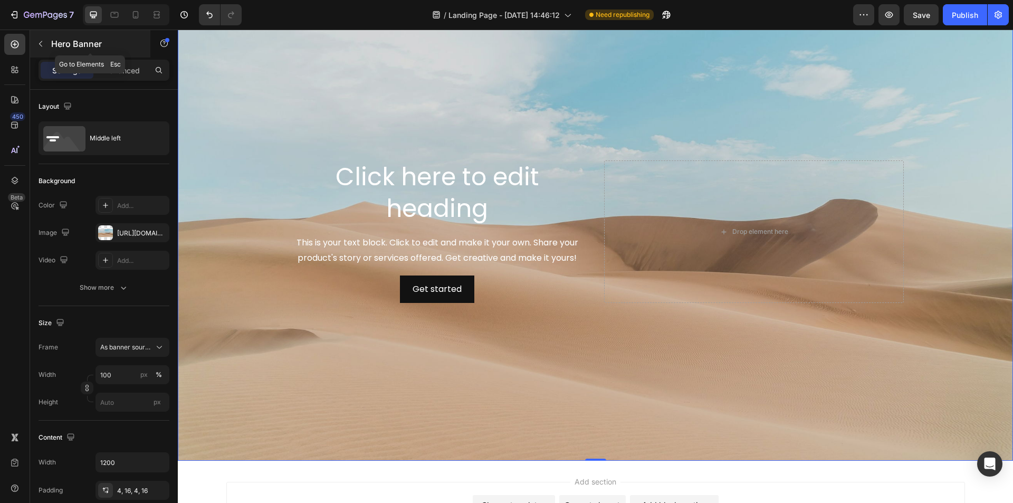
click at [63, 49] on p "Hero Banner" at bounding box center [96, 43] width 90 height 13
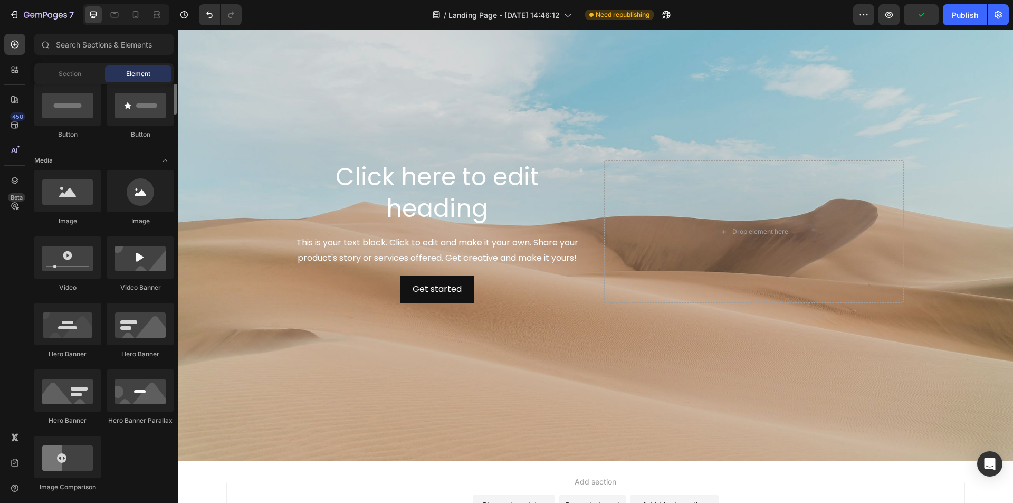
scroll to position [0, 0]
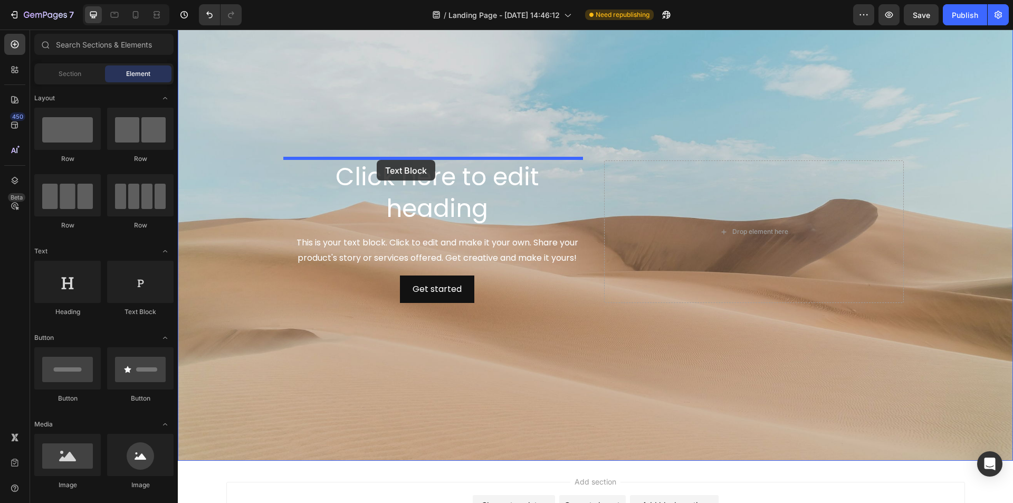
drag, startPoint x: 322, startPoint y: 325, endPoint x: 377, endPoint y: 160, distance: 174.0
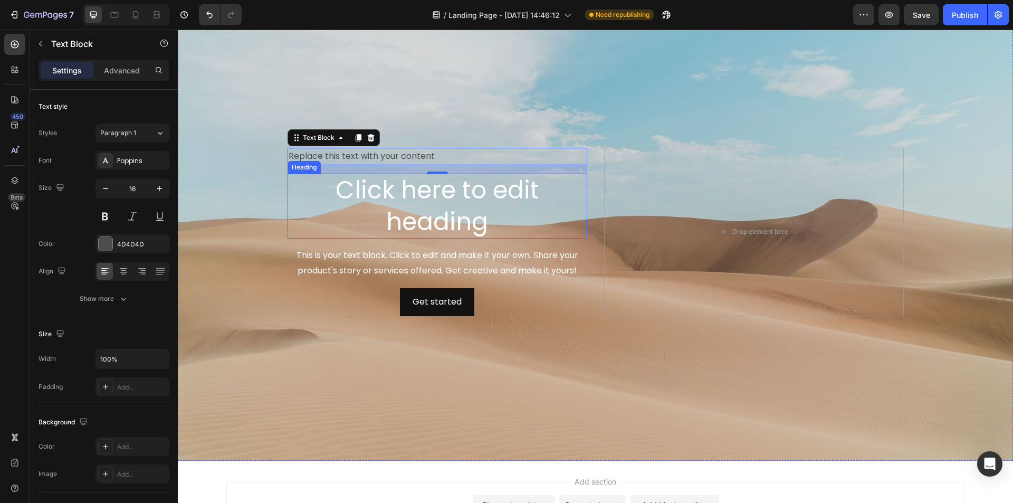
click at [291, 221] on h2 "Click here to edit heading" at bounding box center [438, 206] width 300 height 65
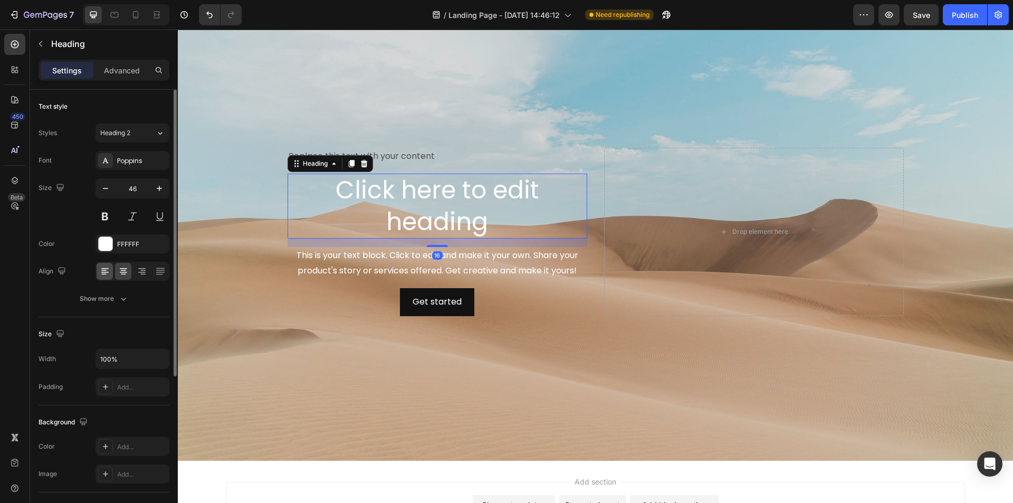
click at [101, 278] on div at bounding box center [105, 271] width 16 height 17
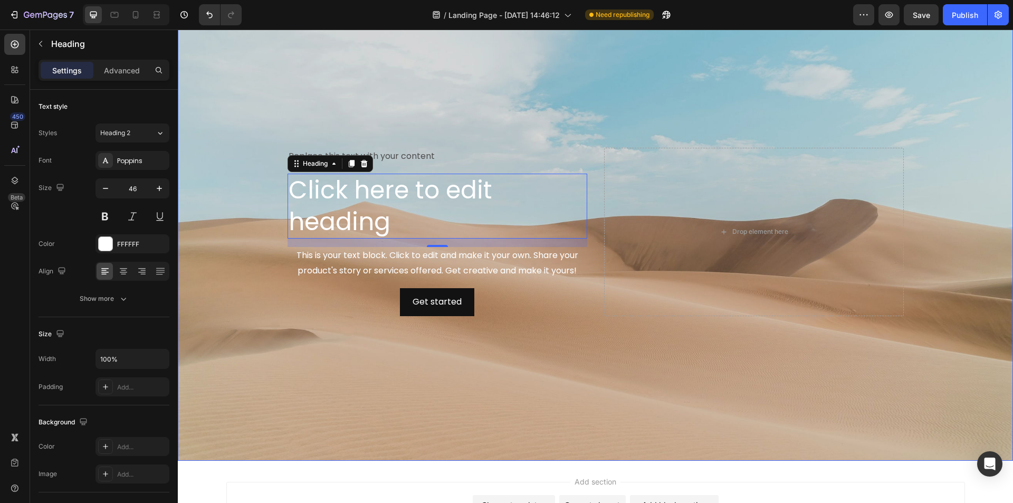
click at [288, 274] on div "This is your text block. Click to edit and make it your own. Share your product…" at bounding box center [438, 263] width 300 height 33
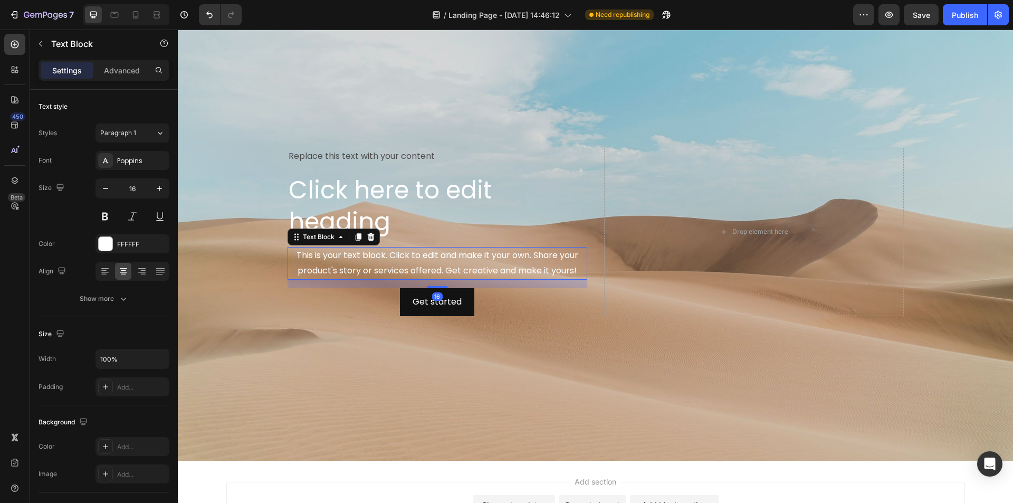
click at [301, 265] on div "This is your text block. Click to edit and make it your own. Share your product…" at bounding box center [438, 263] width 300 height 33
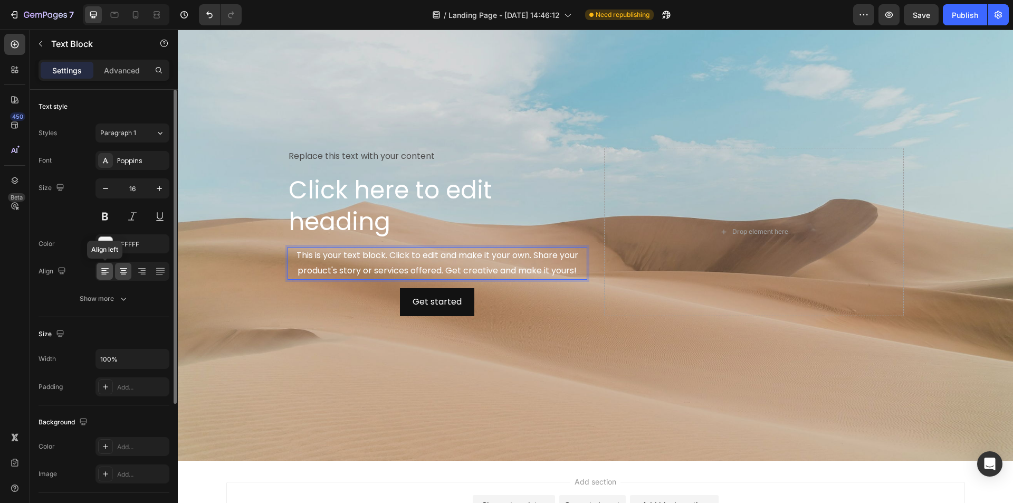
click at [109, 271] on icon at bounding box center [105, 271] width 11 height 11
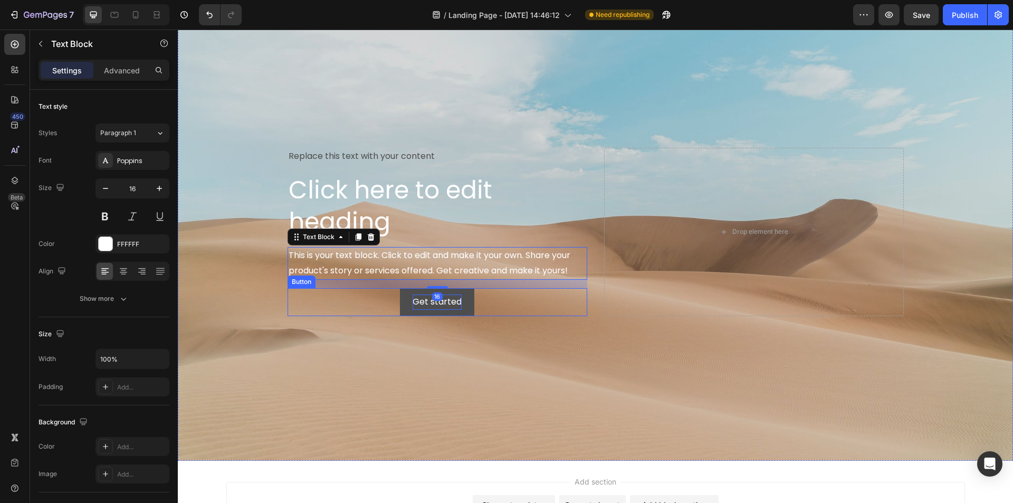
click at [448, 304] on div "Get started" at bounding box center [437, 301] width 49 height 15
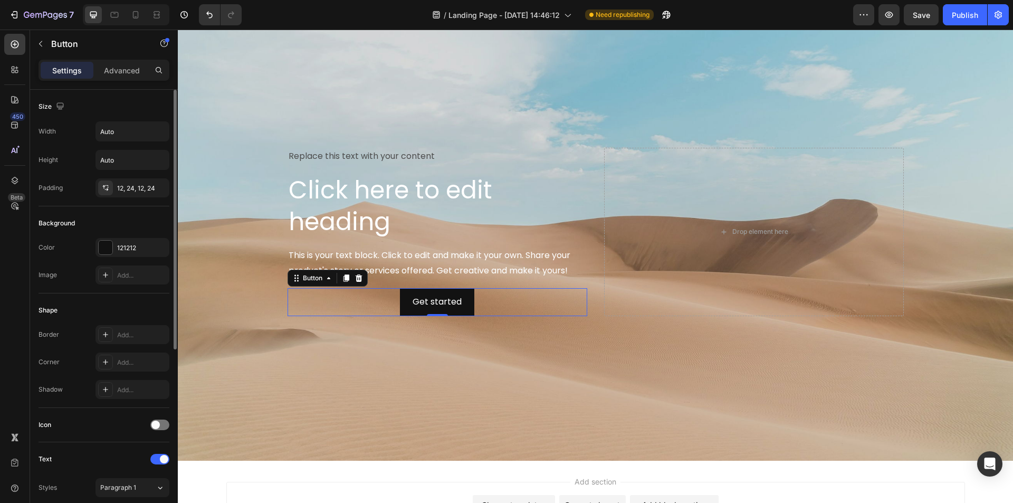
scroll to position [313, 0]
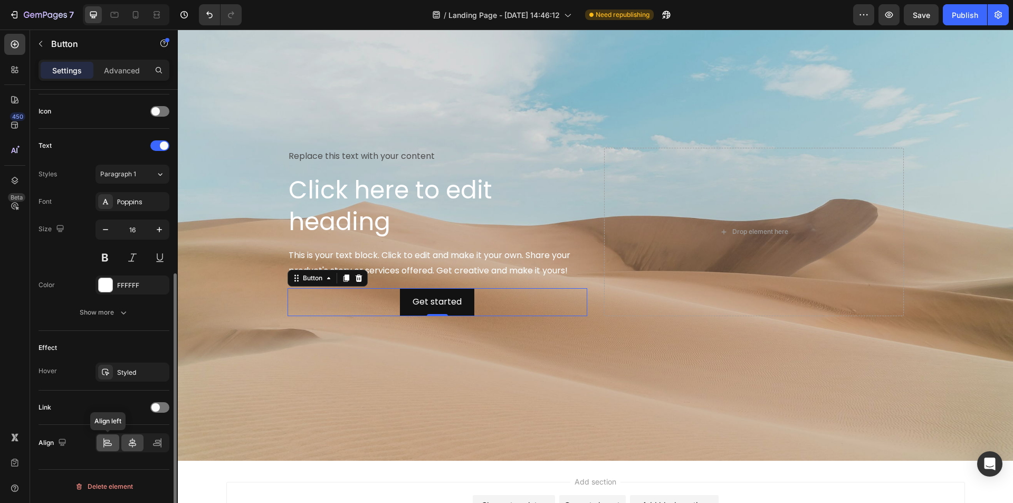
click at [107, 442] on icon at bounding box center [107, 442] width 11 height 11
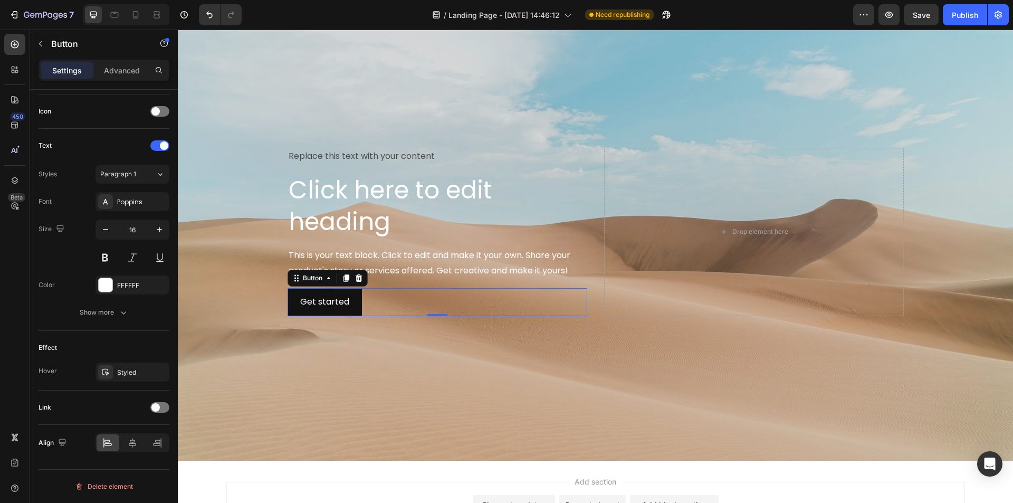
click at [386, 297] on div "Get started Button 0" at bounding box center [438, 302] width 300 height 28
click at [355, 373] on div "Background Image" at bounding box center [595, 232] width 835 height 458
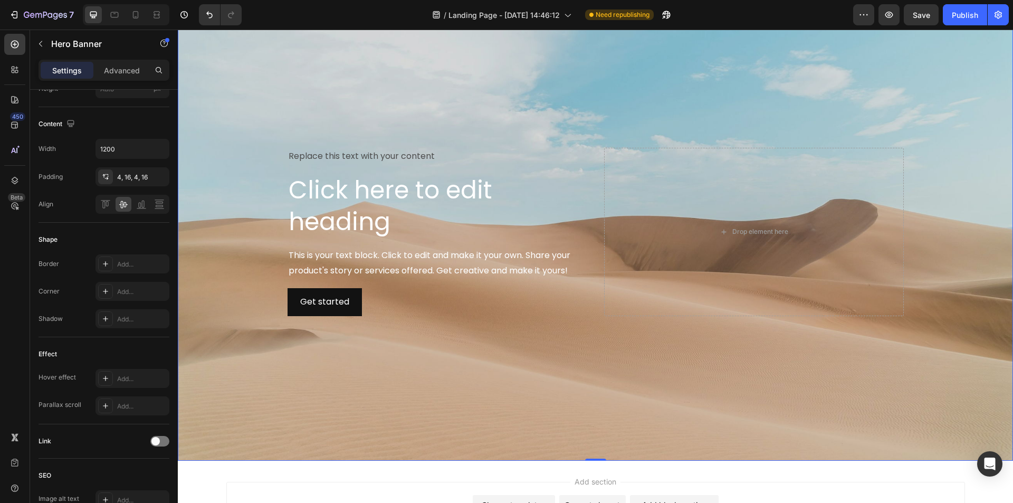
scroll to position [0, 0]
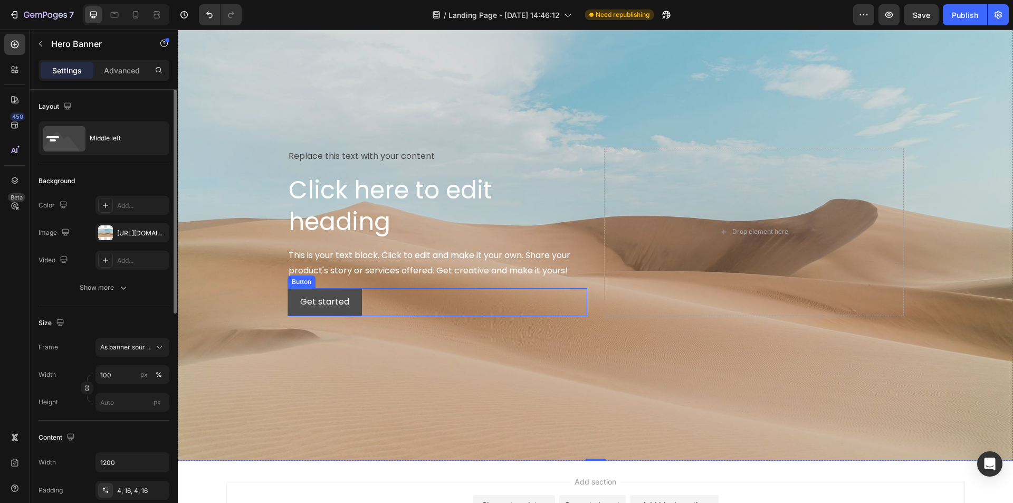
click at [345, 309] on button "Get started" at bounding box center [325, 302] width 74 height 28
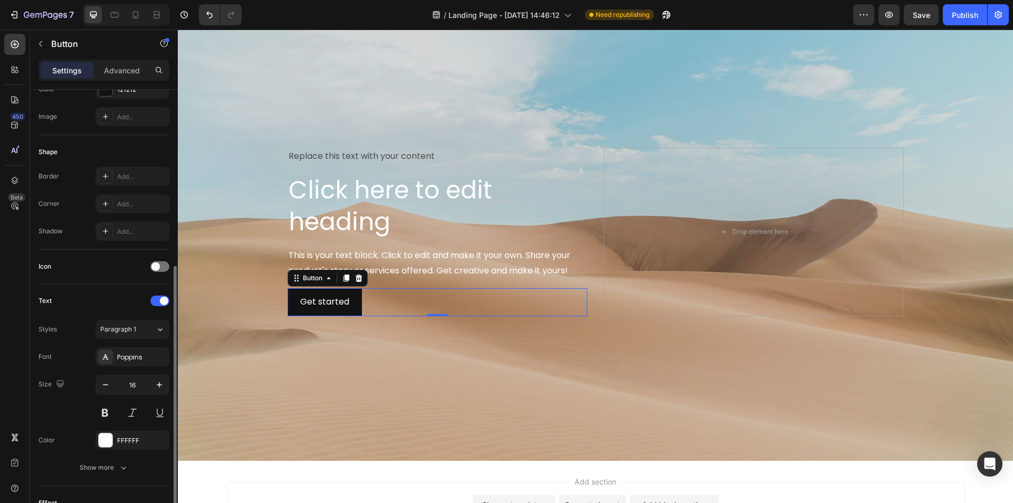
scroll to position [211, 0]
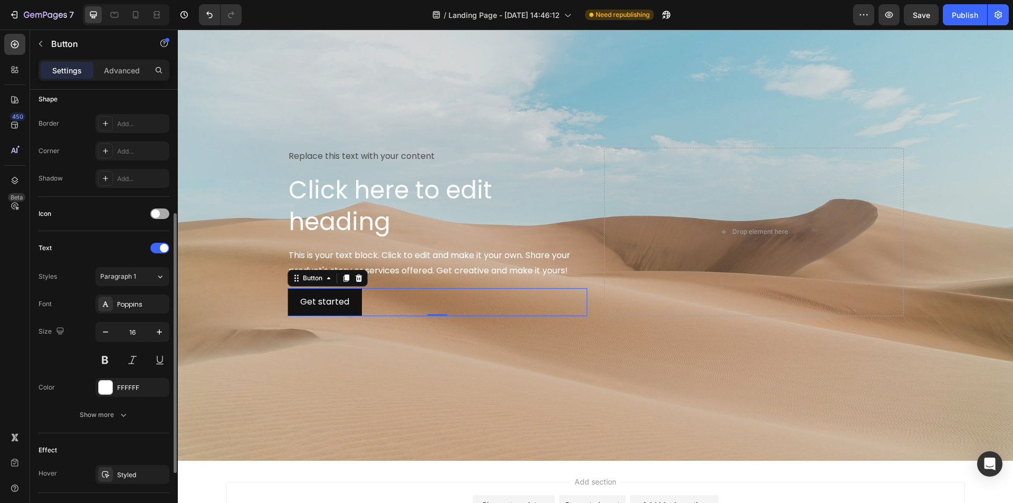
click at [164, 217] on div at bounding box center [159, 213] width 19 height 11
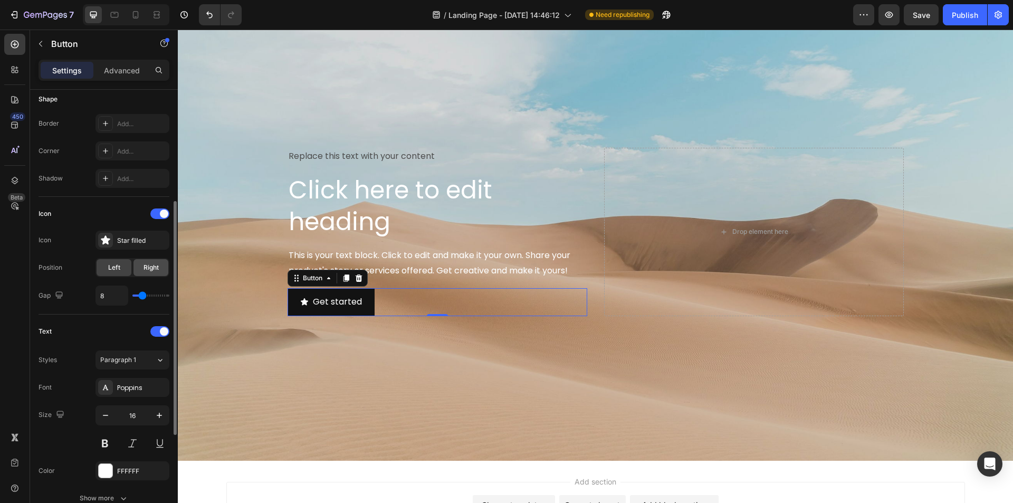
click at [140, 273] on div "Right" at bounding box center [151, 267] width 35 height 17
click at [137, 235] on div "Star filled" at bounding box center [133, 240] width 74 height 19
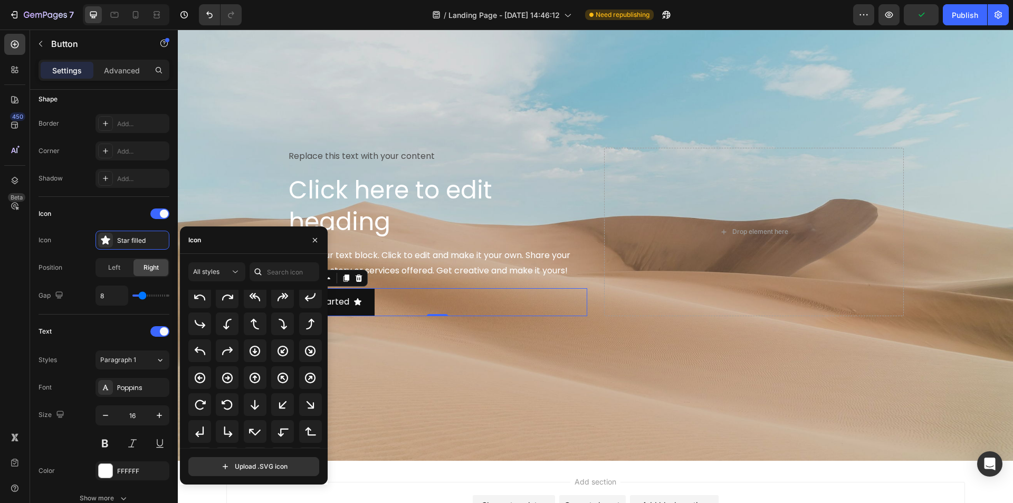
scroll to position [343, 0]
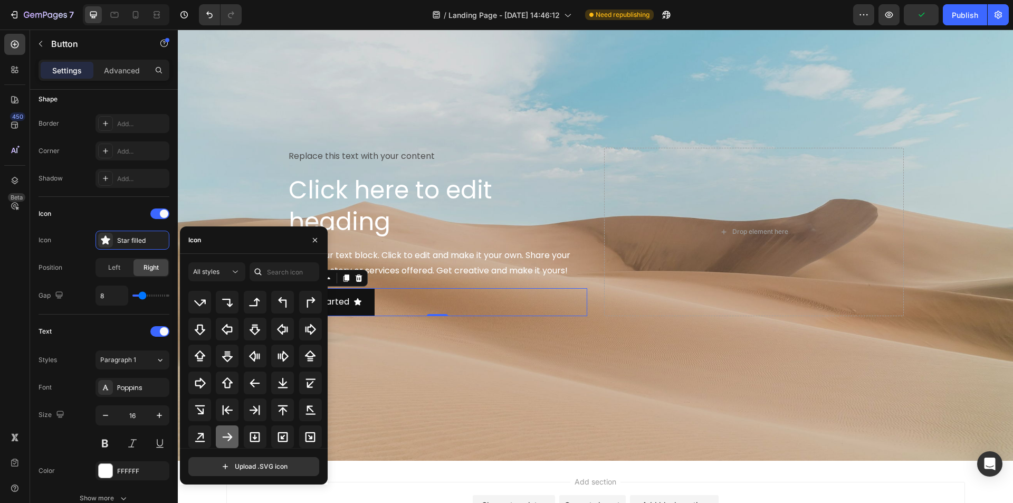
click at [227, 441] on icon at bounding box center [227, 437] width 13 height 13
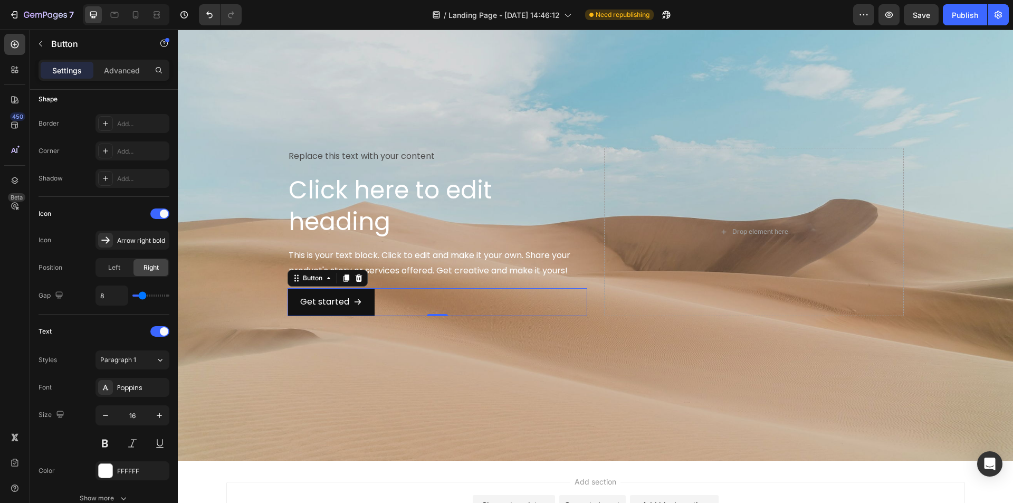
click at [445, 300] on div "Get started Button 0" at bounding box center [438, 302] width 300 height 28
click at [424, 303] on div "Get started Button 0" at bounding box center [438, 302] width 300 height 28
click at [395, 346] on div "Background Image" at bounding box center [595, 232] width 835 height 458
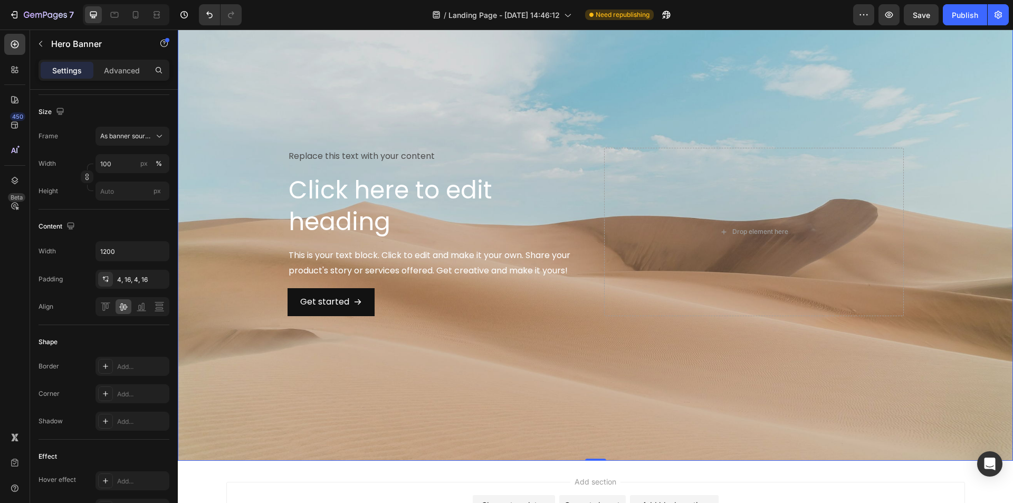
scroll to position [0, 0]
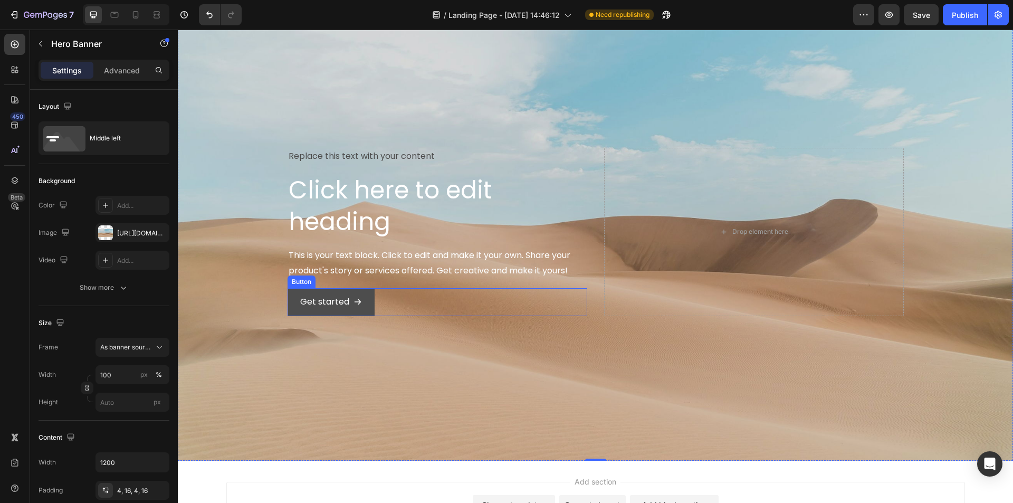
click at [363, 312] on button "Get started" at bounding box center [331, 302] width 87 height 28
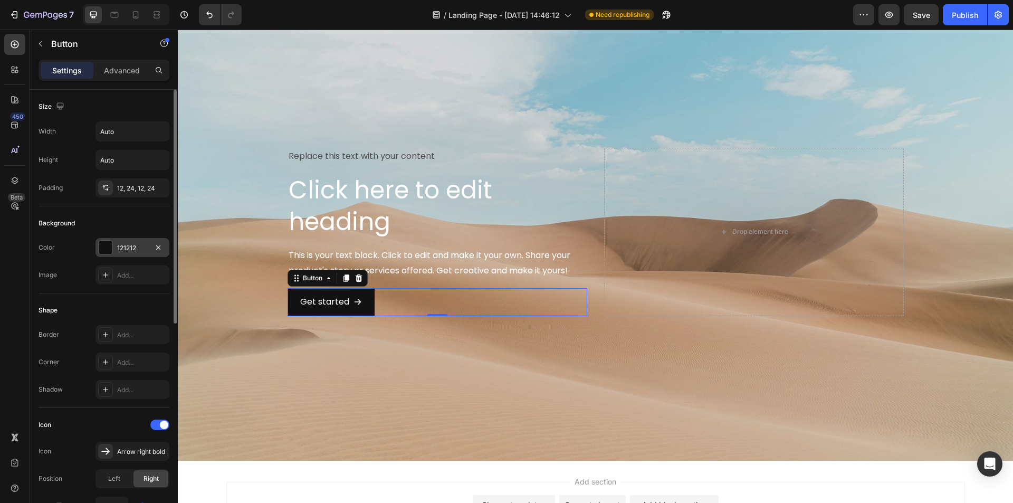
click at [126, 253] on div "121212" at bounding box center [133, 247] width 74 height 19
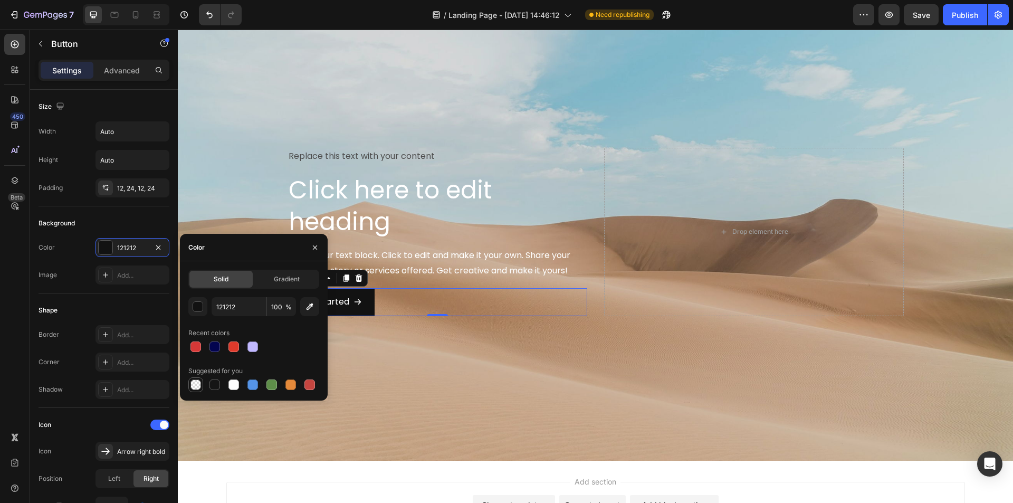
click at [199, 383] on div at bounding box center [195, 384] width 11 height 11
type input "000000"
type input "0"
click at [360, 356] on div "Background Image" at bounding box center [595, 232] width 835 height 458
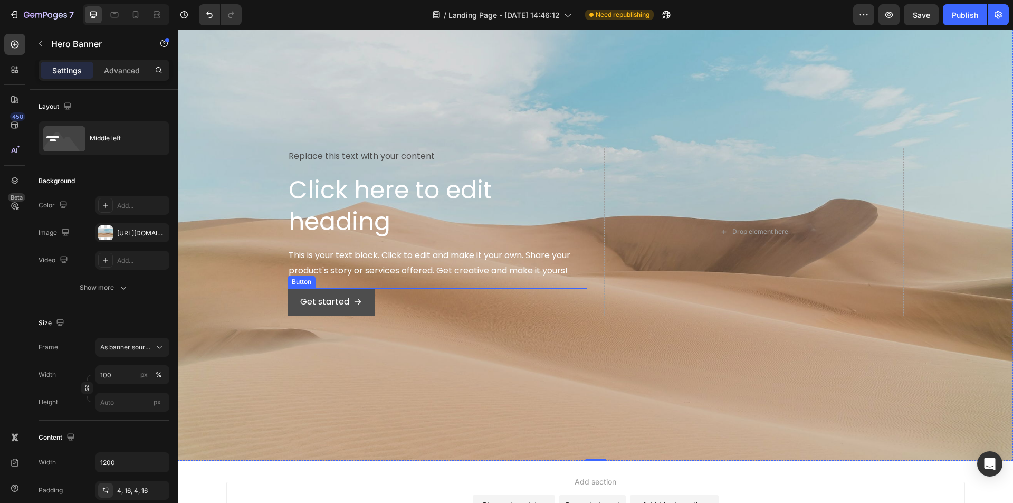
click at [288, 302] on button "Get started" at bounding box center [331, 302] width 87 height 28
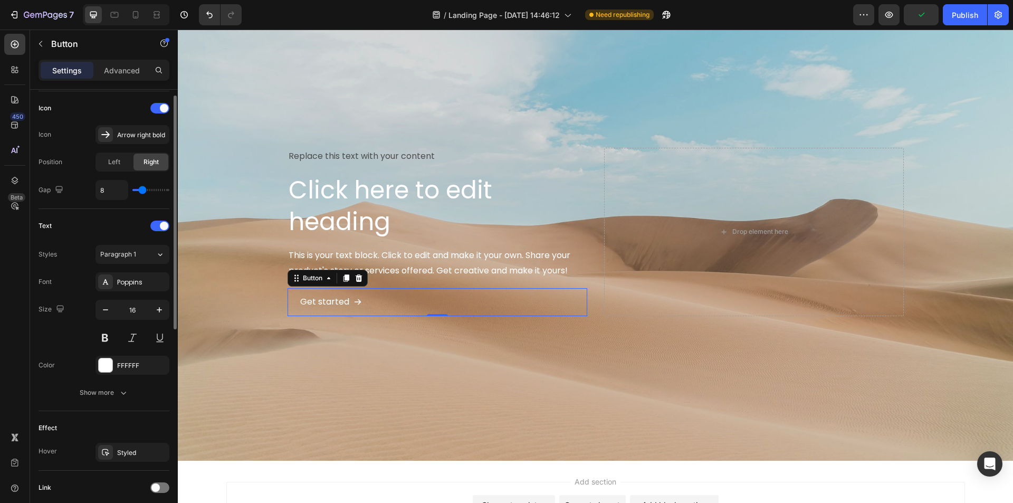
scroll to position [369, 0]
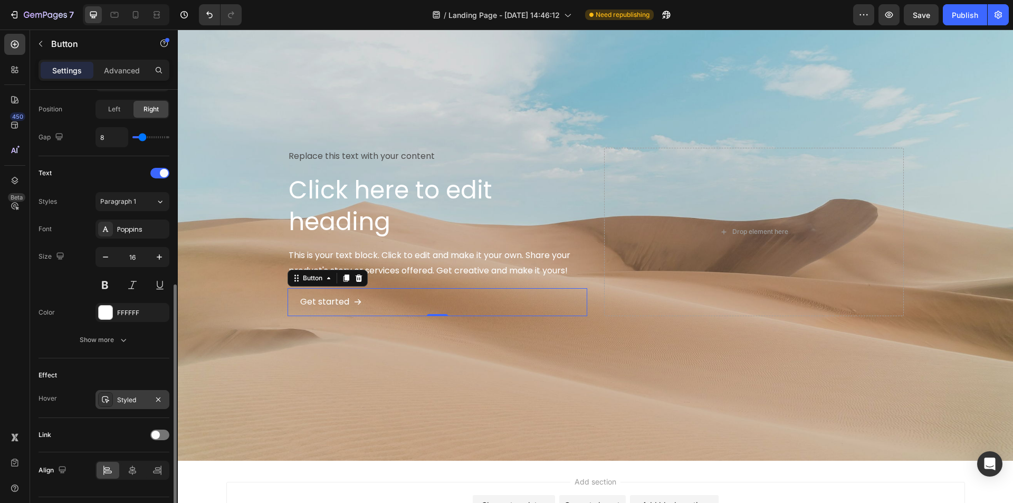
click at [136, 401] on div "Styled" at bounding box center [132, 399] width 31 height 9
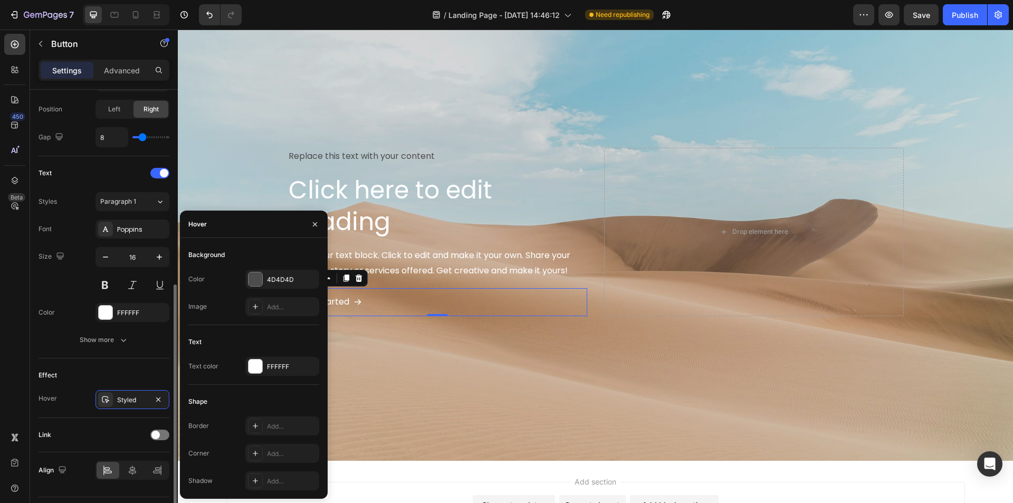
click at [108, 370] on div "Effect" at bounding box center [104, 375] width 131 height 17
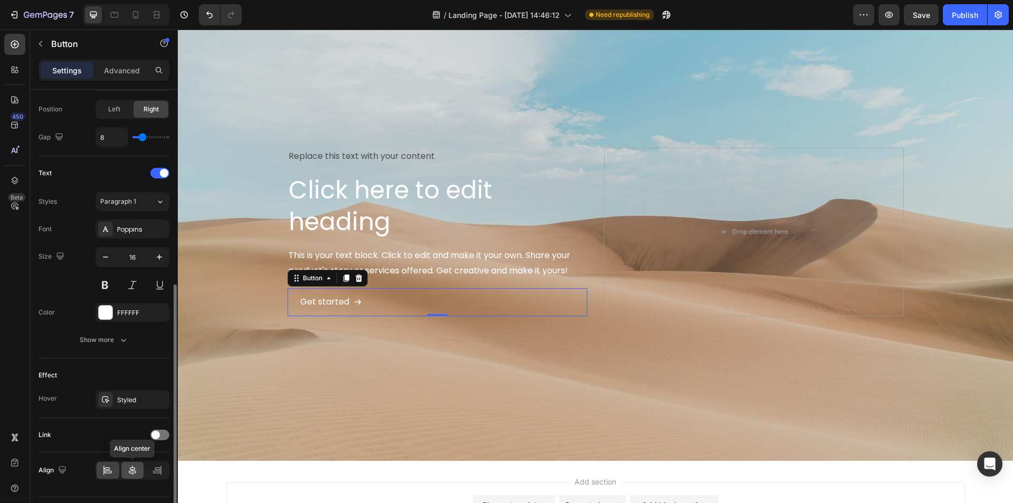
click at [129, 473] on icon at bounding box center [132, 469] width 7 height 9
click at [109, 475] on icon at bounding box center [107, 470] width 11 height 11
click at [120, 77] on div "Advanced" at bounding box center [122, 70] width 53 height 17
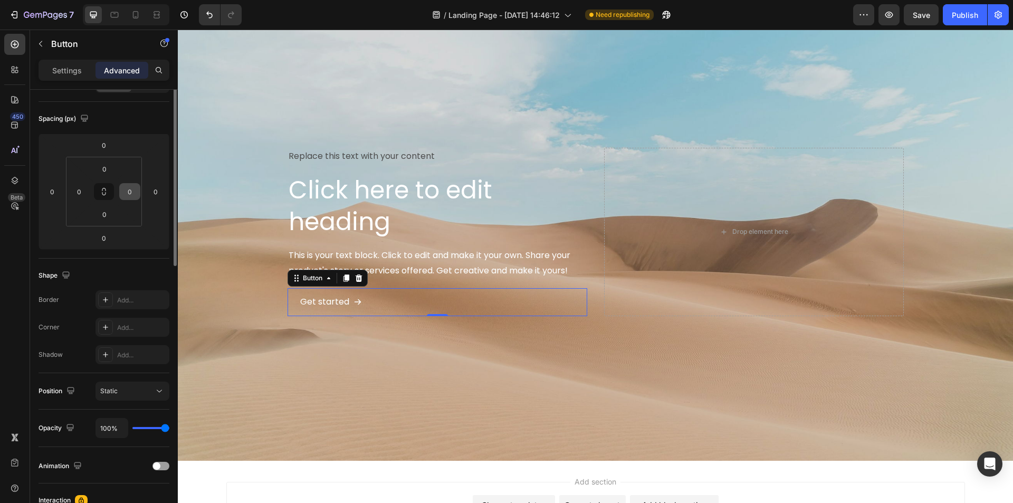
scroll to position [0, 0]
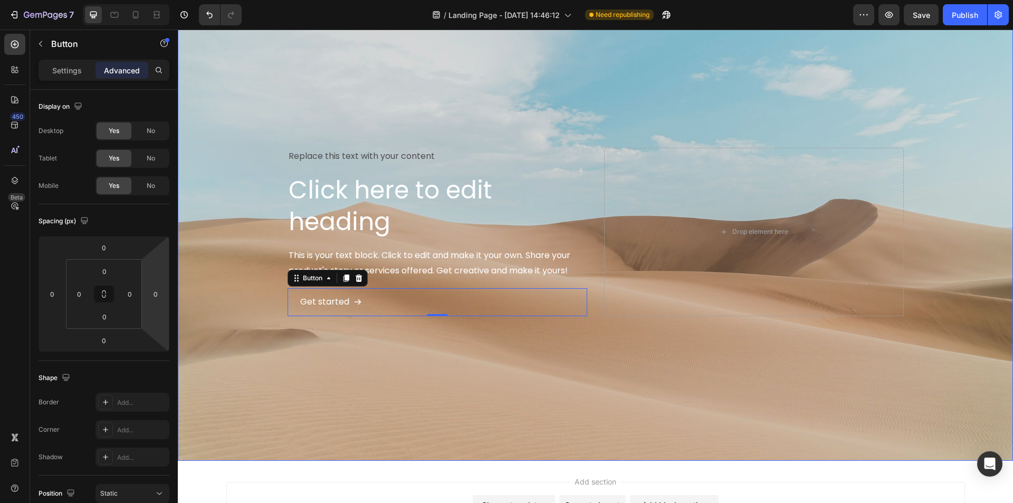
click at [337, 352] on div "Background Image" at bounding box center [595, 232] width 835 height 458
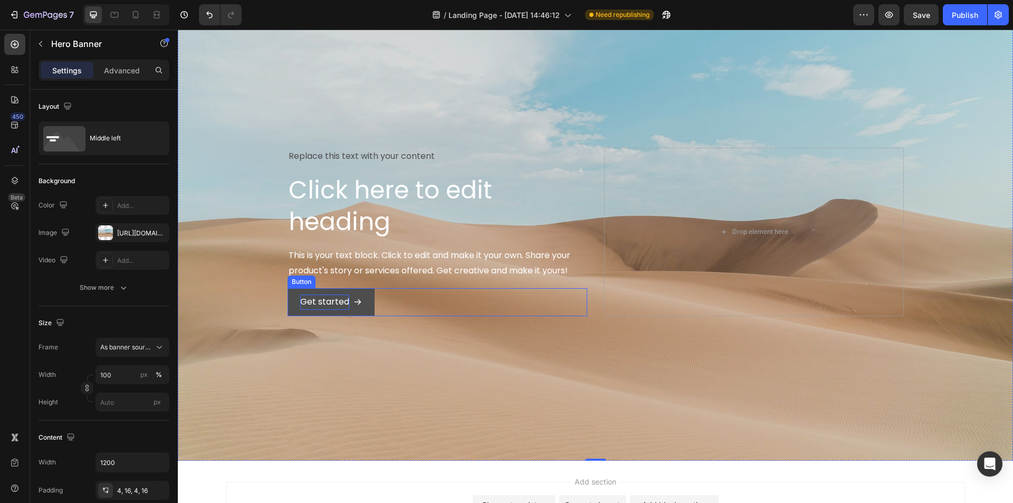
click at [321, 306] on div "Get started" at bounding box center [324, 301] width 49 height 15
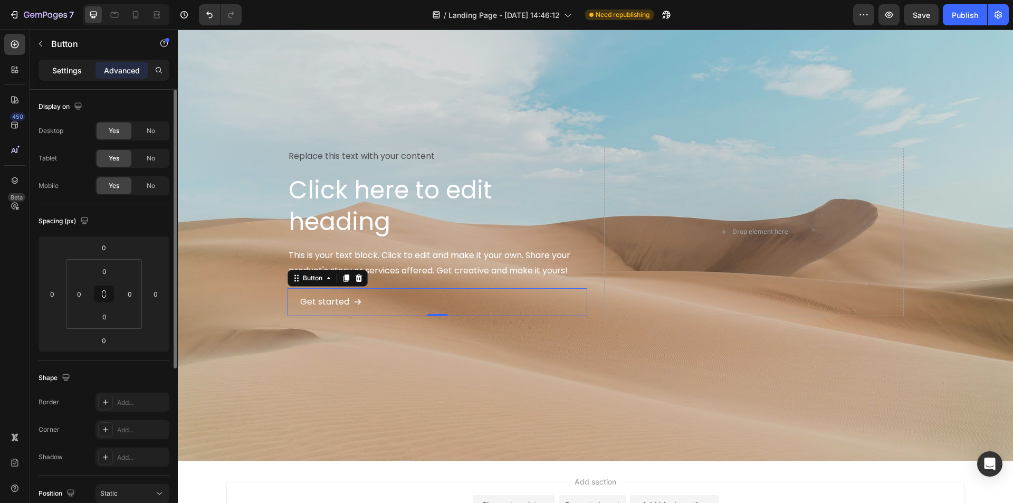
click at [73, 76] on div "Settings" at bounding box center [67, 70] width 53 height 17
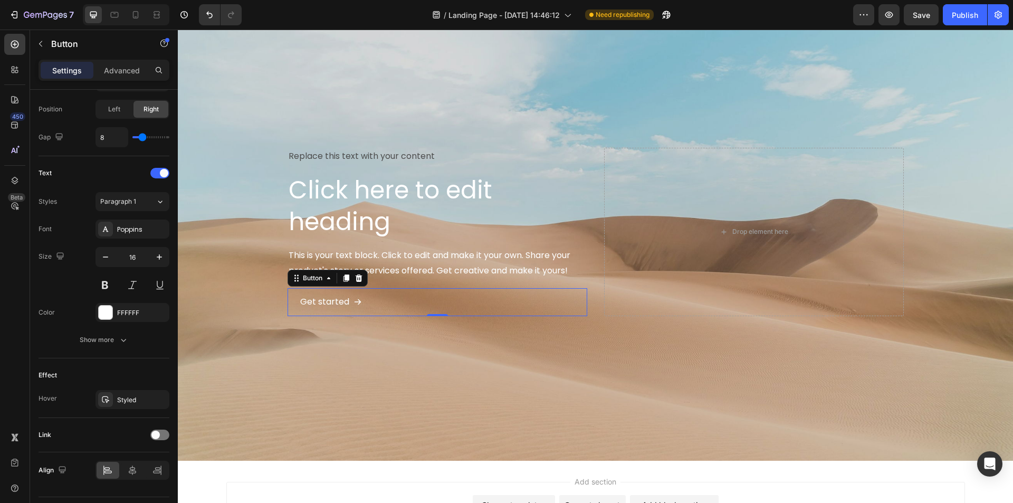
scroll to position [397, 0]
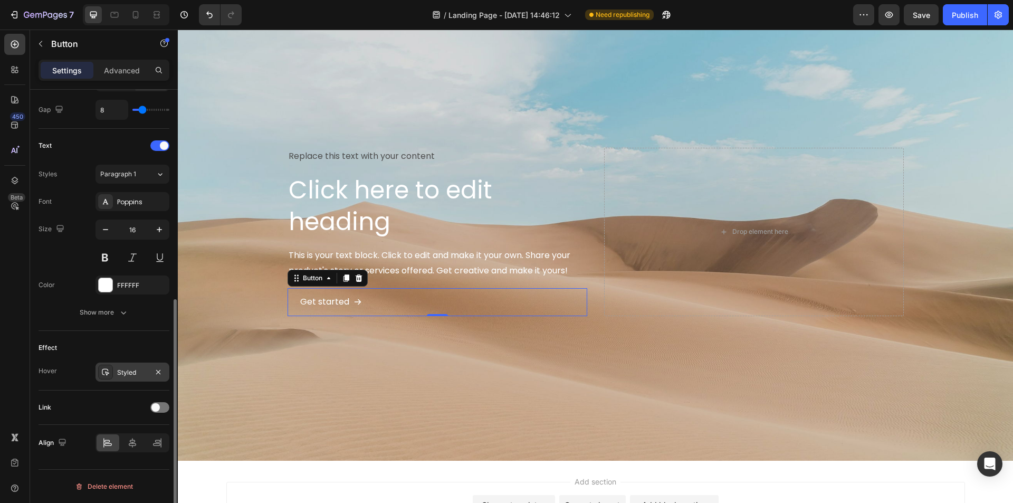
click at [134, 371] on div "Styled" at bounding box center [132, 372] width 31 height 9
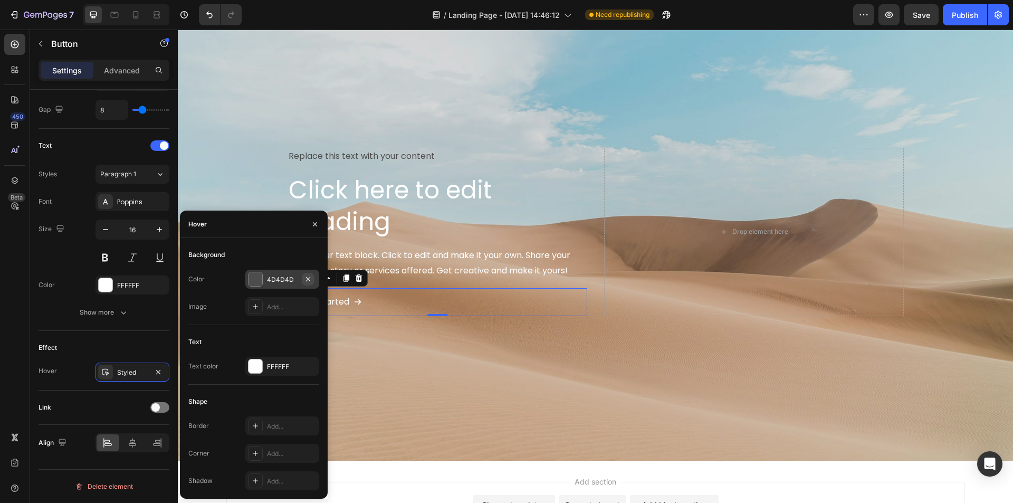
click at [308, 278] on icon "button" at bounding box center [308, 279] width 8 height 8
click at [276, 371] on div "FFFFFF" at bounding box center [282, 366] width 31 height 9
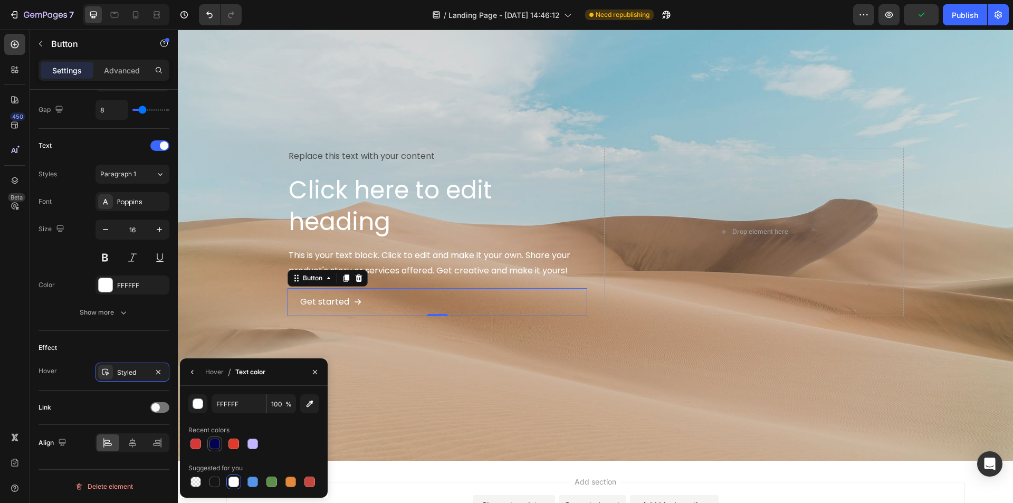
click at [217, 446] on div at bounding box center [214, 444] width 11 height 11
click at [217, 480] on div at bounding box center [214, 482] width 11 height 11
type input "151515"
click at [321, 212] on h2 "Click here to edit heading" at bounding box center [438, 206] width 300 height 65
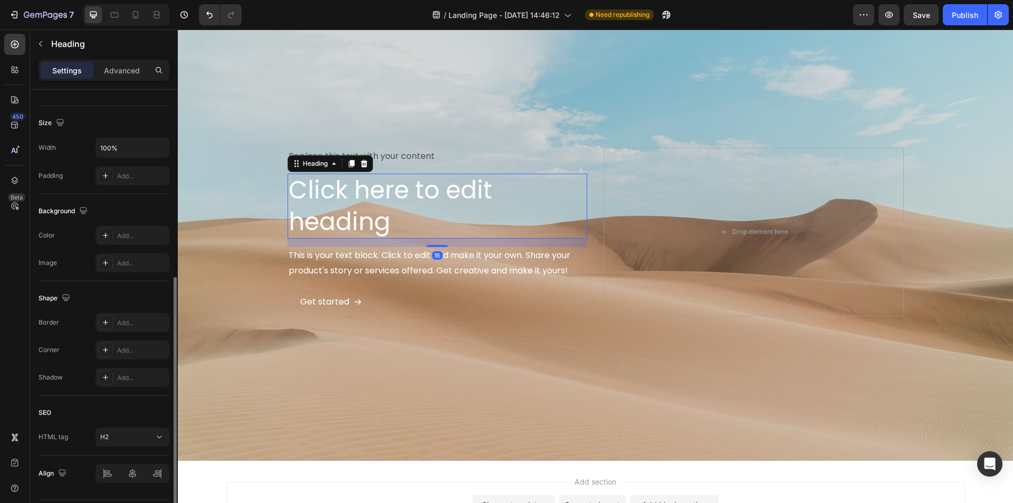
scroll to position [242, 0]
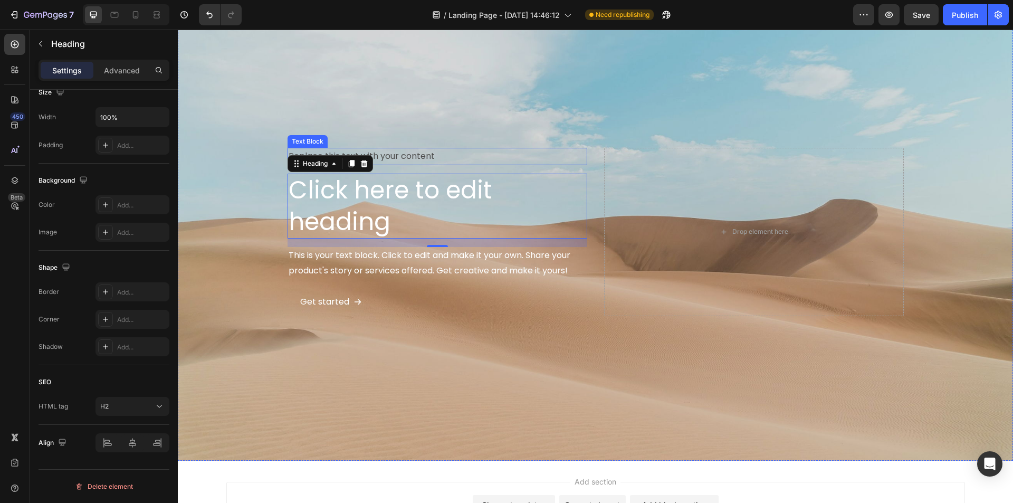
click at [394, 155] on div "Replace this text with your content" at bounding box center [438, 156] width 300 height 17
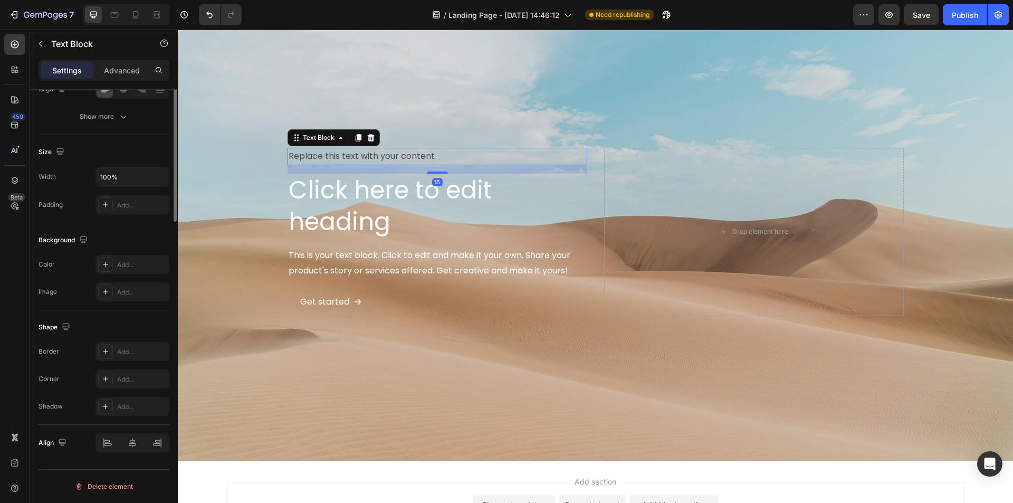
scroll to position [0, 0]
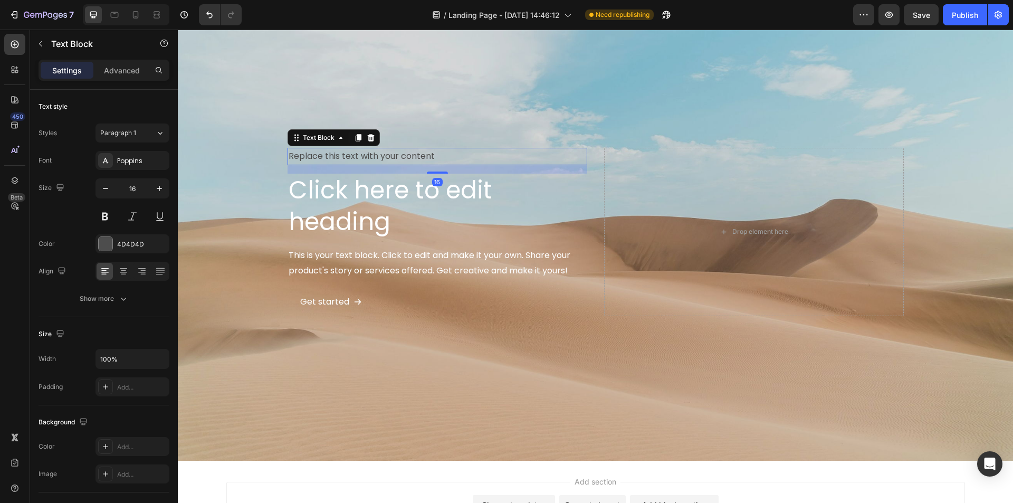
click at [386, 161] on div "Replace this text with your content" at bounding box center [438, 156] width 300 height 17
click at [388, 158] on p "Replace this text with your content" at bounding box center [438, 156] width 298 height 15
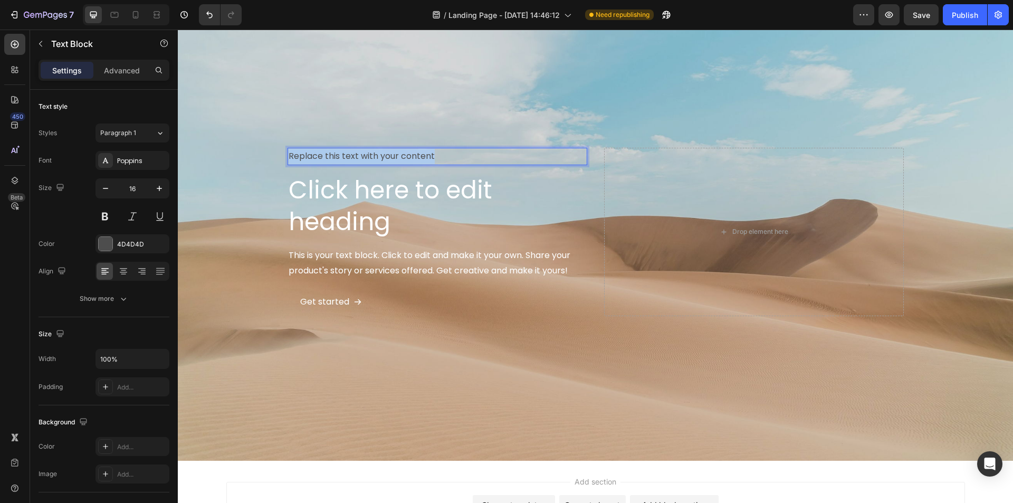
click at [388, 158] on p "Replace this text with your content" at bounding box center [438, 156] width 298 height 15
click at [336, 174] on h2 "Click here to edit heading" at bounding box center [438, 206] width 300 height 65
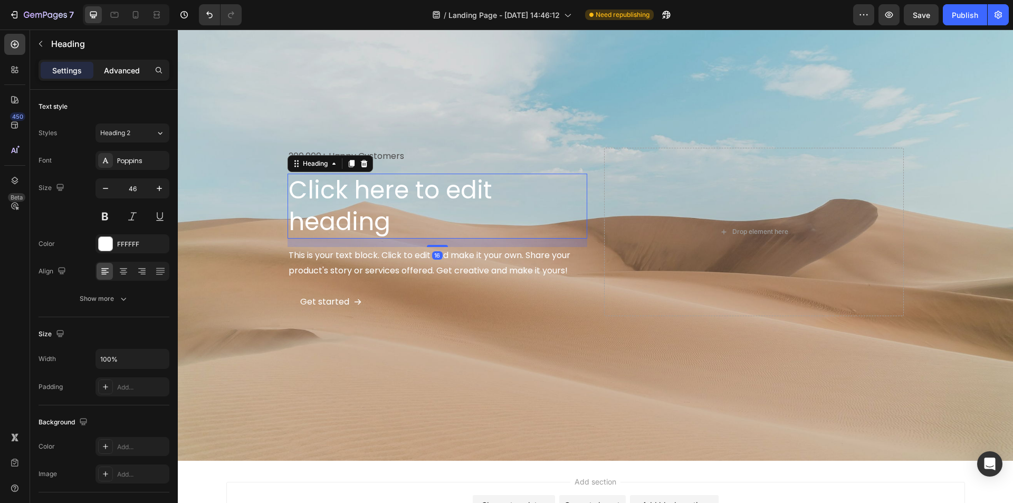
click at [132, 70] on p "Advanced" at bounding box center [122, 70] width 36 height 11
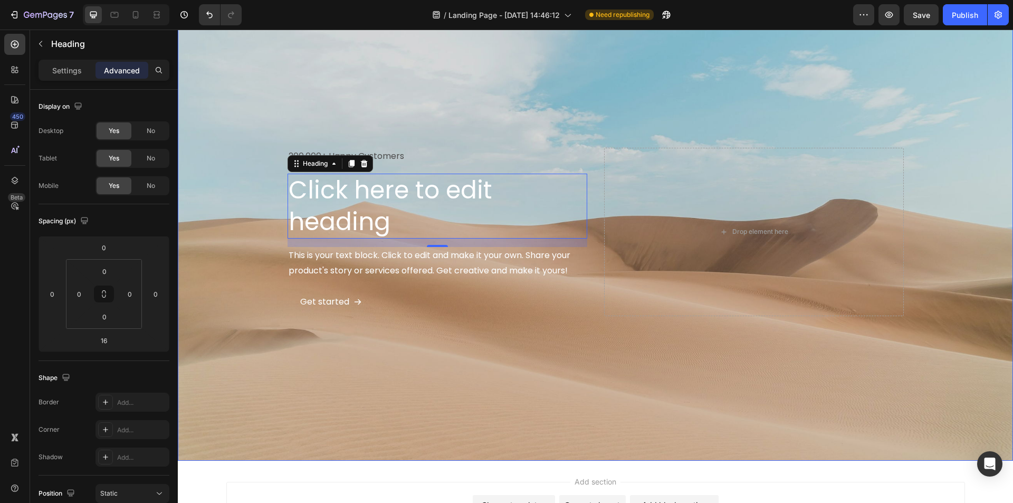
click at [224, 217] on div "Background Image" at bounding box center [595, 232] width 835 height 458
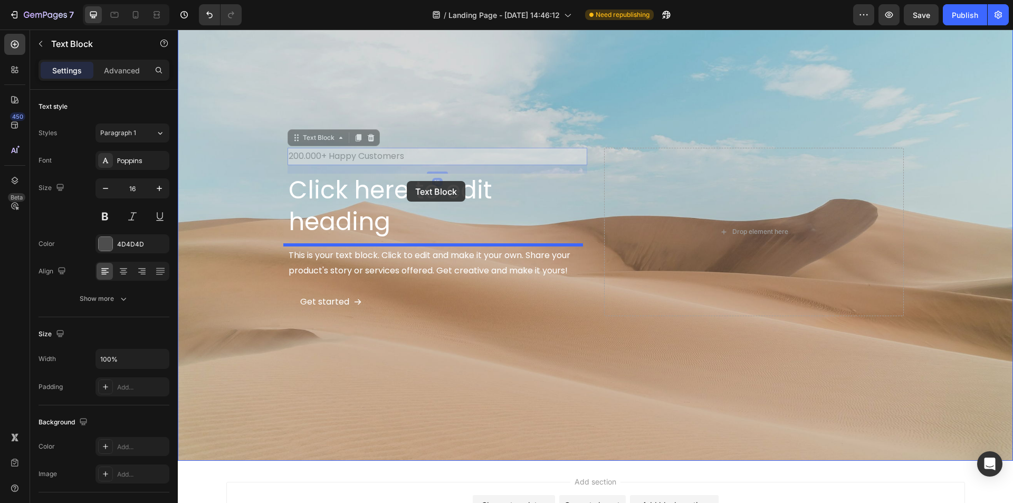
drag, startPoint x: 336, startPoint y: 154, endPoint x: 407, endPoint y: 183, distance: 76.2
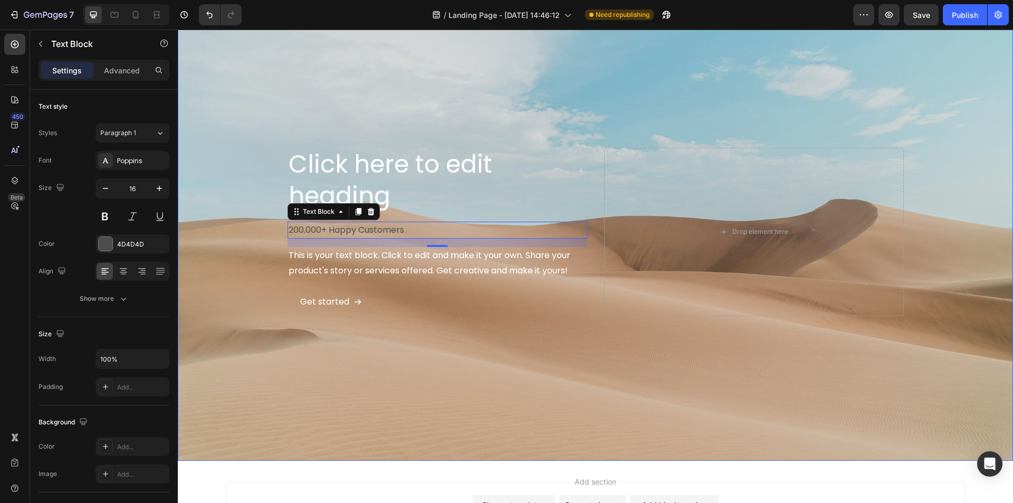
click at [224, 242] on div "Background Image" at bounding box center [595, 232] width 835 height 458
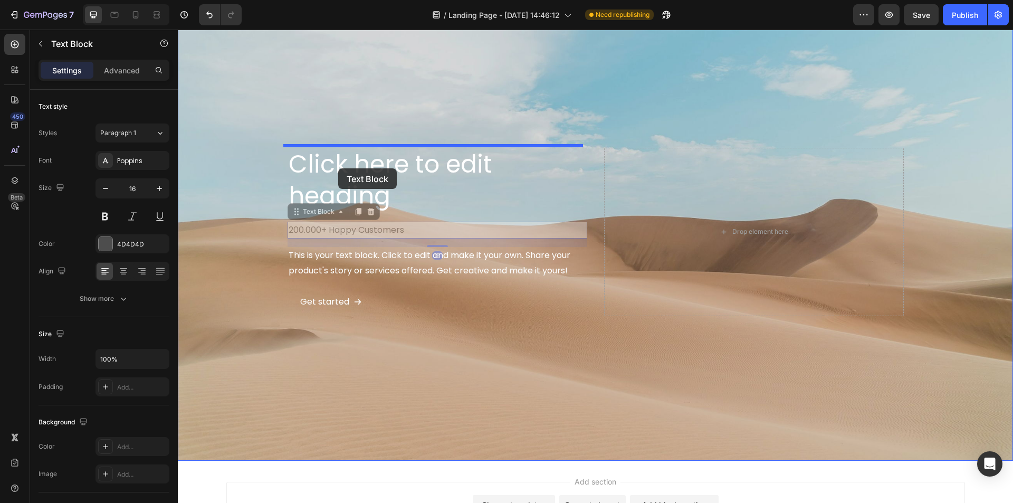
drag, startPoint x: 323, startPoint y: 231, endPoint x: 338, endPoint y: 168, distance: 64.0
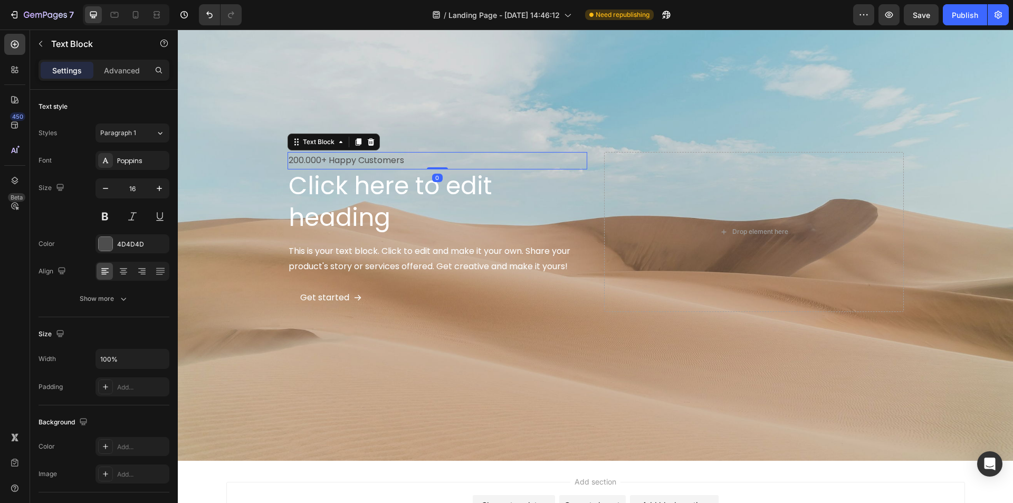
drag, startPoint x: 432, startPoint y: 169, endPoint x: 433, endPoint y: 151, distance: 17.9
click at [433, 152] on div "200.000+ Happy Customers Text Block 0" at bounding box center [438, 160] width 300 height 17
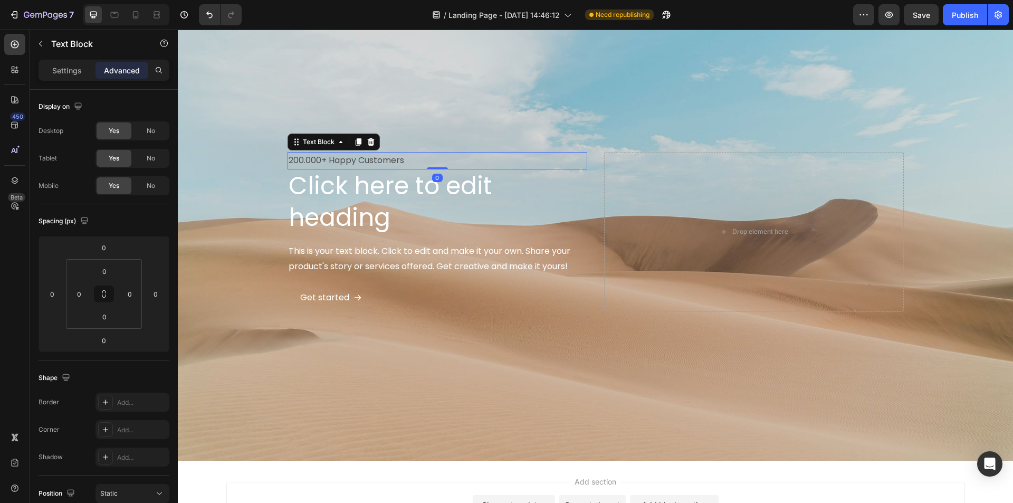
click at [73, 80] on div "Settings Advanced" at bounding box center [104, 70] width 131 height 21
click at [69, 73] on p "Settings" at bounding box center [67, 70] width 30 height 11
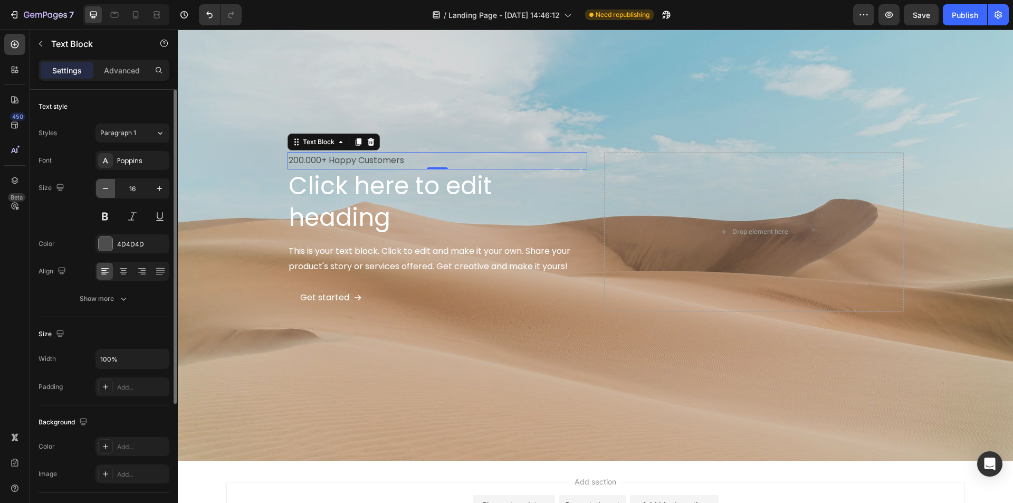
click at [108, 193] on icon "button" at bounding box center [105, 188] width 11 height 11
type input "13"
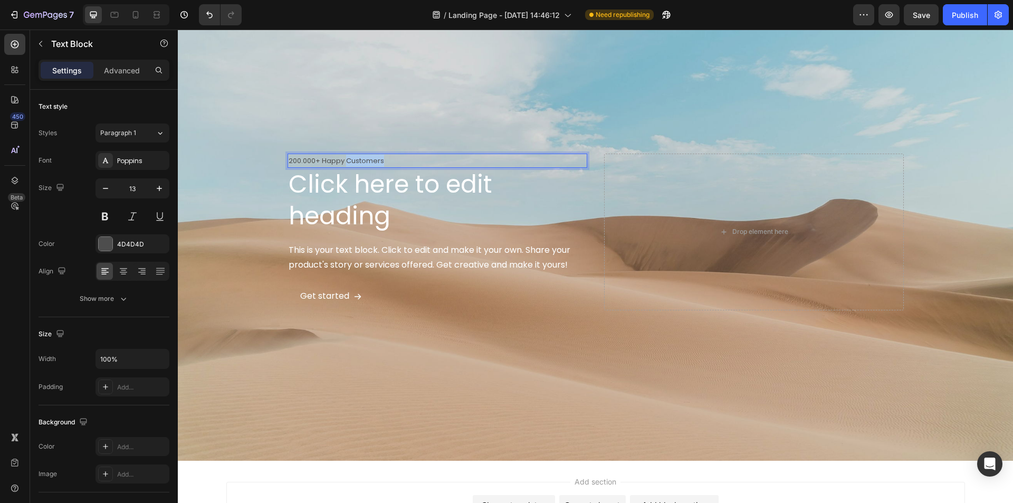
click at [356, 160] on p "200.000+ Happy Customers" at bounding box center [438, 161] width 298 height 12
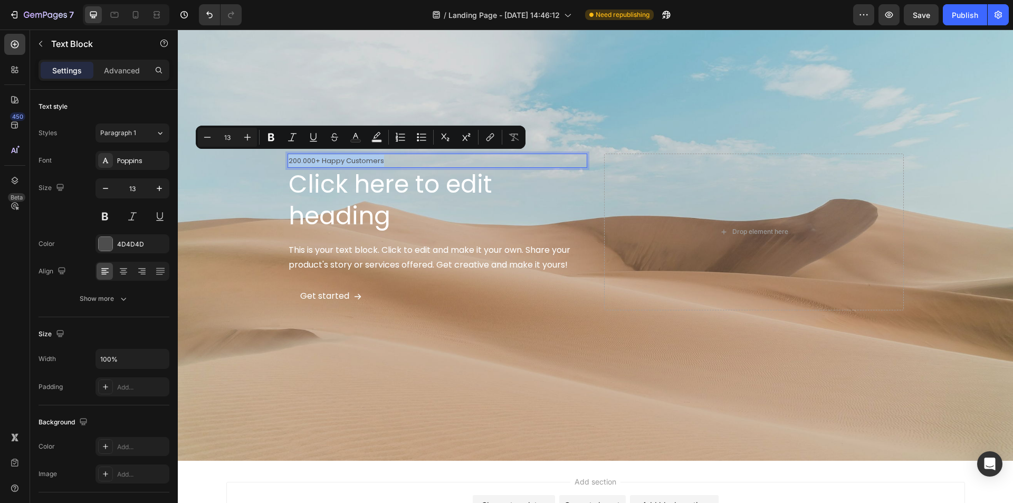
click at [356, 160] on p "200.000+ Happy Customers" at bounding box center [438, 161] width 298 height 12
click at [342, 142] on button "Text Color" at bounding box center [339, 137] width 19 height 19
type input "4D4D4D"
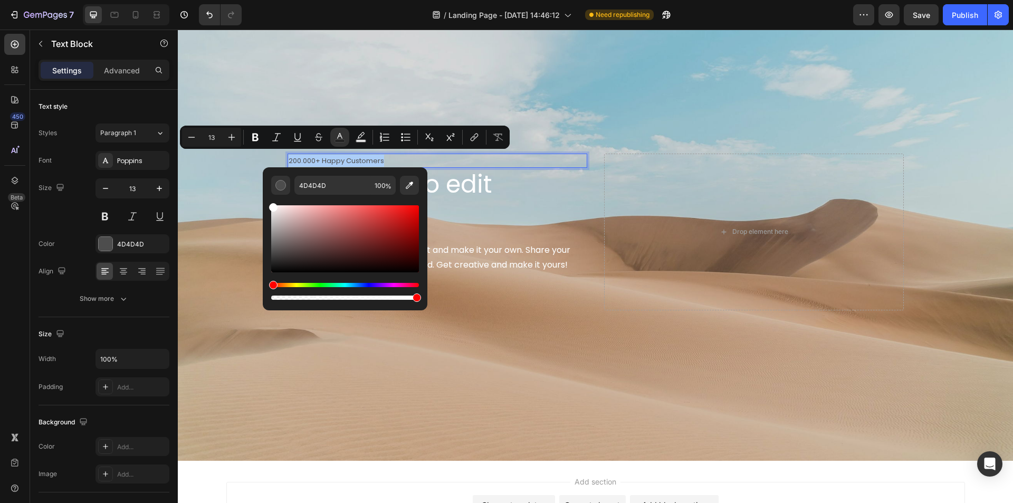
click at [268, 198] on div "4D4D4D 100 %" at bounding box center [345, 234] width 165 height 135
type input "FFFFFF"
click at [230, 256] on div "Background Image" at bounding box center [595, 232] width 835 height 458
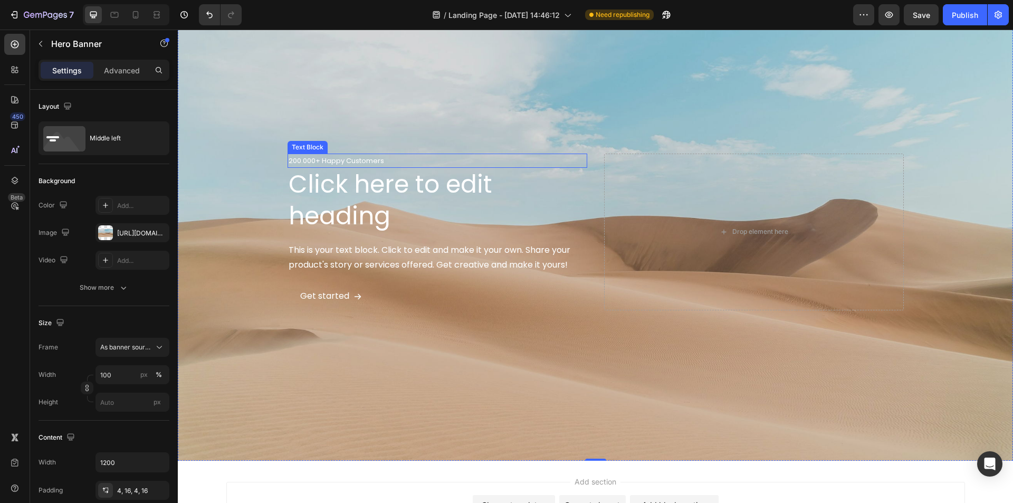
click at [347, 162] on span "200.000+ Happy Customers" at bounding box center [337, 161] width 96 height 10
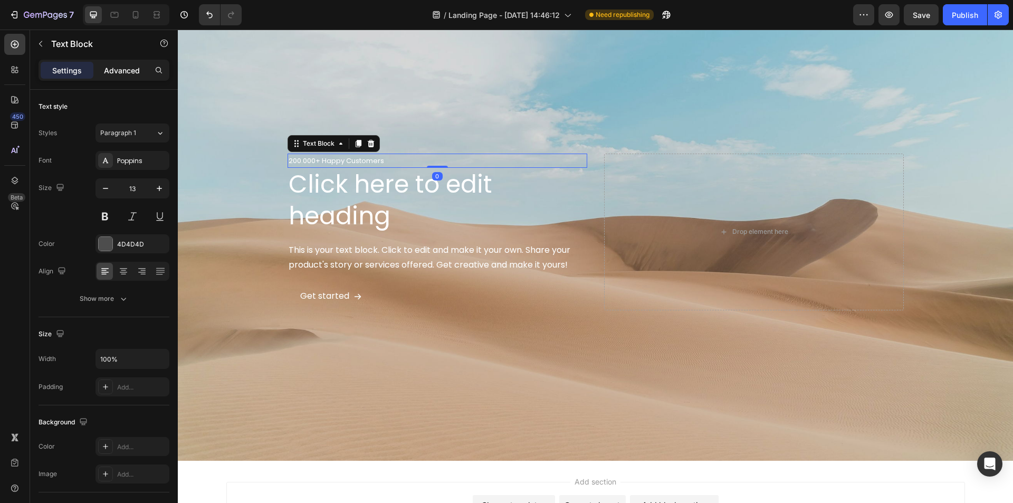
click at [127, 69] on p "Advanced" at bounding box center [122, 70] width 36 height 11
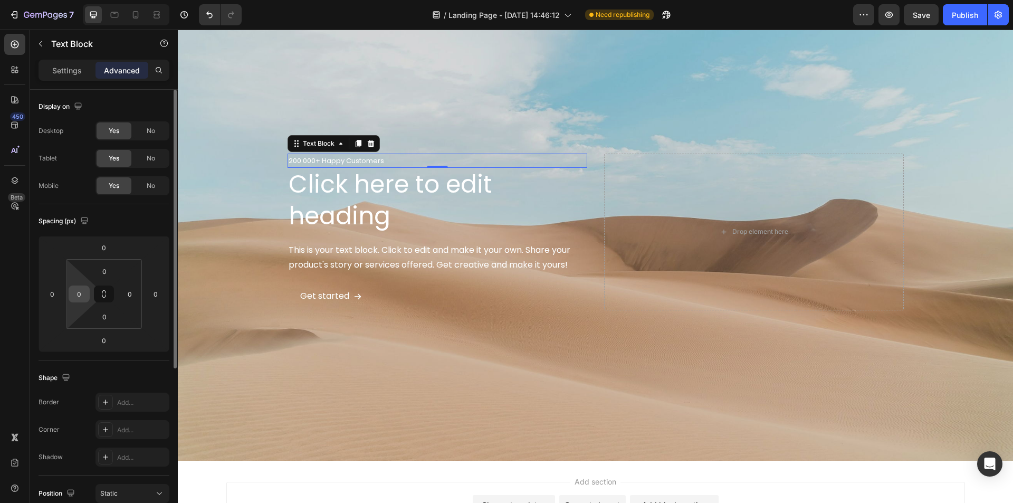
click at [80, 294] on input "0" at bounding box center [79, 294] width 16 height 16
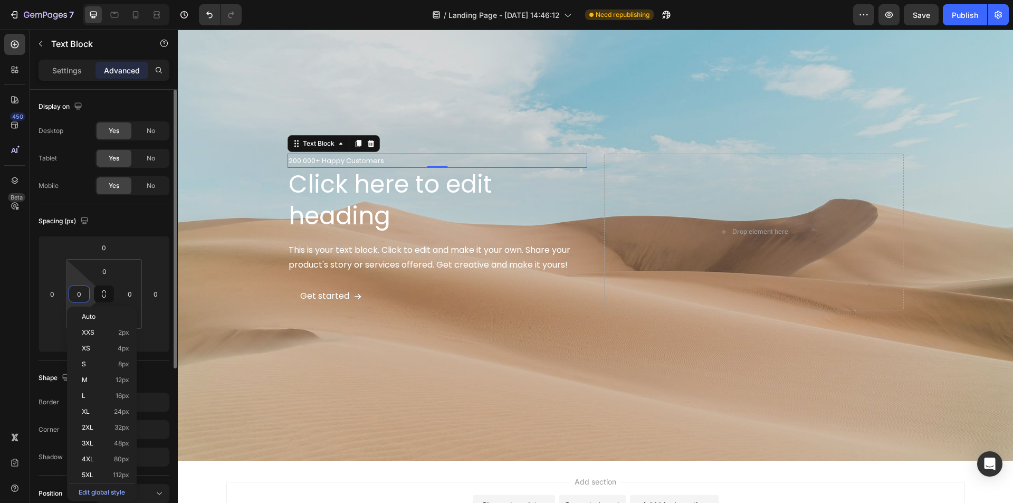
type input "5"
type input "4"
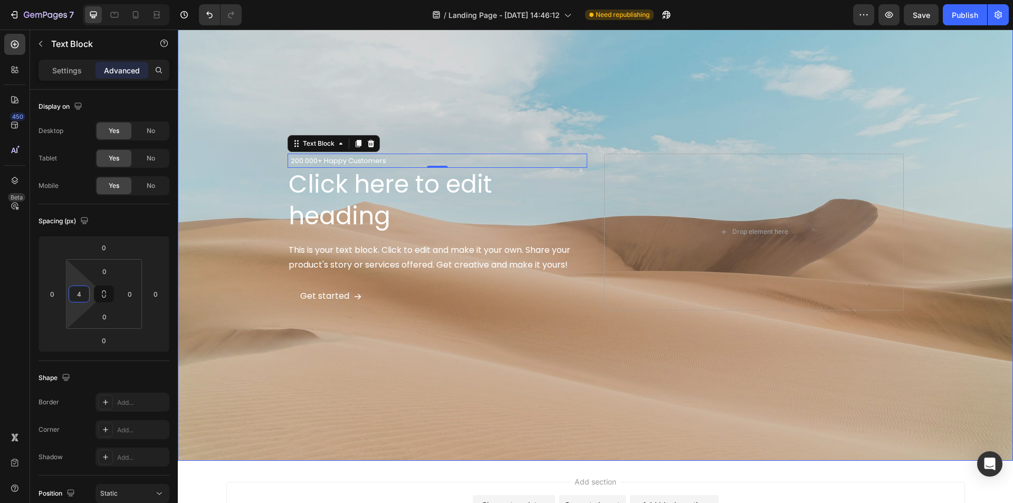
click at [321, 362] on div "Background Image" at bounding box center [595, 232] width 835 height 458
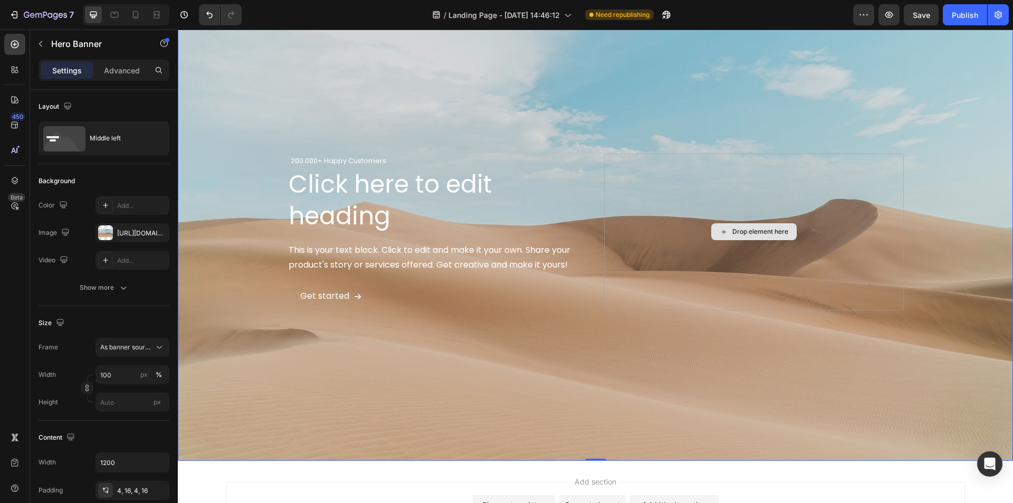
click at [716, 220] on div "Drop element here" at bounding box center [754, 232] width 300 height 157
click at [103, 72] on div "Advanced" at bounding box center [122, 70] width 53 height 17
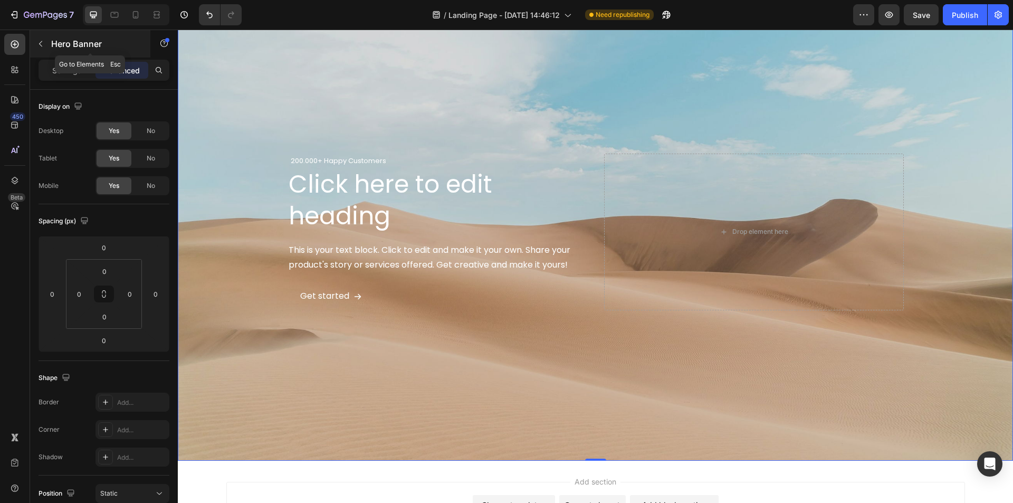
click at [47, 50] on button "button" at bounding box center [40, 43] width 17 height 17
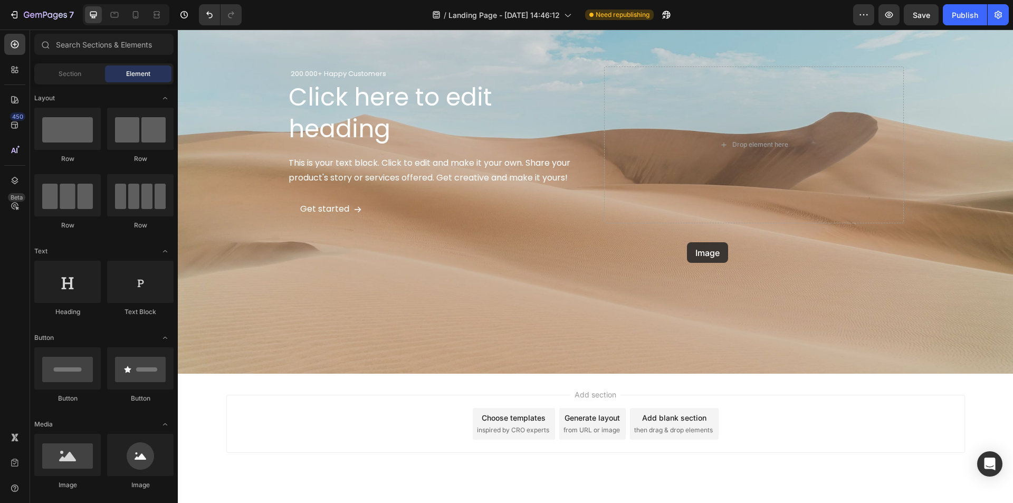
scroll to position [1292, 0]
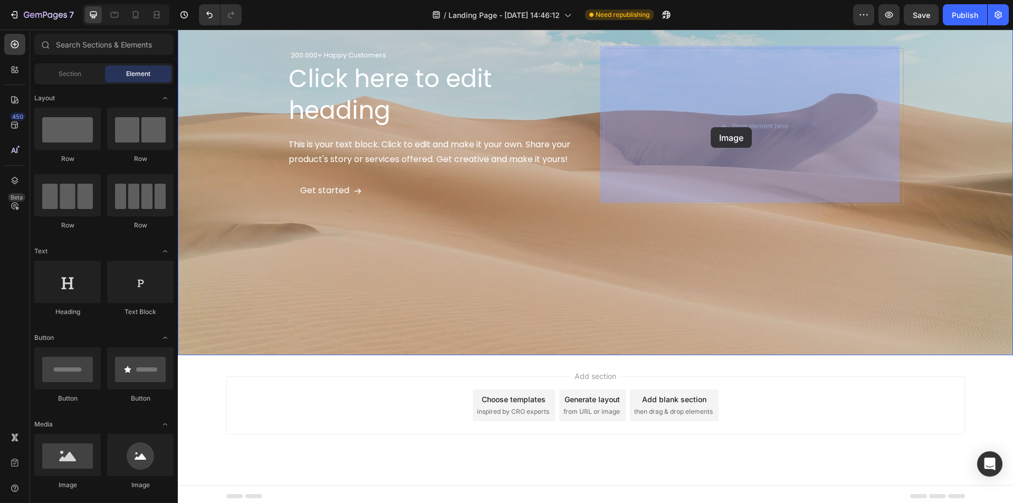
drag, startPoint x: 254, startPoint y: 492, endPoint x: 711, endPoint y: 128, distance: 583.9
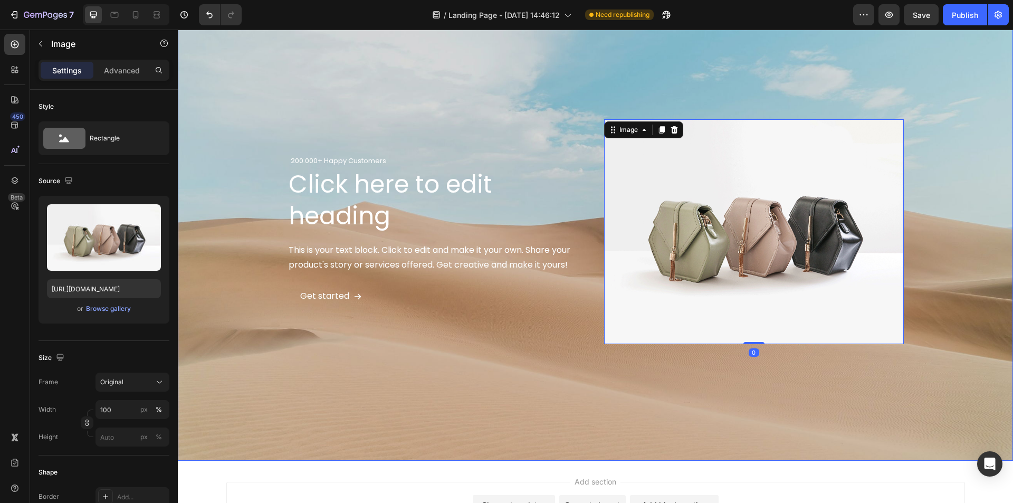
scroll to position [1133, 0]
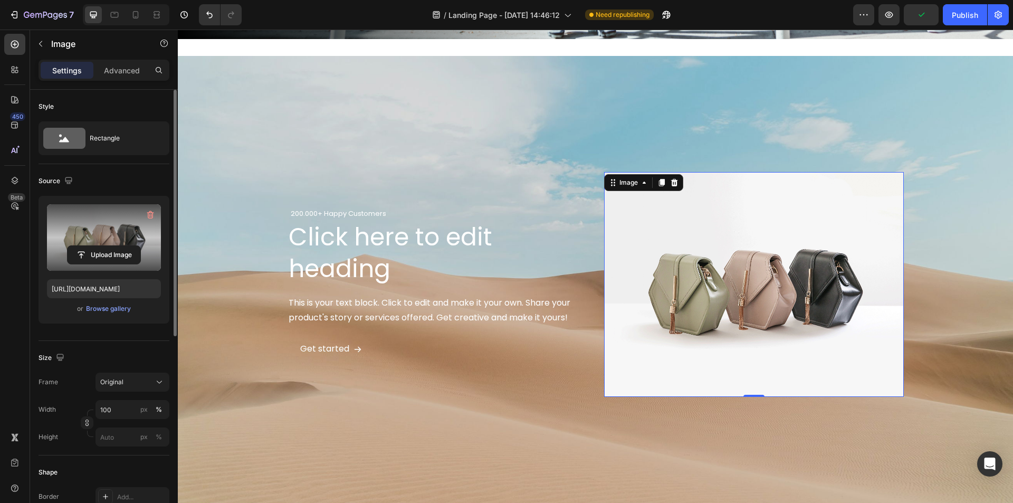
click at [111, 237] on label at bounding box center [104, 237] width 114 height 66
click at [111, 246] on input "file" at bounding box center [104, 255] width 73 height 18
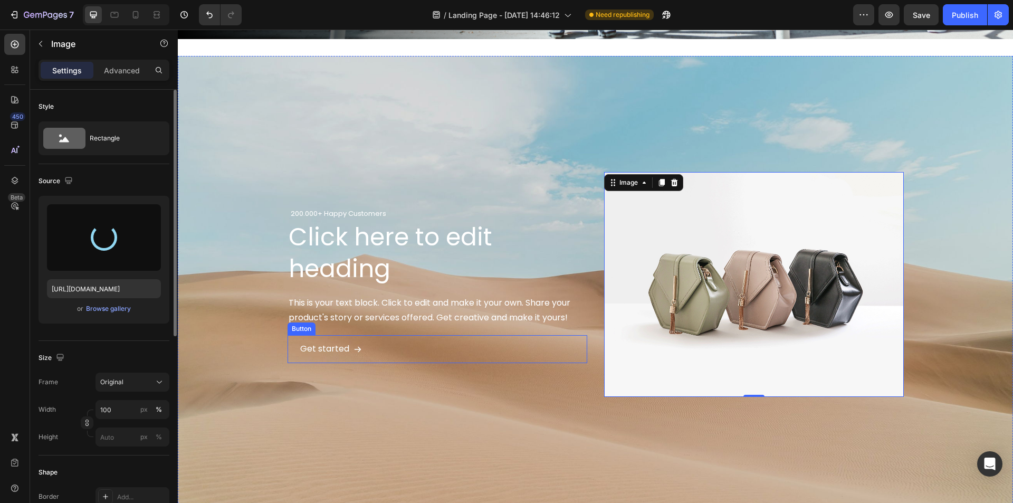
type input "[URL][DOMAIN_NAME]"
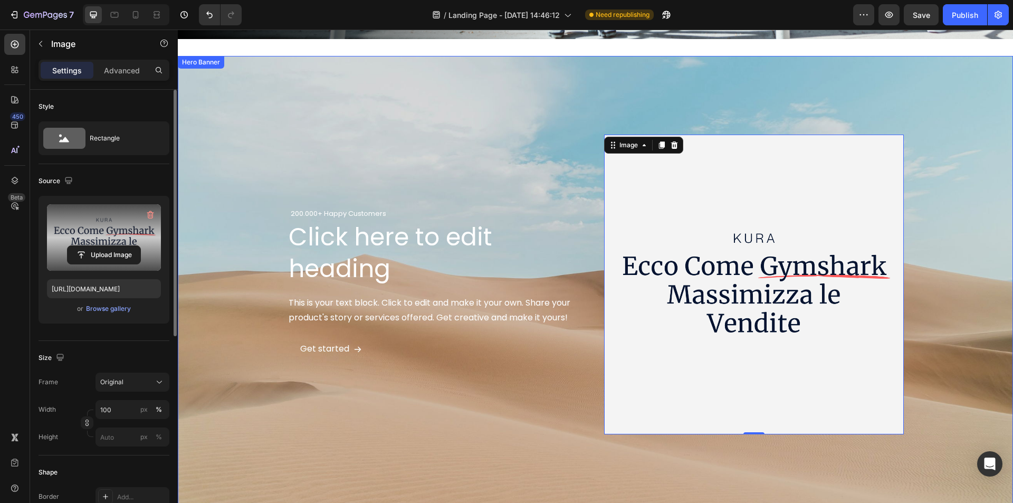
click at [530, 386] on div "200.000+ Happy Customers Text Block Click here to edit heading Heading This is …" at bounding box center [438, 285] width 300 height 300
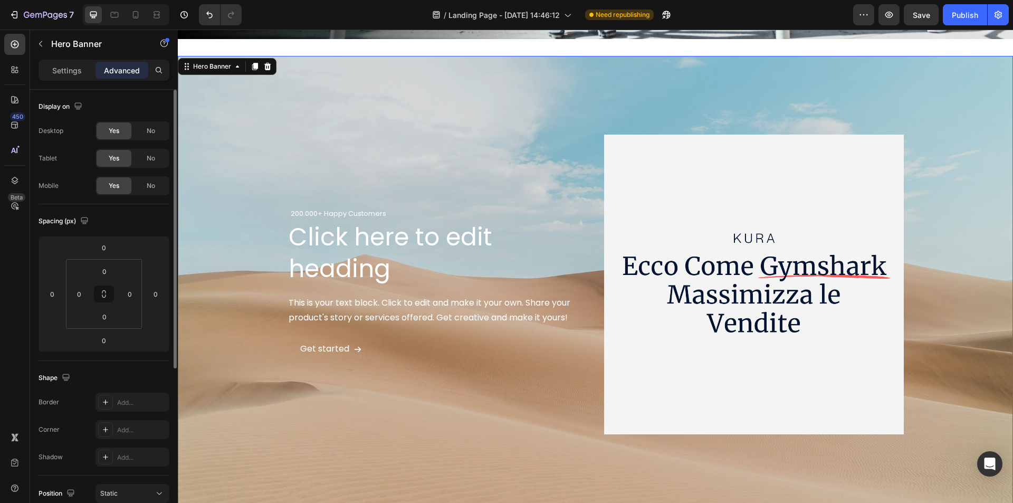
click at [398, 140] on div "200.000+ Happy Customers Text Block Click here to edit heading Heading This is …" at bounding box center [438, 285] width 300 height 300
click at [72, 76] on div "Settings" at bounding box center [67, 70] width 53 height 17
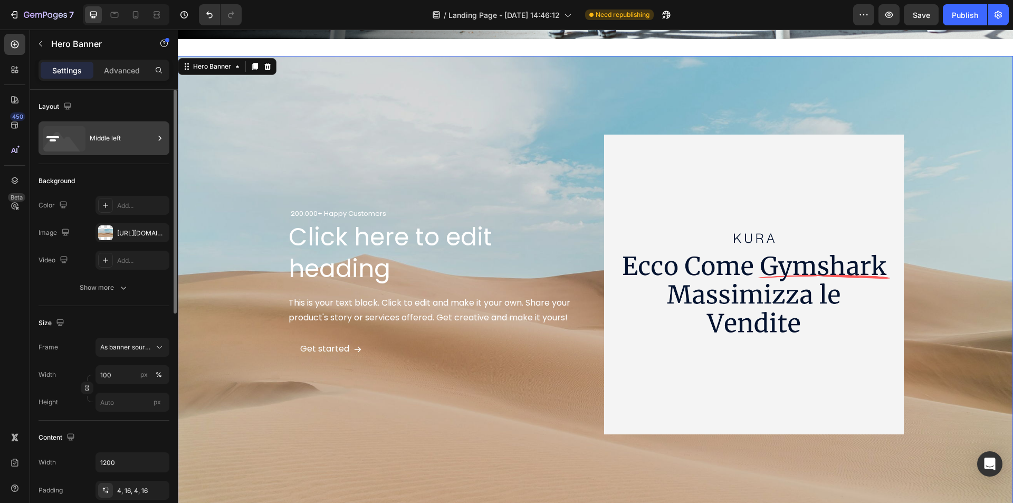
click at [119, 143] on div "Middle left" at bounding box center [122, 138] width 64 height 24
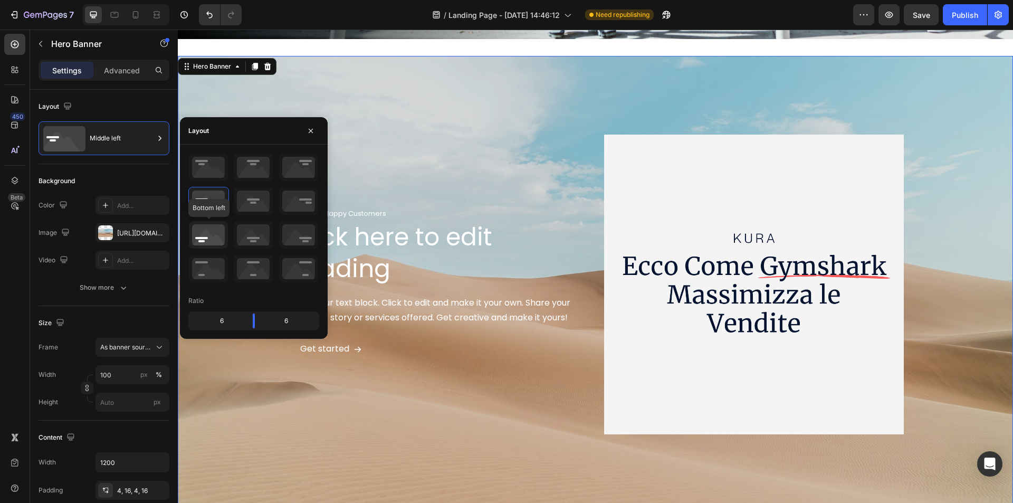
click at [208, 237] on icon at bounding box center [208, 234] width 39 height 27
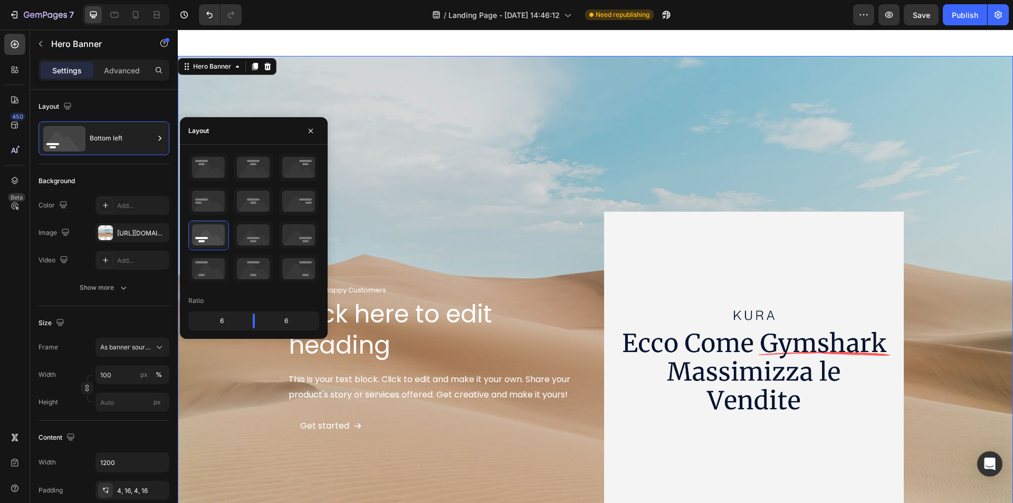
scroll to position [1239, 0]
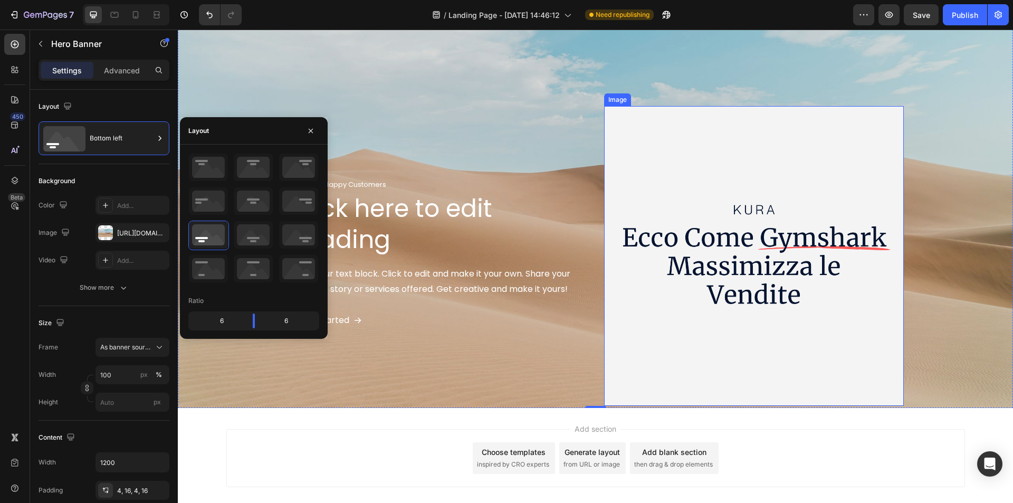
click at [709, 165] on img at bounding box center [754, 256] width 300 height 300
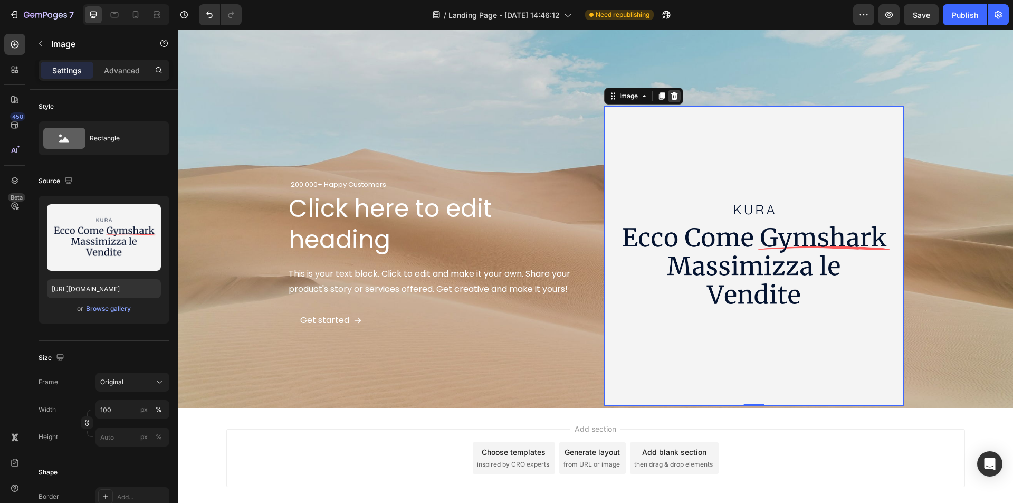
click at [668, 94] on div at bounding box center [674, 96] width 13 height 13
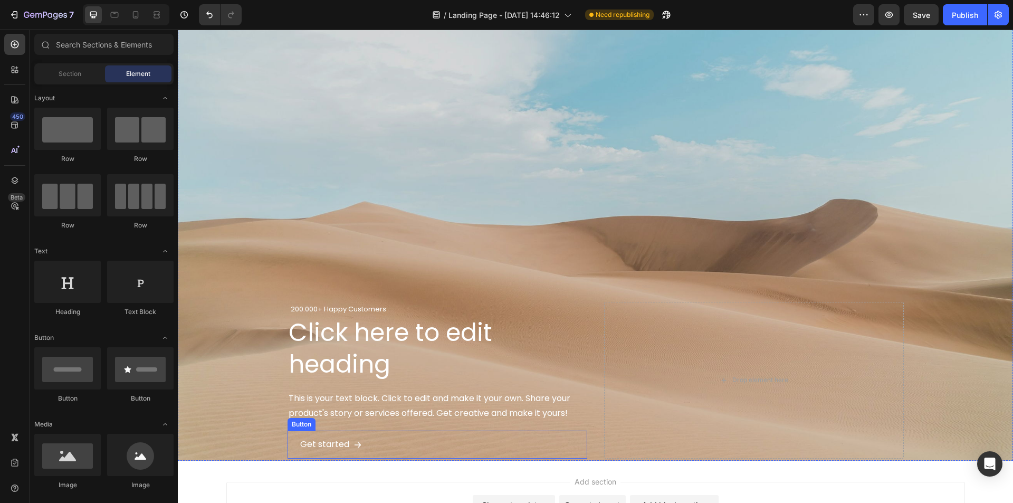
scroll to position [1292, 0]
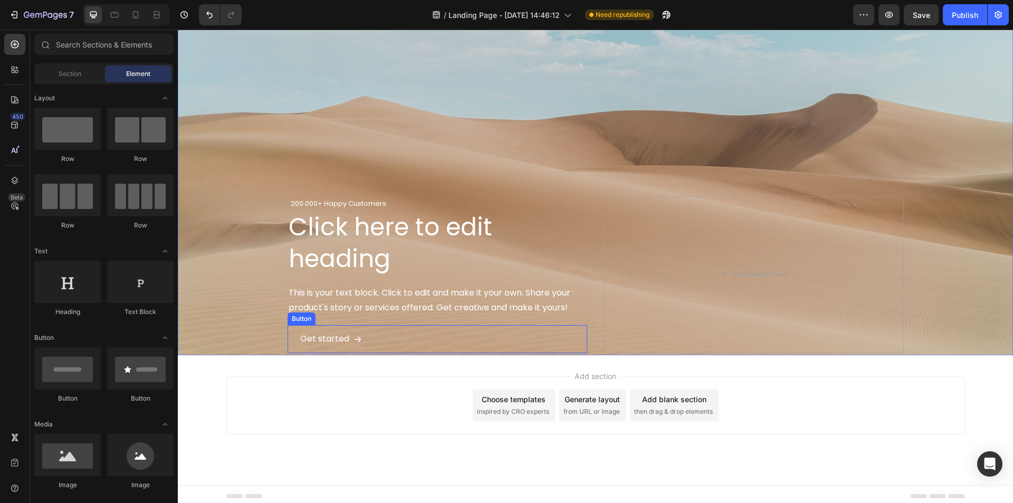
click at [414, 347] on div "Get started Button" at bounding box center [438, 339] width 300 height 28
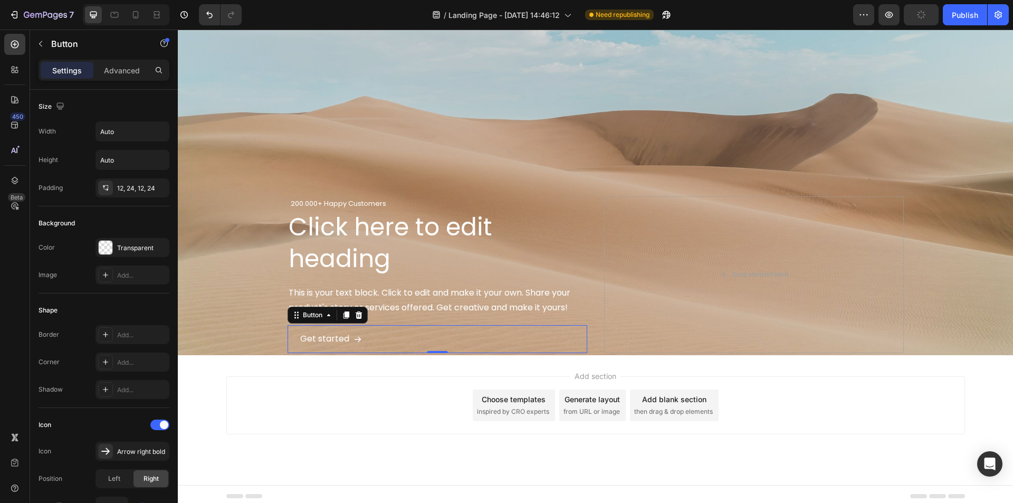
click at [432, 349] on div "0" at bounding box center [437, 353] width 11 height 8
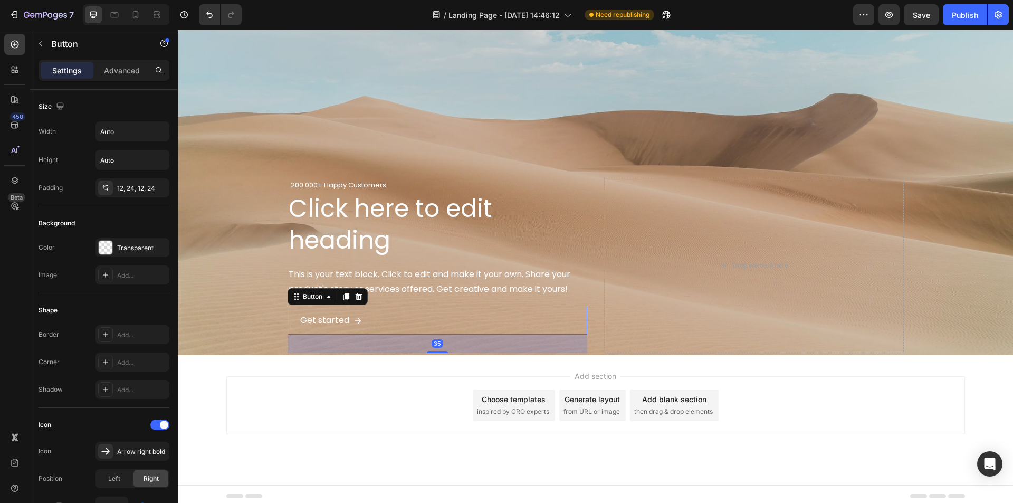
drag, startPoint x: 431, startPoint y: 348, endPoint x: 429, endPoint y: 366, distance: 18.5
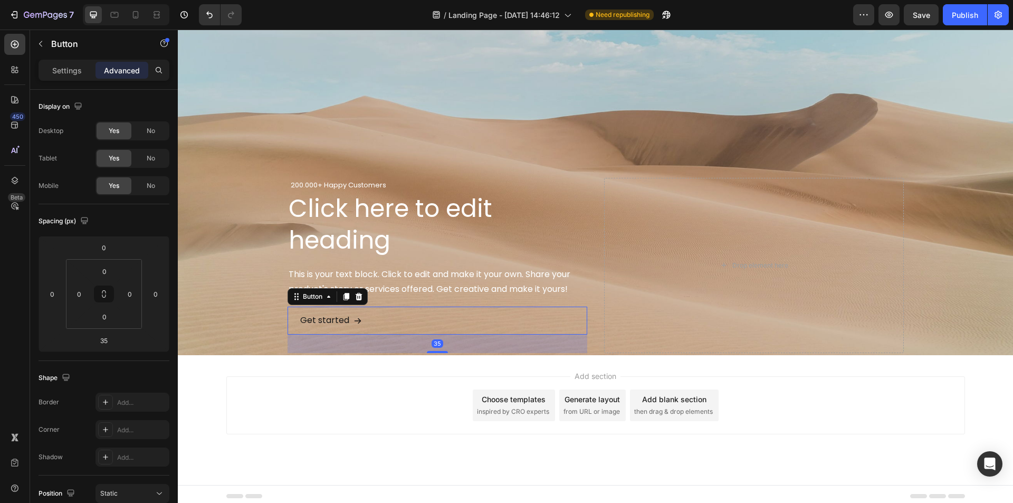
click at [288, 318] on button "Get started" at bounding box center [331, 321] width 87 height 28
click at [310, 376] on div "Add section Choose templates inspired by CRO experts Generate layout from URL o…" at bounding box center [595, 405] width 739 height 58
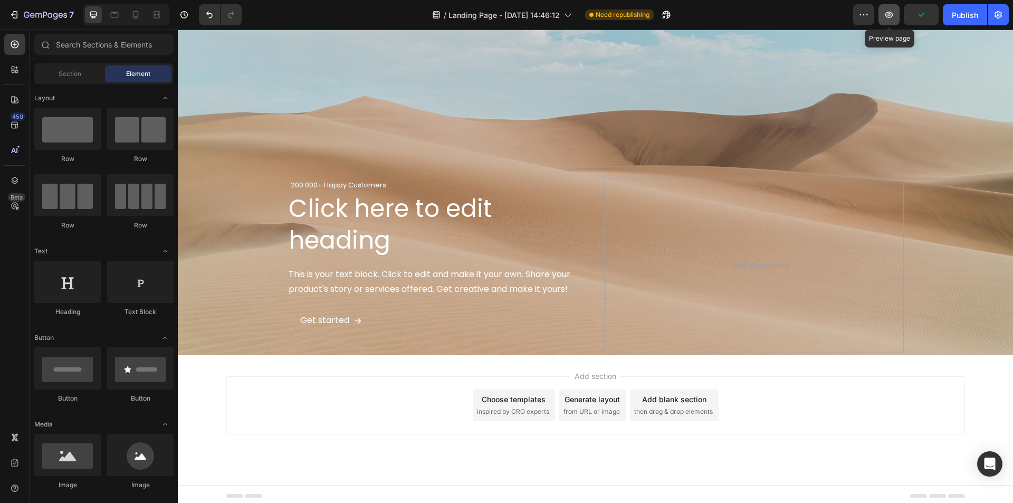
click at [887, 20] on icon "button" at bounding box center [889, 14] width 11 height 11
